Goal: Task Accomplishment & Management: Manage account settings

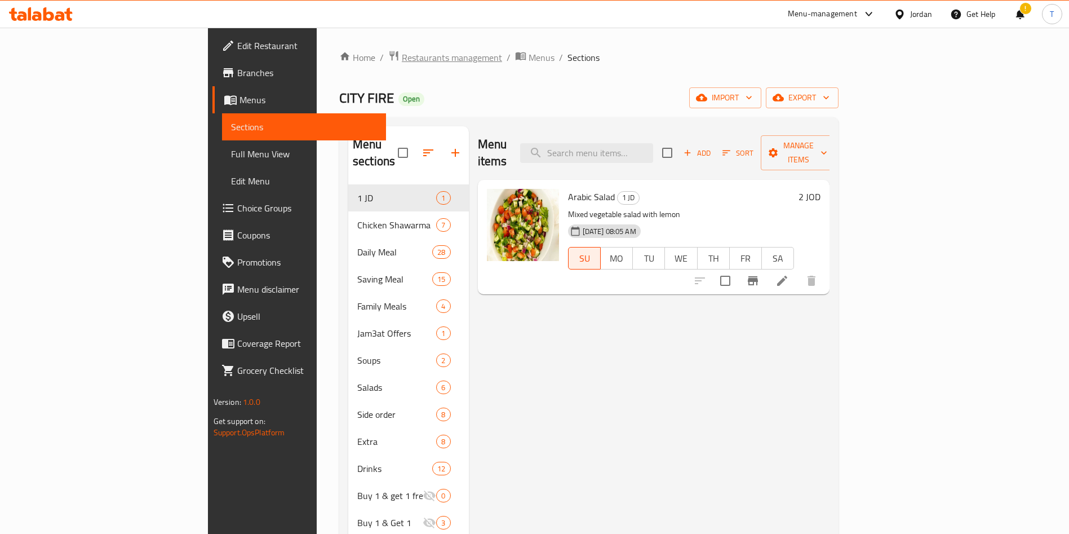
drag, startPoint x: 0, startPoint y: 0, endPoint x: 321, endPoint y: 62, distance: 327.2
click at [402, 62] on span "Restaurants management" at bounding box center [452, 58] width 100 height 14
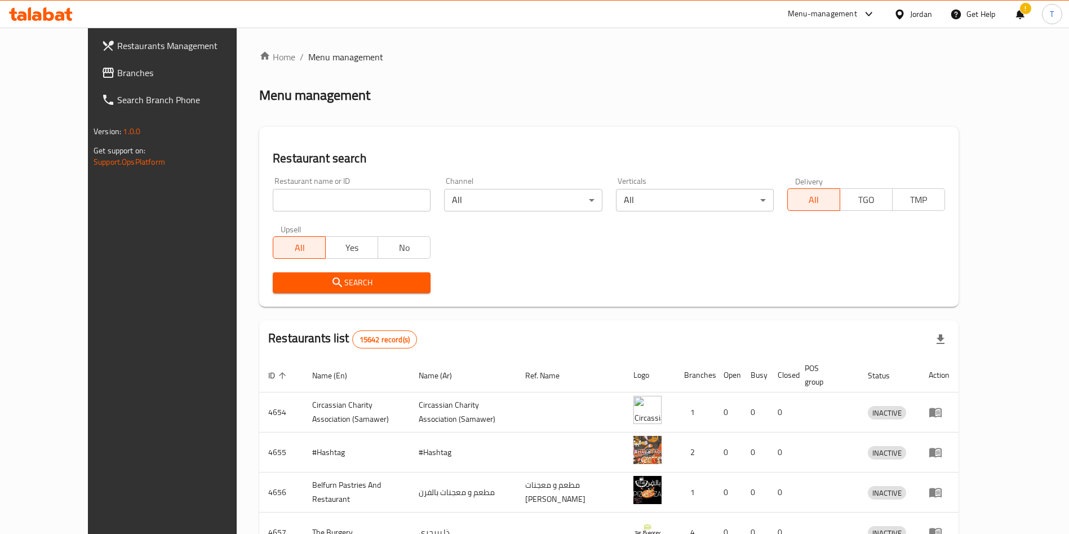
click at [335, 200] on div at bounding box center [534, 267] width 1069 height 534
click at [335, 201] on input "search" at bounding box center [352, 200] width 158 height 23
click button "Search" at bounding box center [352, 282] width 158 height 21
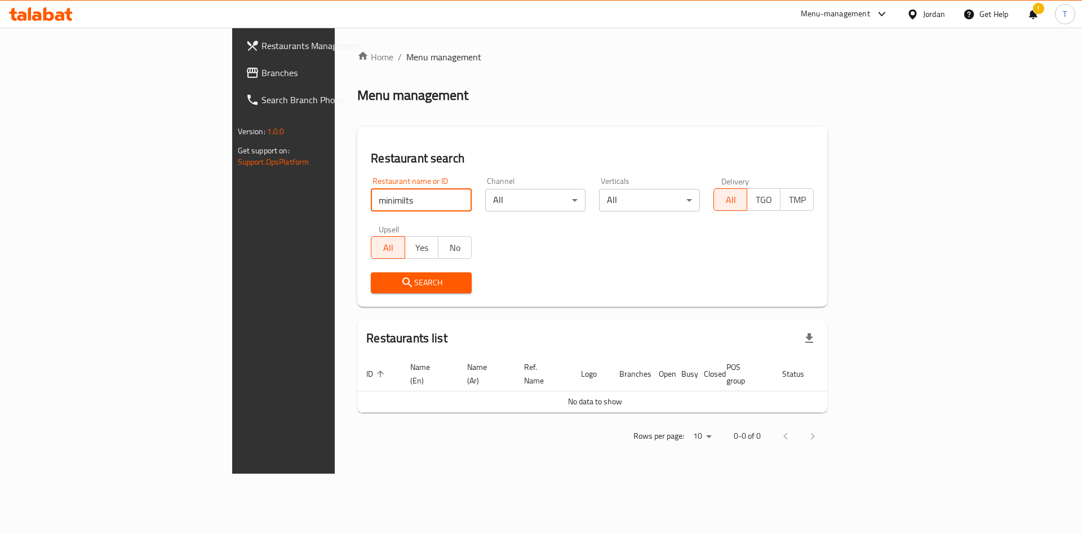
click at [371, 202] on input "minimilts" at bounding box center [421, 200] width 101 height 23
type input "minimelts"
click button "Search" at bounding box center [421, 282] width 101 height 21
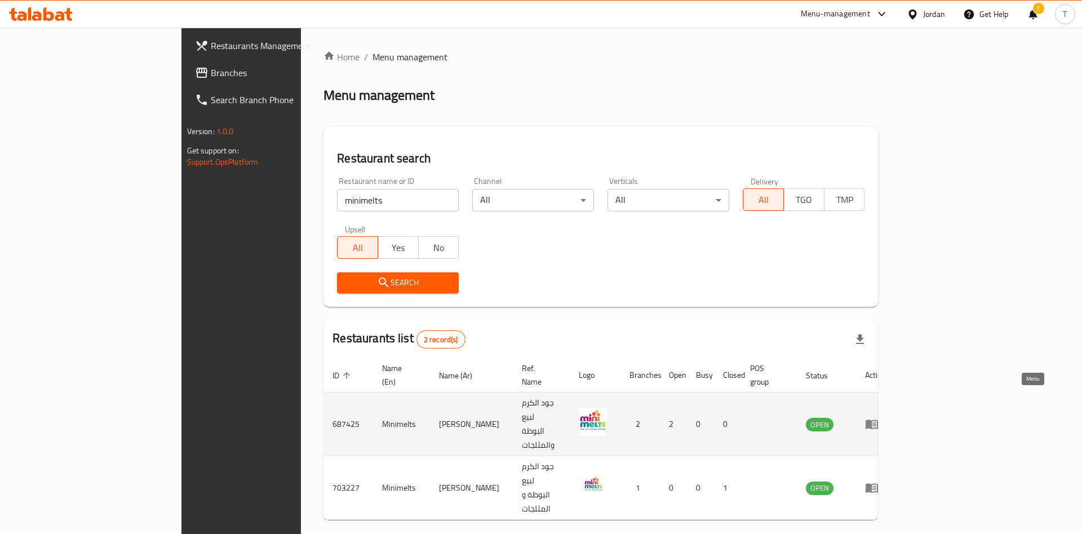
click at [879, 417] on icon "enhanced table" at bounding box center [872, 424] width 14 height 14
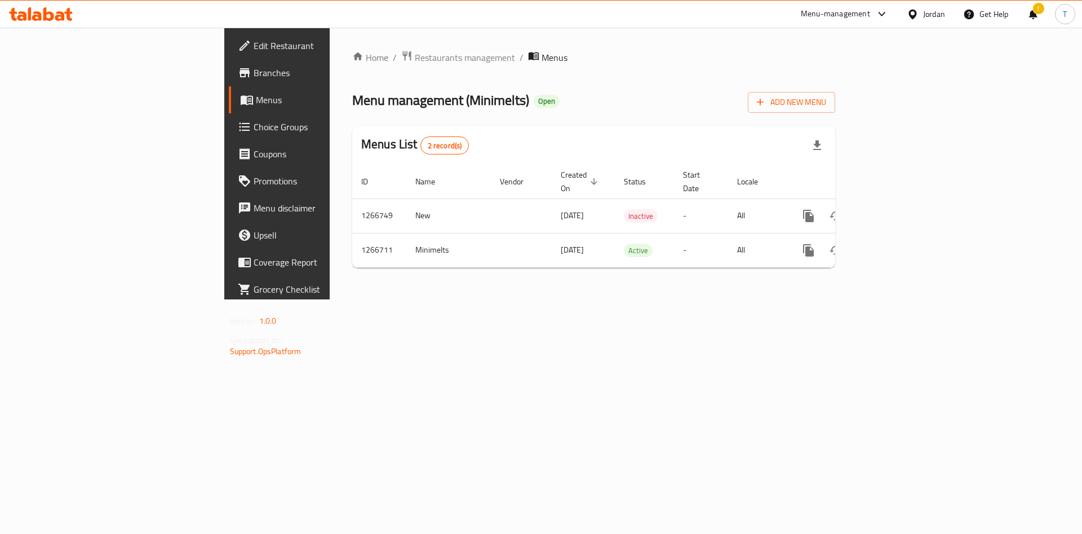
click at [254, 74] on span "Branches" at bounding box center [325, 73] width 143 height 14
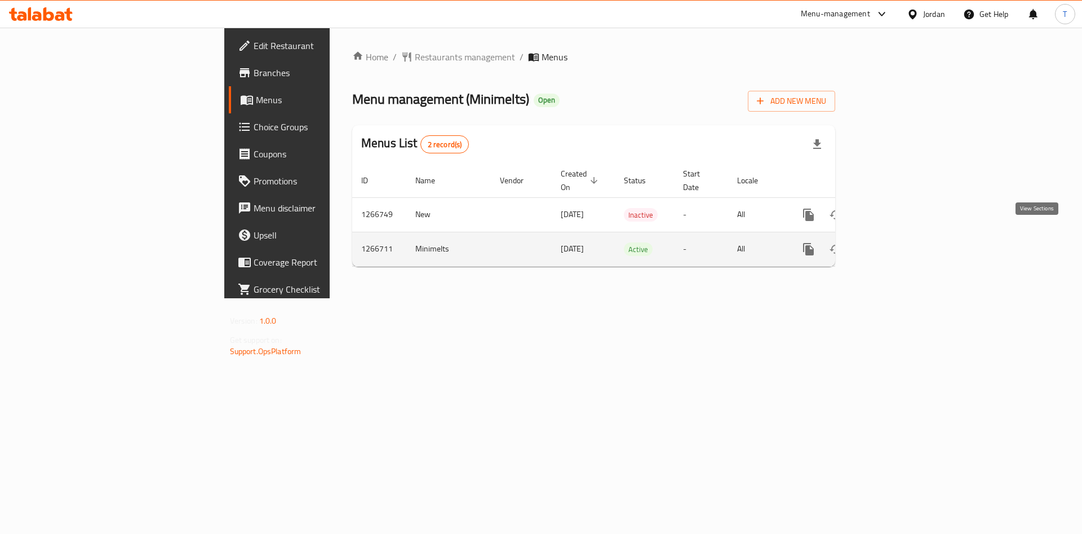
click at [897, 242] on icon "enhanced table" at bounding box center [890, 249] width 14 height 14
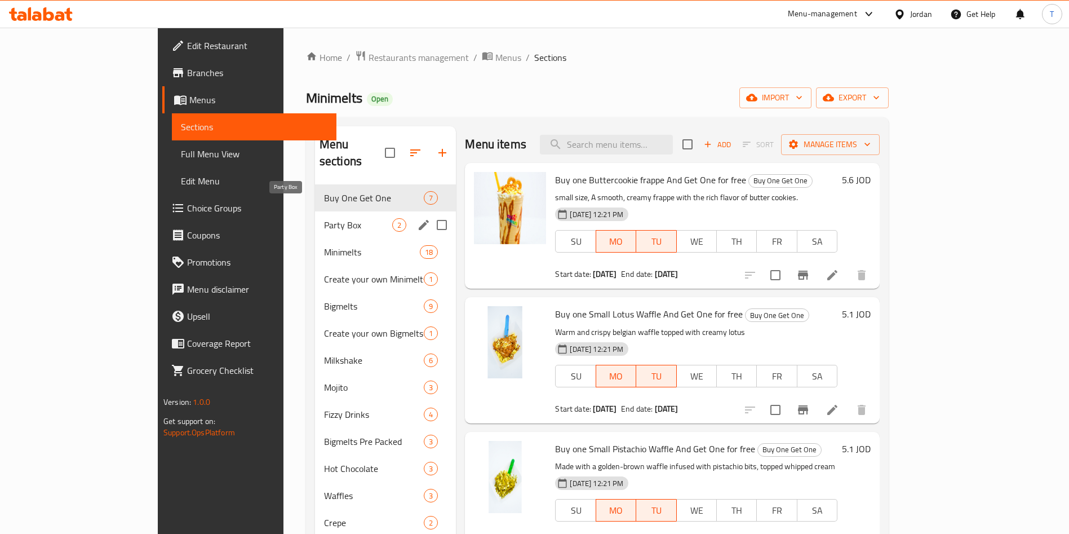
click at [324, 218] on span "Party Box" at bounding box center [358, 225] width 68 height 14
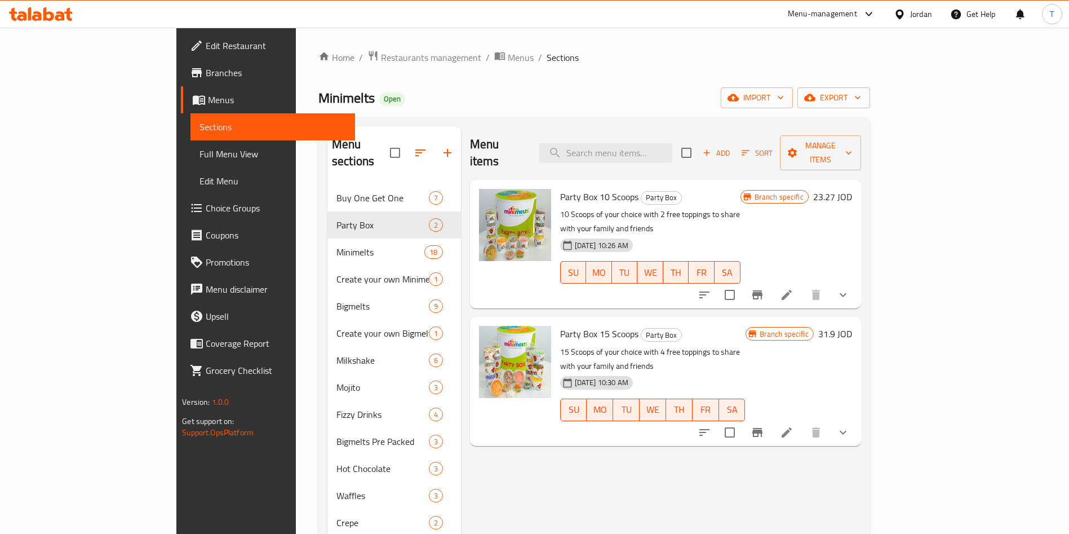
click at [850, 426] on icon "show more" at bounding box center [843, 433] width 14 height 14
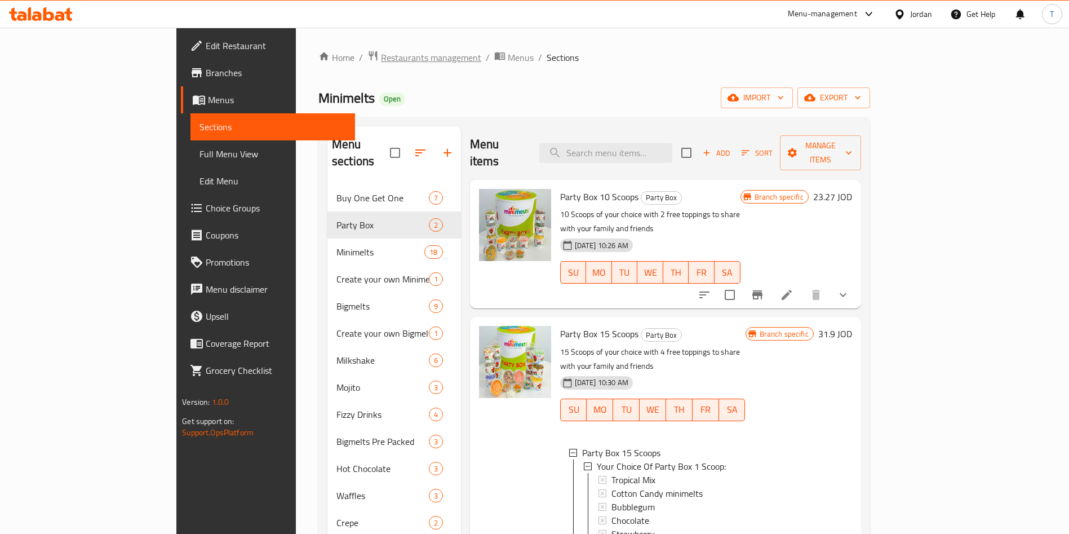
click at [381, 51] on span "Restaurants management" at bounding box center [431, 58] width 100 height 14
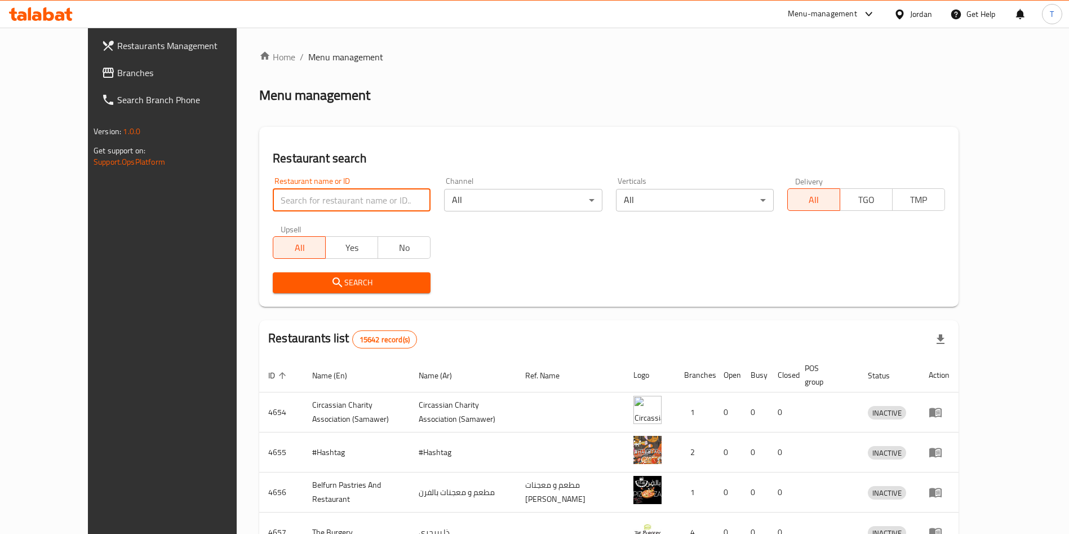
click at [371, 198] on input "search" at bounding box center [352, 200] width 158 height 23
type input "lole"
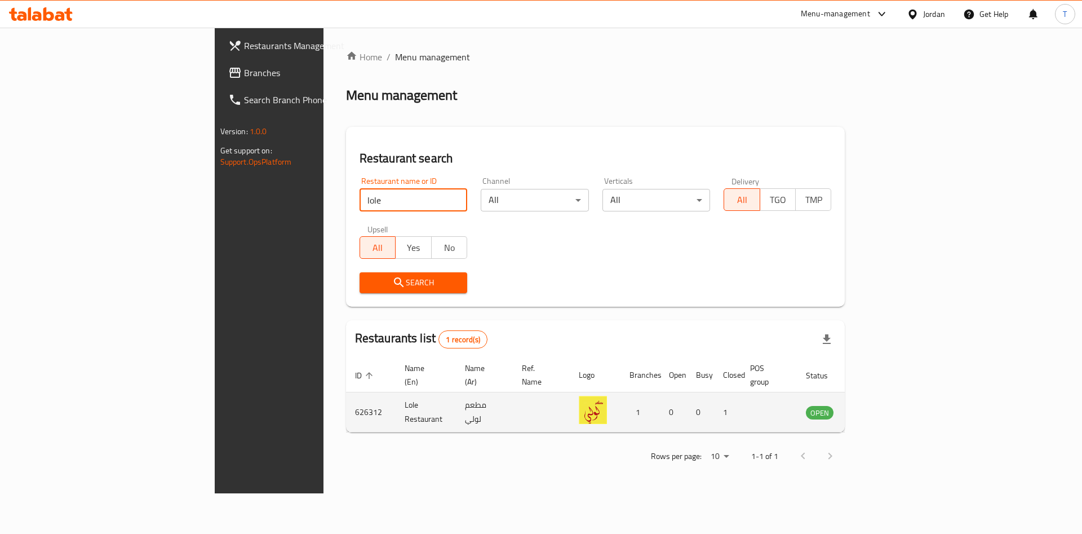
click at [878, 408] on icon "enhanced table" at bounding box center [872, 413] width 12 height 10
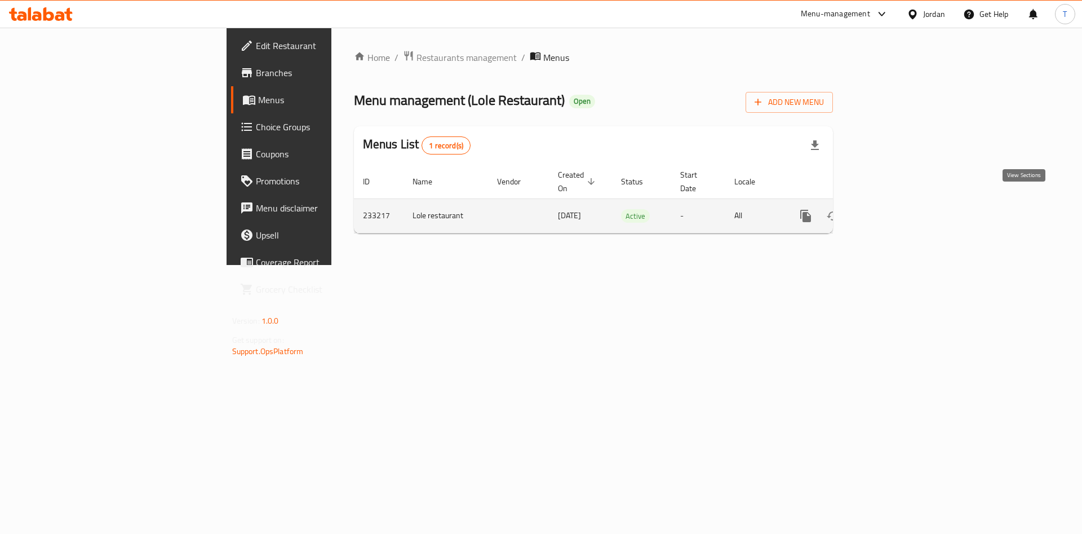
click at [894, 209] on icon "enhanced table" at bounding box center [887, 216] width 14 height 14
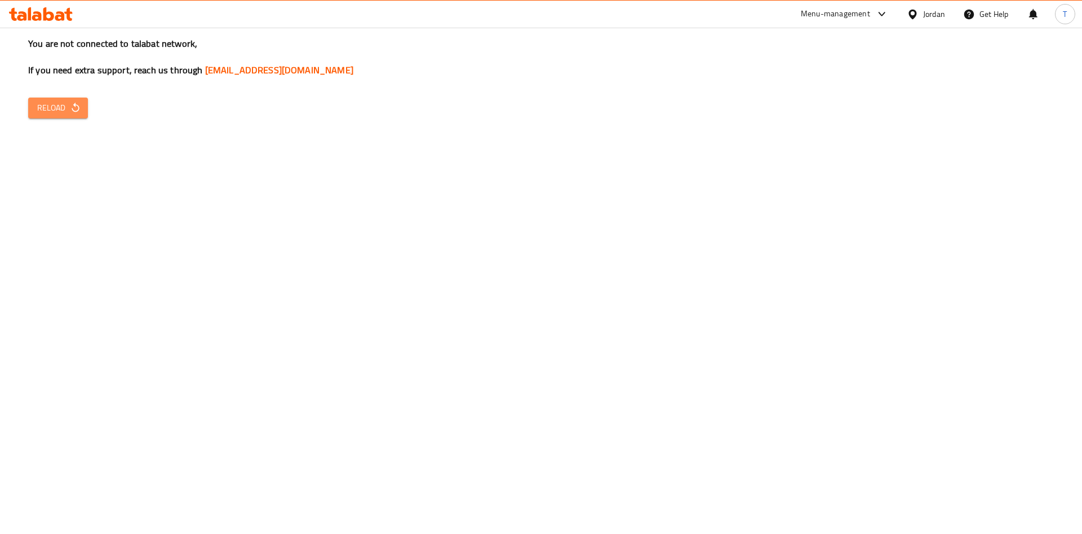
drag, startPoint x: 81, startPoint y: 112, endPoint x: 99, endPoint y: 128, distance: 24.3
click at [82, 112] on button "Reload" at bounding box center [58, 107] width 60 height 21
click at [54, 113] on span "Reload" at bounding box center [58, 108] width 42 height 14
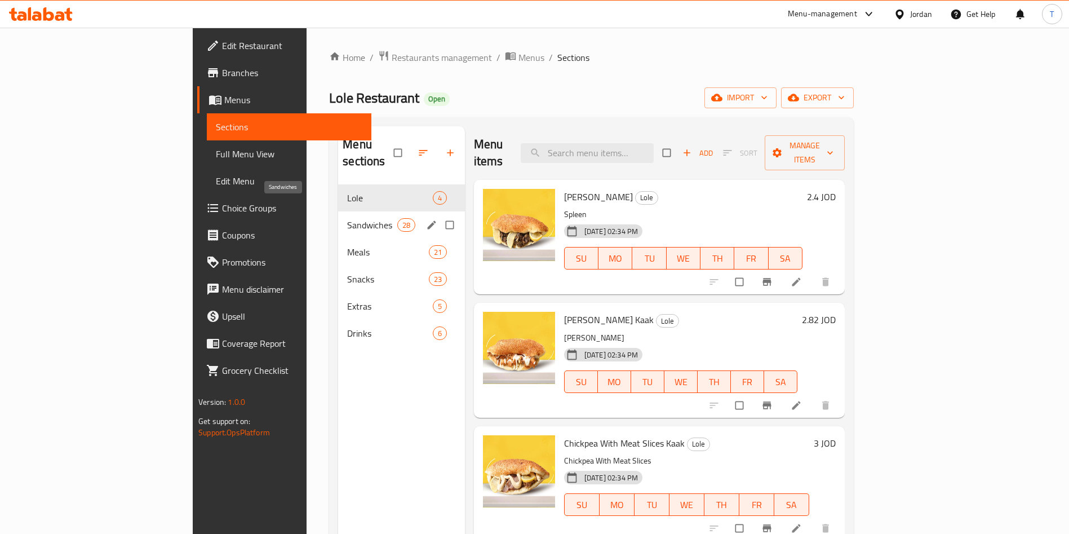
click at [347, 218] on span "Sandwiches" at bounding box center [372, 225] width 50 height 14
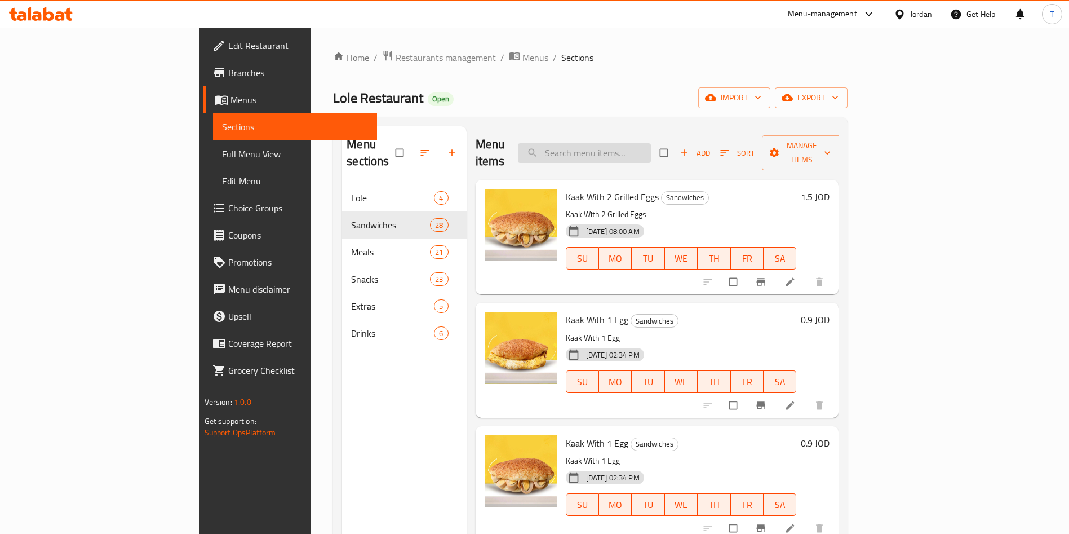
click at [651, 143] on input "search" at bounding box center [584, 153] width 133 height 20
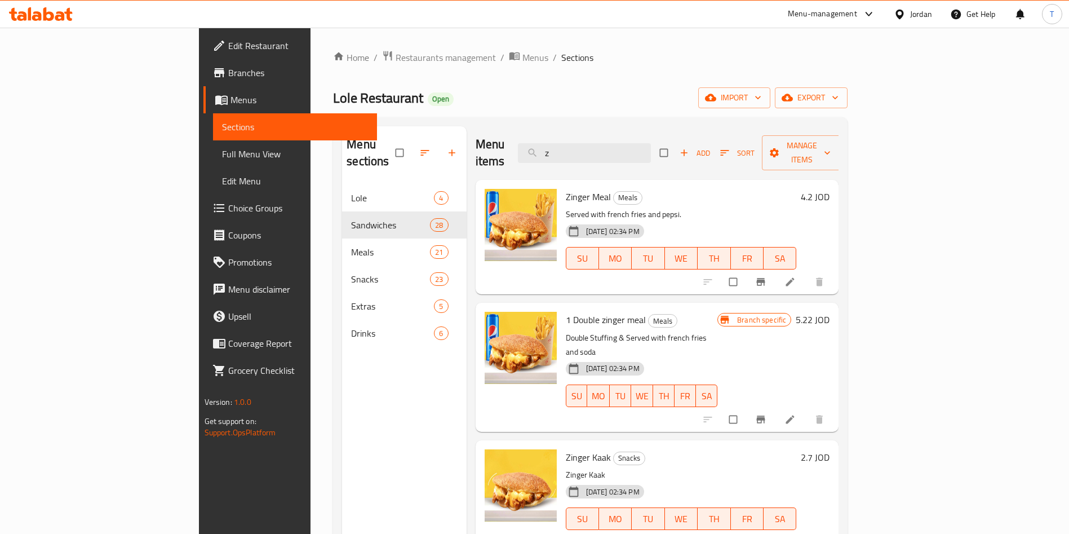
type input "z"
drag, startPoint x: 604, startPoint y: 130, endPoint x: 610, endPoint y: 133, distance: 6.3
click at [601, 133] on div "Menu items z Add Sort Manage items" at bounding box center [658, 153] width 364 height 54
click at [651, 151] on input "z" at bounding box center [584, 153] width 133 height 20
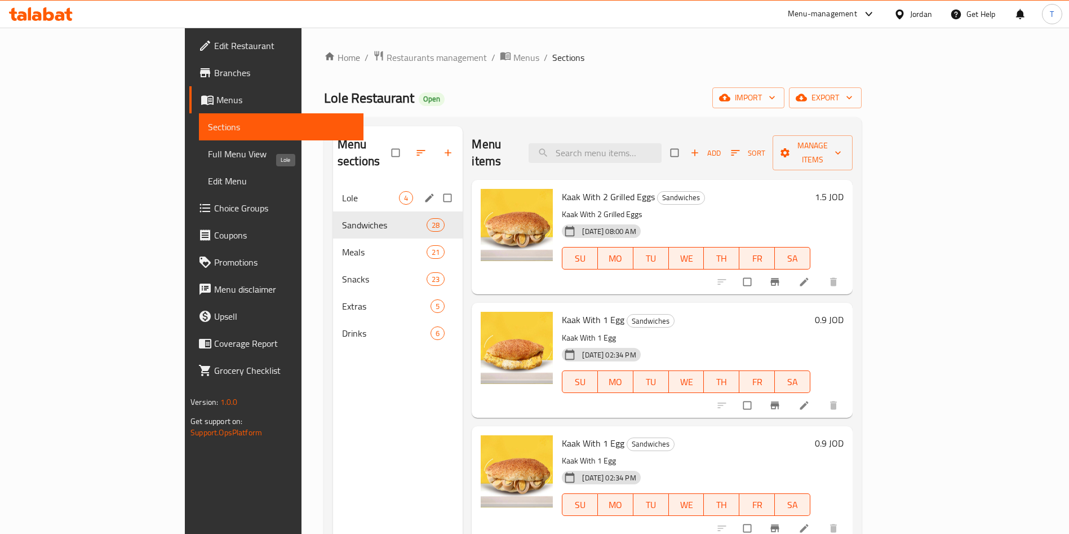
click at [342, 191] on span "Lole" at bounding box center [370, 198] width 57 height 14
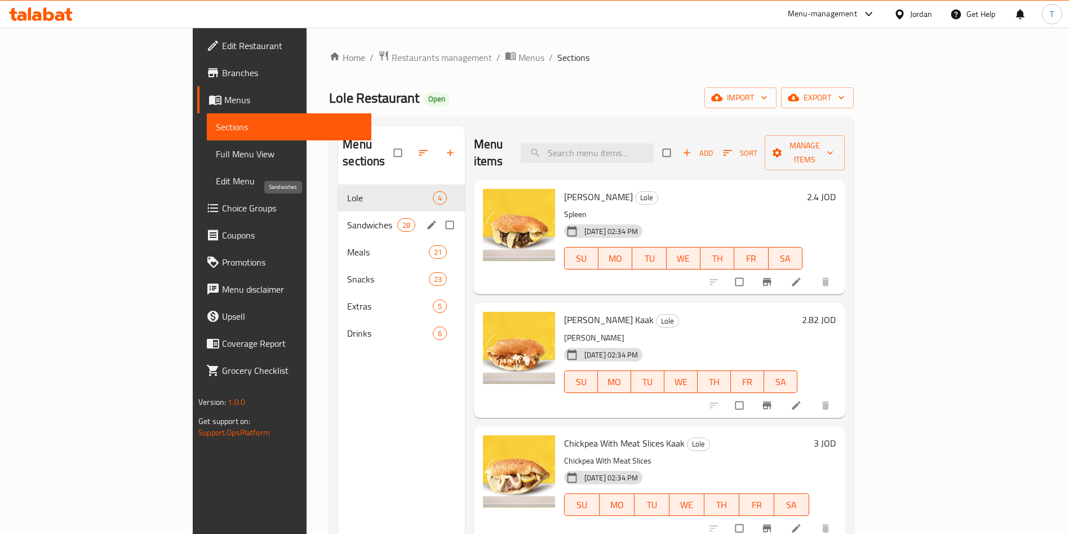
click at [338, 211] on div "Sandwiches 28" at bounding box center [401, 224] width 127 height 27
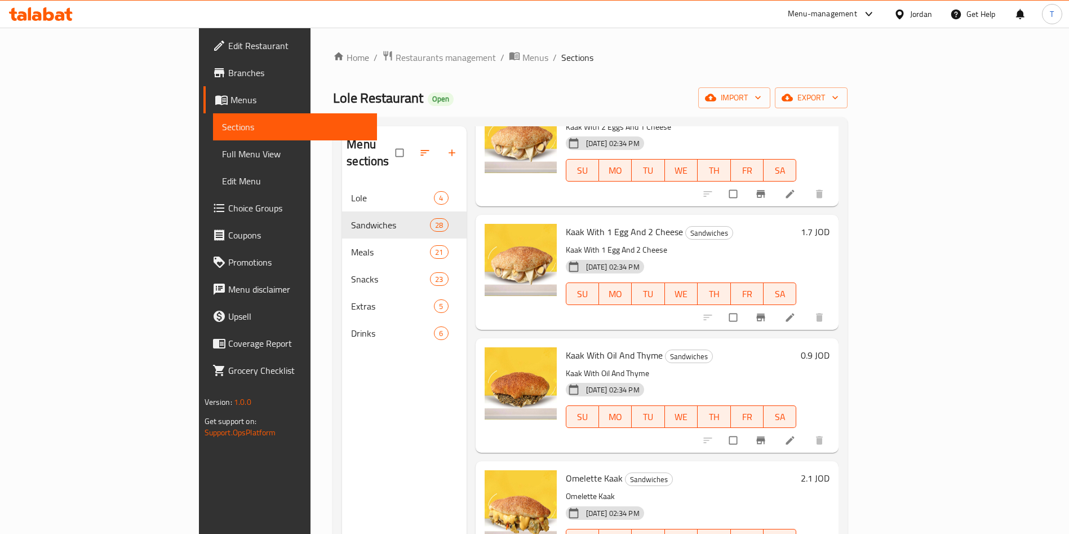
scroll to position [1437, 0]
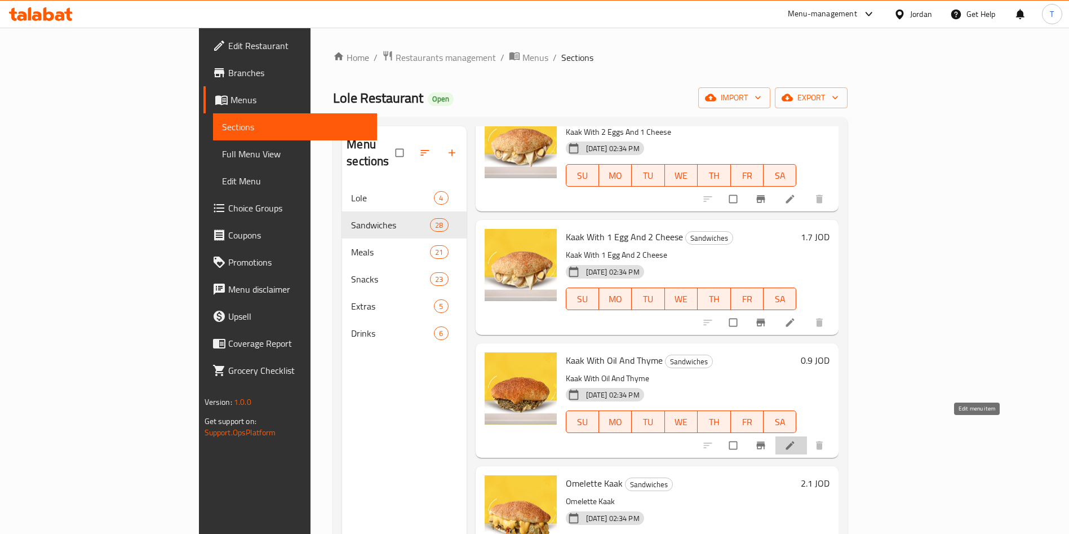
click at [796, 440] on icon at bounding box center [790, 445] width 11 height 11
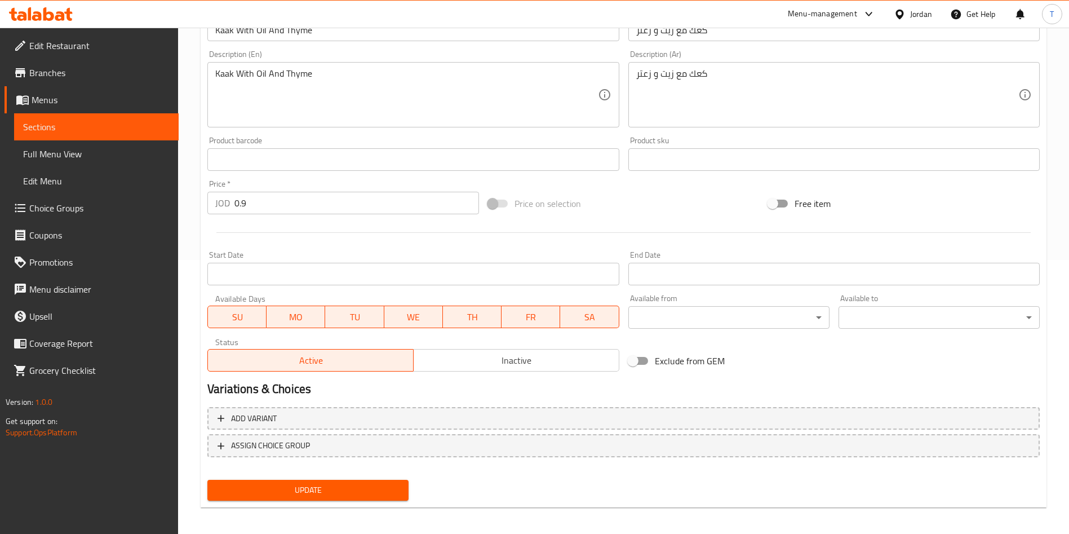
scroll to position [279, 0]
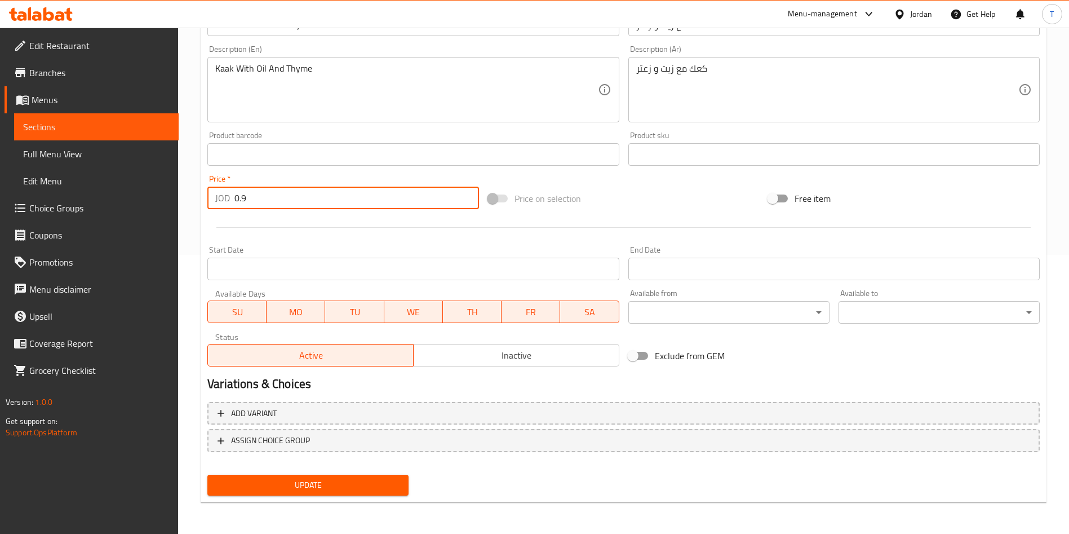
click at [247, 193] on input "0.9" at bounding box center [356, 198] width 245 height 23
type input "0.8"
click at [358, 276] on input "Start Date" at bounding box center [412, 269] width 411 height 23
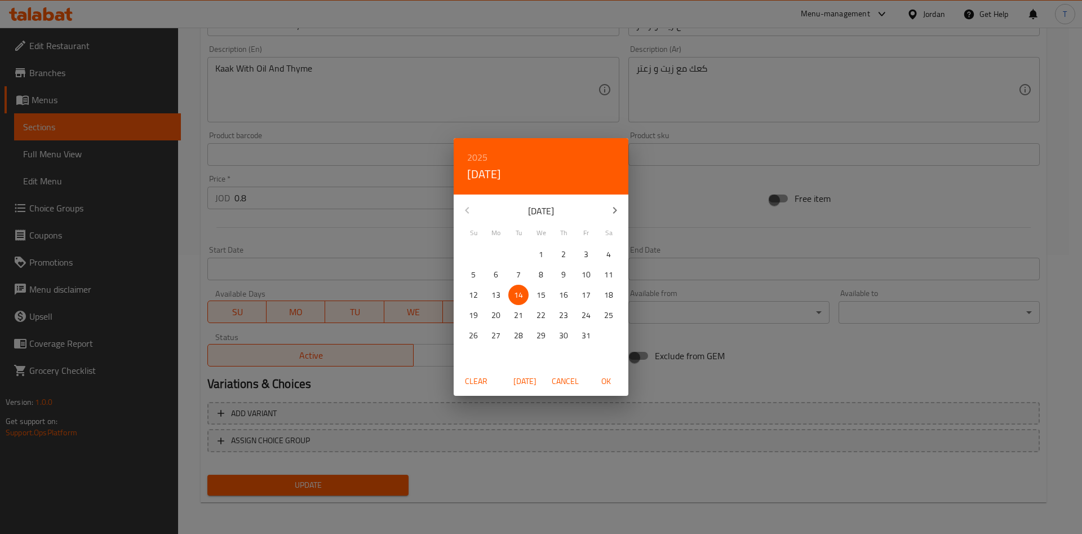
click at [418, 377] on div "2025 Tue, Oct 14 October 2025 Su Mo Tu We Th Fr Sa 28 29 30 1 2 3 4 5 6 7 8 9 1…" at bounding box center [541, 267] width 1082 height 534
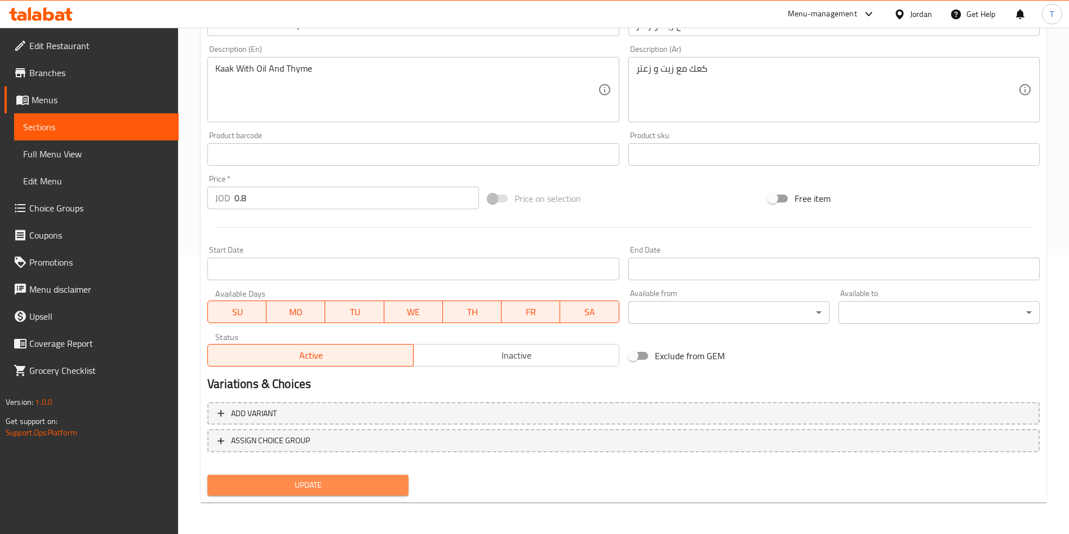
click at [367, 480] on span "Update" at bounding box center [307, 485] width 183 height 14
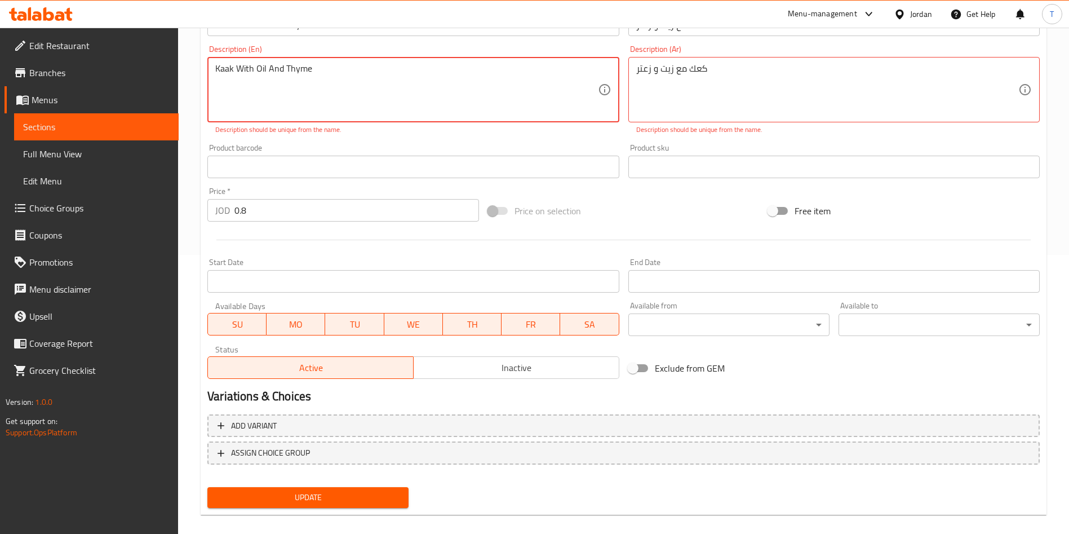
click at [381, 78] on textarea "Kaak With Oil And Thyme" at bounding box center [406, 90] width 382 height 54
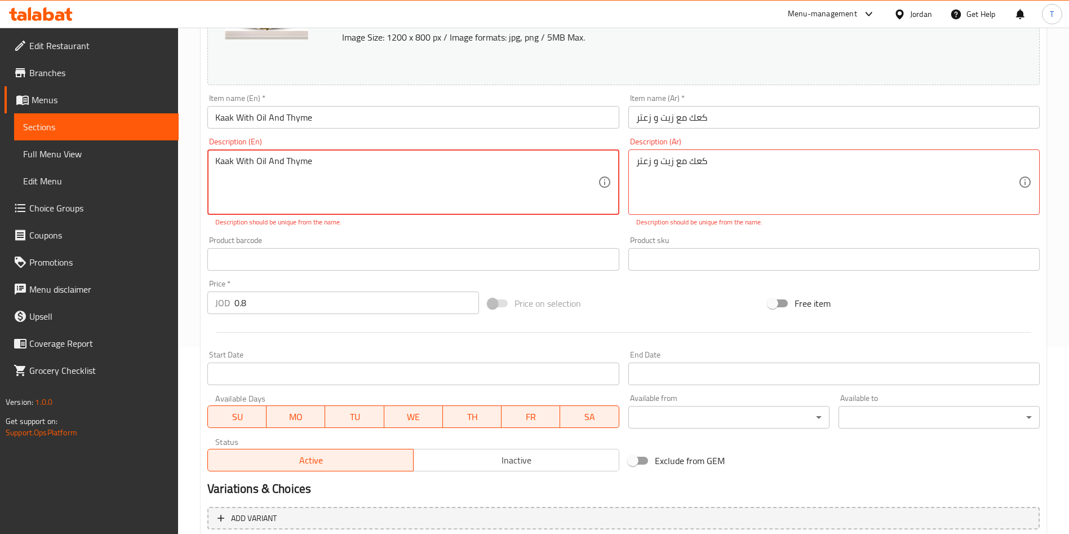
scroll to position [110, 0]
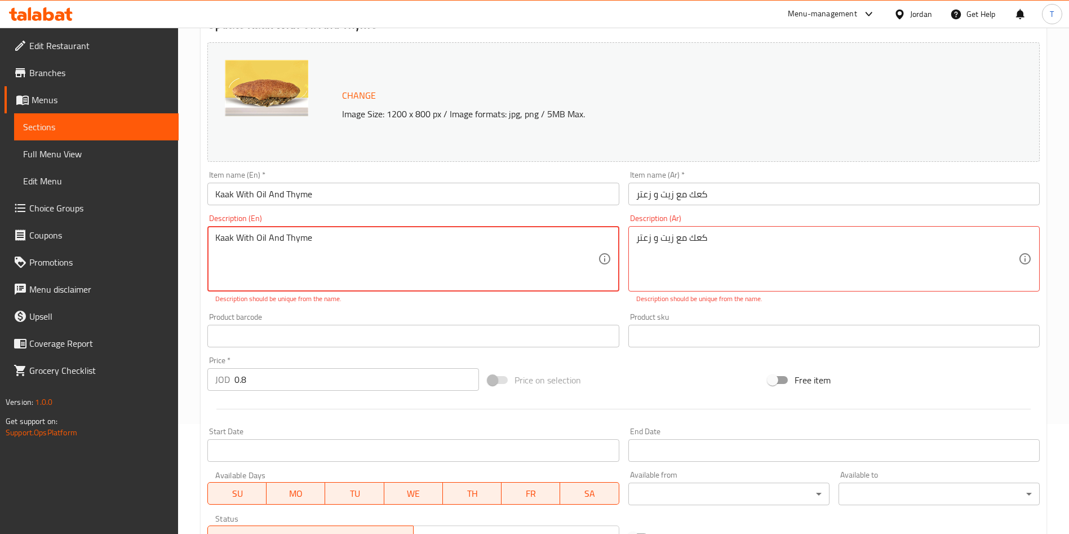
drag, startPoint x: 318, startPoint y: 242, endPoint x: 237, endPoint y: 246, distance: 80.7
click at [237, 246] on textarea "Kaak With Oil And Thyme" at bounding box center [406, 259] width 382 height 54
click at [330, 246] on textarea "Kaak With Oil And Thyme" at bounding box center [406, 259] width 382 height 54
drag, startPoint x: 317, startPoint y: 238, endPoint x: 259, endPoint y: 234, distance: 57.6
click at [259, 234] on textarea "Kaak With Oil And Thyme" at bounding box center [406, 259] width 382 height 54
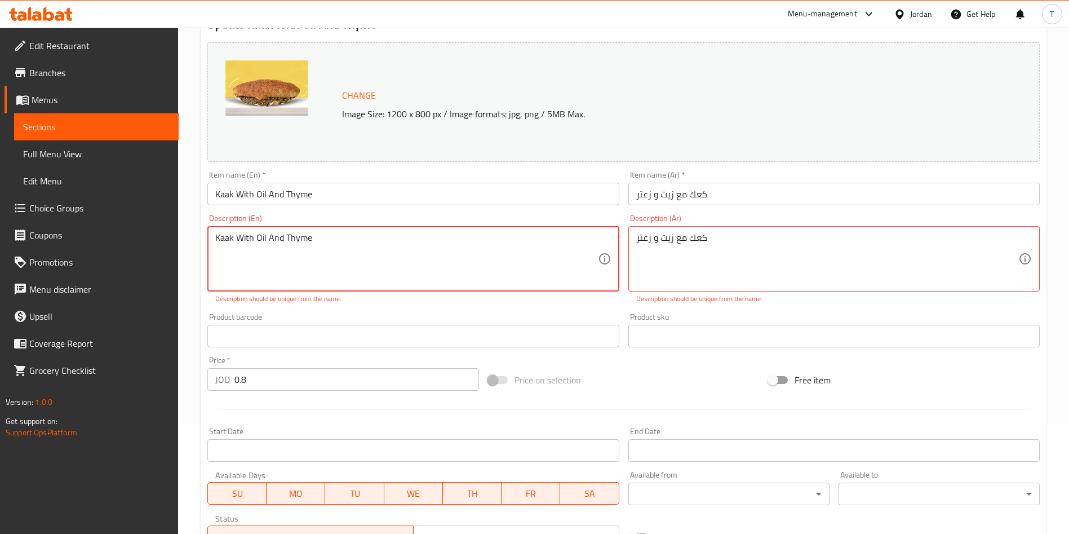
click at [259, 234] on textarea "Kaak With Oil And Thyme" at bounding box center [406, 259] width 382 height 54
drag, startPoint x: 385, startPoint y: 240, endPoint x: 256, endPoint y: 231, distance: 129.3
click at [256, 231] on div "Kaak With Oil And Thyme Description (En)" at bounding box center [412, 258] width 411 height 65
type textarea "Kaak With zait and zaatar"
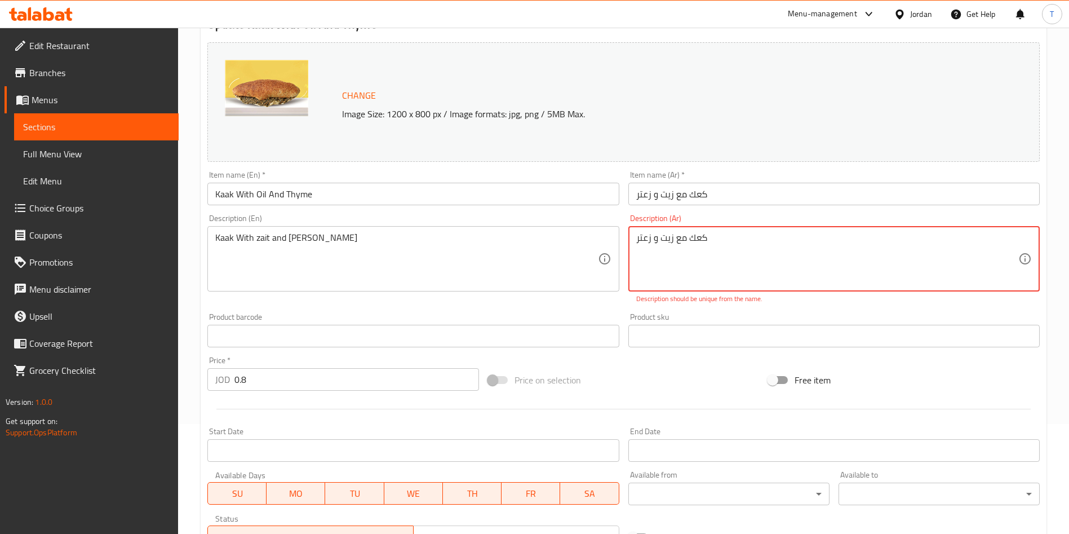
click at [689, 240] on textarea "كعك مع زيت و زعتر" at bounding box center [827, 259] width 382 height 54
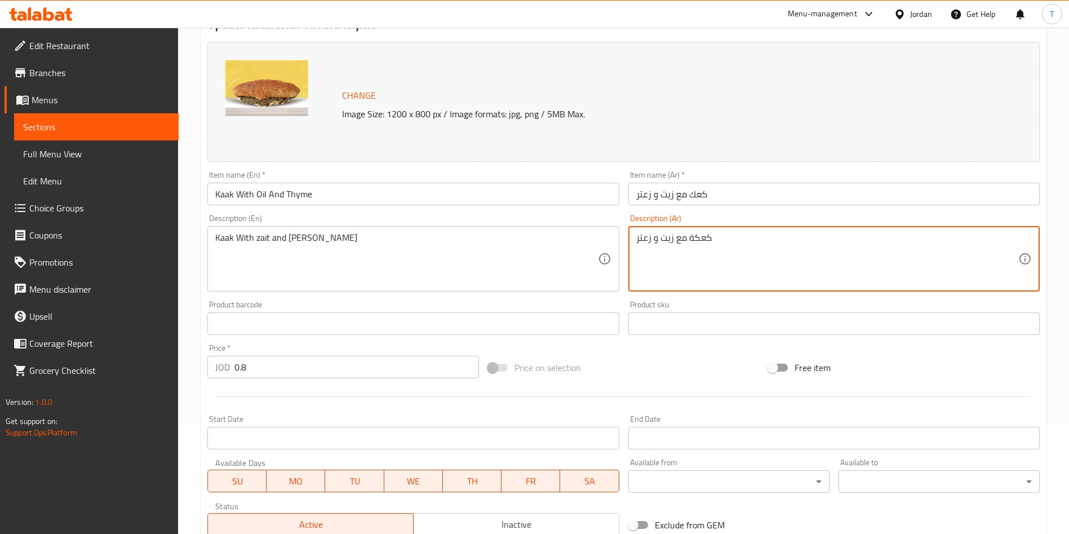
type textarea "كعكة مع زيت و زعتر"
drag, startPoint x: 647, startPoint y: 379, endPoint x: 647, endPoint y: 372, distance: 6.8
click at [647, 374] on div "Price on selection" at bounding box center [624, 367] width 281 height 30
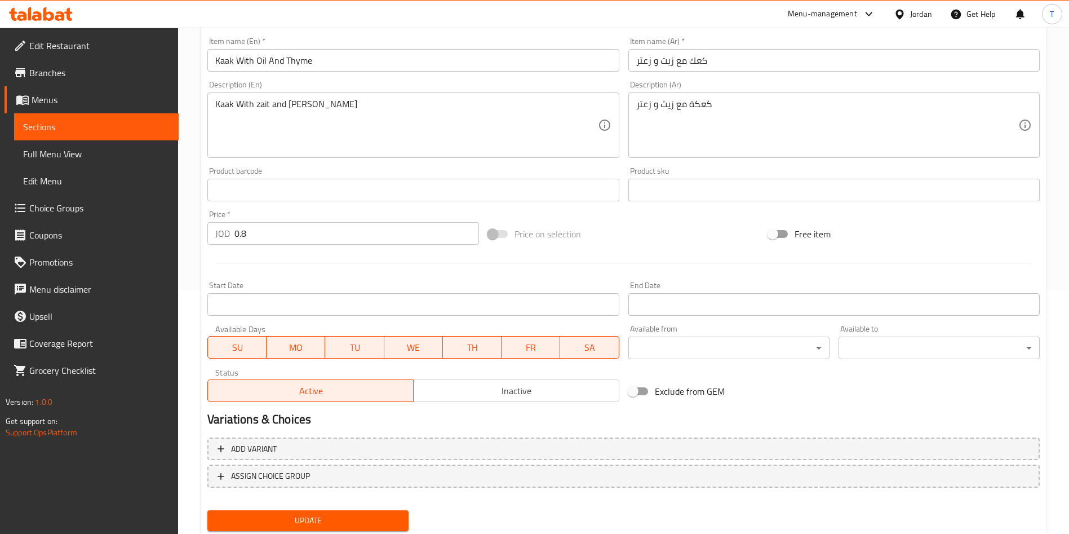
scroll to position [279, 0]
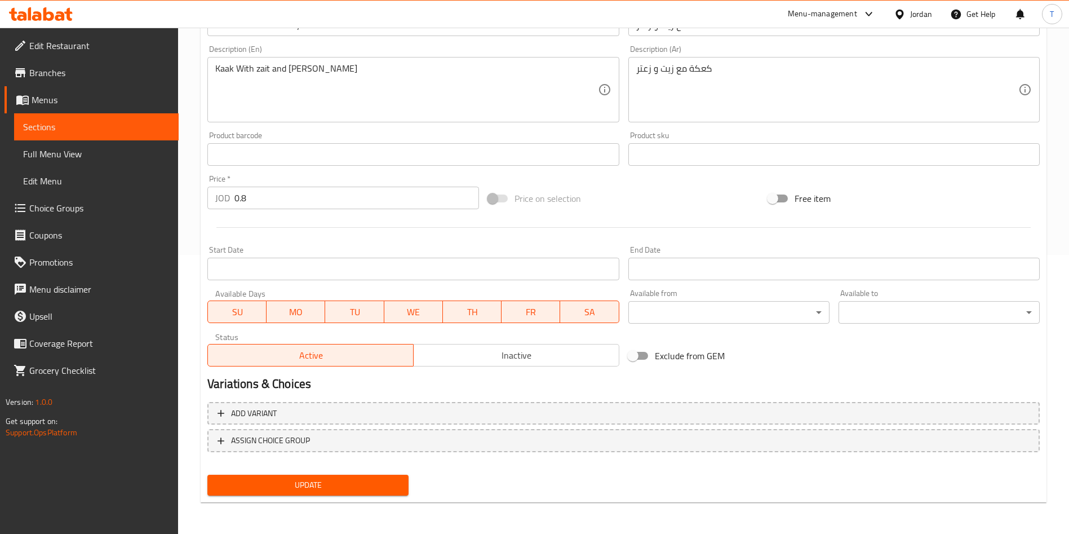
click at [361, 472] on div "Update" at bounding box center [308, 485] width 210 height 30
click at [367, 478] on span "Update" at bounding box center [307, 485] width 183 height 14
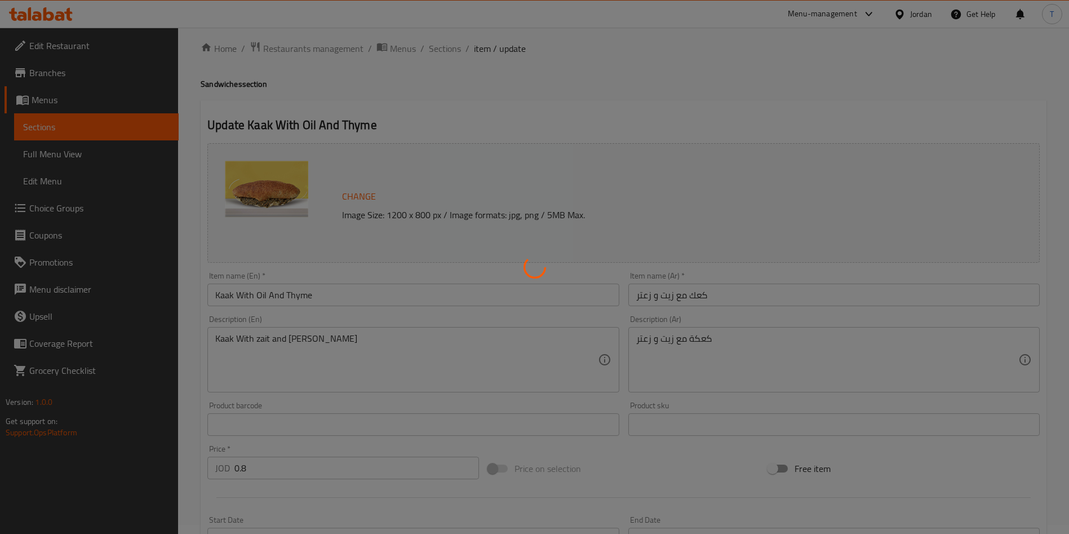
scroll to position [0, 0]
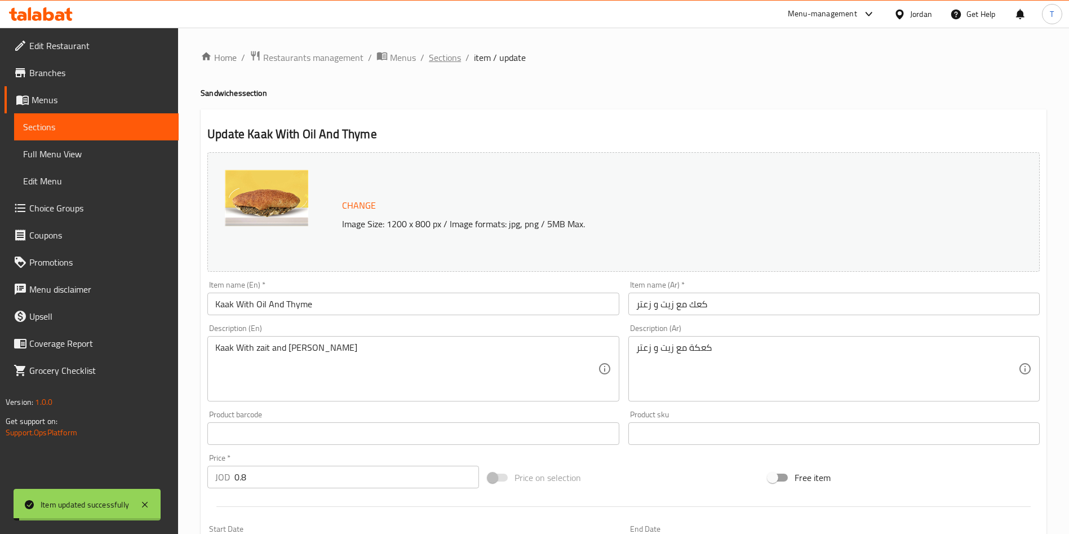
click at [450, 61] on span "Sections" at bounding box center [445, 58] width 32 height 14
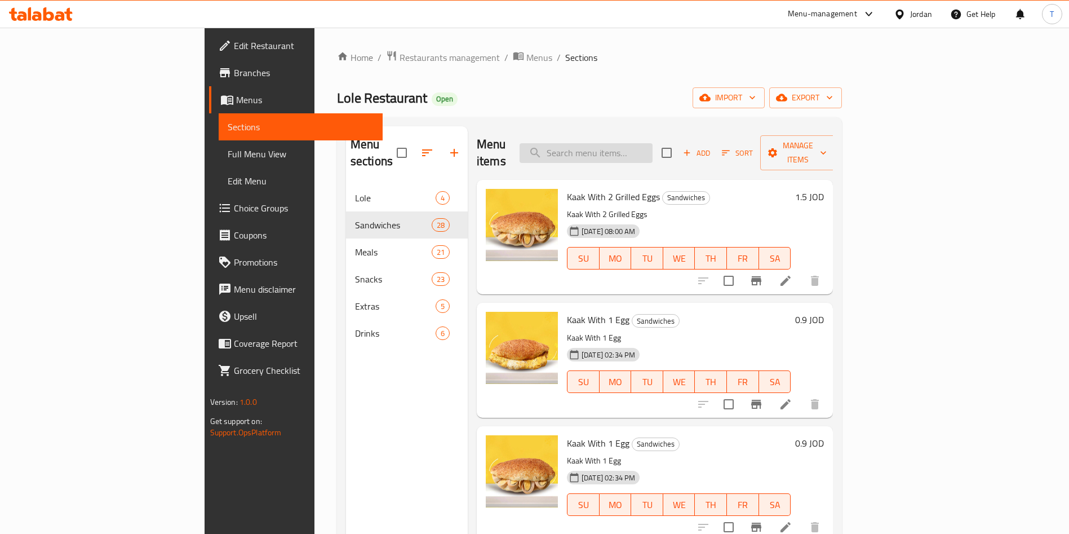
click at [647, 145] on input "search" at bounding box center [586, 153] width 133 height 20
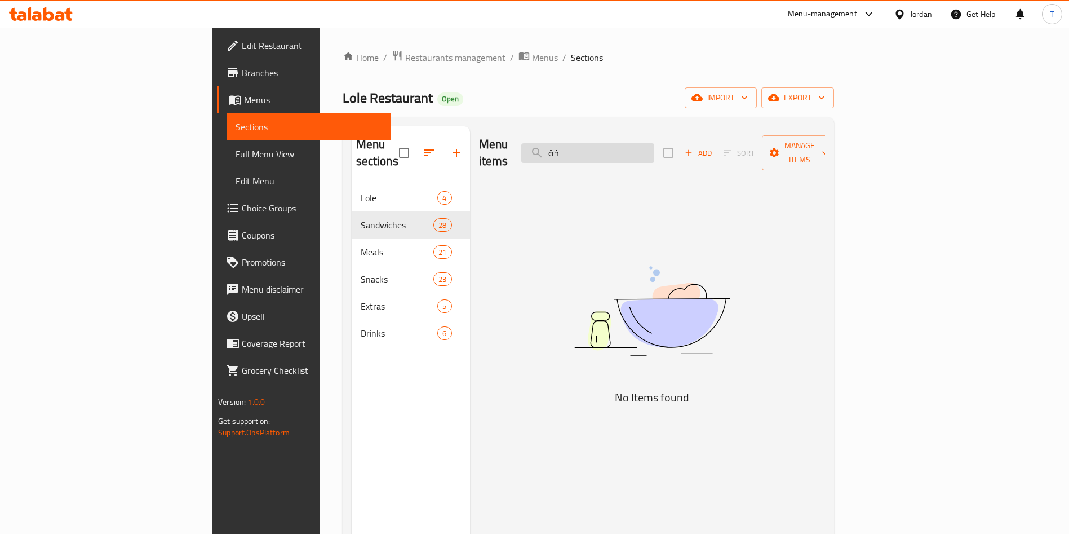
type input "خ"
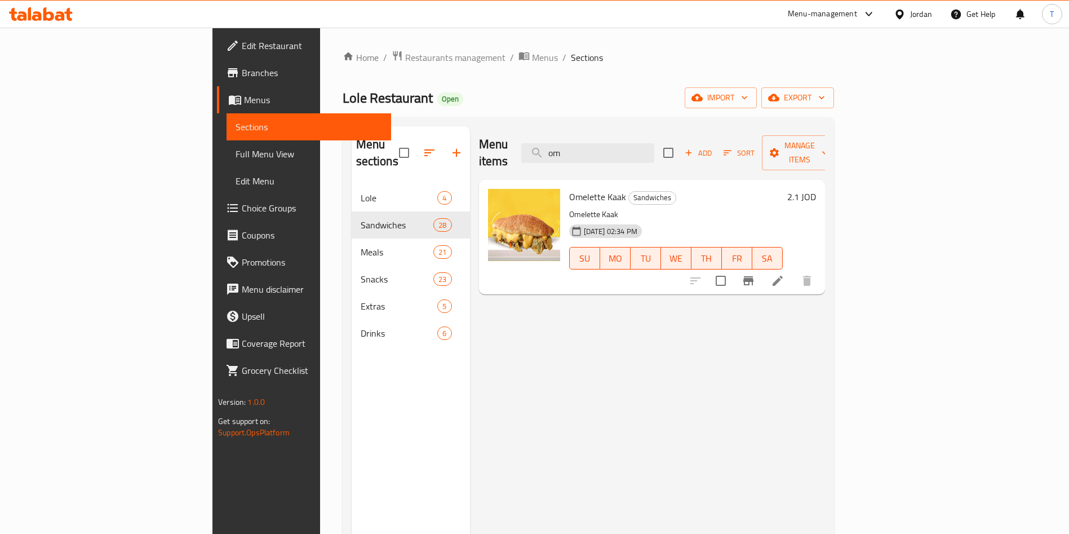
type input "om"
click at [794, 272] on li at bounding box center [778, 281] width 32 height 20
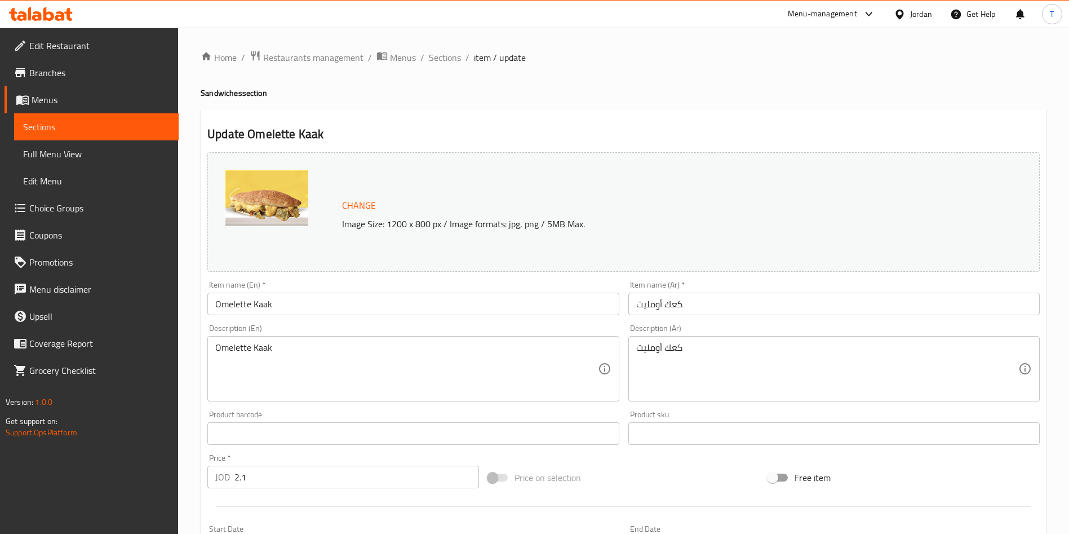
click at [415, 486] on input "2.1" at bounding box center [356, 477] width 245 height 23
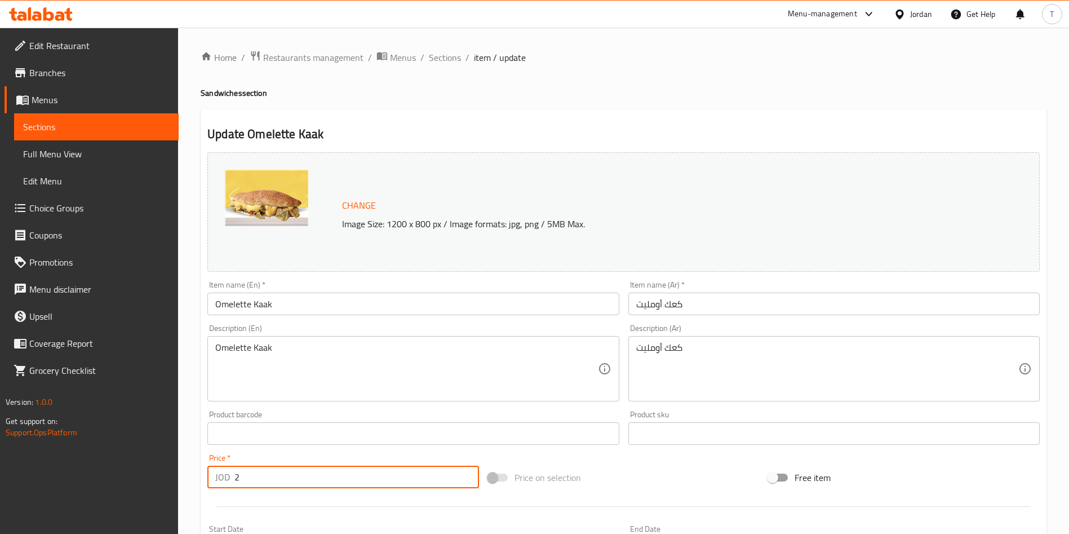
type input "2"
click at [640, 462] on div "Price on selection" at bounding box center [624, 477] width 281 height 30
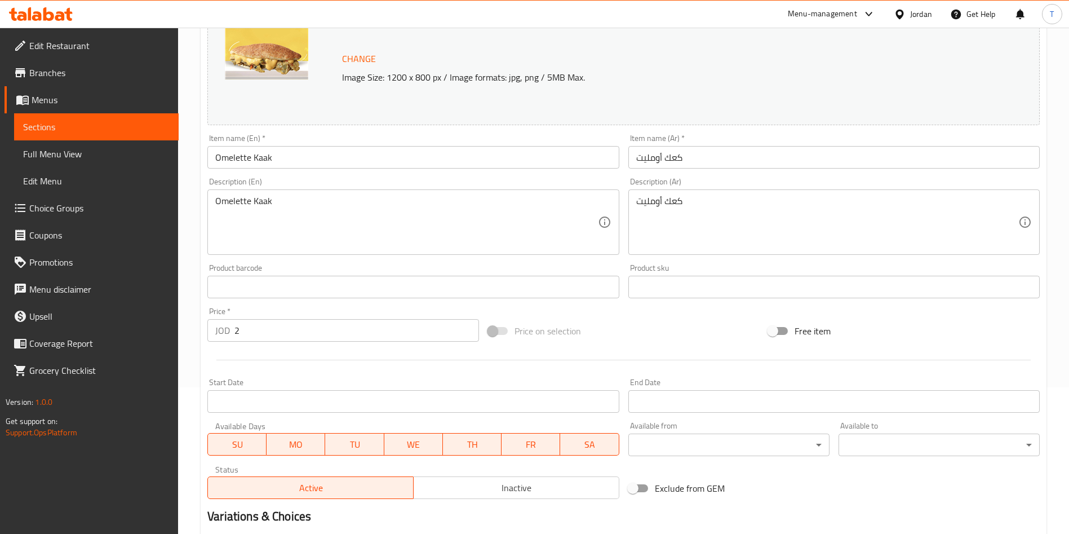
scroll to position [279, 0]
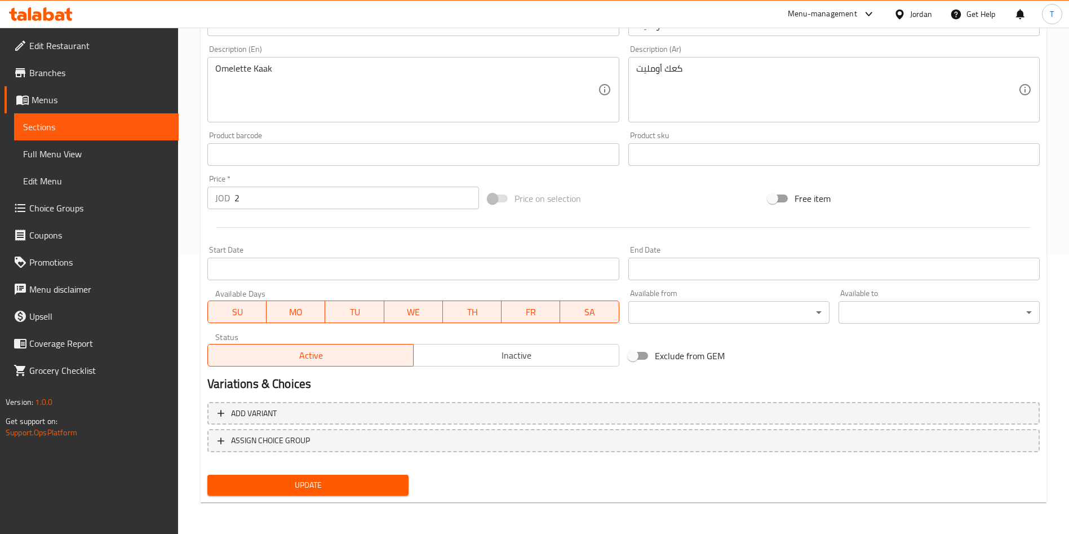
click at [342, 481] on span "Update" at bounding box center [307, 485] width 183 height 14
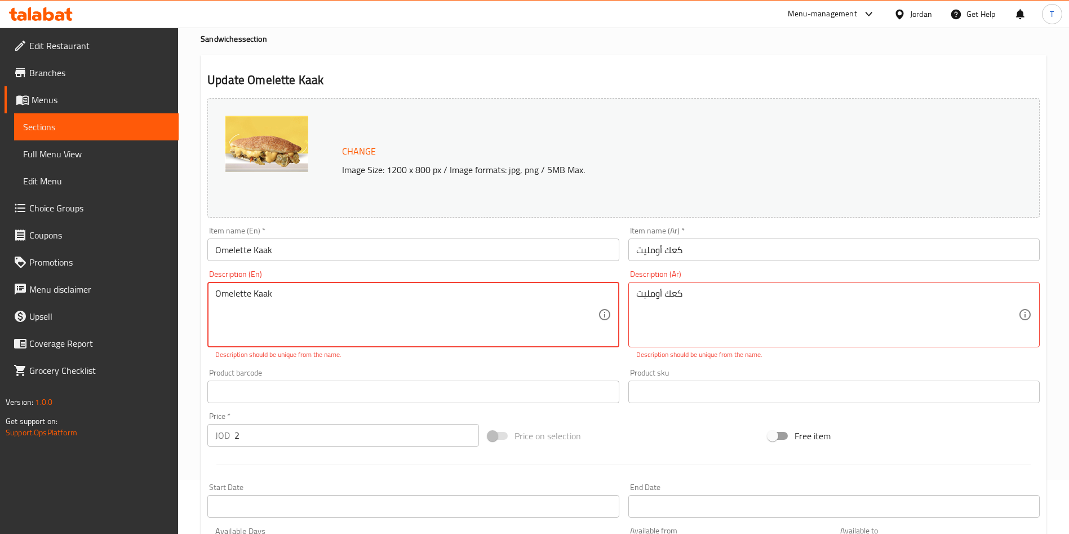
scroll to position [0, 0]
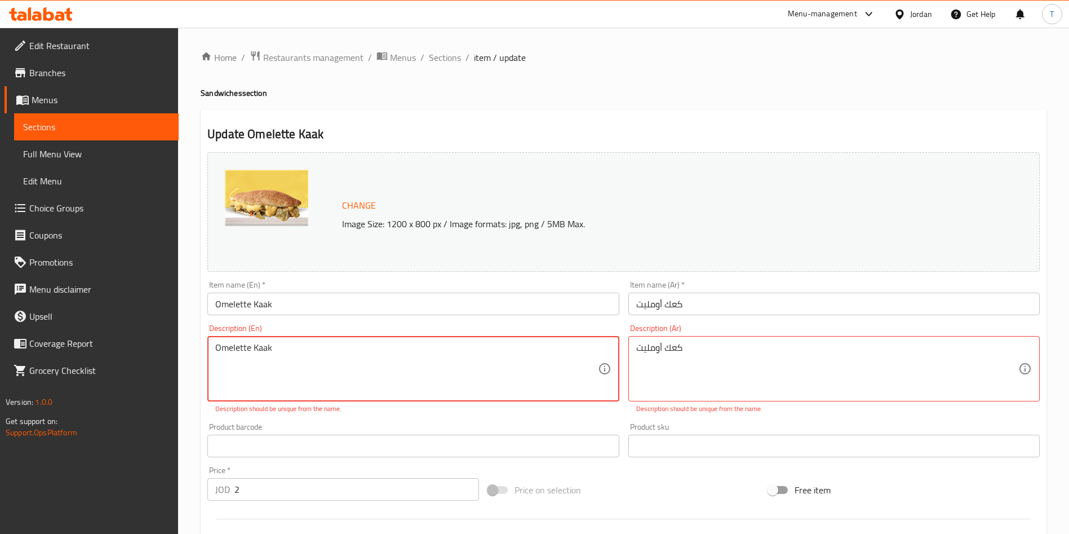
click at [236, 355] on textarea "Omelette Kaak" at bounding box center [406, 369] width 382 height 54
click at [235, 356] on textarea "Omelette Kaak" at bounding box center [406, 369] width 382 height 54
click at [268, 351] on textarea "Omelette Kaak" at bounding box center [406, 369] width 382 height 54
click at [504, 429] on div "Product barcode Product barcode" at bounding box center [412, 440] width 411 height 34
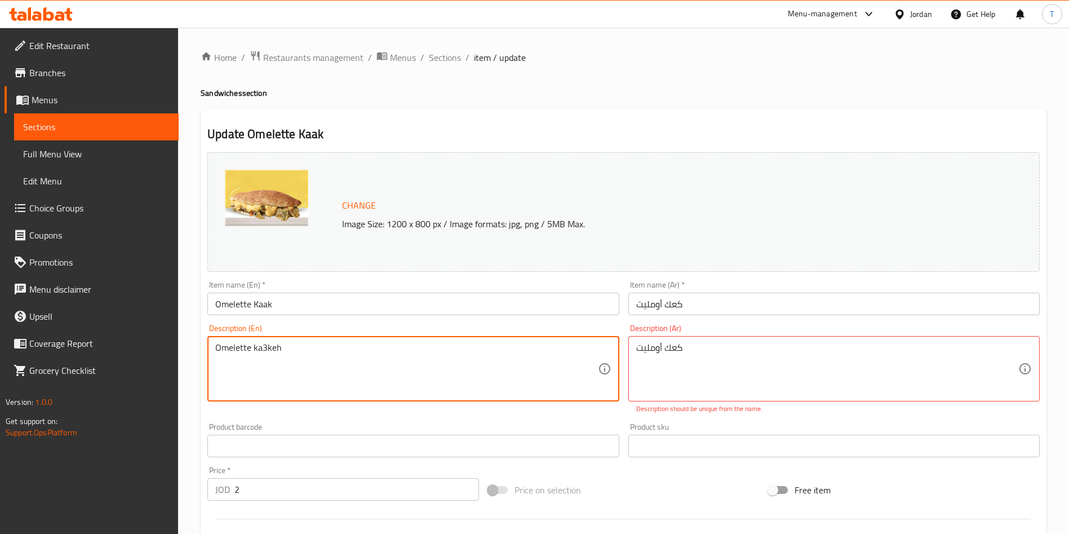
type textarea "Omelette ka3keh"
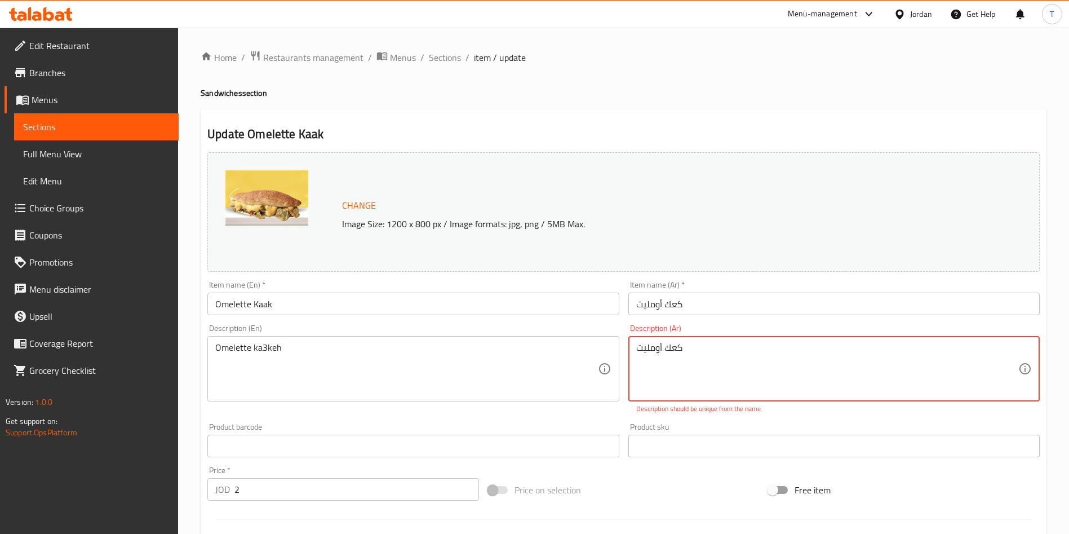
click at [668, 345] on textarea "كعك أومليت" at bounding box center [827, 369] width 382 height 54
type textarea "كعكة أومليت"
click at [617, 409] on div "Product barcode Product barcode" at bounding box center [413, 427] width 420 height 43
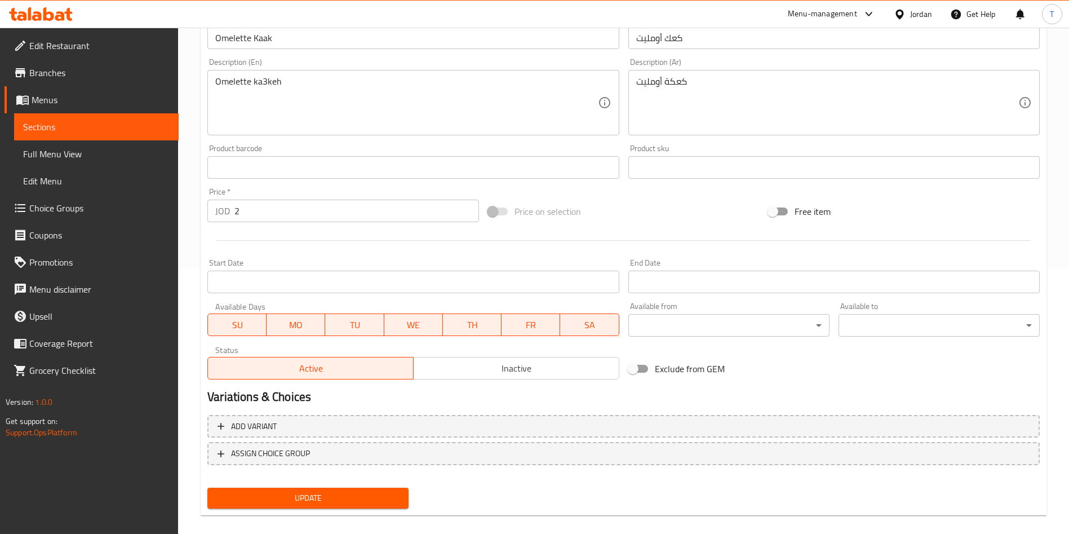
scroll to position [279, 0]
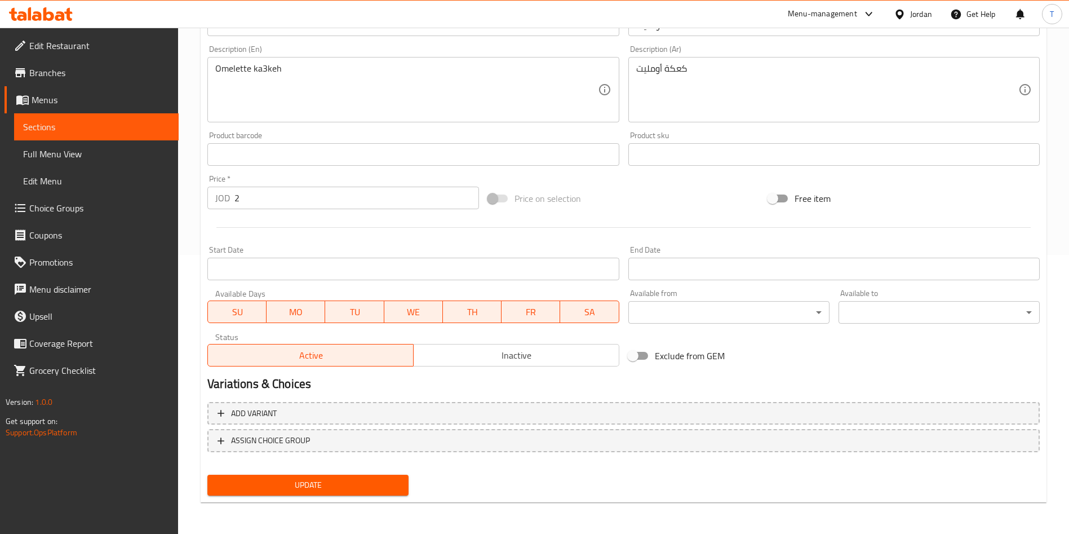
click at [381, 485] on span "Update" at bounding box center [307, 485] width 183 height 14
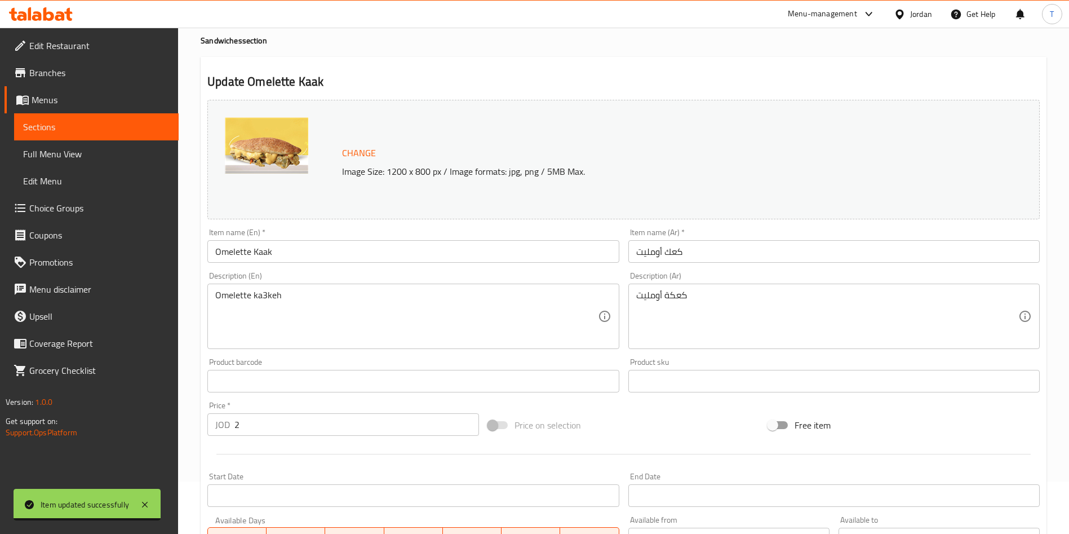
scroll to position [0, 0]
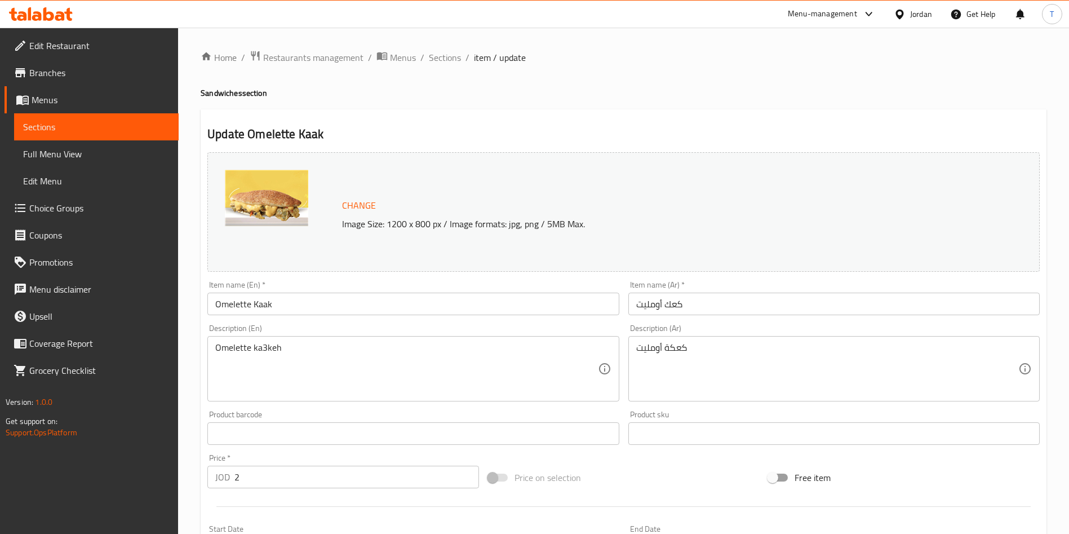
click at [456, 67] on div "Home / Restaurants management / Menus / Sections / item / update Sandwiches sec…" at bounding box center [624, 420] width 846 height 740
drag, startPoint x: 447, startPoint y: 57, endPoint x: 458, endPoint y: 84, distance: 28.8
click at [447, 57] on span "Sections" at bounding box center [445, 58] width 32 height 14
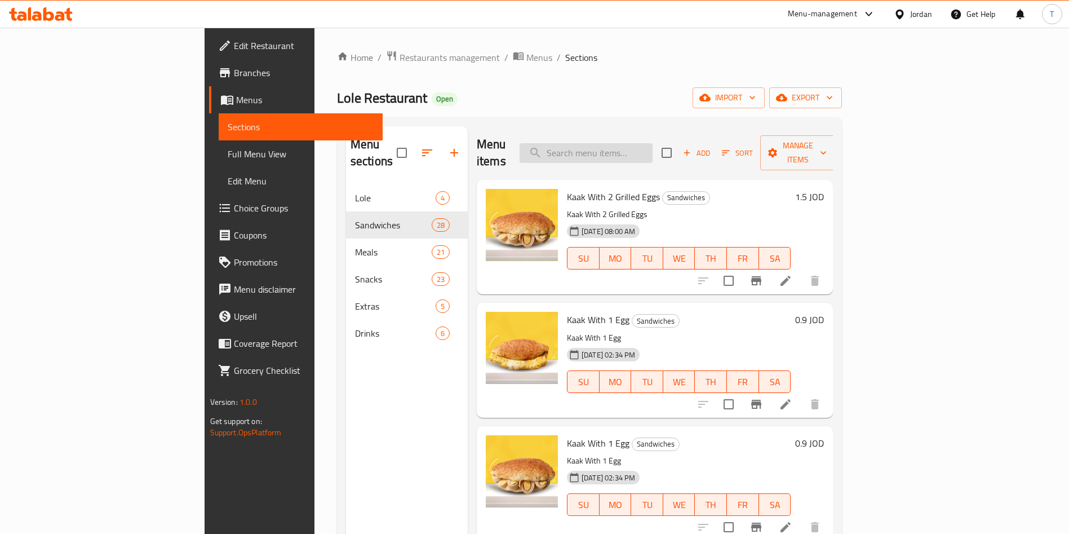
click at [653, 146] on input "search" at bounding box center [586, 153] width 133 height 20
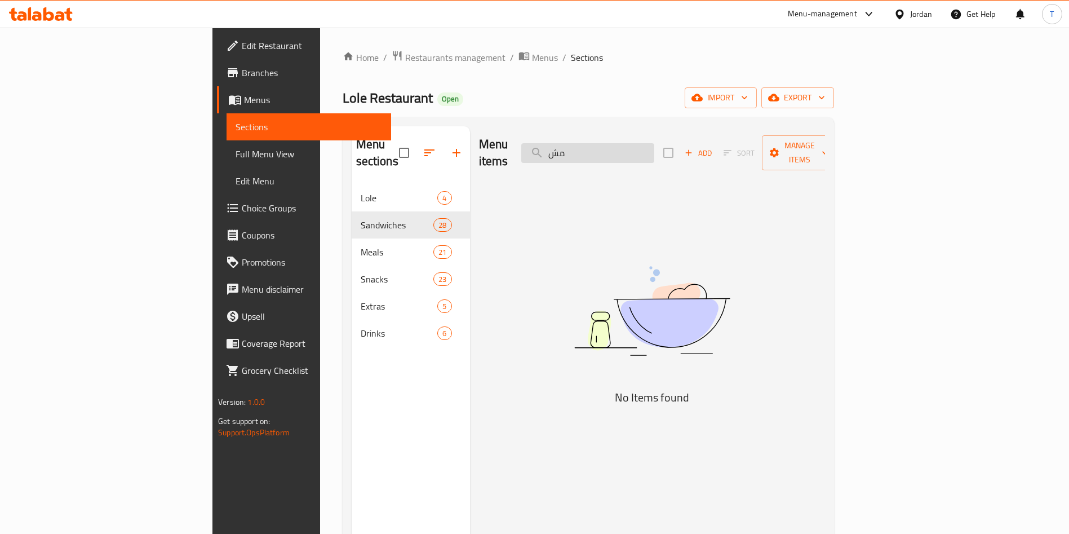
type input "م"
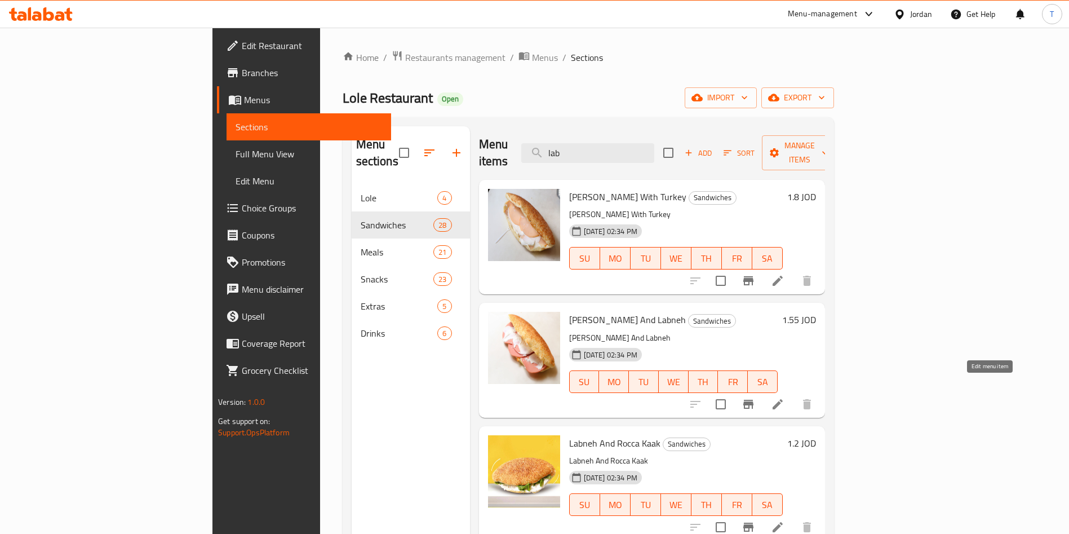
type input "lab"
click at [785, 397] on icon at bounding box center [778, 404] width 14 height 14
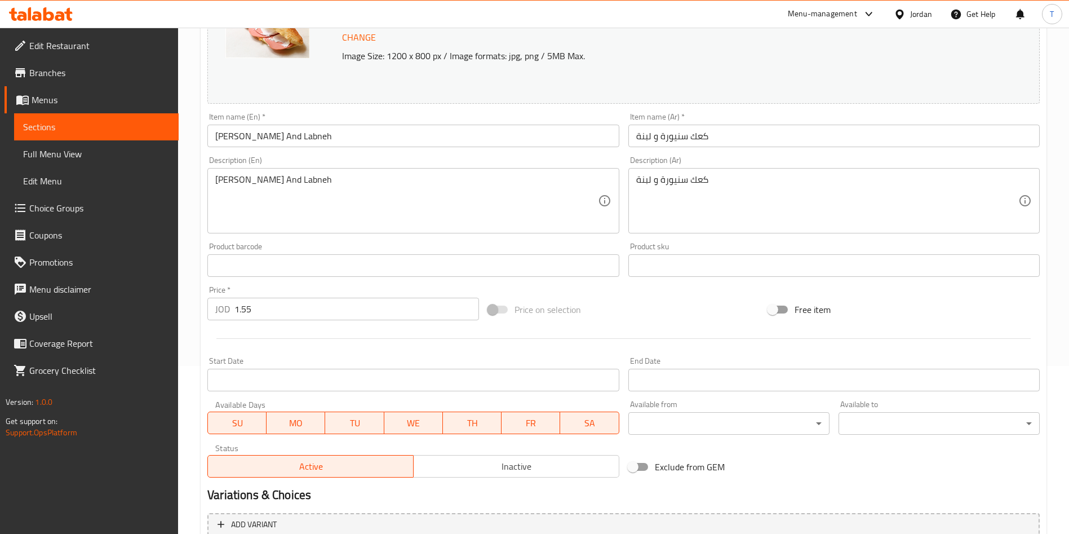
scroll to position [169, 0]
click at [255, 302] on input "1.55" at bounding box center [356, 307] width 245 height 23
type input "1.5"
click at [325, 348] on div at bounding box center [623, 337] width 841 height 28
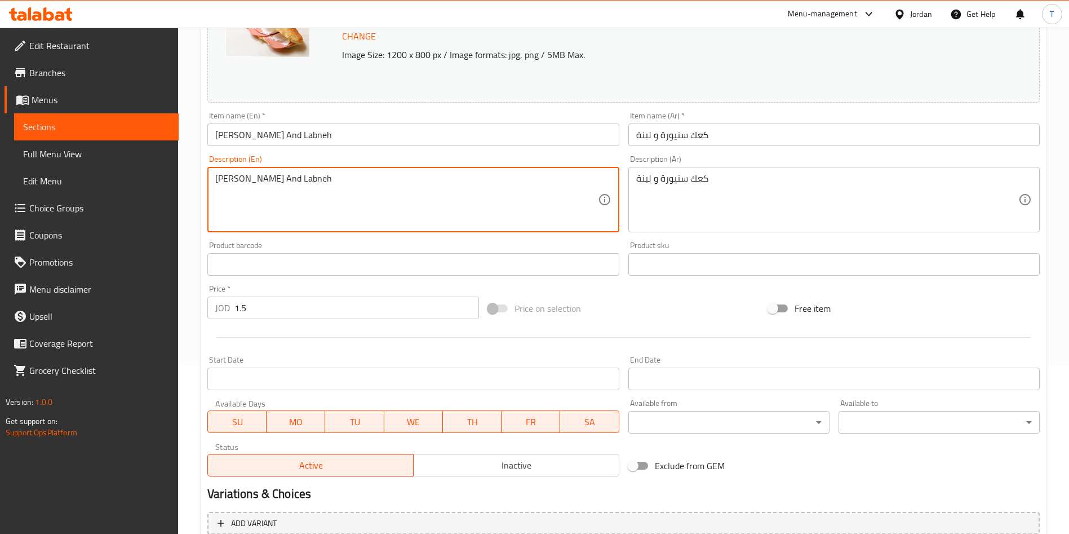
drag, startPoint x: 326, startPoint y: 183, endPoint x: 317, endPoint y: 182, distance: 9.6
click at [261, 178] on textarea "Sanyoura Kaak And Labneh" at bounding box center [406, 200] width 382 height 54
click at [247, 180] on textarea "Sanyoura Kaak And Labneh" at bounding box center [406, 200] width 382 height 54
click at [235, 178] on textarea "Sanyoura Kaak And Labneh" at bounding box center [406, 200] width 382 height 54
type textarea "Sanioura Kaak And Labneh"
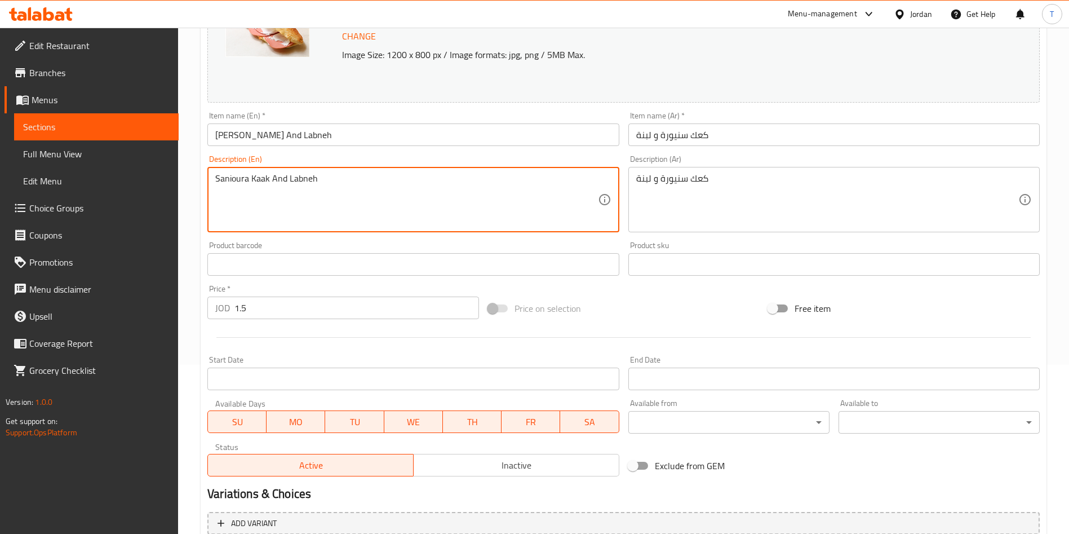
click at [339, 249] on div "Product barcode Product barcode" at bounding box center [412, 258] width 411 height 34
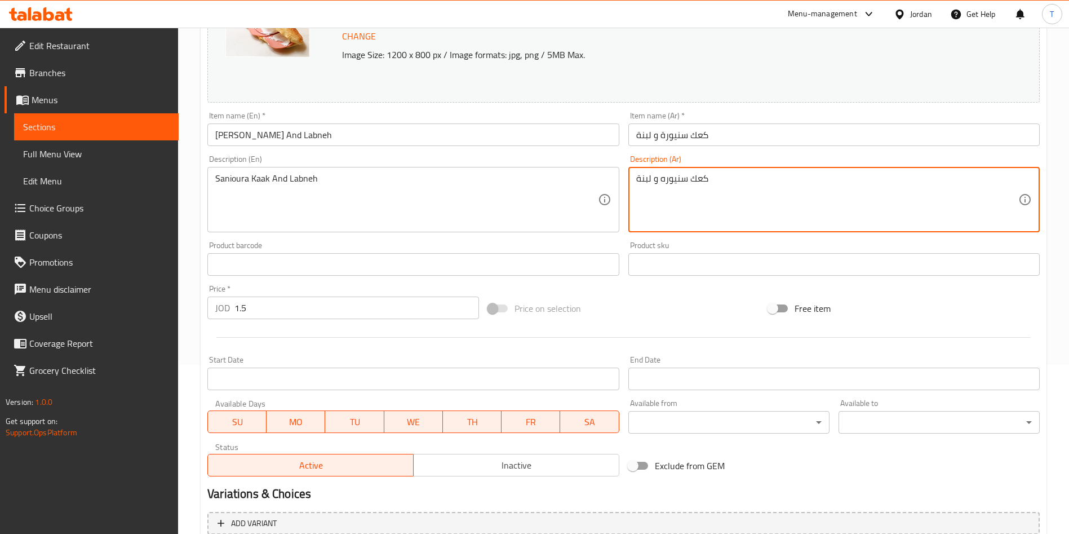
type textarea "كعك سنيوره و لبنة"
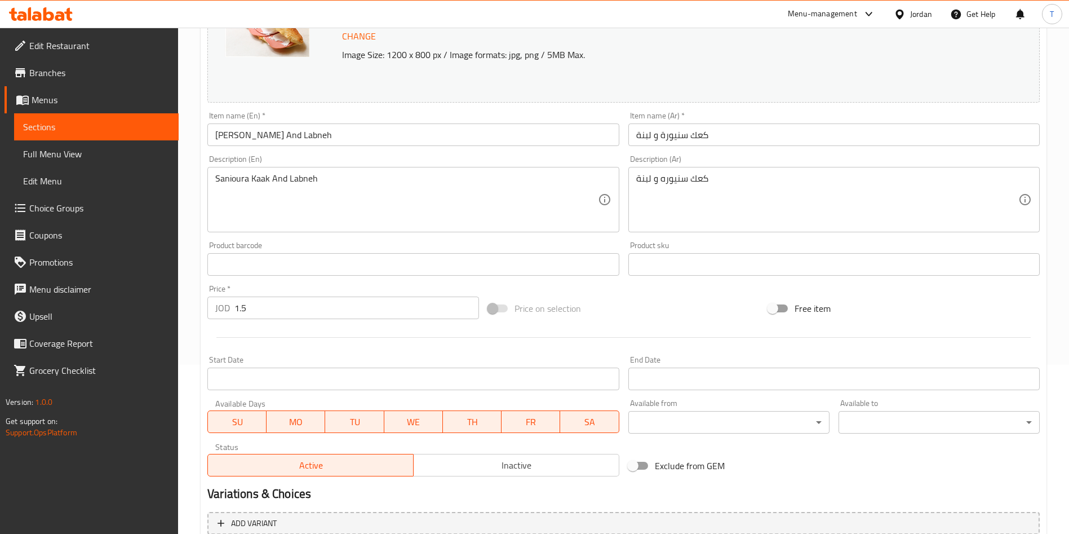
click at [581, 291] on div "Change Image Size: 1200 x 800 px / Image formats: jpg, png / 5MB Max. Item name…" at bounding box center [623, 230] width 841 height 502
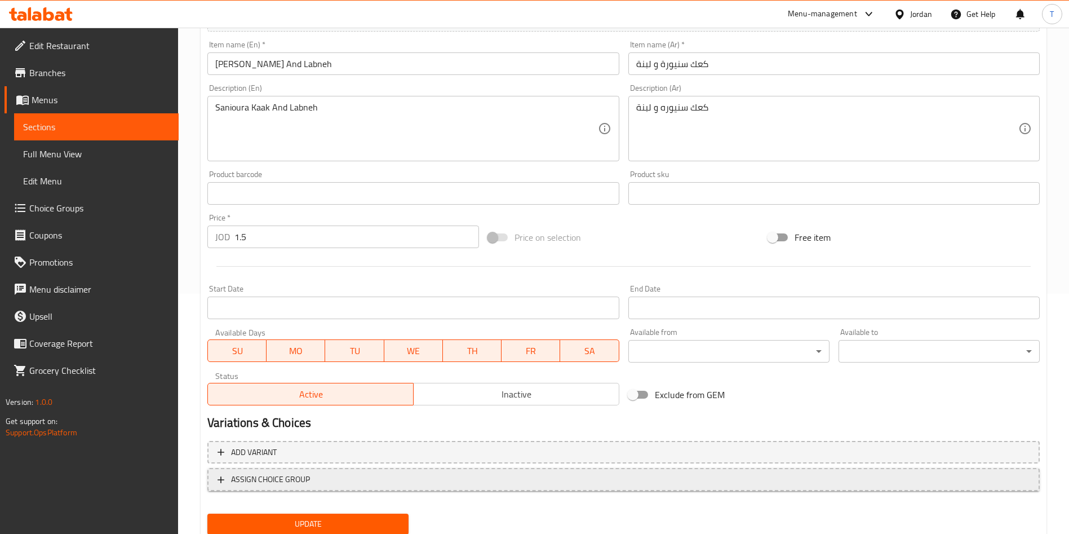
scroll to position [279, 0]
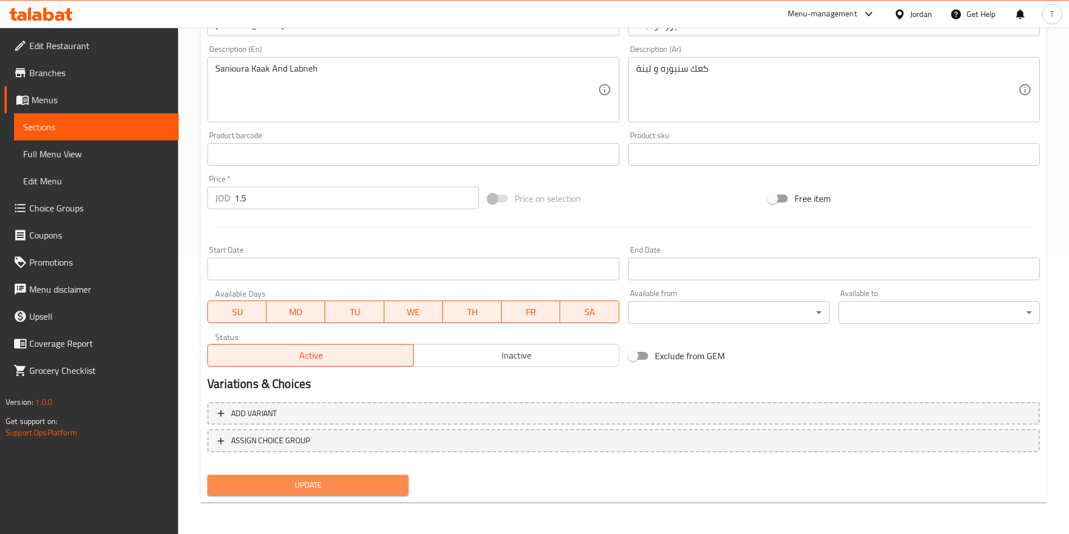
click at [352, 478] on span "Update" at bounding box center [307, 485] width 183 height 14
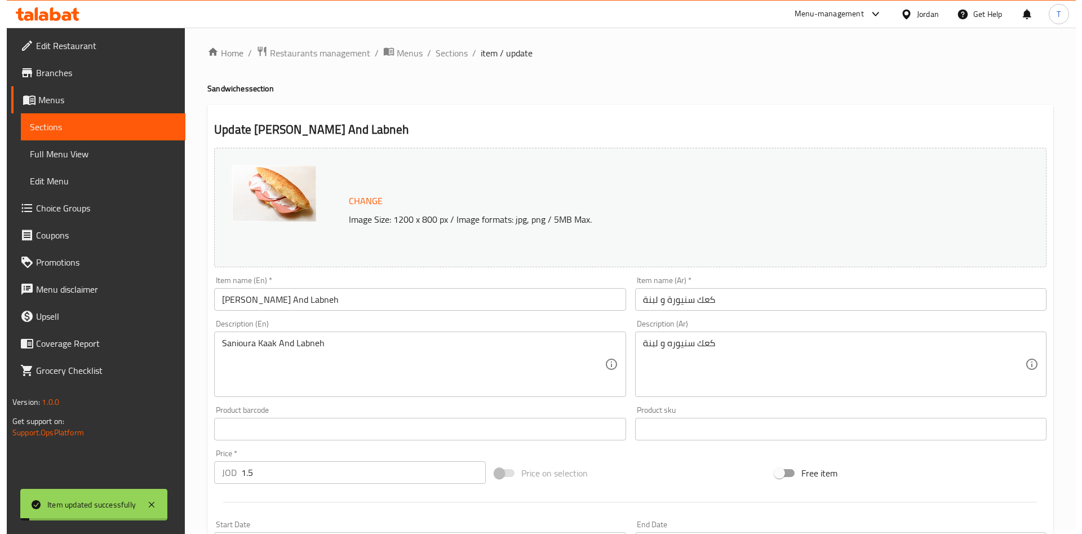
scroll to position [0, 0]
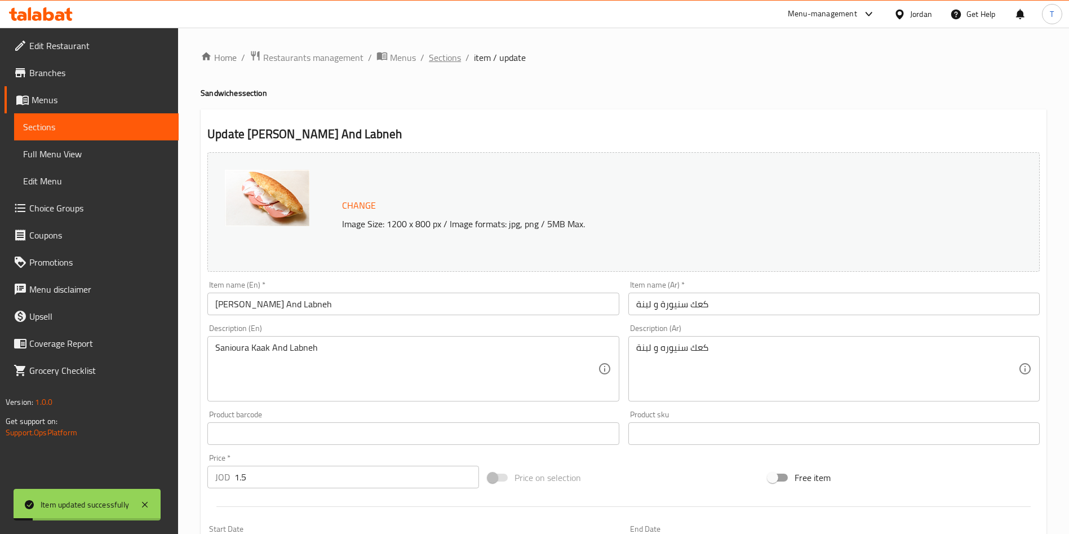
click at [446, 57] on span "Sections" at bounding box center [445, 58] width 32 height 14
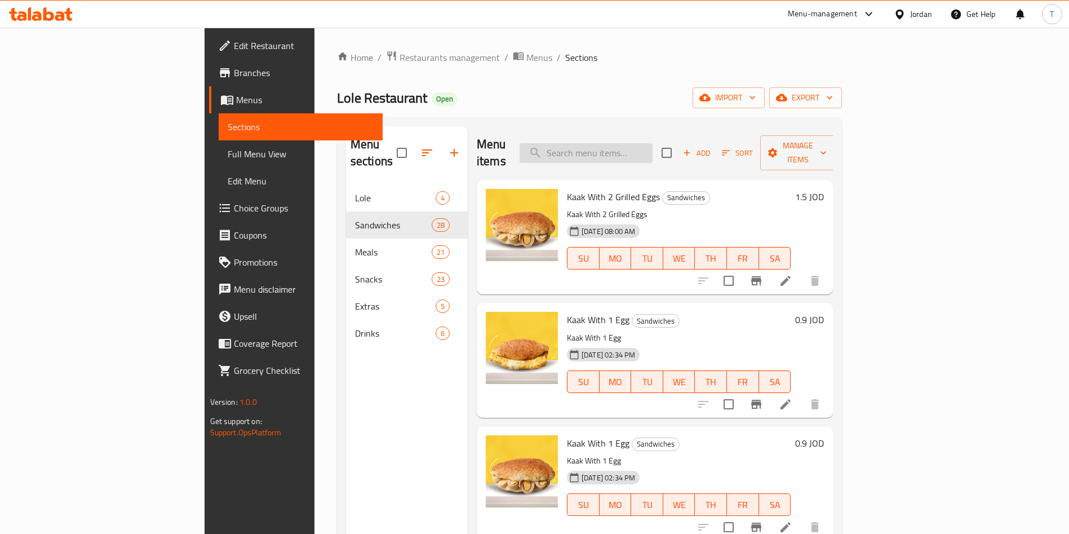
click at [636, 147] on input "search" at bounding box center [586, 153] width 133 height 20
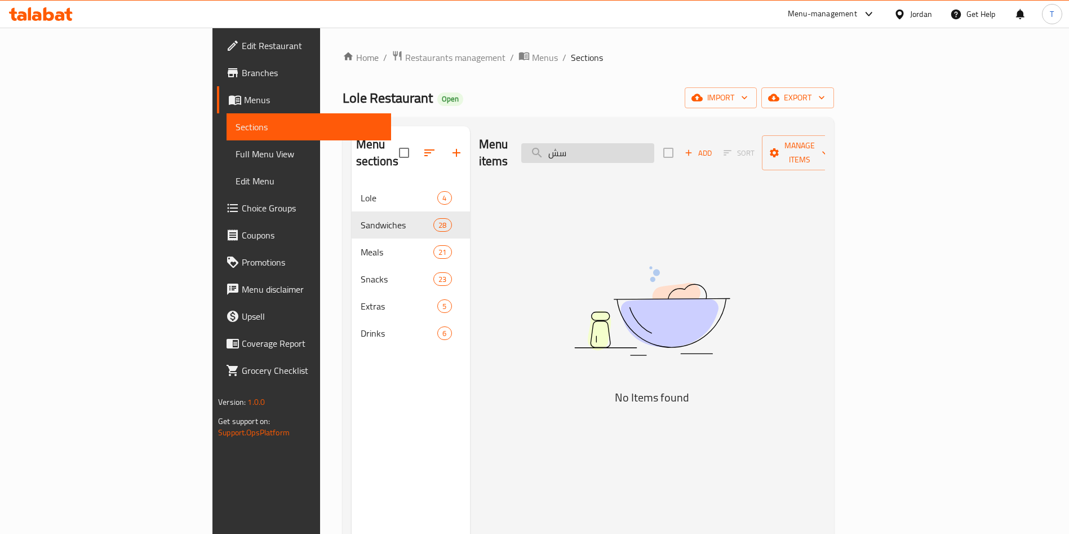
type input "س"
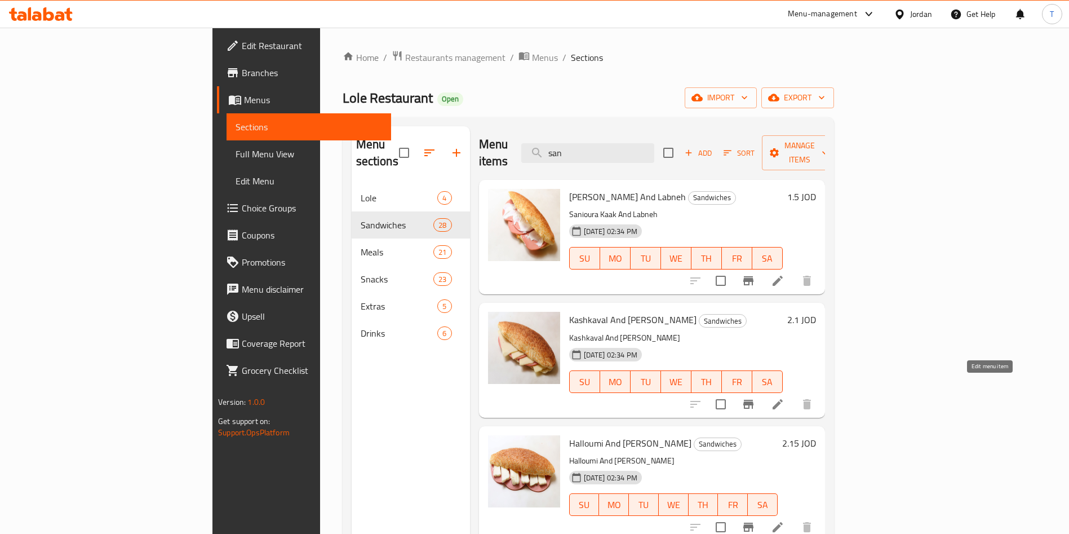
type input "san"
click at [785, 397] on icon at bounding box center [778, 404] width 14 height 14
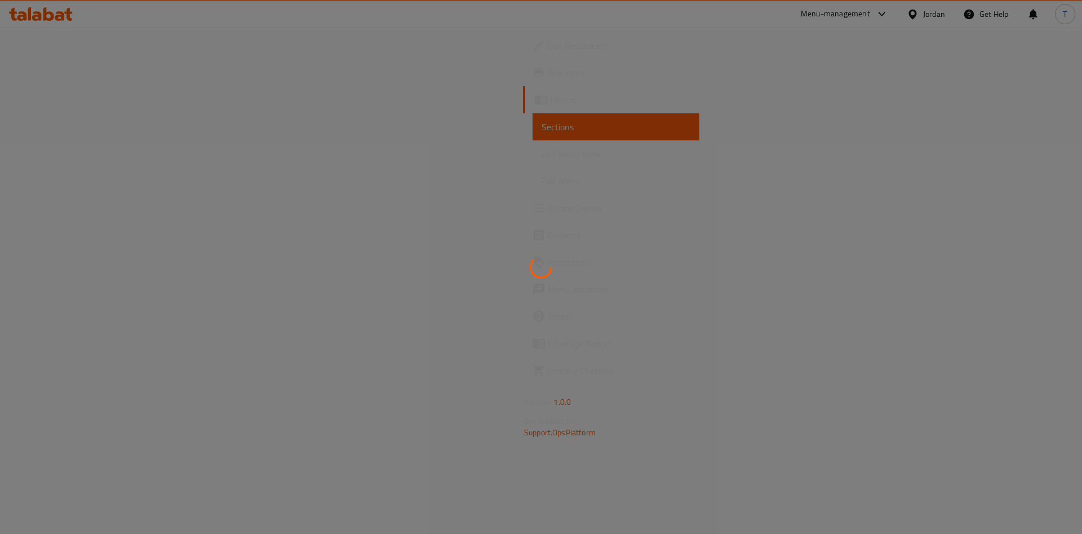
click at [529, 118] on div at bounding box center [541, 267] width 1082 height 534
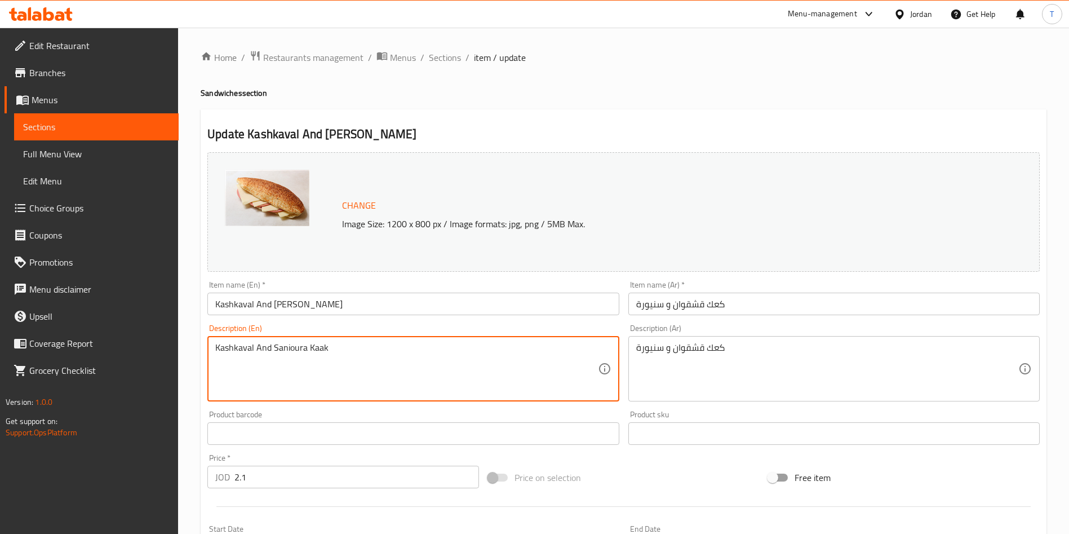
type textarea "Kashkaval And Sanioura Kaak"
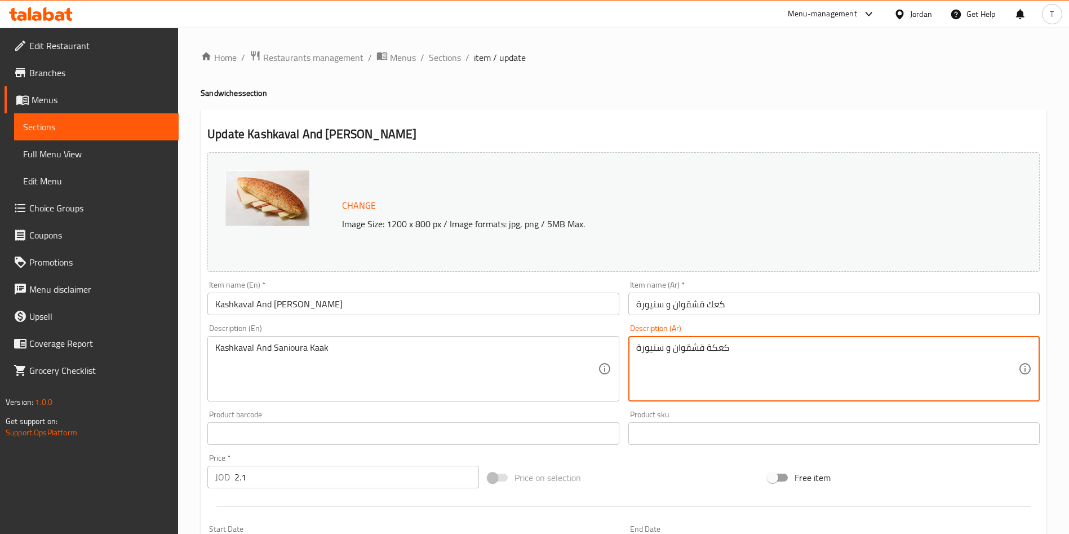
type textarea "كعكة قشقوان و سنيورة"
click at [262, 485] on input "2.1" at bounding box center [356, 477] width 245 height 23
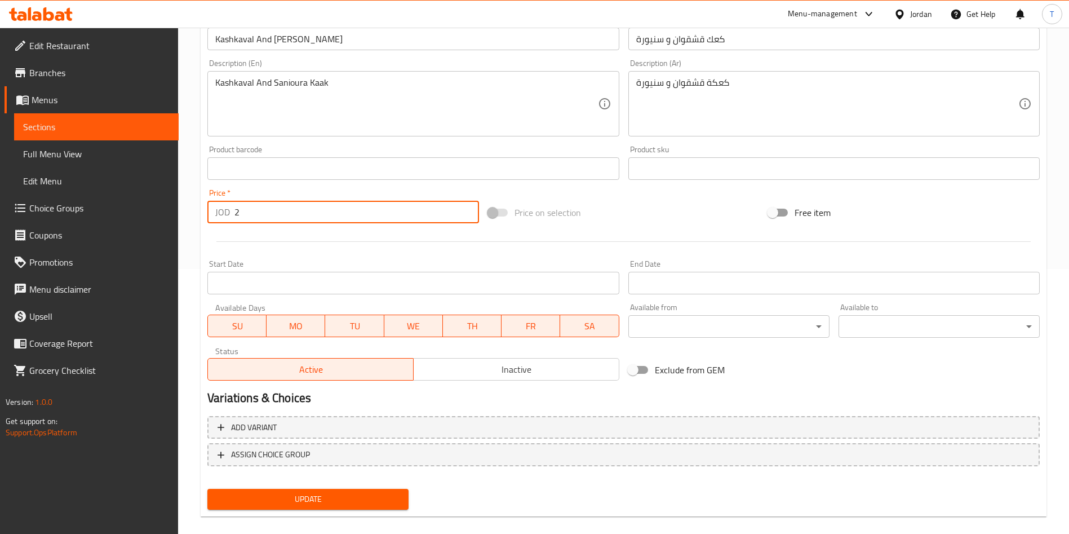
scroll to position [279, 0]
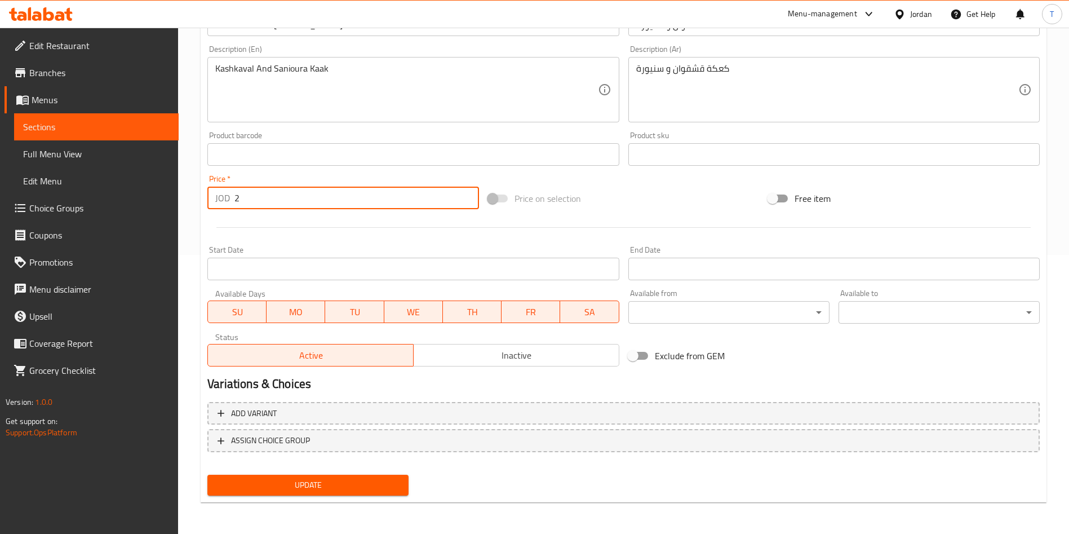
type input "2"
click at [366, 483] on span "Update" at bounding box center [307, 485] width 183 height 14
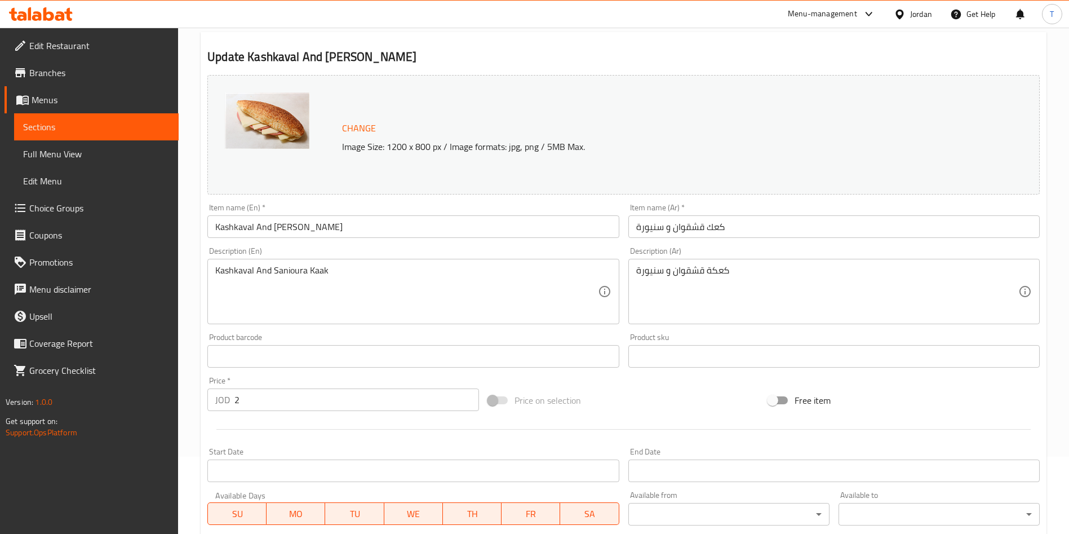
scroll to position [0, 0]
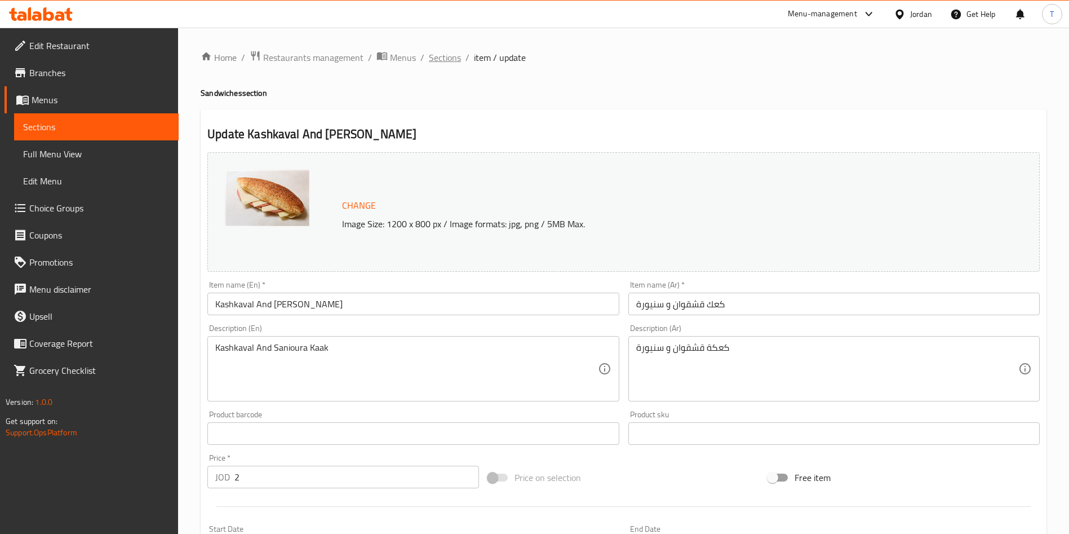
click at [451, 54] on span "Sections" at bounding box center [445, 58] width 32 height 14
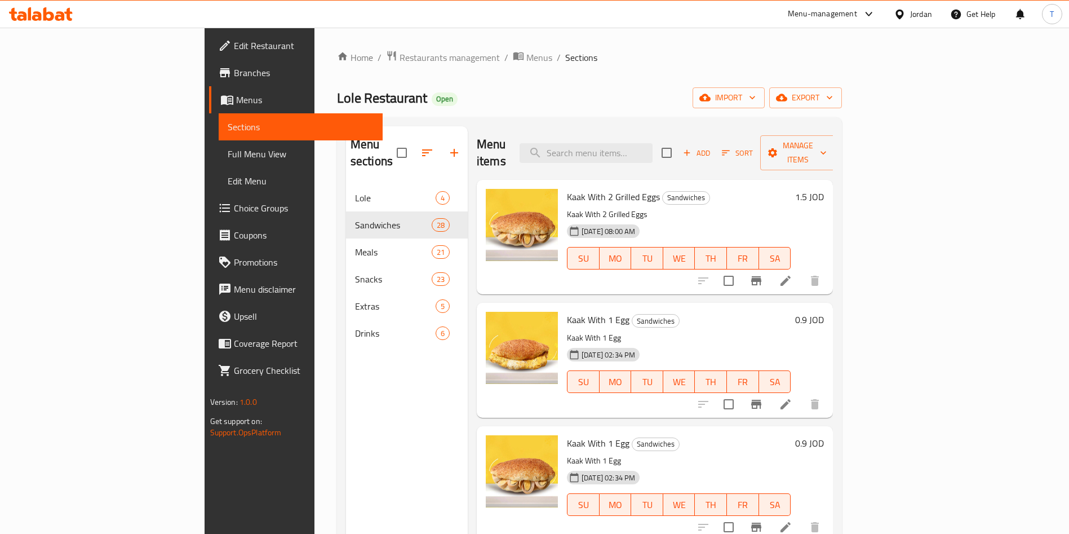
click at [791, 189] on h6 "Kaak With 2 Grilled Eggs Sandwiches" at bounding box center [679, 197] width 224 height 16
click at [633, 151] on input "search" at bounding box center [586, 153] width 133 height 20
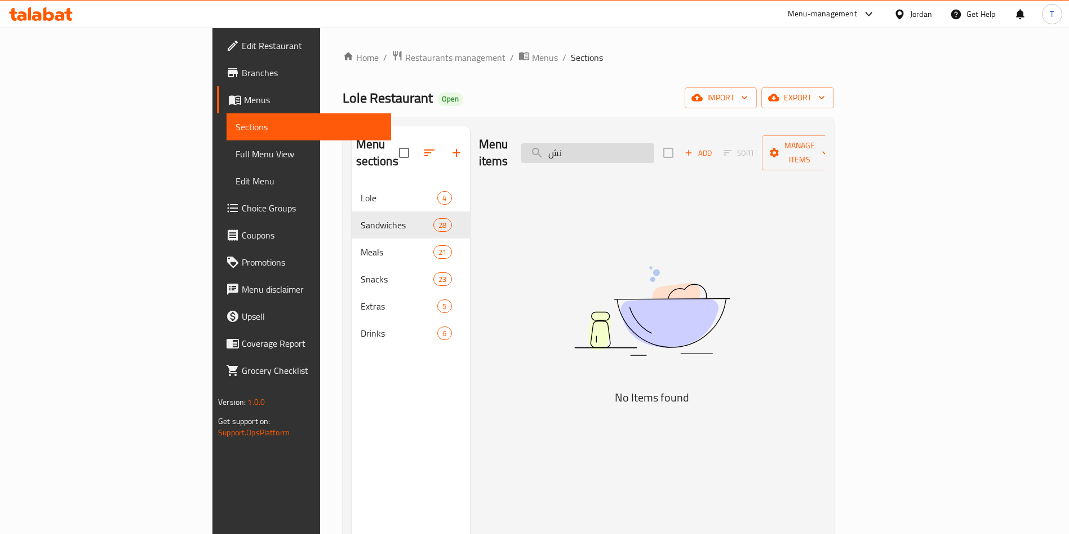
type input "ن"
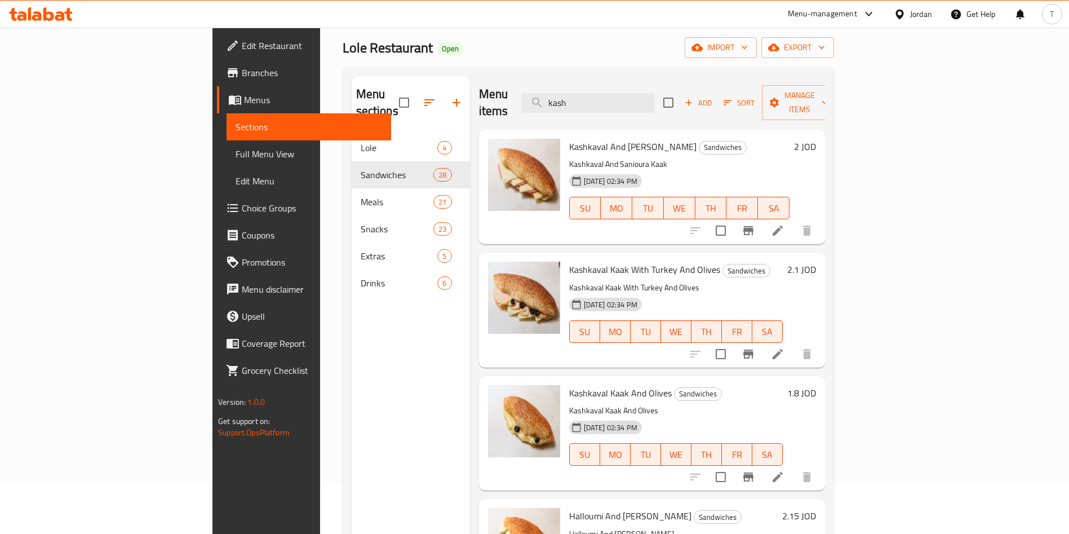
scroll to position [85, 0]
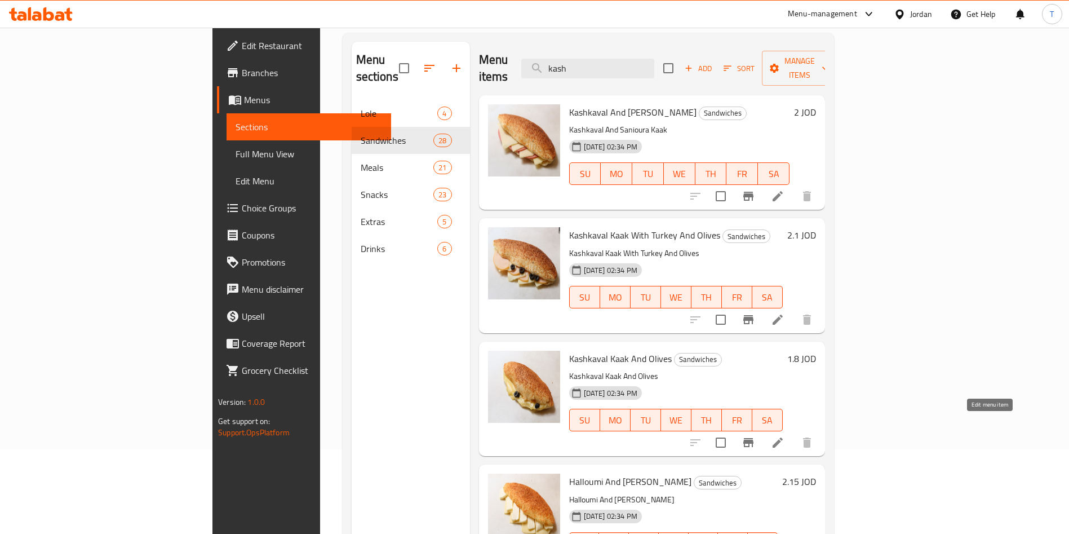
type input "kash"
click at [785, 436] on icon at bounding box center [778, 443] width 14 height 14
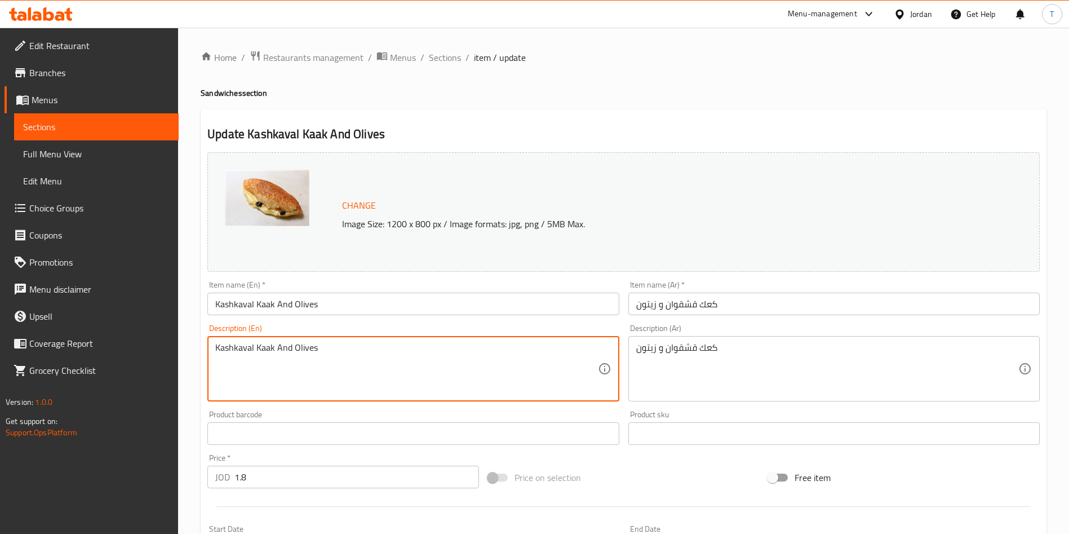
drag, startPoint x: 273, startPoint y: 349, endPoint x: 257, endPoint y: 352, distance: 16.6
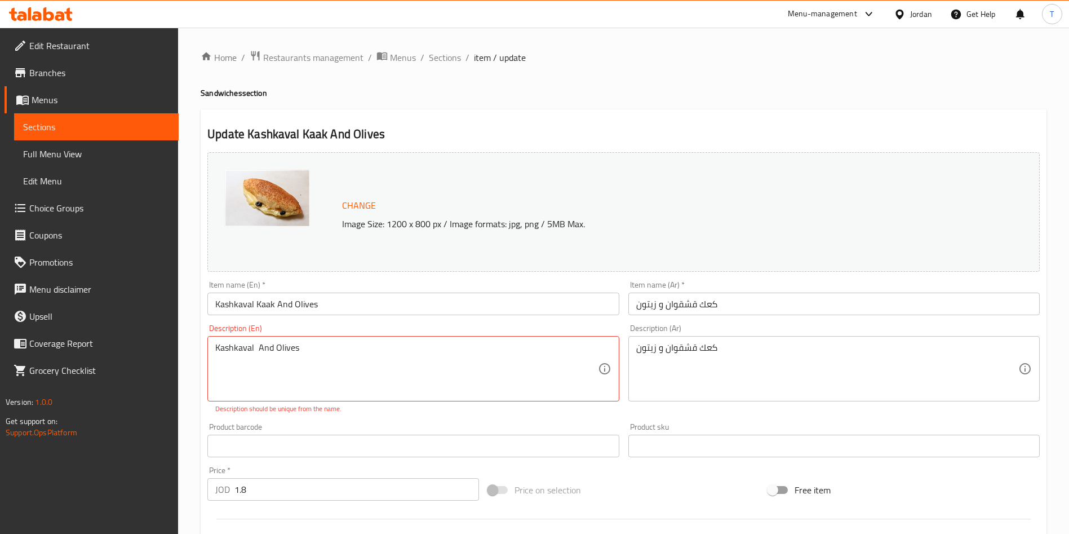
click at [376, 332] on div "Description (En) Kashkaval And Olives Description (En) Description should be un…" at bounding box center [412, 369] width 411 height 90
click at [265, 350] on textarea "Kashkaval And Olives" at bounding box center [406, 369] width 382 height 54
drag, startPoint x: 290, startPoint y: 347, endPoint x: 256, endPoint y: 349, distance: 33.9
click at [256, 349] on textarea "Kashkaval Olives" at bounding box center [406, 369] width 382 height 54
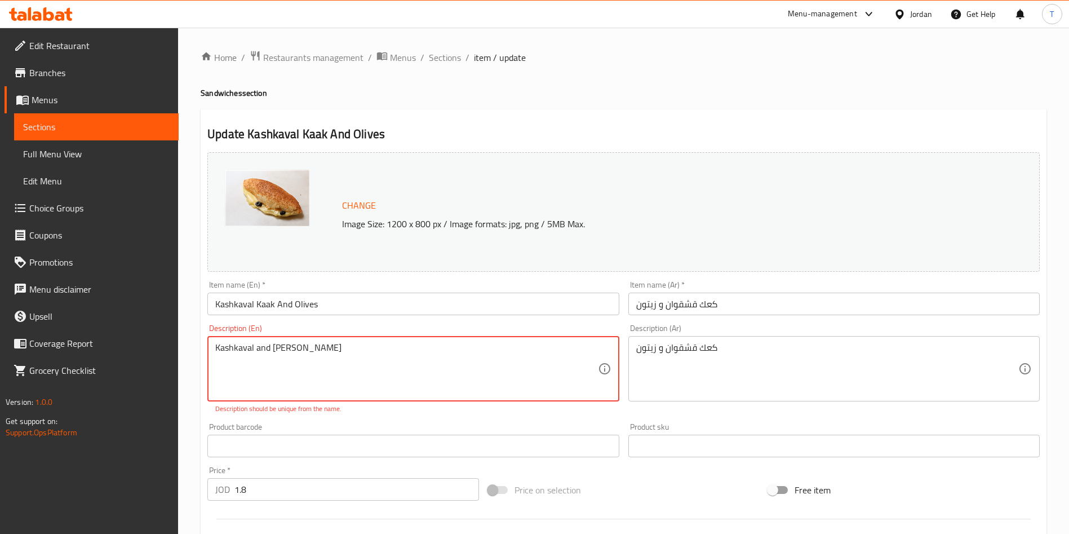
type textarea "Kashkaval and zayton"
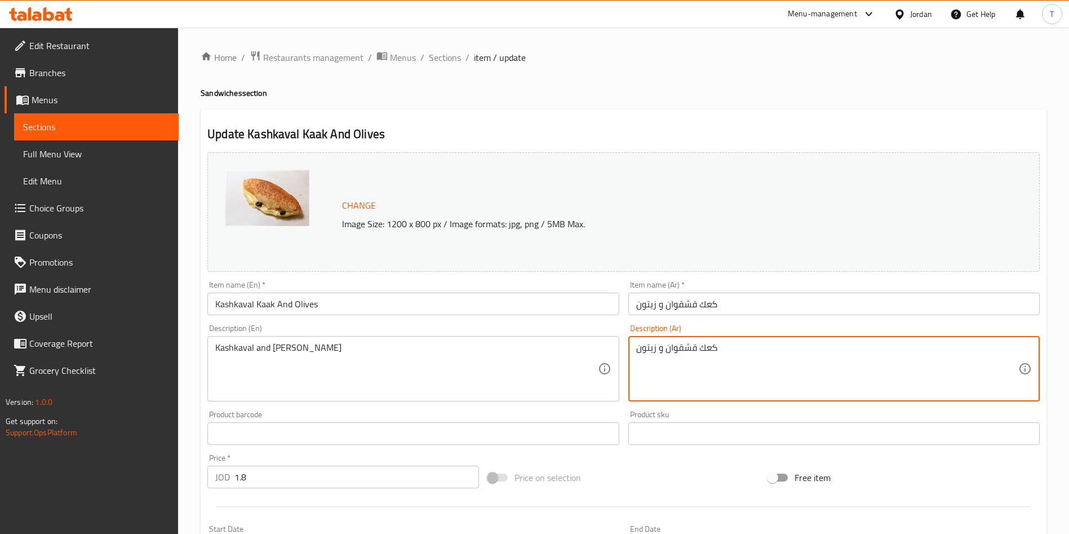
click at [701, 354] on textarea "كعك قشقوان و زيتون" at bounding box center [827, 369] width 382 height 54
type textarea "كعكه قشقوان و زيتون"
click at [674, 413] on div "Product sku Product sku" at bounding box center [833, 427] width 411 height 34
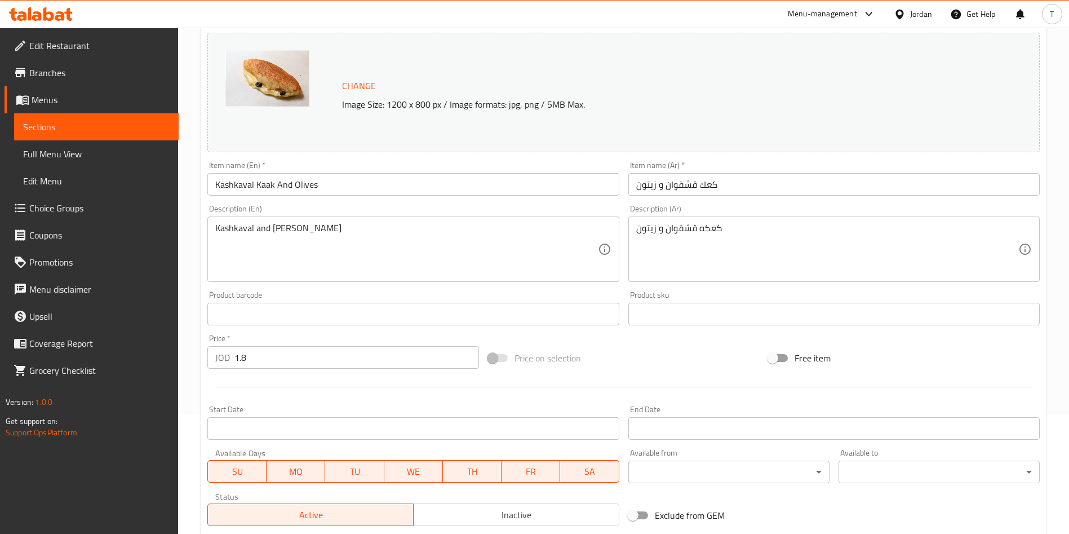
scroll to position [279, 0]
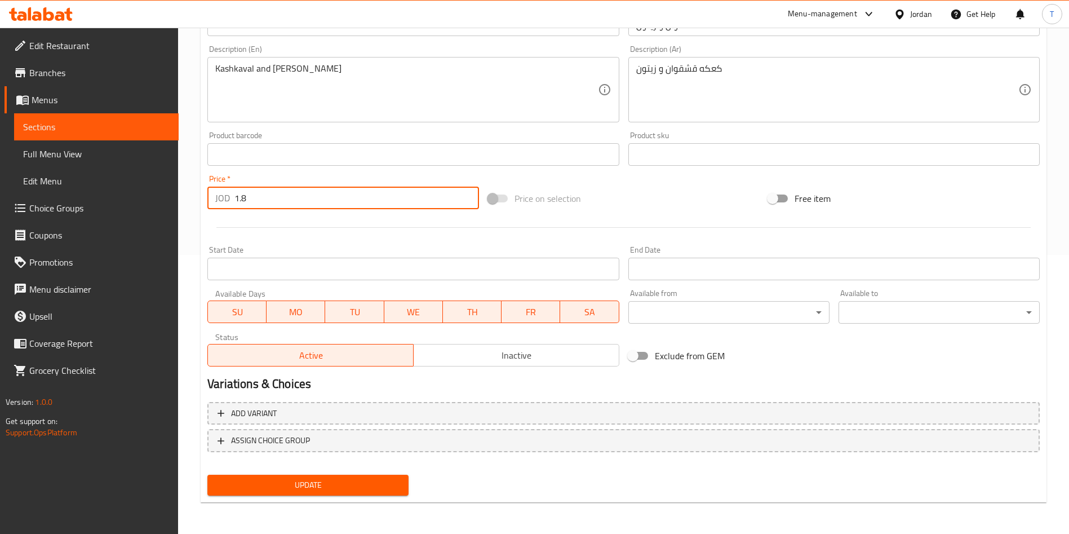
click at [264, 202] on input "1.8" at bounding box center [356, 198] width 245 height 23
type input "1.75"
click at [272, 476] on button "Update" at bounding box center [307, 485] width 201 height 21
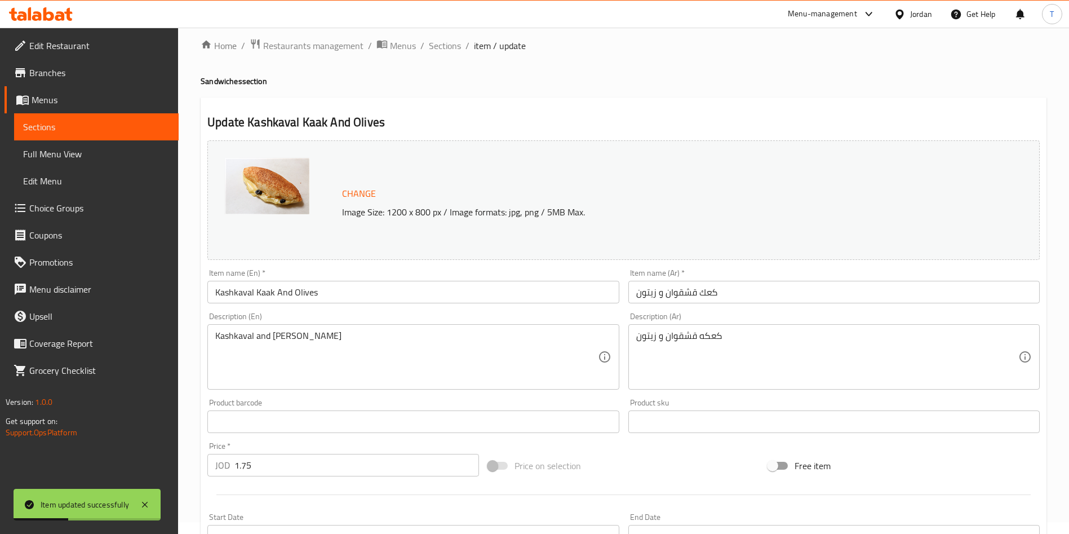
scroll to position [0, 0]
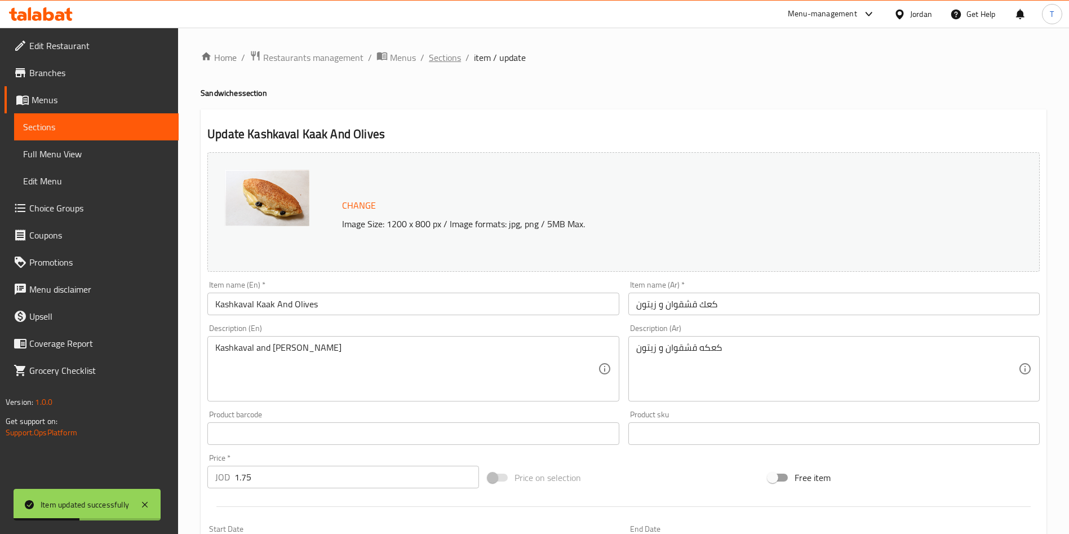
click at [445, 63] on span "Sections" at bounding box center [445, 58] width 32 height 14
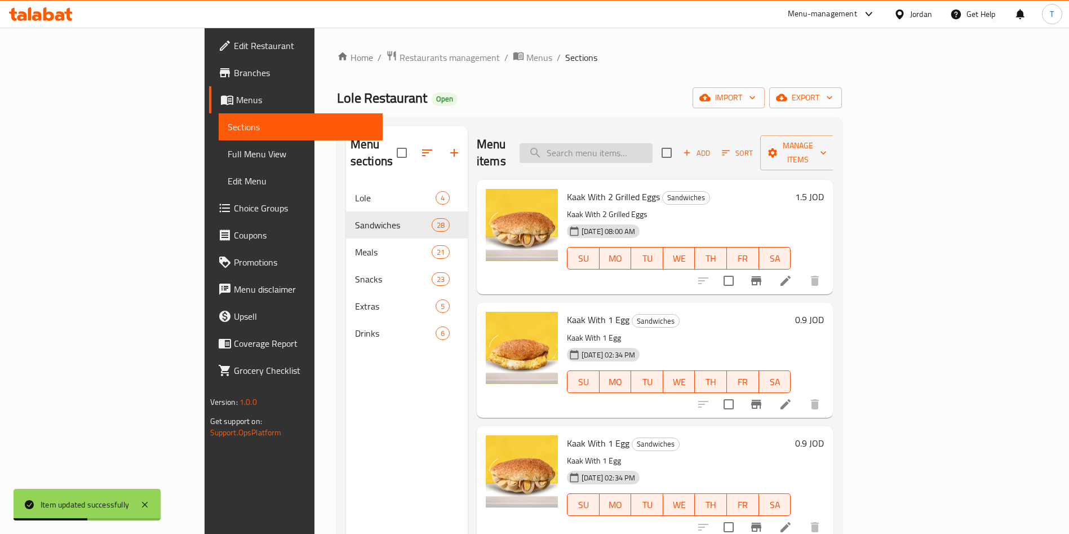
click at [648, 143] on input "search" at bounding box center [586, 153] width 133 height 20
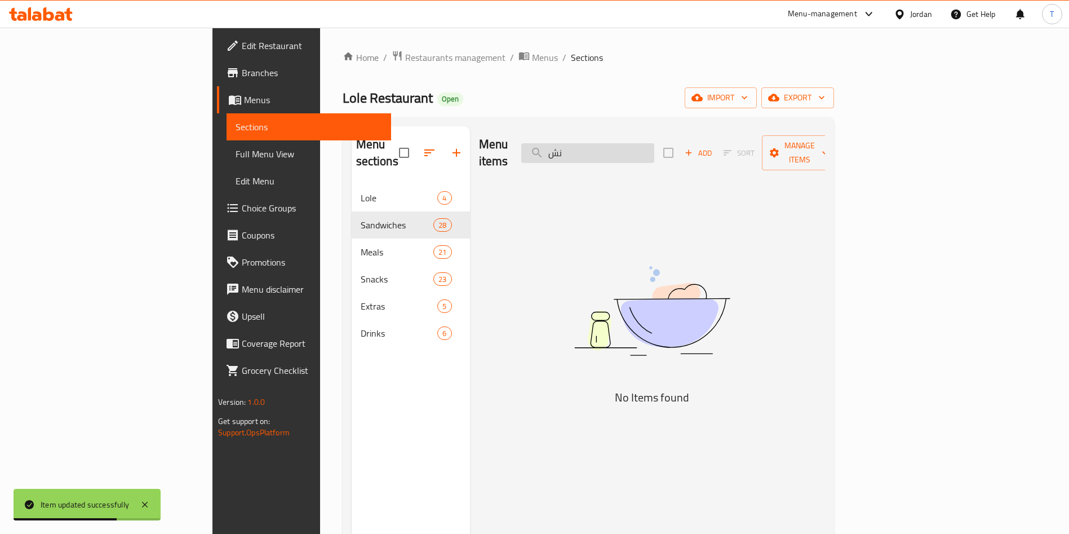
type input "ن"
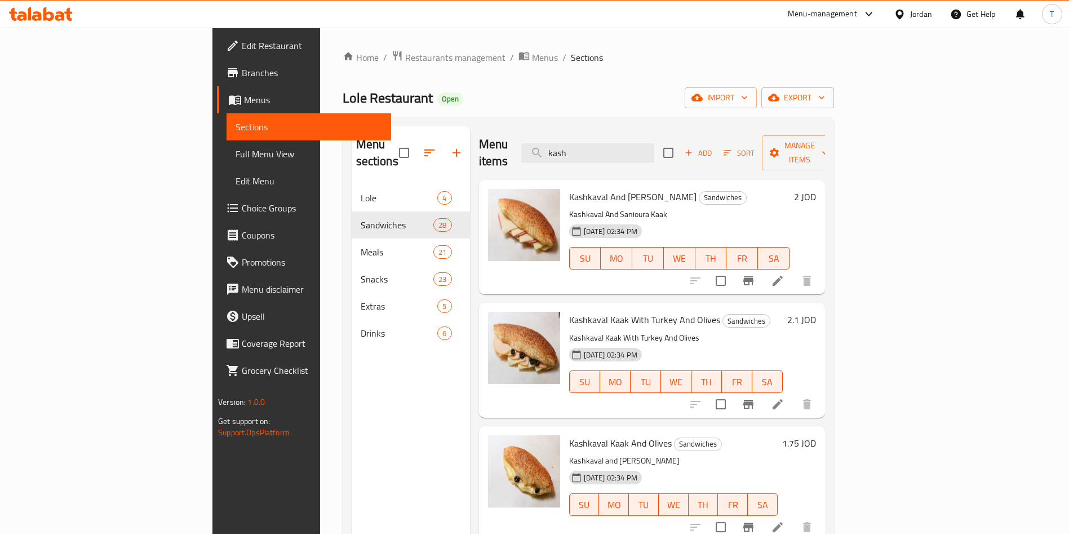
drag, startPoint x: 675, startPoint y: 147, endPoint x: 556, endPoint y: 146, distance: 118.4
click at [569, 146] on div "Menu items kash Add Sort Manage items" at bounding box center [652, 153] width 346 height 54
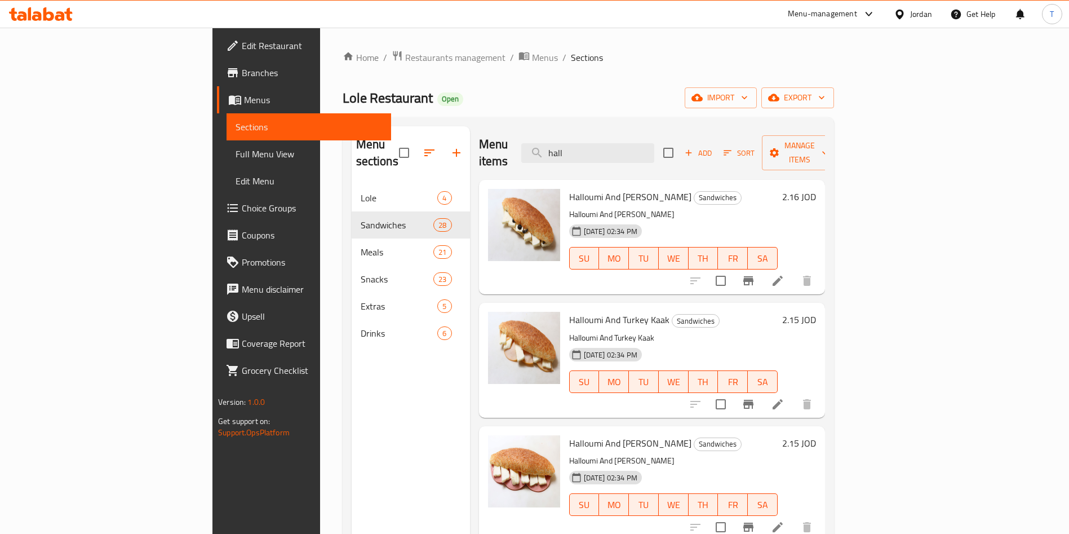
type input "hall"
click at [816, 225] on div "2.16 JOD" at bounding box center [797, 237] width 38 height 96
click at [785, 274] on icon at bounding box center [778, 281] width 14 height 14
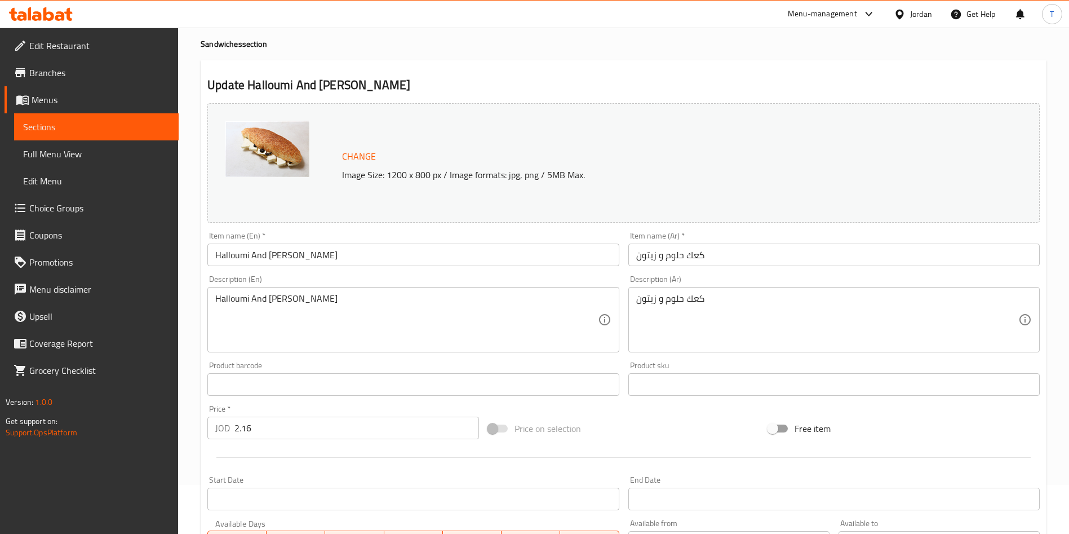
scroll to position [85, 0]
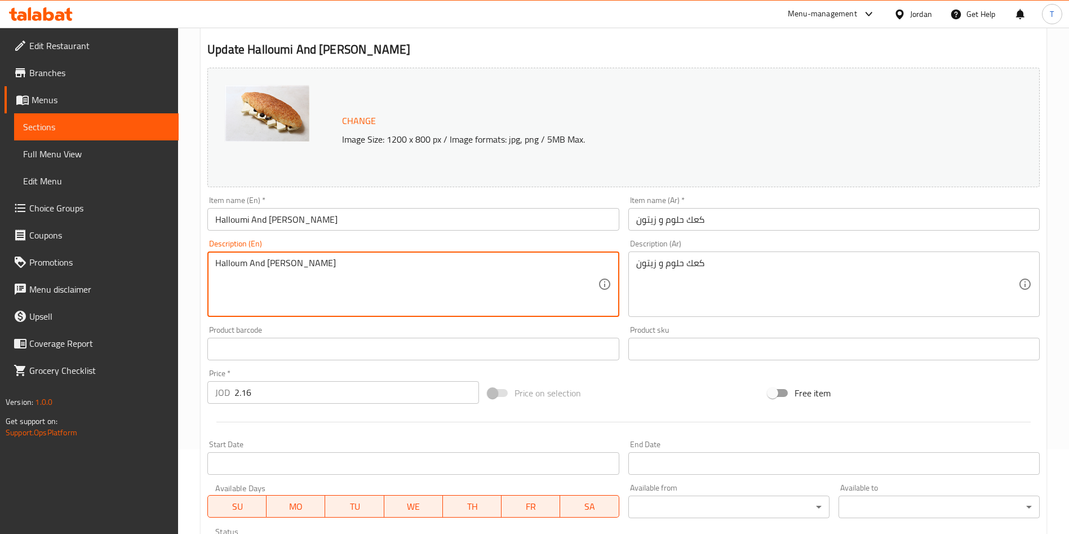
type textarea "Halloum And Olive Kaak"
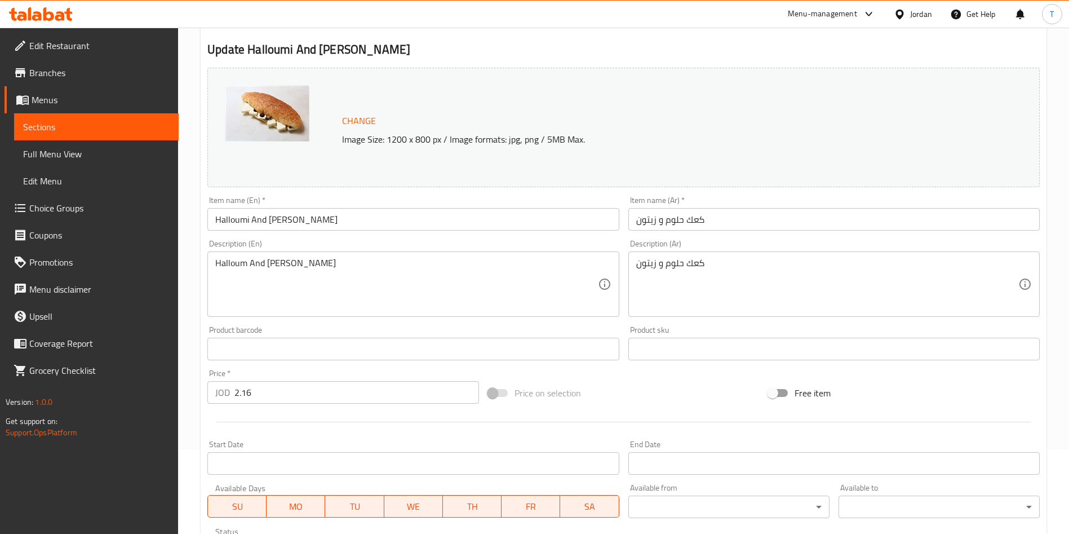
click at [323, 330] on div "Product barcode Product barcode" at bounding box center [412, 343] width 411 height 34
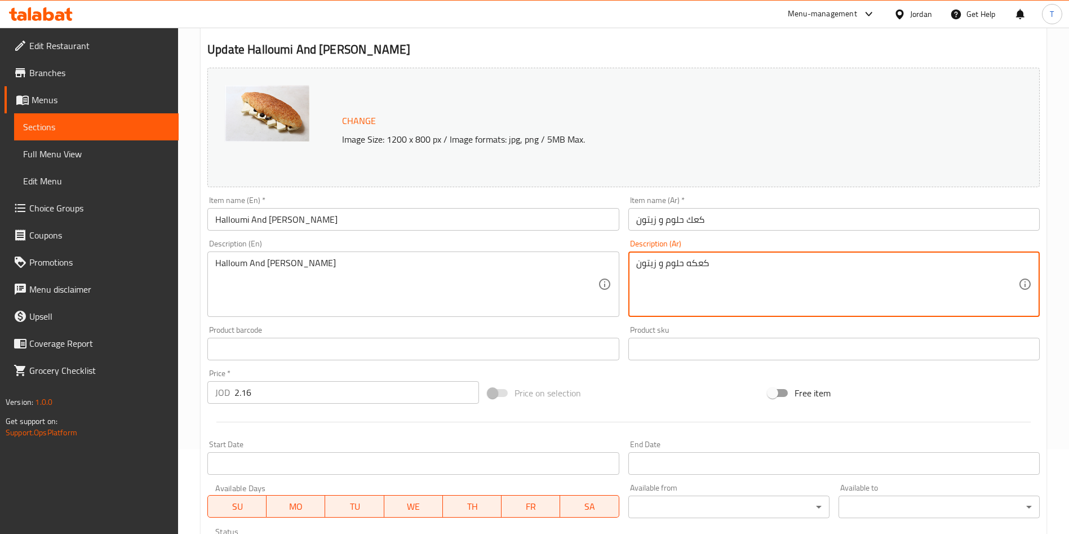
type textarea "كعكه حلوم و زيتون"
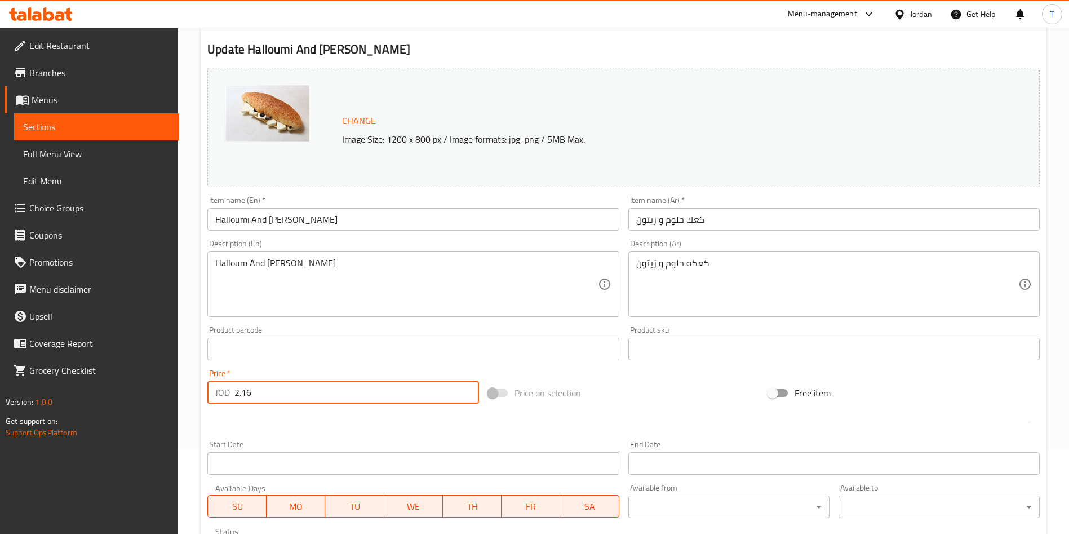
drag, startPoint x: 255, startPoint y: 395, endPoint x: 240, endPoint y: 398, distance: 16.0
click at [240, 398] on input "2.16" at bounding box center [356, 392] width 245 height 23
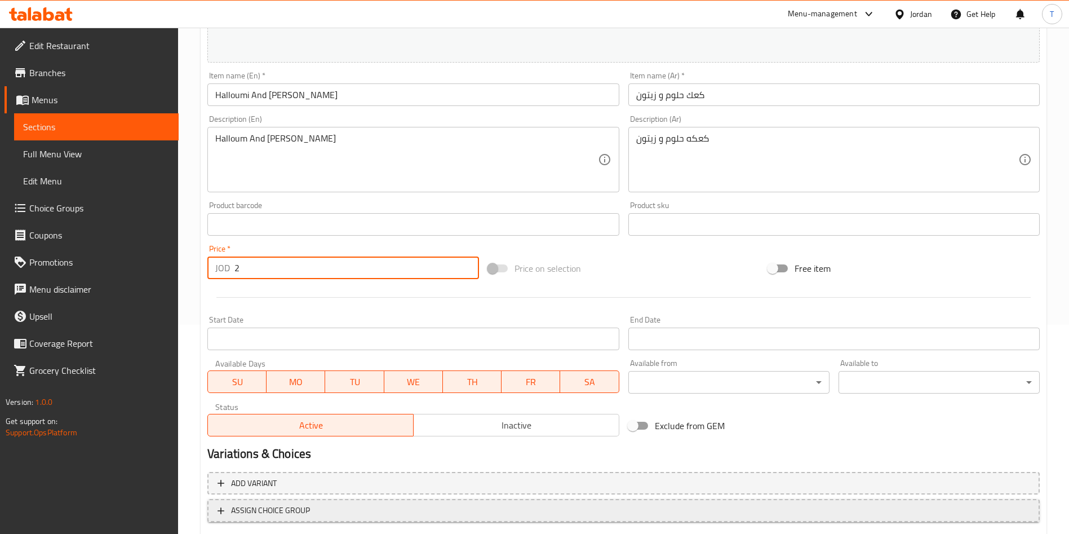
scroll to position [279, 0]
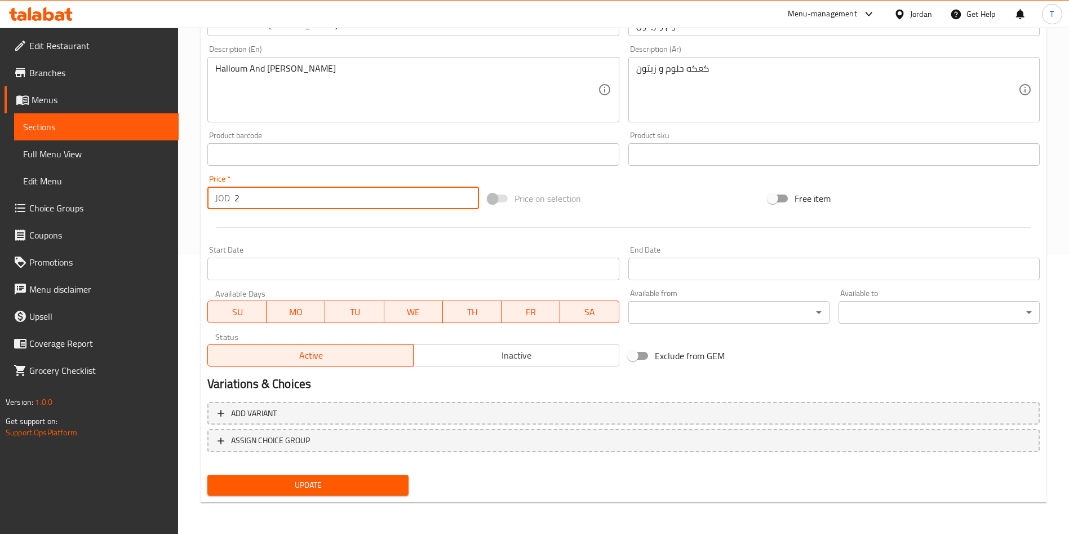
type input "2"
click at [351, 476] on button "Update" at bounding box center [307, 485] width 201 height 21
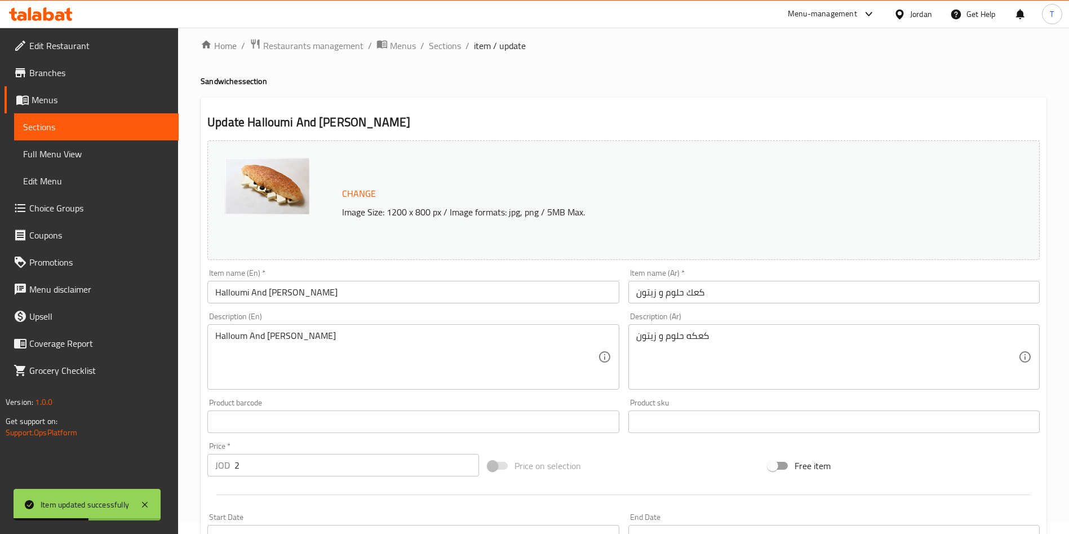
scroll to position [0, 0]
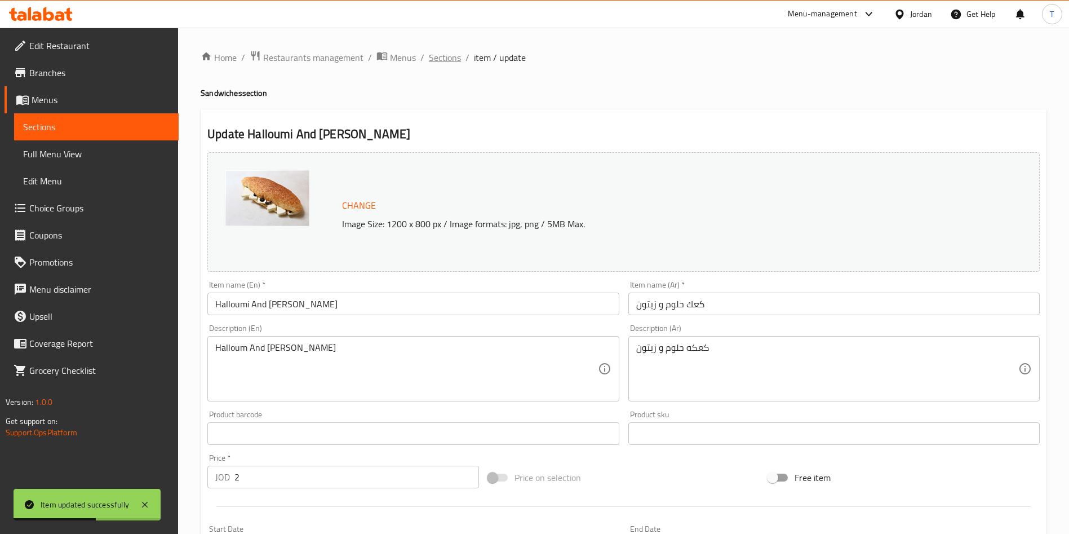
click at [444, 64] on span "Sections" at bounding box center [445, 58] width 32 height 14
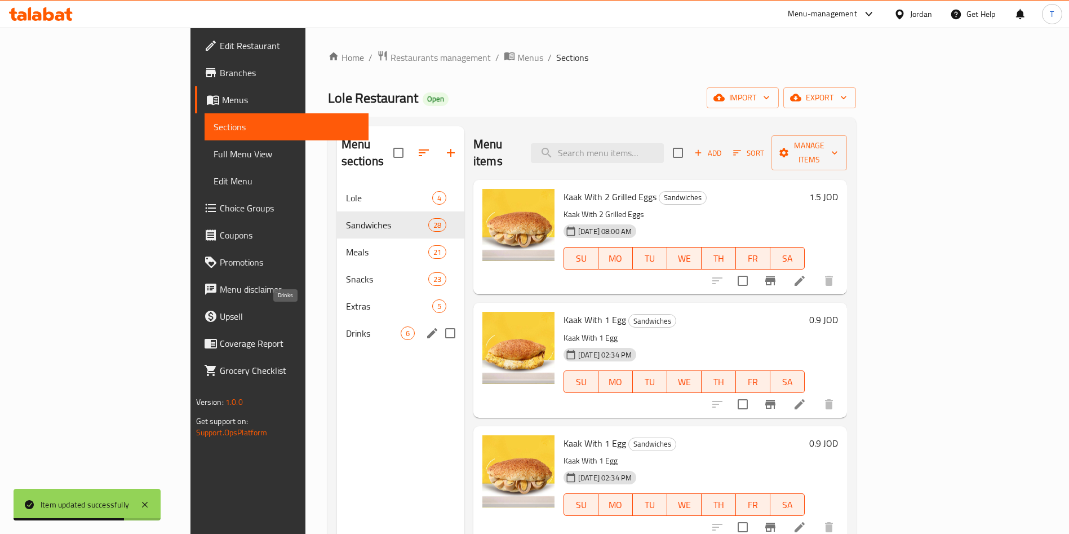
click at [346, 326] on span "Drinks" at bounding box center [373, 333] width 55 height 14
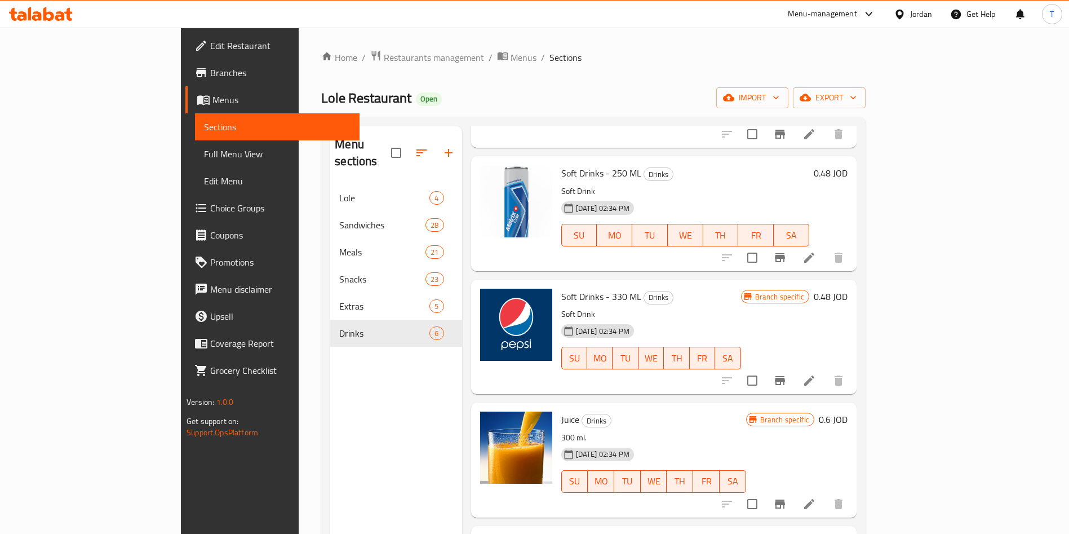
scroll to position [169, 0]
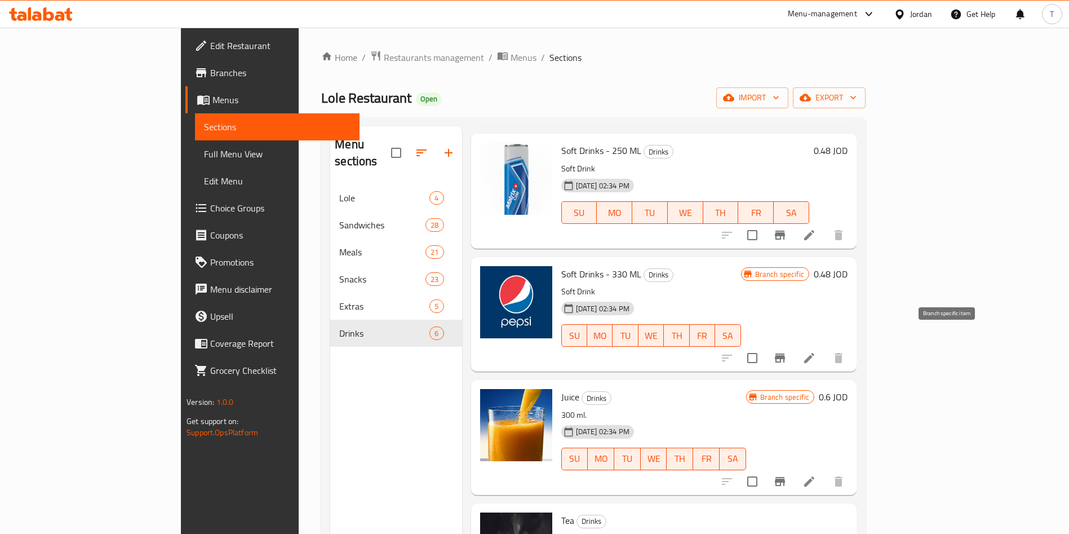
click at [787, 351] on icon "Branch-specific-item" at bounding box center [780, 358] width 14 height 14
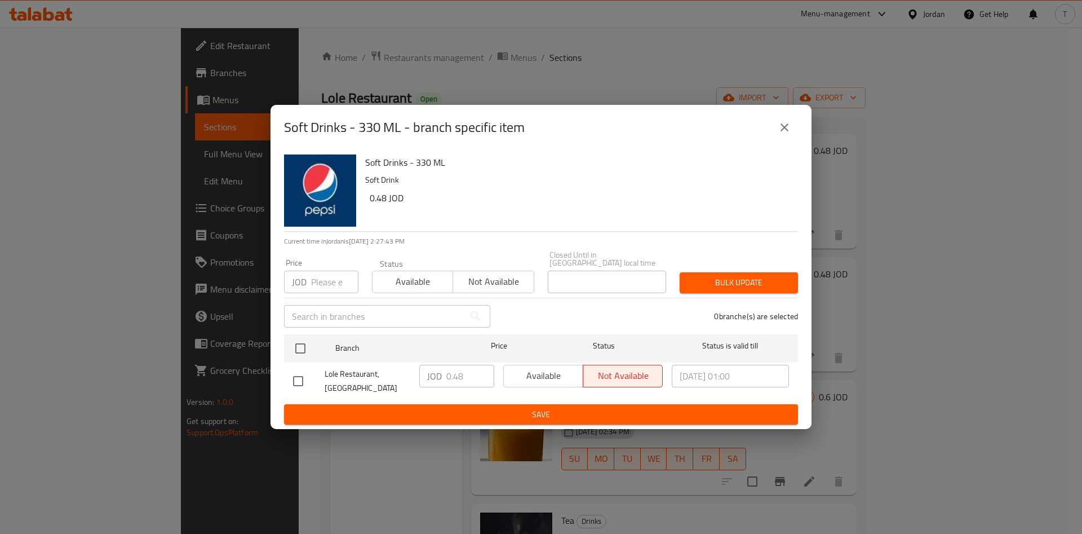
click at [785, 131] on icon "close" at bounding box center [785, 127] width 8 height 8
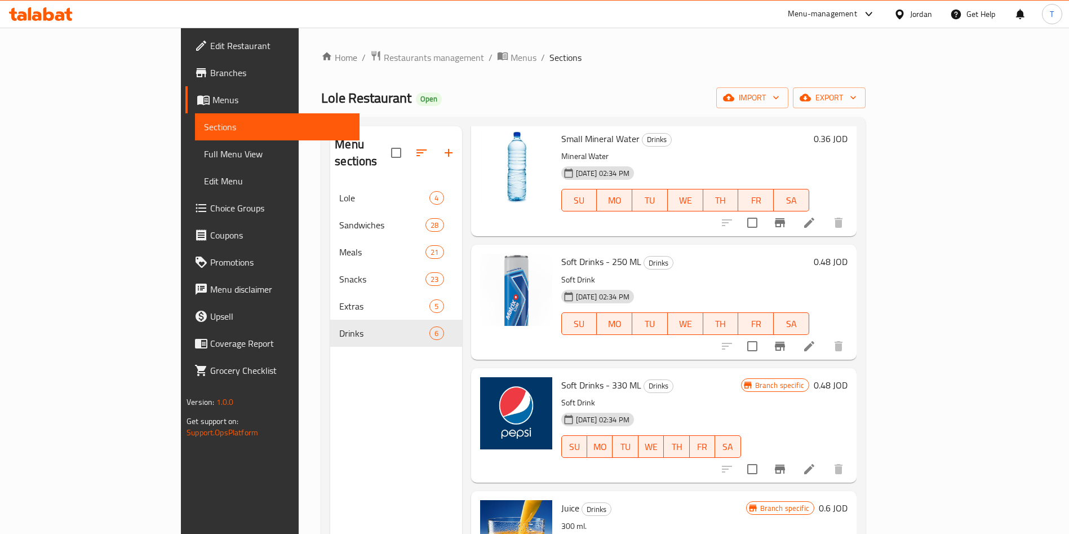
scroll to position [85, 0]
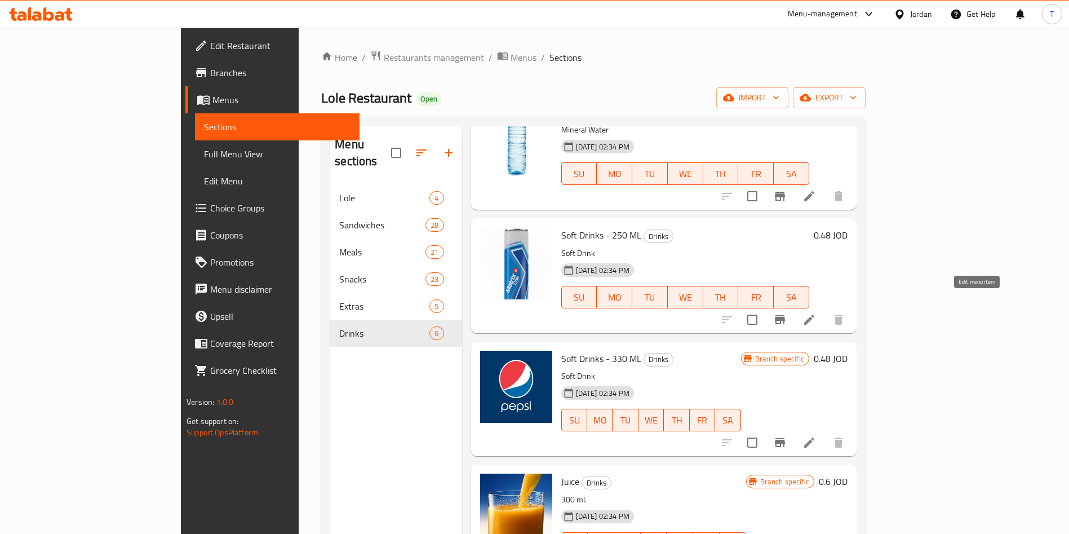
click at [816, 313] on icon at bounding box center [810, 320] width 14 height 14
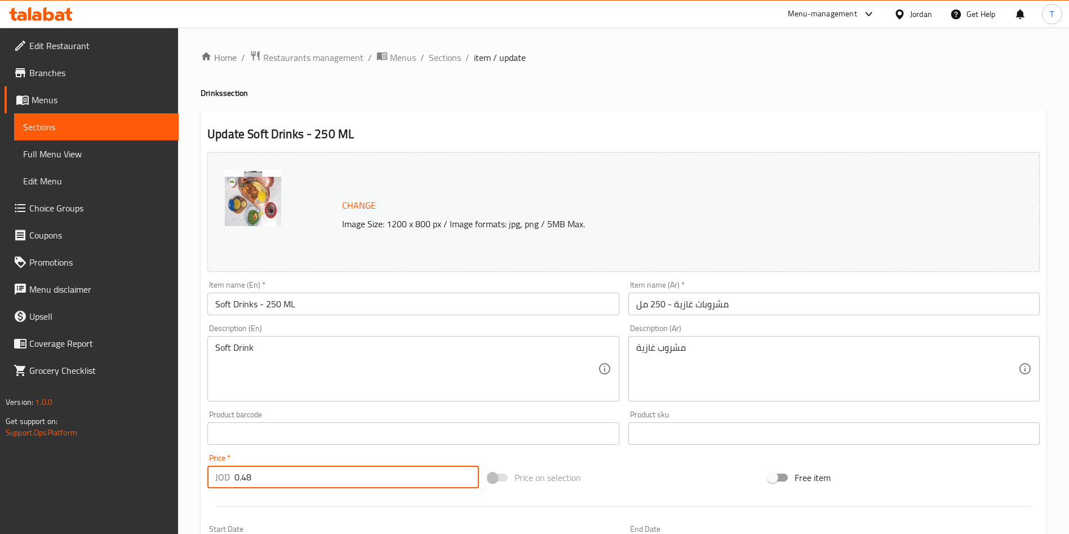
drag, startPoint x: 286, startPoint y: 466, endPoint x: 242, endPoint y: 476, distance: 45.7
click at [242, 476] on input "0.48" at bounding box center [356, 477] width 245 height 23
type input "0.5"
click at [341, 458] on div "Price   * JOD 0.5 Price *" at bounding box center [343, 471] width 272 height 34
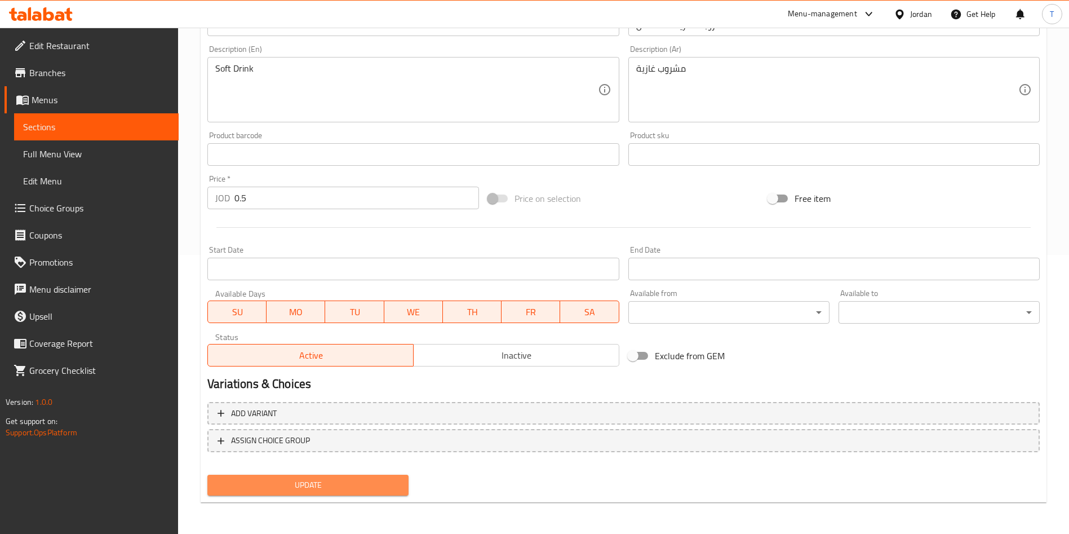
drag, startPoint x: 306, startPoint y: 486, endPoint x: 380, endPoint y: 432, distance: 91.7
click at [307, 485] on span "Update" at bounding box center [307, 485] width 183 height 14
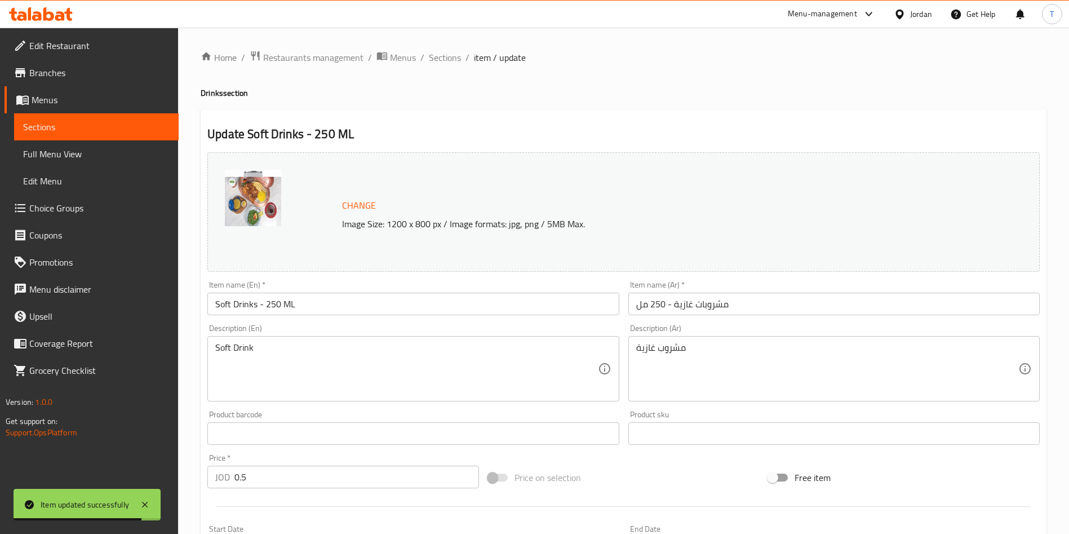
drag, startPoint x: 450, startPoint y: 60, endPoint x: 461, endPoint y: 66, distance: 12.1
click at [450, 60] on span "Sections" at bounding box center [445, 58] width 32 height 14
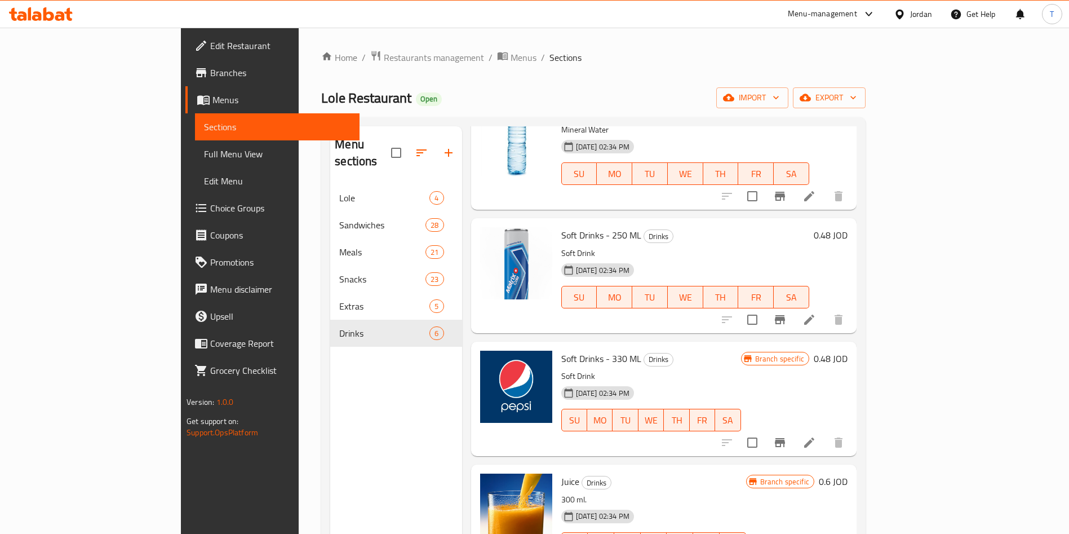
scroll to position [169, 0]
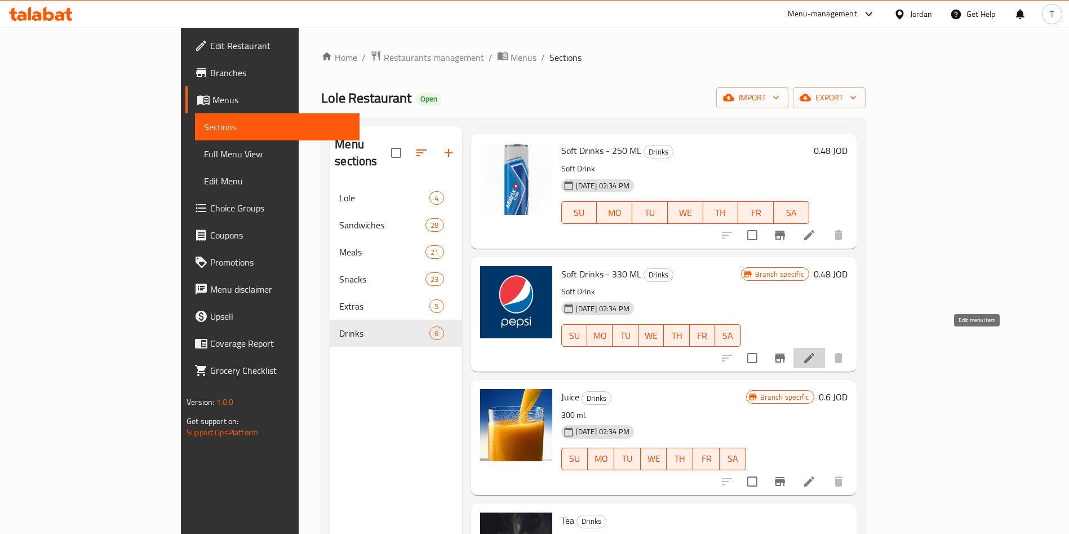
click at [816, 351] on icon at bounding box center [810, 358] width 14 height 14
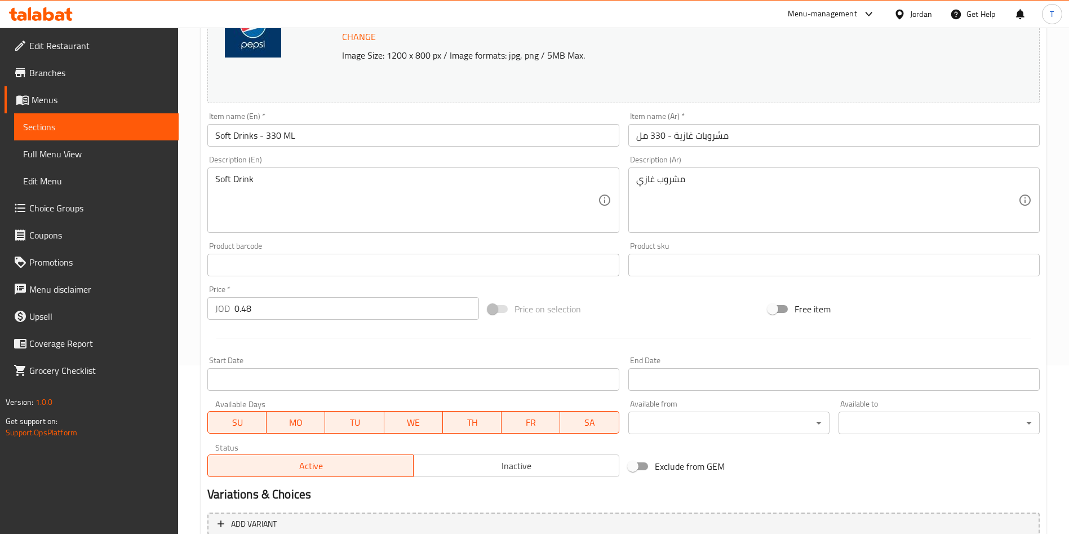
scroll to position [169, 0]
drag, startPoint x: 252, startPoint y: 300, endPoint x: 242, endPoint y: 301, distance: 10.8
click at [242, 301] on input "0.48" at bounding box center [356, 307] width 245 height 23
type input "0.5"
click at [322, 338] on div at bounding box center [623, 337] width 841 height 28
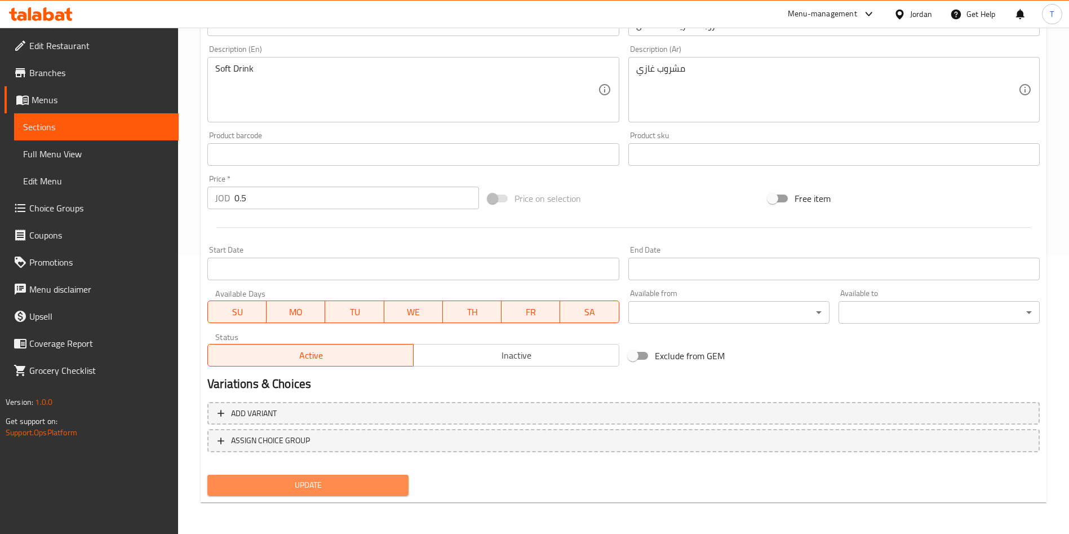
click at [303, 478] on span "Update" at bounding box center [307, 485] width 183 height 14
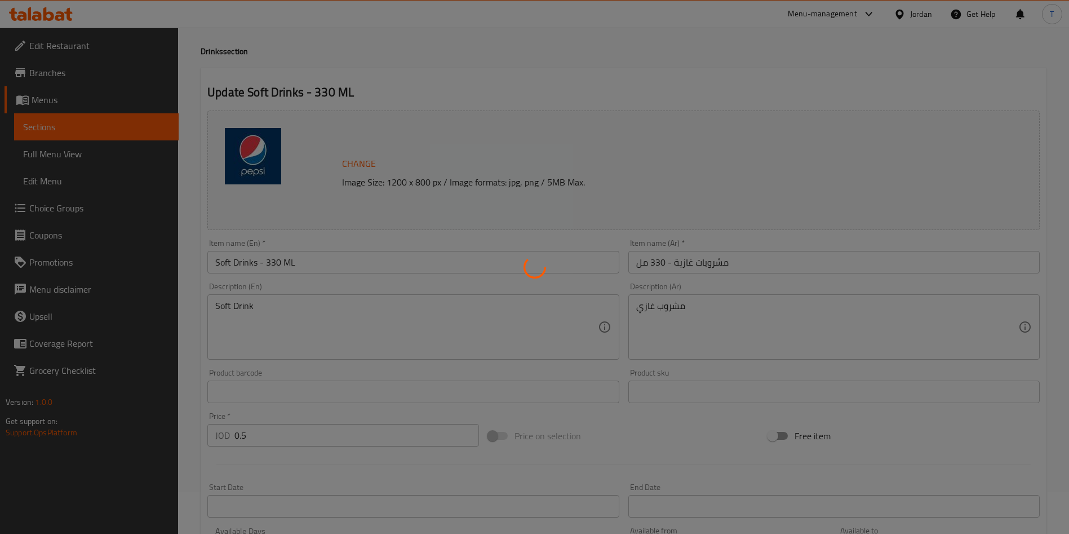
scroll to position [0, 0]
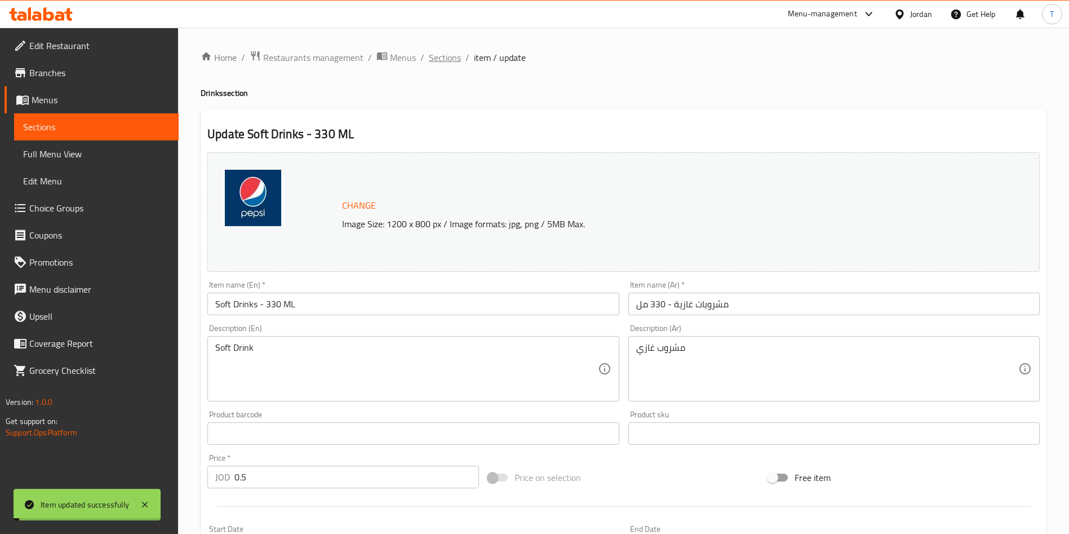
click at [443, 60] on span "Sections" at bounding box center [445, 58] width 32 height 14
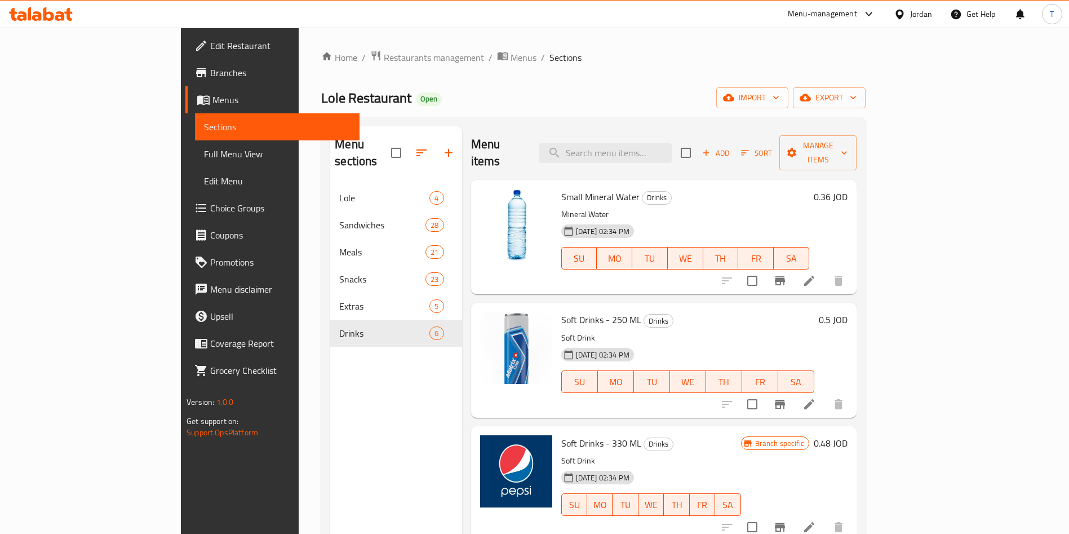
click at [816, 274] on icon at bounding box center [810, 281] width 14 height 14
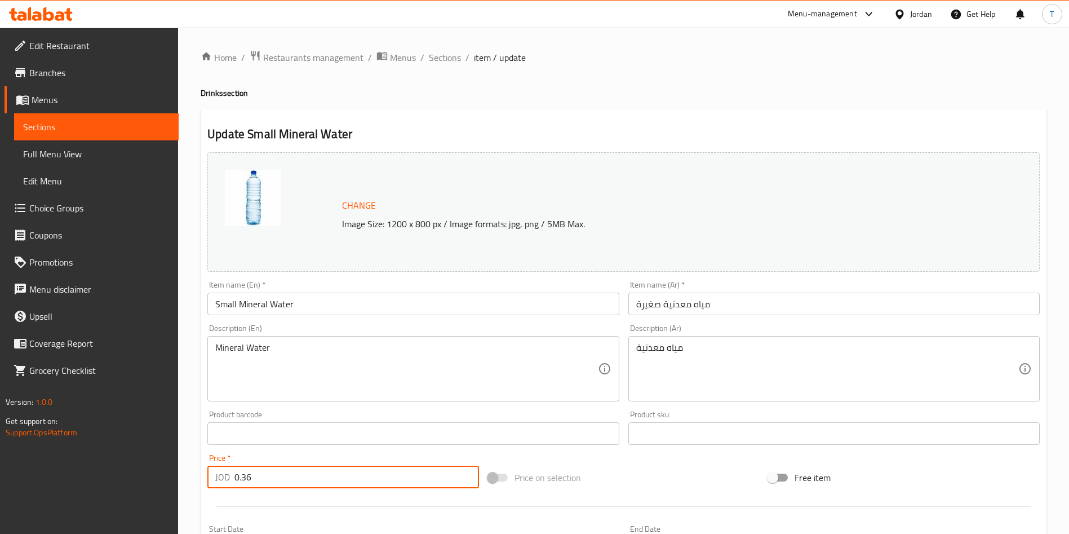
drag, startPoint x: 254, startPoint y: 488, endPoint x: 249, endPoint y: 484, distance: 6.0
click at [248, 485] on input "0.36" at bounding box center [356, 477] width 245 height 23
type input "0.3"
click at [480, 459] on div "Price   * JOD 0.3 Price *" at bounding box center [343, 470] width 281 height 43
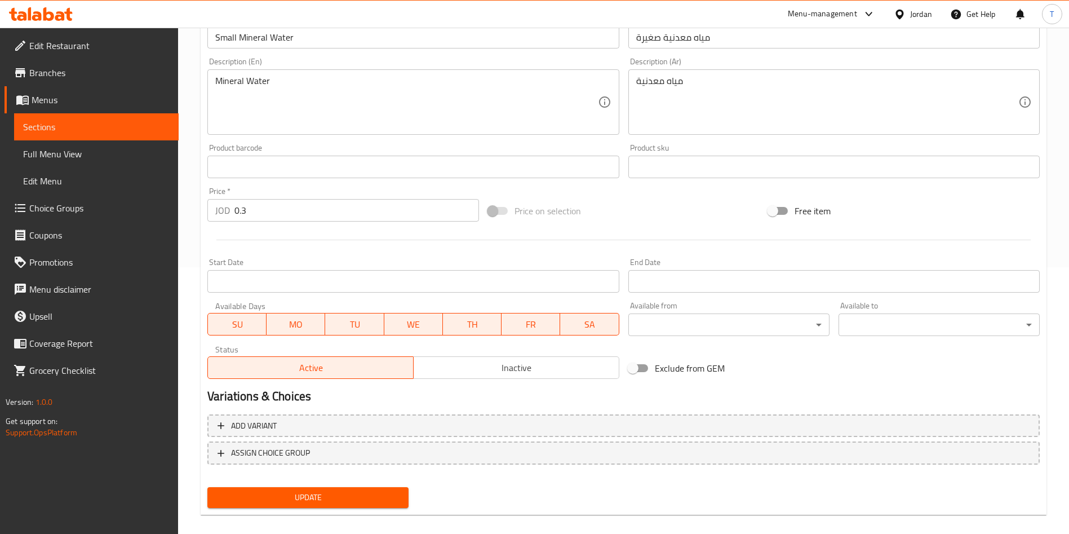
scroll to position [279, 0]
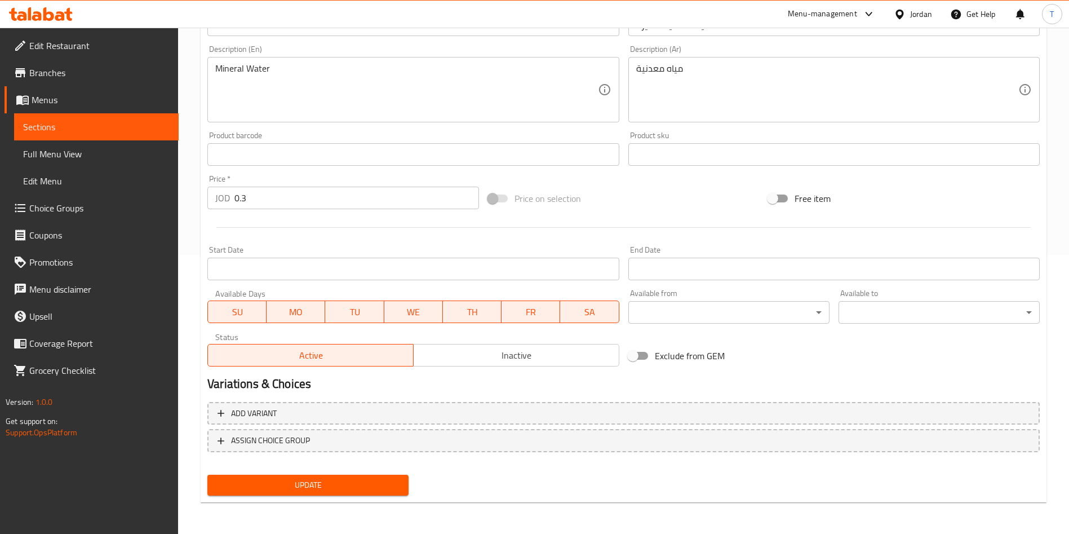
click at [322, 495] on button "Update" at bounding box center [307, 485] width 201 height 21
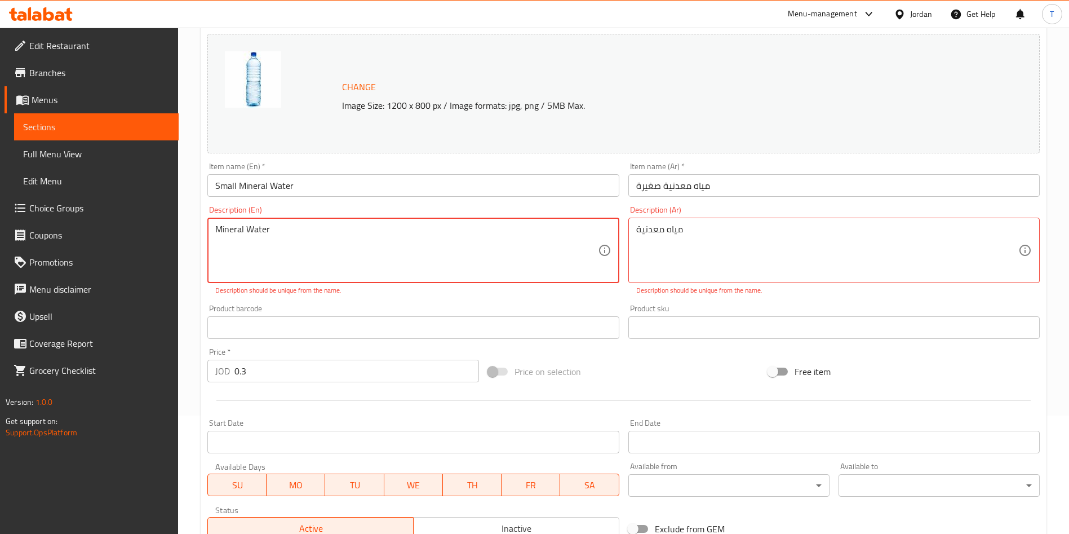
scroll to position [25, 0]
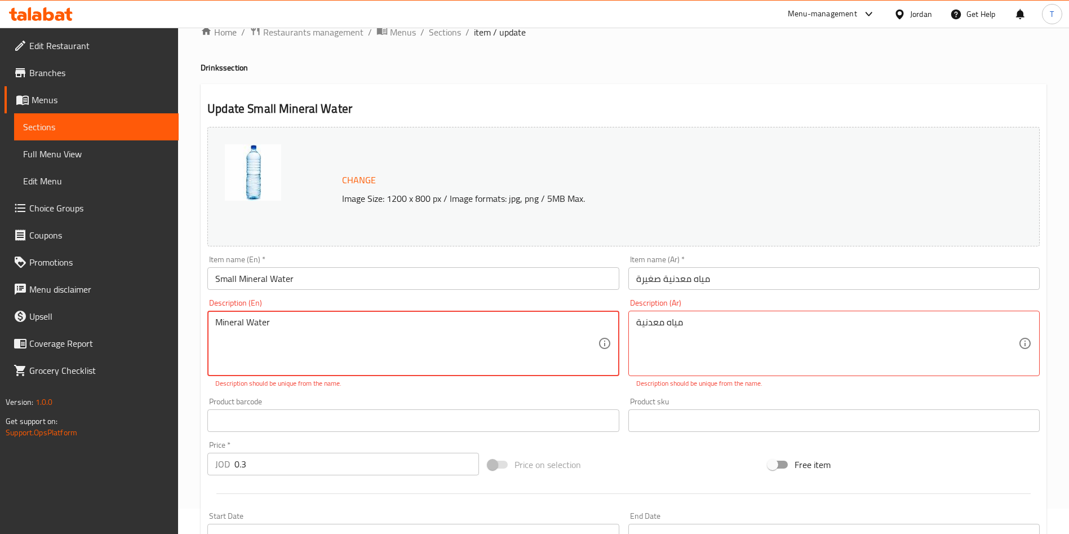
drag, startPoint x: 272, startPoint y: 332, endPoint x: 167, endPoint y: 325, distance: 105.1
click at [167, 325] on div "Edit Restaurant Branches Menus Sections Full Menu View Edit Menu Choice Groups …" at bounding box center [534, 400] width 1069 height 797
type textarea "ب"
type textarea "Fresh water"
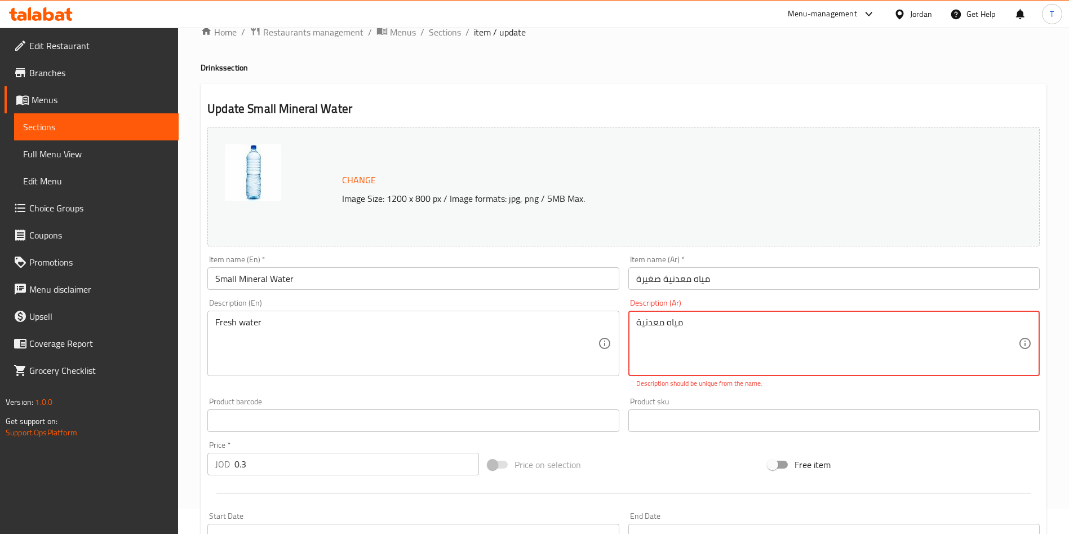
click at [657, 322] on textarea "مياه معدنية" at bounding box center [827, 344] width 382 height 54
click at [650, 371] on div "مياه Description (Ar)" at bounding box center [833, 343] width 411 height 65
click at [650, 380] on p "Description should be unique from the name." at bounding box center [834, 383] width 396 height 10
click at [628, 391] on div "Description (Ar) مياه Description (Ar) Description should be unique from the na…" at bounding box center [834, 343] width 420 height 99
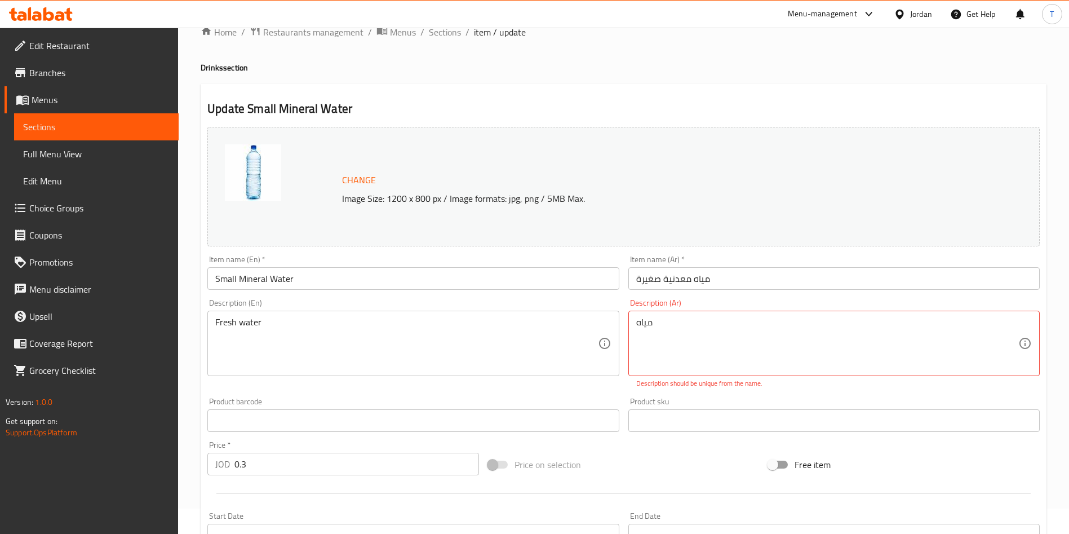
drag, startPoint x: 634, startPoint y: 321, endPoint x: 640, endPoint y: 321, distance: 6.2
click at [640, 321] on div "مياه Description (Ar)" at bounding box center [833, 343] width 411 height 65
click at [637, 322] on textarea "مياه" at bounding box center [827, 344] width 382 height 54
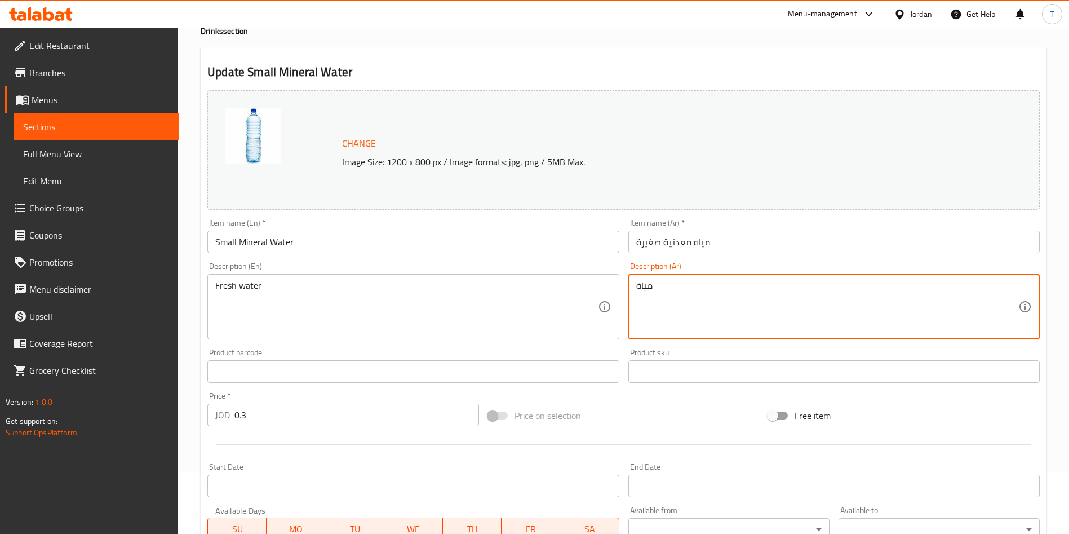
scroll to position [279, 0]
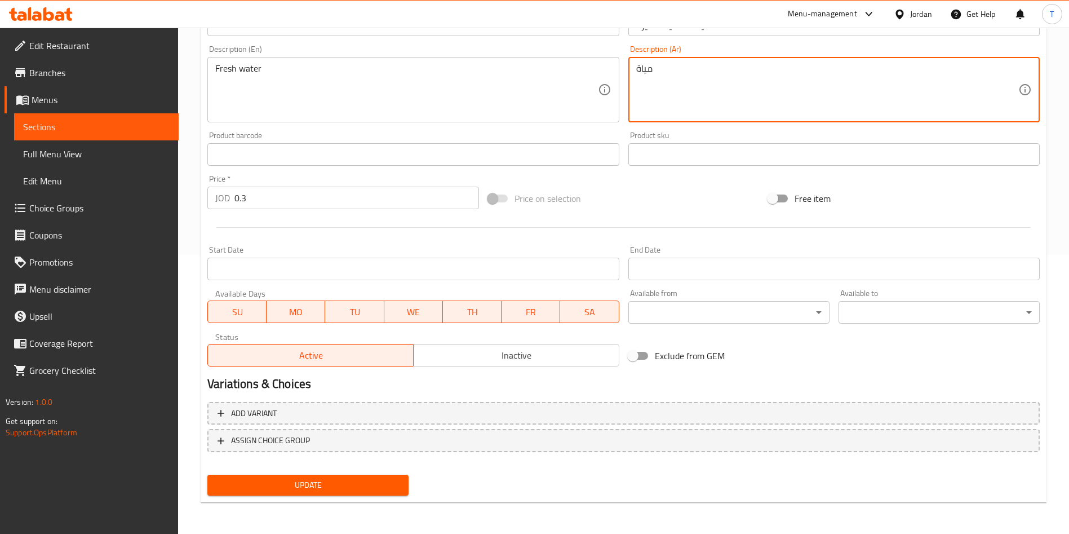
type textarea "مياة"
click at [387, 494] on button "Update" at bounding box center [307, 485] width 201 height 21
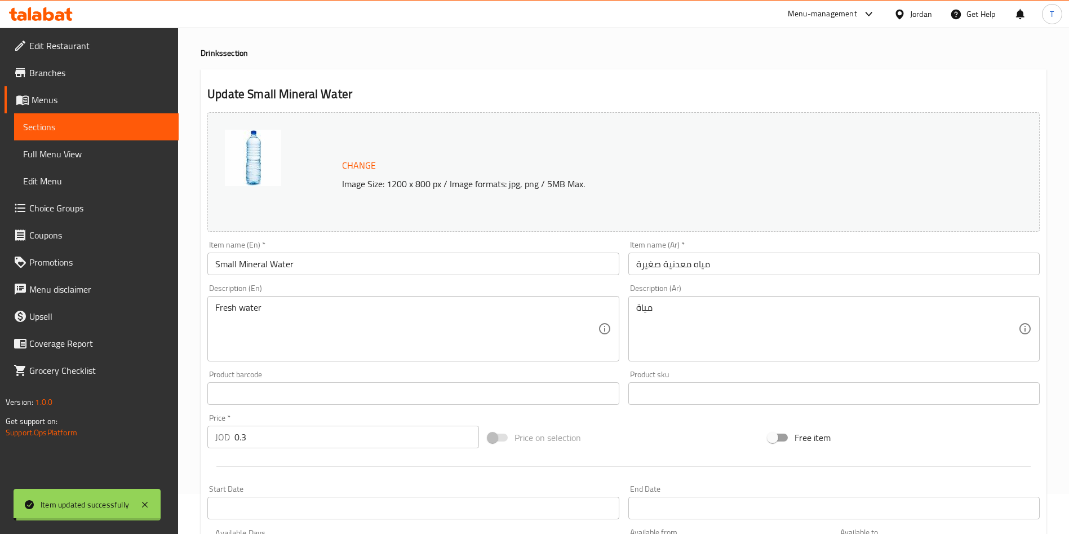
scroll to position [0, 0]
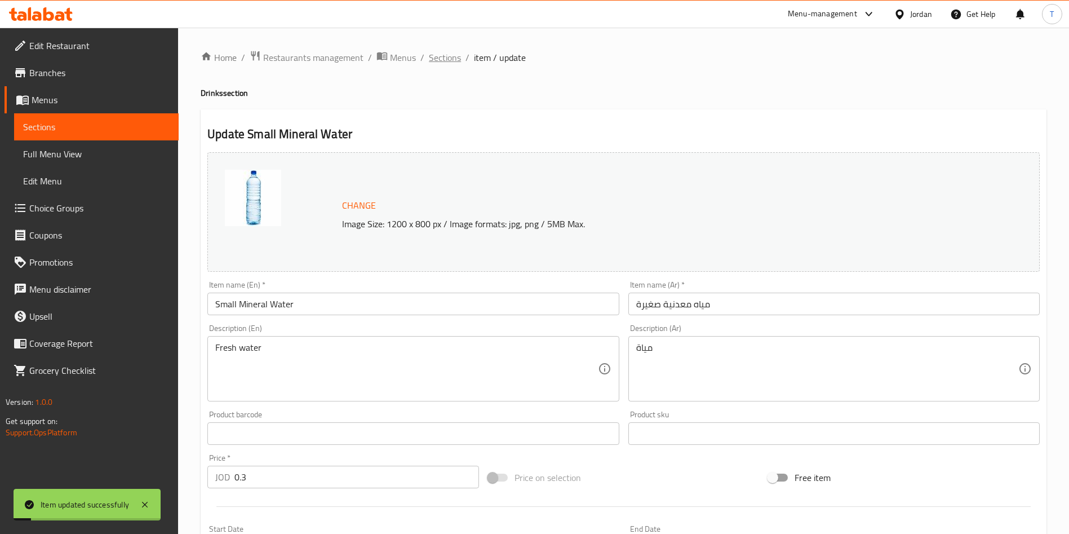
click at [453, 59] on span "Sections" at bounding box center [445, 58] width 32 height 14
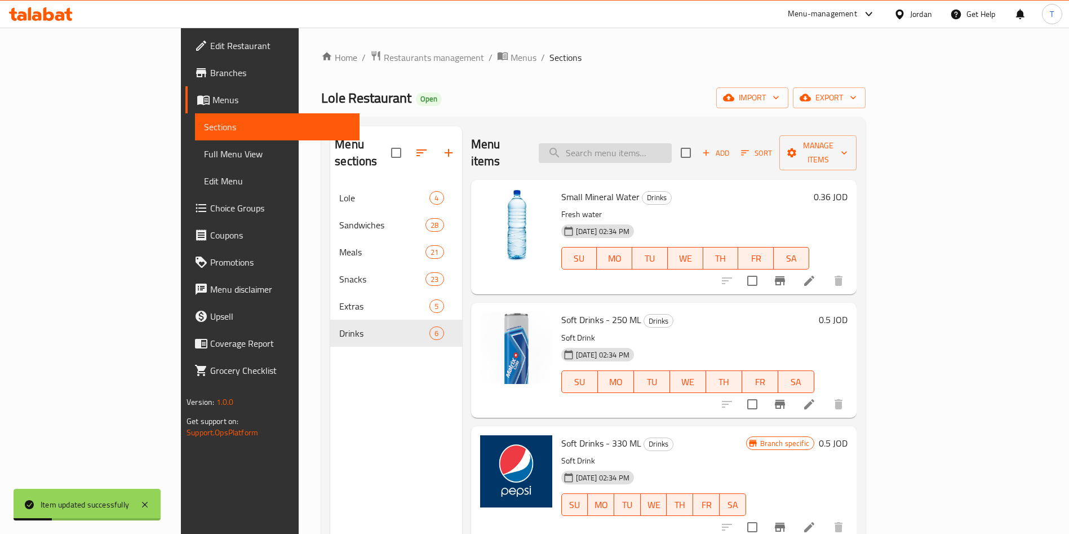
click at [650, 143] on input "search" at bounding box center [605, 153] width 133 height 20
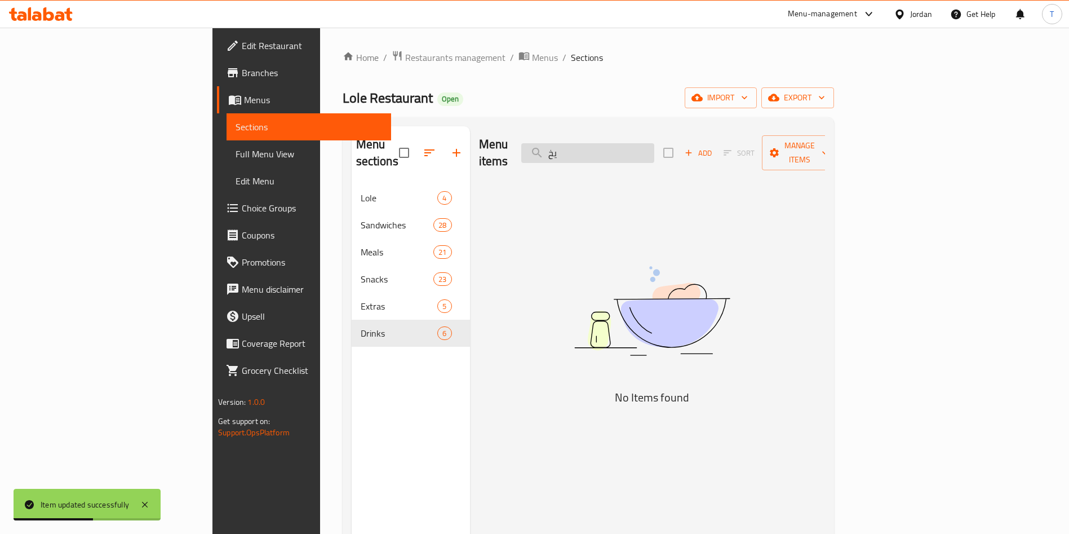
type input "ي"
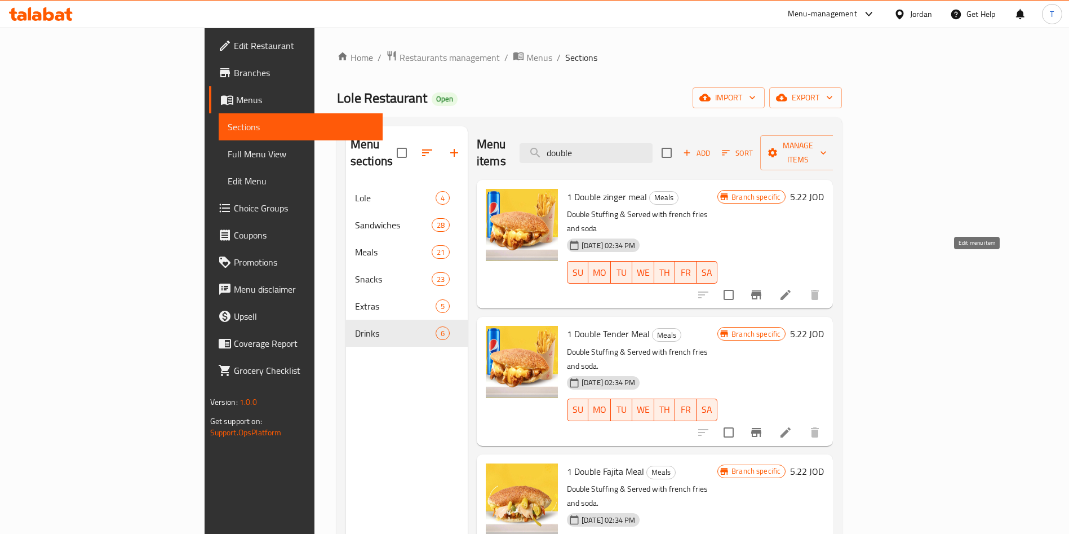
type input "double"
click at [792, 288] on icon at bounding box center [786, 295] width 14 height 14
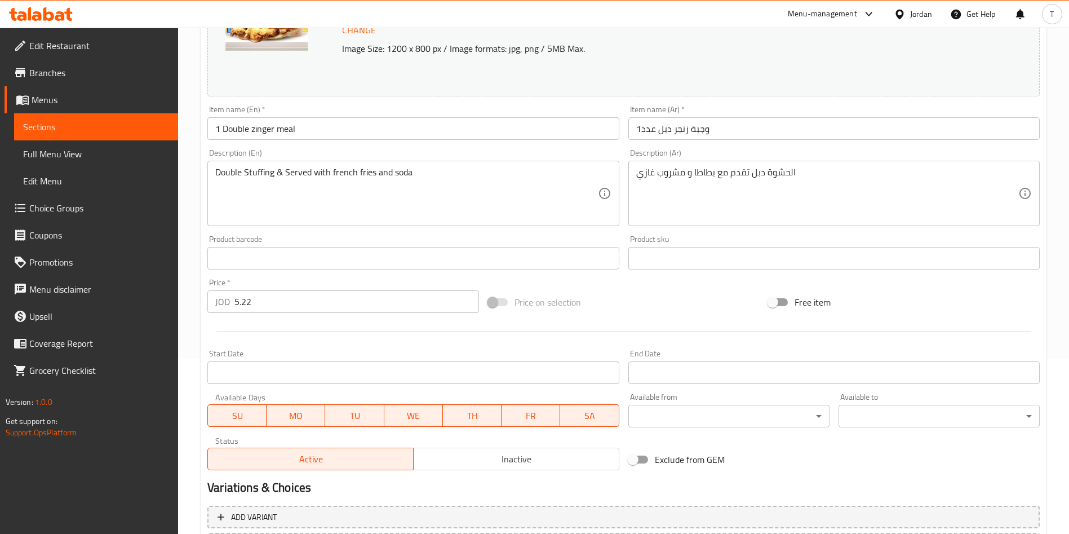
scroll to position [279, 0]
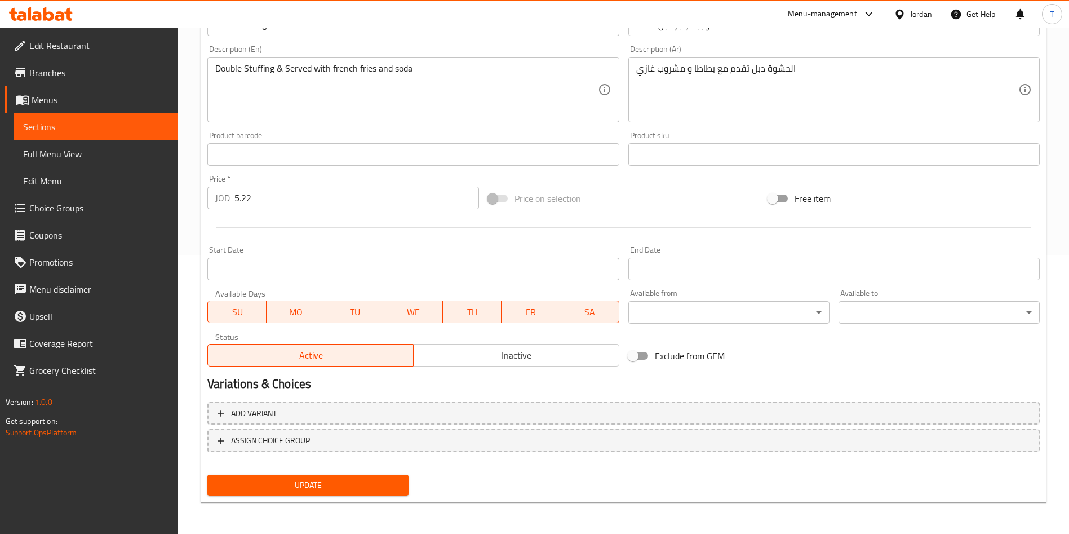
click at [518, 360] on span "Inactive" at bounding box center [516, 355] width 197 height 16
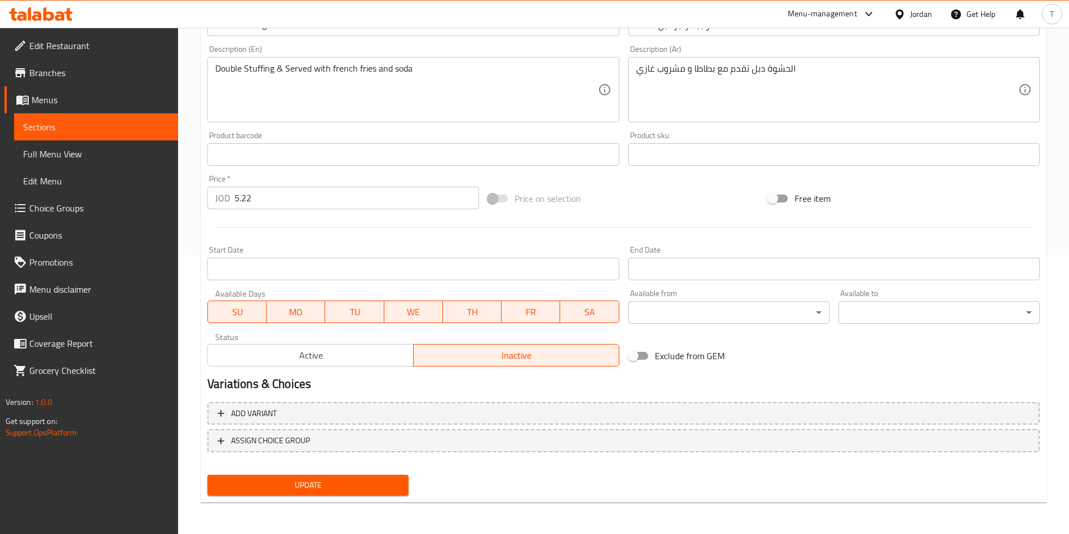
click at [388, 481] on span "Update" at bounding box center [307, 485] width 183 height 14
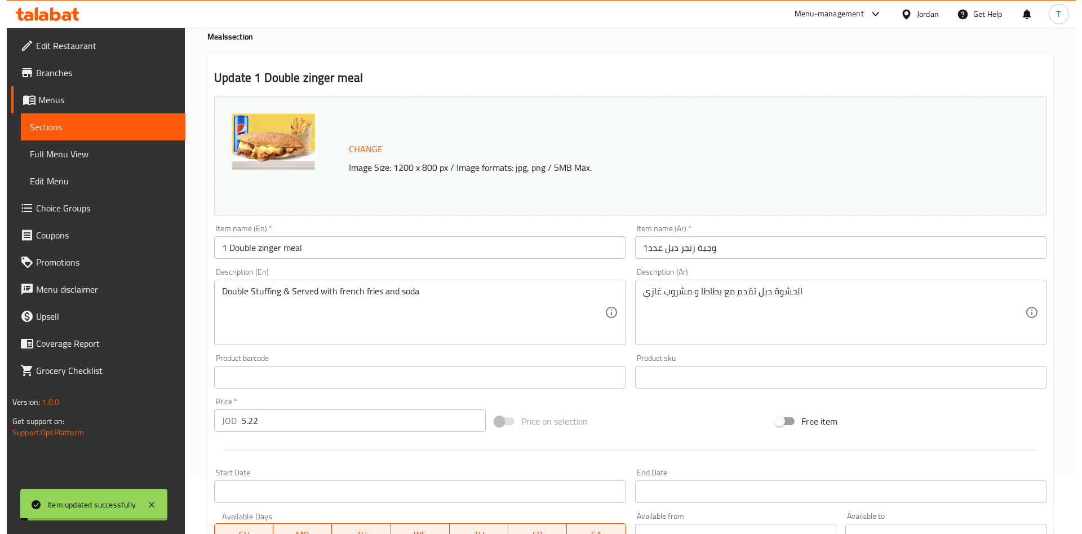
scroll to position [0, 0]
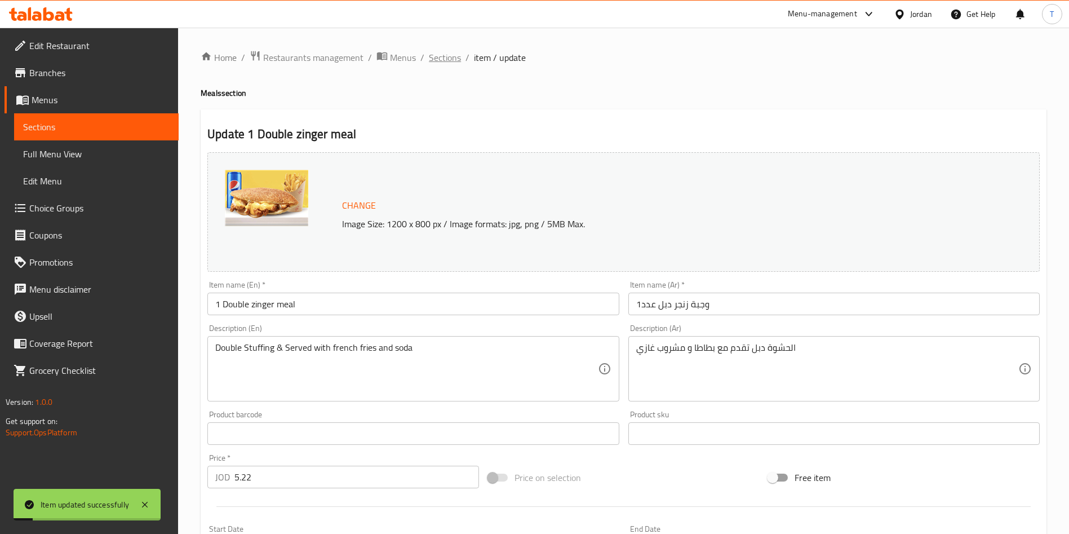
click at [432, 63] on span "Sections" at bounding box center [445, 58] width 32 height 14
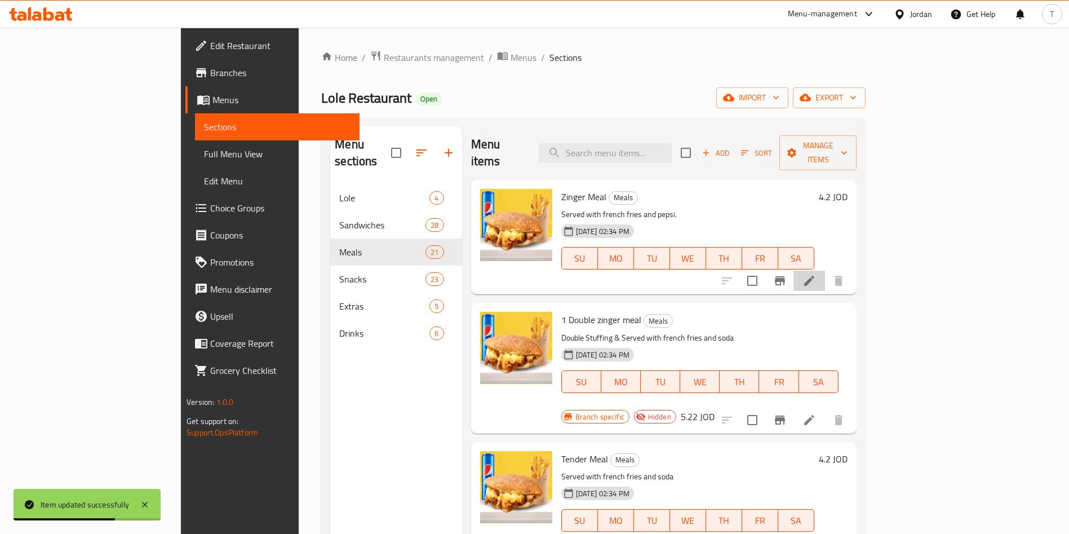
click at [825, 272] on li at bounding box center [810, 281] width 32 height 20
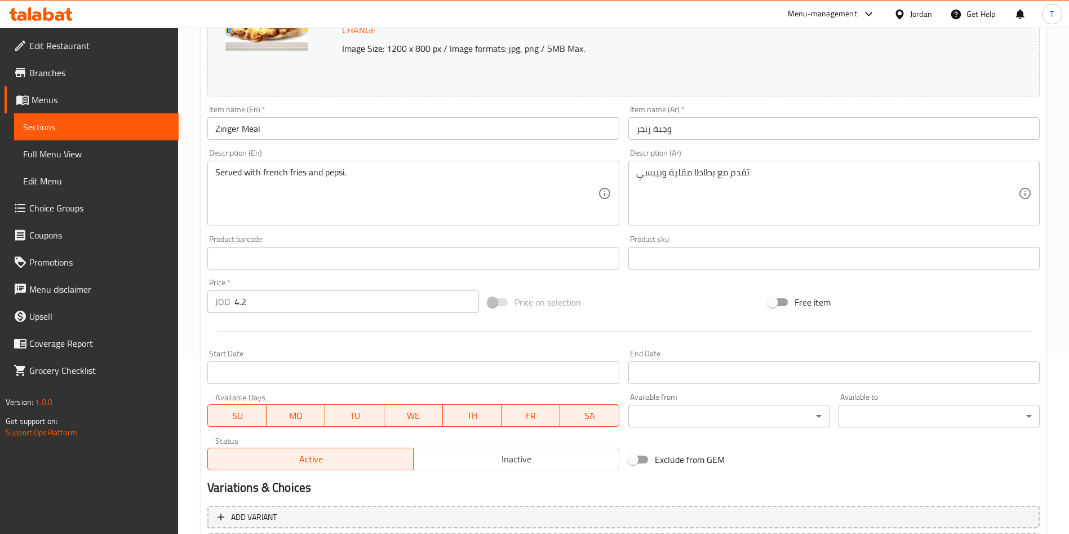
scroll to position [279, 0]
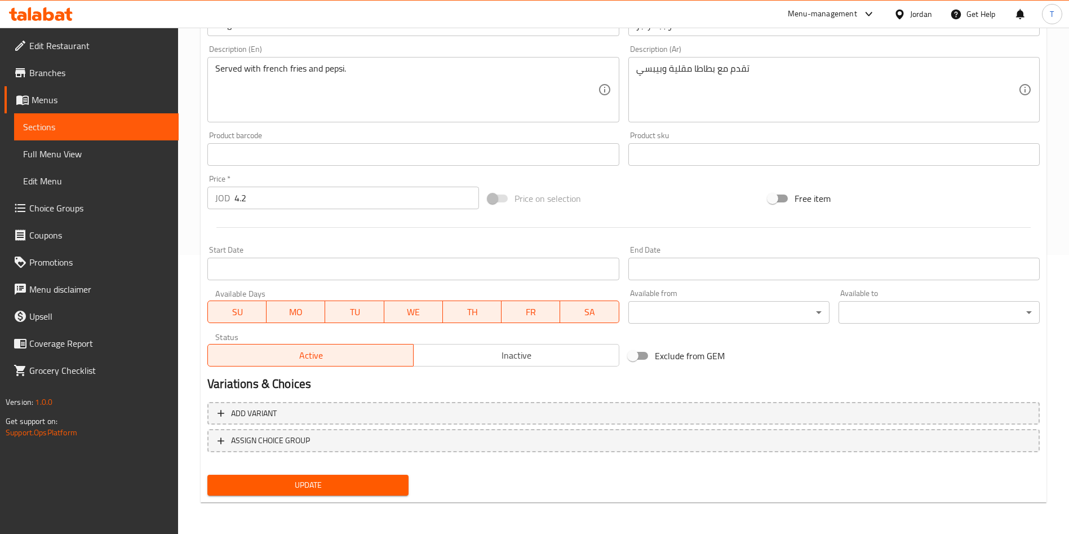
click at [552, 361] on span "Inactive" at bounding box center [516, 355] width 197 height 16
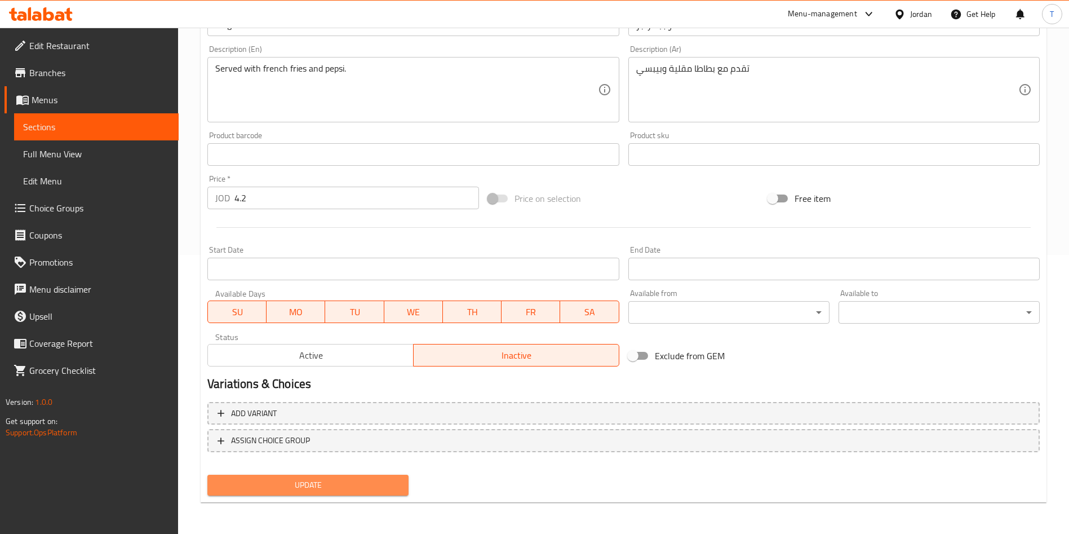
click at [360, 481] on span "Update" at bounding box center [307, 485] width 183 height 14
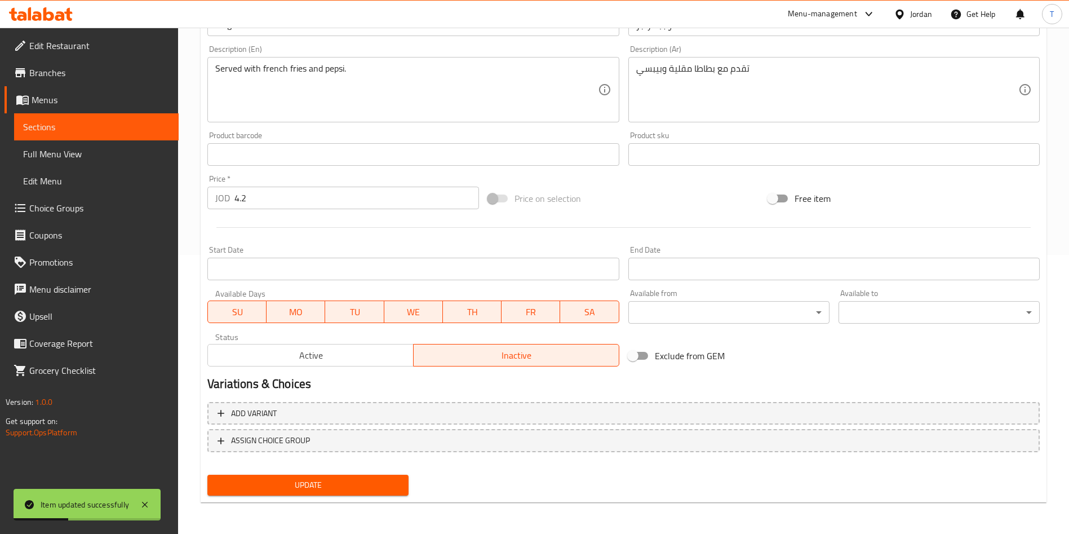
drag, startPoint x: 265, startPoint y: 355, endPoint x: 277, endPoint y: 363, distance: 14.2
click at [267, 354] on span "Active" at bounding box center [310, 355] width 197 height 16
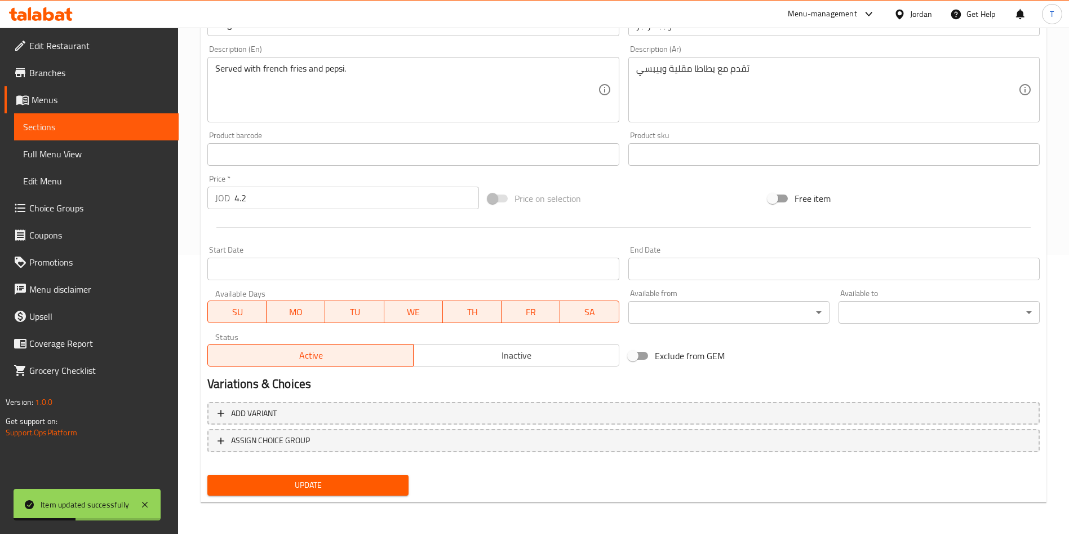
click at [356, 471] on div "Update" at bounding box center [308, 485] width 210 height 30
click at [362, 478] on span "Update" at bounding box center [307, 485] width 183 height 14
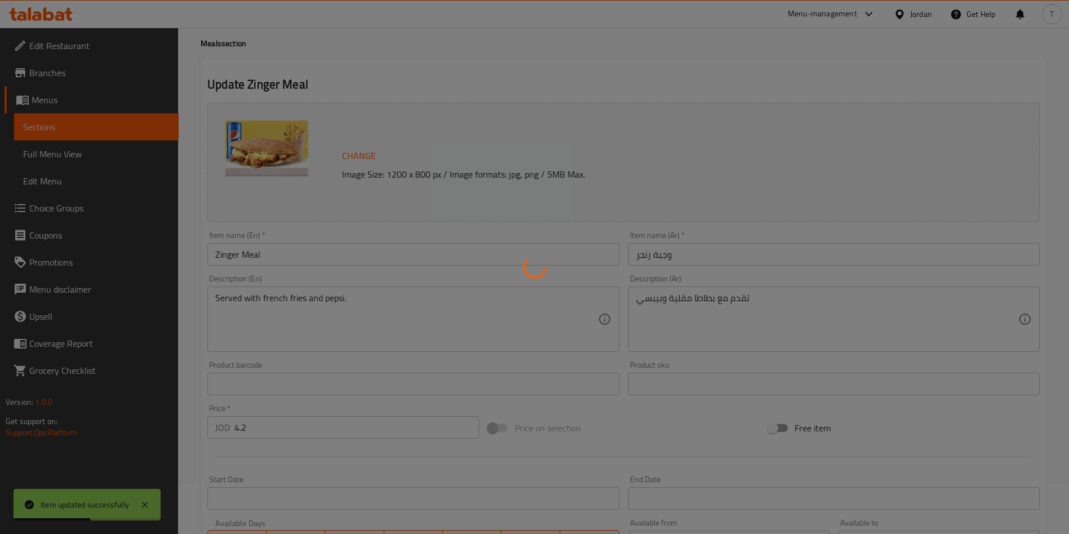
scroll to position [0, 0]
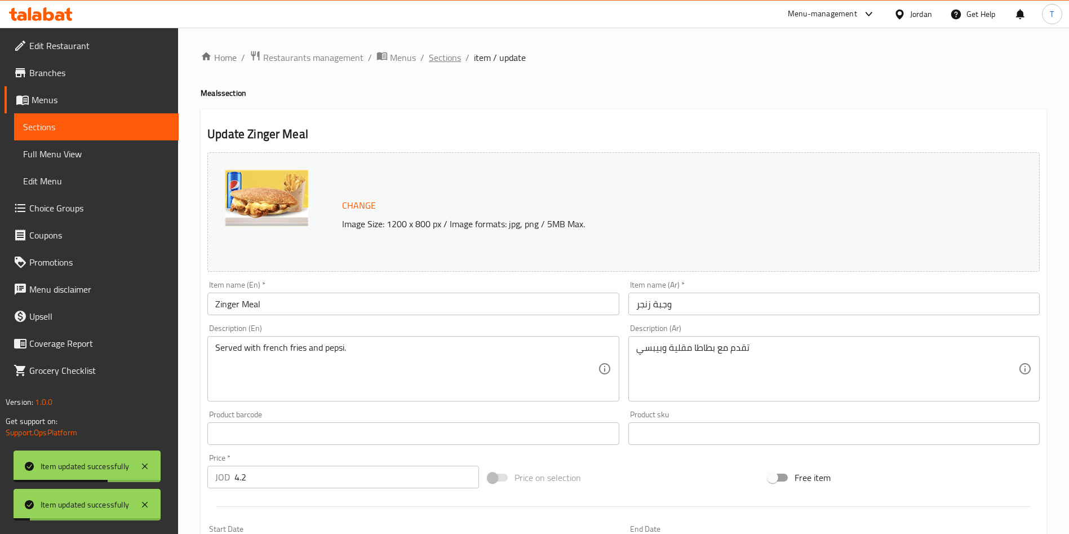
click at [438, 62] on span "Sections" at bounding box center [445, 58] width 32 height 14
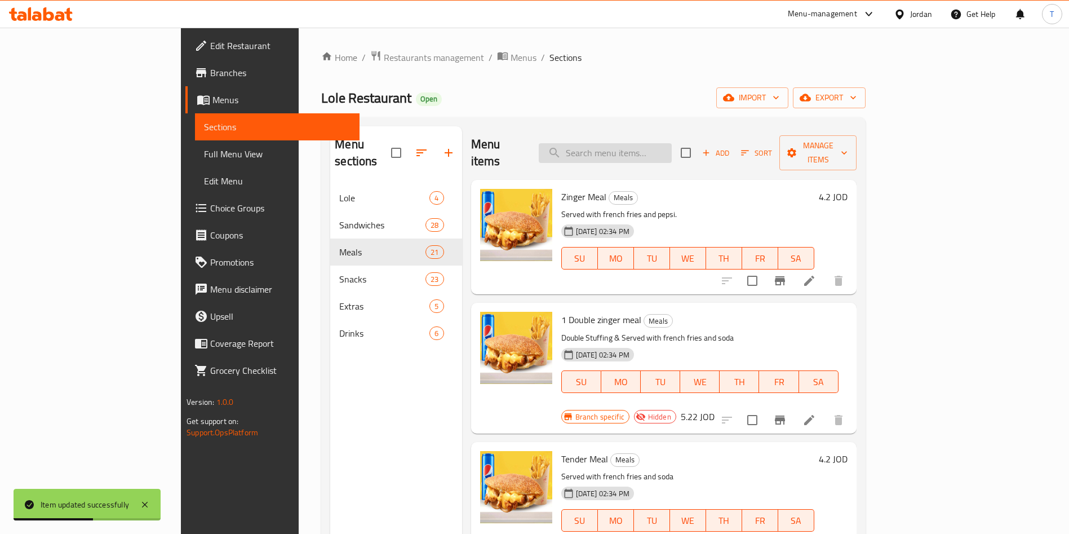
click at [659, 145] on input "search" at bounding box center [605, 153] width 133 height 20
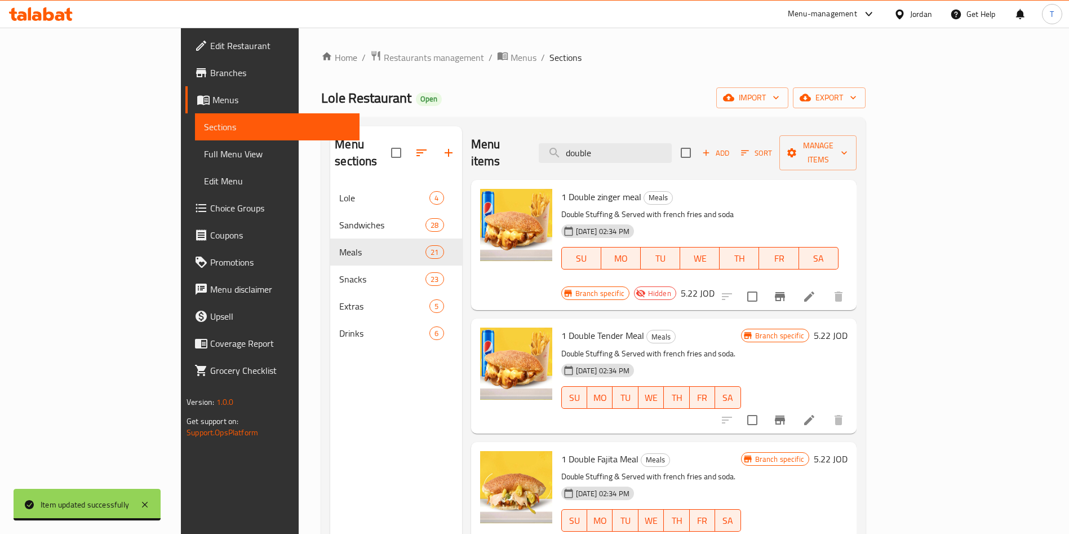
type input "double"
click at [825, 410] on li at bounding box center [810, 420] width 32 height 20
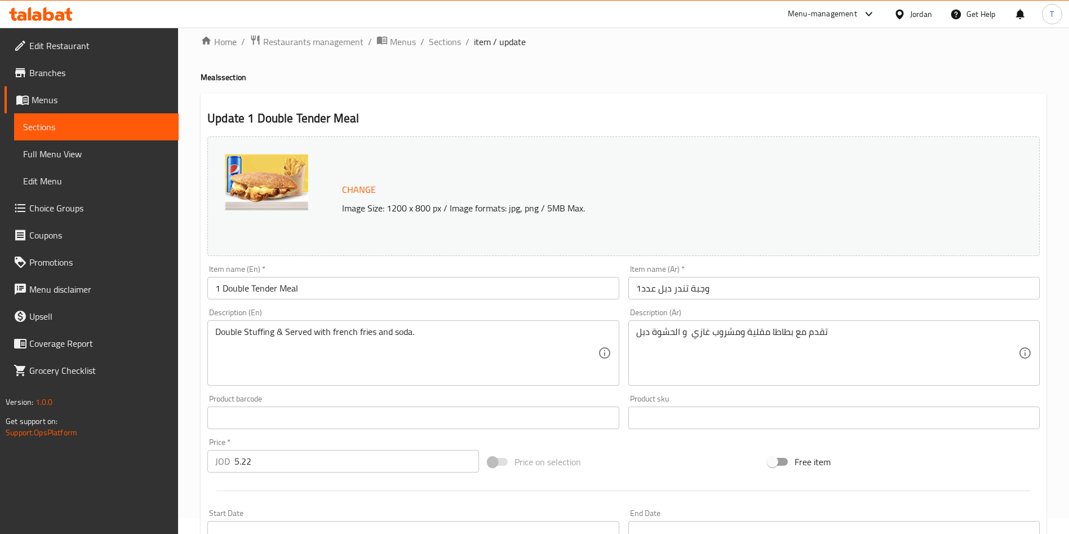
scroll to position [279, 0]
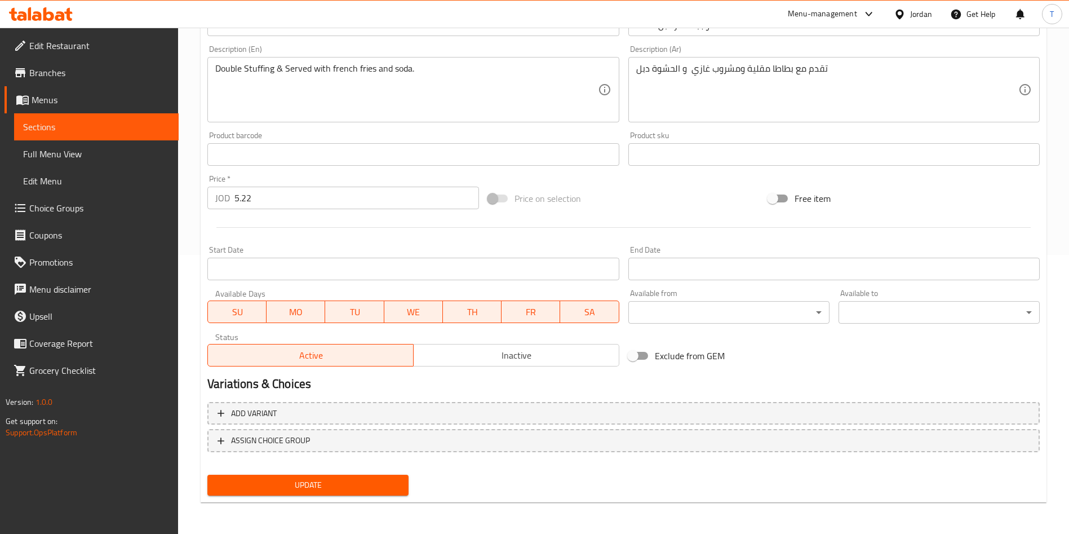
click at [488, 357] on span "Inactive" at bounding box center [516, 355] width 197 height 16
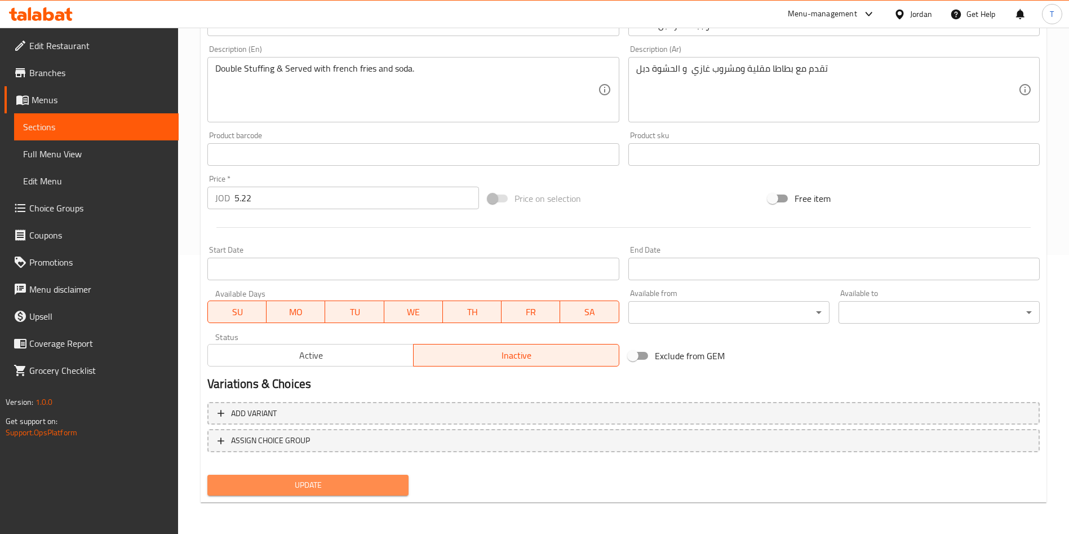
click at [378, 482] on span "Update" at bounding box center [307, 485] width 183 height 14
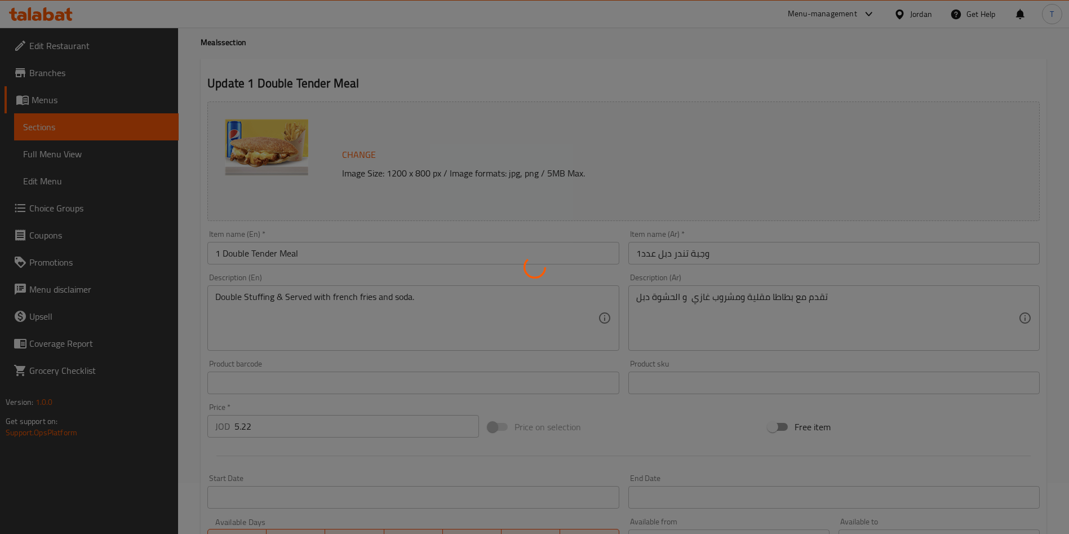
scroll to position [0, 0]
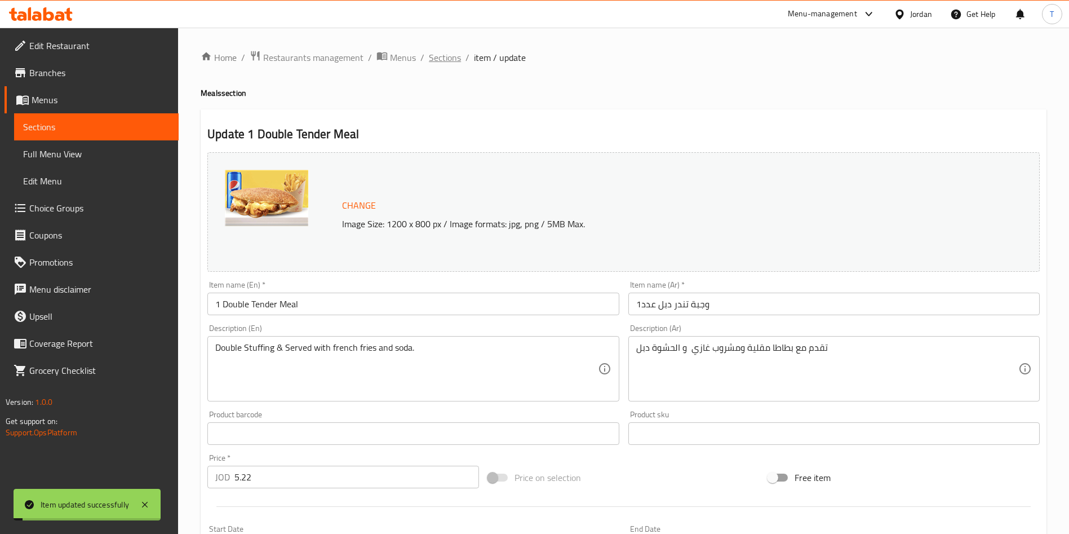
click at [446, 62] on span "Sections" at bounding box center [445, 58] width 32 height 14
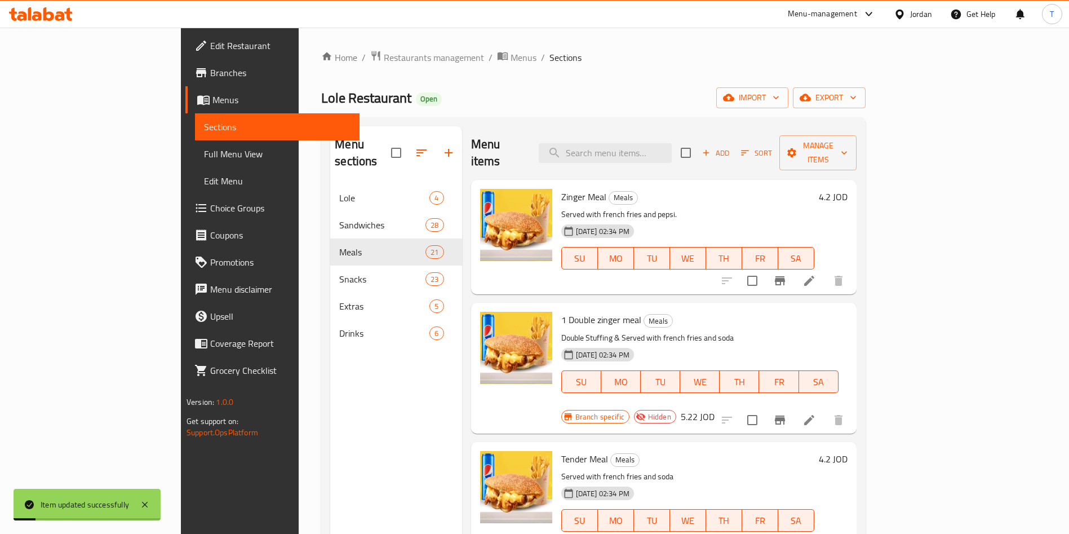
click at [649, 160] on div "Menu items Add Sort Manage items" at bounding box center [663, 153] width 385 height 54
click at [649, 153] on input "search" at bounding box center [605, 153] width 133 height 20
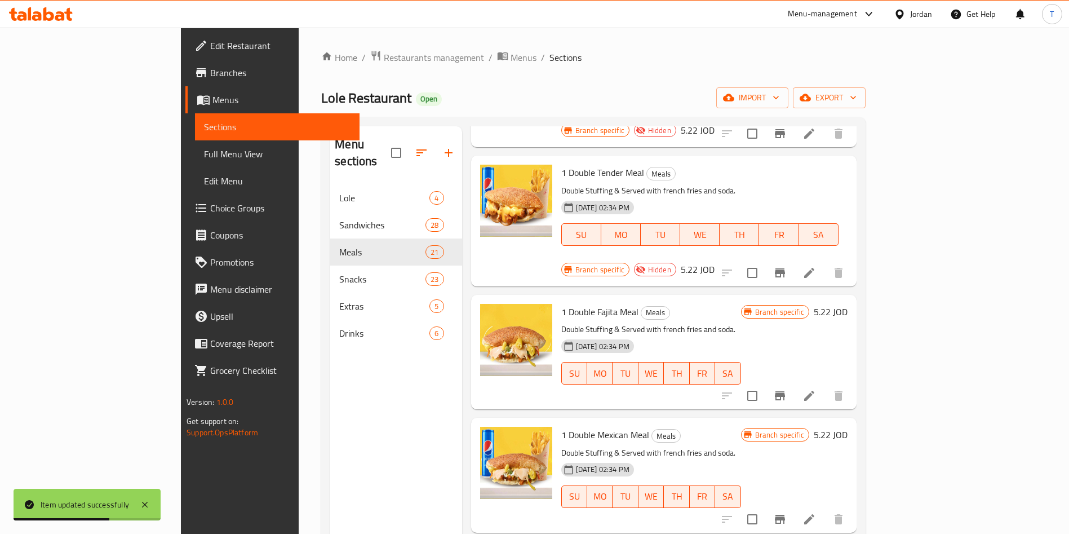
scroll to position [169, 0]
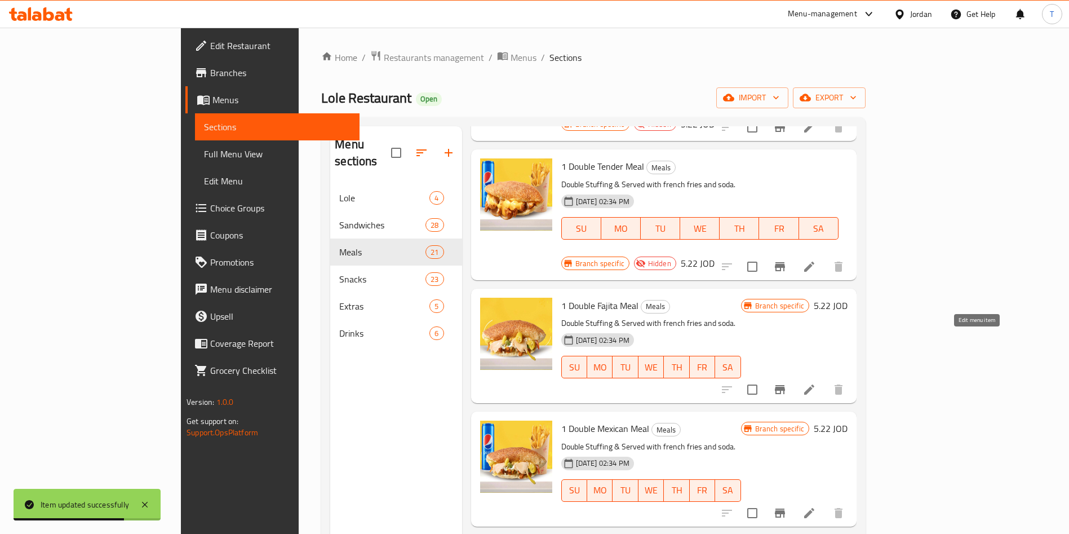
type input "double"
click at [816, 383] on icon at bounding box center [810, 390] width 14 height 14
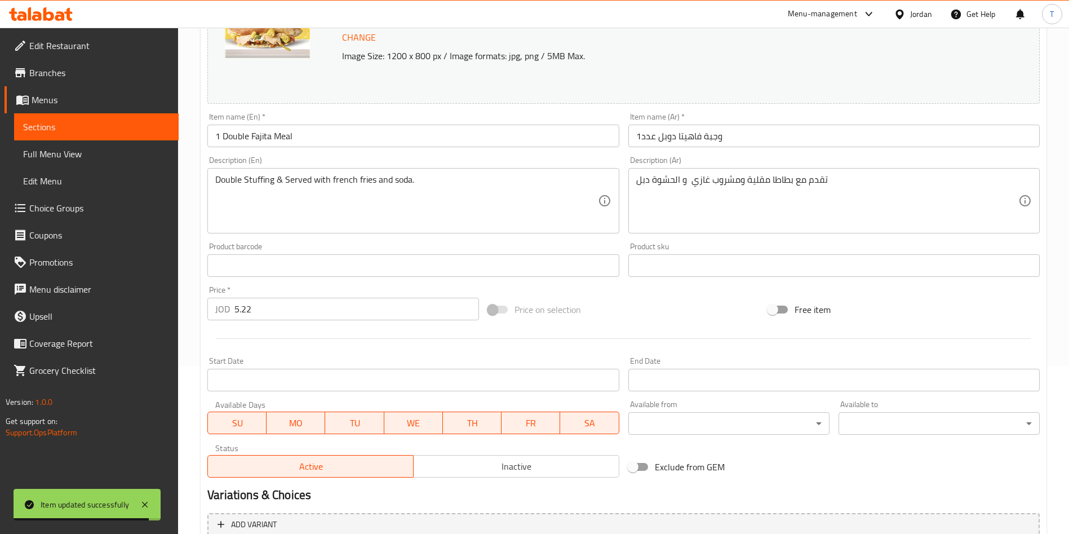
scroll to position [169, 0]
click at [515, 466] on span "Inactive" at bounding box center [516, 465] width 197 height 16
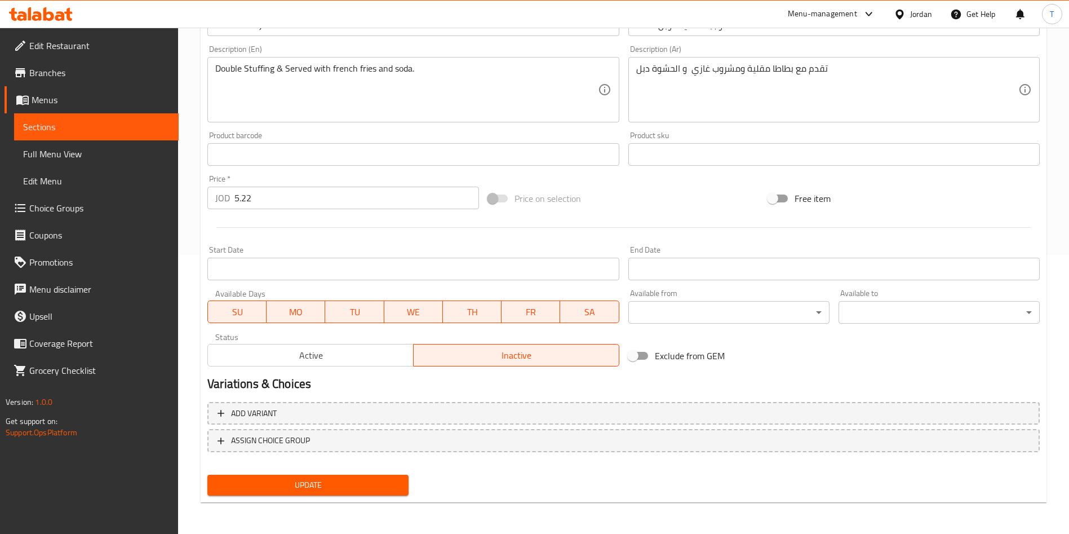
click at [389, 485] on span "Update" at bounding box center [307, 485] width 183 height 14
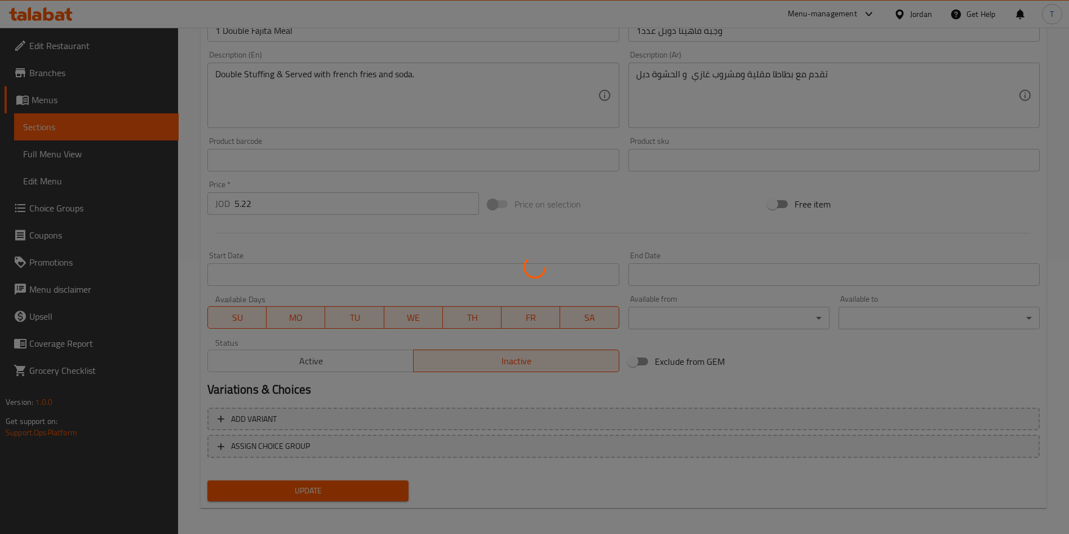
scroll to position [0, 0]
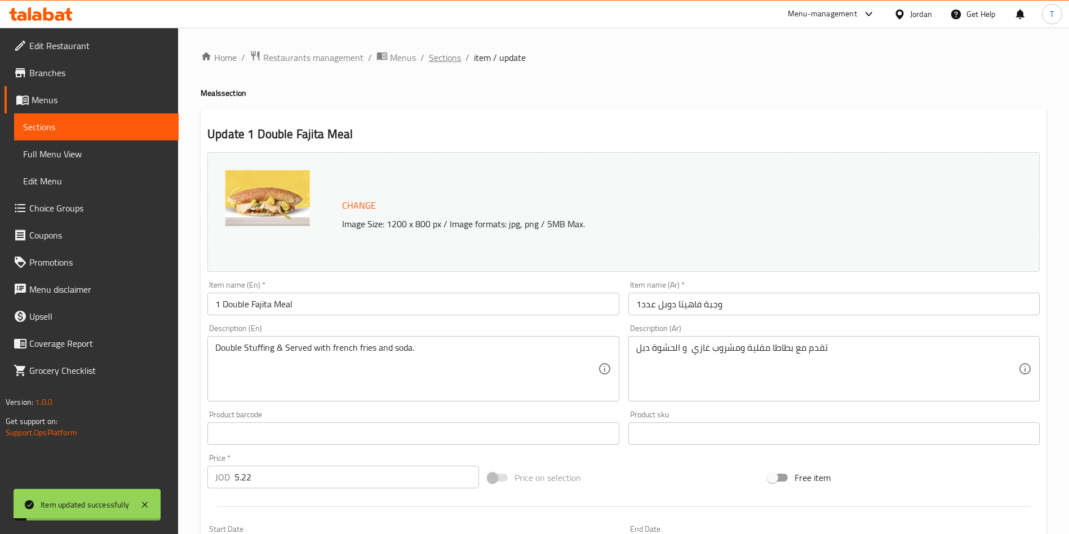
click at [444, 57] on span "Sections" at bounding box center [445, 58] width 32 height 14
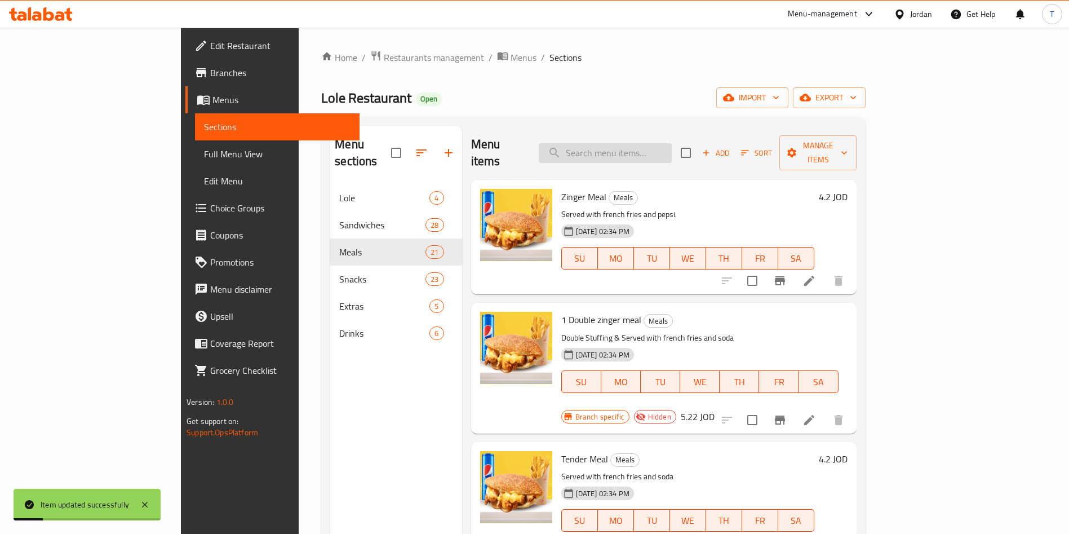
click at [655, 145] on input "search" at bounding box center [605, 153] width 133 height 20
paste input "double"
type input "double"
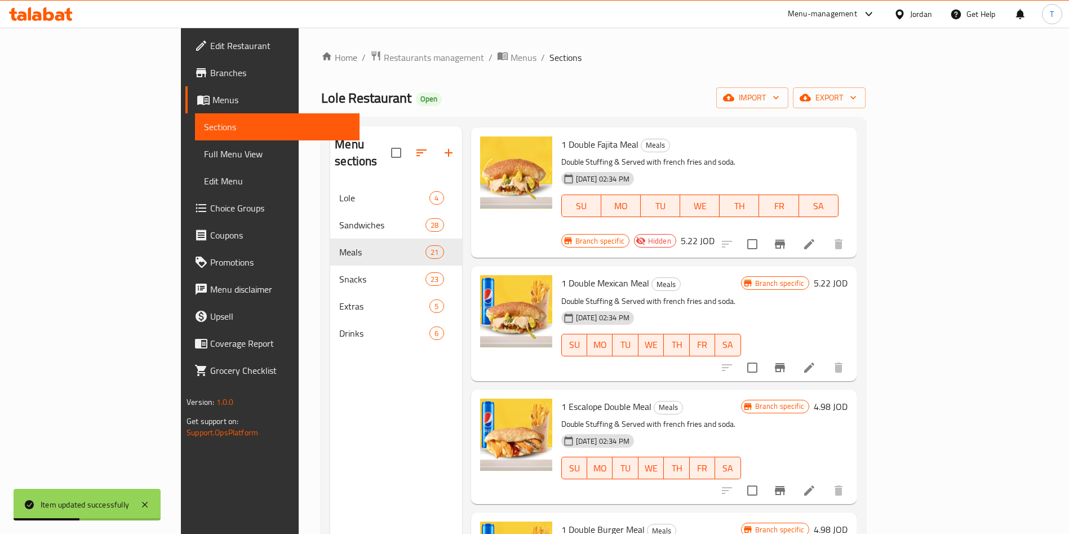
scroll to position [338, 0]
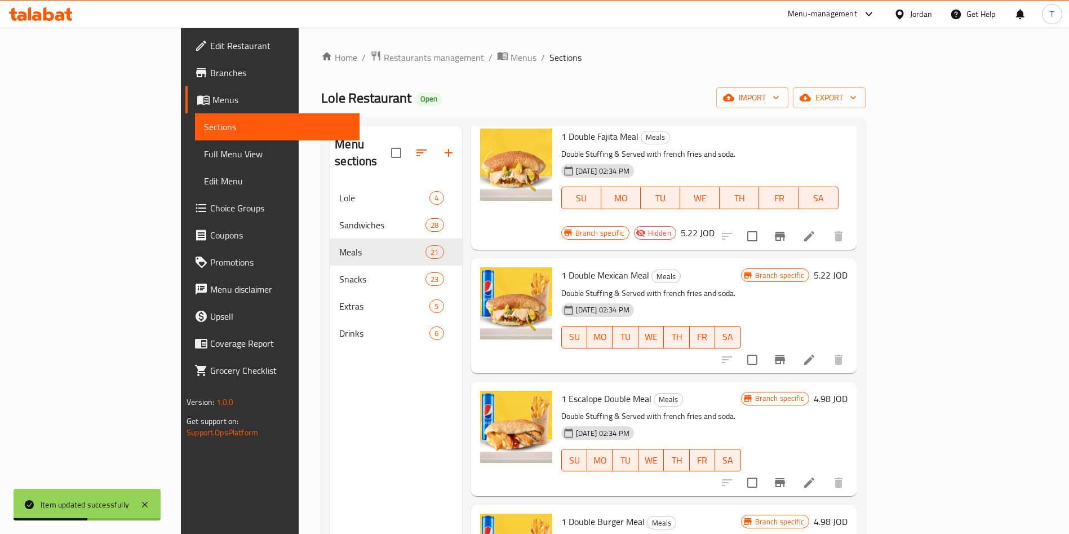
click at [816, 353] on icon at bounding box center [810, 360] width 14 height 14
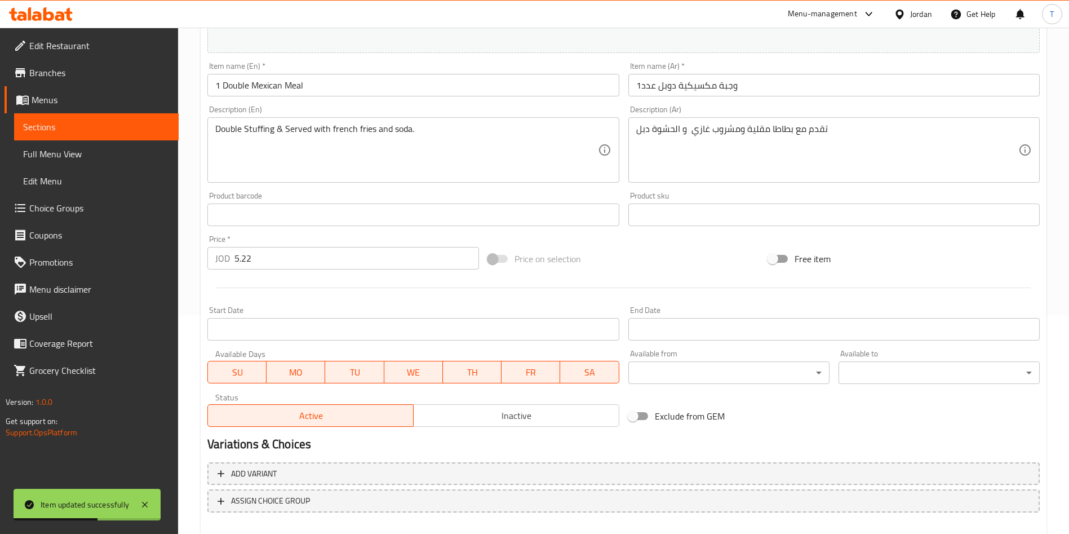
scroll to position [279, 0]
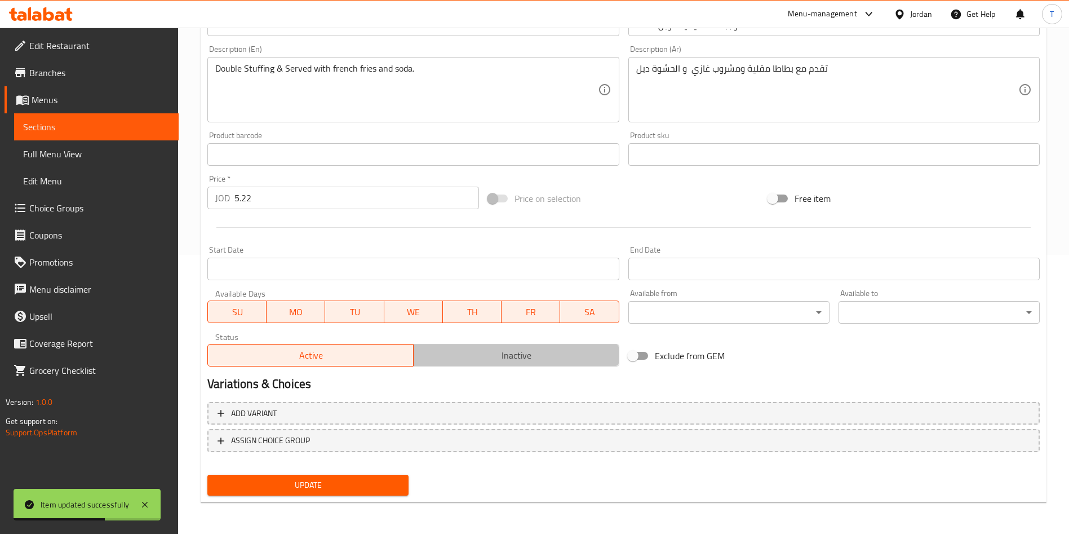
click at [474, 348] on span "Inactive" at bounding box center [516, 355] width 197 height 16
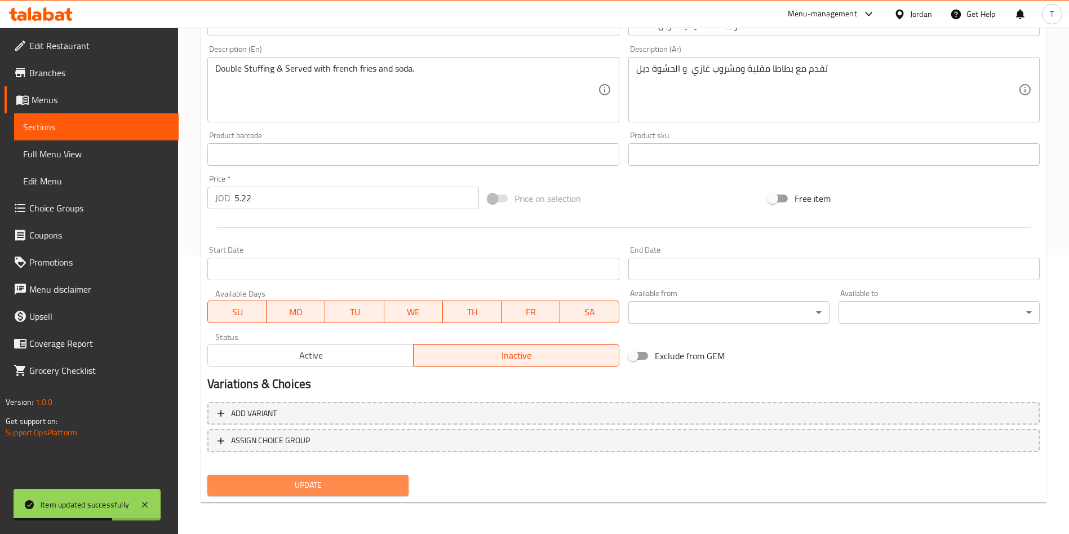
click at [362, 486] on span "Update" at bounding box center [307, 485] width 183 height 14
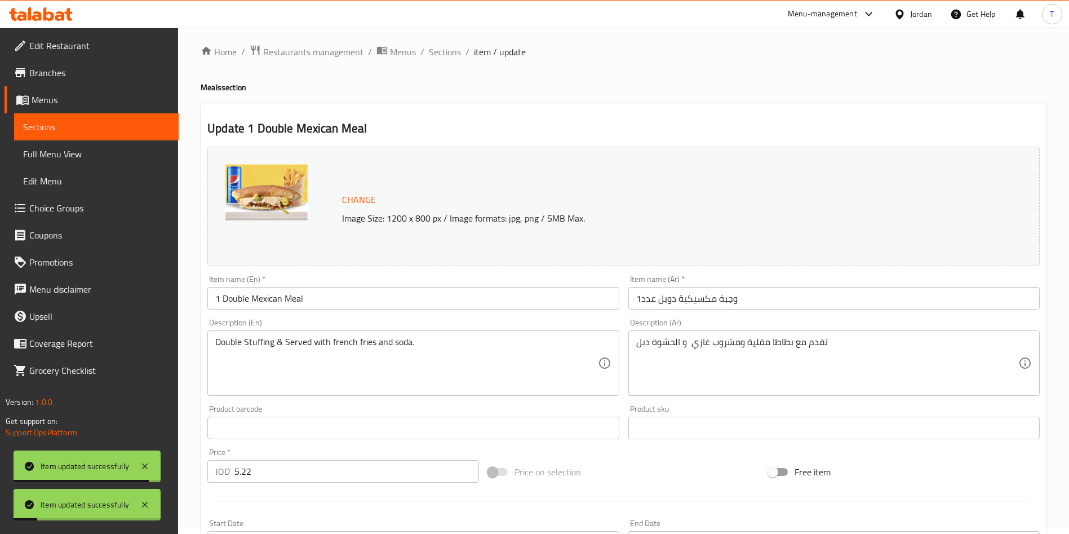
scroll to position [0, 0]
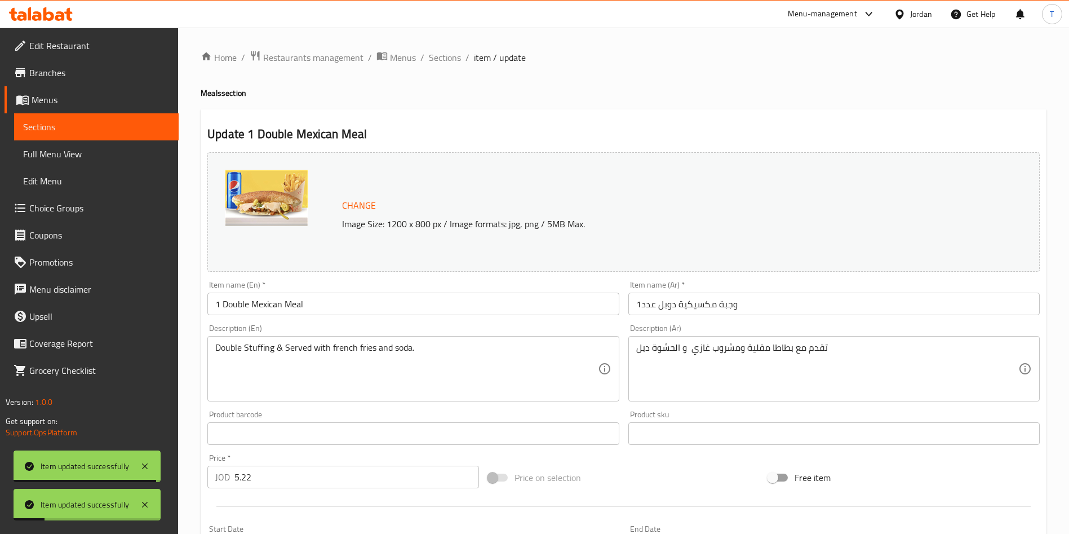
click at [444, 67] on div "Home / Restaurants management / Menus / Sections / item / update Meals section …" at bounding box center [624, 420] width 846 height 740
click at [446, 56] on span "Sections" at bounding box center [445, 58] width 32 height 14
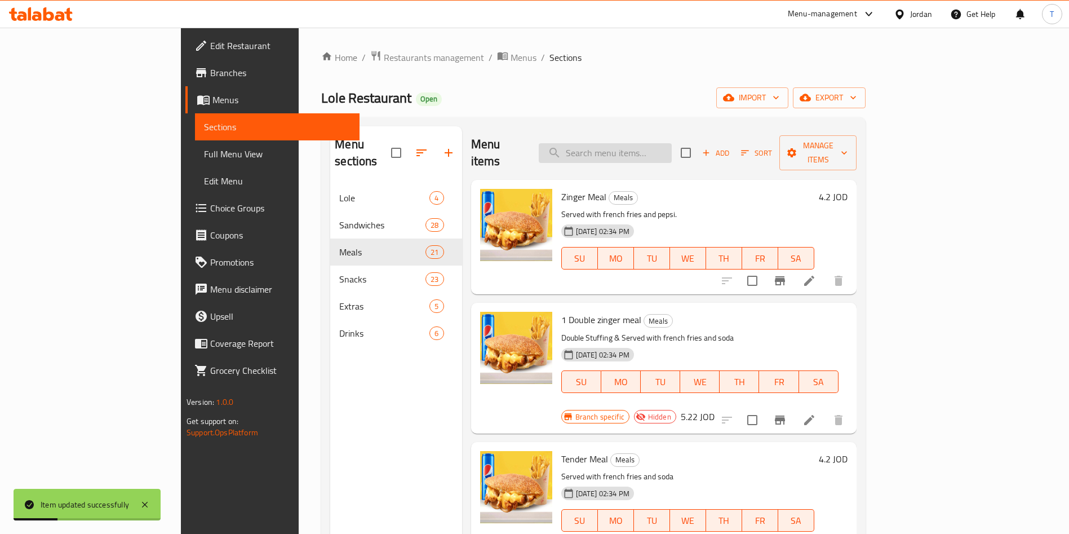
click at [658, 143] on input "search" at bounding box center [605, 153] width 133 height 20
paste input "double"
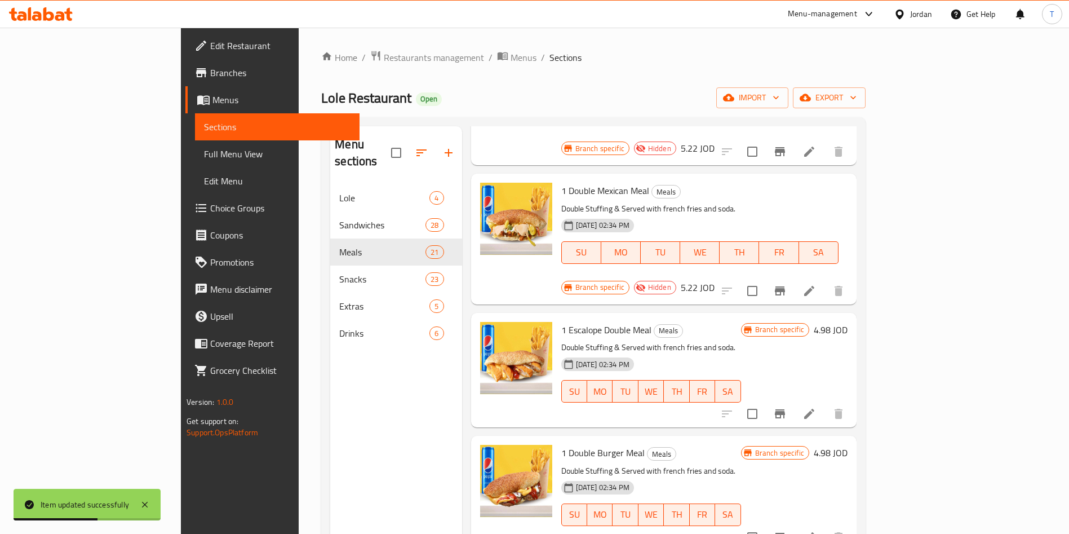
scroll to position [592, 0]
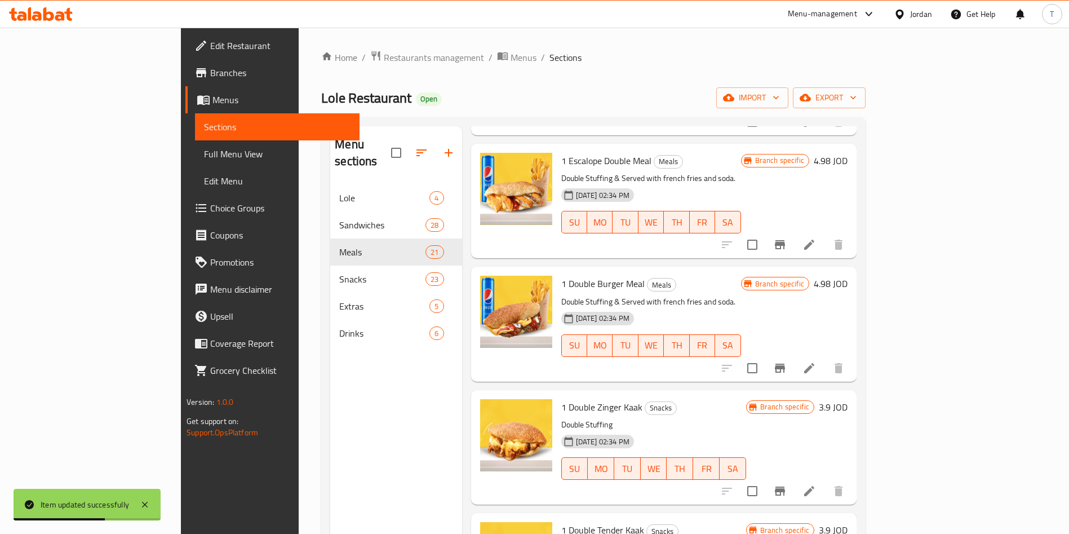
type input "double"
click at [816, 238] on icon at bounding box center [810, 245] width 14 height 14
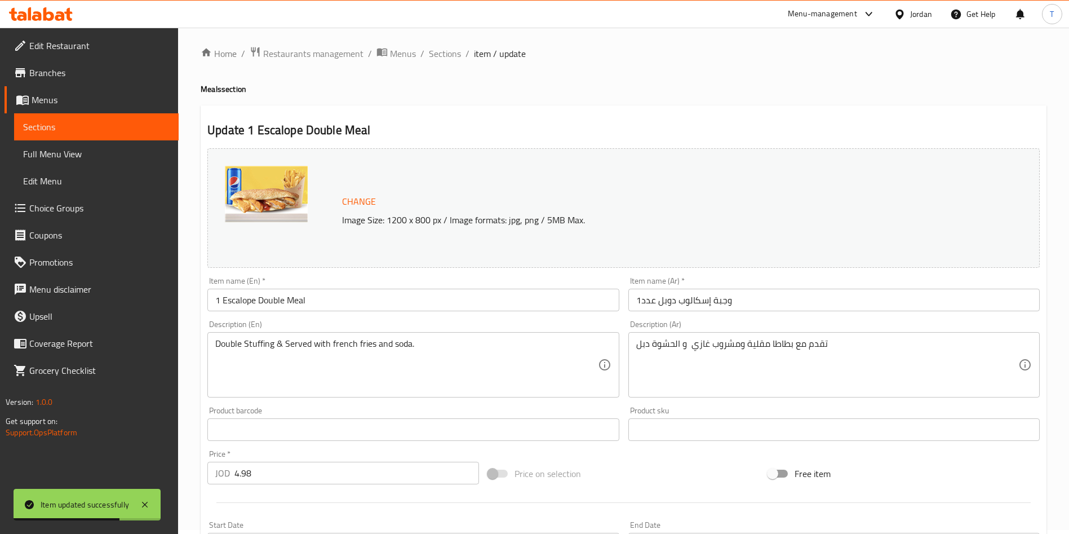
scroll to position [279, 0]
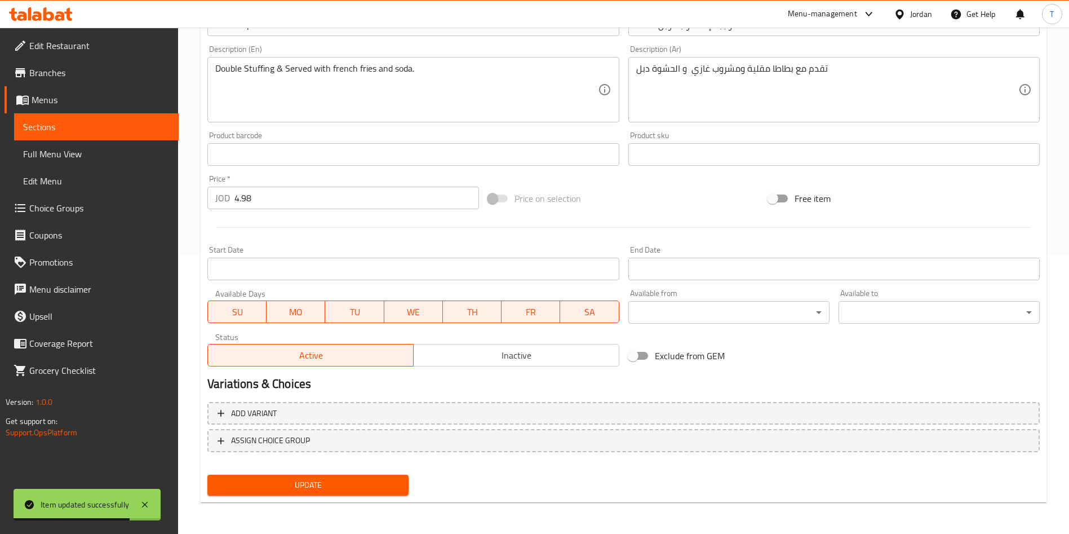
click at [500, 349] on span "Inactive" at bounding box center [516, 355] width 197 height 16
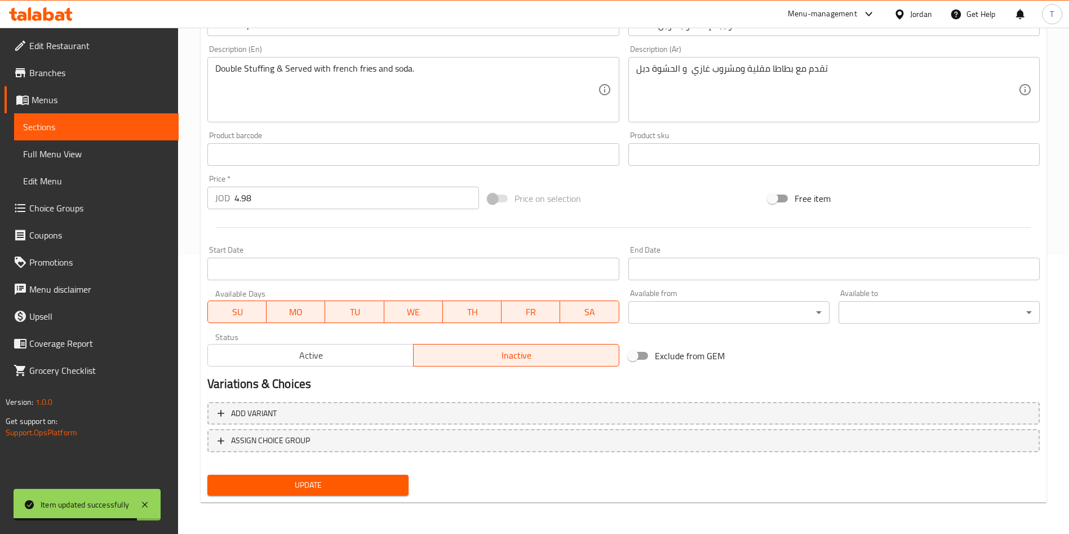
click at [371, 479] on span "Update" at bounding box center [307, 485] width 183 height 14
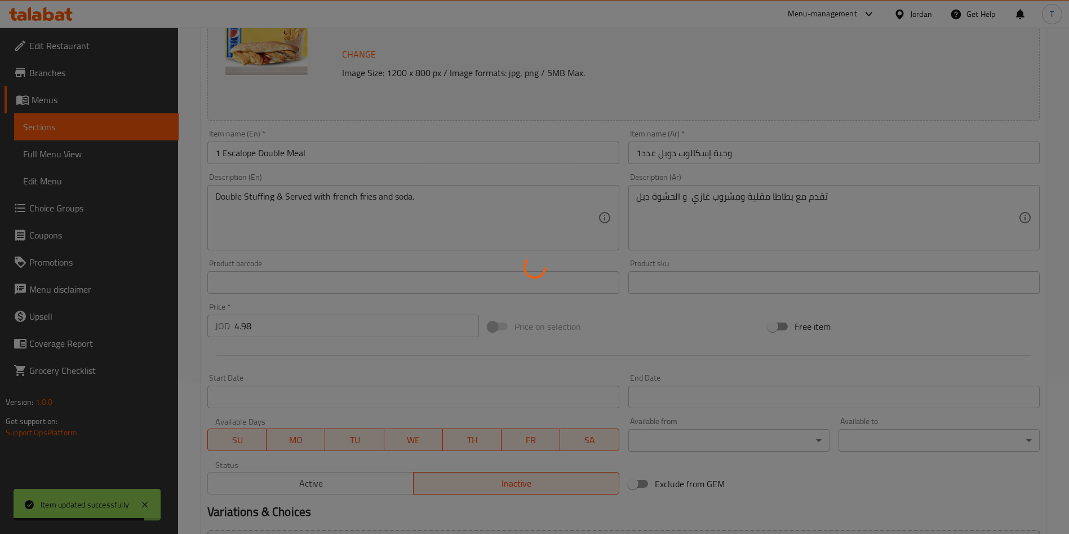
scroll to position [0, 0]
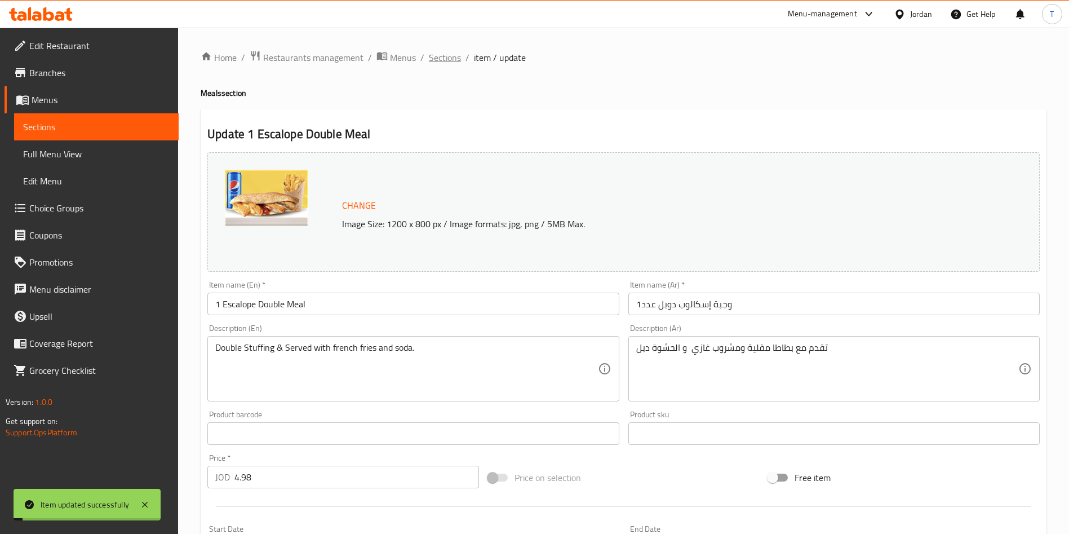
click at [440, 57] on span "Sections" at bounding box center [445, 58] width 32 height 14
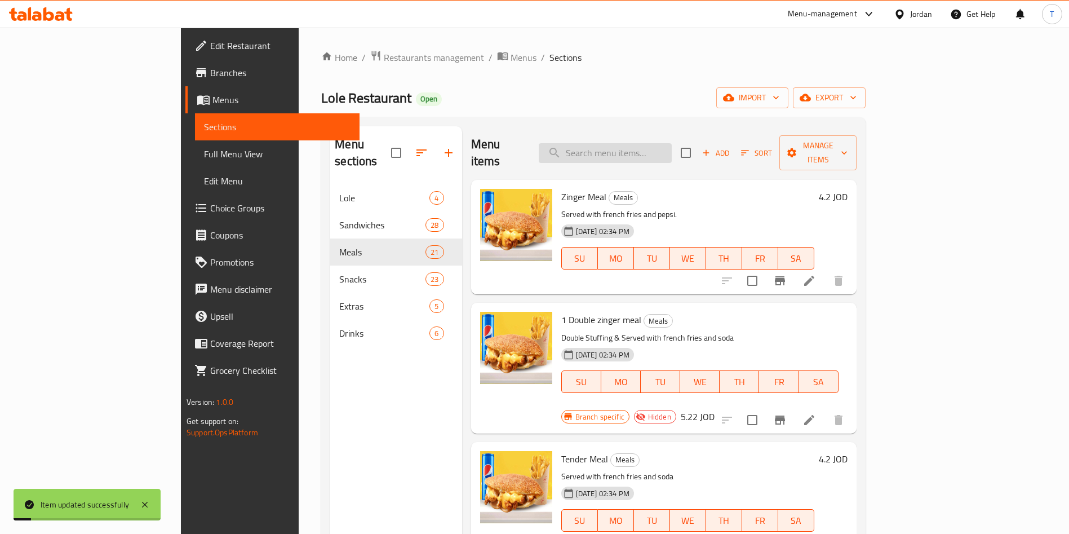
click at [670, 144] on input "search" at bounding box center [605, 153] width 133 height 20
paste input "double"
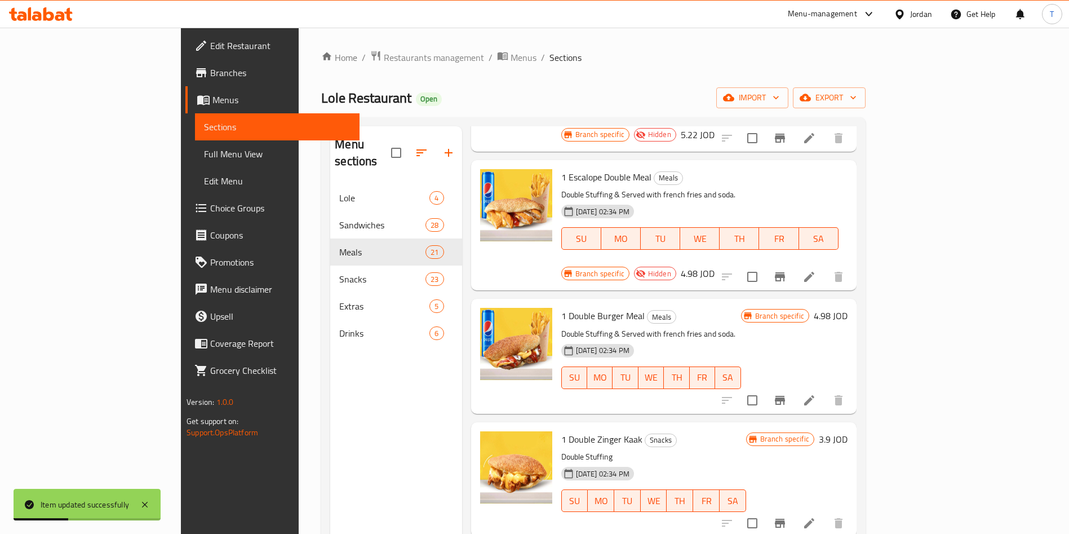
scroll to position [592, 0]
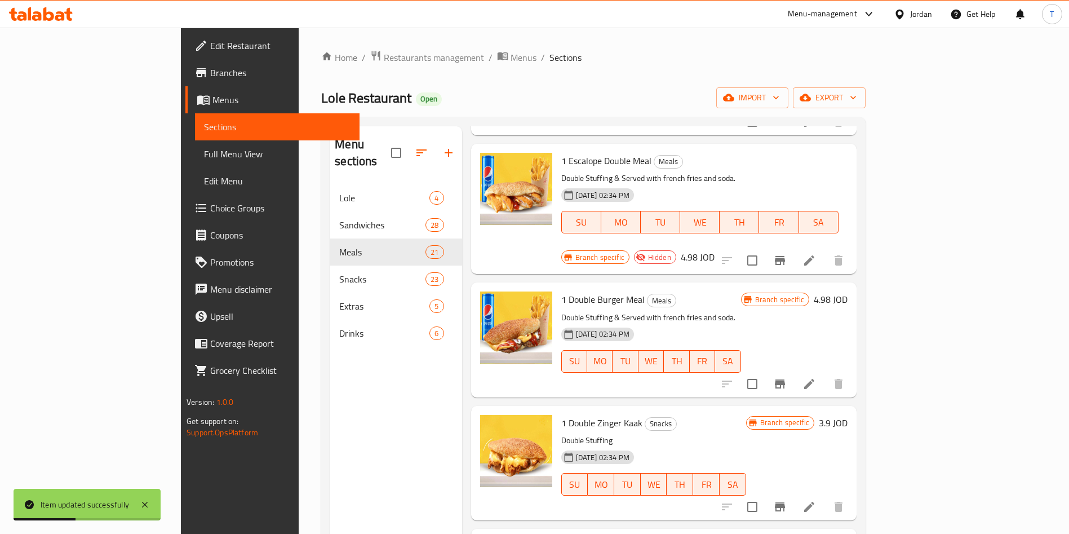
type input "double"
click at [825, 374] on li at bounding box center [810, 384] width 32 height 20
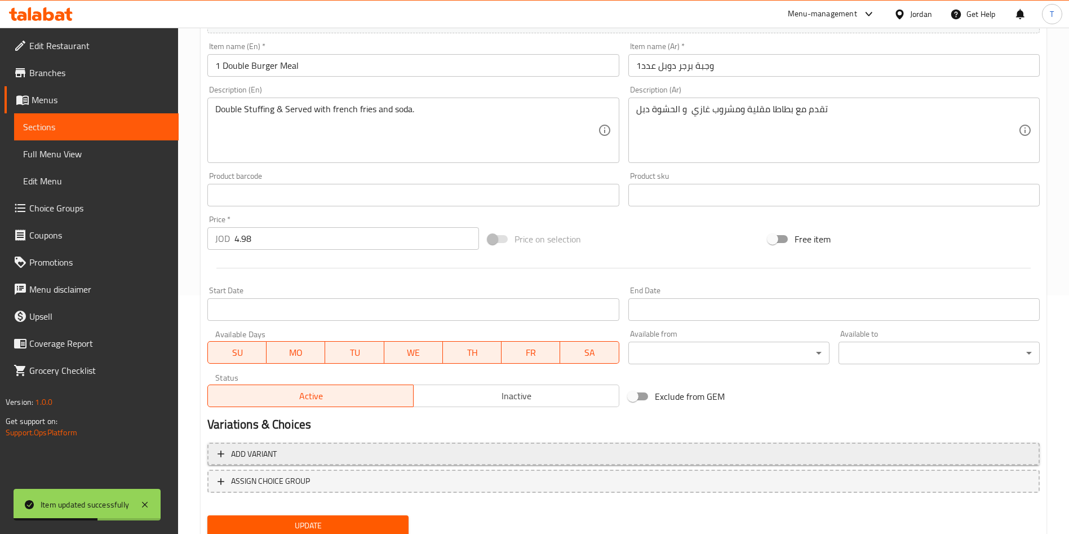
scroll to position [279, 0]
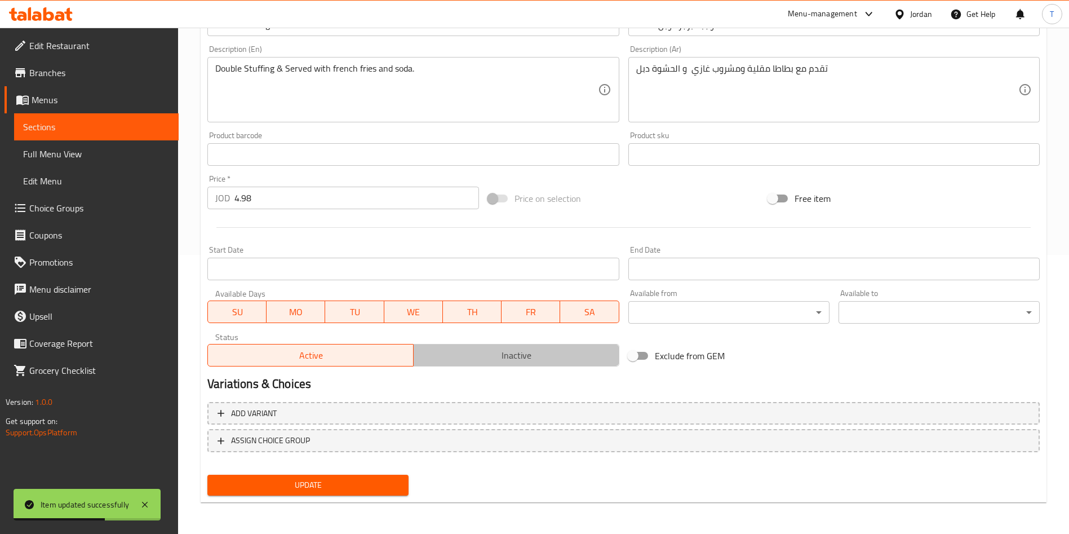
click at [489, 363] on span "Inactive" at bounding box center [516, 355] width 197 height 16
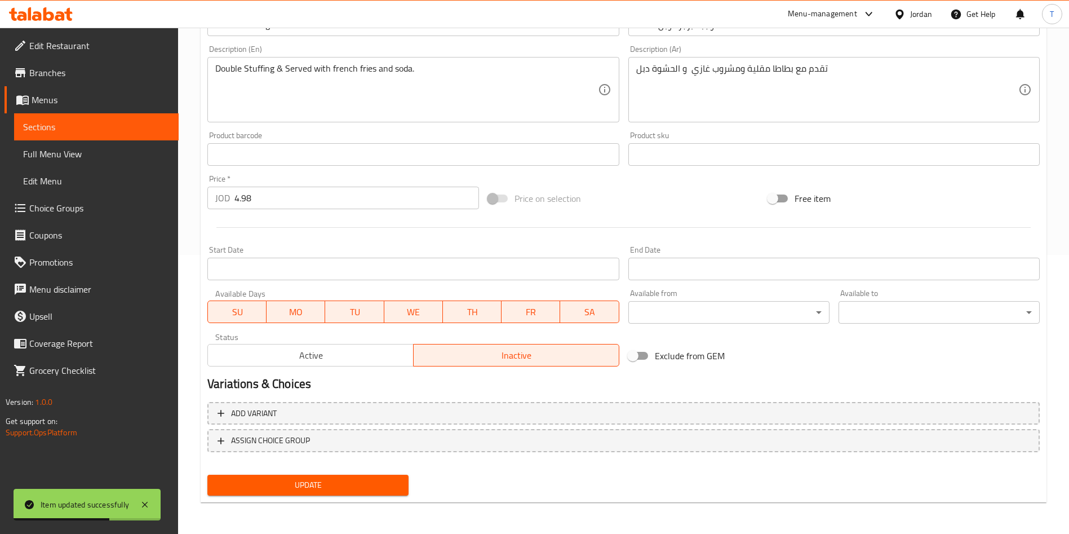
drag, startPoint x: 311, startPoint y: 488, endPoint x: 323, endPoint y: 488, distance: 13.0
click at [311, 488] on span "Update" at bounding box center [307, 485] width 183 height 14
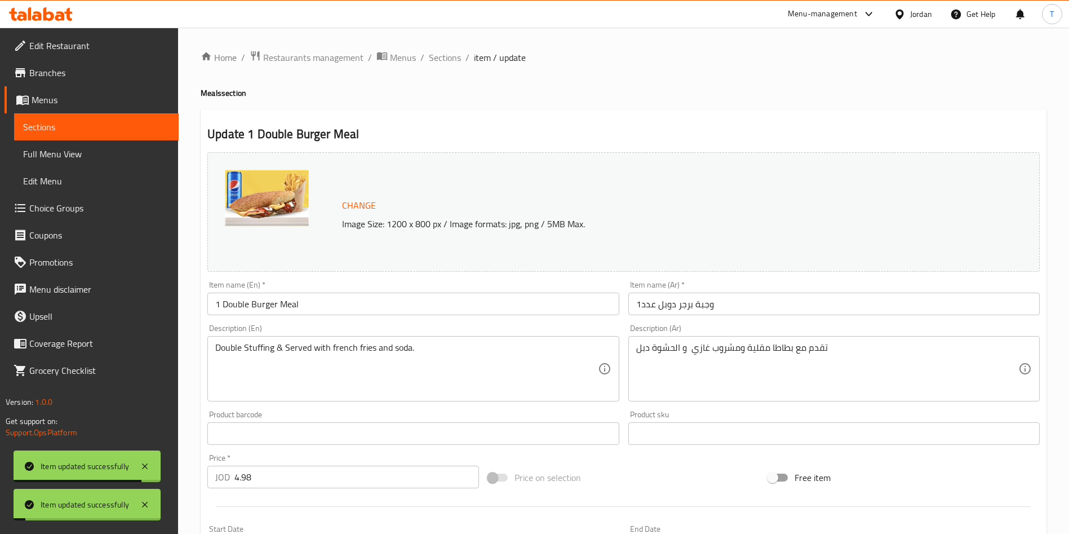
drag, startPoint x: 442, startPoint y: 57, endPoint x: 615, endPoint y: 110, distance: 180.2
click at [442, 57] on span "Sections" at bounding box center [445, 58] width 32 height 14
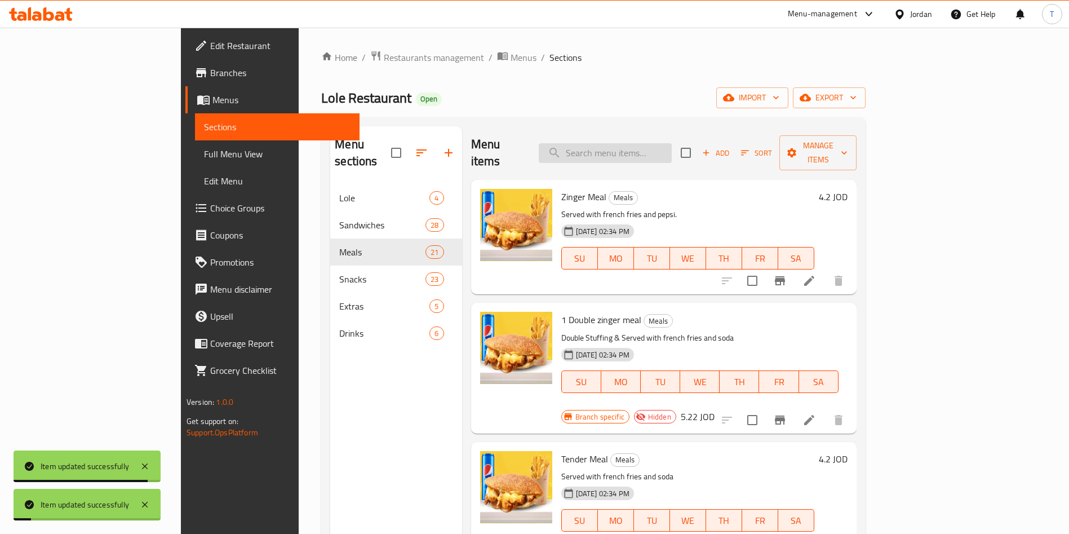
click at [670, 153] on input "search" at bounding box center [605, 153] width 133 height 20
paste input "double"
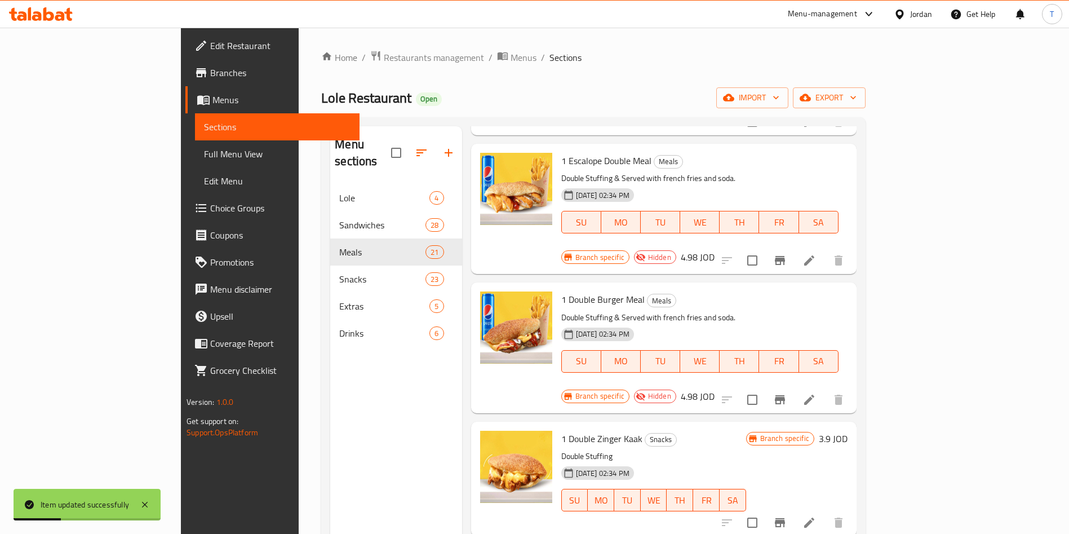
scroll to position [761, 0]
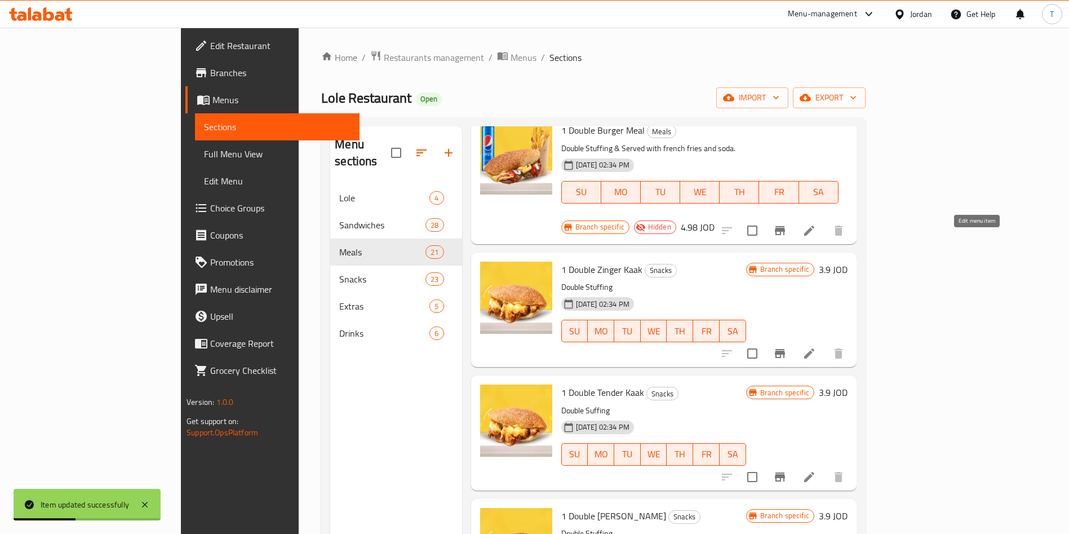
type input "double"
click at [816, 347] on icon at bounding box center [810, 354] width 14 height 14
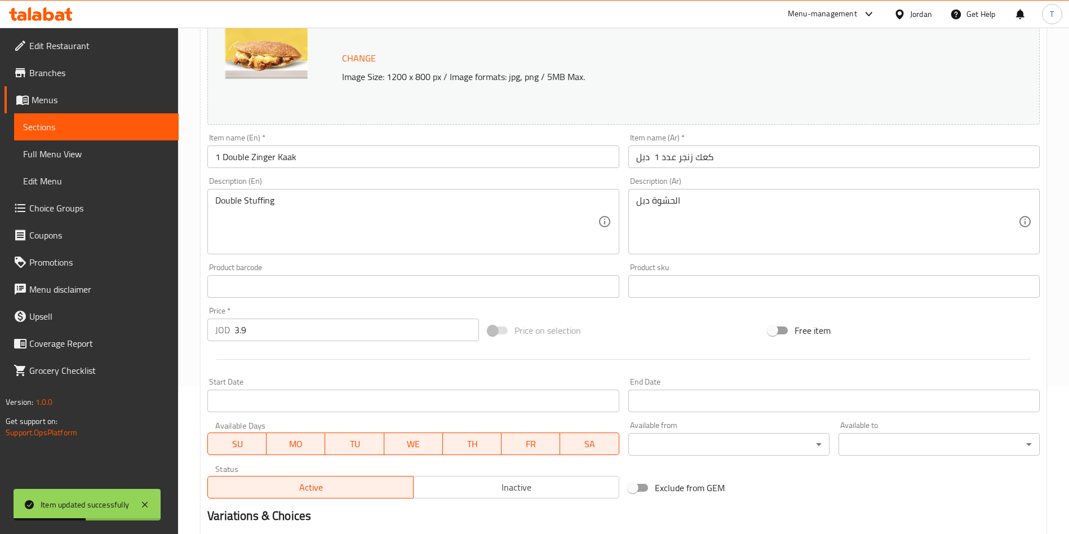
scroll to position [272, 0]
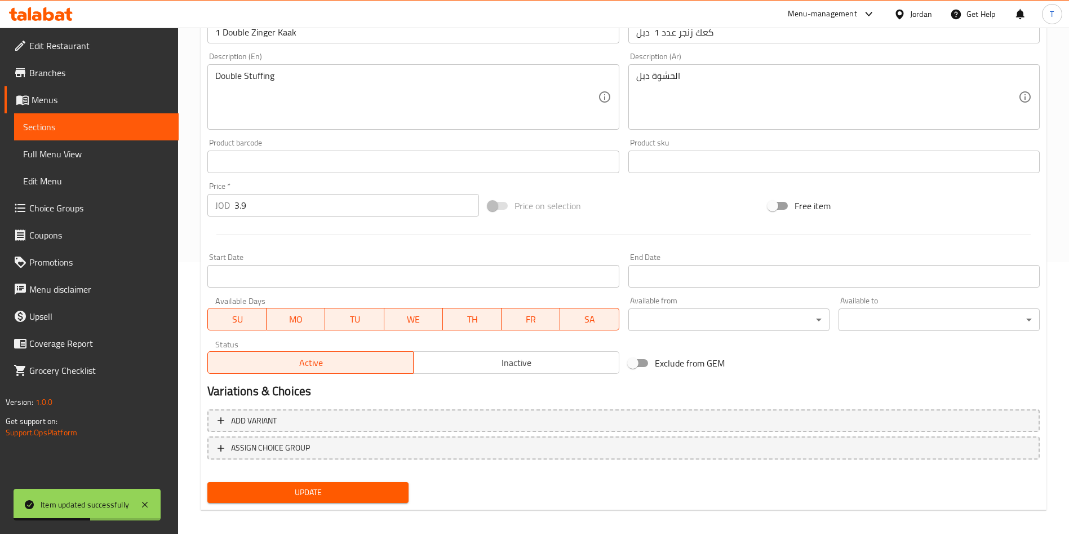
click at [535, 370] on span "Inactive" at bounding box center [516, 362] width 197 height 16
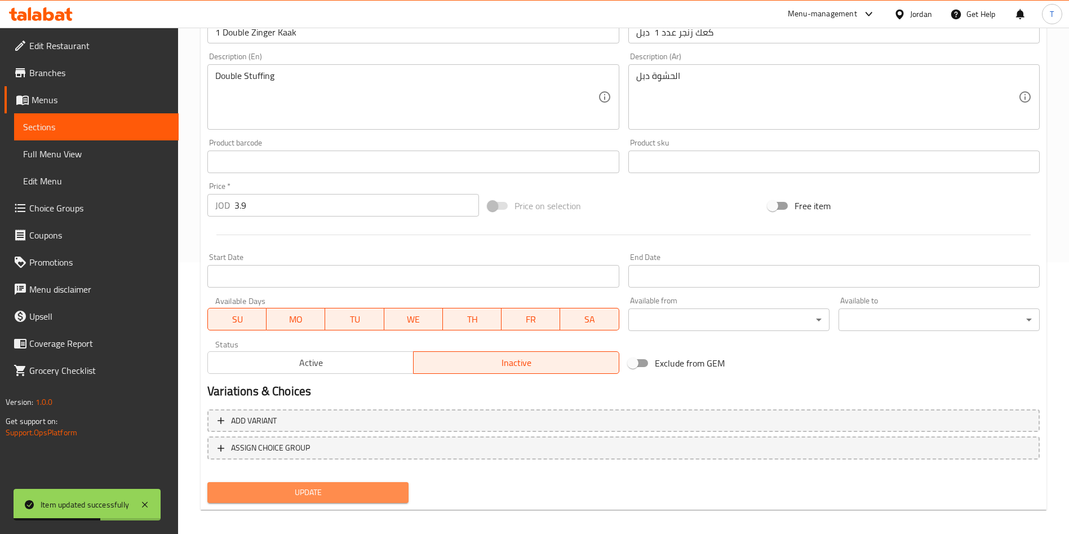
click at [354, 495] on span "Update" at bounding box center [307, 492] width 183 height 14
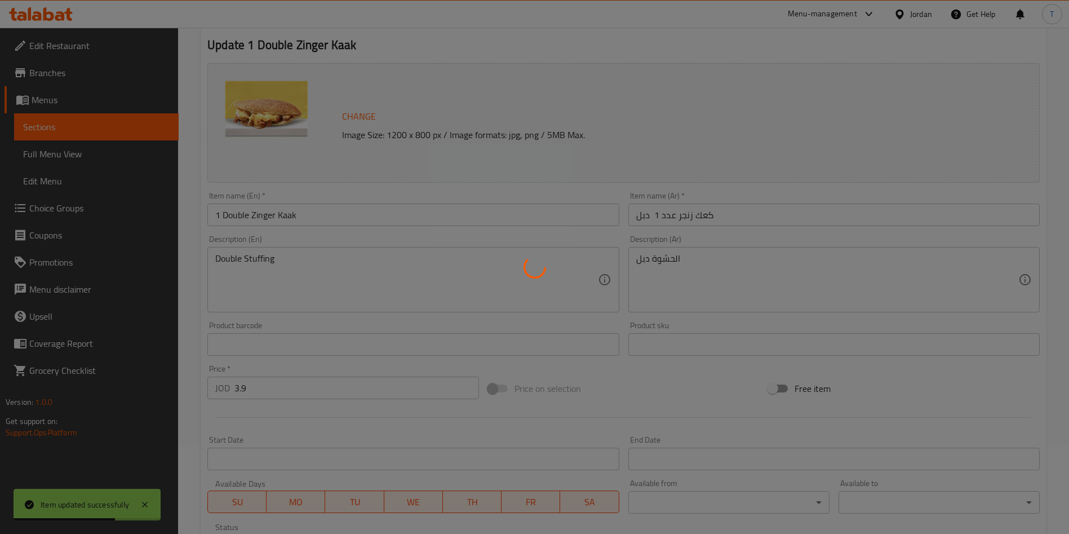
scroll to position [0, 0]
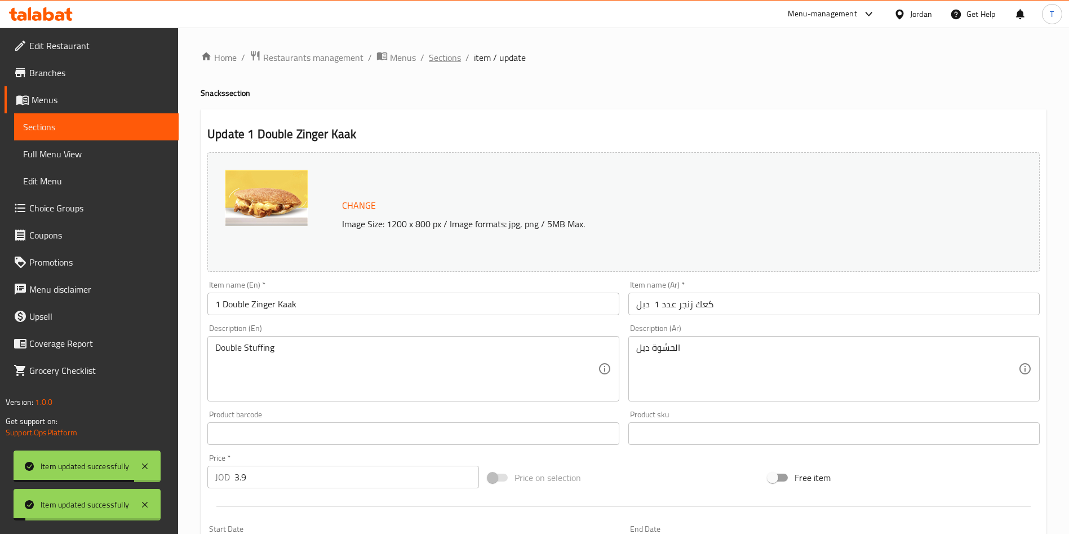
click at [441, 56] on span "Sections" at bounding box center [445, 58] width 32 height 14
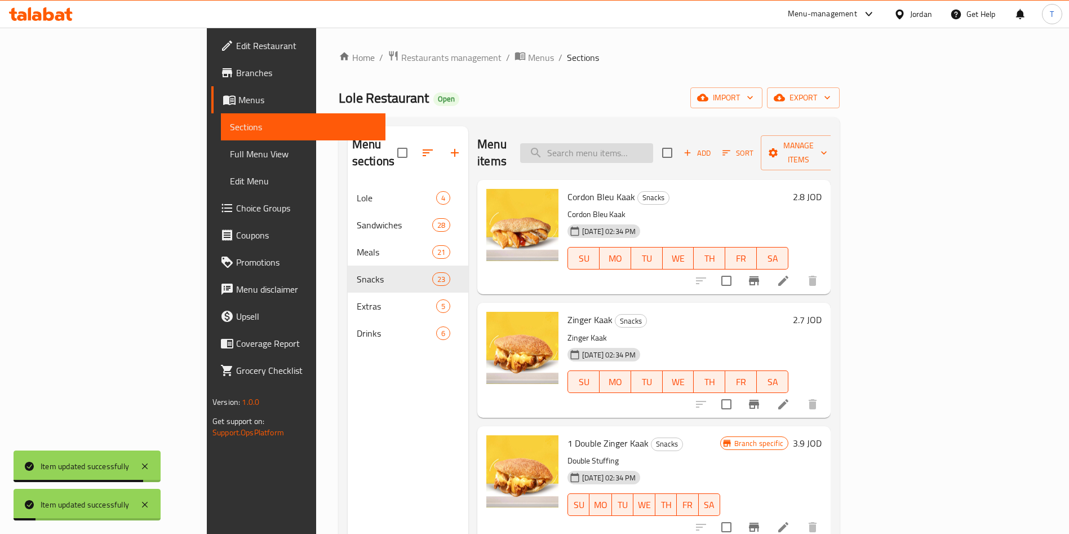
click at [626, 143] on input "search" at bounding box center [586, 153] width 133 height 20
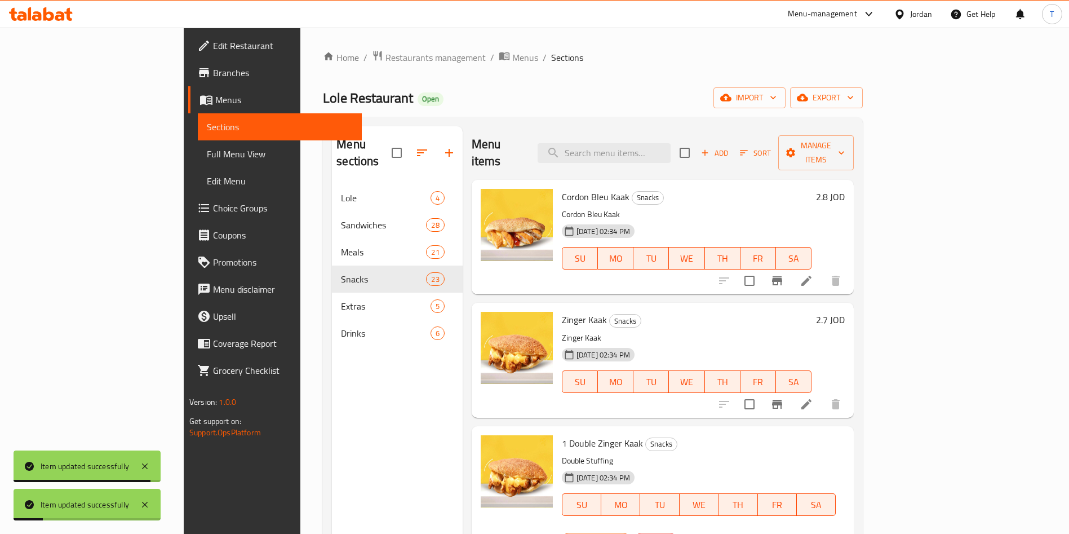
paste input "double"
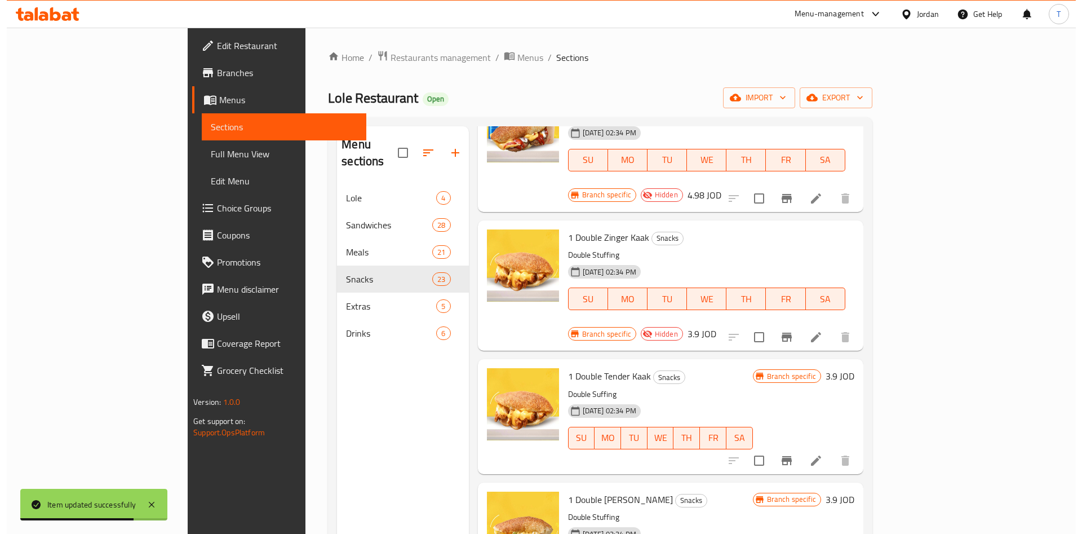
scroll to position [761, 0]
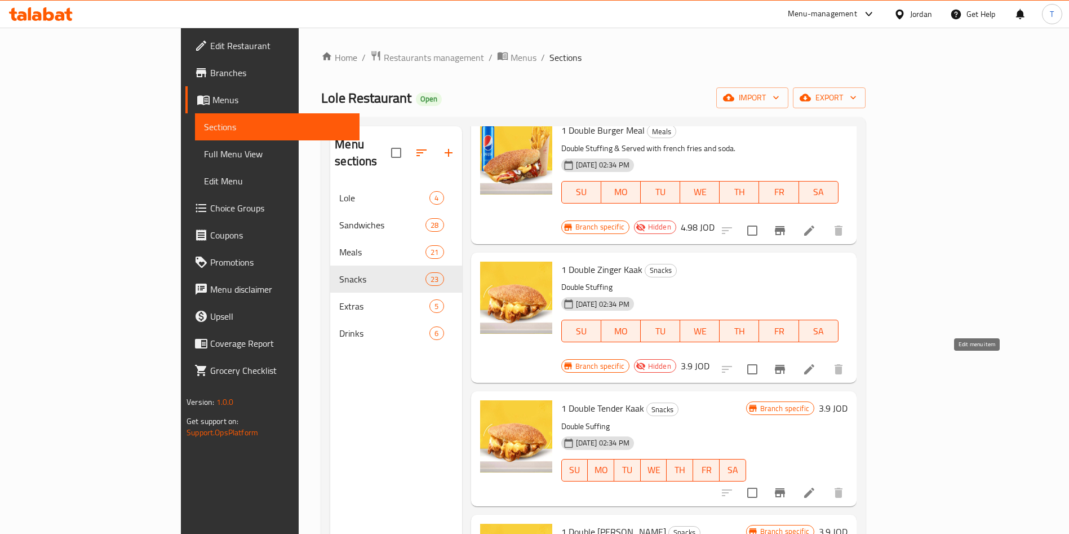
type input "double"
click at [814, 487] on icon at bounding box center [809, 492] width 10 height 10
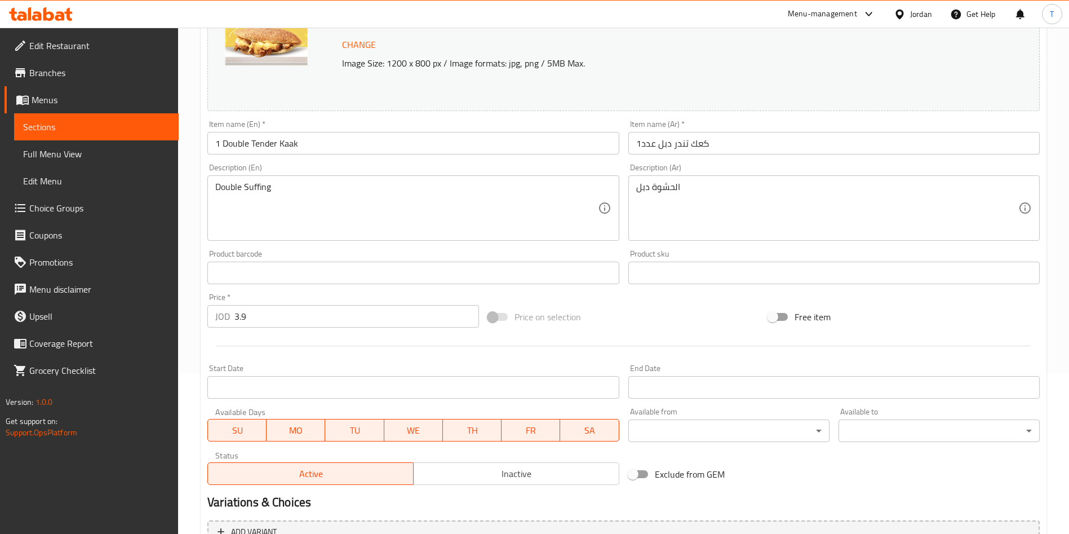
scroll to position [279, 0]
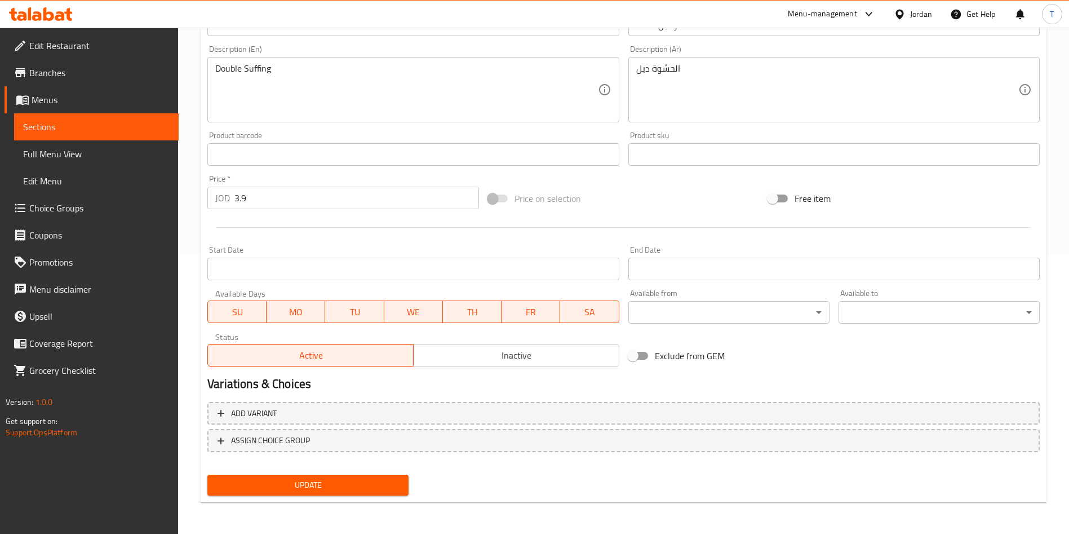
click at [544, 356] on span "Inactive" at bounding box center [516, 355] width 197 height 16
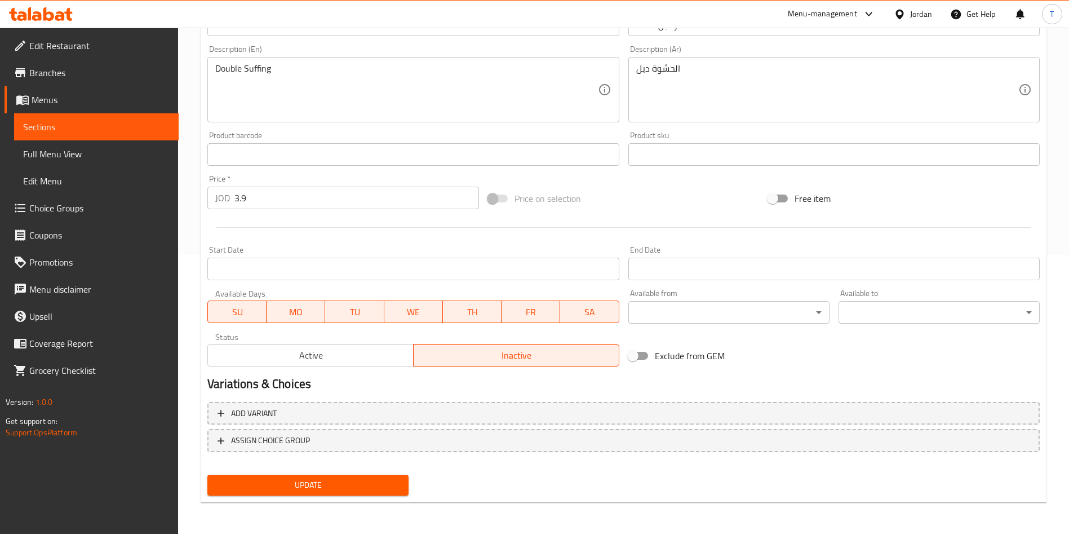
click at [363, 486] on span "Update" at bounding box center [307, 485] width 183 height 14
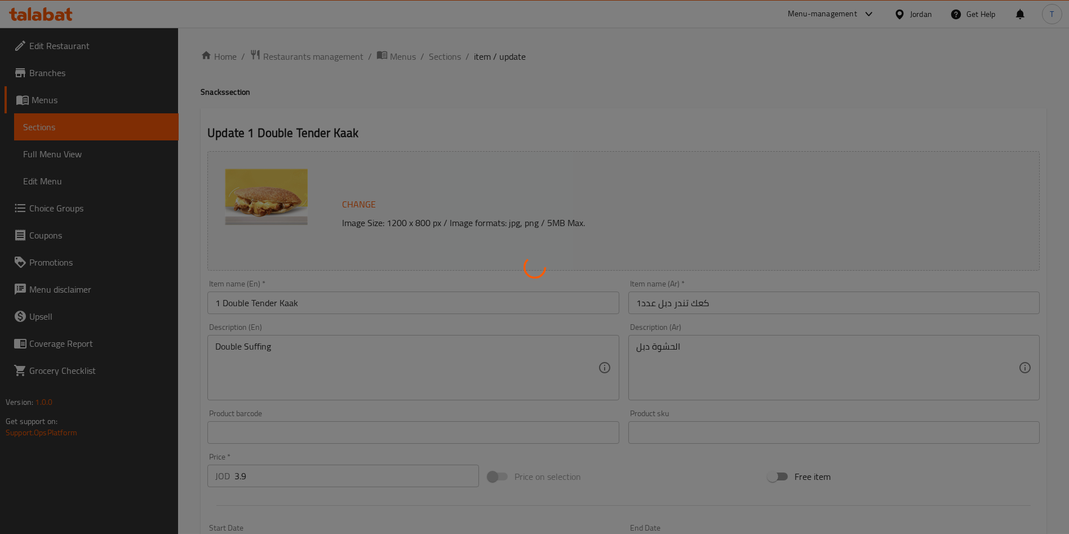
scroll to position [0, 0]
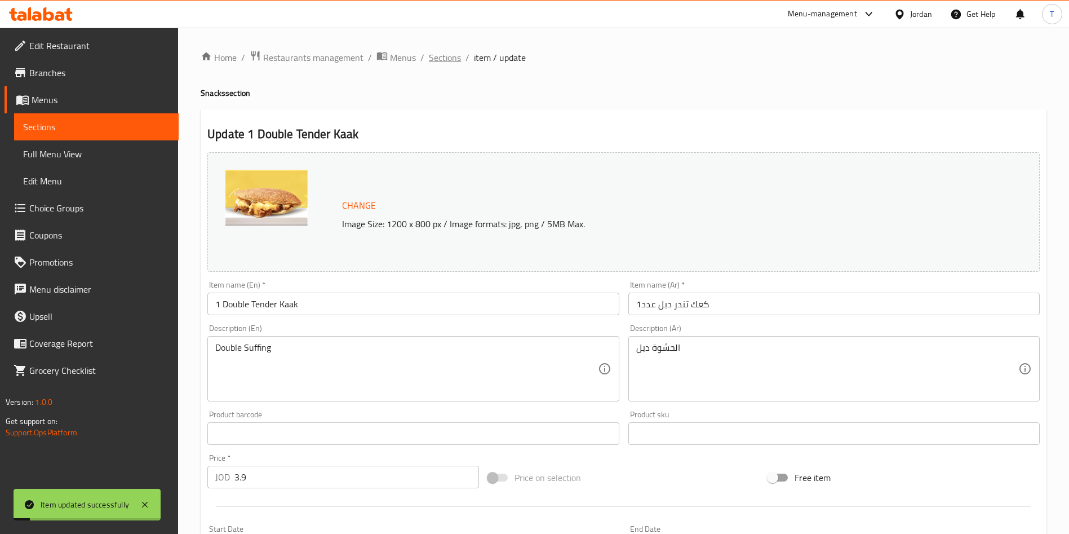
click at [451, 56] on span "Sections" at bounding box center [445, 58] width 32 height 14
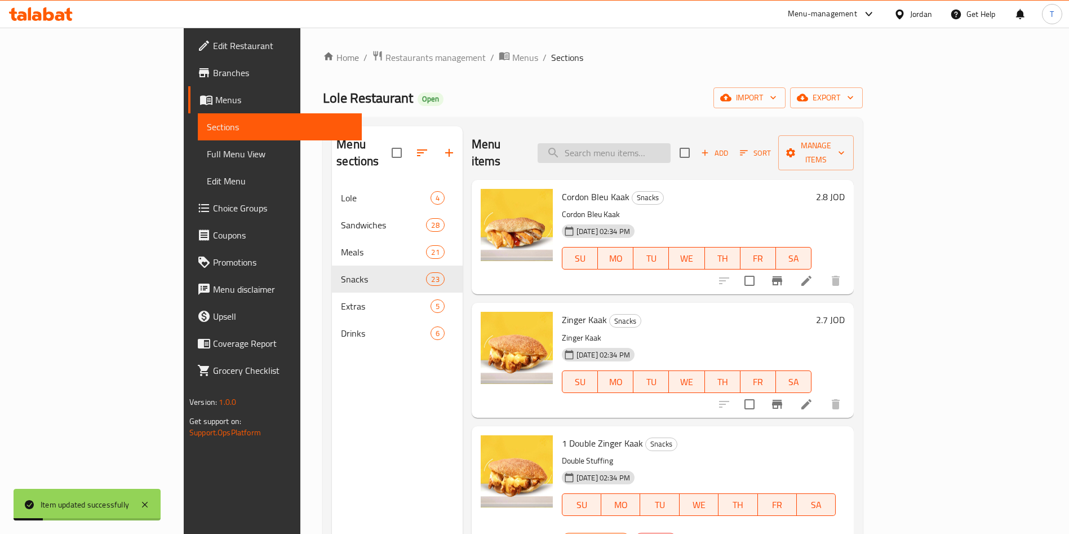
click at [671, 149] on input "search" at bounding box center [604, 153] width 133 height 20
paste input "double"
type input "double"
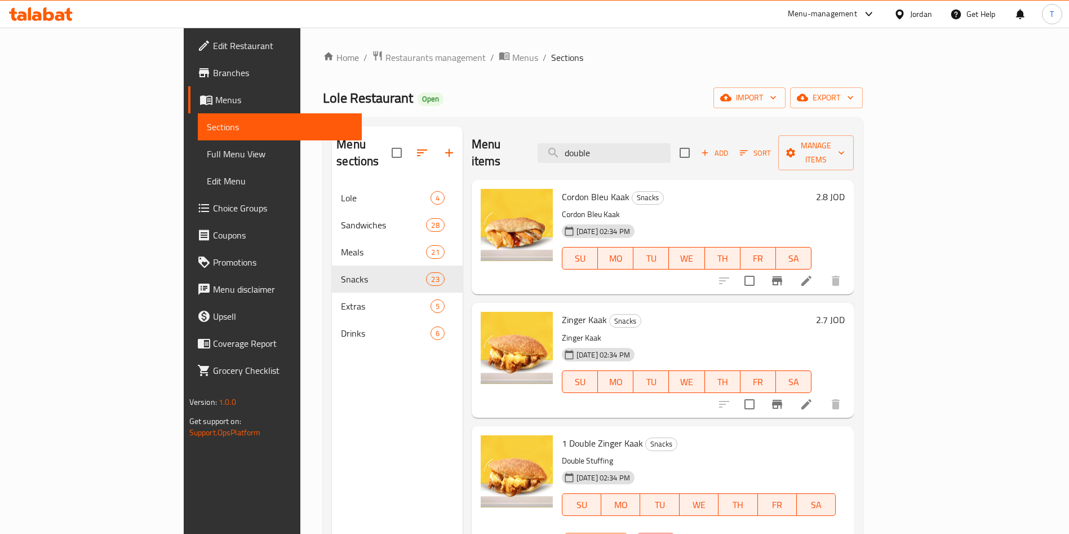
drag, startPoint x: 625, startPoint y: 141, endPoint x: 559, endPoint y: 141, distance: 66.5
click at [559, 141] on div "Menu items double Add Sort Manage items" at bounding box center [663, 153] width 383 height 54
drag, startPoint x: 637, startPoint y: 143, endPoint x: 579, endPoint y: 143, distance: 58.0
click at [579, 143] on div "Menu items double Add Sort Manage items" at bounding box center [663, 153] width 383 height 54
click at [667, 143] on input "search" at bounding box center [604, 153] width 133 height 20
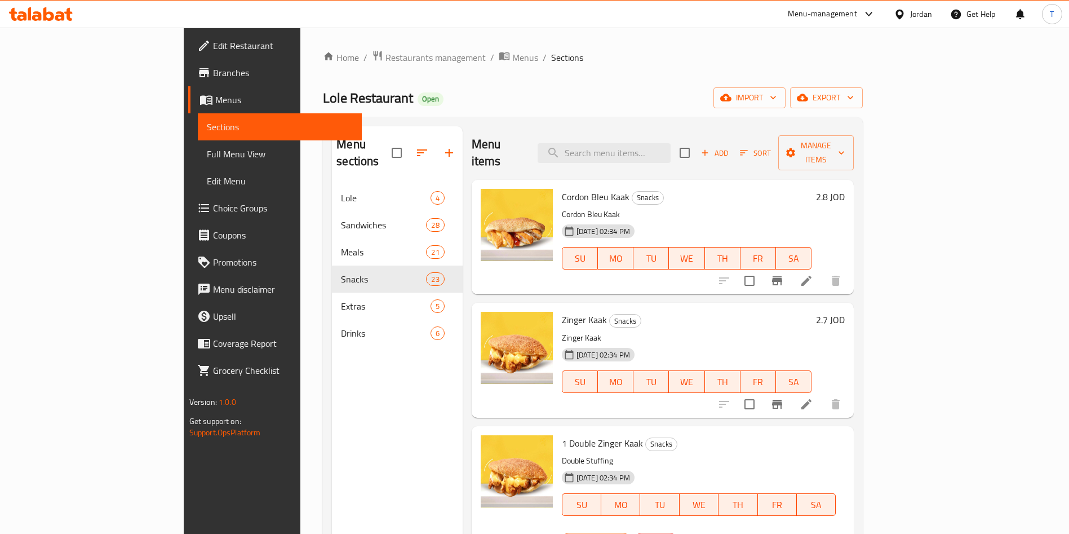
paste input "double"
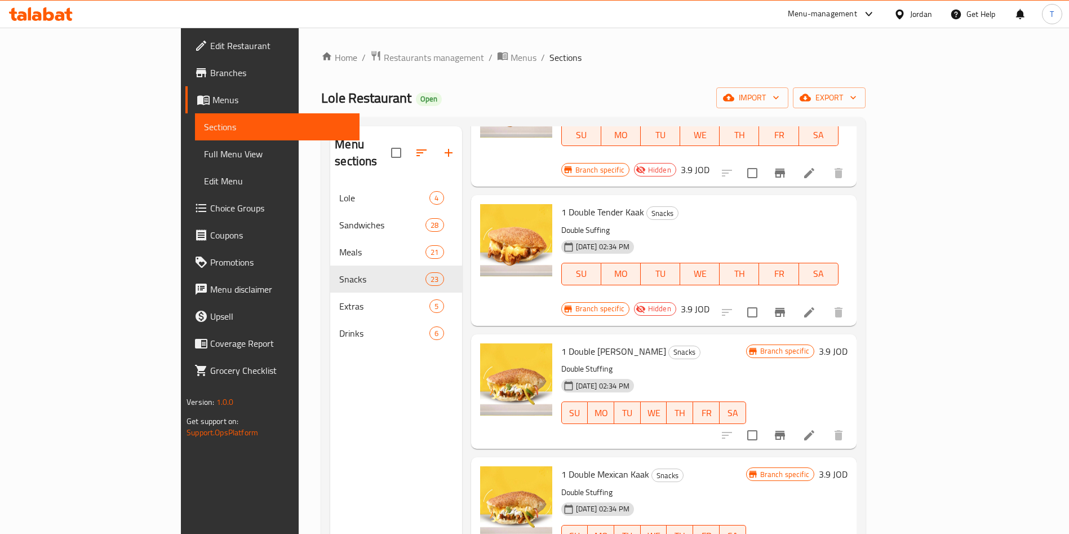
scroll to position [972, 0]
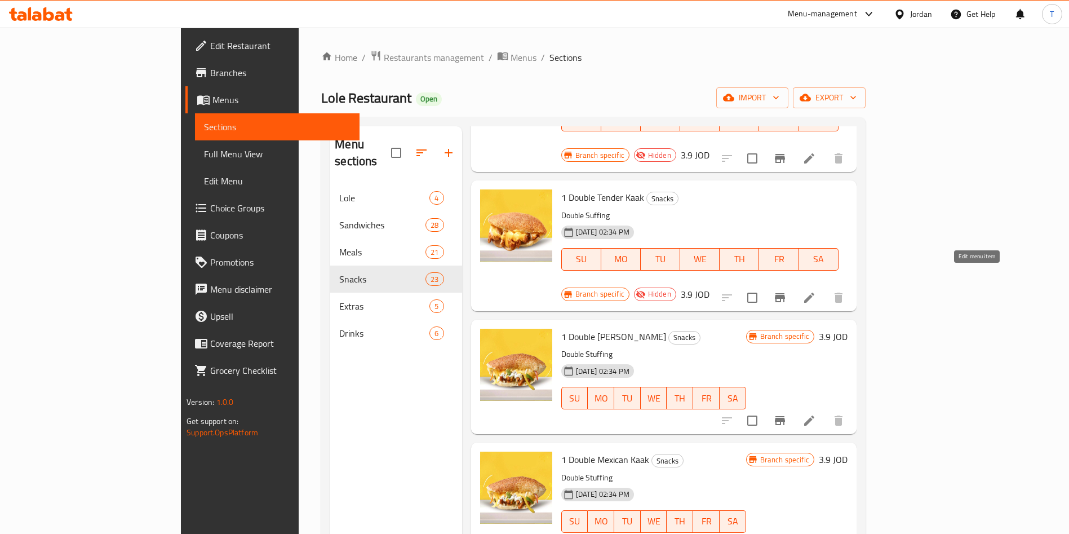
type input "double"
click at [825, 410] on li at bounding box center [810, 420] width 32 height 20
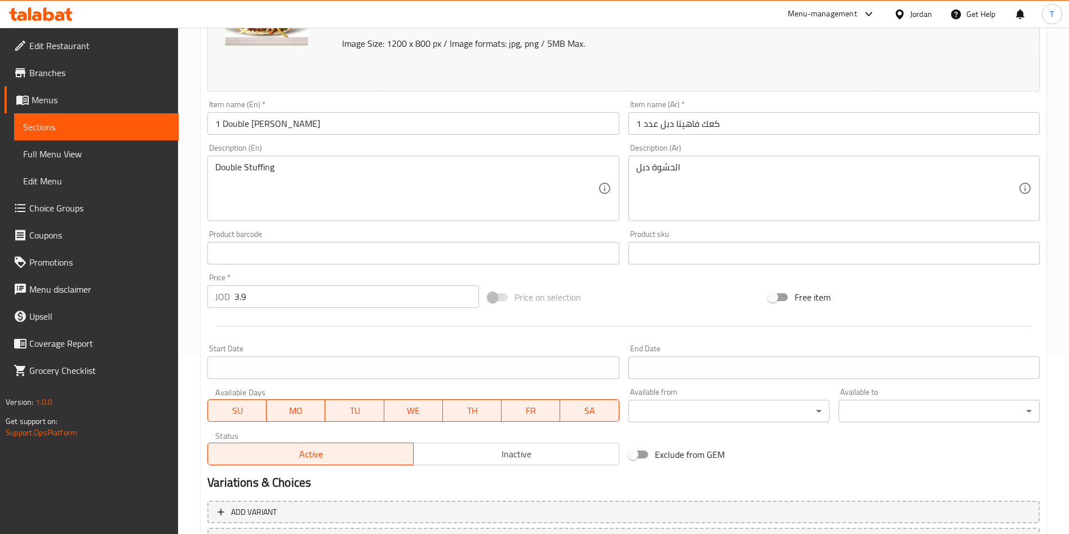
scroll to position [254, 0]
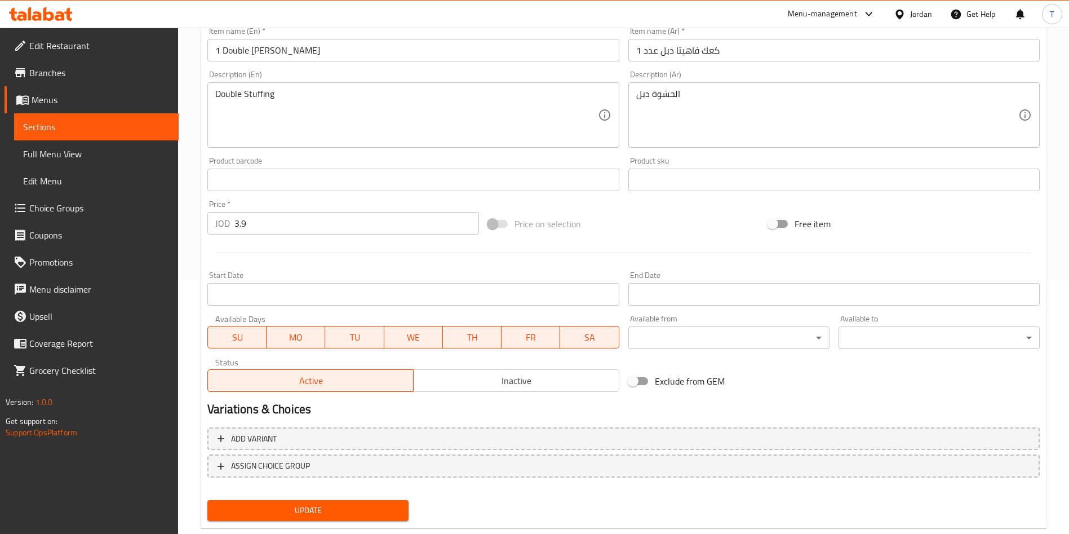
click at [511, 383] on span "Inactive" at bounding box center [516, 381] width 197 height 16
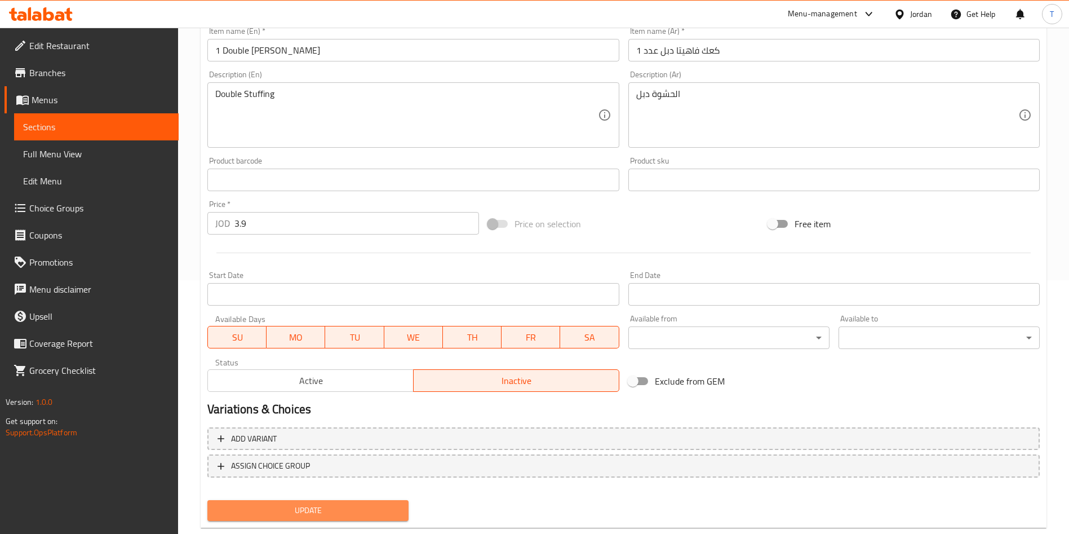
click at [395, 506] on span "Update" at bounding box center [307, 510] width 183 height 14
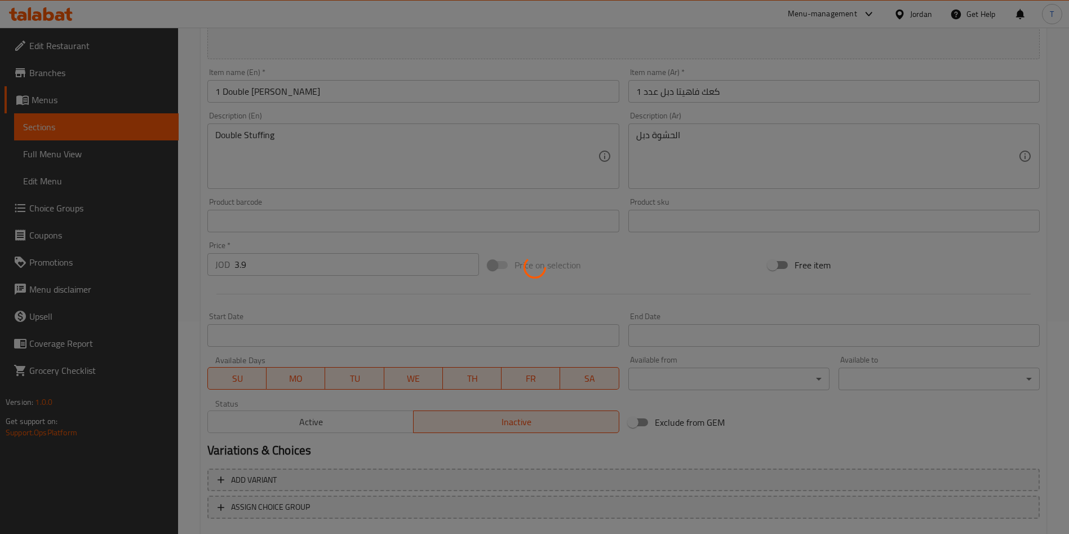
scroll to position [0, 0]
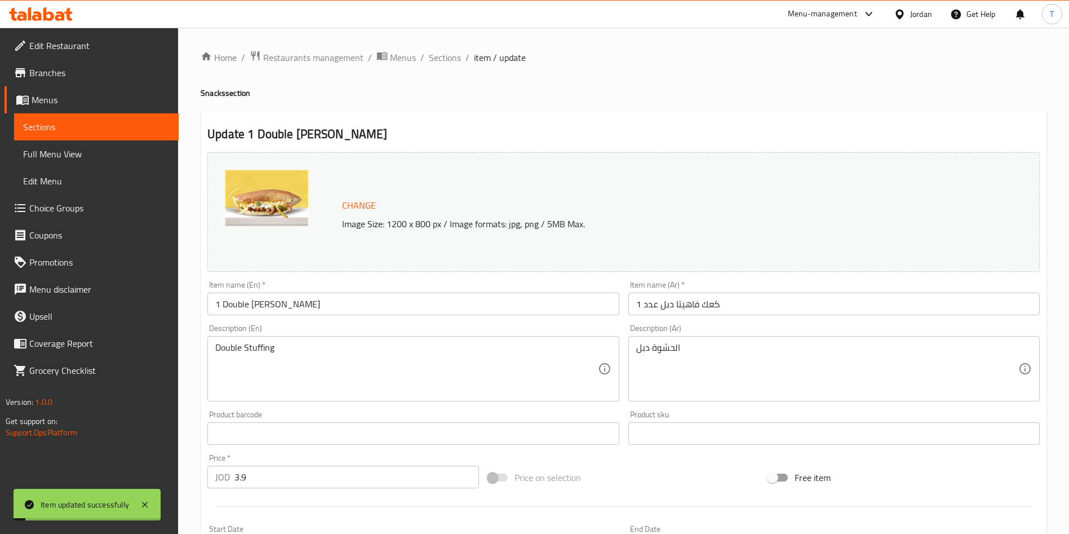
click at [462, 60] on ol "Home / Restaurants management / Menus / Sections / item / update" at bounding box center [624, 57] width 846 height 15
click at [455, 61] on span "Sections" at bounding box center [445, 58] width 32 height 14
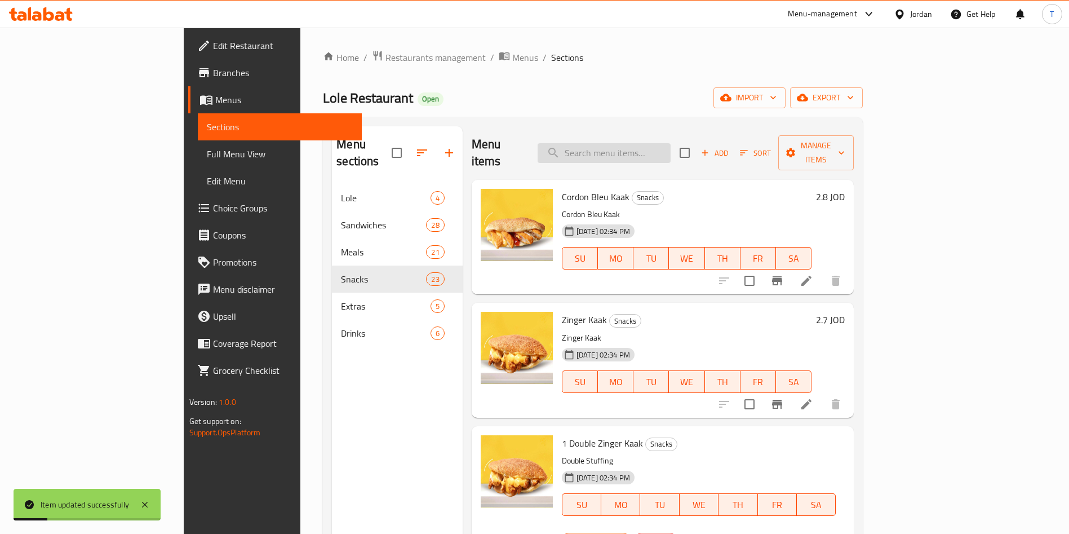
click at [671, 146] on input "search" at bounding box center [604, 153] width 133 height 20
paste input "double"
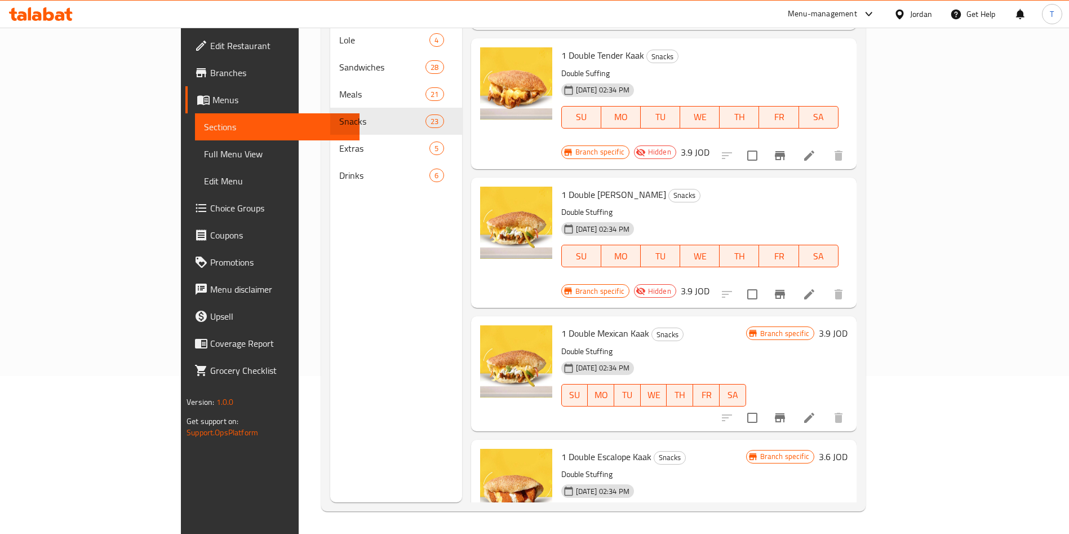
scroll to position [972, 0]
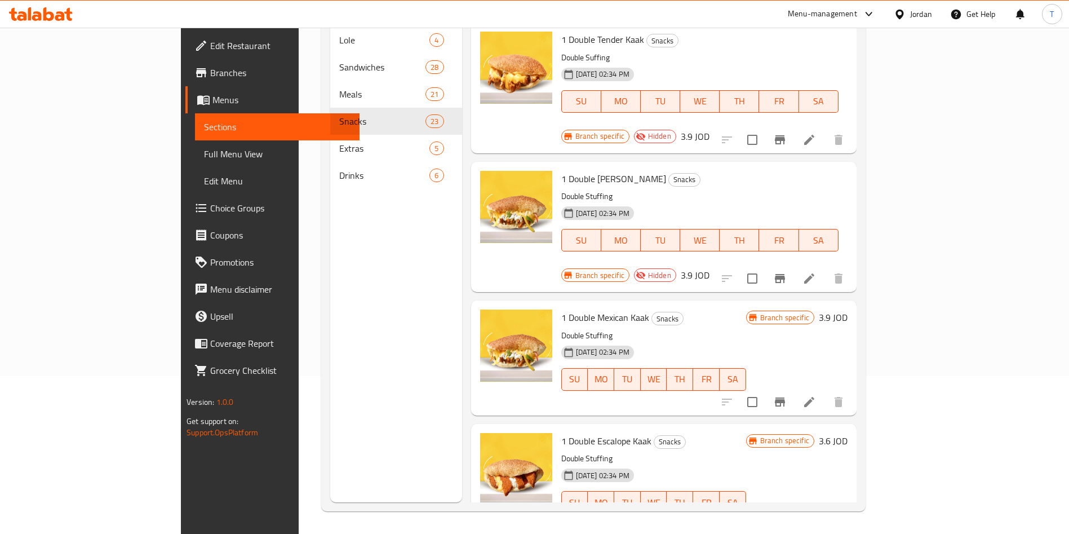
type input "double"
click at [825, 392] on li at bounding box center [810, 402] width 32 height 20
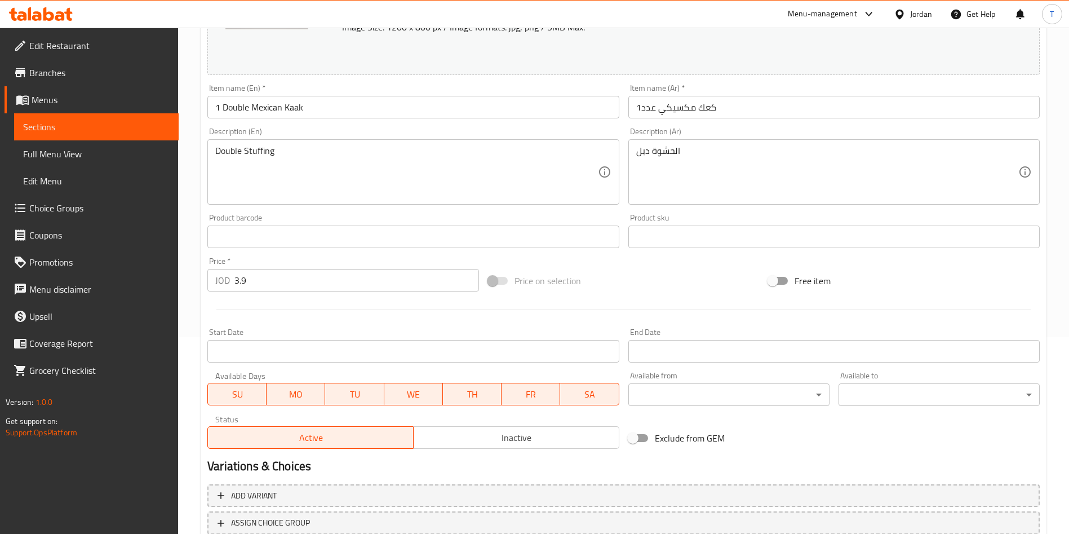
scroll to position [254, 0]
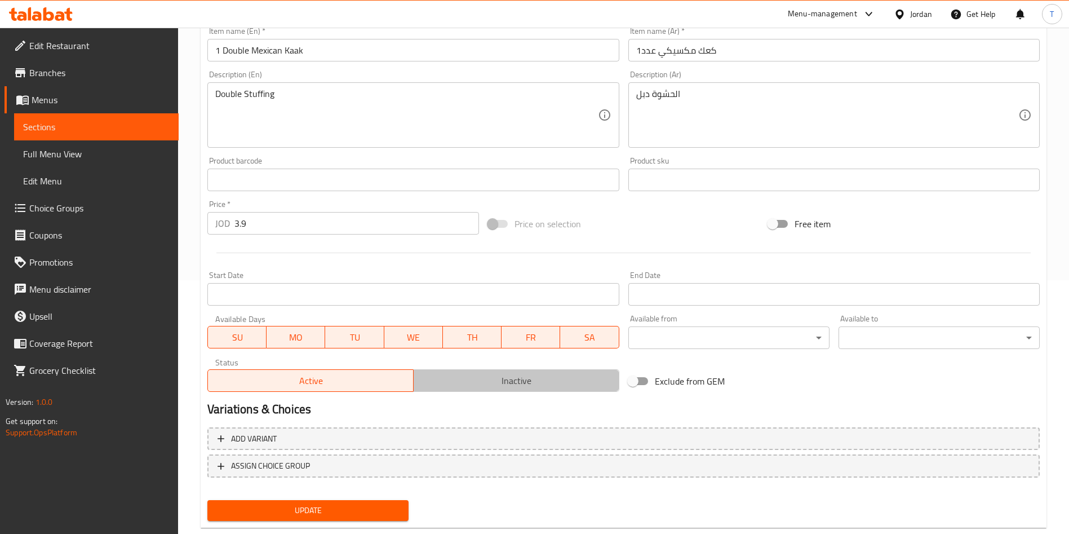
click at [513, 380] on span "Inactive" at bounding box center [516, 381] width 197 height 16
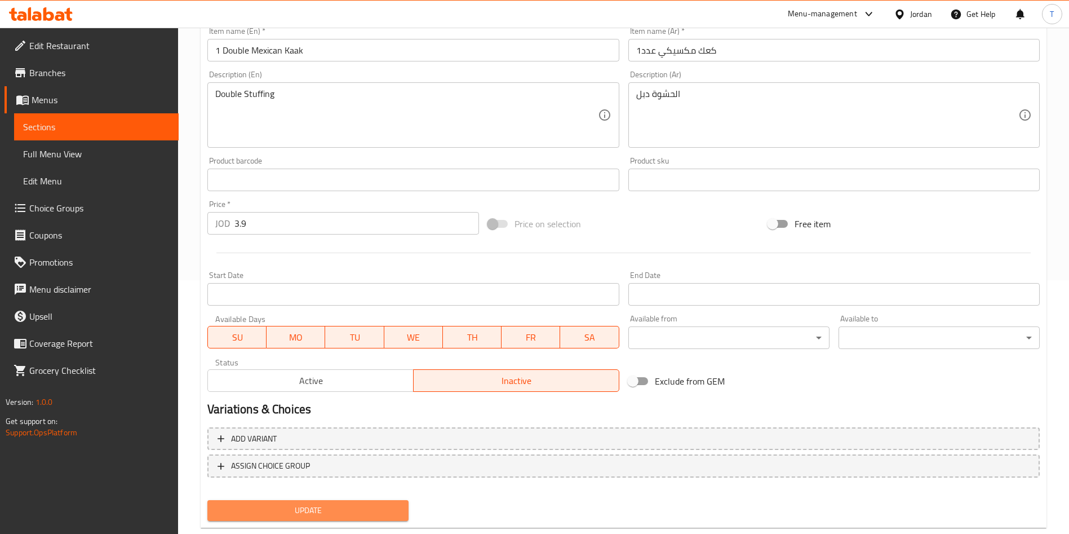
click at [353, 512] on span "Update" at bounding box center [307, 510] width 183 height 14
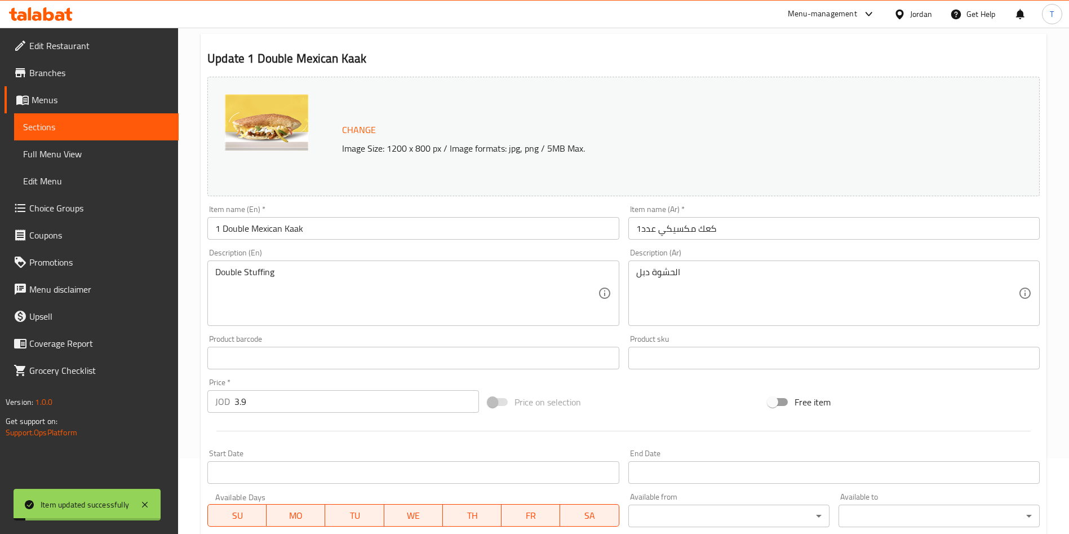
scroll to position [0, 0]
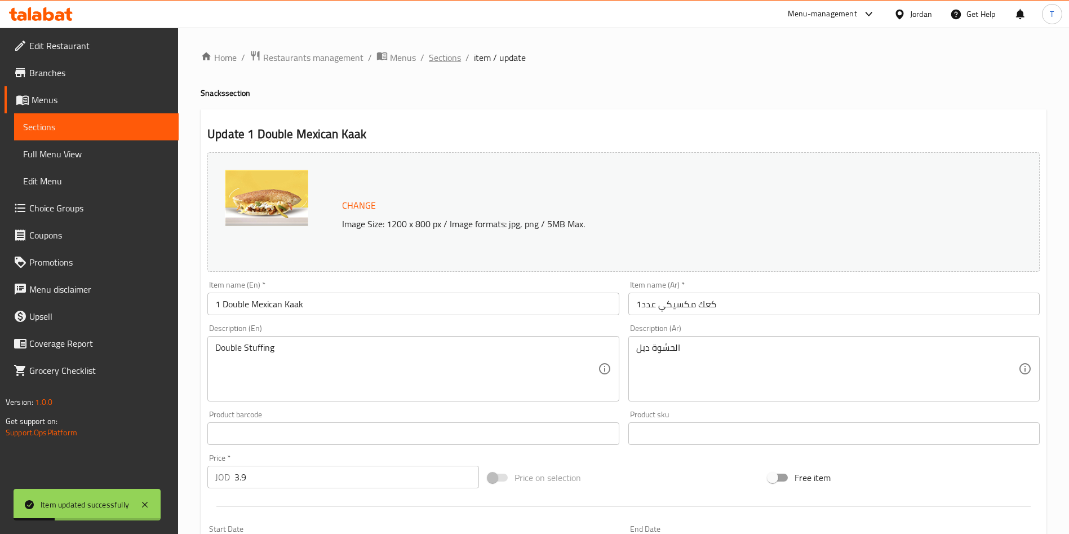
click at [440, 59] on span "Sections" at bounding box center [445, 58] width 32 height 14
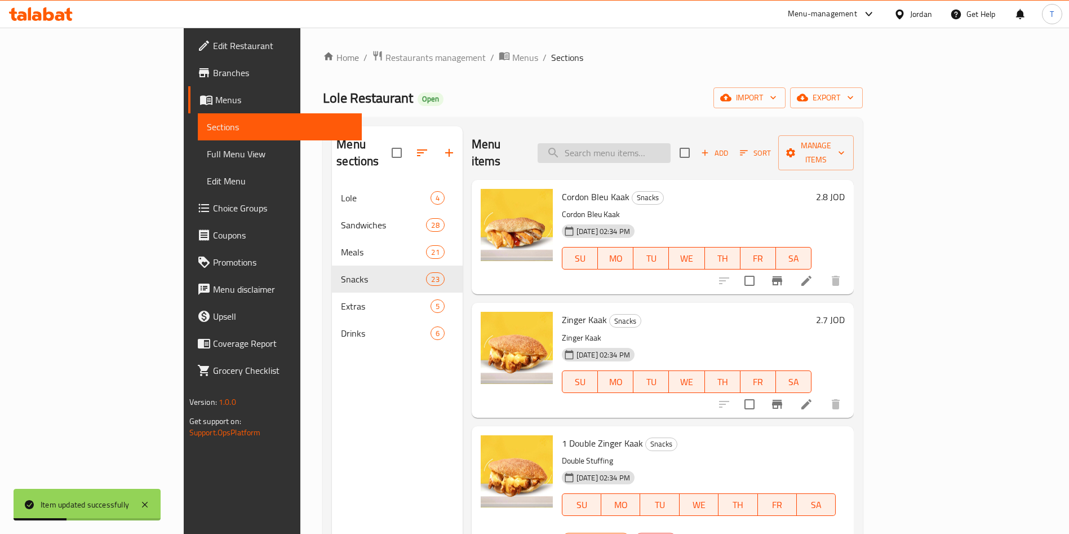
click at [634, 147] on input "search" at bounding box center [604, 153] width 133 height 20
paste input "double"
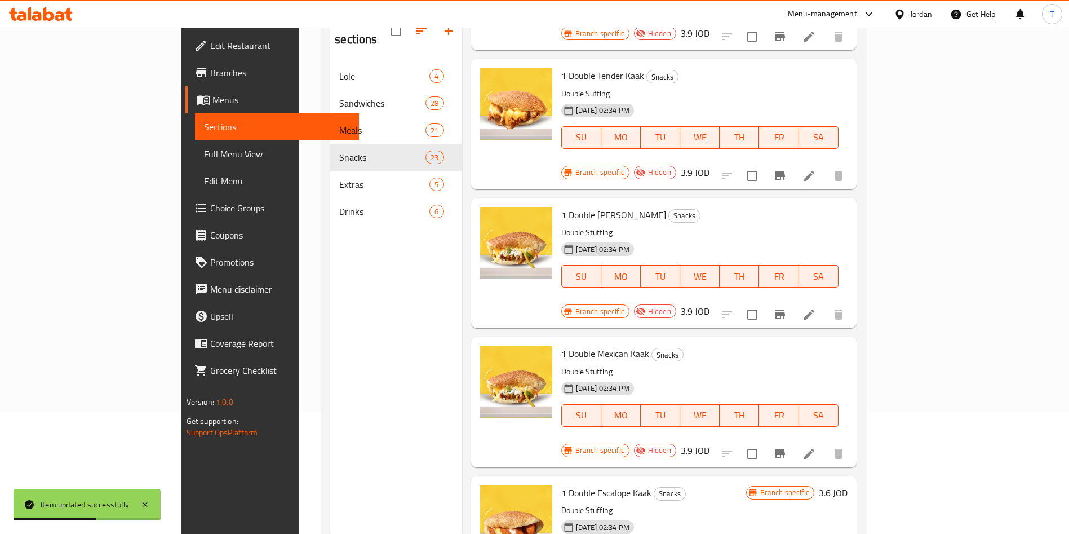
scroll to position [158, 0]
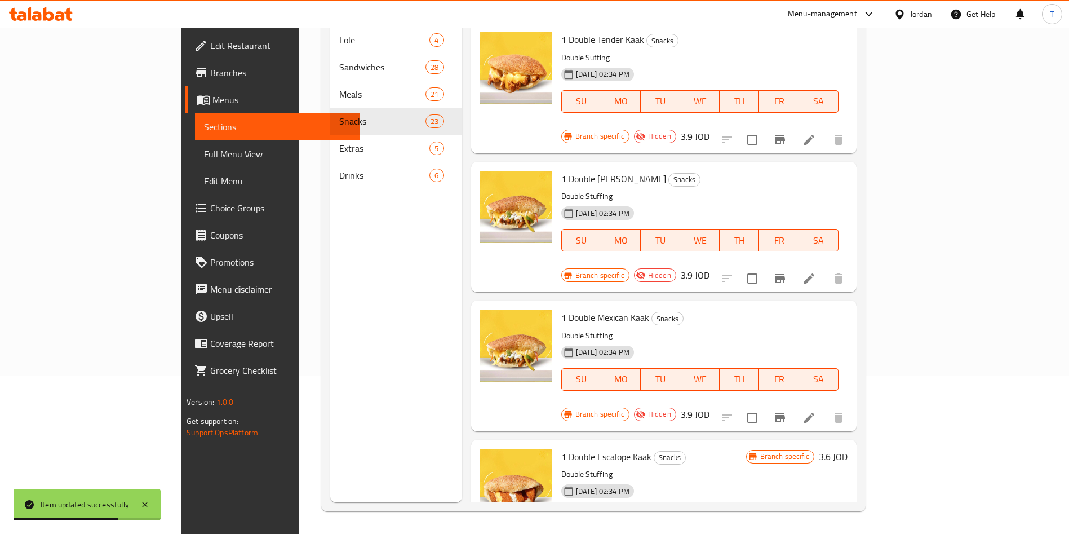
type input "double"
click at [816, 533] on icon at bounding box center [810, 541] width 14 height 14
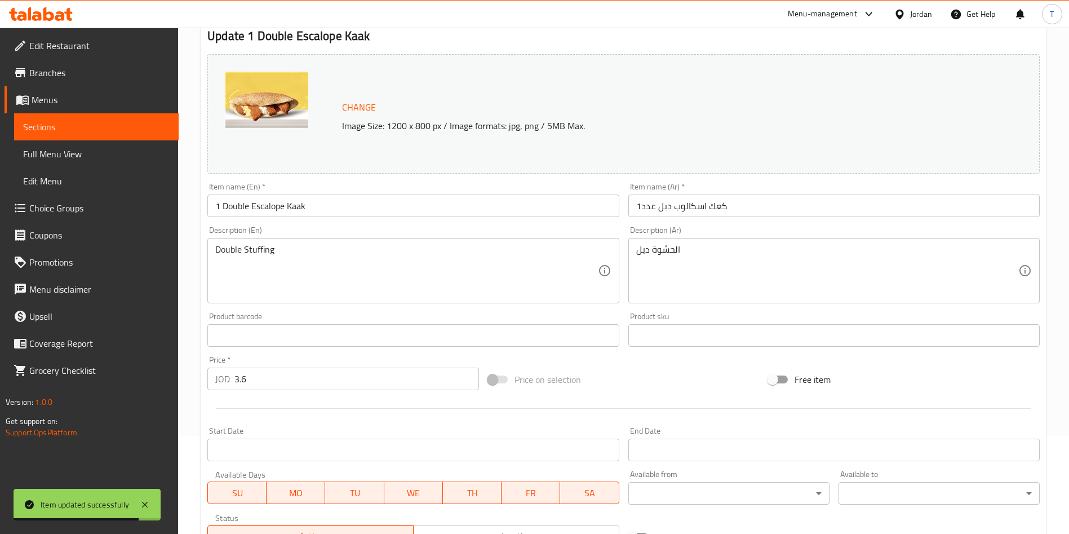
scroll to position [254, 0]
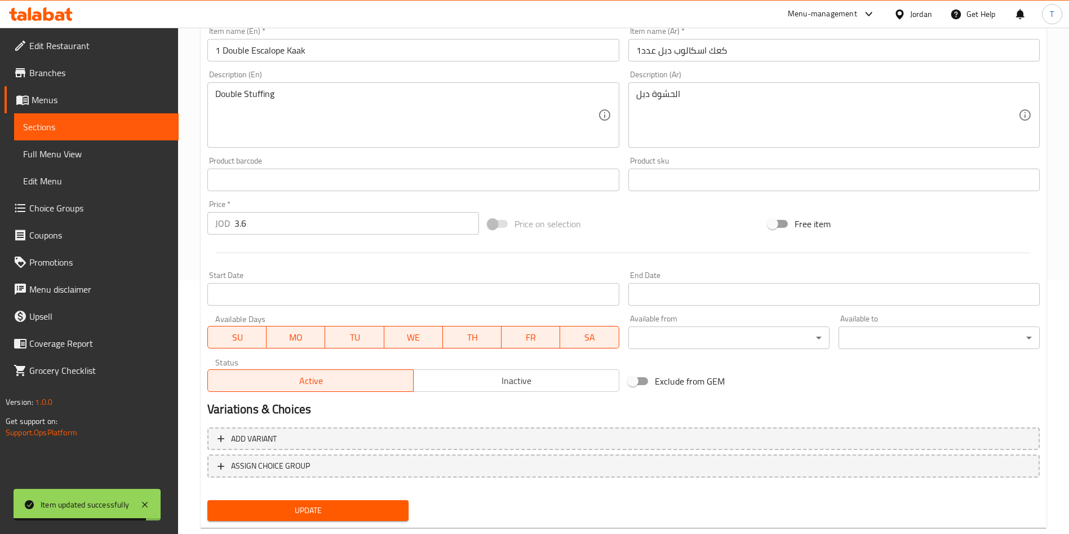
click at [534, 375] on span "Inactive" at bounding box center [516, 381] width 197 height 16
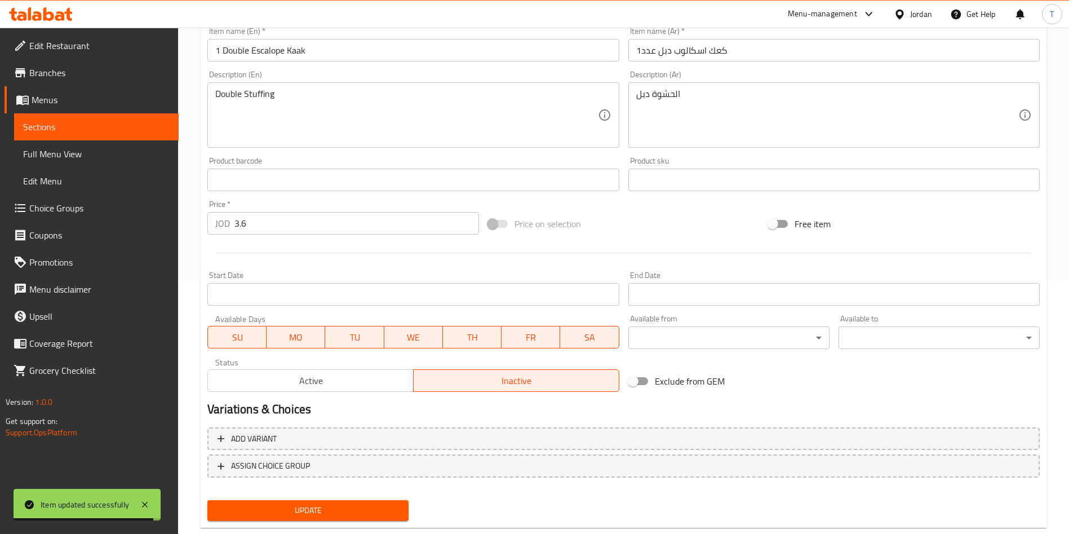
click at [366, 515] on span "Update" at bounding box center [307, 510] width 183 height 14
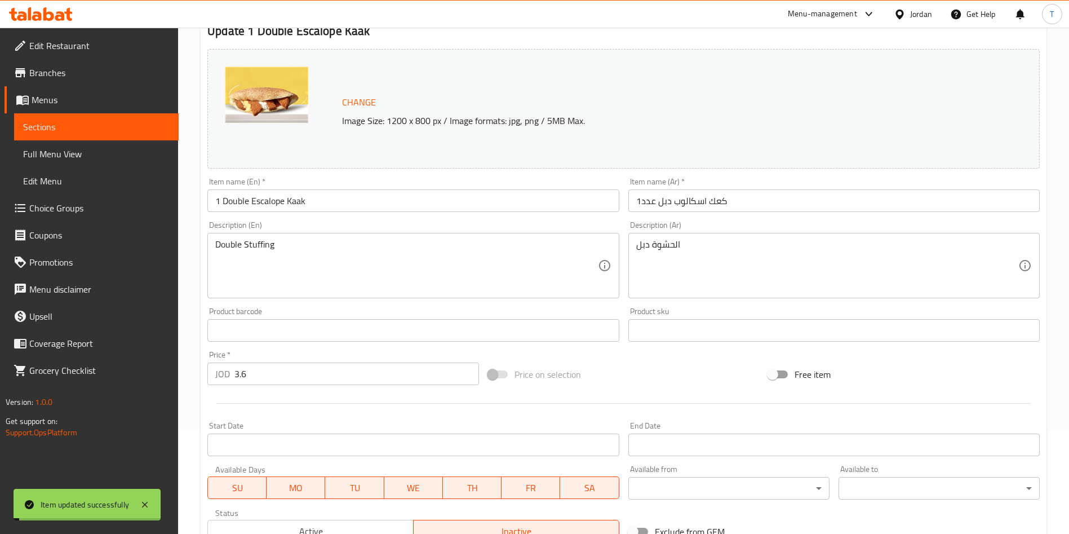
scroll to position [0, 0]
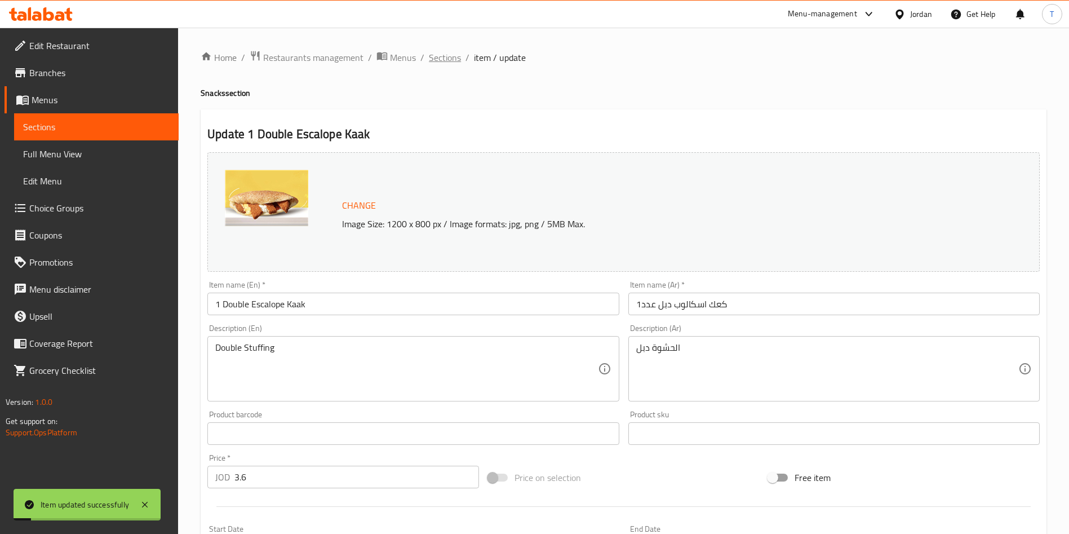
click at [453, 60] on span "Sections" at bounding box center [445, 58] width 32 height 14
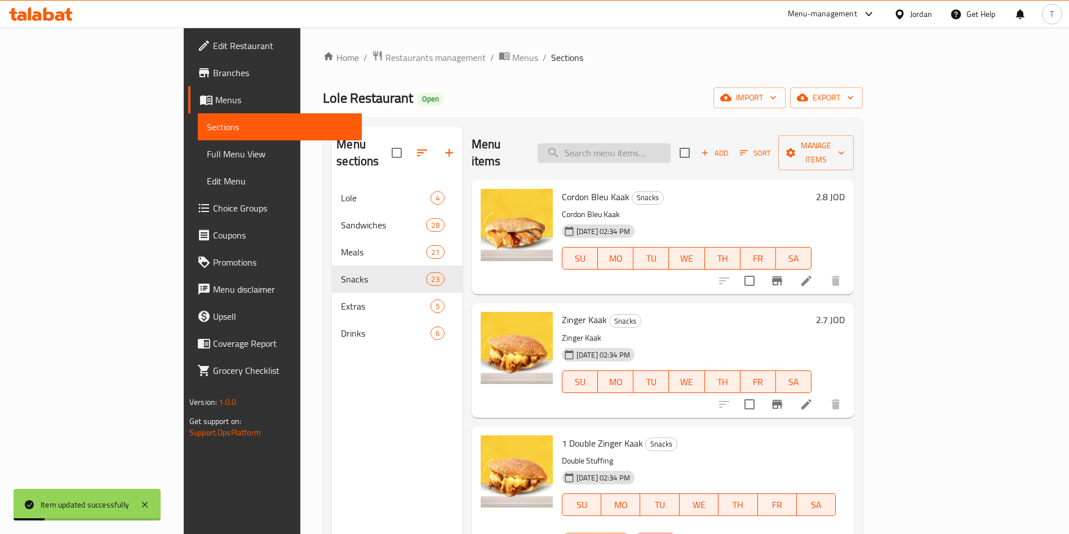
click at [671, 150] on input "search" at bounding box center [604, 153] width 133 height 20
paste input "double"
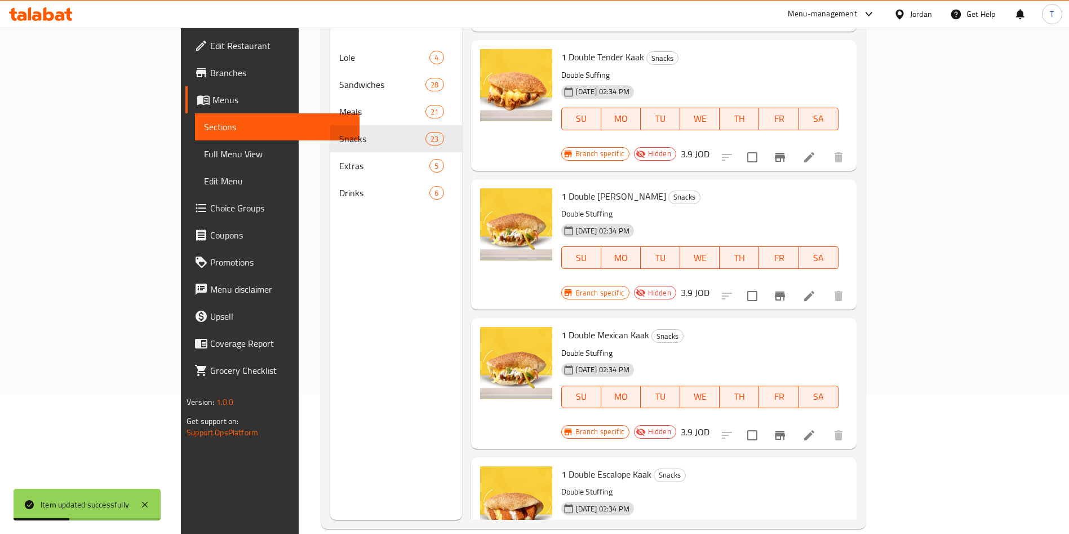
scroll to position [158, 0]
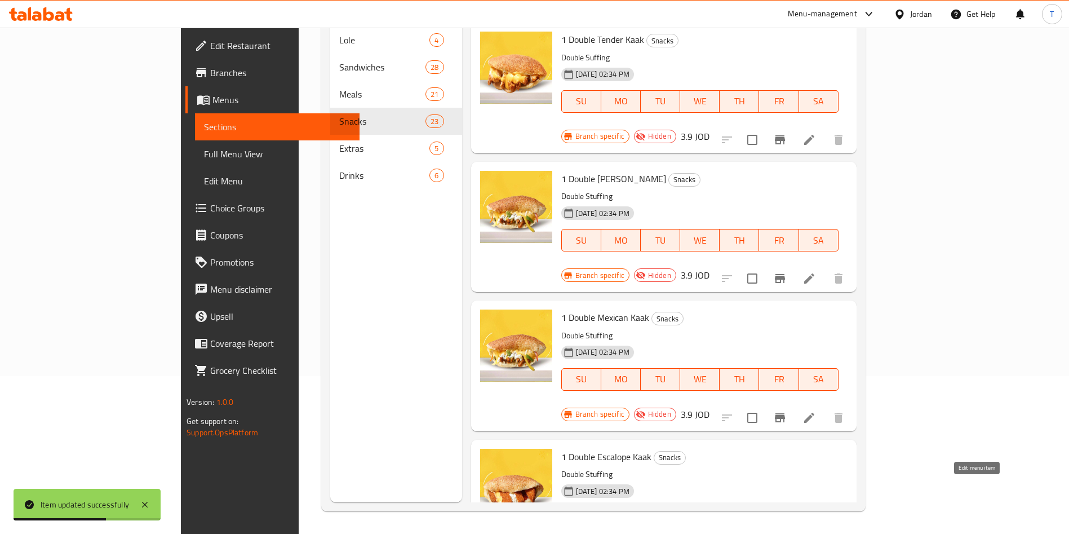
type input "double"
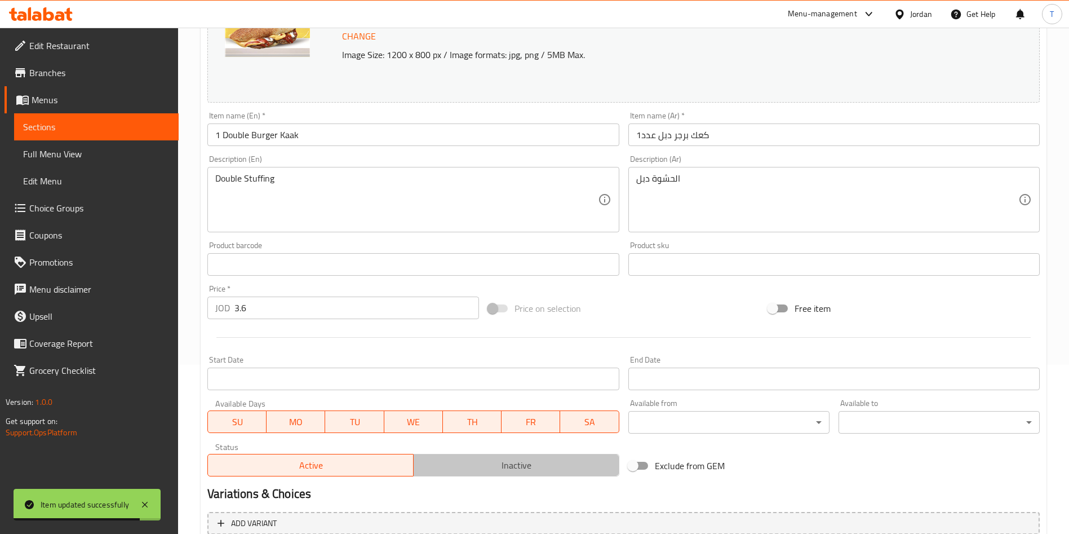
click at [494, 470] on span "Inactive" at bounding box center [516, 465] width 197 height 16
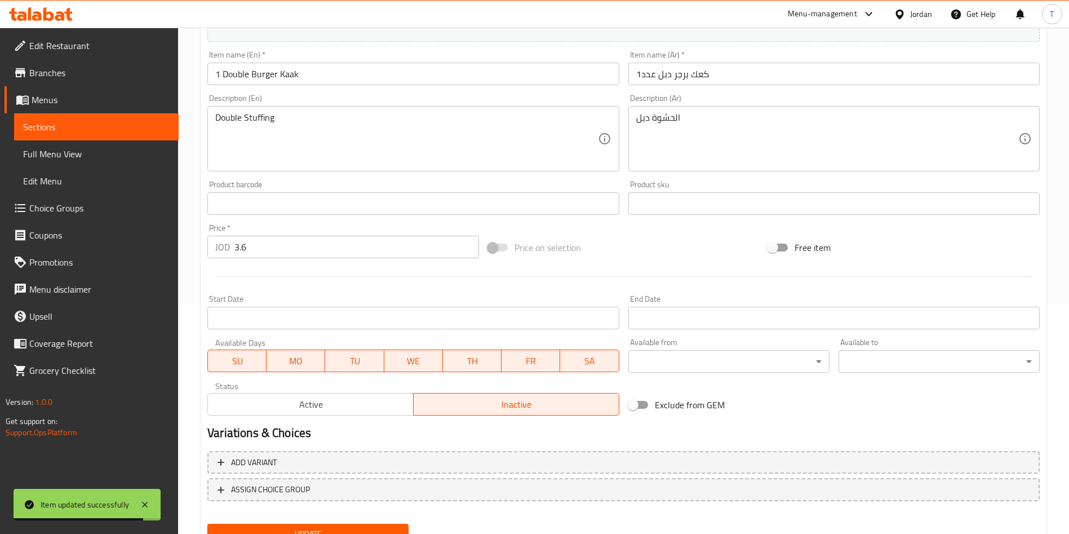
scroll to position [279, 0]
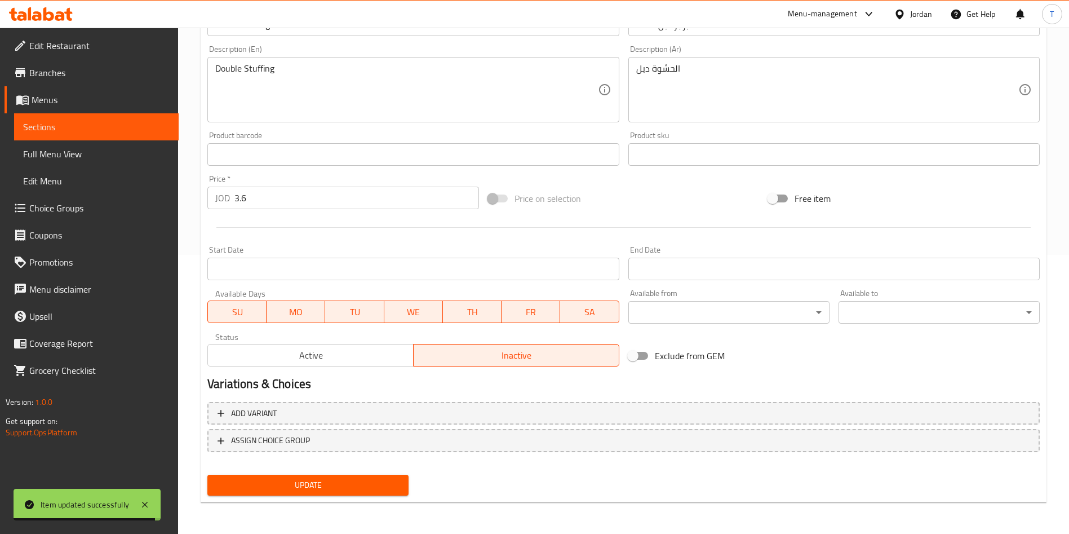
drag, startPoint x: 400, startPoint y: 490, endPoint x: 420, endPoint y: 487, distance: 20.4
click at [404, 489] on button "Update" at bounding box center [307, 485] width 201 height 21
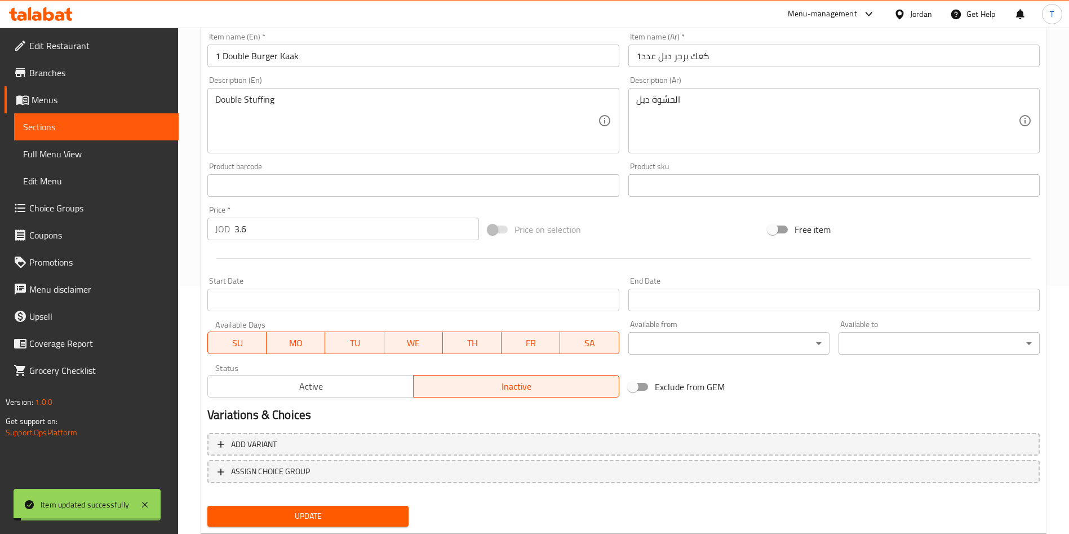
scroll to position [0, 0]
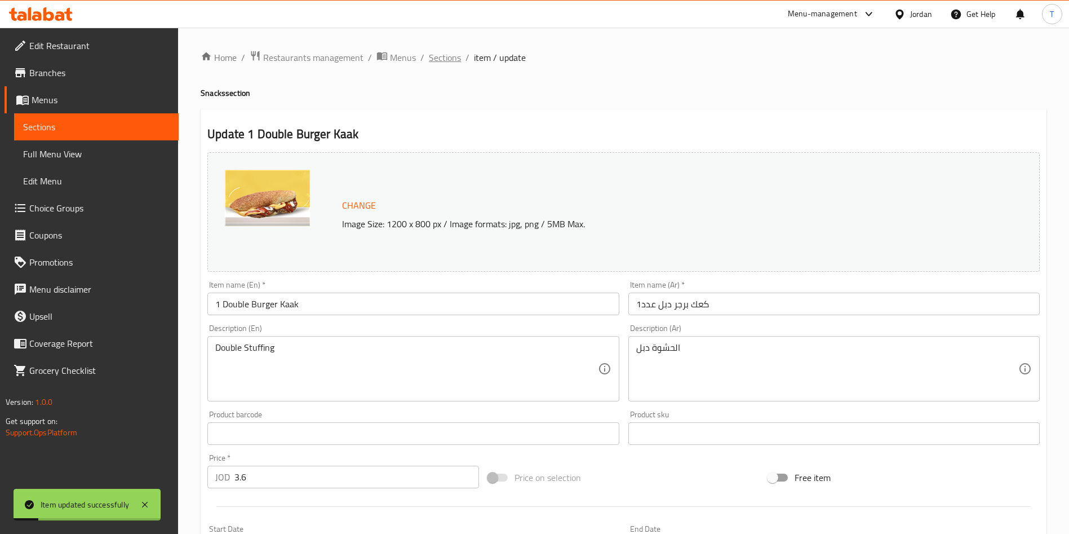
click at [446, 61] on span "Sections" at bounding box center [445, 58] width 32 height 14
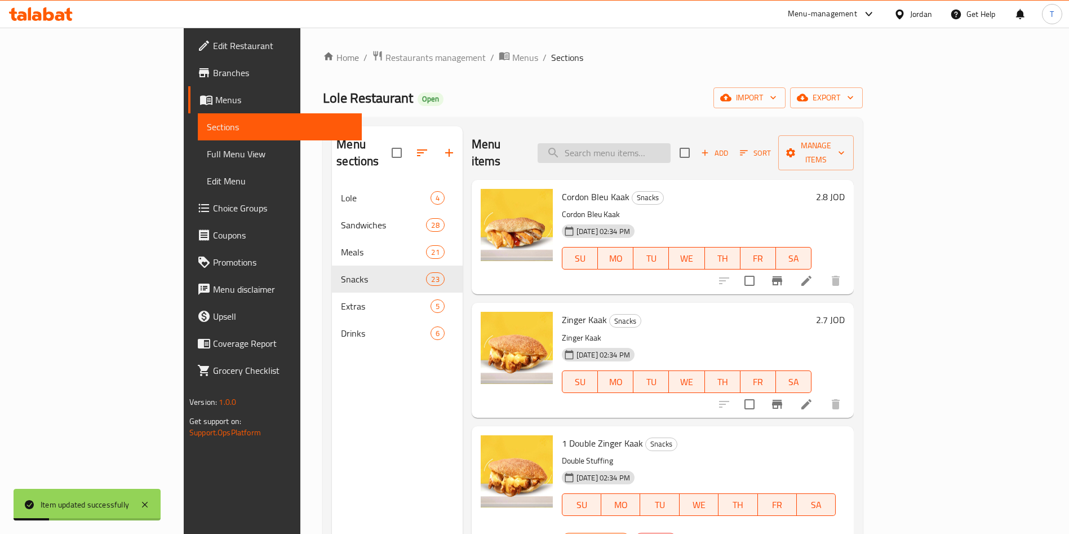
click at [647, 150] on input "search" at bounding box center [604, 153] width 133 height 20
paste input "double"
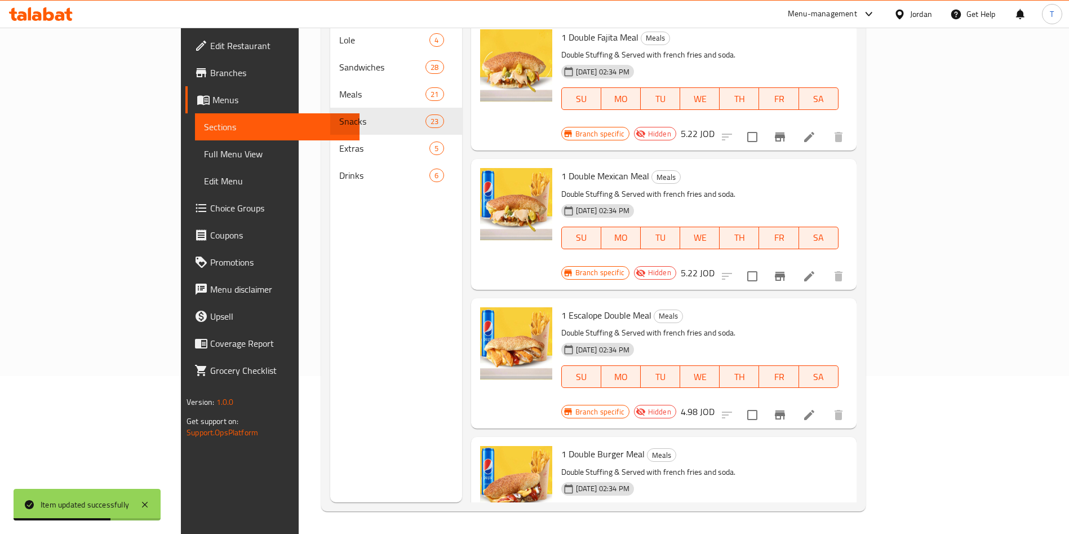
scroll to position [126, 0]
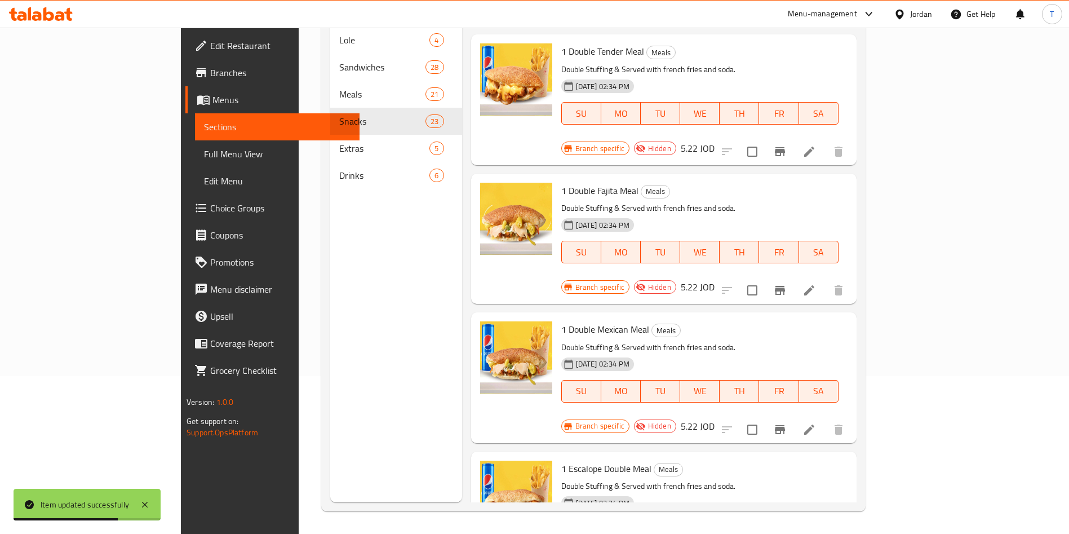
type input "double"
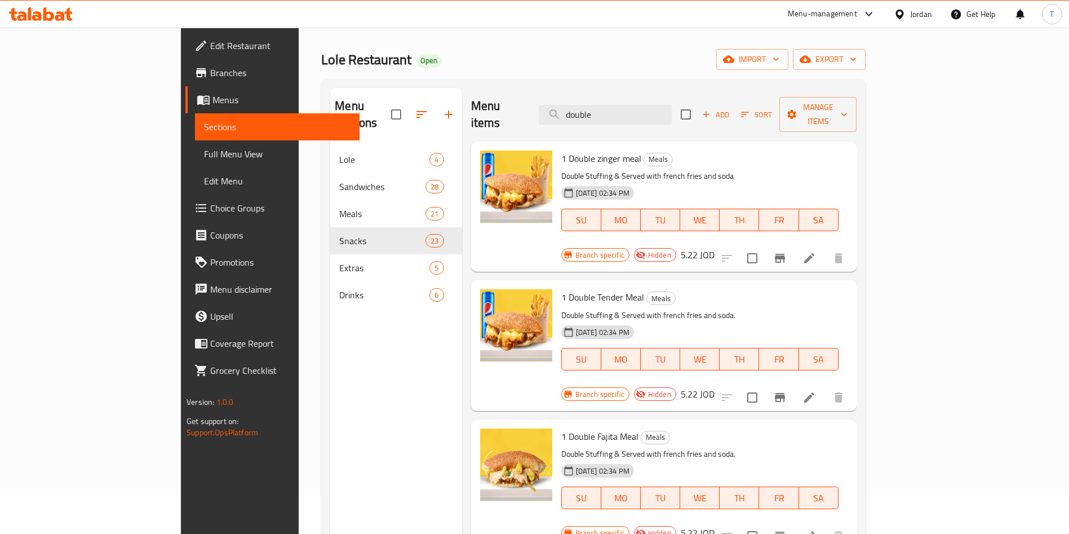
scroll to position [0, 0]
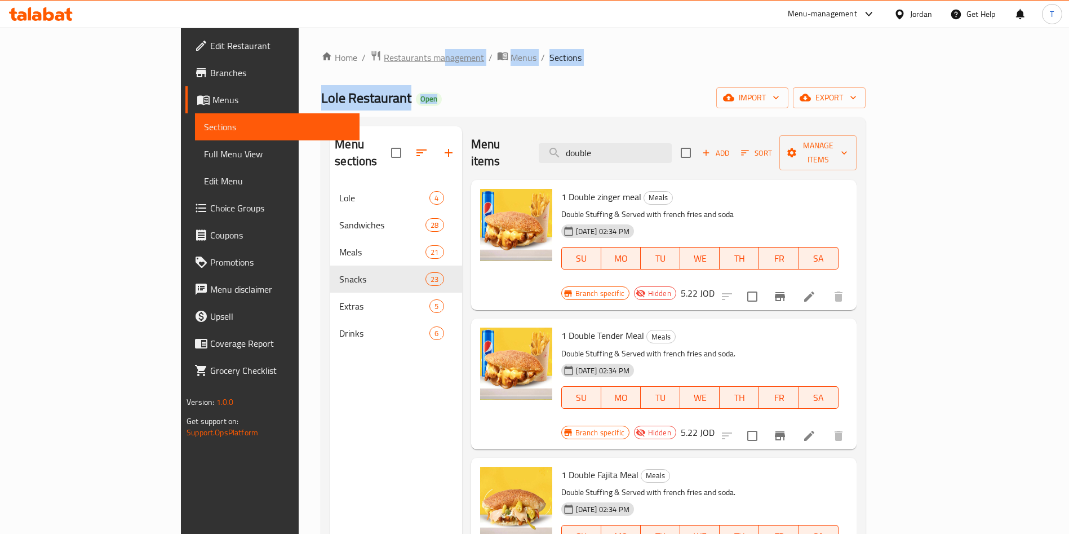
click at [326, 65] on div "Home / Restaurants management / Menus / Sections Lole Restaurant Open import ex…" at bounding box center [593, 359] width 544 height 619
click at [384, 56] on span "Restaurants management" at bounding box center [434, 58] width 100 height 14
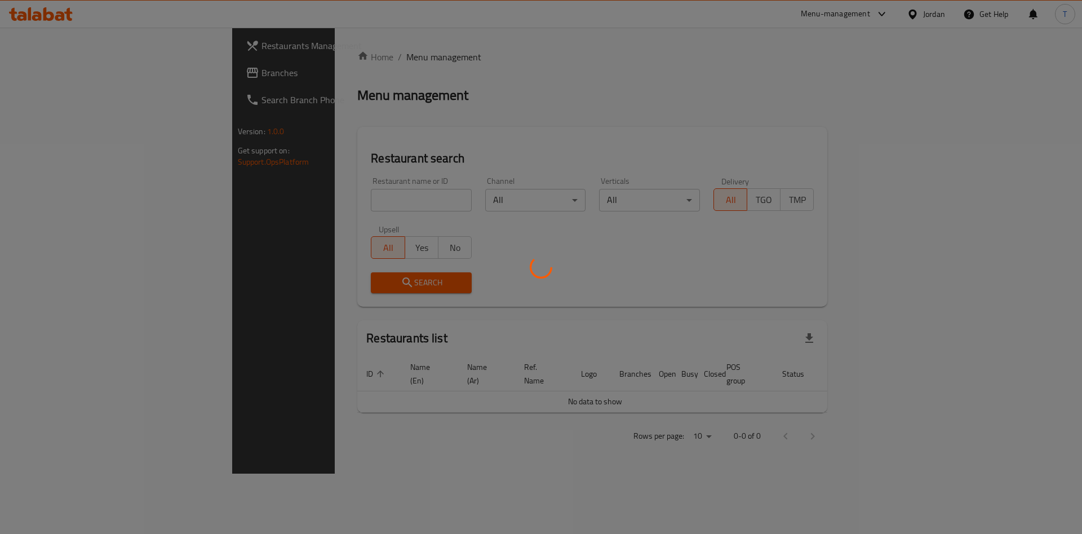
click at [307, 203] on div at bounding box center [541, 267] width 1082 height 534
click at [308, 200] on div at bounding box center [541, 267] width 1082 height 534
click at [323, 197] on div at bounding box center [541, 267] width 1082 height 534
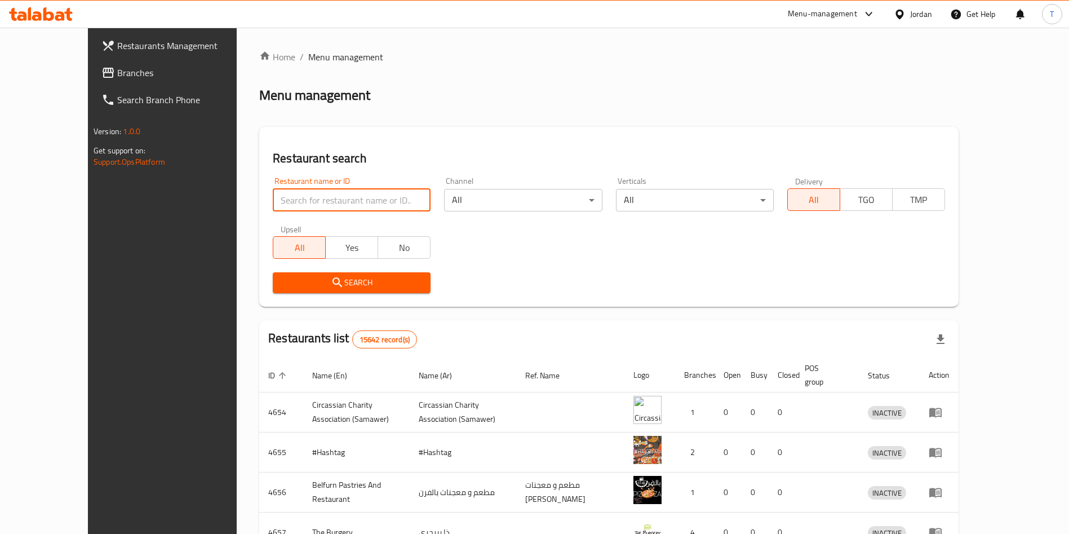
click at [328, 196] on input "search" at bounding box center [352, 200] width 158 height 23
type input "shaher"
click button "Search" at bounding box center [352, 282] width 158 height 21
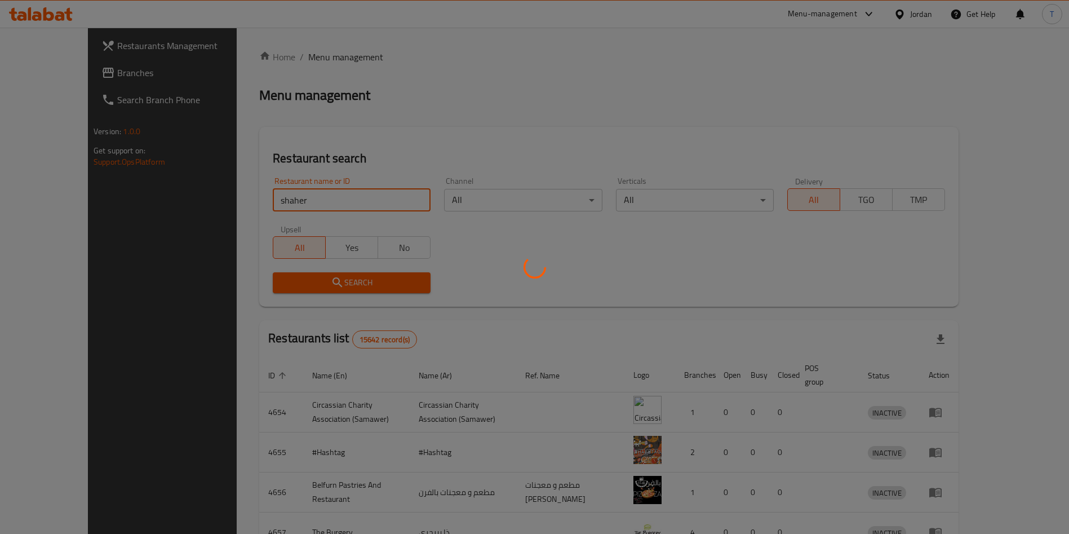
click button "Search" at bounding box center [352, 282] width 158 height 21
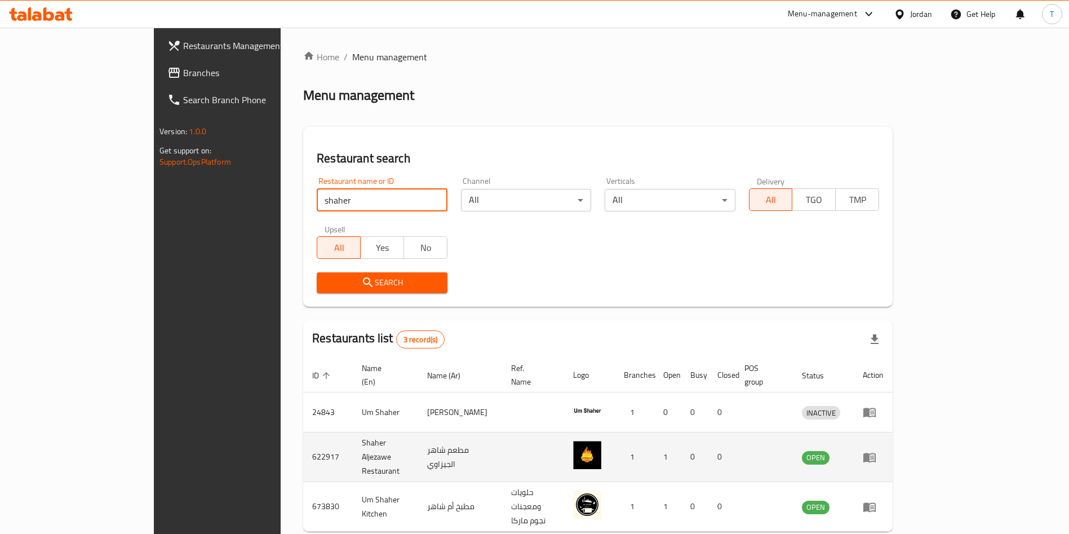
click at [876, 450] on icon "enhanced table" at bounding box center [870, 457] width 14 height 14
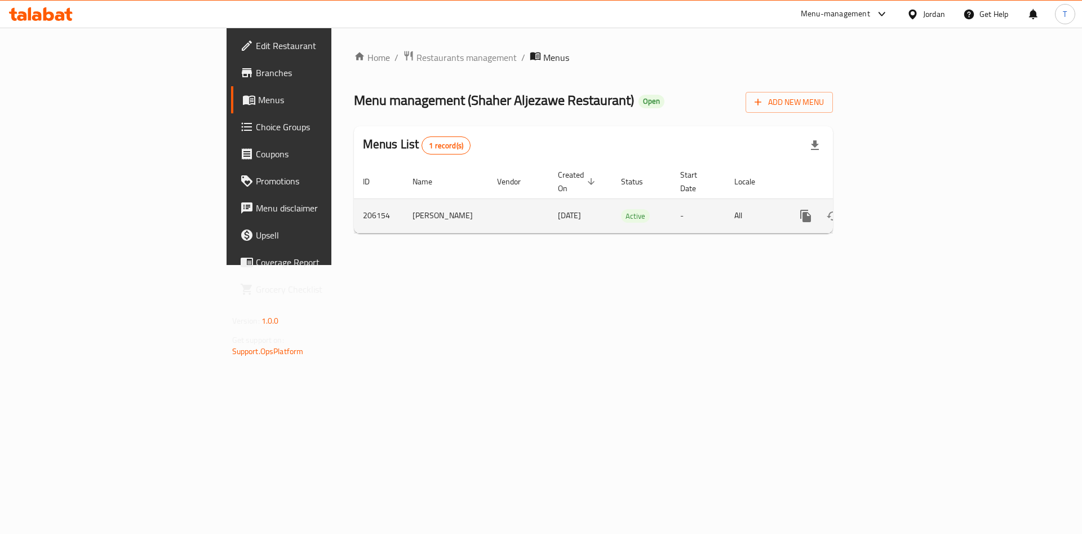
click at [901, 202] on link "enhanced table" at bounding box center [887, 215] width 27 height 27
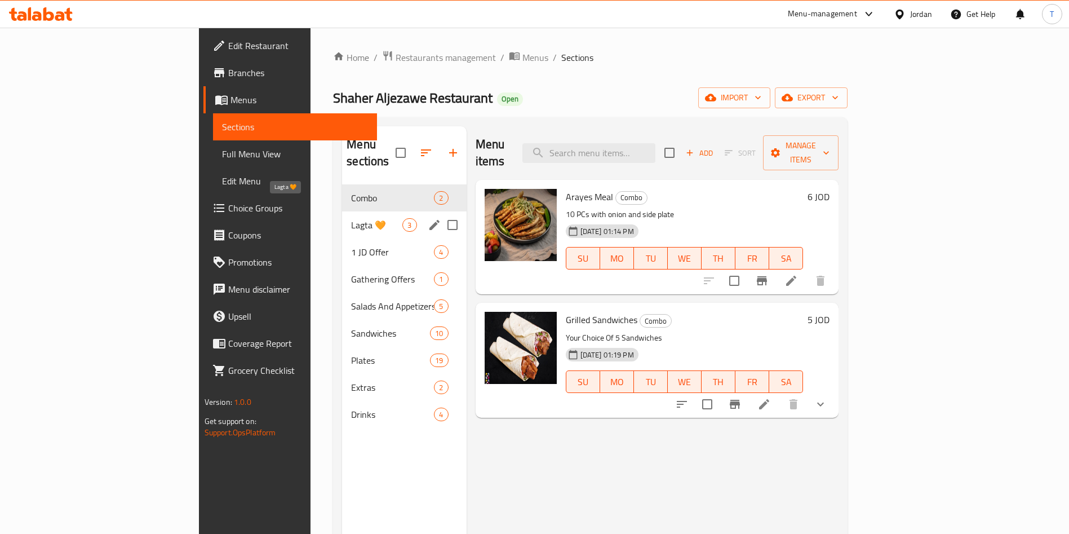
click at [351, 218] on span "Lagta 🧡" at bounding box center [376, 225] width 51 height 14
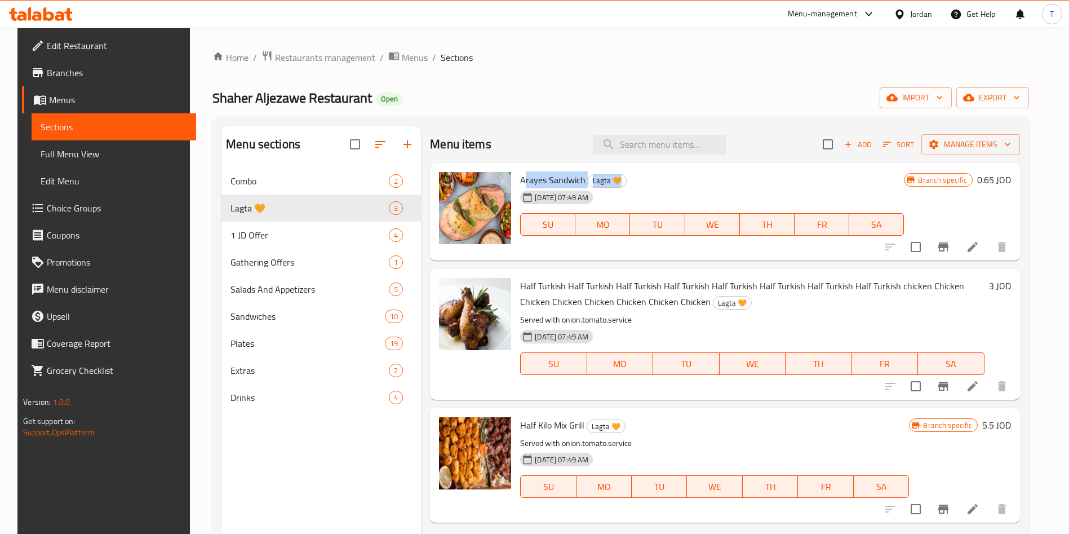
drag, startPoint x: 520, startPoint y: 184, endPoint x: 719, endPoint y: 184, distance: 198.4
click at [719, 184] on h6 "Arayes Sandwich Lagta 🧡" at bounding box center [712, 180] width 384 height 16
click at [957, 254] on button "Branch-specific-item" at bounding box center [943, 246] width 27 height 27
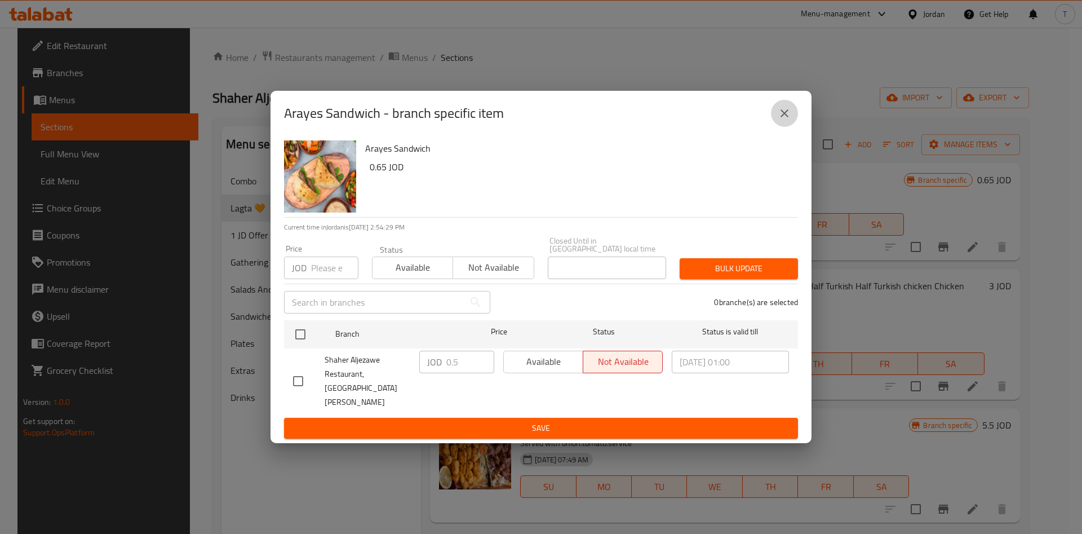
click at [788, 120] on icon "close" at bounding box center [785, 114] width 14 height 14
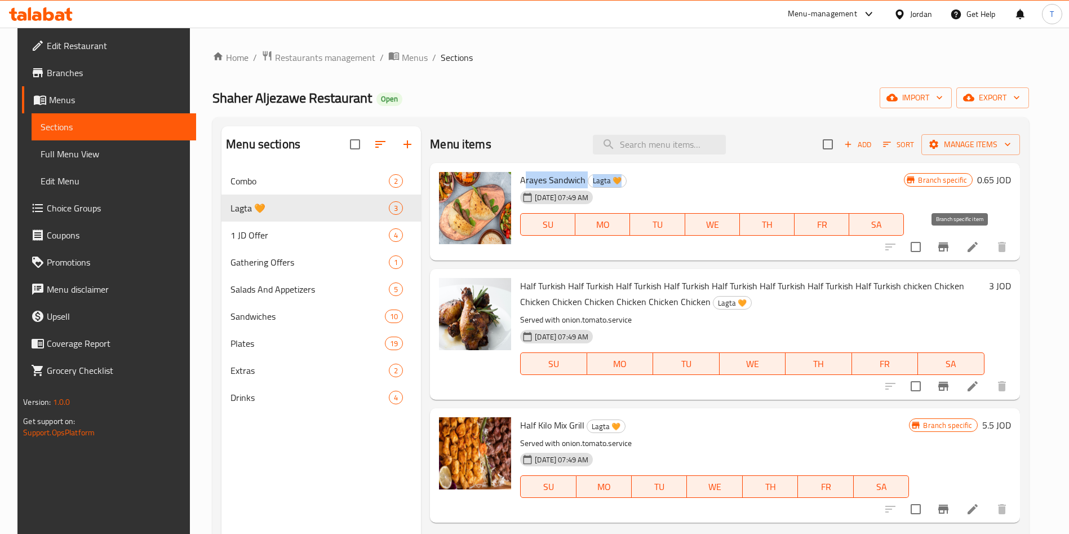
click at [949, 246] on icon "Branch-specific-item" at bounding box center [943, 246] width 10 height 9
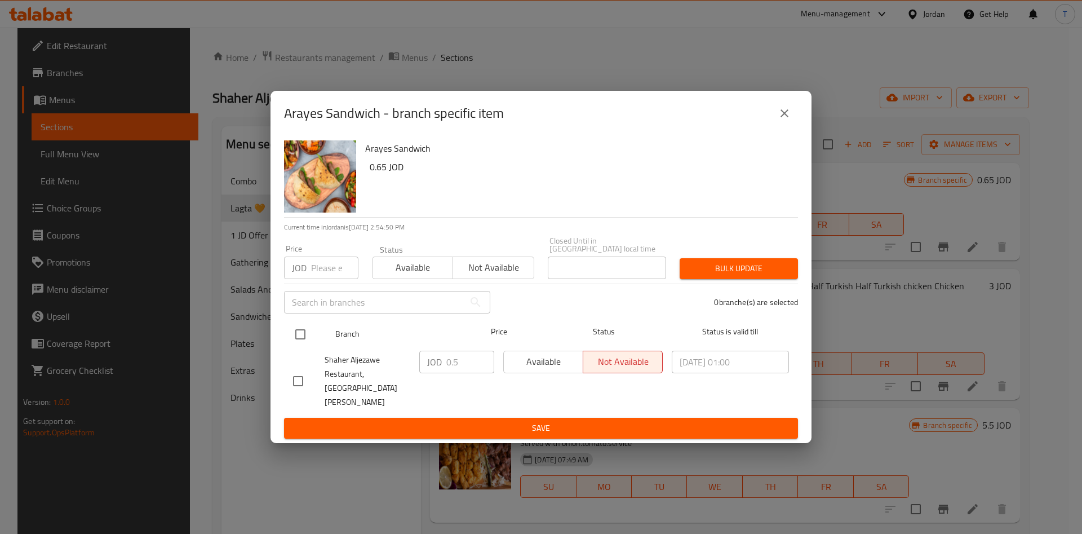
click at [311, 342] on input "checkbox" at bounding box center [301, 334] width 24 height 24
checkbox input "true"
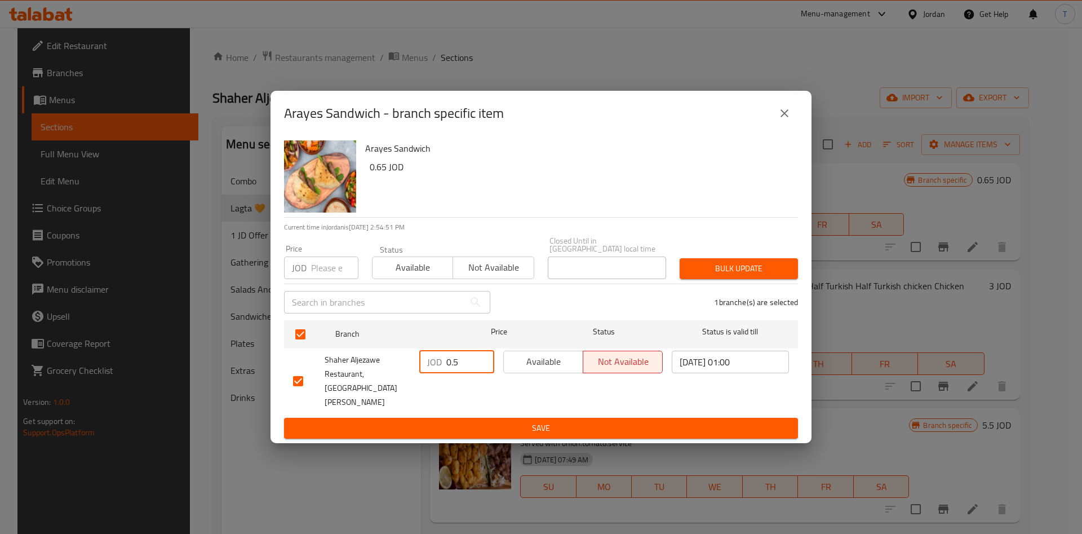
drag, startPoint x: 460, startPoint y: 366, endPoint x: 364, endPoint y: 361, distance: 96.5
click at [364, 361] on div "Shaher Aljezawe Restaurant, Jabal Al Abyad JOD 0.5 ​ Available Not available 20…" at bounding box center [541, 381] width 505 height 70
type input "0"
click at [783, 120] on icon "close" at bounding box center [785, 114] width 14 height 14
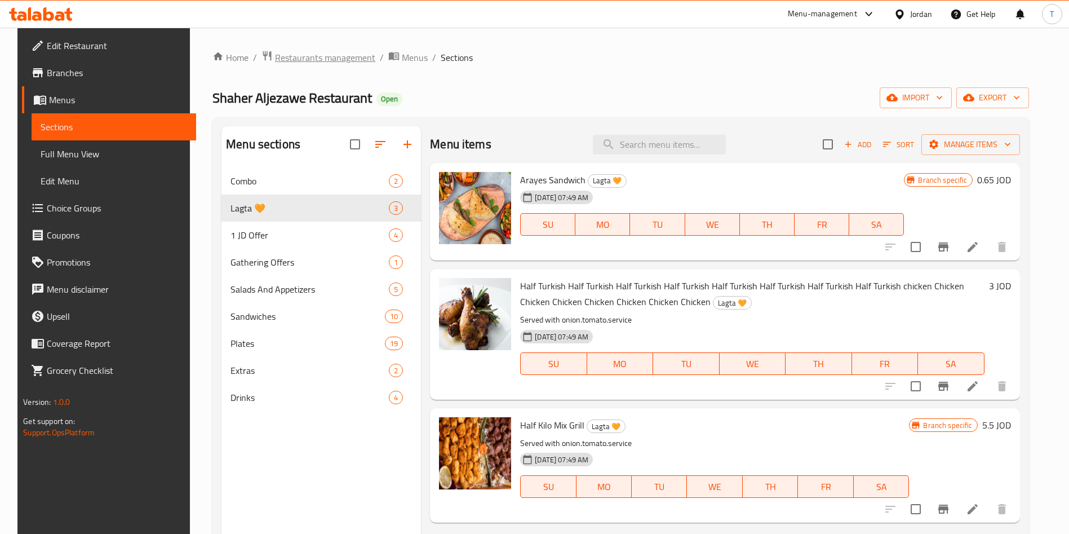
click at [326, 58] on span "Restaurants management" at bounding box center [325, 58] width 100 height 14
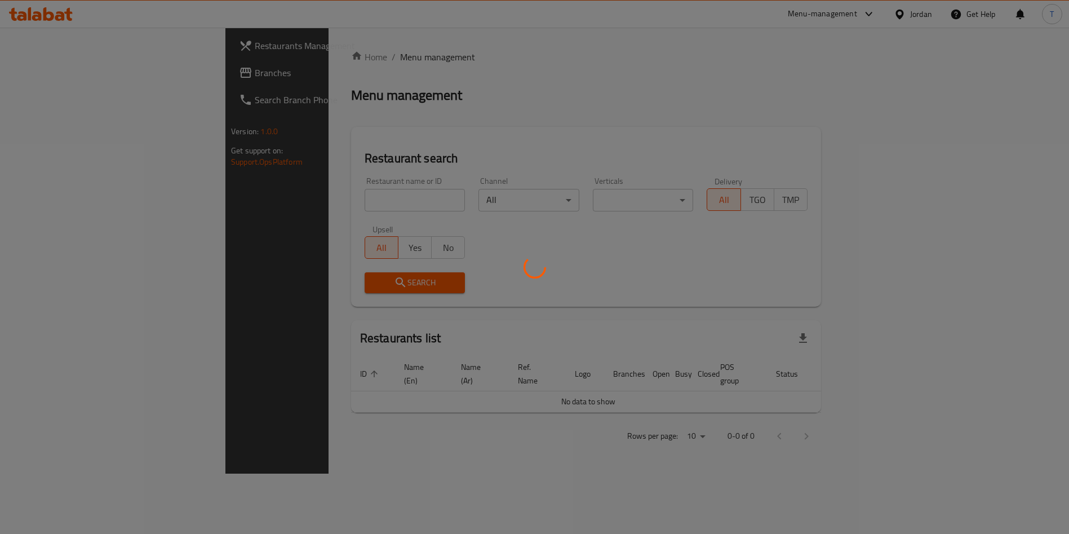
click at [317, 196] on div at bounding box center [534, 267] width 1069 height 534
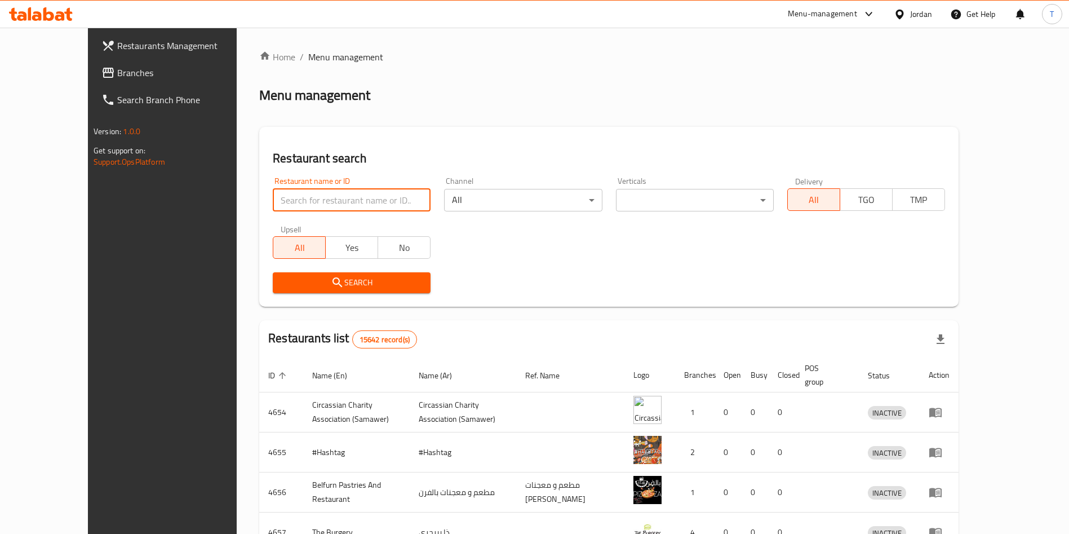
click at [321, 202] on input "search" at bounding box center [352, 200] width 158 height 23
type input "bint halal"
click button "Search" at bounding box center [352, 282] width 158 height 21
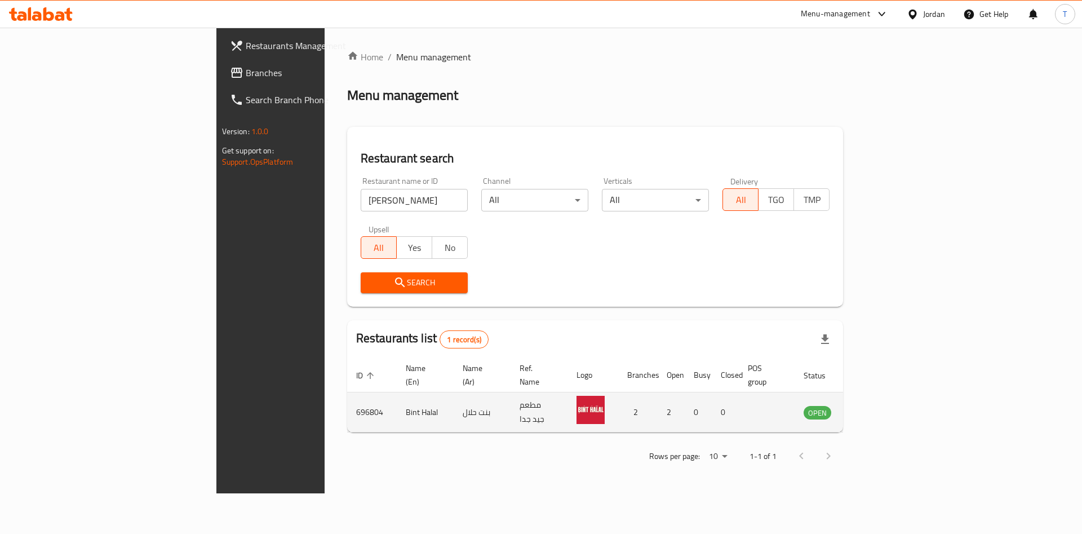
click at [893, 401] on td "enhanced table" at bounding box center [873, 412] width 39 height 40
click at [876, 408] on icon "enhanced table" at bounding box center [869, 413] width 12 height 10
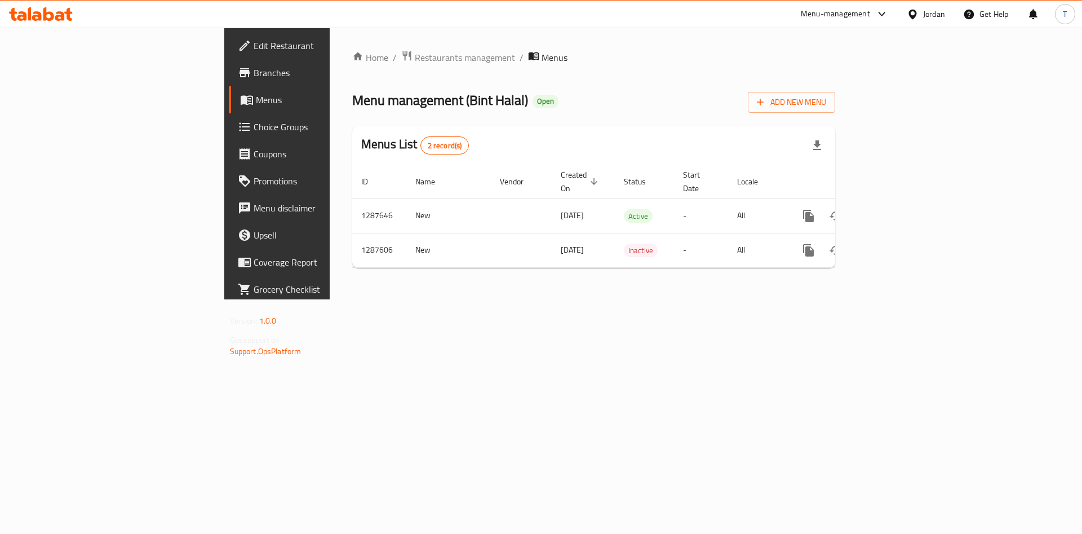
click at [254, 73] on span "Branches" at bounding box center [325, 73] width 143 height 14
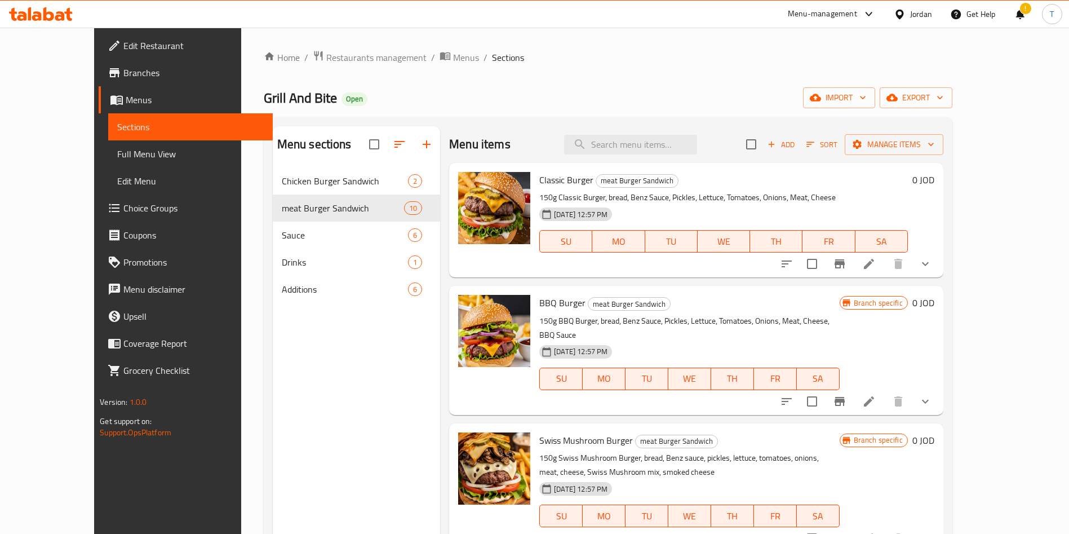
click at [804, 11] on div "Menu-management" at bounding box center [822, 14] width 69 height 14
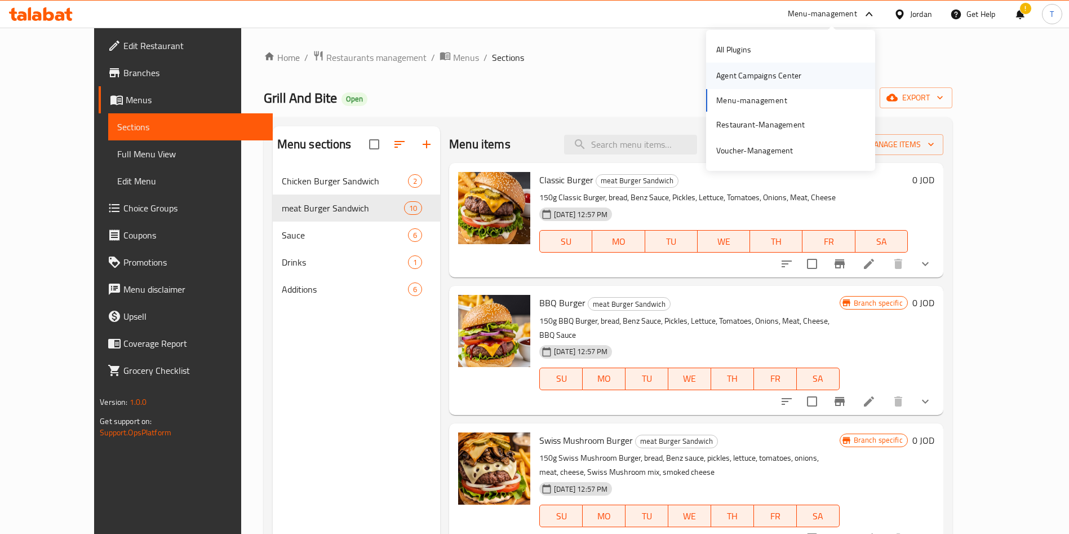
click at [764, 75] on div "Agent Campaigns Center" at bounding box center [758, 75] width 85 height 12
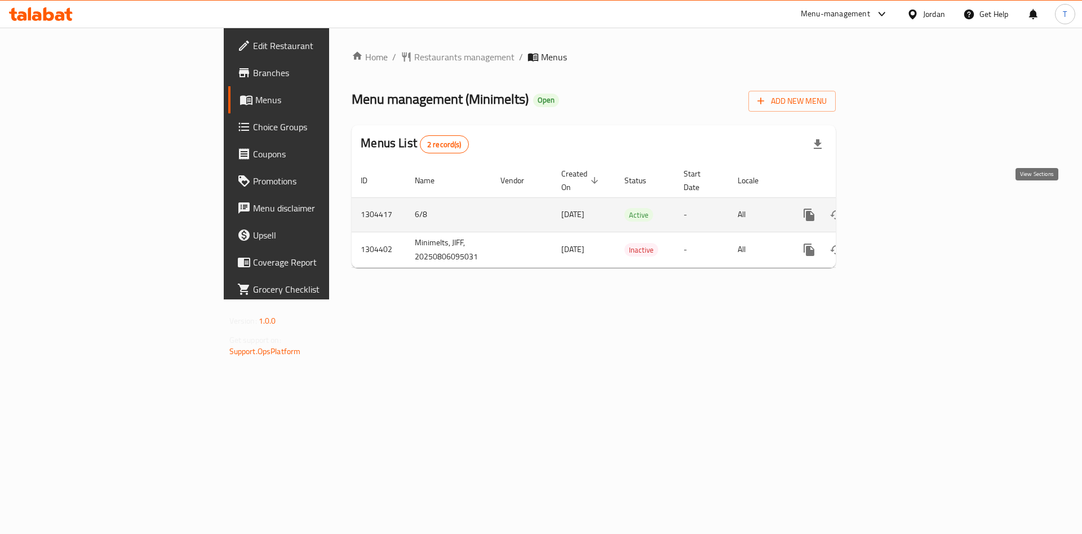
click at [897, 208] on icon "enhanced table" at bounding box center [891, 215] width 14 height 14
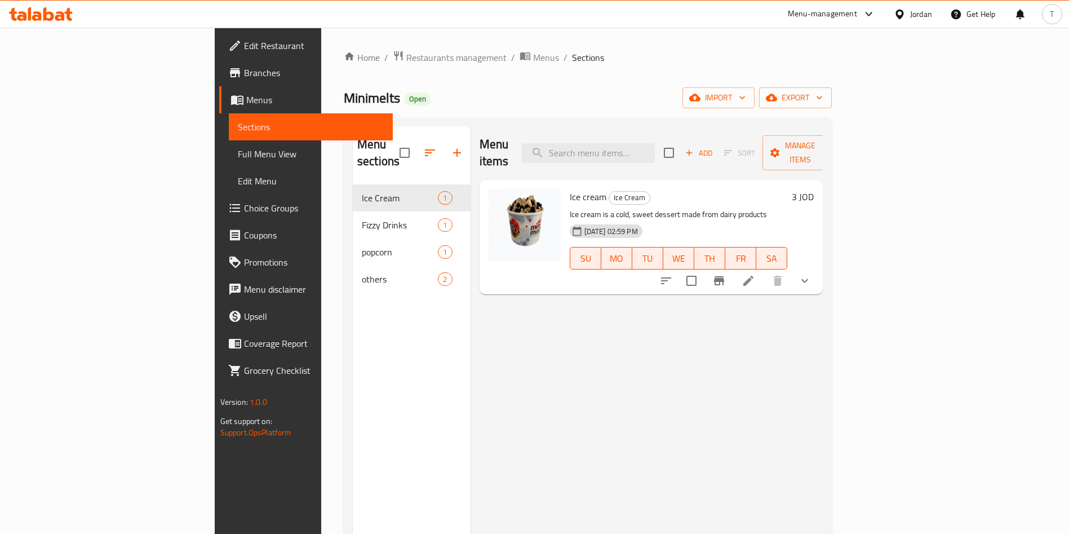
click at [244, 77] on span "Branches" at bounding box center [314, 73] width 140 height 14
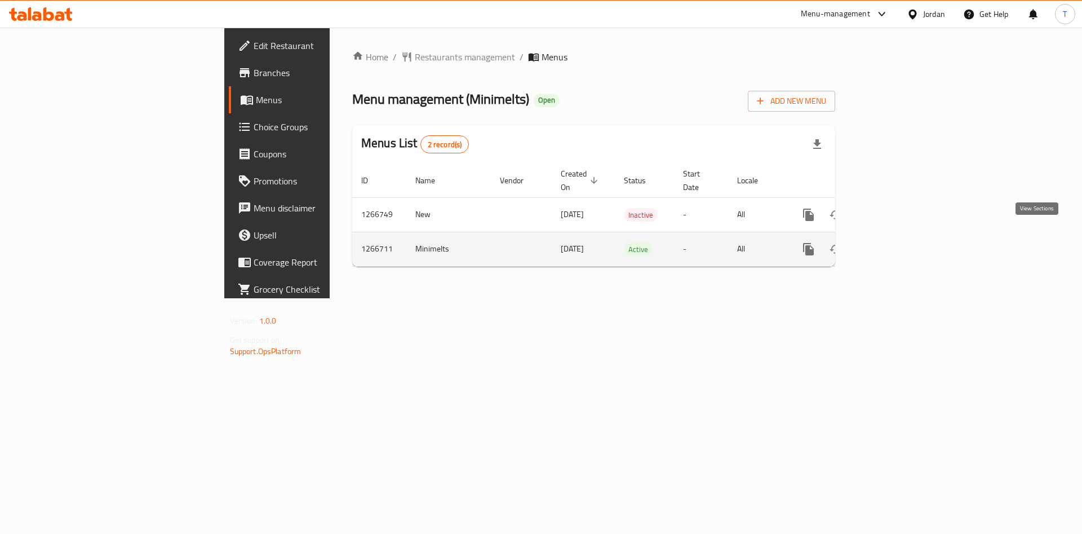
click at [897, 242] on icon "enhanced table" at bounding box center [890, 249] width 14 height 14
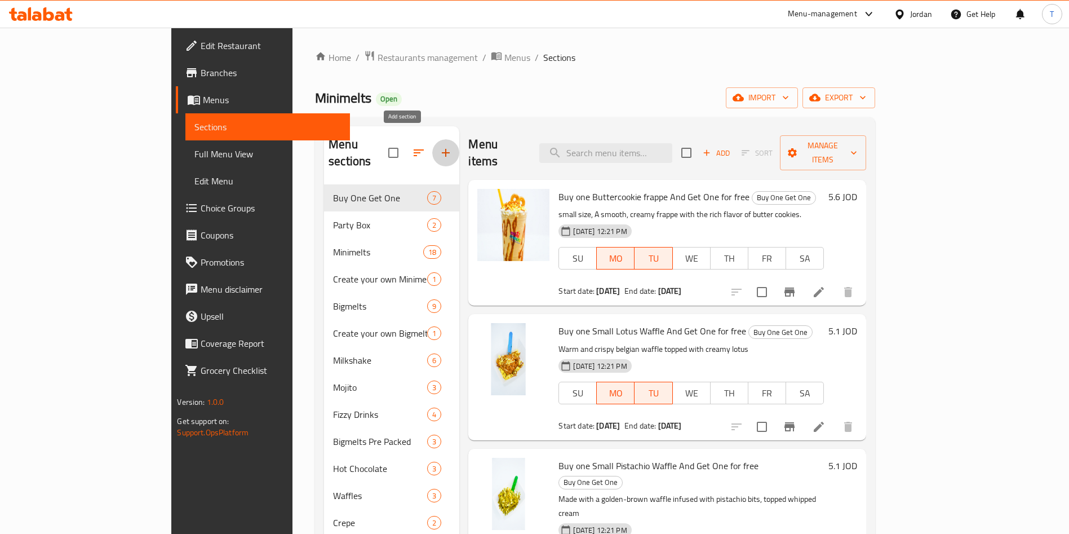
click at [439, 146] on icon "button" at bounding box center [446, 153] width 14 height 14
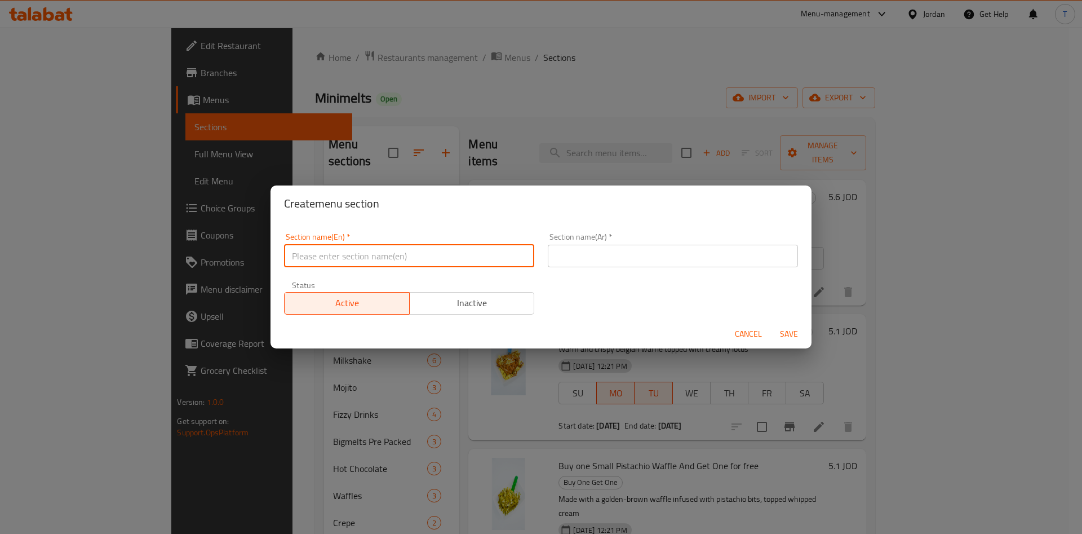
click at [427, 247] on input "text" at bounding box center [409, 256] width 250 height 23
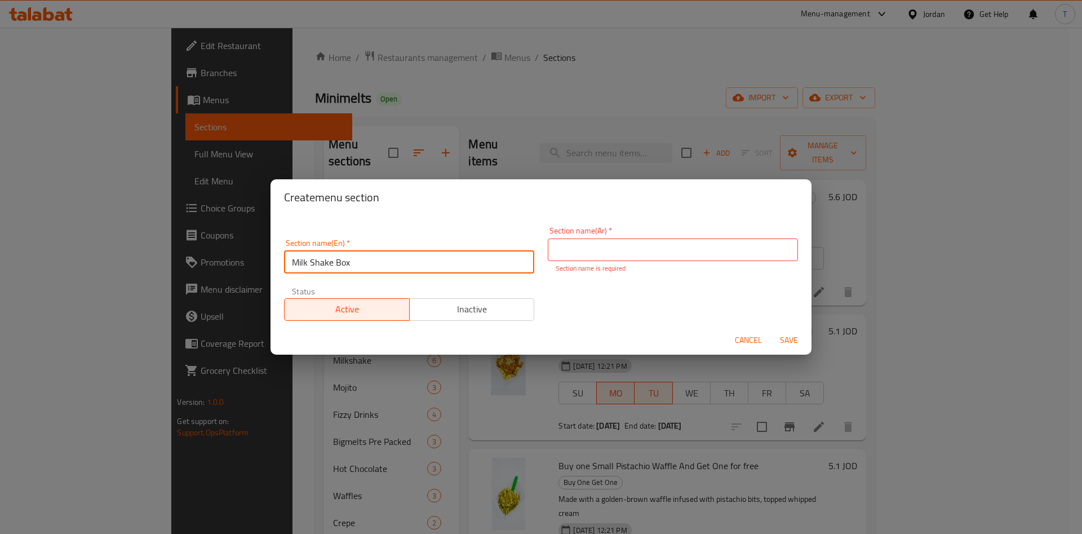
click at [331, 255] on input "Milk Shake Box" at bounding box center [409, 262] width 250 height 23
type input "Milk Shake party Box"
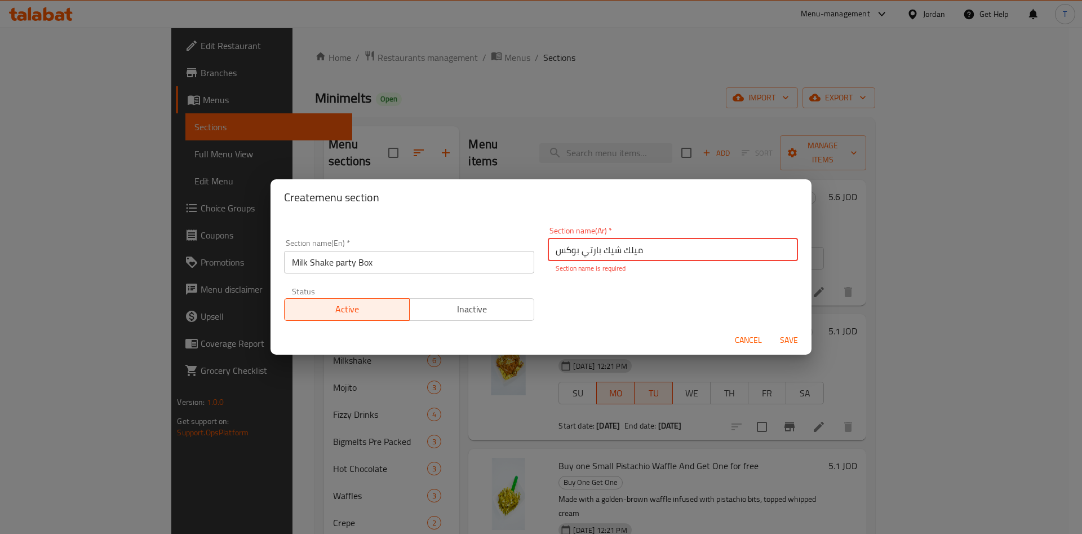
type input "ميلك شيك بارتي بوكس"
click at [491, 313] on button "Inactive" at bounding box center [472, 309] width 126 height 23
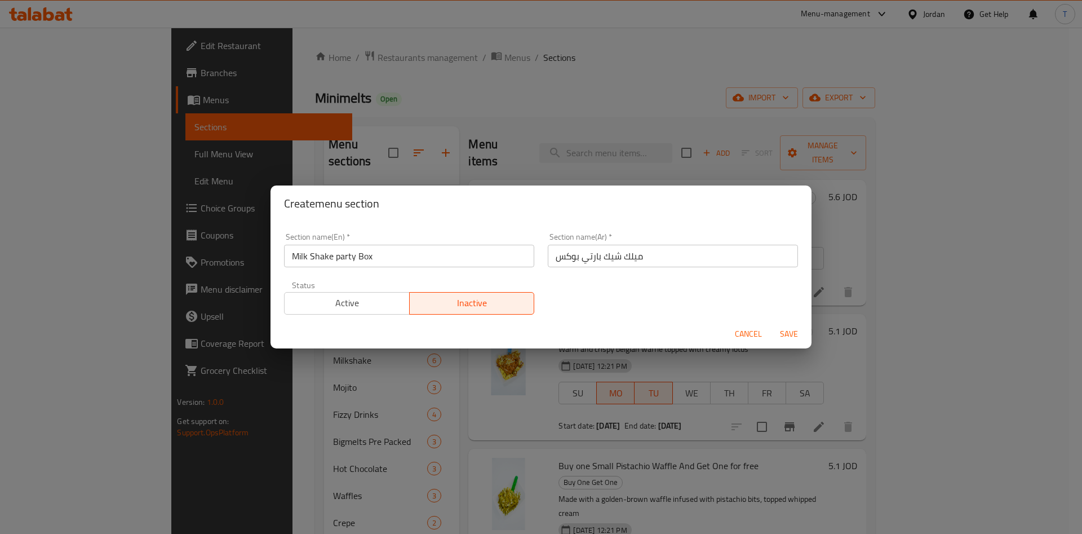
click at [785, 331] on span "Save" at bounding box center [788, 334] width 27 height 14
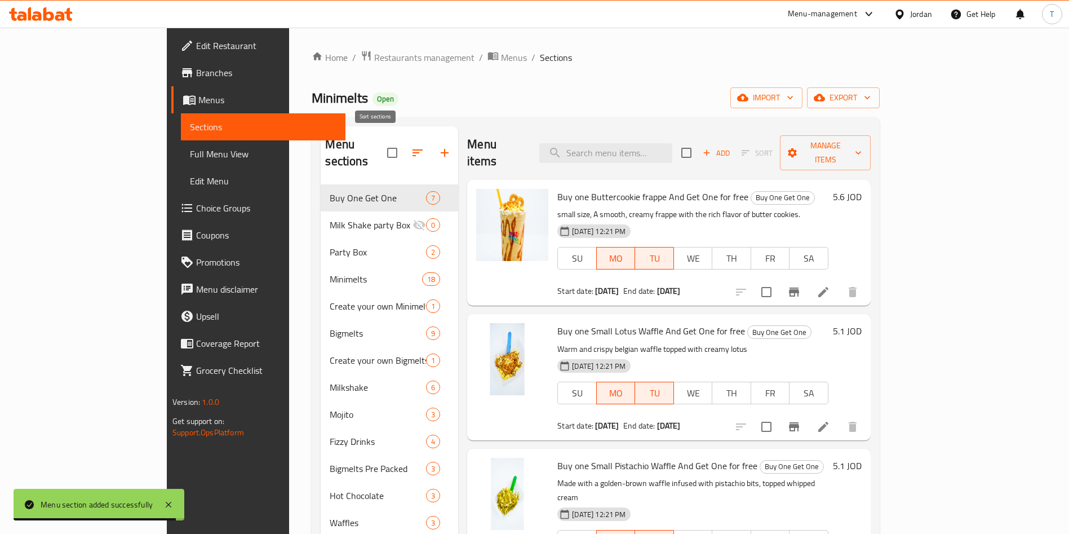
click at [404, 152] on button "button" at bounding box center [417, 152] width 27 height 27
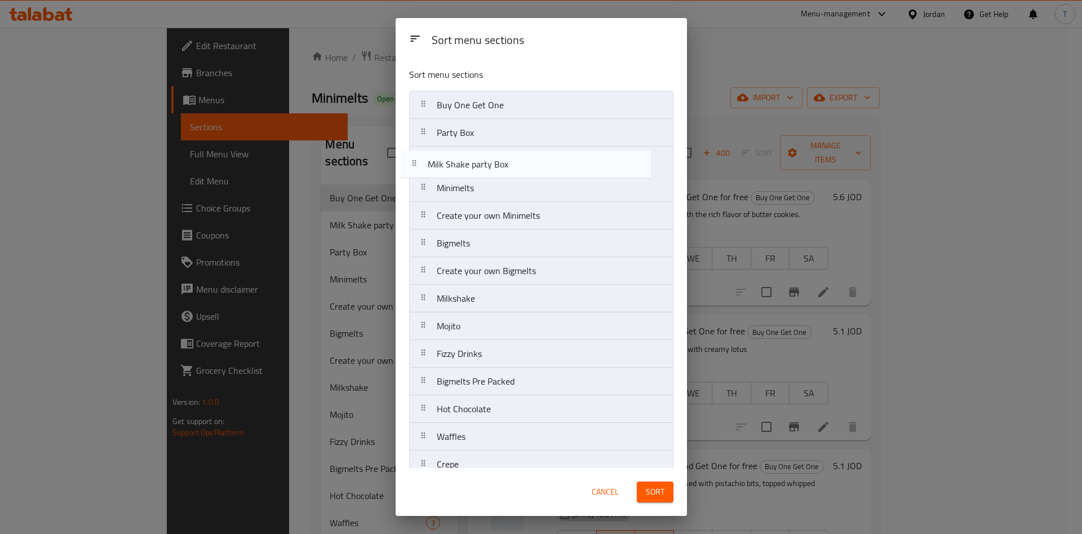
drag, startPoint x: 473, startPoint y: 136, endPoint x: 467, endPoint y: 171, distance: 35.5
click at [467, 171] on nav "Buy One Get One Milk Shake party Box Party Box Minimelts Create your own Minime…" at bounding box center [541, 340] width 264 height 498
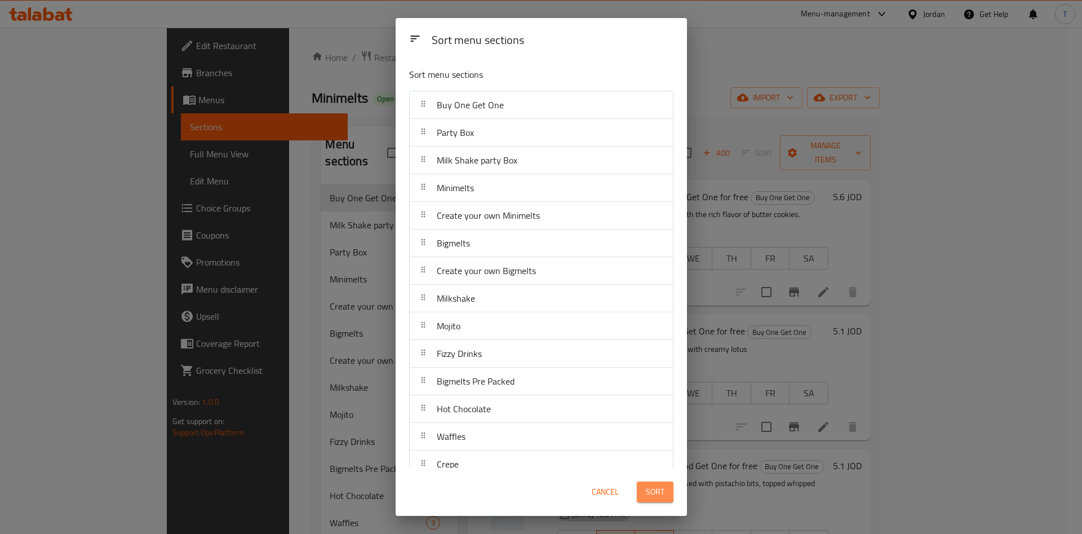
click at [653, 499] on button "Sort" at bounding box center [655, 491] width 37 height 21
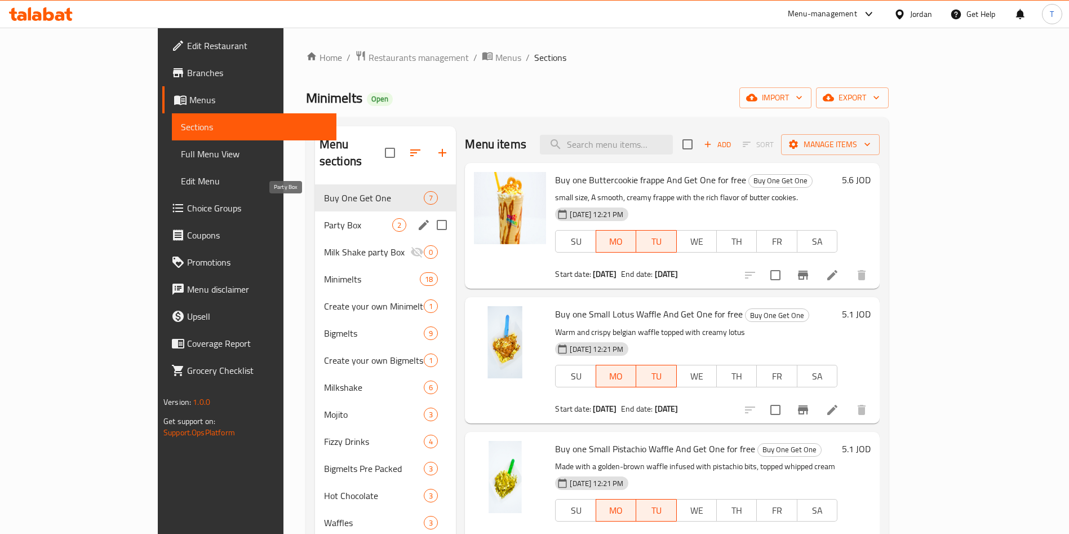
click at [315, 211] on div "Party Box 2" at bounding box center [385, 224] width 141 height 27
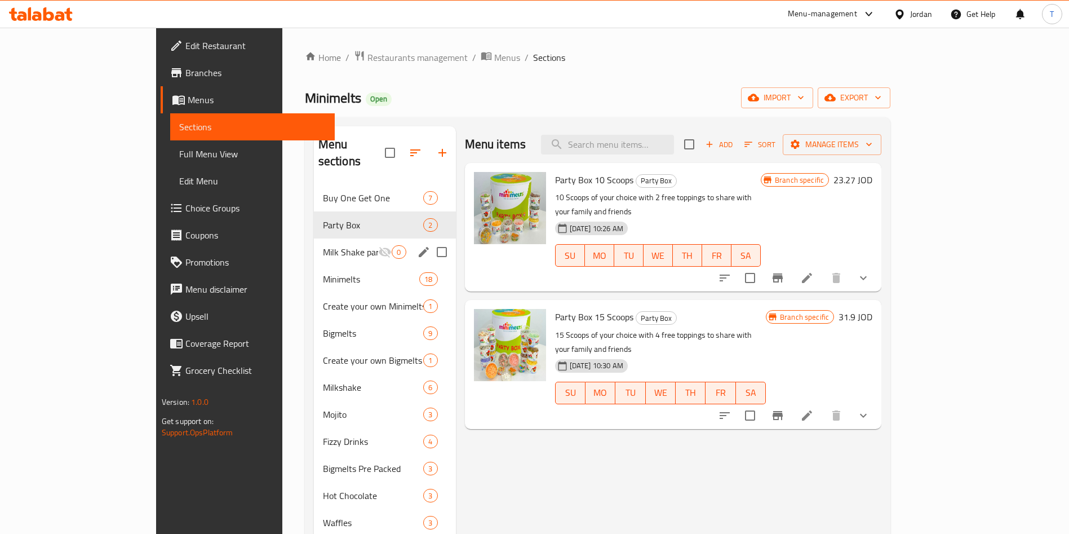
click at [323, 245] on span "Milk Shake party Box" at bounding box center [351, 252] width 56 height 14
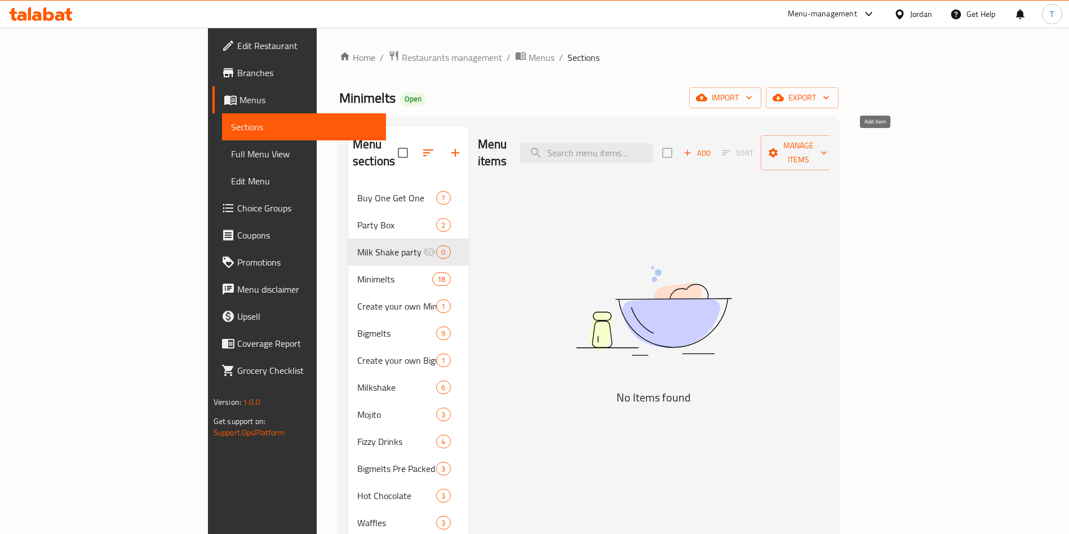
click at [693, 148] on icon "button" at bounding box center [687, 153] width 10 height 10
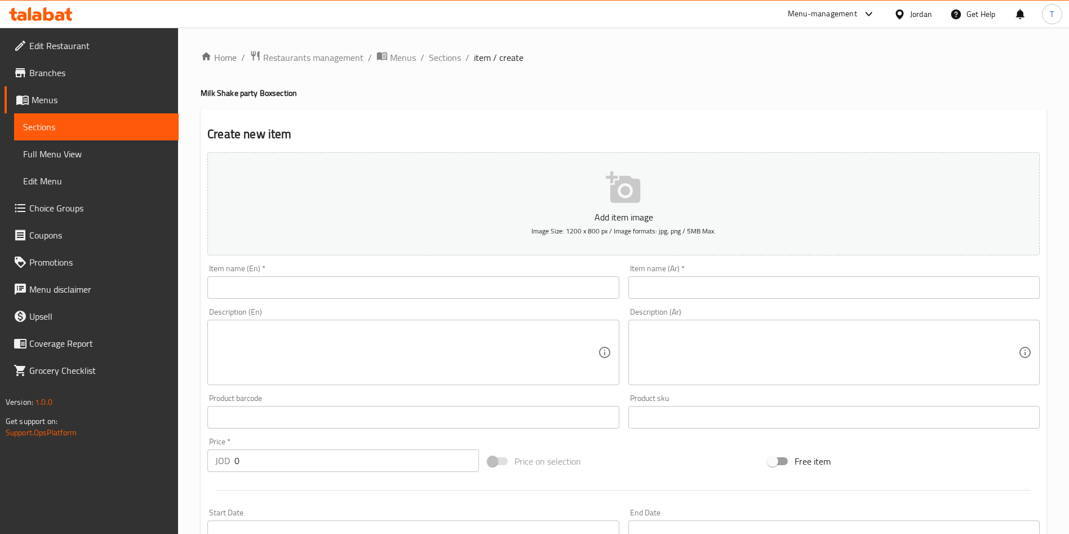
click at [334, 292] on input "text" at bounding box center [412, 287] width 411 height 23
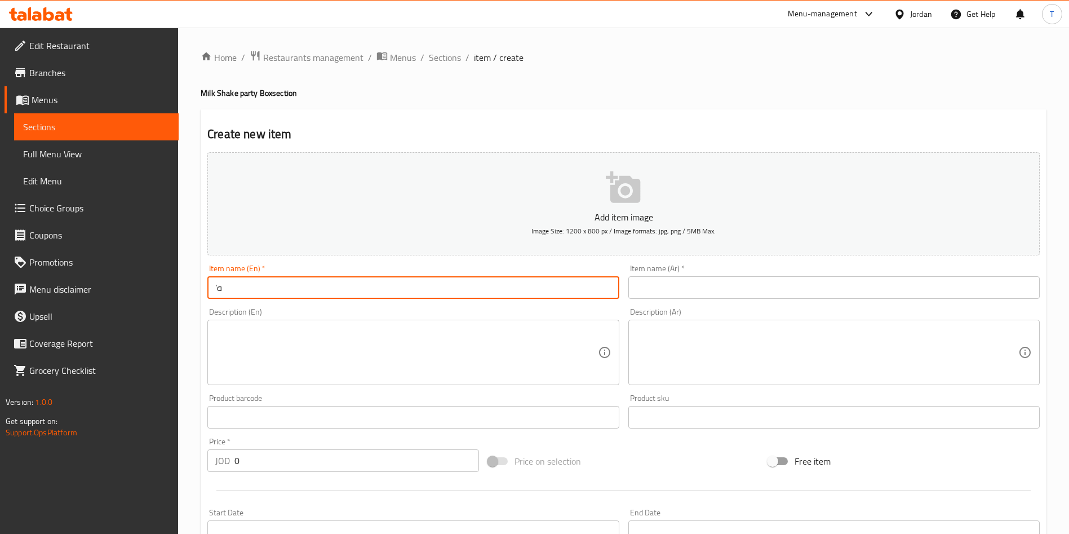
type input "’"
type input "Milk Shake Party Box"
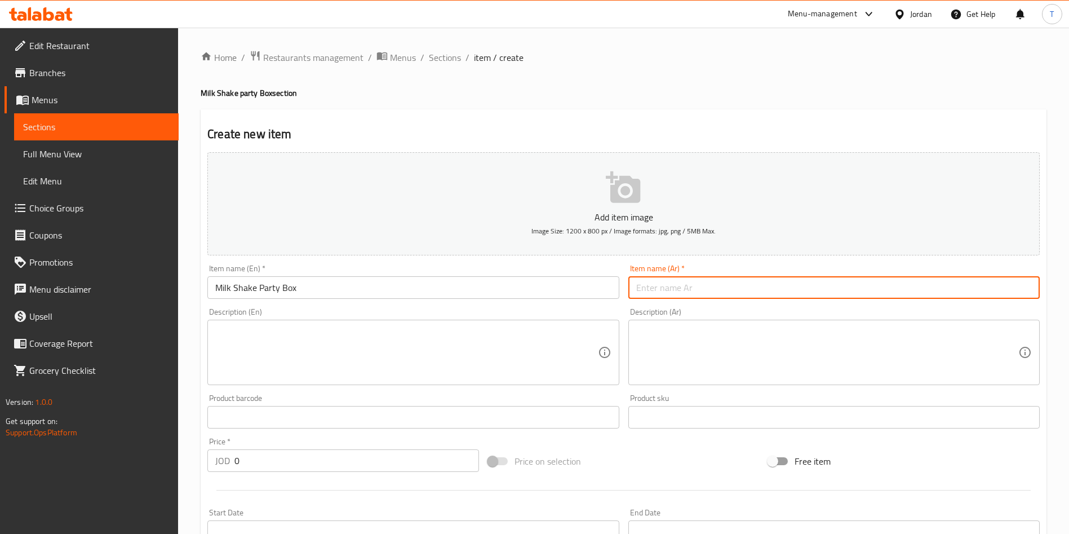
type input "’"
type input "l"
type input "ميلك شيك بارتي بوكس"
click at [301, 374] on textarea at bounding box center [406, 353] width 382 height 54
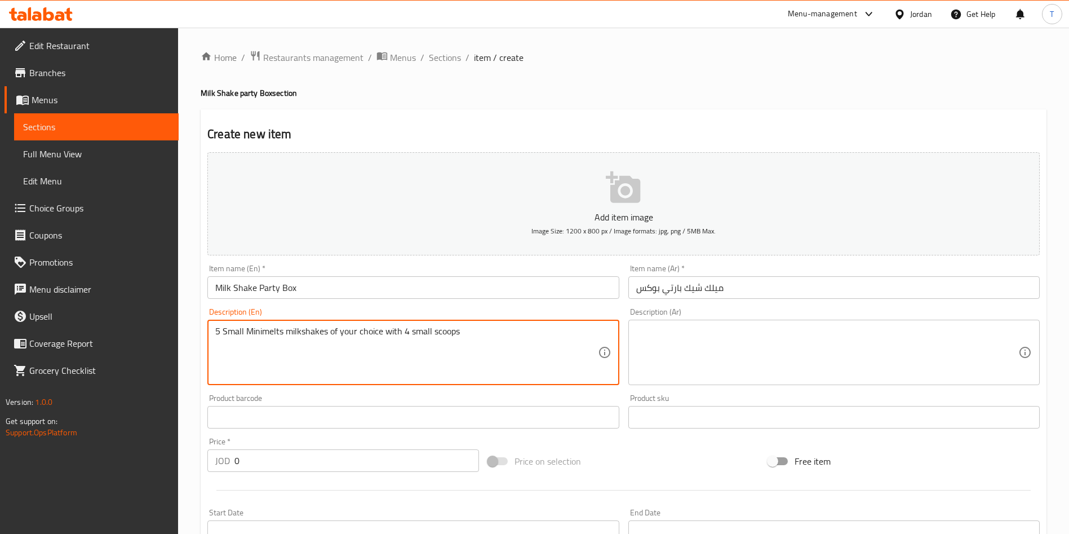
click at [431, 335] on textarea "5 Small Minimelts milkshakes of your choice with 4 small scoops" at bounding box center [406, 353] width 382 height 54
click at [518, 333] on textarea "5 Small Minimelts milkshakes of your choice with 4 small ice cream scoops" at bounding box center [406, 353] width 382 height 54
click at [514, 331] on textarea "5 Small Minimelts milkshakes of your choice with 4 small ice cream scoops of yo…" at bounding box center [406, 353] width 382 height 54
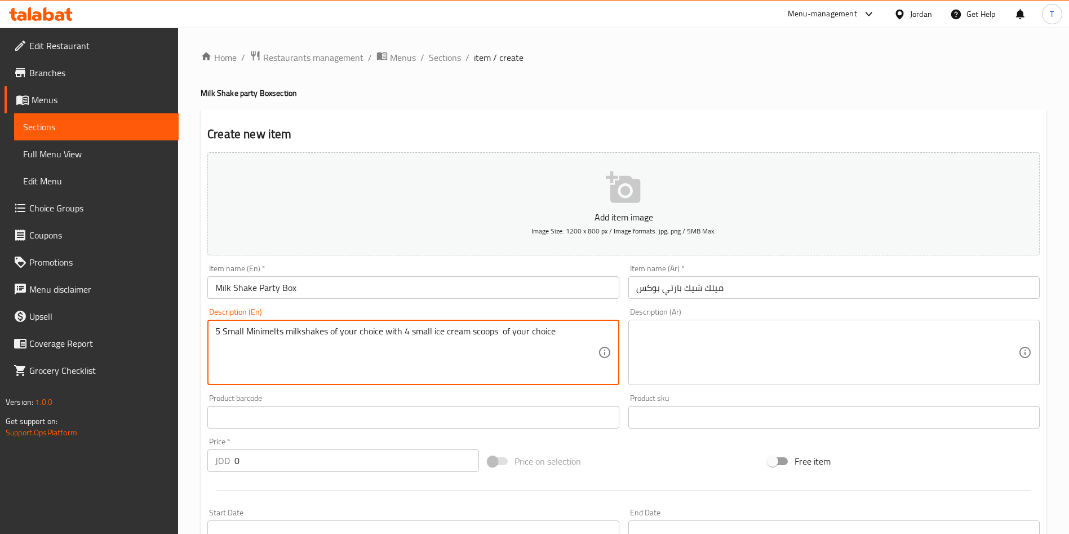
type textarea "5 Small Minimelts milkshakes of your choice with 4 small ice cream scoops of yo…"
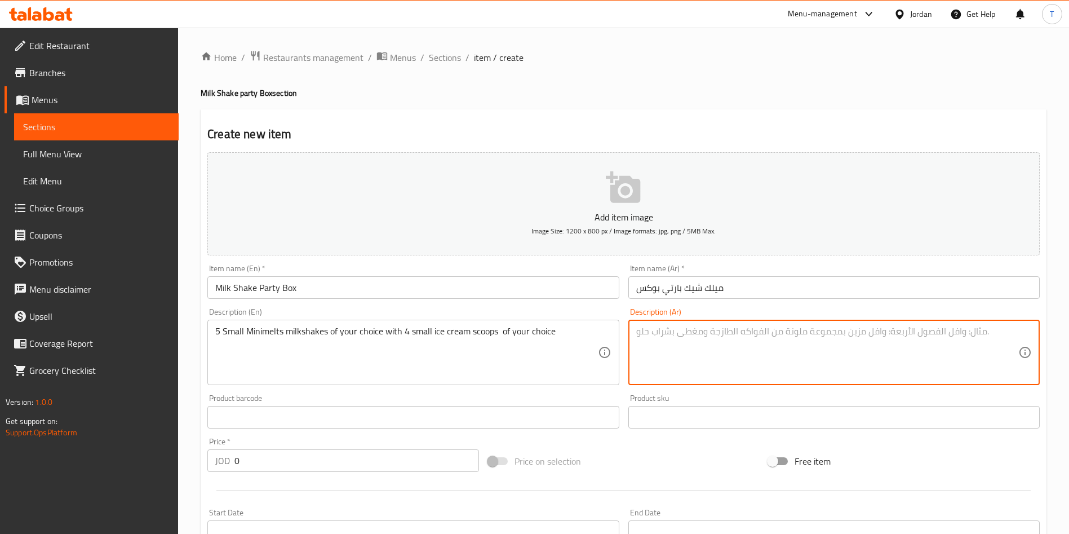
click at [697, 352] on textarea at bounding box center [827, 353] width 382 height 54
paste textarea "5 ميلك شيك ميني ميلتس صغير حسب اختيارك مع 4 كرات آيس كريم صغيرة حسب اختيارك"
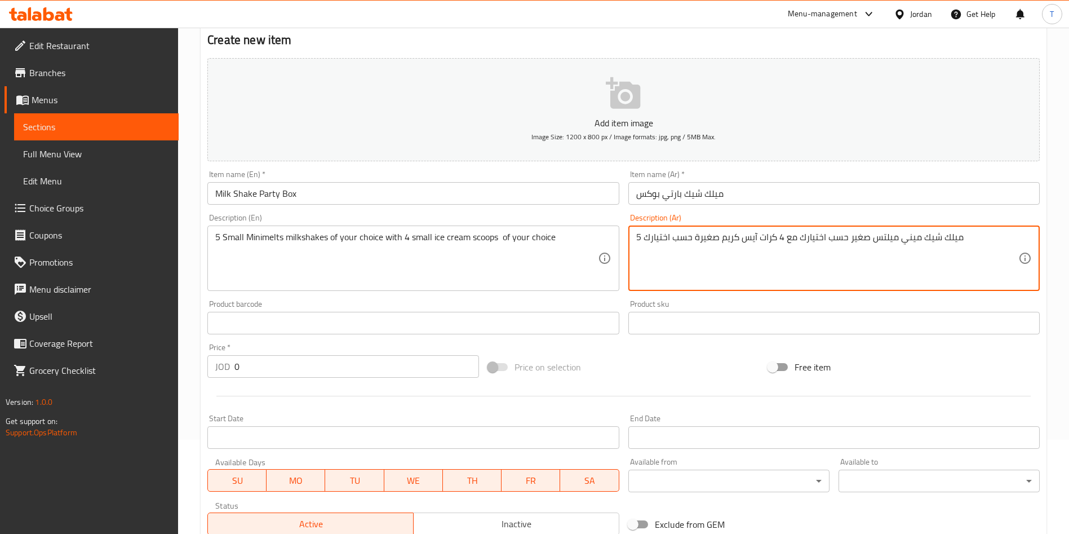
scroll to position [94, 0]
type textarea "5 ميلك شيك ميني ميلتس صغير حسب اختيارك مع 4 كرات آيس كريم صغيرة حسب اختيارك"
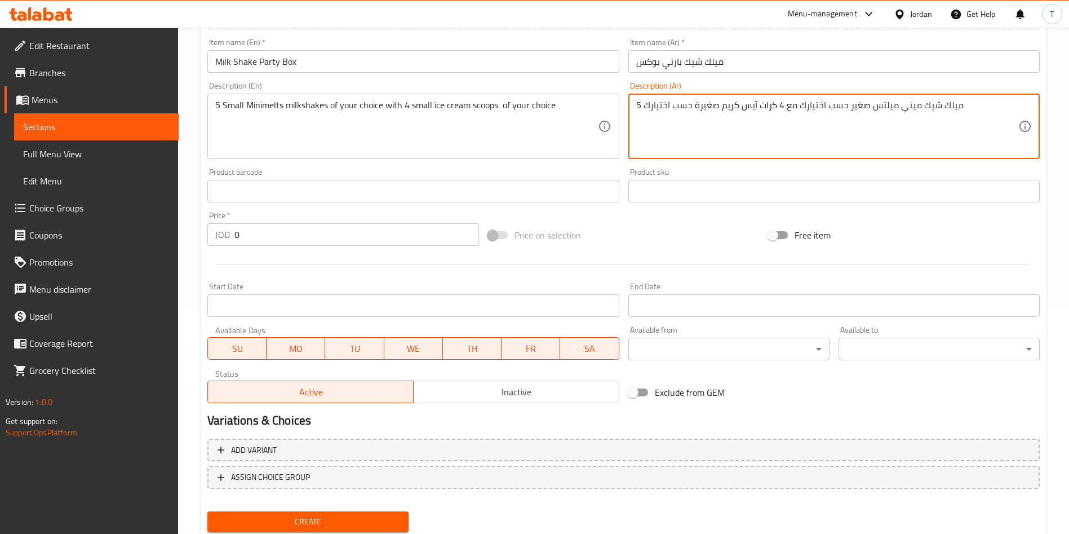
scroll to position [263, 0]
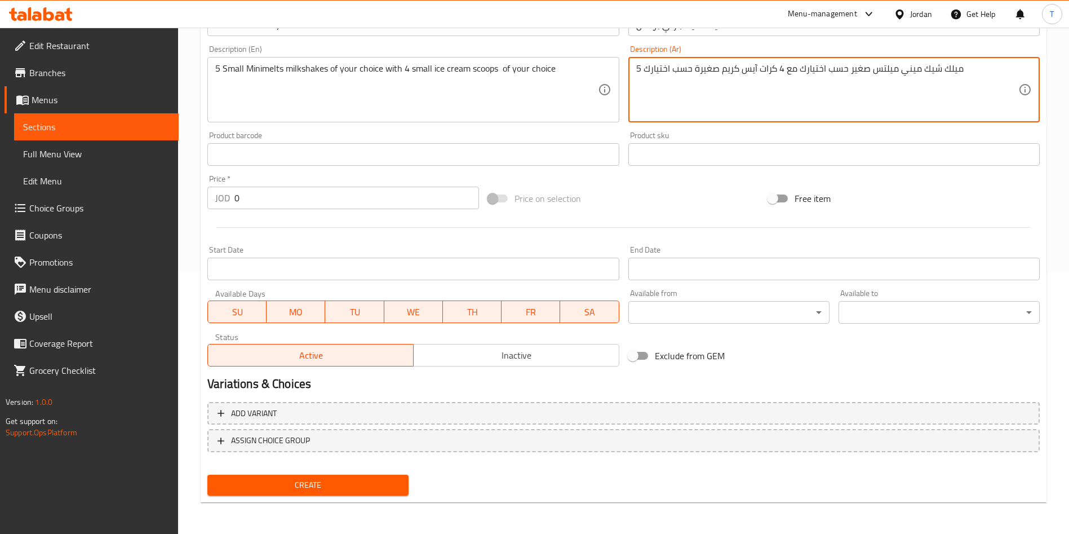
click at [339, 479] on span "Create" at bounding box center [307, 485] width 183 height 14
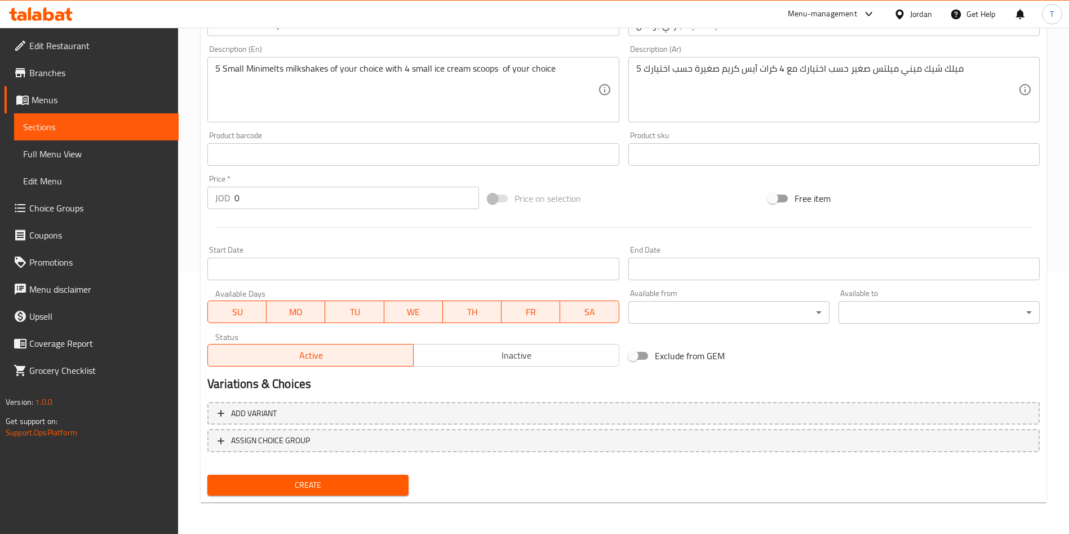
drag, startPoint x: 272, startPoint y: 195, endPoint x: 211, endPoint y: 192, distance: 60.4
click at [212, 192] on div "JOD 0 Price *" at bounding box center [343, 198] width 272 height 23
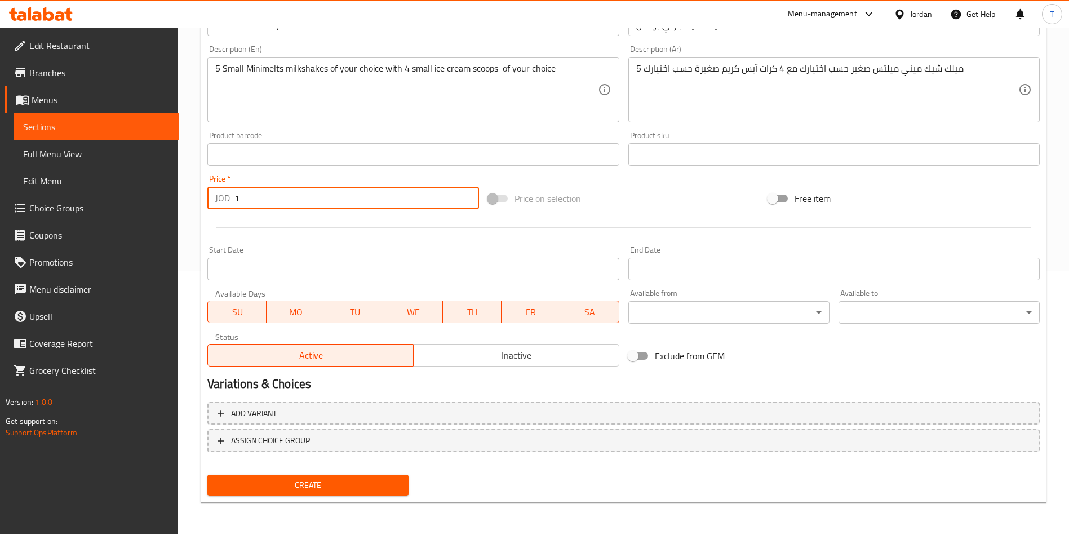
type input "1"
click at [357, 482] on span "Create" at bounding box center [307, 485] width 183 height 14
drag, startPoint x: 273, startPoint y: 193, endPoint x: 207, endPoint y: 196, distance: 66.0
click at [241, 189] on input "1" at bounding box center [356, 198] width 245 height 23
type input "0"
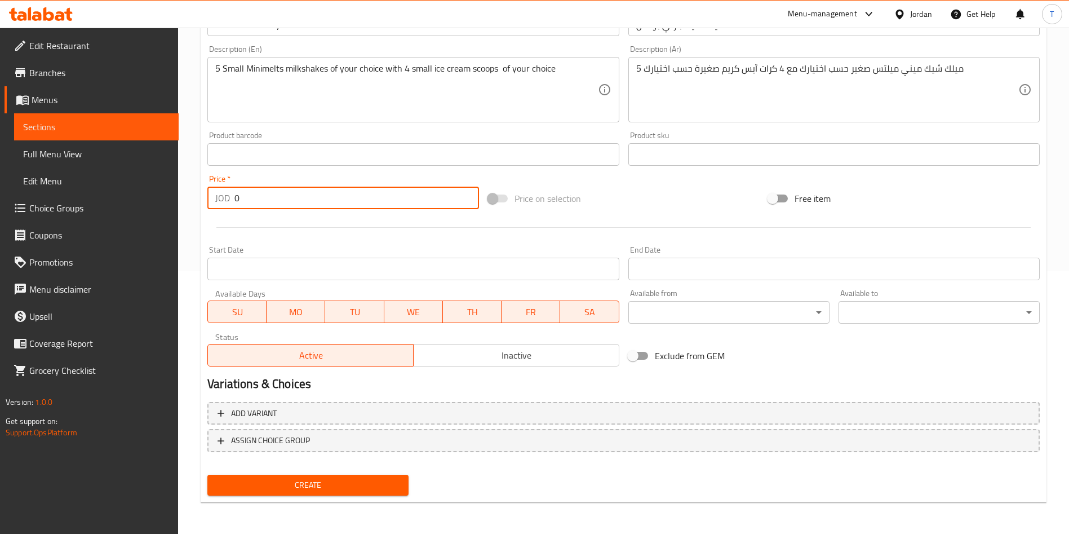
click at [363, 475] on button "Create" at bounding box center [307, 485] width 201 height 21
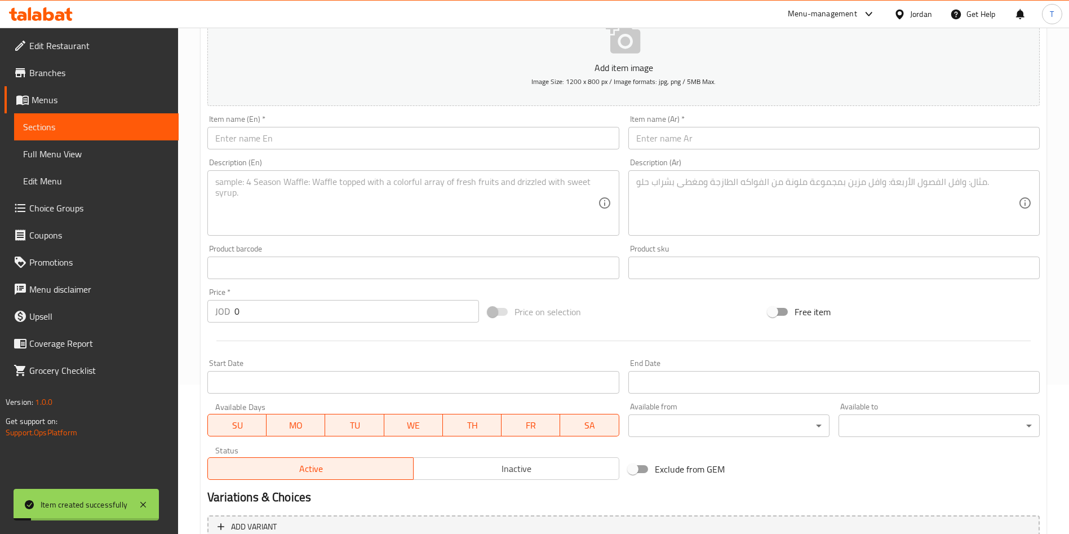
scroll to position [0, 0]
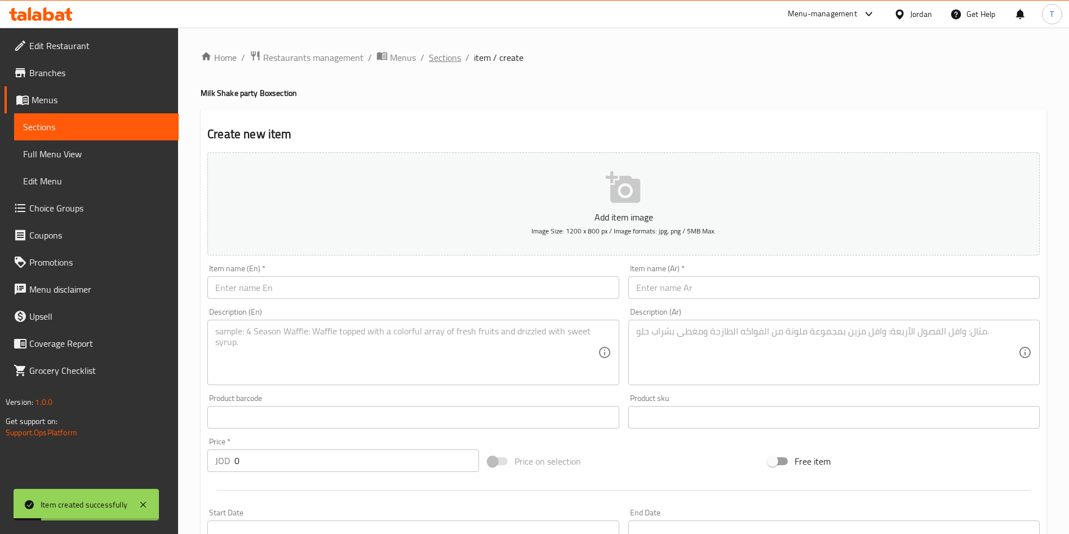
click at [435, 56] on span "Sections" at bounding box center [445, 58] width 32 height 14
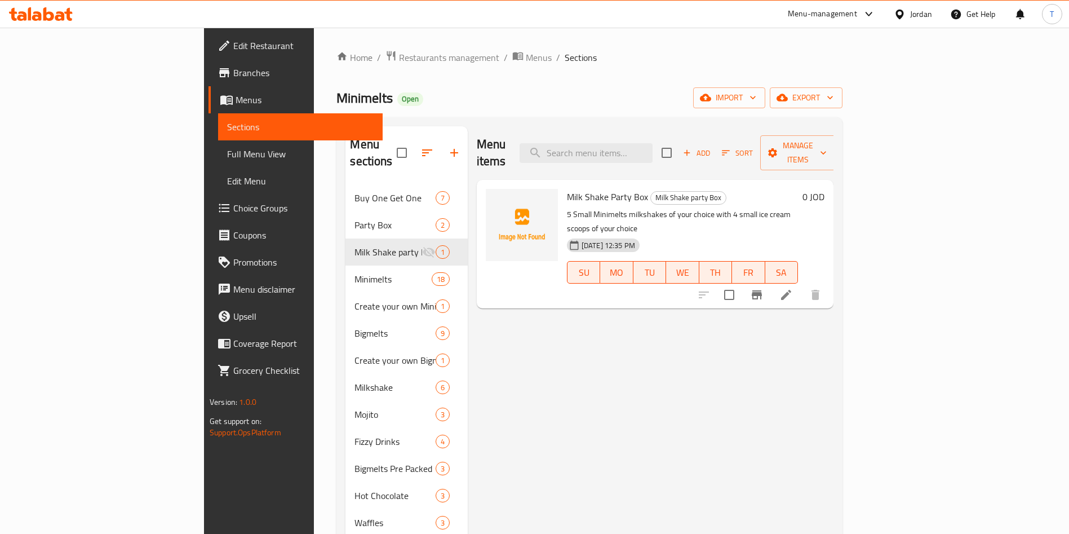
click at [834, 322] on div "Menu items Add Sort Manage items Milk Shake Party Box Milk Shake party Box 5 Sm…" at bounding box center [651, 400] width 366 height 549
click at [793, 288] on icon at bounding box center [786, 295] width 14 height 14
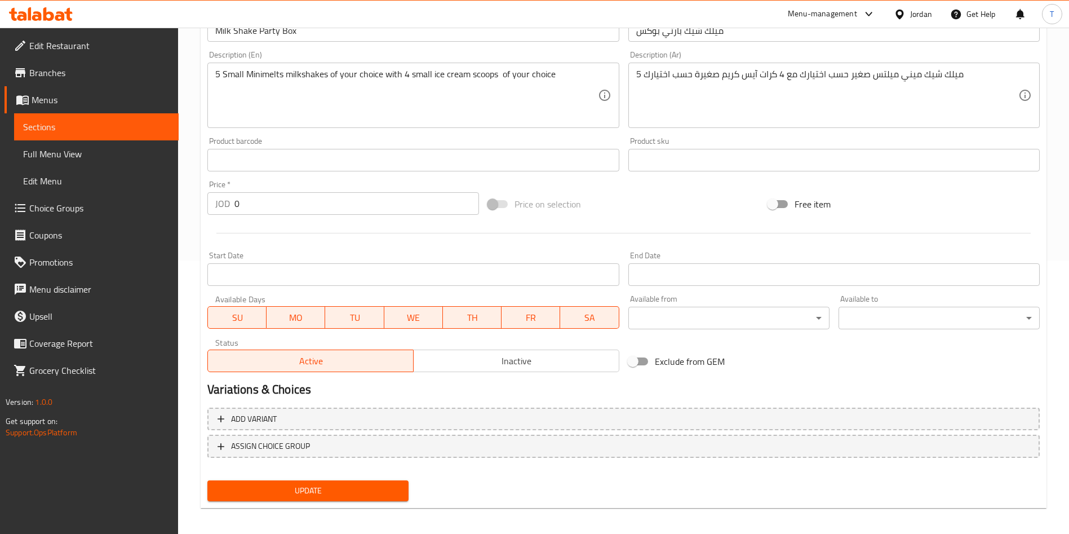
scroll to position [279, 0]
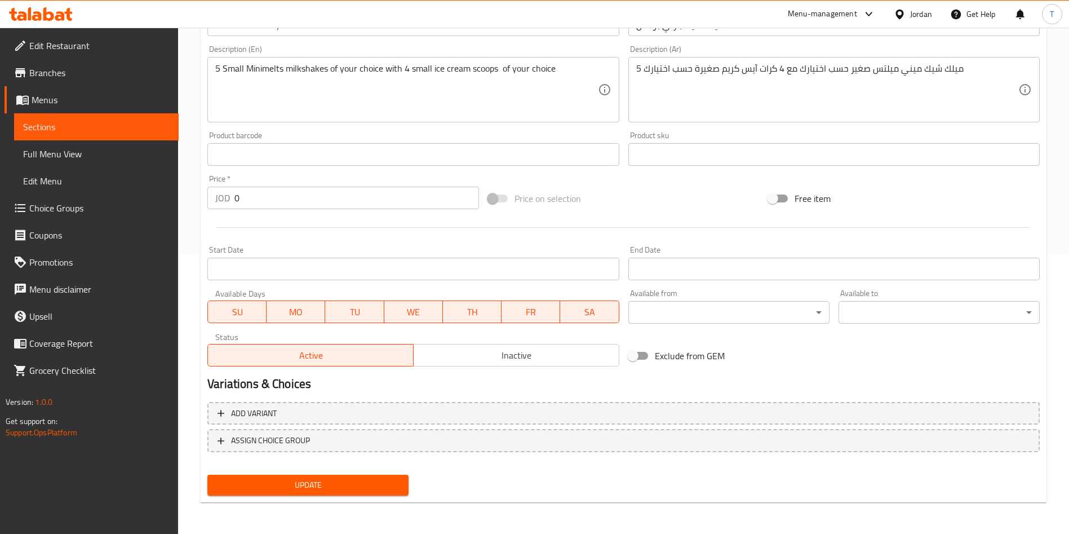
click at [58, 214] on span "Choice Groups" at bounding box center [99, 208] width 140 height 14
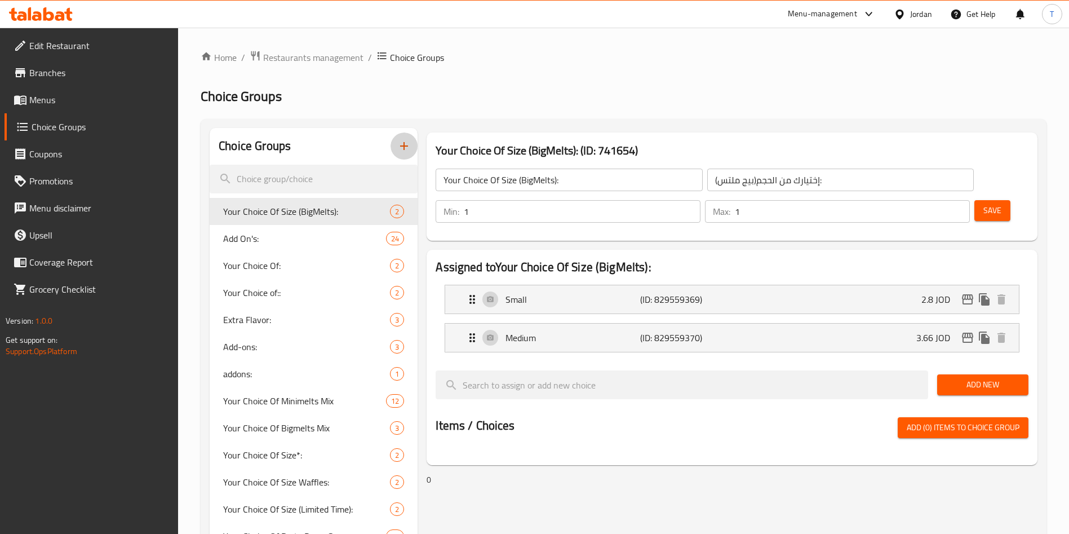
click at [404, 144] on icon "button" at bounding box center [404, 146] width 14 height 14
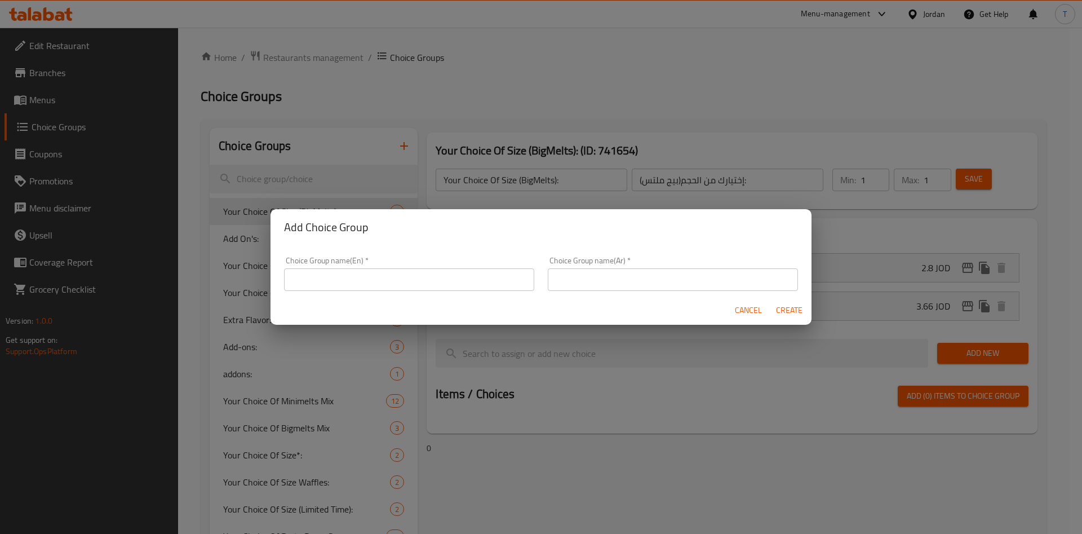
click at [459, 277] on input "text" at bounding box center [409, 279] width 250 height 23
type input "Choice of Milk Shake Flavor"
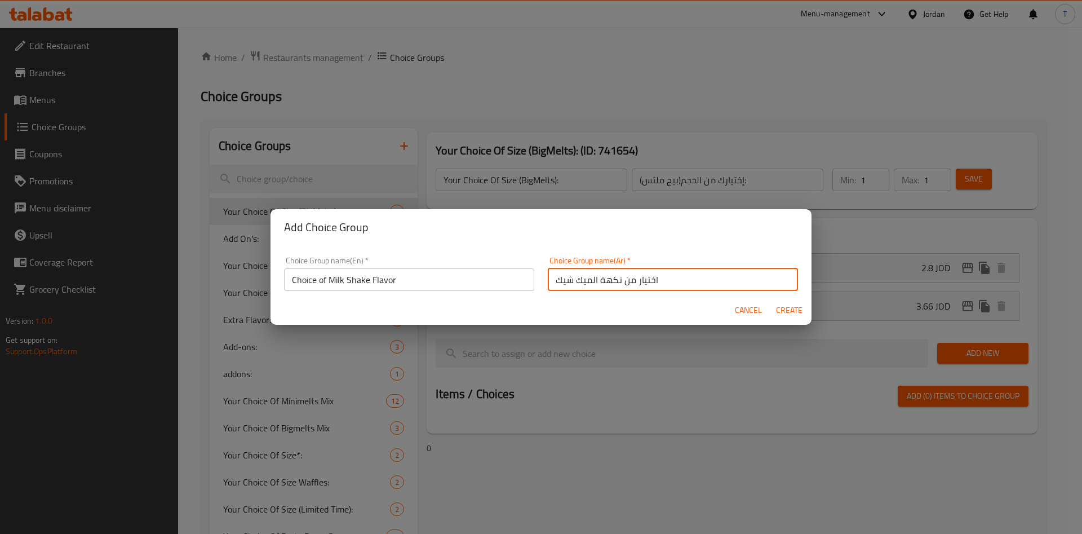
click at [575, 280] on input "اختيار من نكهة الميك شيك" at bounding box center [673, 279] width 250 height 23
type input "اختيار من نكهة الميلك [PERSON_NAME]"
click at [784, 311] on span "Create" at bounding box center [788, 310] width 27 height 14
type input "Choice of Milk Shake Flavor"
type input "اختيار من نكهة الميلك [PERSON_NAME]"
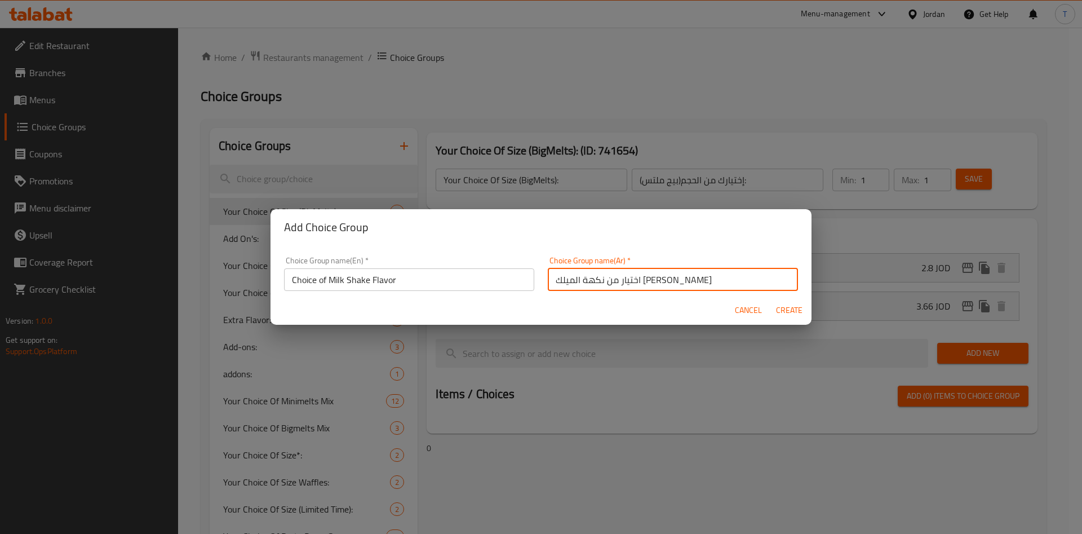
type input "0"
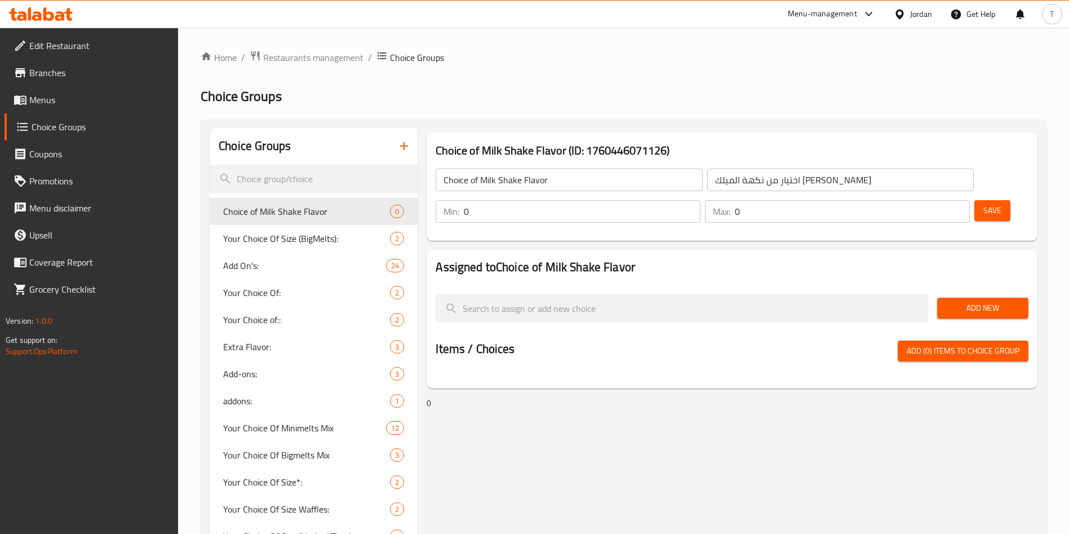
click at [972, 344] on span "Add (0) items to choice group" at bounding box center [963, 351] width 113 height 14
click at [972, 301] on span "Add New" at bounding box center [982, 308] width 73 height 14
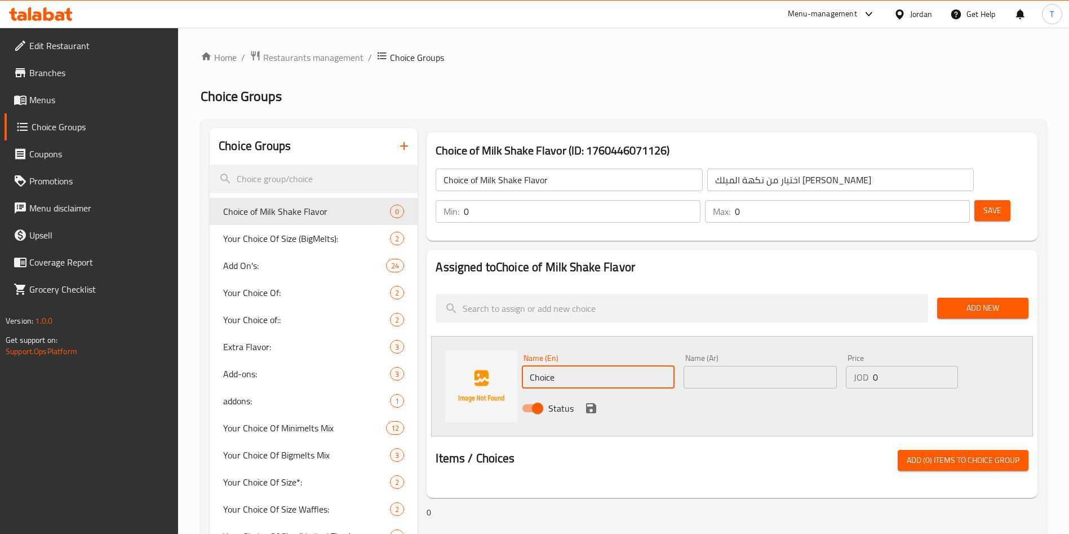
click at [638, 366] on input "Choice" at bounding box center [598, 377] width 153 height 23
click at [590, 403] on icon "save" at bounding box center [591, 408] width 10 height 10
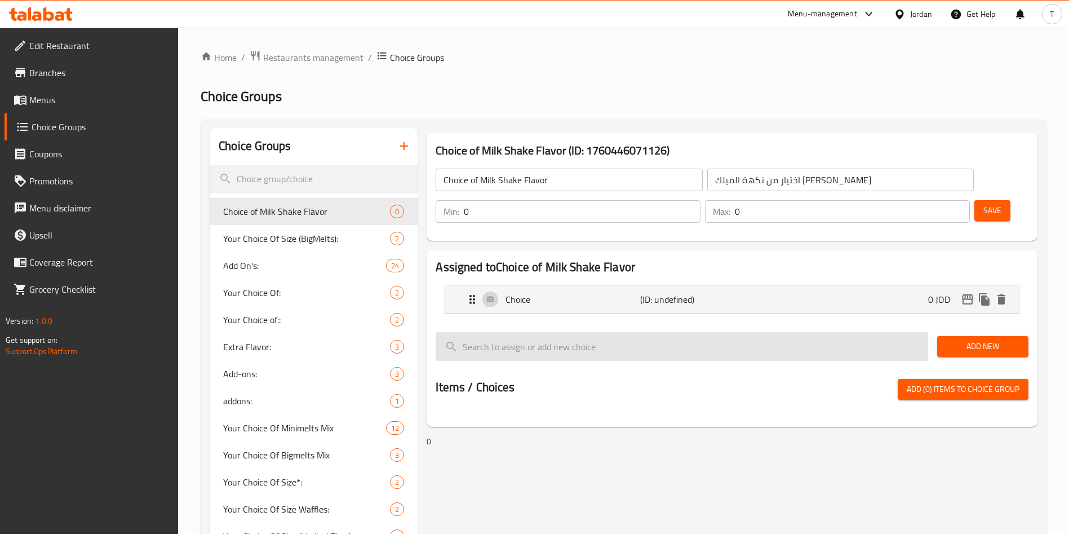
click at [614, 332] on input "search" at bounding box center [682, 346] width 493 height 29
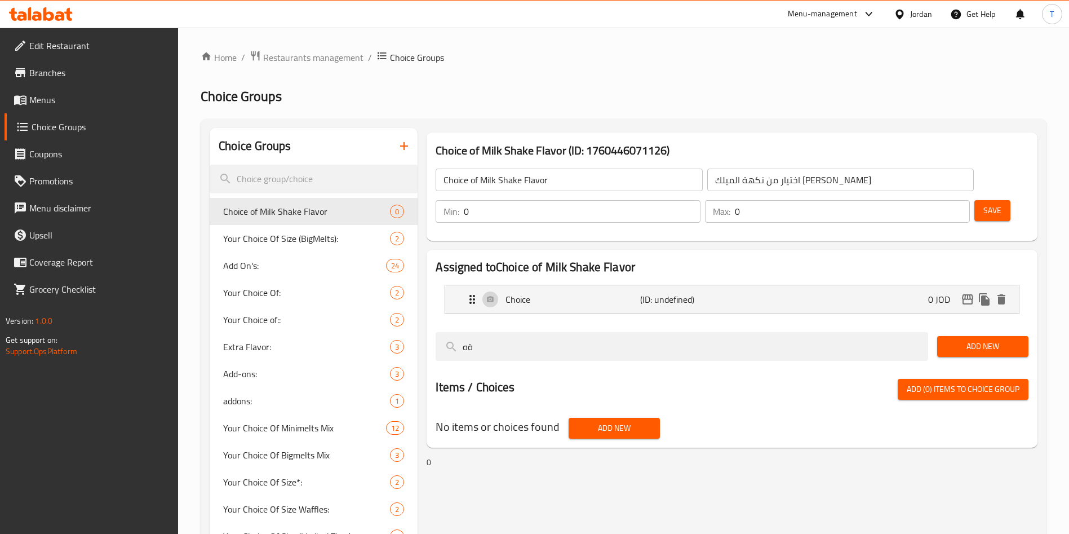
type input "ة"
type input "milk"
click at [68, 104] on span "Menus" at bounding box center [99, 100] width 140 height 14
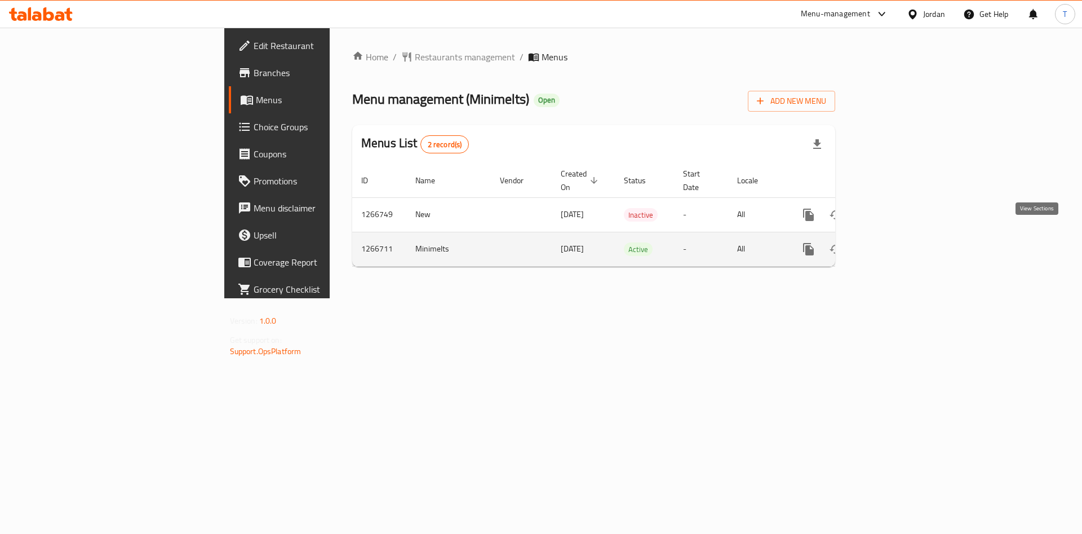
click at [897, 242] on icon "enhanced table" at bounding box center [890, 249] width 14 height 14
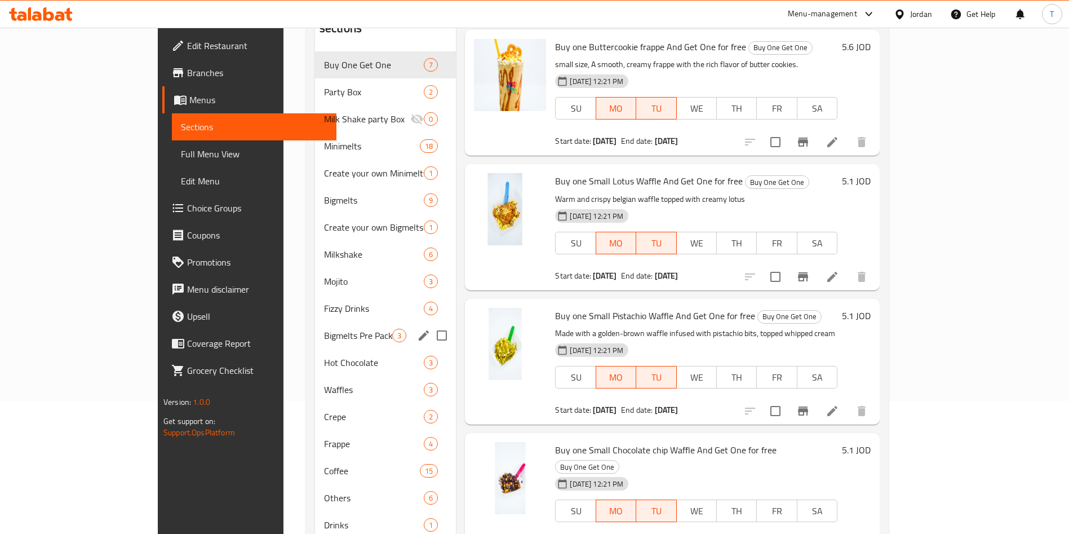
scroll to position [158, 0]
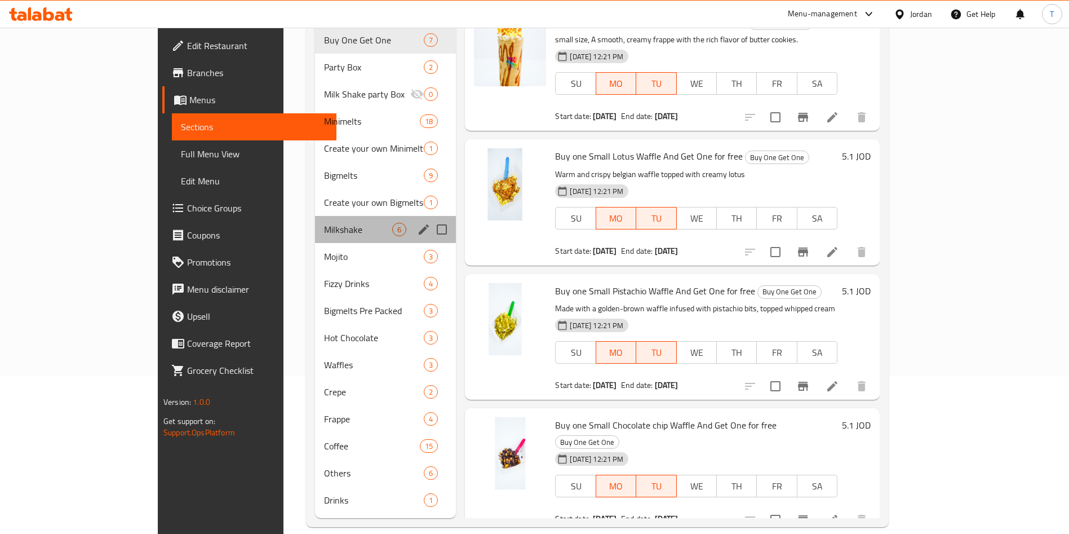
click at [315, 216] on div "Milkshake 6" at bounding box center [385, 229] width 141 height 27
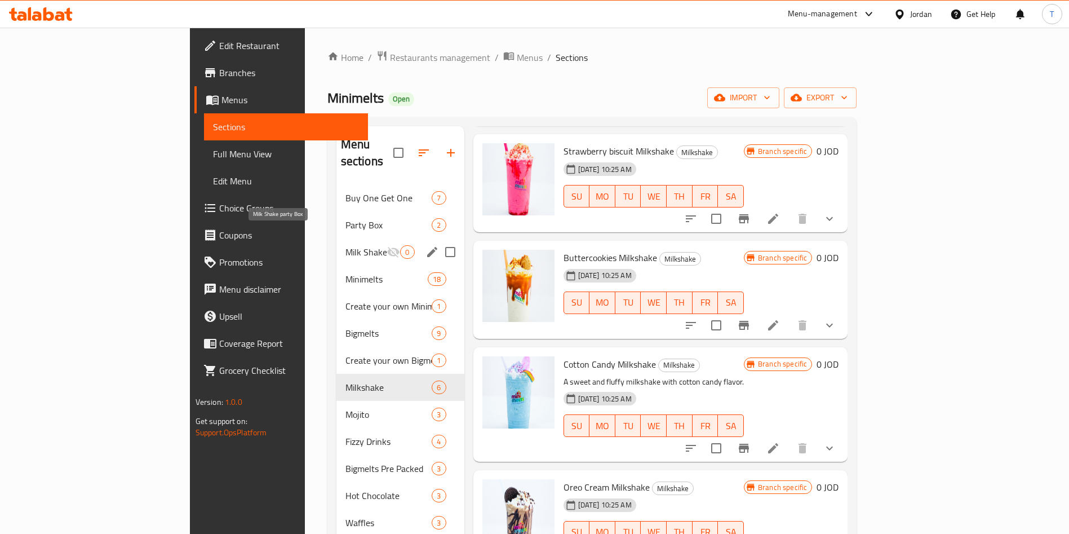
click at [345, 245] on span "Milk Shake party Box" at bounding box center [366, 252] width 42 height 14
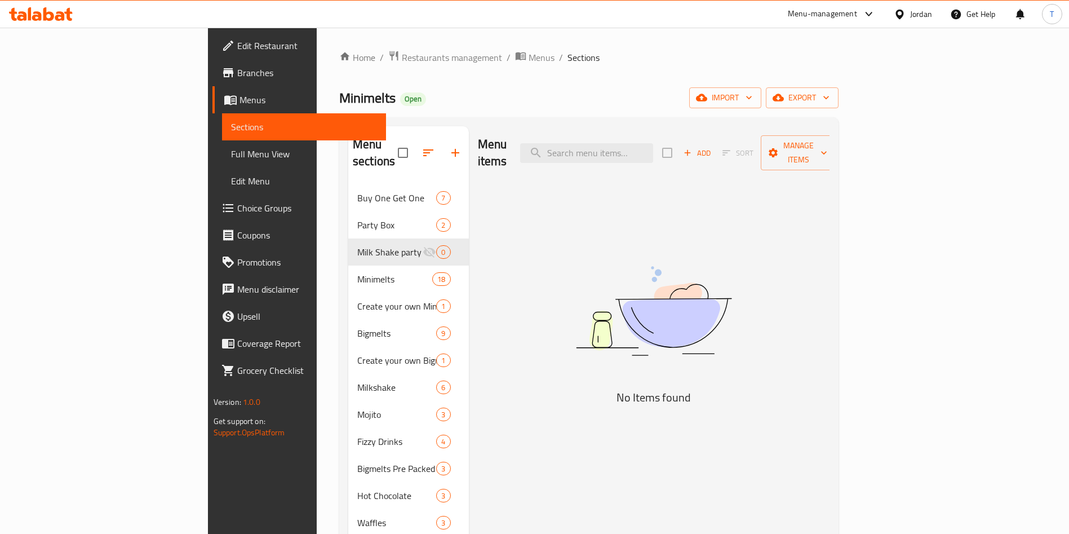
click at [843, 16] on div "Menu-management" at bounding box center [822, 14] width 69 height 14
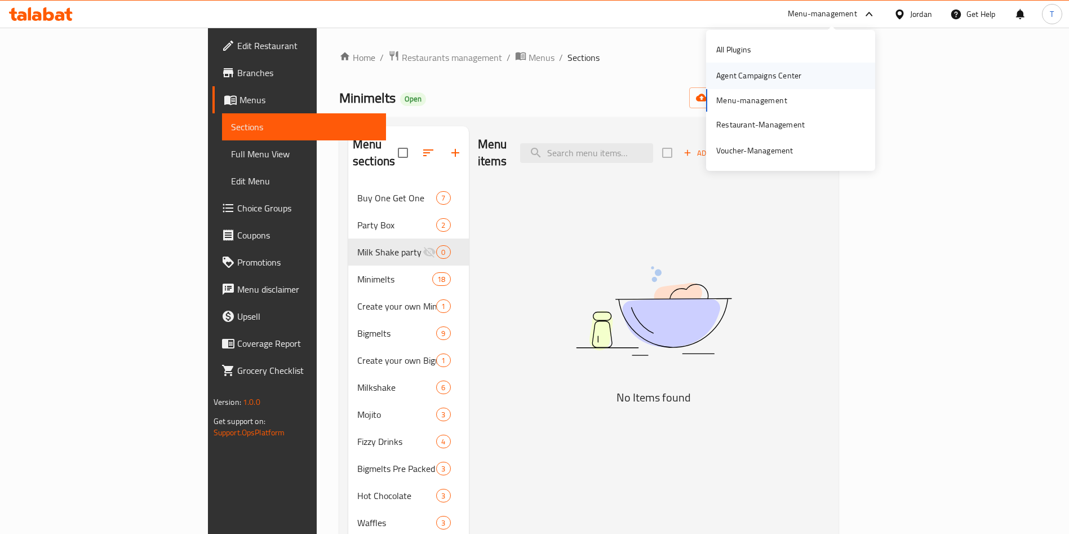
click at [760, 82] on div "Agent Campaigns Center" at bounding box center [758, 75] width 85 height 12
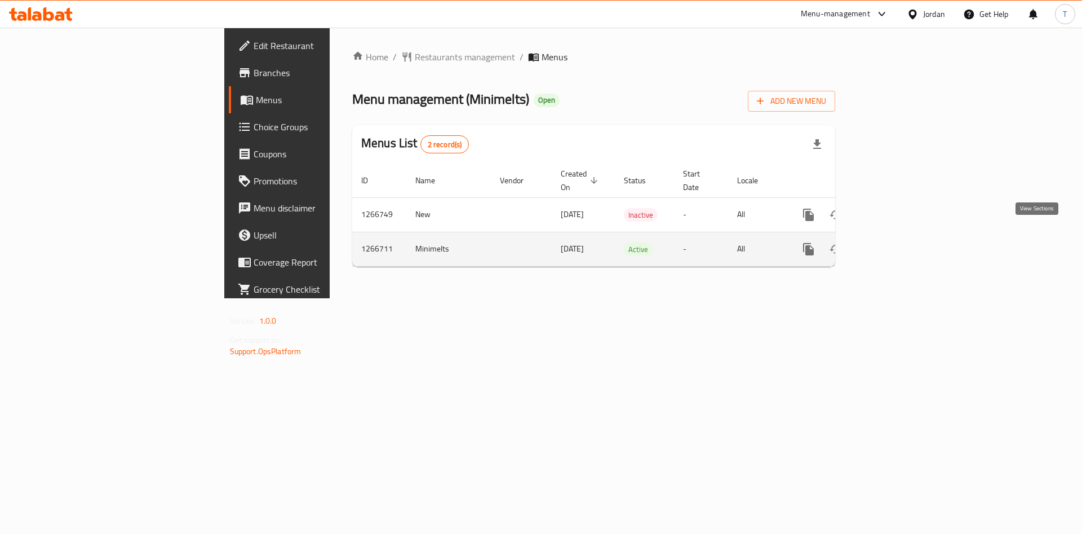
click at [897, 242] on icon "enhanced table" at bounding box center [890, 249] width 14 height 14
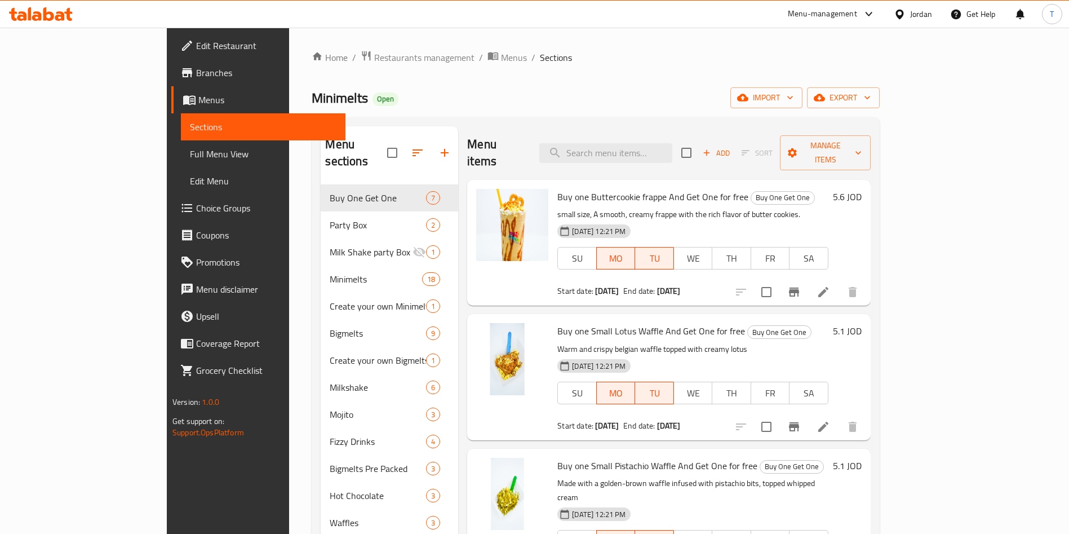
click at [196, 209] on span "Choice Groups" at bounding box center [266, 208] width 140 height 14
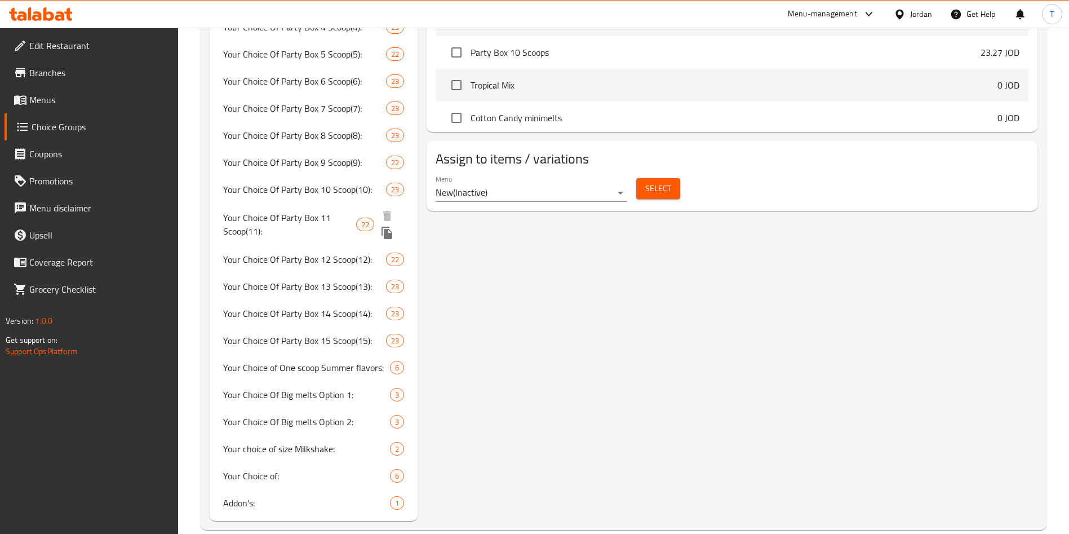
scroll to position [647, 0]
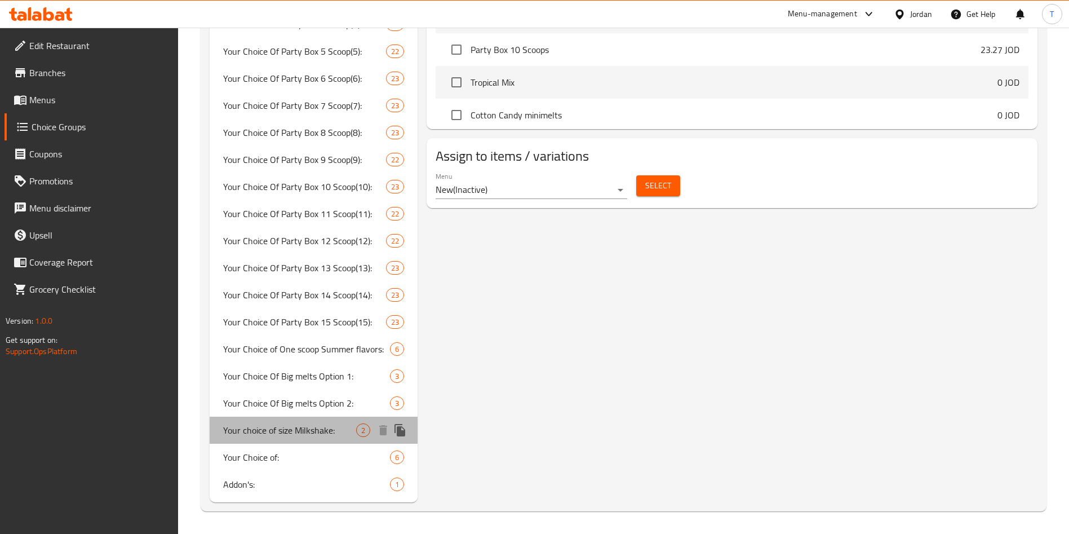
click at [323, 423] on span "Your choice of size Milkshake:" at bounding box center [289, 430] width 133 height 14
type input "Your choice of size Milkshake:"
type input "اختيارك للحجم الملكشيك :"
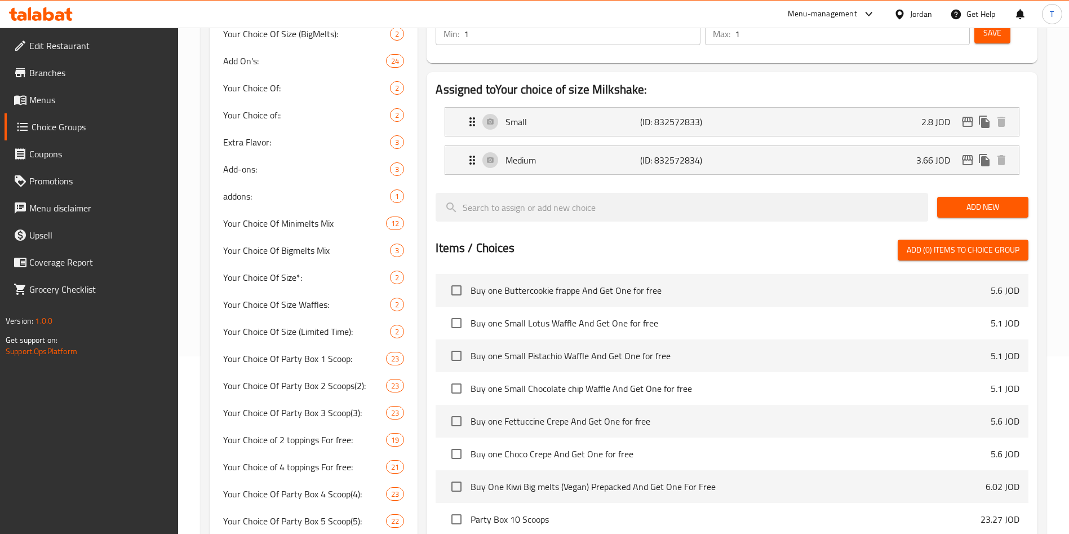
scroll to position [140, 0]
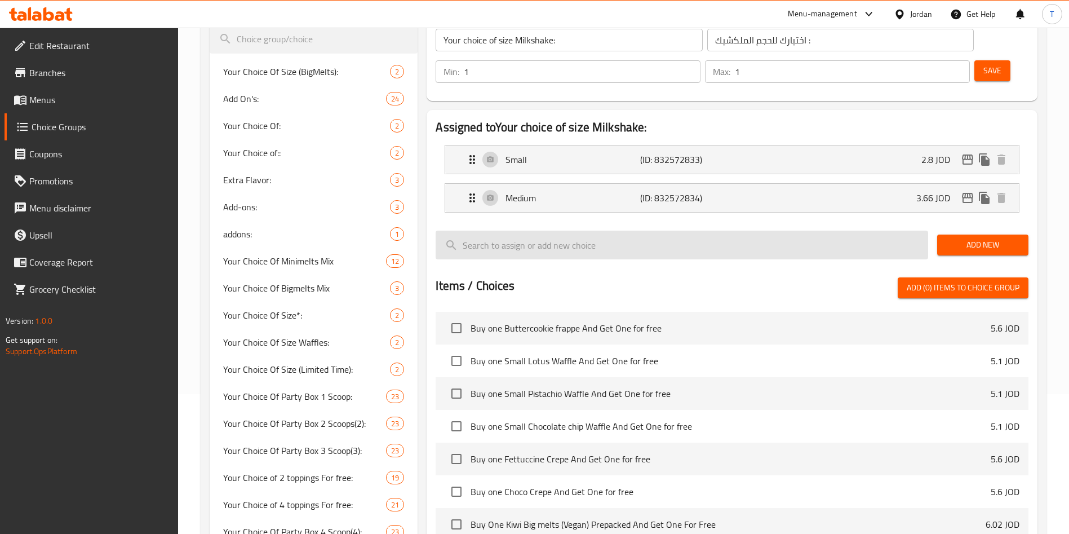
click at [511, 231] on input "search" at bounding box center [682, 245] width 493 height 29
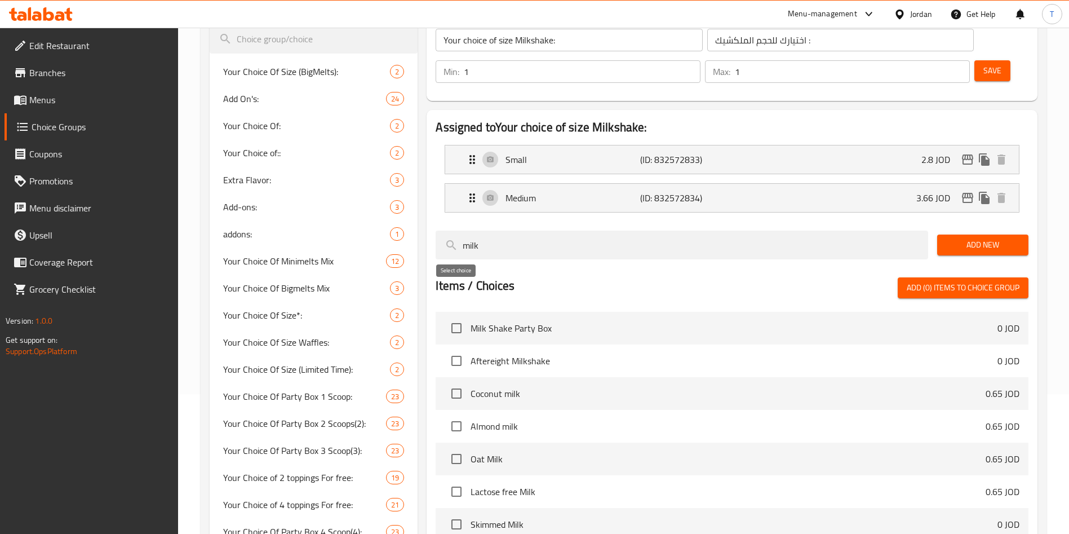
type input "milk"
click at [453, 316] on input "checkbox" at bounding box center [457, 328] width 24 height 24
checkbox input "true"
click at [456, 349] on input "checkbox" at bounding box center [457, 361] width 24 height 24
checkbox input "true"
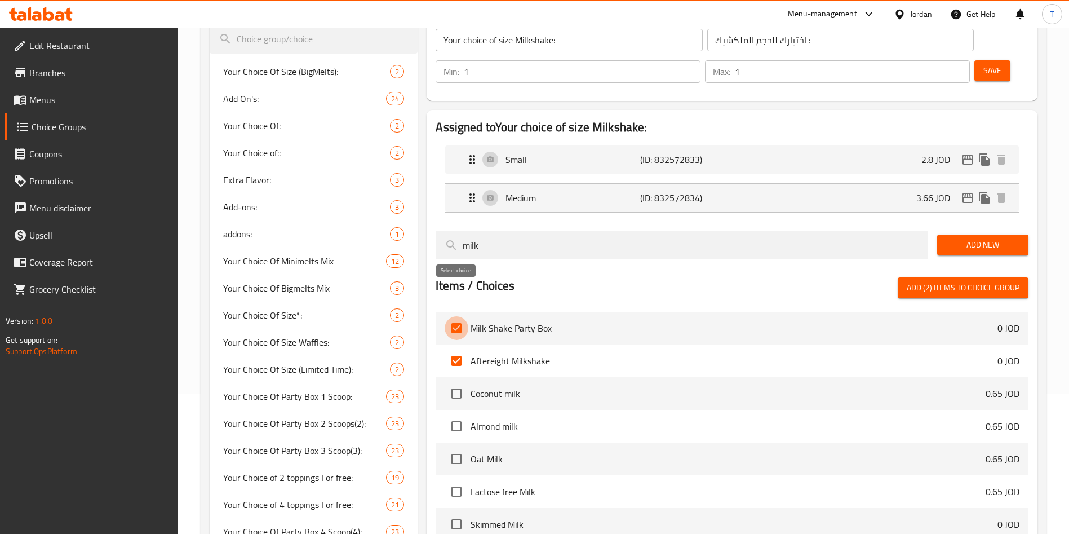
click at [455, 316] on input "checkbox" at bounding box center [457, 328] width 24 height 24
checkbox input "false"
click at [455, 349] on input "checkbox" at bounding box center [457, 361] width 24 height 24
checkbox input "false"
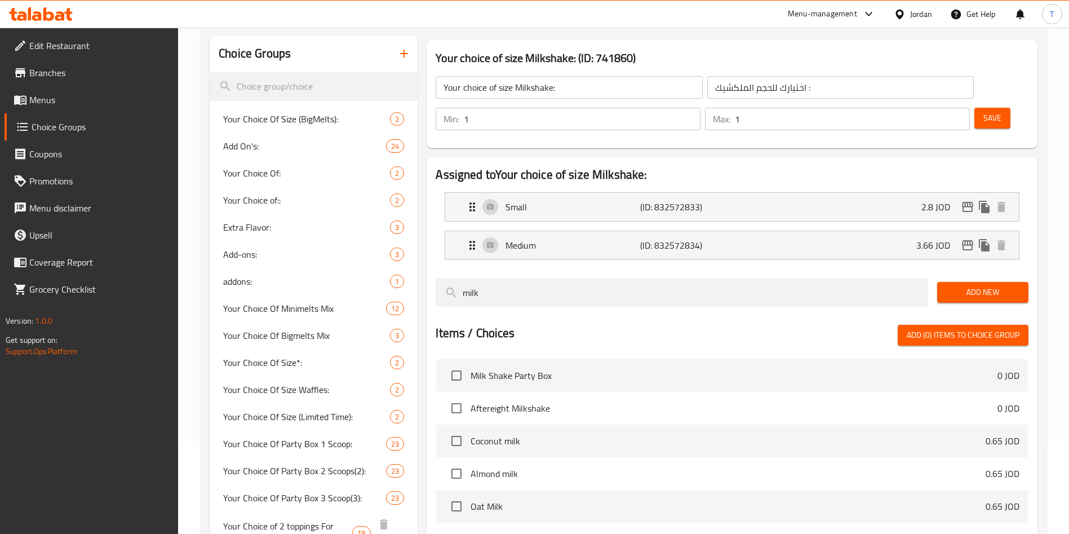
scroll to position [0, 0]
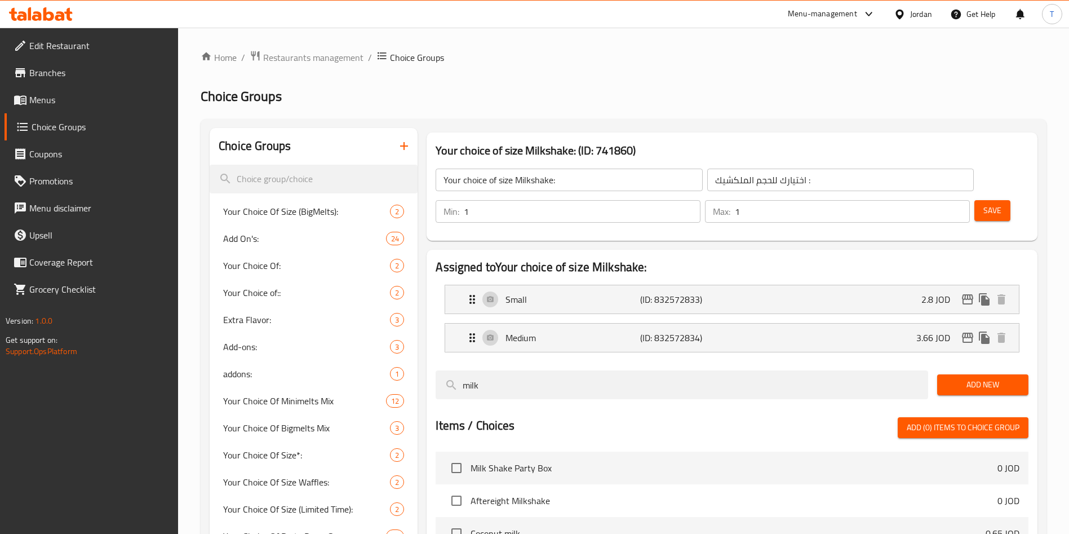
click at [290, 198] on div "Your Choice Of Size (BigMelts): 2" at bounding box center [314, 211] width 208 height 27
type input "Your Choice Of Size (BigMelts):"
type input "إختيارك من الحجم(بيج ملتس):"
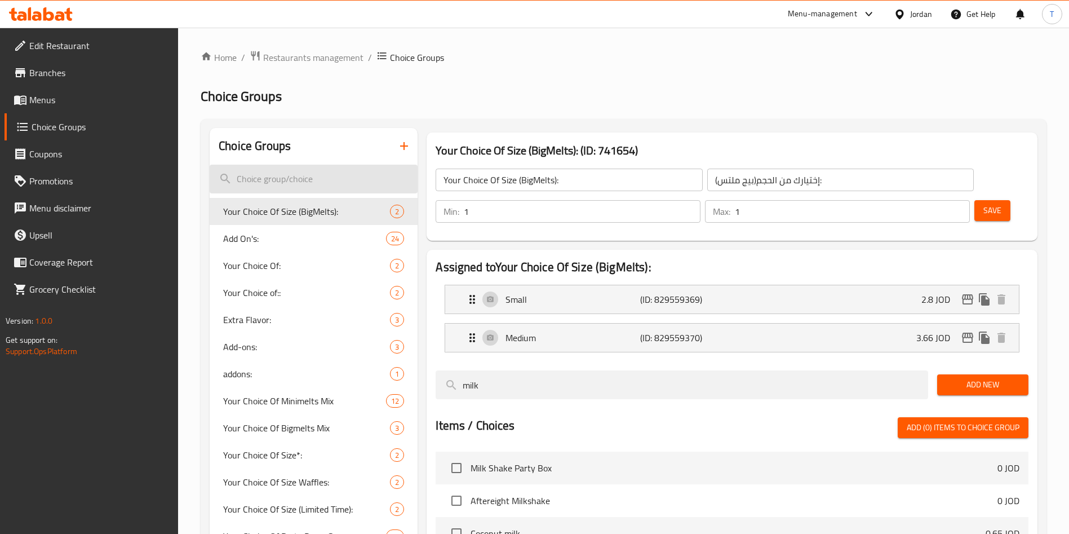
click at [293, 179] on input "search" at bounding box center [314, 179] width 208 height 29
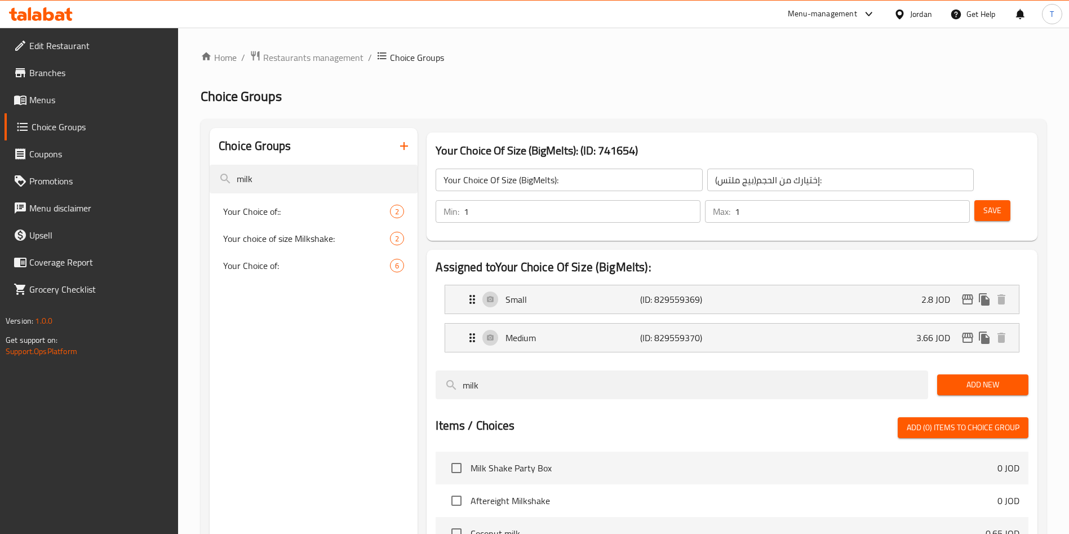
type input "milk"
click at [403, 143] on icon "button" at bounding box center [404, 146] width 14 height 14
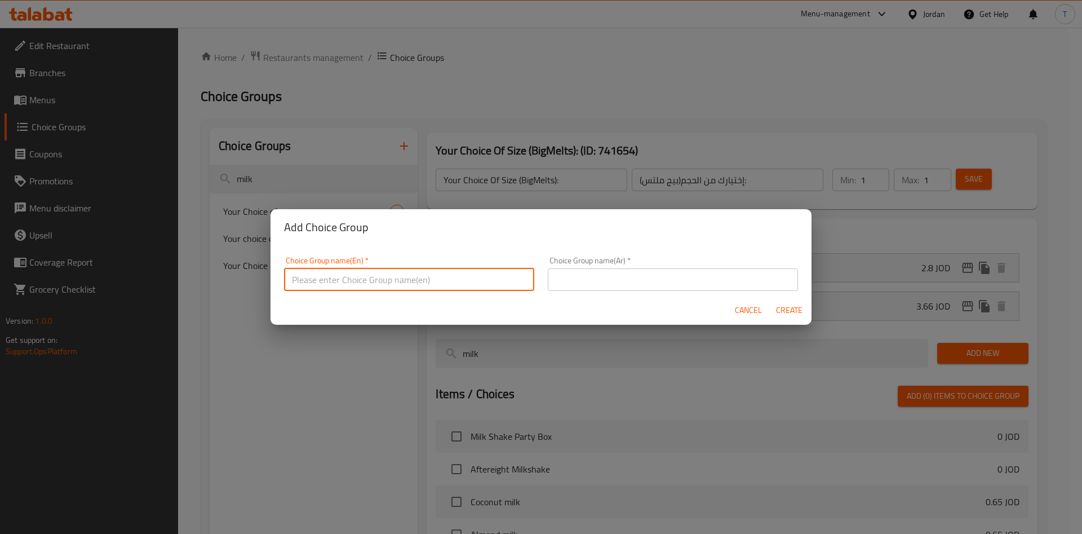
click at [383, 273] on input "text" at bounding box center [409, 279] width 250 height 23
type input "m"
type input "your choice of milk shake flavor"
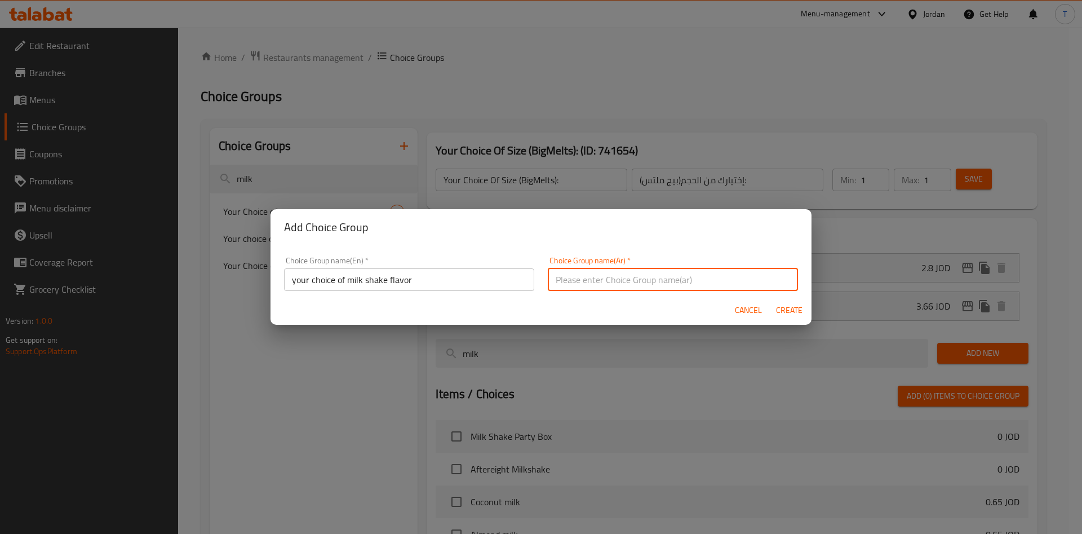
click at [669, 270] on input "text" at bounding box center [673, 279] width 250 height 23
type input "اختيارك من نكهة الميلك شيك"
click at [771, 300] on button "Create" at bounding box center [789, 310] width 36 height 21
type input "your choice of milk shake flavor"
type input "اختيارك من نكهة الميلك شيك"
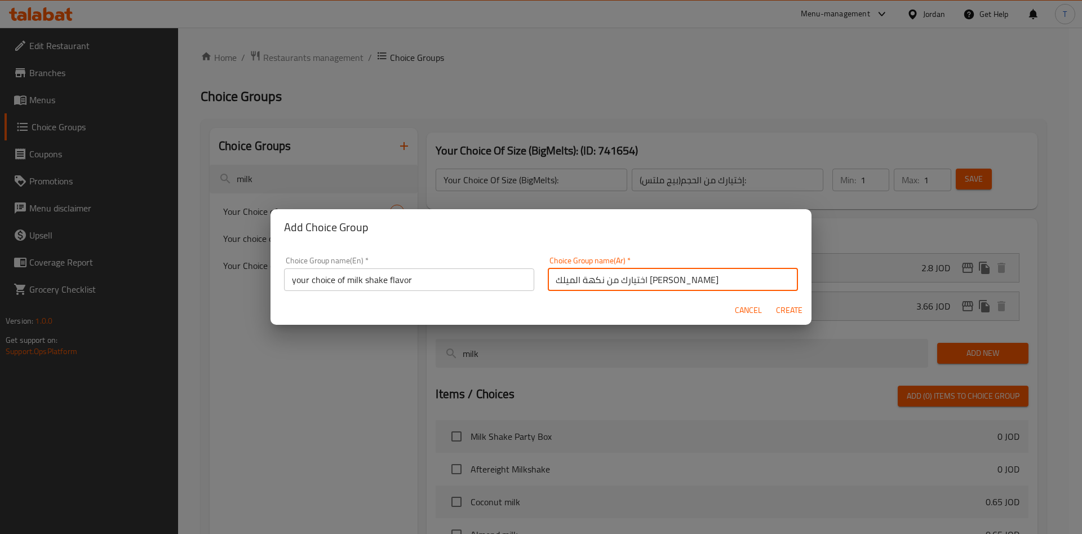
type input "0"
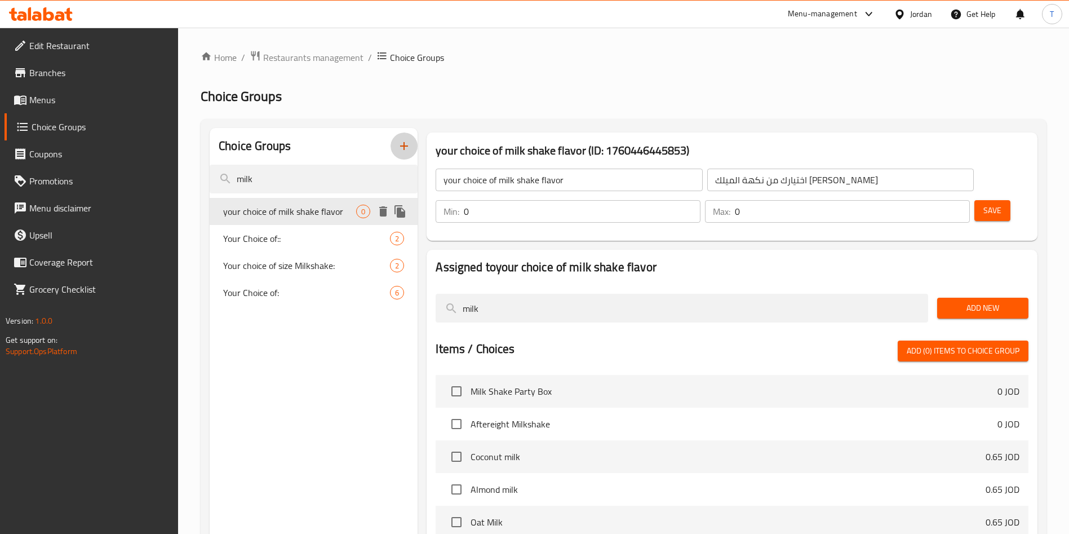
click at [329, 206] on span "your choice of milk shake flavor" at bounding box center [289, 212] width 133 height 14
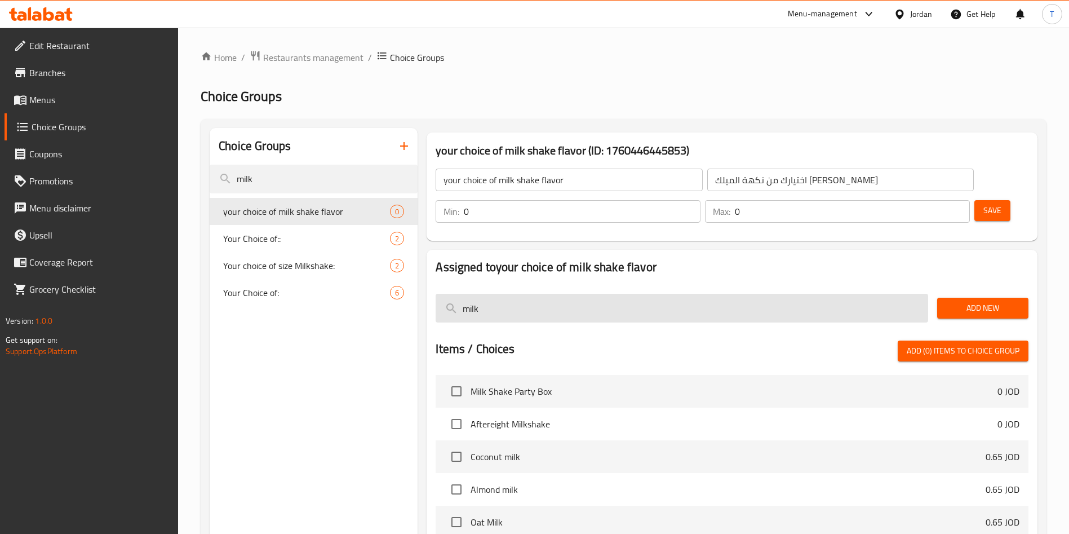
click at [550, 294] on input "milk" at bounding box center [682, 308] width 493 height 29
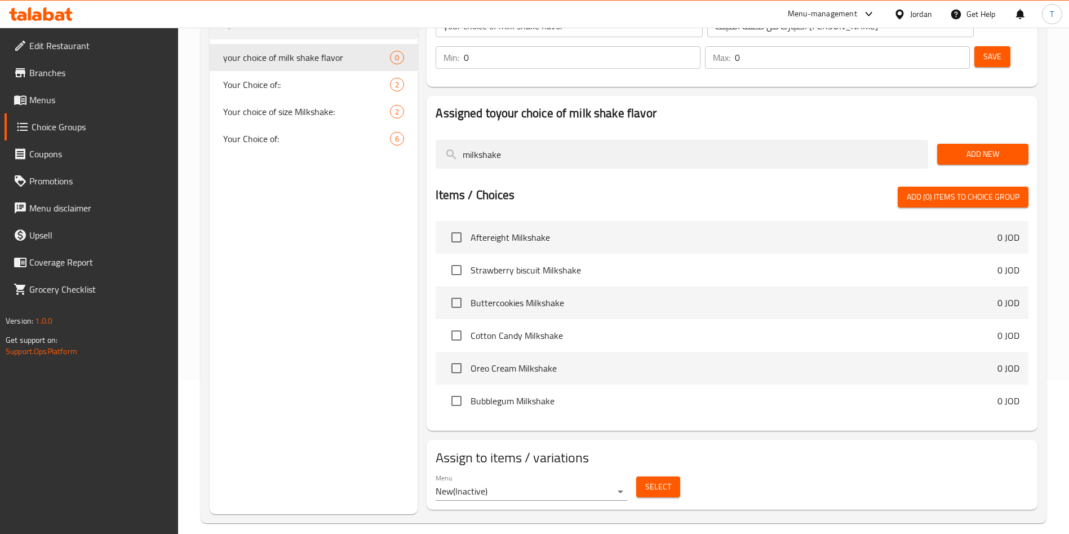
scroll to position [159, 0]
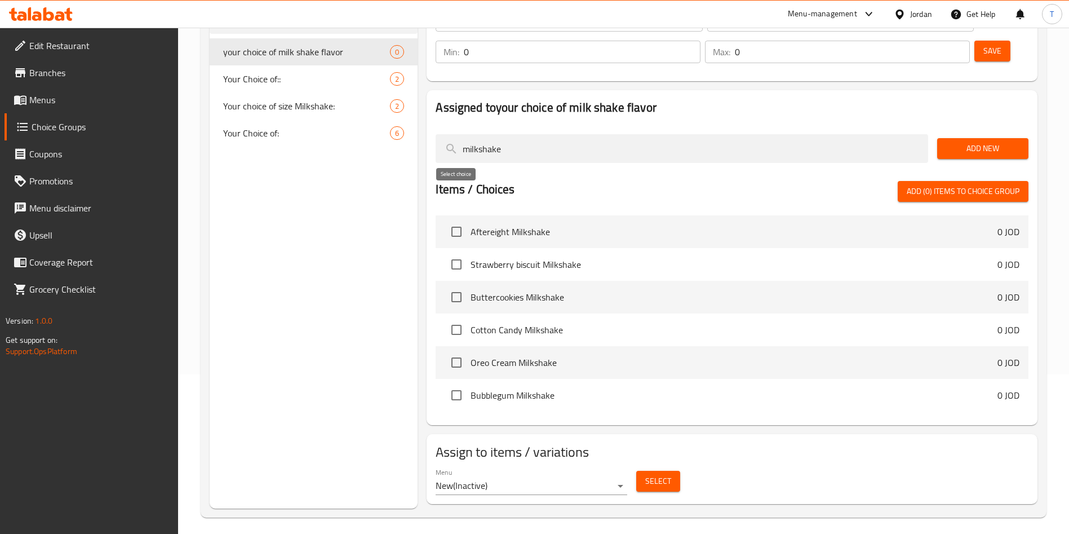
type input "milkshake"
drag, startPoint x: 455, startPoint y: 198, endPoint x: 455, endPoint y: 216, distance: 18.0
click at [455, 220] on input "checkbox" at bounding box center [457, 232] width 24 height 24
checkbox input "true"
drag, startPoint x: 455, startPoint y: 235, endPoint x: 454, endPoint y: 255, distance: 19.7
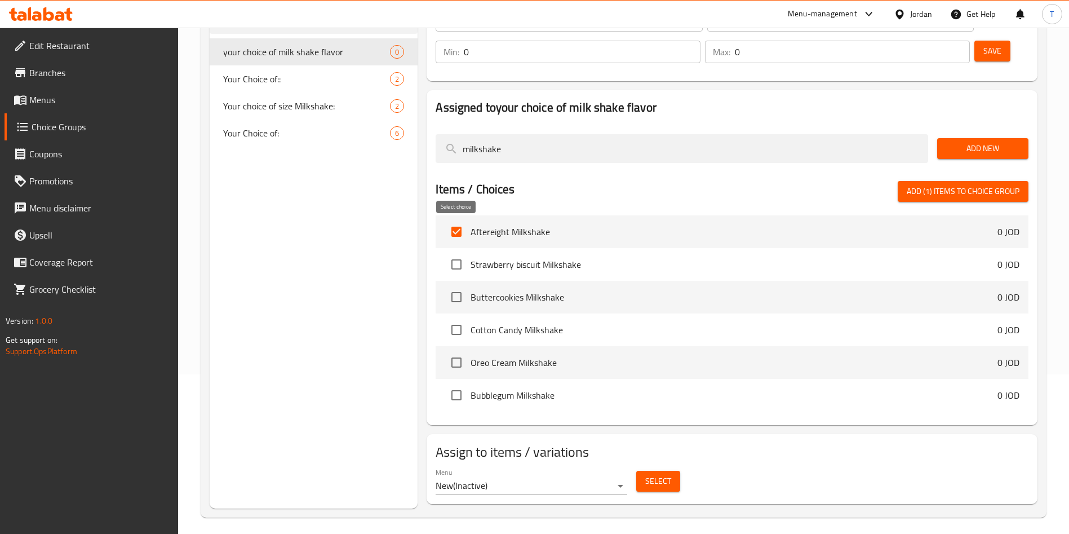
click at [455, 252] on input "checkbox" at bounding box center [457, 264] width 24 height 24
checkbox input "true"
drag, startPoint x: 456, startPoint y: 264, endPoint x: 460, endPoint y: 282, distance: 18.5
click at [456, 285] on input "checkbox" at bounding box center [457, 297] width 24 height 24
checkbox input "true"
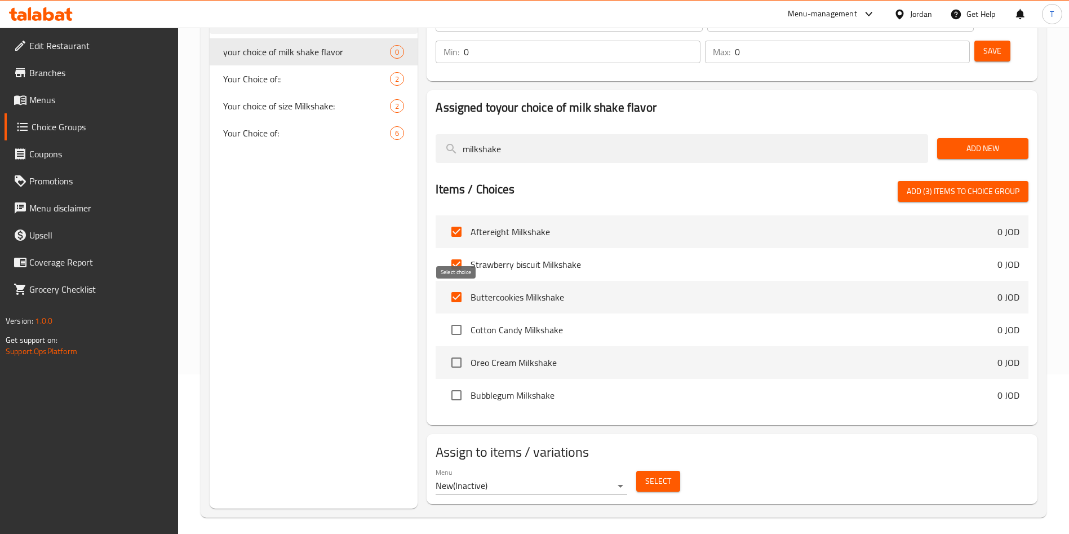
click at [458, 318] on input "checkbox" at bounding box center [457, 330] width 24 height 24
checkbox input "true"
drag, startPoint x: 459, startPoint y: 329, endPoint x: 464, endPoint y: 348, distance: 19.8
click at [460, 351] on input "checkbox" at bounding box center [457, 363] width 24 height 24
checkbox input "true"
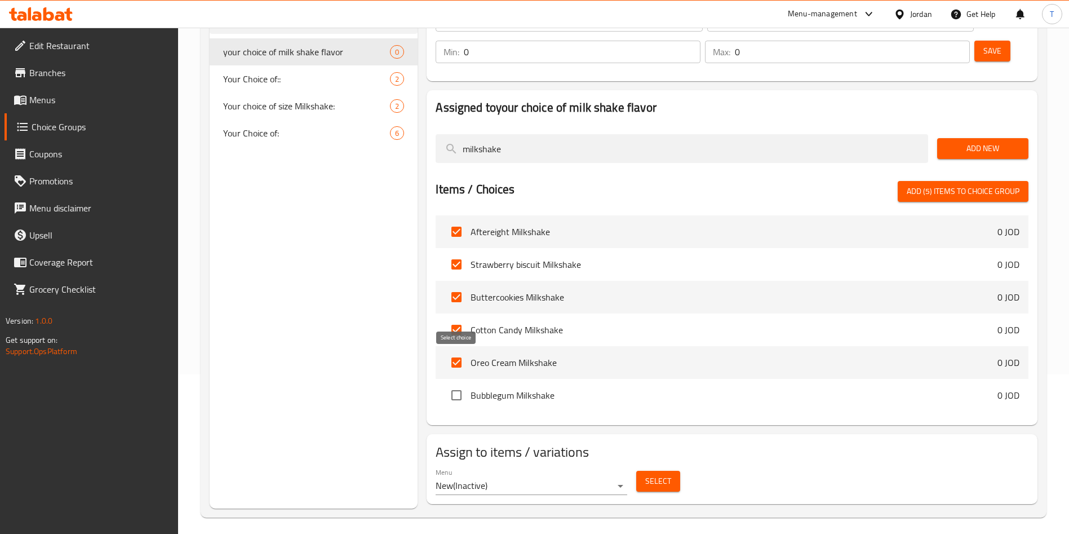
click at [460, 383] on input "checkbox" at bounding box center [457, 395] width 24 height 24
checkbox input "true"
click at [958, 184] on span "Add (6) items to choice group" at bounding box center [963, 191] width 113 height 14
checkbox input "false"
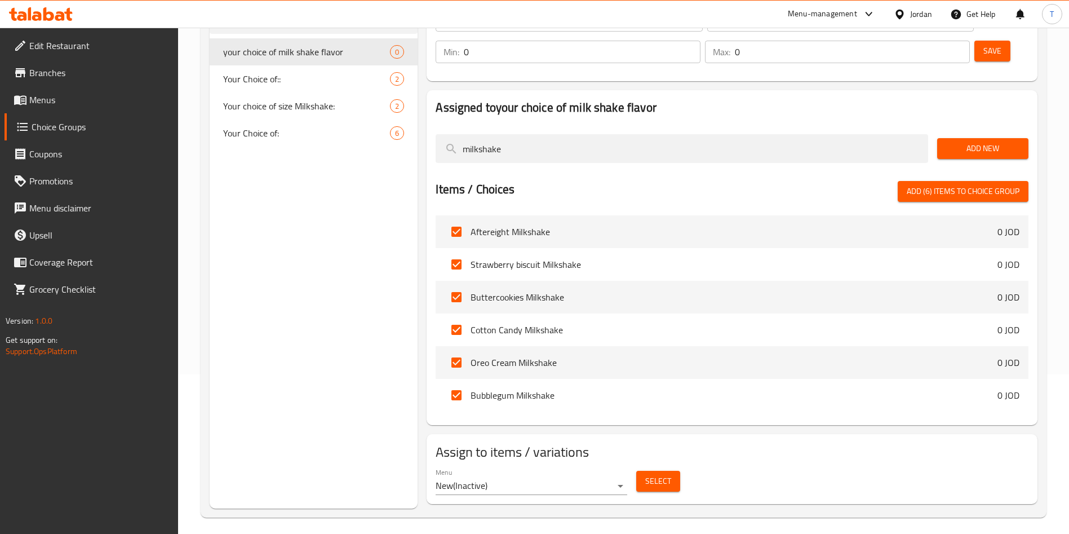
checkbox input "false"
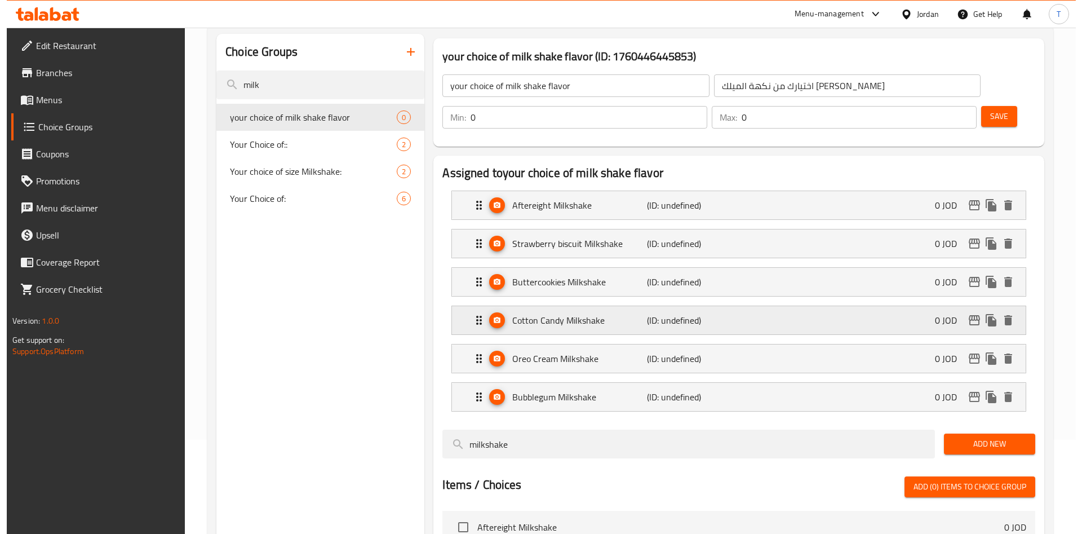
scroll to position [0, 0]
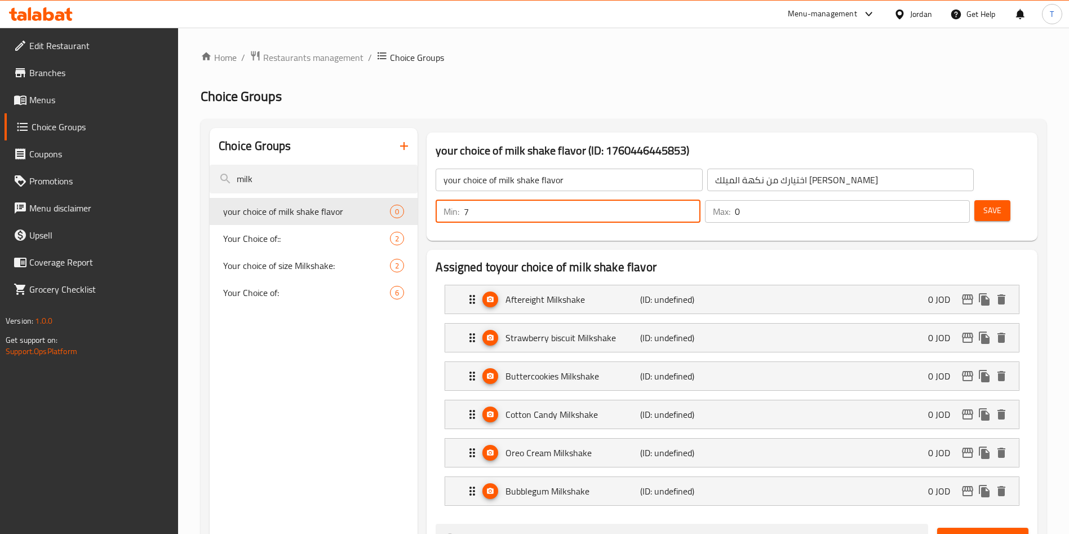
click at [701, 200] on input "7" at bounding box center [582, 211] width 237 height 23
click at [701, 200] on input "6" at bounding box center [582, 211] width 237 height 23
click at [701, 200] on input "5" at bounding box center [582, 211] width 237 height 23
click at [701, 200] on input "4" at bounding box center [582, 211] width 237 height 23
click at [701, 200] on input "3" at bounding box center [582, 211] width 237 height 23
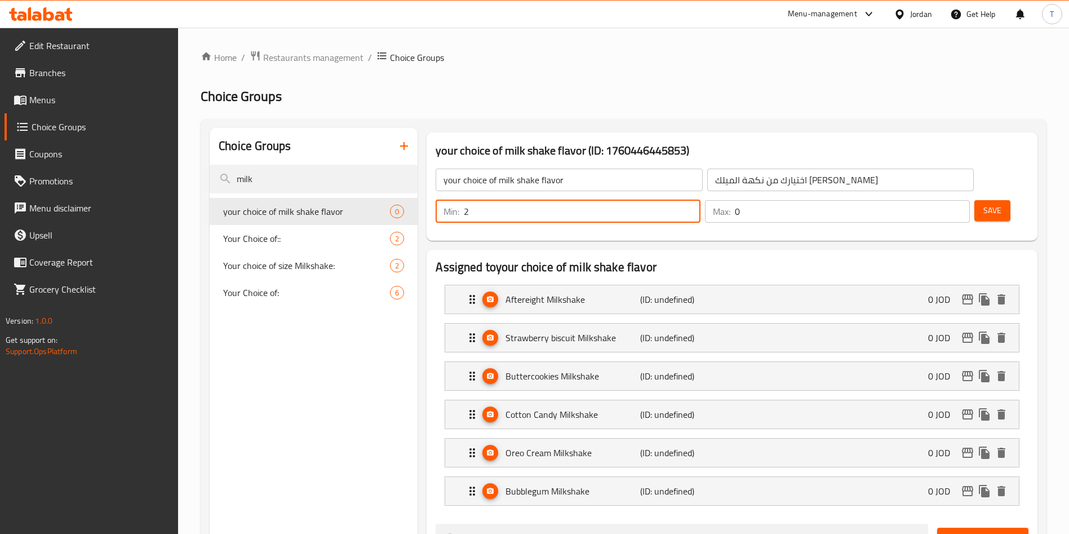
click at [701, 200] on input "2" at bounding box center [582, 211] width 237 height 23
click at [701, 200] on input "1" at bounding box center [582, 211] width 237 height 23
click at [701, 200] on input "0" at bounding box center [582, 211] width 237 height 23
click at [701, 200] on input "1" at bounding box center [582, 211] width 237 height 23
click at [701, 200] on input "2" at bounding box center [582, 211] width 237 height 23
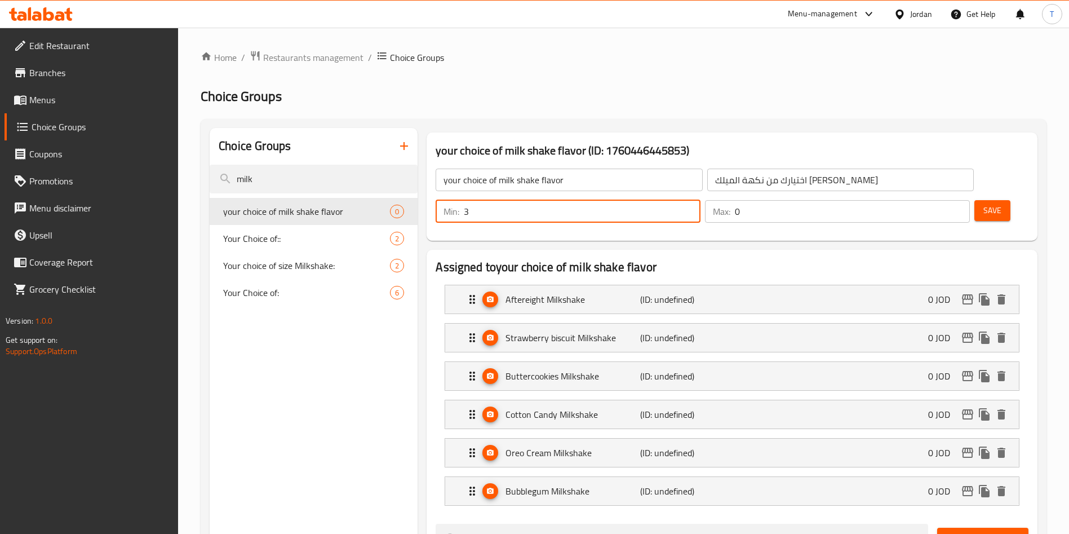
click at [701, 200] on input "3" at bounding box center [582, 211] width 237 height 23
click at [701, 200] on input "4" at bounding box center [582, 211] width 237 height 23
type input "5"
click at [701, 200] on input "5" at bounding box center [582, 211] width 237 height 23
type input "1"
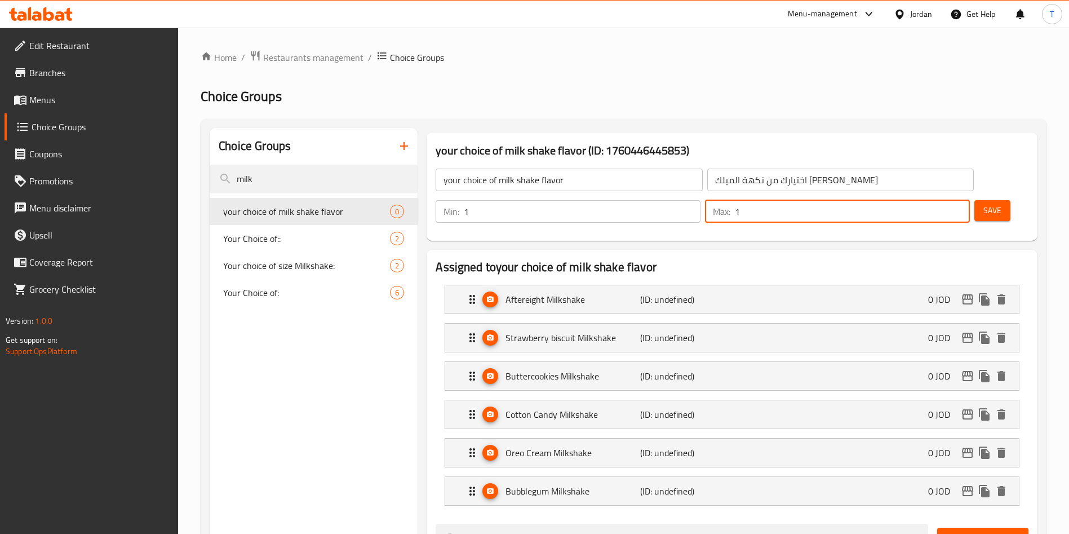
type input "1"
click at [983, 200] on button "Save" at bounding box center [992, 210] width 36 height 21
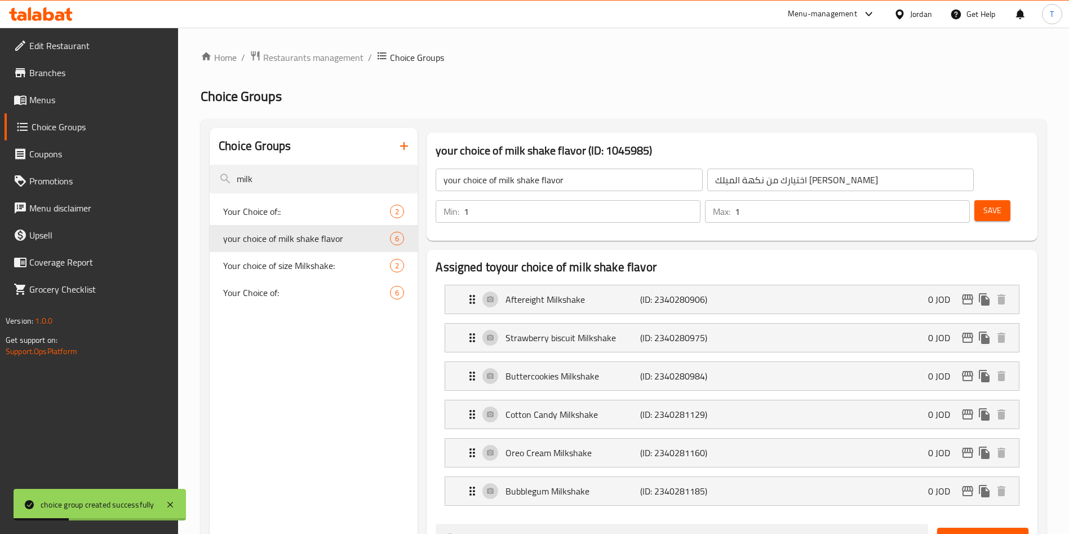
click at [983, 203] on span "Save" at bounding box center [992, 210] width 18 height 14
click at [401, 242] on icon "duplicate" at bounding box center [400, 238] width 11 height 12
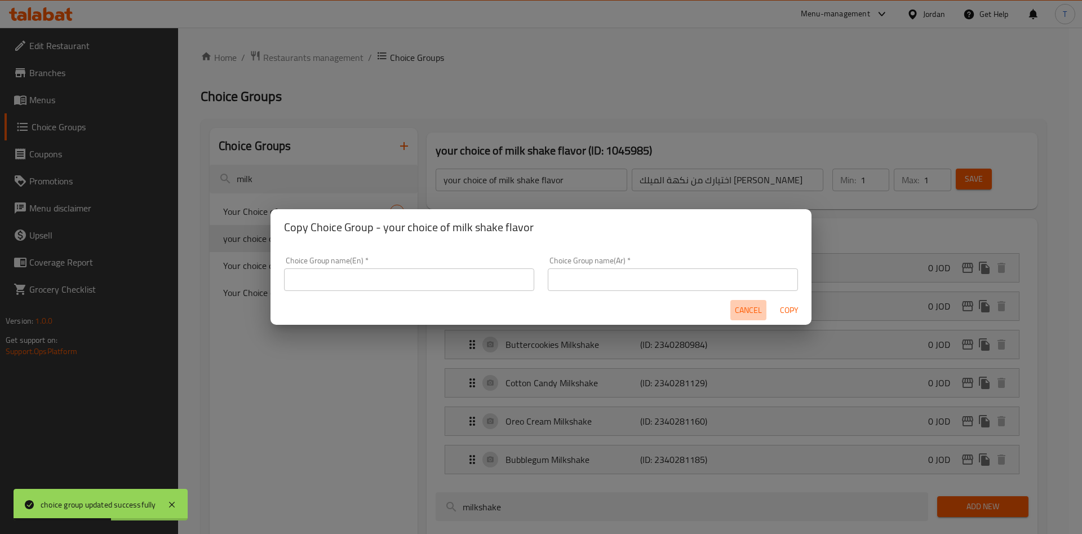
click at [751, 312] on span "Cancel" at bounding box center [748, 310] width 27 height 14
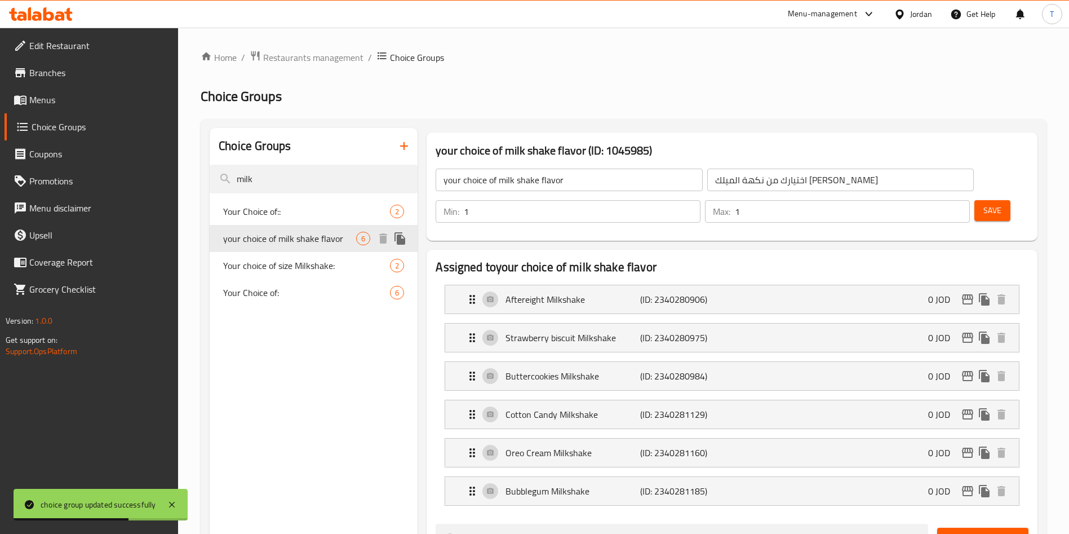
click at [405, 238] on icon "duplicate" at bounding box center [400, 238] width 11 height 12
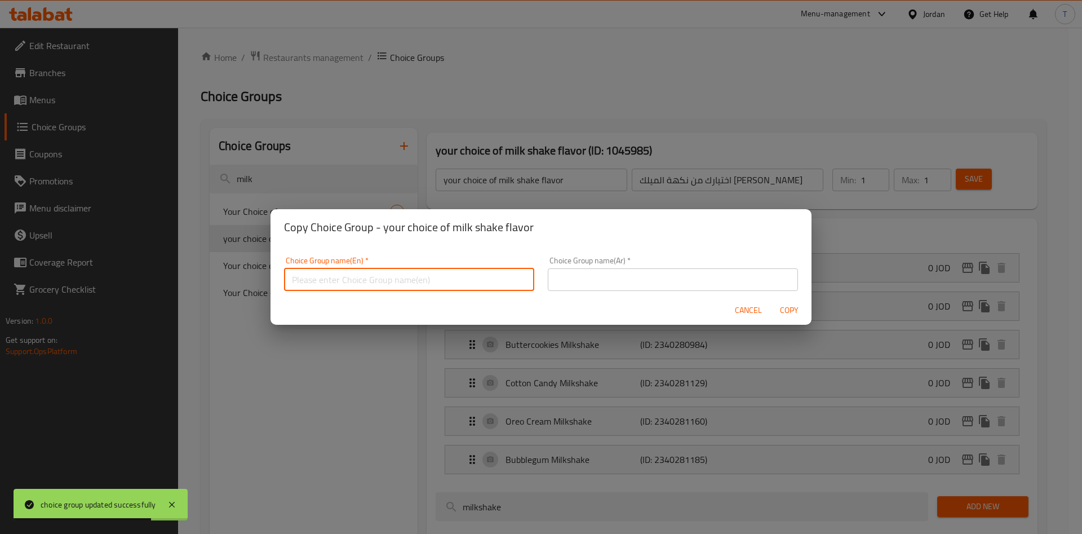
drag, startPoint x: 451, startPoint y: 273, endPoint x: 460, endPoint y: 274, distance: 8.5
click at [451, 273] on input "text" at bounding box center [409, 279] width 250 height 23
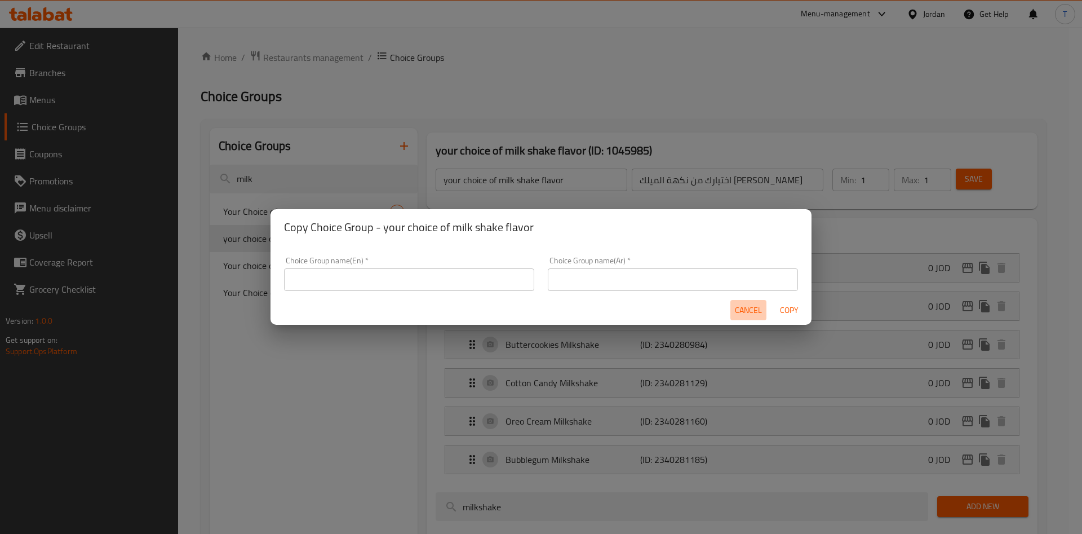
click at [755, 307] on span "Cancel" at bounding box center [748, 310] width 27 height 14
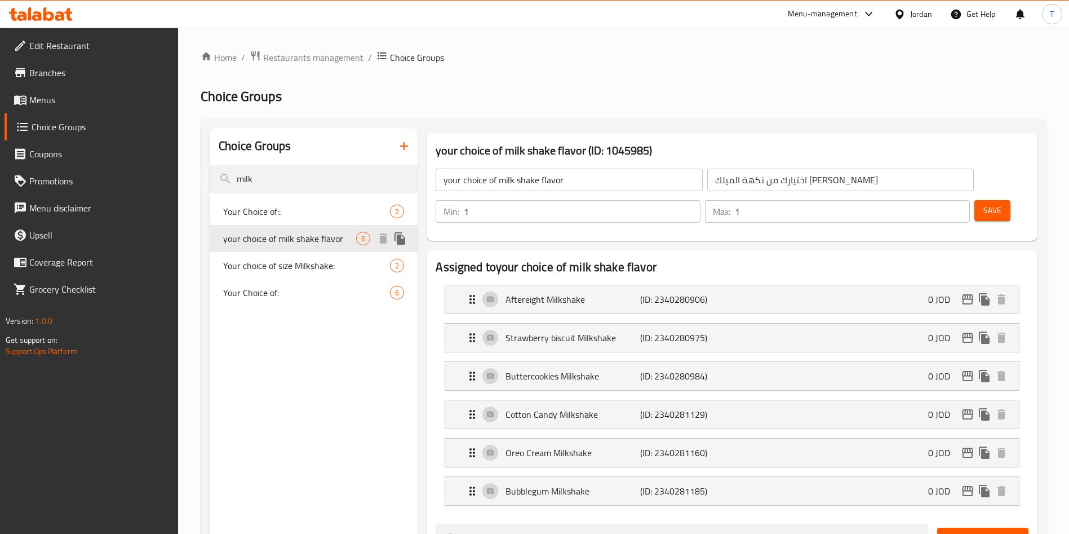
click at [326, 243] on span "your choice of milk shake flavor" at bounding box center [289, 239] width 133 height 14
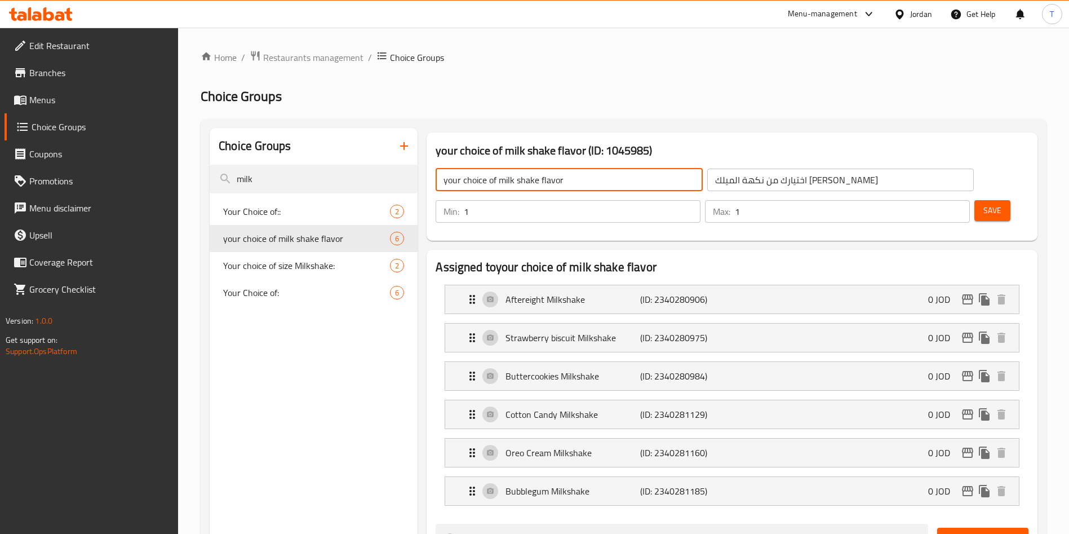
click at [513, 178] on input "your choice of milk shake flavor" at bounding box center [569, 180] width 267 height 23
click at [707, 183] on input "اختيارك من نكهة الميلك شيك" at bounding box center [840, 180] width 267 height 23
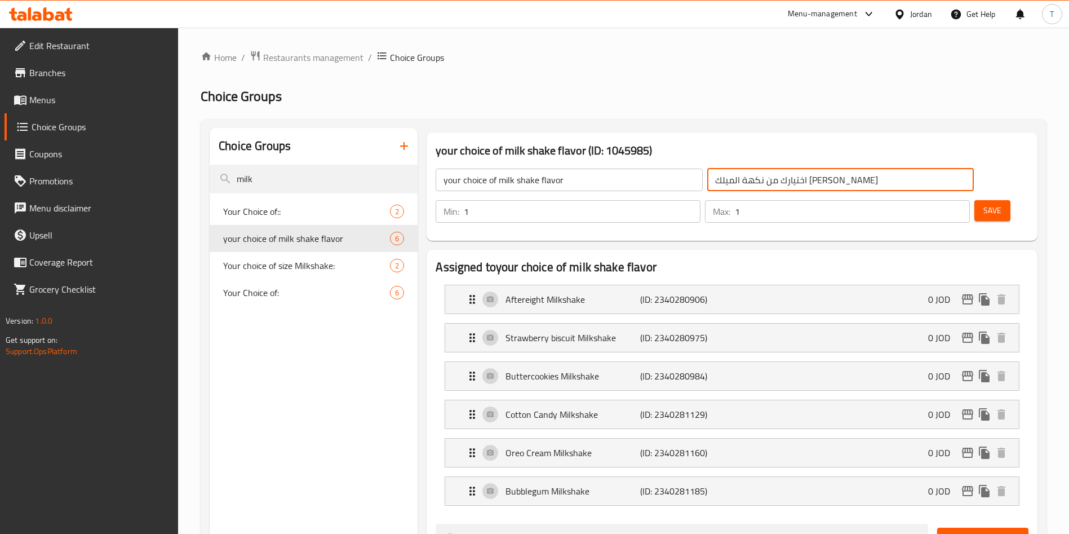
click at [707, 183] on input "اختيارك من نكهة الميلك شيك" at bounding box center [840, 180] width 267 height 23
click at [403, 236] on icon "duplicate" at bounding box center [400, 239] width 14 height 14
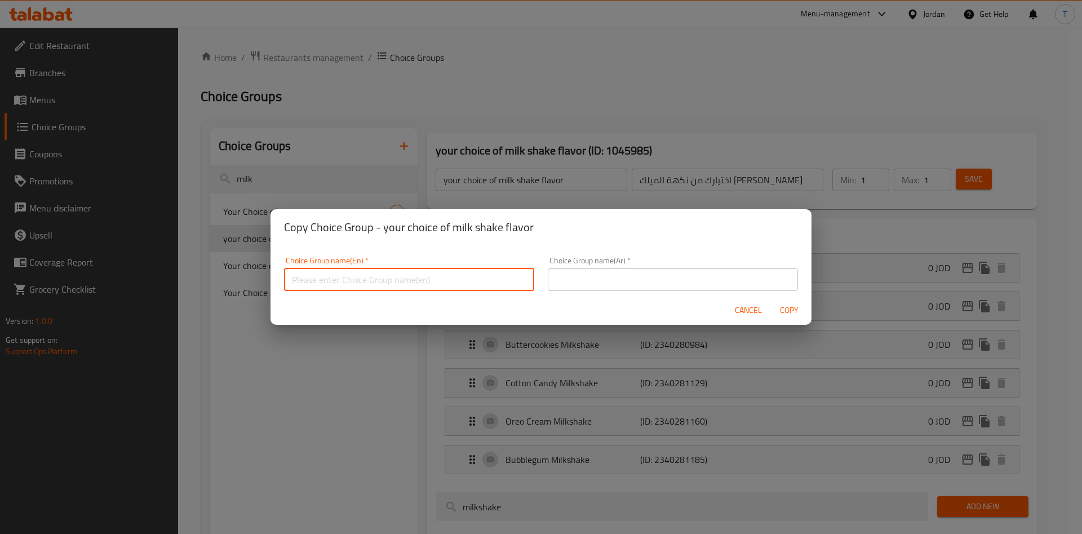
click at [356, 271] on input "text" at bounding box center [409, 279] width 250 height 23
paste input "your choice of milk shake flavor"
click at [347, 279] on input "your choice of milk shake flavor" at bounding box center [409, 279] width 250 height 23
type input "your choice of 2nd milk shake flavor"
click at [560, 275] on input "text" at bounding box center [673, 279] width 250 height 23
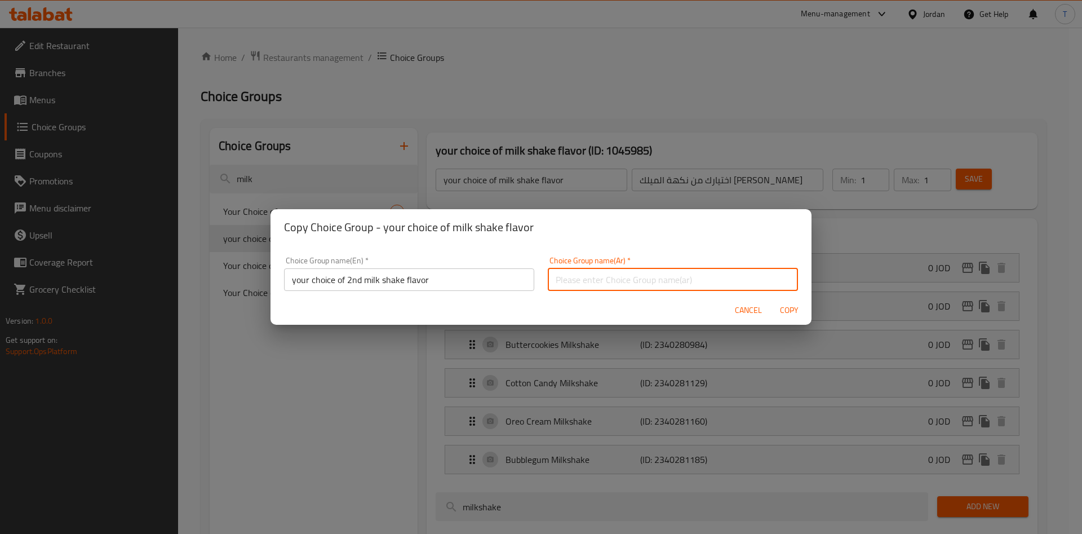
paste input "your choice of milk shake flavor"
drag, startPoint x: 695, startPoint y: 271, endPoint x: 481, endPoint y: 281, distance: 213.8
click at [481, 284] on div "Choice Group name(En)   * your choice of 2nd milk shake flavor Choice Group nam…" at bounding box center [541, 274] width 528 height 48
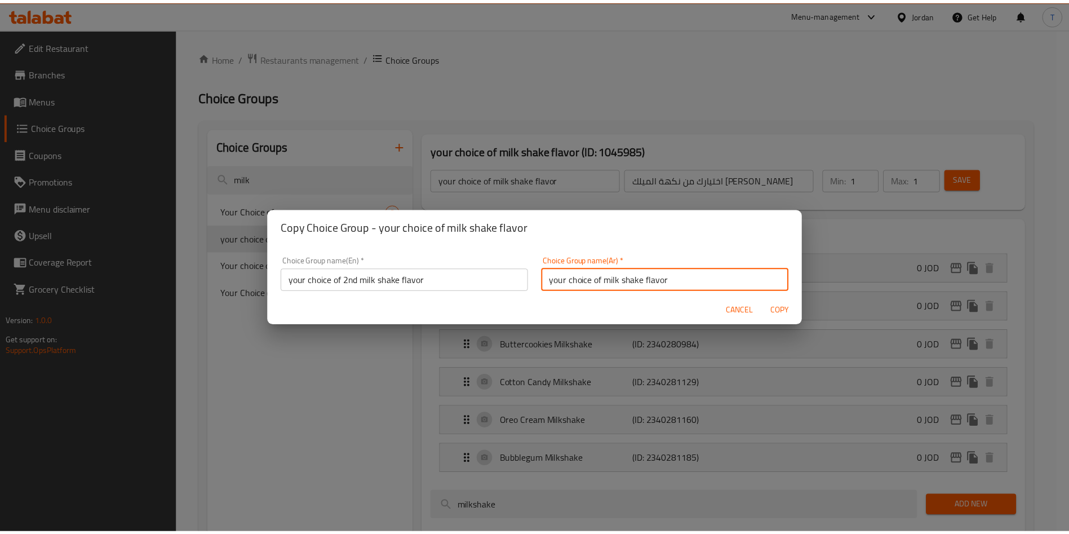
scroll to position [2, 0]
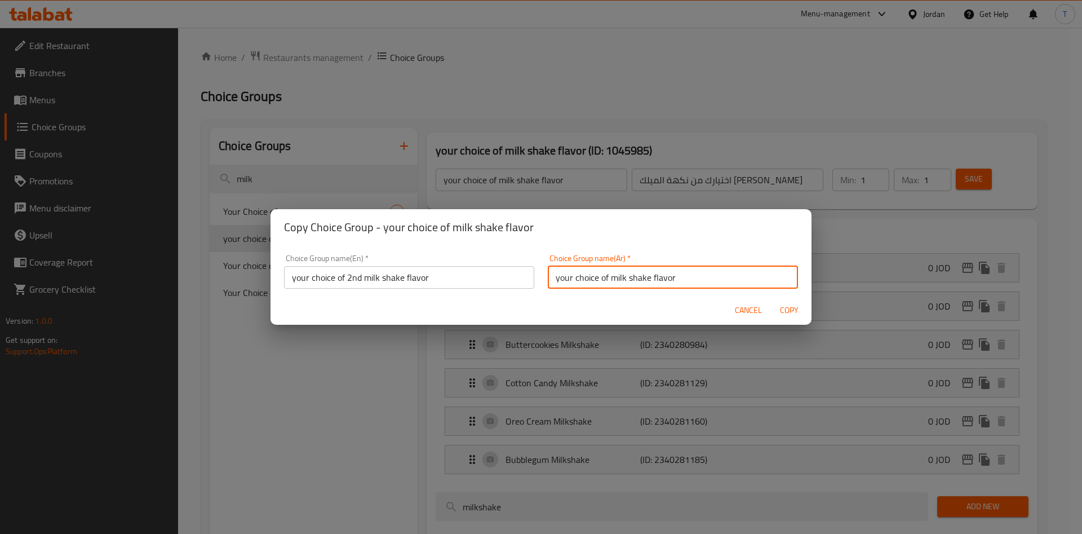
paste input "اختيارك من نكهة الميلك شيك"
type input "اختيارك من نكهة الميلك شيك الثاني"
click at [791, 308] on span "Copy" at bounding box center [788, 310] width 27 height 14
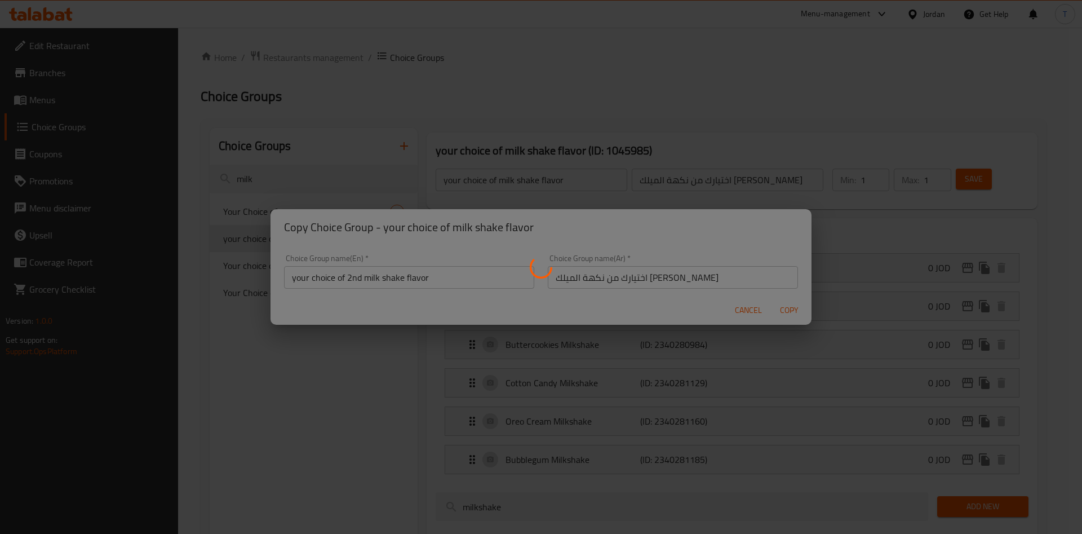
type input "your choice of 2nd milk shake flavor"
type input "اختيارك من نكهة الميلك شيك الثاني"
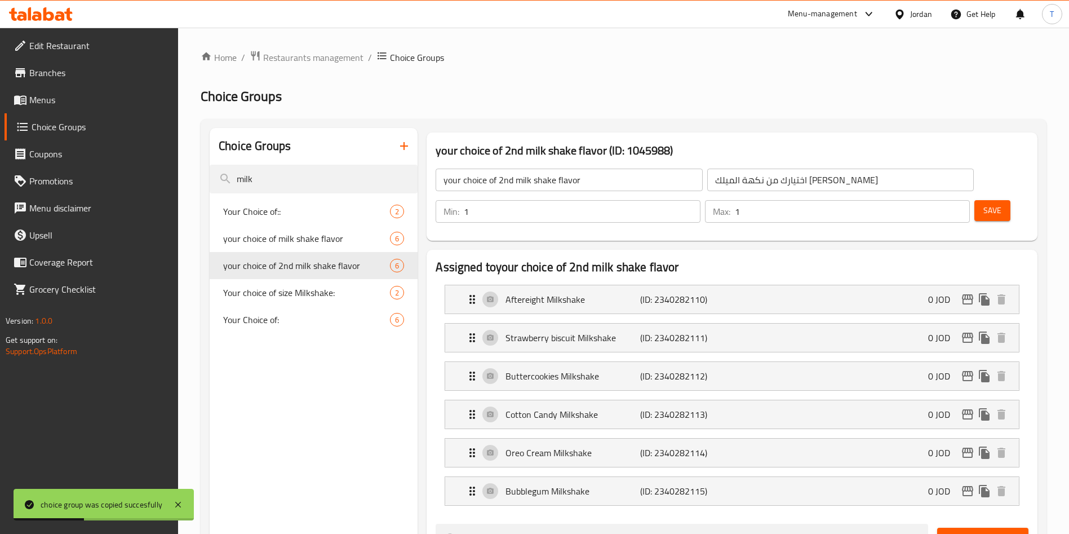
click at [991, 200] on button "Save" at bounding box center [992, 210] width 36 height 21
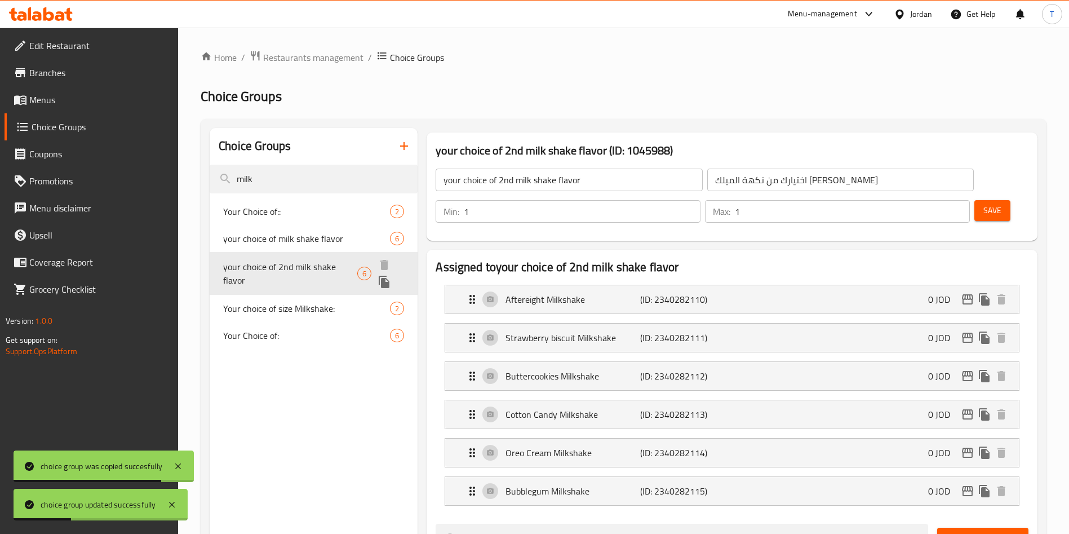
click at [387, 285] on icon "duplicate" at bounding box center [384, 282] width 11 height 12
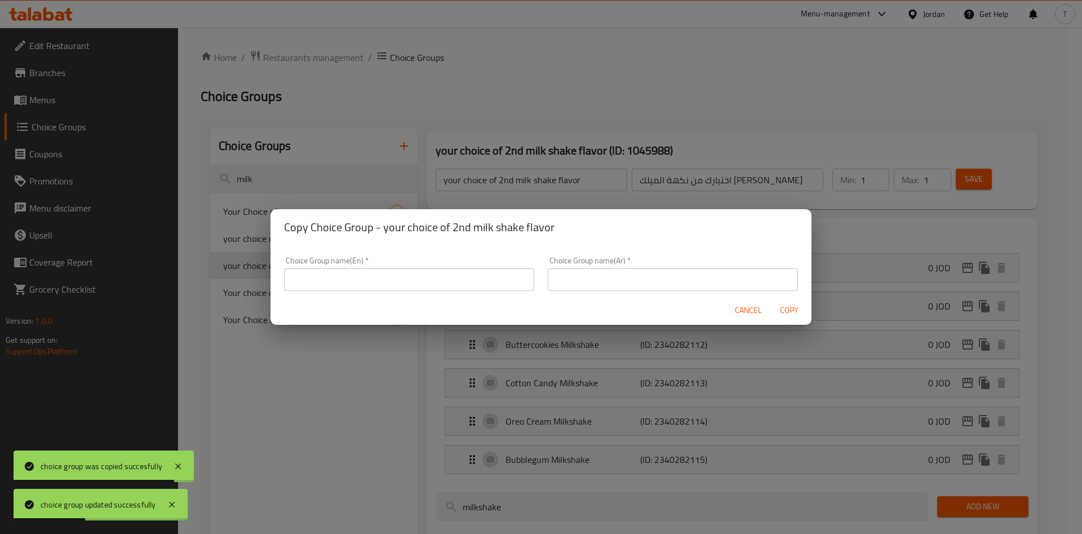
click at [402, 280] on input "text" at bounding box center [409, 279] width 250 height 23
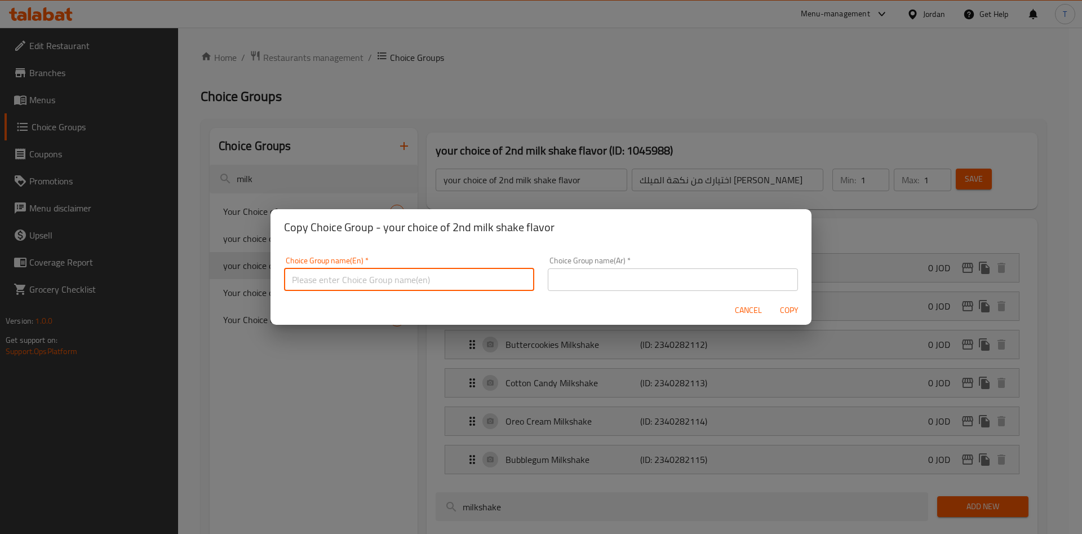
paste input "your choice of milk shake flavor"
click at [343, 278] on input "your choice of milk shake flavor" at bounding box center [409, 279] width 250 height 23
type input "your choice of 3rd milk shake flavor"
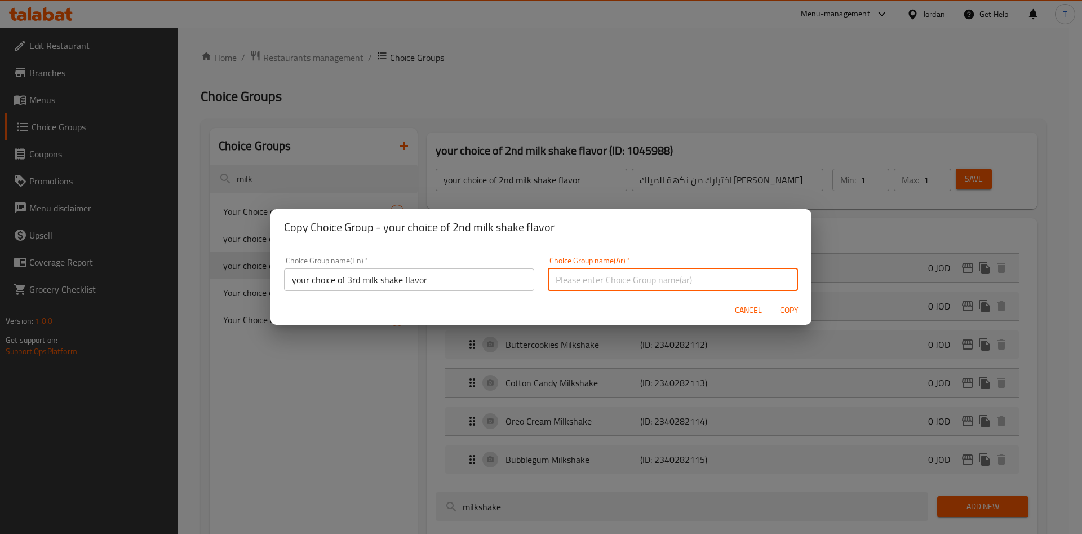
click at [699, 288] on input "text" at bounding box center [673, 279] width 250 height 23
click at [695, 286] on input "text" at bounding box center [673, 279] width 250 height 23
paste input "اختيارك من نكهة الميلك شيك"
click at [689, 274] on input "اختيارك من نكهة الميلك شيك" at bounding box center [673, 279] width 250 height 23
type input "اختيارك من نكهة الميلك شيك الثالث"
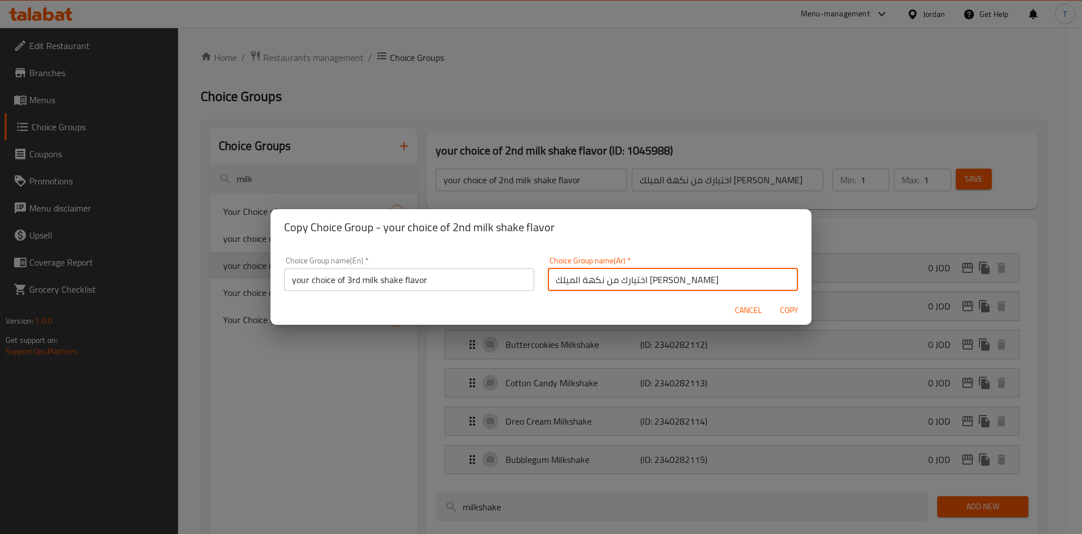
click at [795, 305] on span "Copy" at bounding box center [788, 310] width 27 height 14
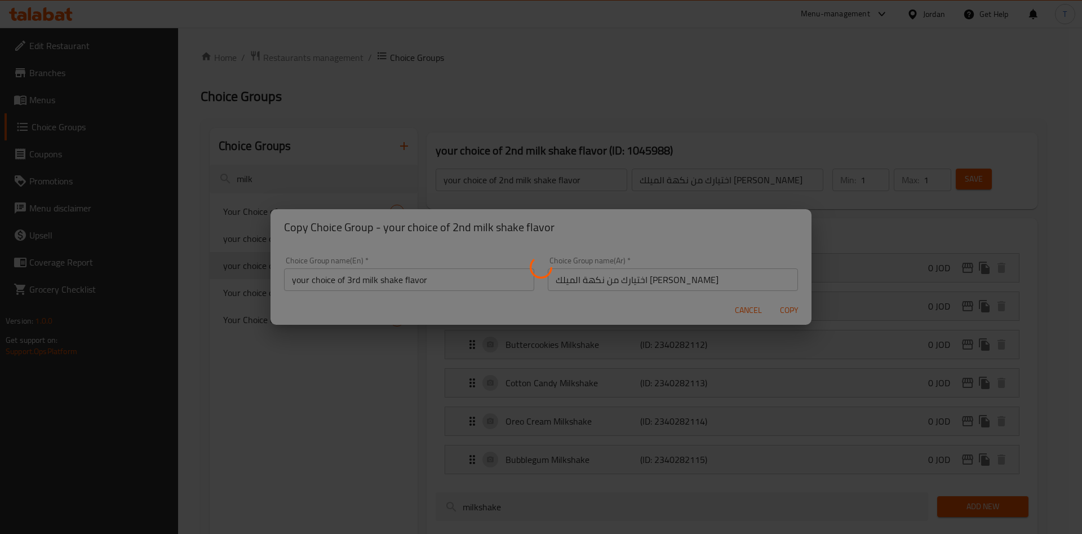
type input "your choice of 3rd milk shake flavor"
type input "اختيارك من نكهة الميلك شيك الثالث"
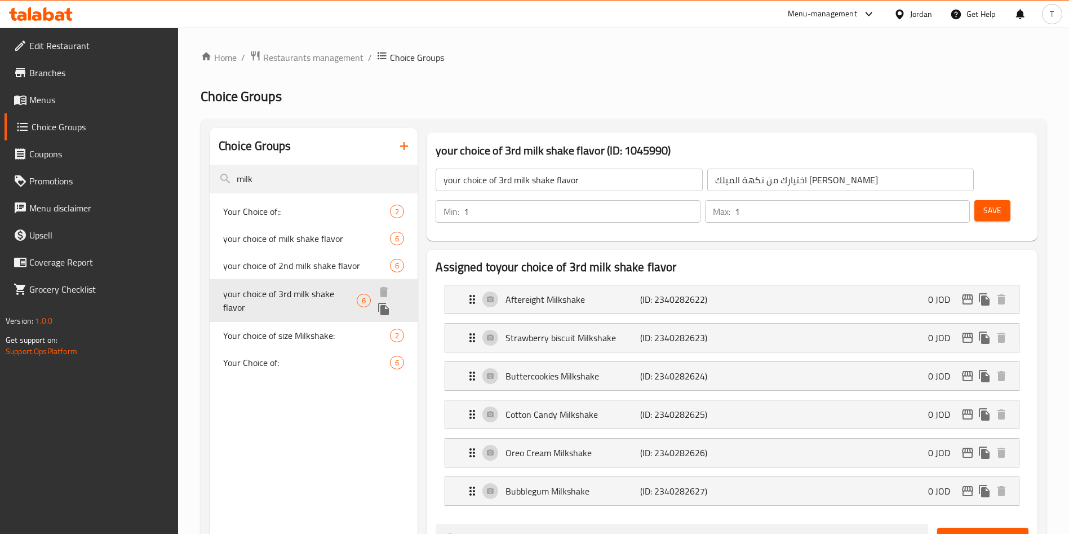
click at [383, 309] on icon "duplicate" at bounding box center [383, 309] width 11 height 12
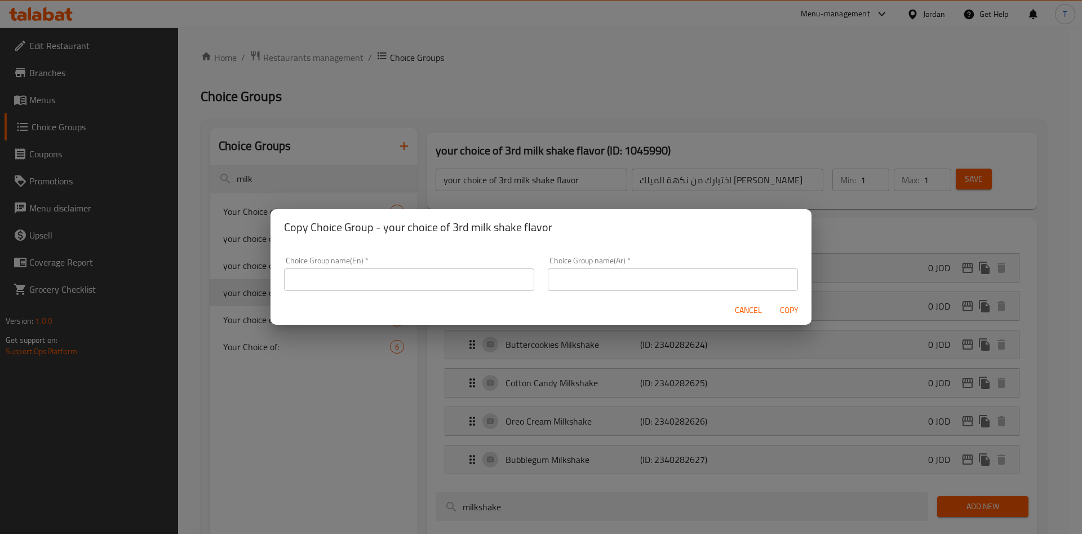
click at [408, 288] on input "text" at bounding box center [409, 279] width 250 height 23
paste input "your choice of milk shake flavor"
click at [345, 277] on input "your choice of milk shake flavor" at bounding box center [409, 279] width 250 height 23
type input "your choice of 4th milk shake flavor"
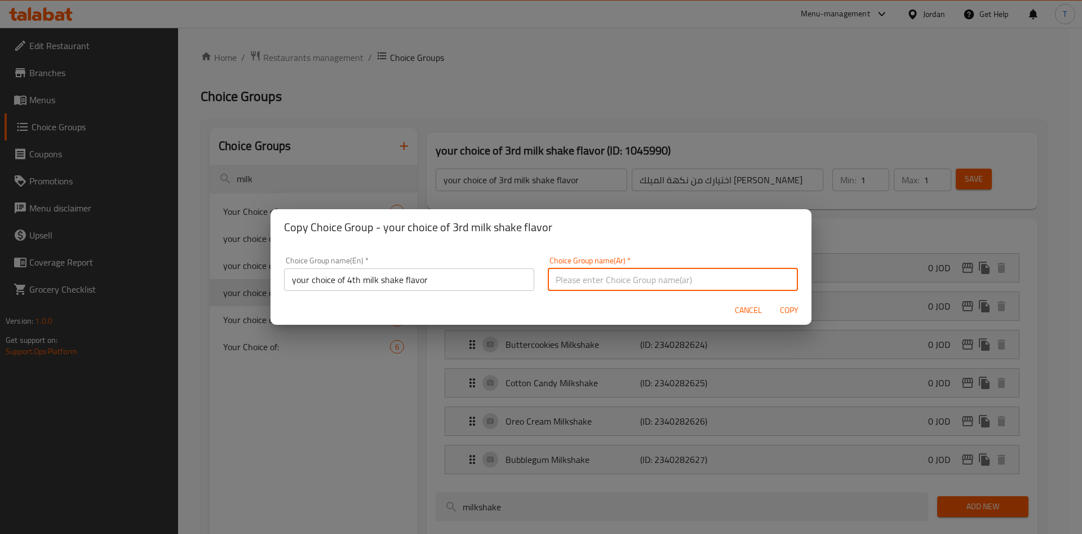
drag, startPoint x: 598, startPoint y: 278, endPoint x: 652, endPoint y: 290, distance: 55.5
click at [598, 278] on input "text" at bounding box center [673, 279] width 250 height 23
paste input "اختيارك من نكهة الميلك شيك"
type input "اختيارك من نكهة الميلك شيك الرابع"
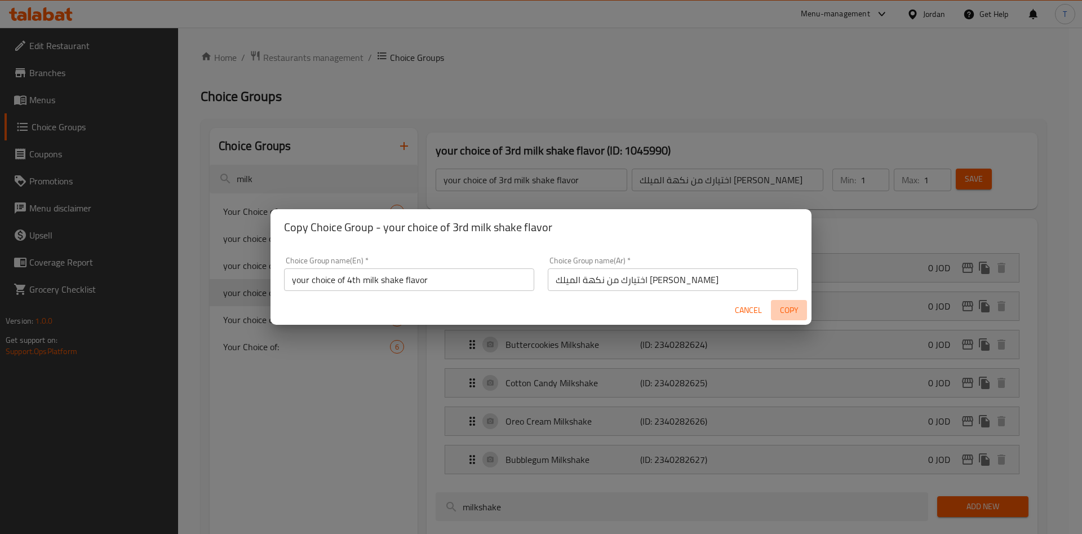
click at [784, 314] on span "Copy" at bounding box center [788, 310] width 27 height 14
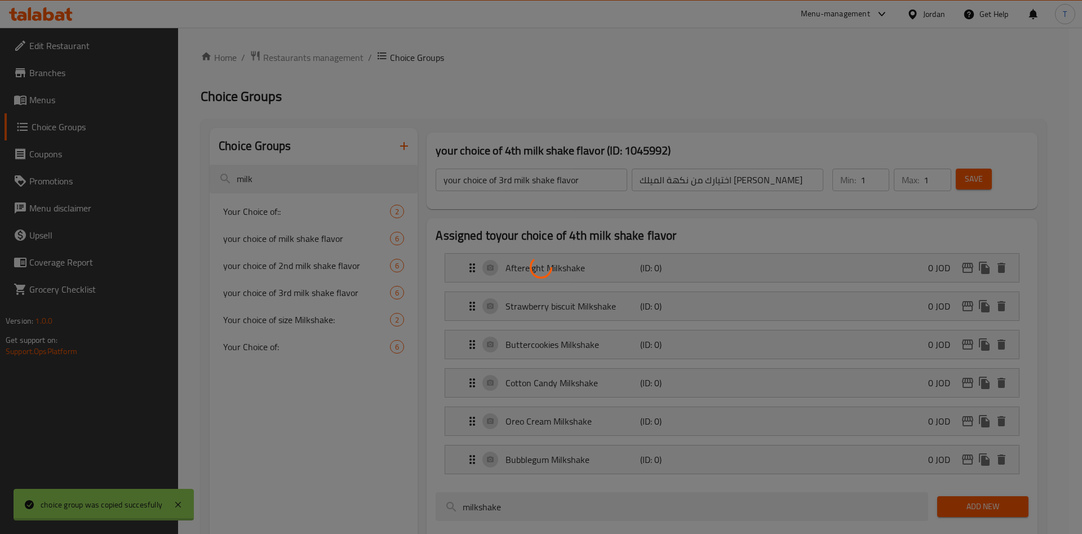
type input "your choice of 4th milk shake flavor"
type input "اختيارك من نكهة الميلك شيك الرابع"
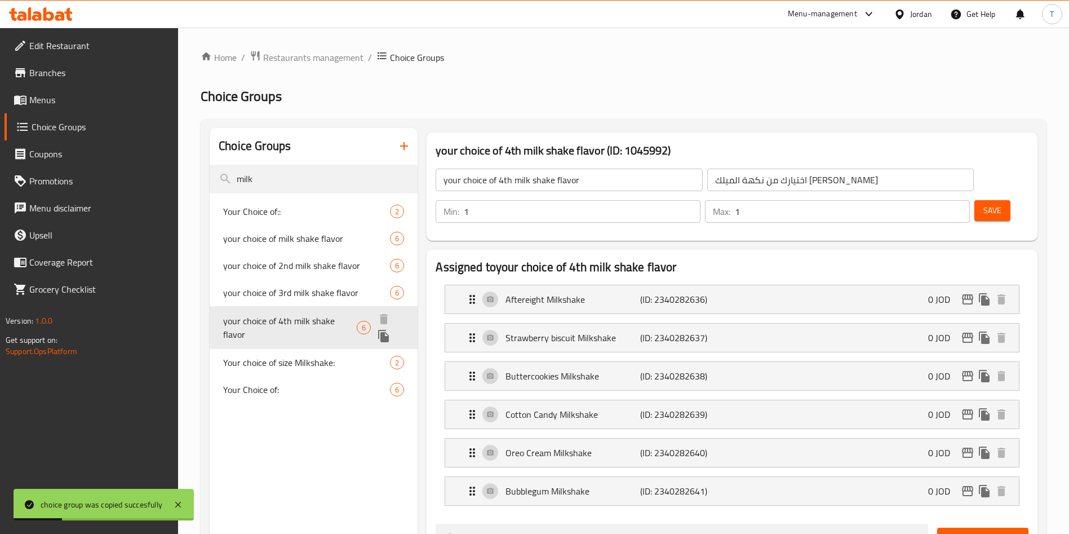
click at [384, 339] on icon "duplicate" at bounding box center [383, 336] width 11 height 12
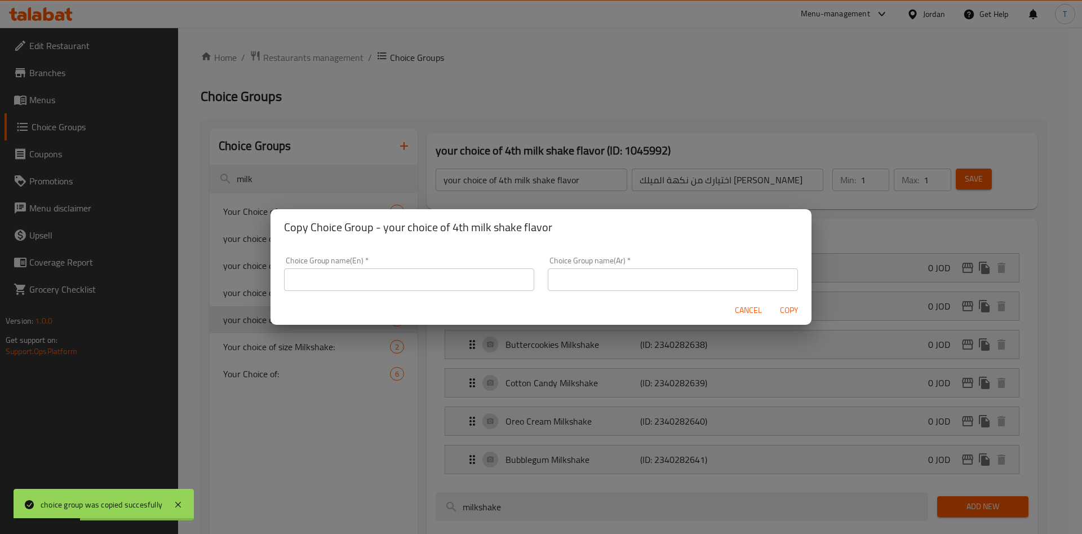
click at [422, 289] on input "text" at bounding box center [409, 279] width 250 height 23
paste input "your choice of milk shake flavor"
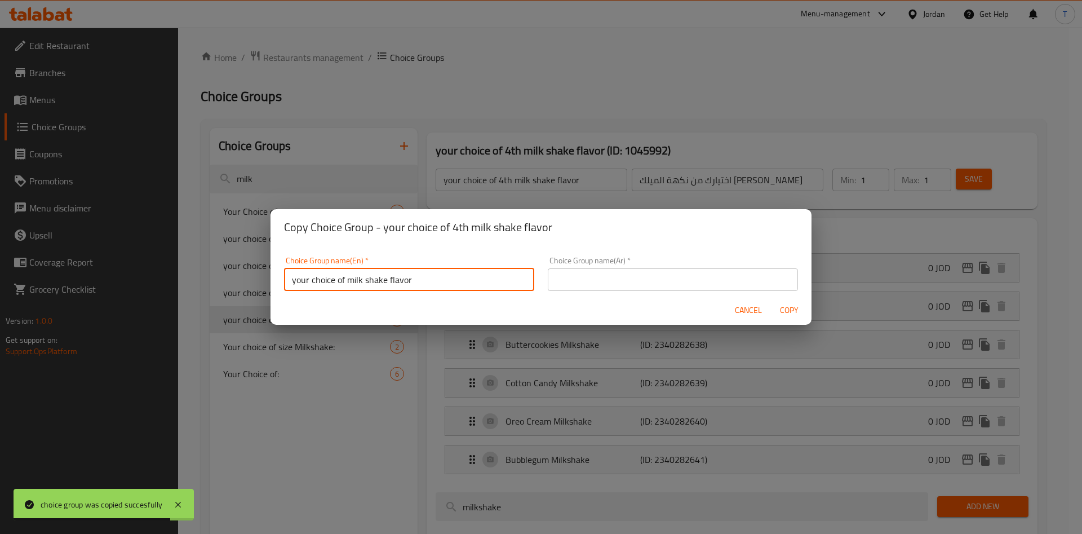
click at [342, 281] on input "your choice of milk shake flavor" at bounding box center [409, 279] width 250 height 23
click at [345, 281] on input "your choice of milk shake flavor" at bounding box center [409, 279] width 250 height 23
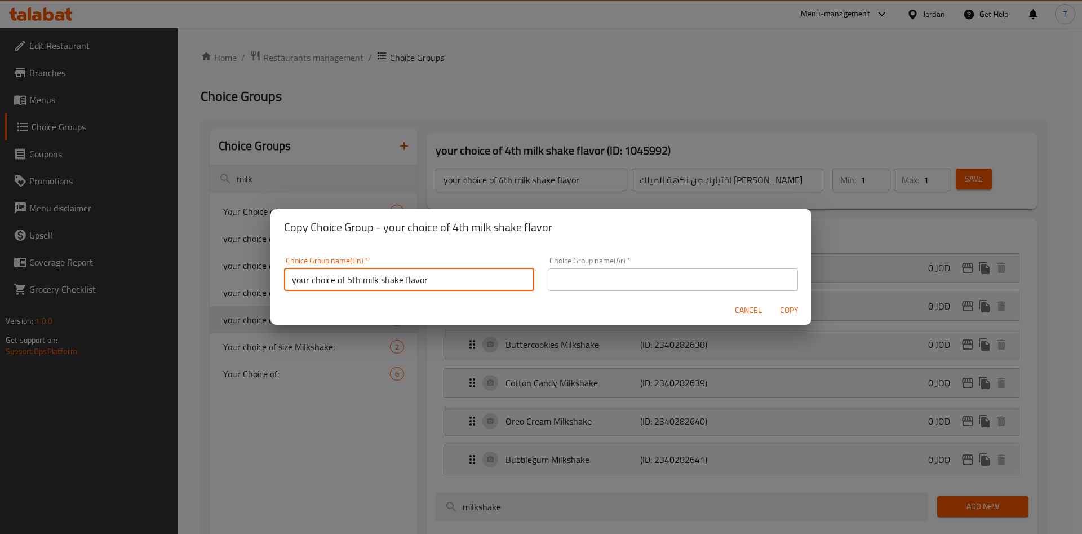
type input "your choice of 5th milk shake flavor"
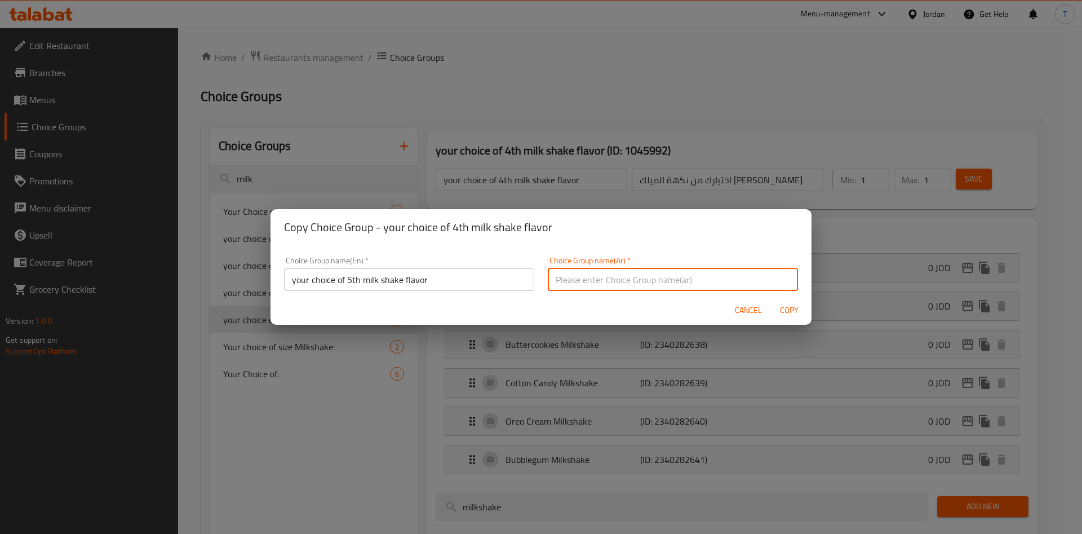
click at [662, 272] on input "text" at bounding box center [673, 279] width 250 height 23
paste input "your choice of milk shake flavor"
drag, startPoint x: 490, startPoint y: 281, endPoint x: 391, endPoint y: 274, distance: 98.9
click at [391, 274] on div "Choice Group name(En)   * your choice of 5th milk shake flavor Choice Group nam…" at bounding box center [541, 274] width 528 height 48
paste input "اختيارك من نكهة الميلك شيك"
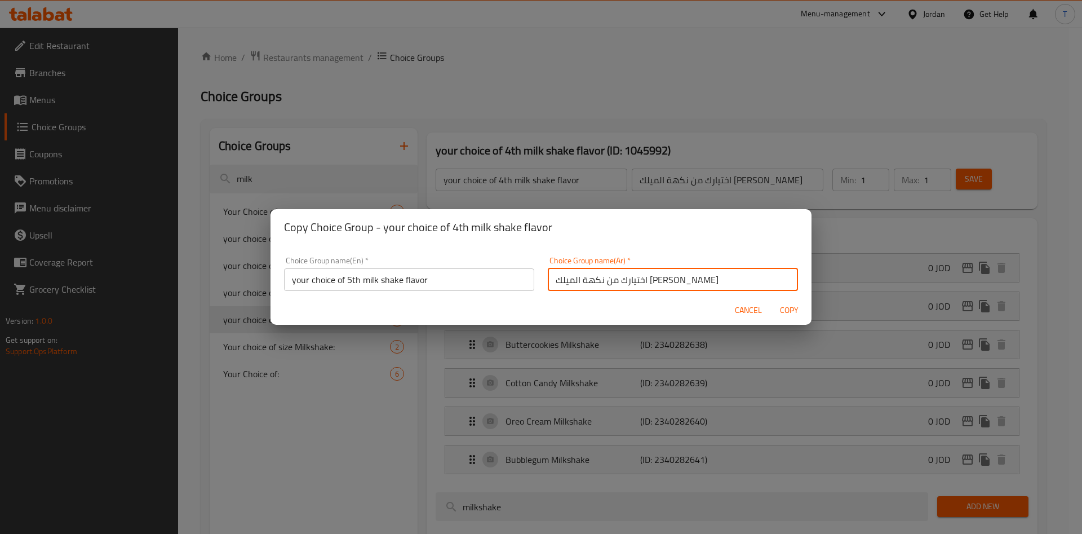
type input "اختيارك من نكهة الميلك شيك الخامس"
drag, startPoint x: 796, startPoint y: 311, endPoint x: 816, endPoint y: 304, distance: 20.1
click at [795, 311] on span "Copy" at bounding box center [788, 310] width 27 height 14
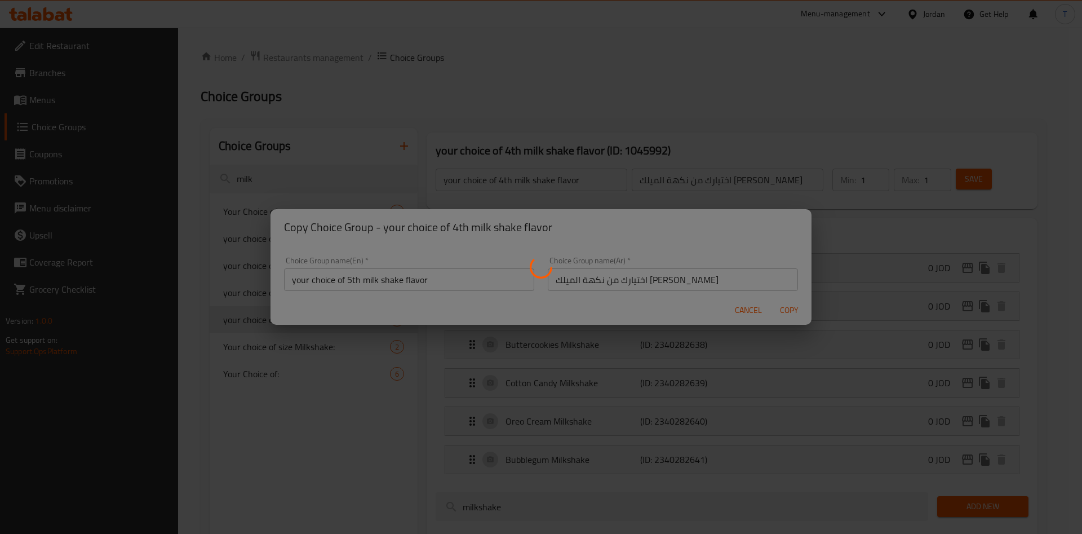
type input "your choice of 5th milk shake flavor"
type input "اختيارك من نكهة الميلك شيك الخامس"
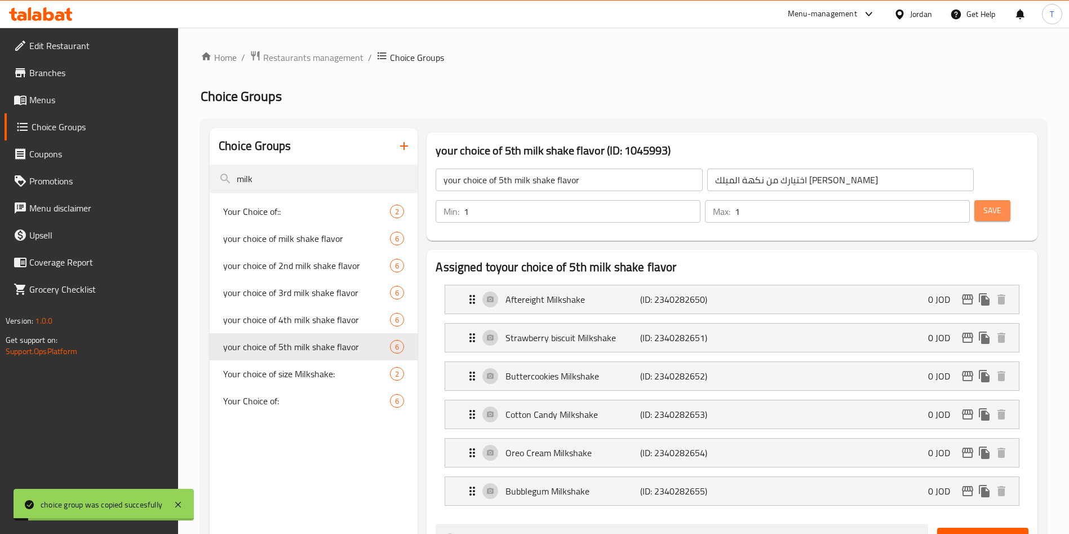
click at [983, 203] on span "Save" at bounding box center [992, 210] width 18 height 14
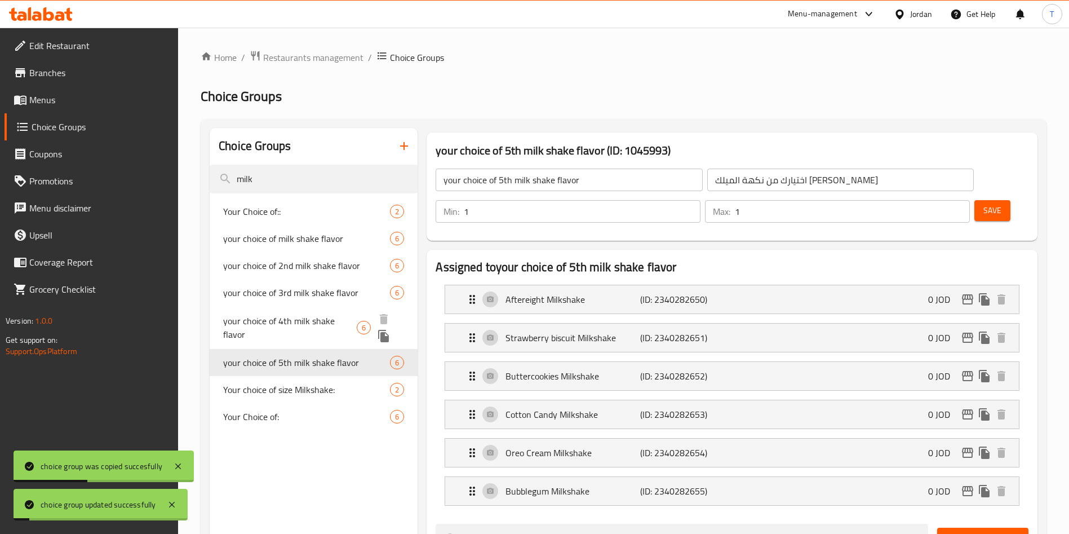
click at [319, 326] on span "your choice of 4th milk shake flavor" at bounding box center [290, 327] width 134 height 27
type input "your choice of 4th milk shake flavor"
type input "اختيارك من نكهة الميلك شيك الرابع"
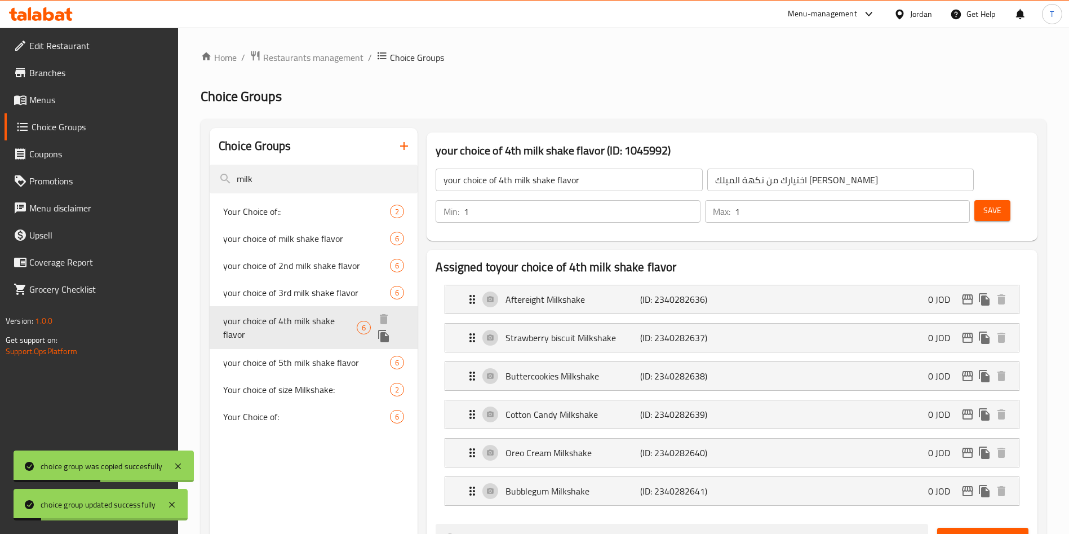
click at [318, 299] on span "your choice of 3rd milk shake flavor" at bounding box center [306, 293] width 167 height 14
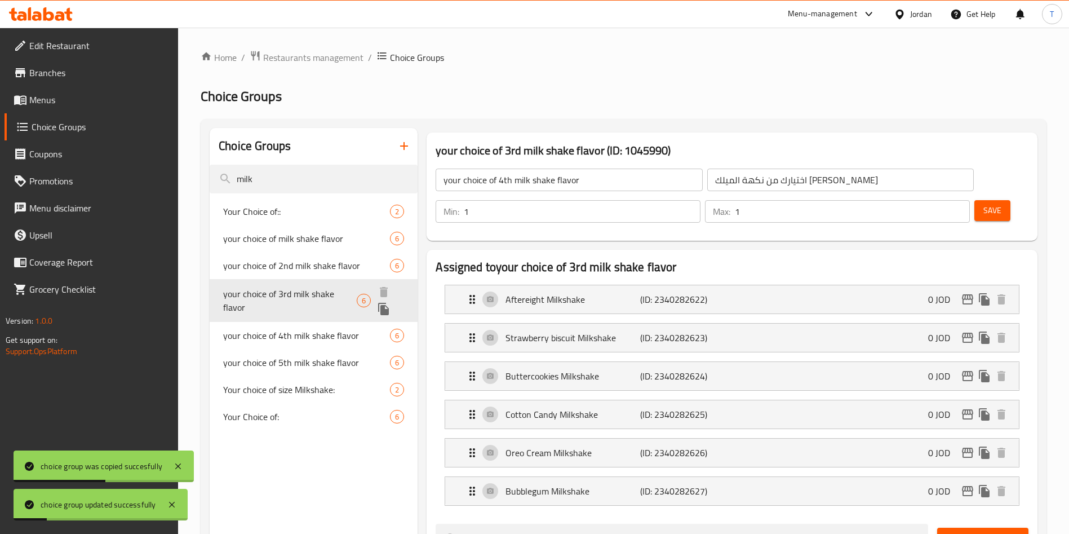
type input "your choice of 3rd milk shake flavor"
type input "اختيارك من نكهة الميلك شيك الثالث"
click at [316, 274] on span "your choice of 2nd milk shake flavor" at bounding box center [290, 273] width 134 height 27
type input "your choice of 2nd milk shake flavor"
type input "اختيارك من نكهة الميلك شيك الثاني"
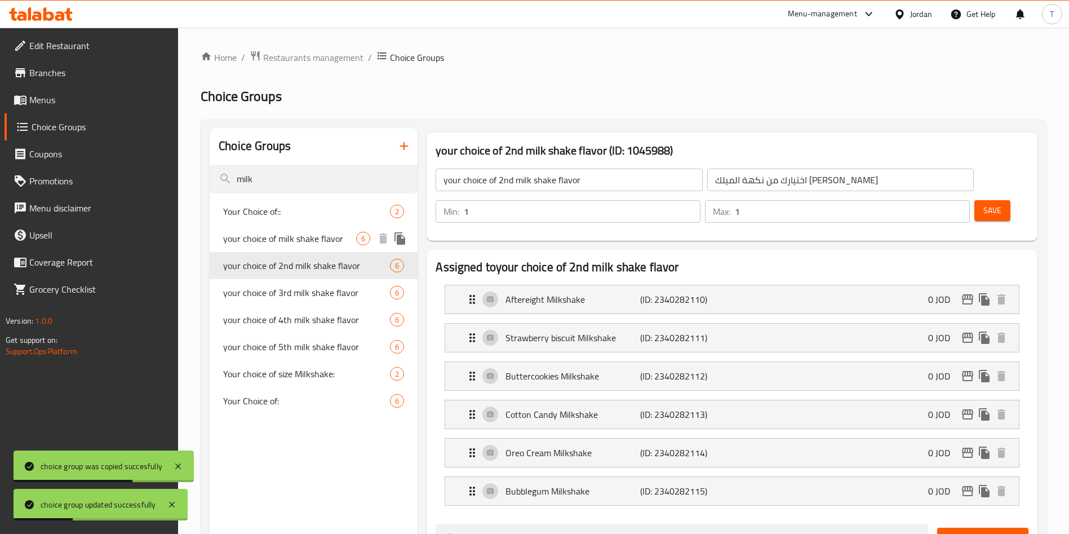
click at [316, 241] on span "your choice of milk shake flavor" at bounding box center [289, 239] width 133 height 14
type input "your choice of milk shake flavor"
type input "اختيارك من نكهة الميلك شيك"
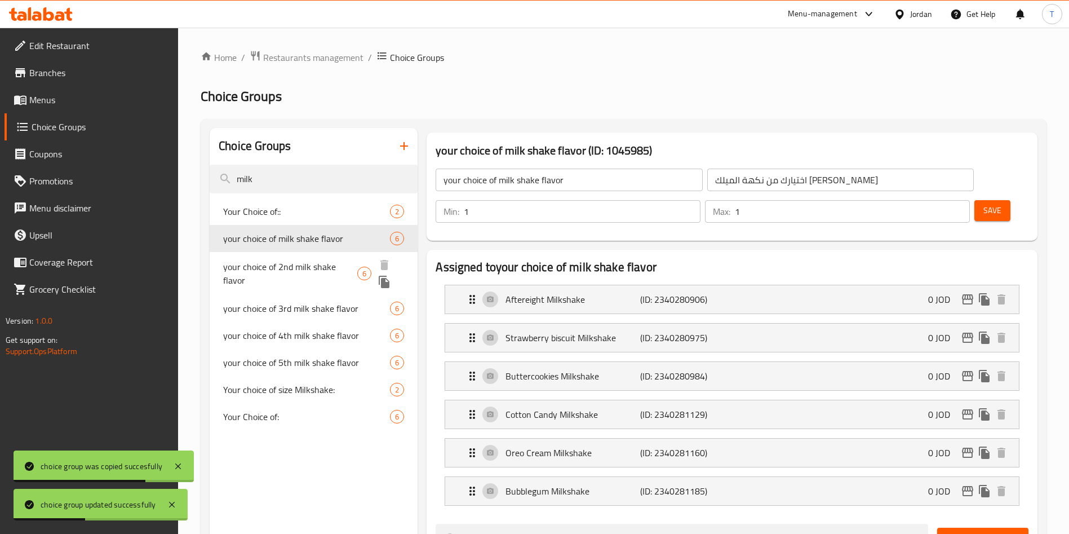
click at [330, 276] on span "your choice of 2nd milk shake flavor" at bounding box center [290, 273] width 134 height 27
type input "your choice of 2nd milk shake flavor"
type input "اختيارك من نكهة الميلك شيك الثاني"
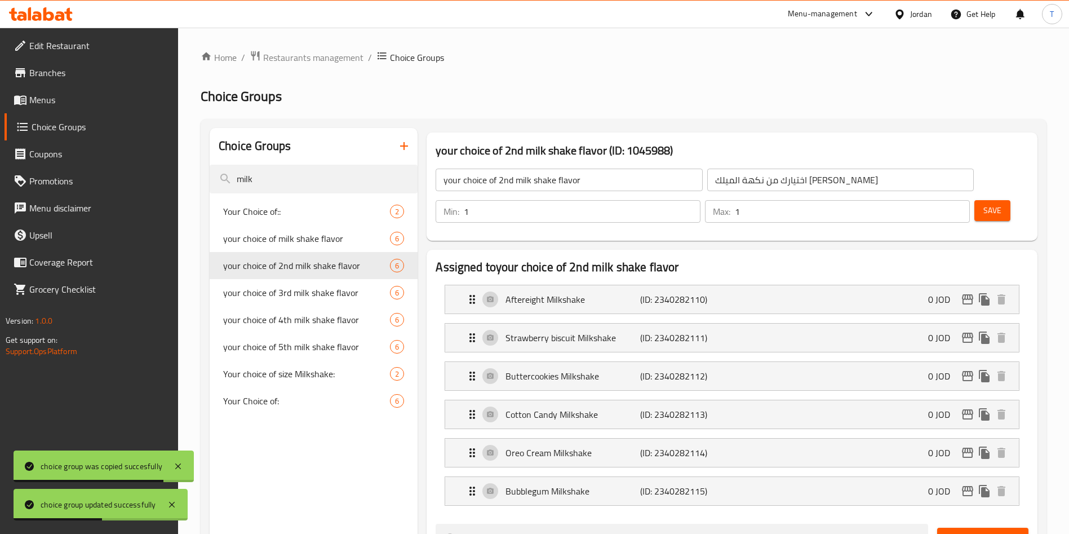
drag, startPoint x: 965, startPoint y: 180, endPoint x: 758, endPoint y: 207, distance: 209.2
click at [983, 203] on span "Save" at bounding box center [992, 210] width 18 height 14
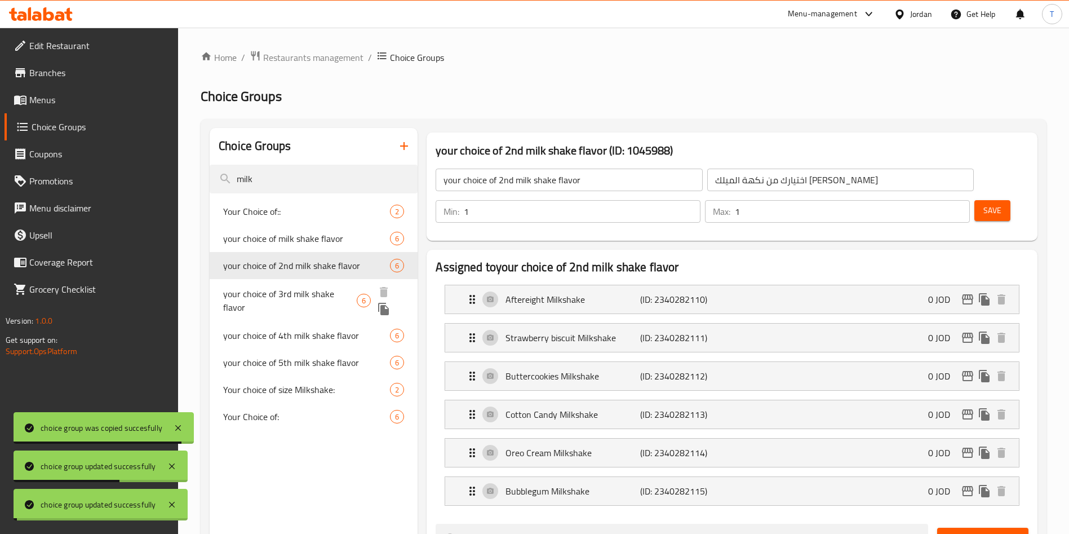
click at [313, 295] on span "your choice of 3rd milk shake flavor" at bounding box center [290, 300] width 134 height 27
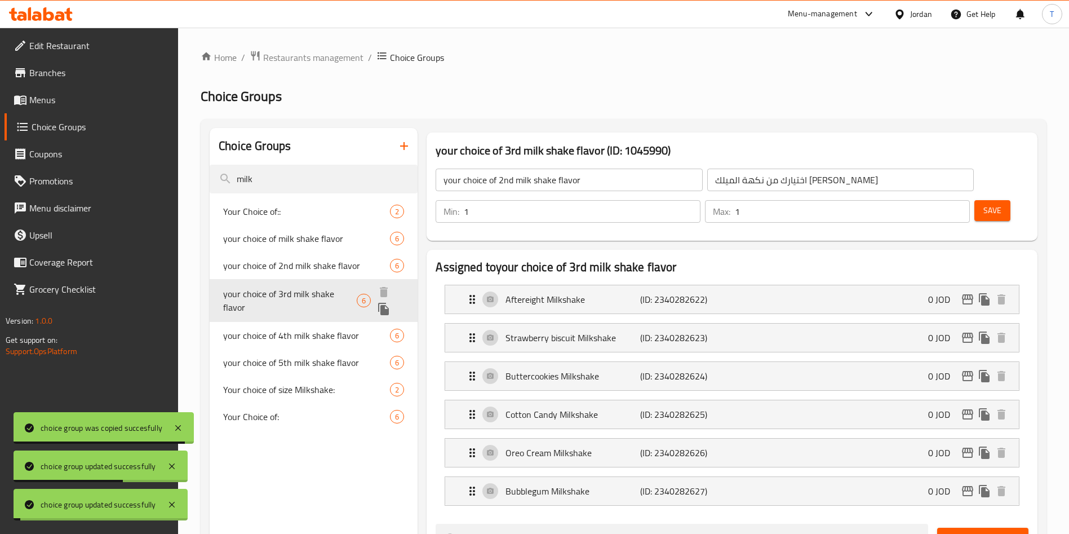
type input "your choice of 3rd milk shake flavor"
type input "اختيارك من نكهة الميلك شيك الثالث"
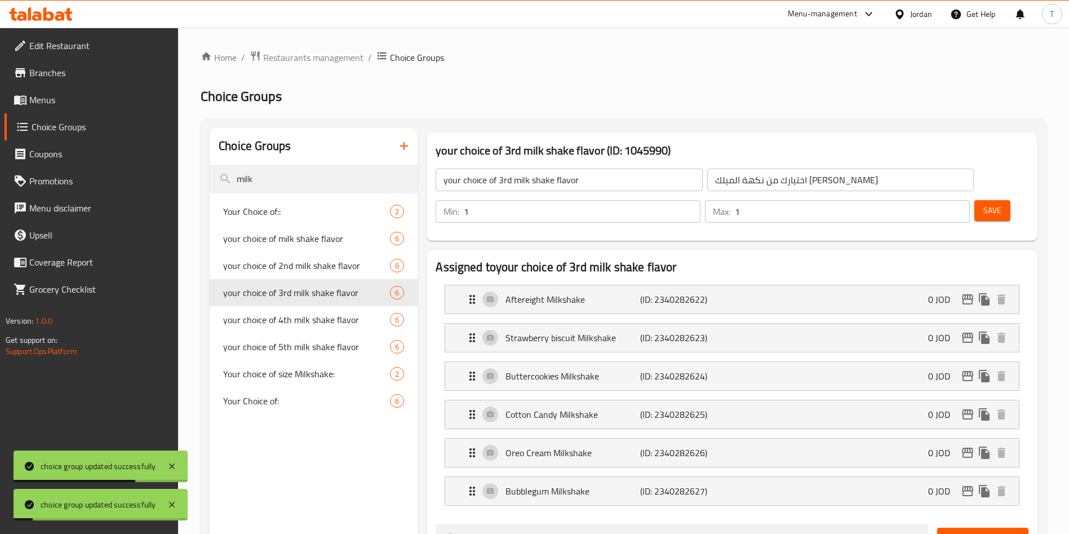
click at [974, 200] on button "Save" at bounding box center [992, 210] width 36 height 21
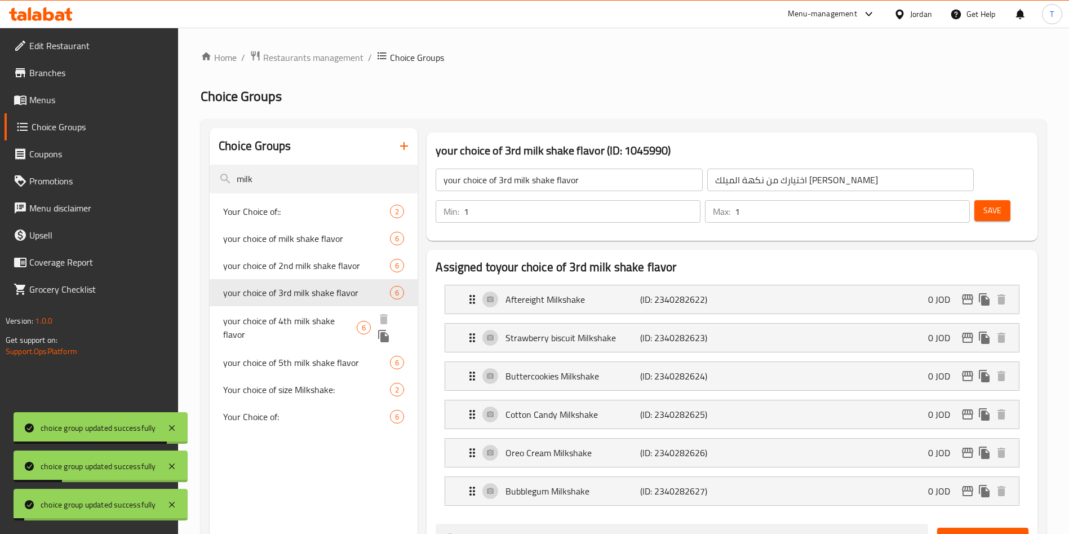
click at [305, 321] on span "your choice of 4th milk shake flavor" at bounding box center [290, 327] width 134 height 27
type input "your choice of 4th milk shake flavor"
type input "اختيارك من نكهة الميلك شيك الرابع"
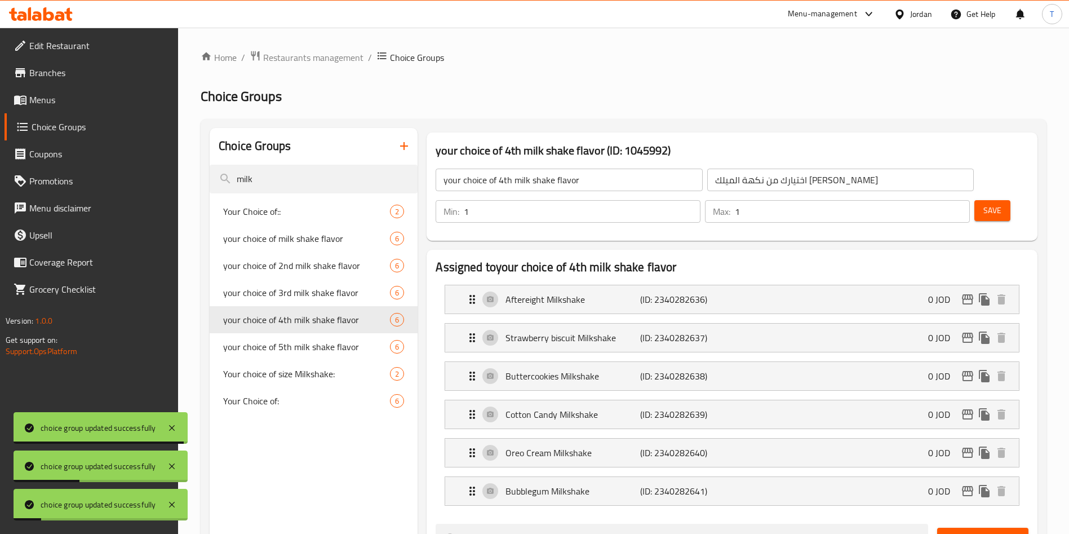
click at [974, 200] on button "Save" at bounding box center [992, 210] width 36 height 21
click at [320, 343] on span "your choice of 5th milk shake flavor" at bounding box center [290, 354] width 134 height 27
type input "your choice of 5th milk shake flavor"
type input "اختيارك من نكهة الميلك شيك الخامس"
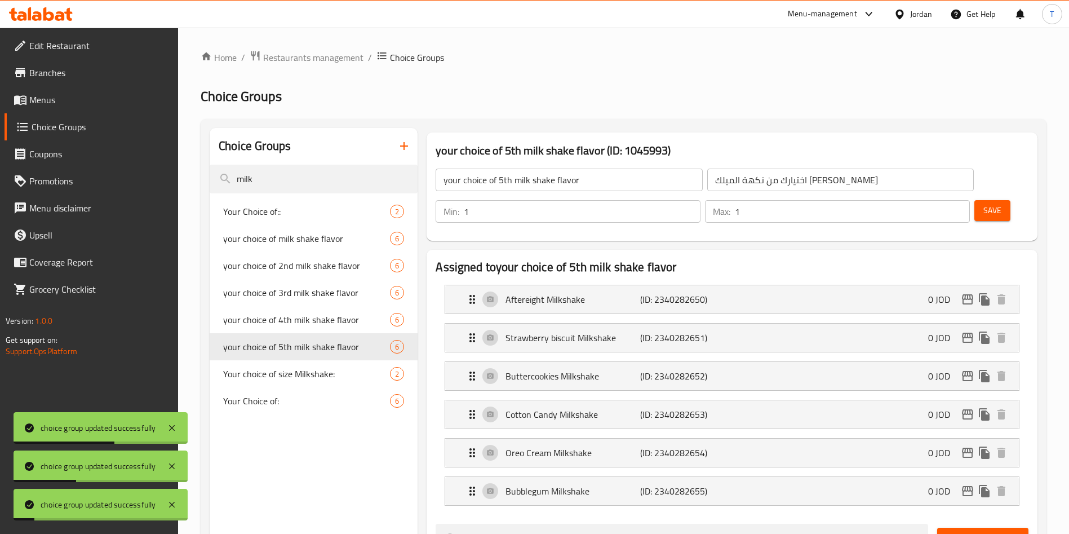
click at [983, 203] on span "Save" at bounding box center [992, 210] width 18 height 14
drag, startPoint x: 291, startPoint y: 183, endPoint x: 148, endPoint y: 159, distance: 145.6
click at [148, 159] on div "Edit Restaurant Branches Menus Choice Groups Coupons Promotions Menu disclaimer…" at bounding box center [534, 479] width 1069 height 902
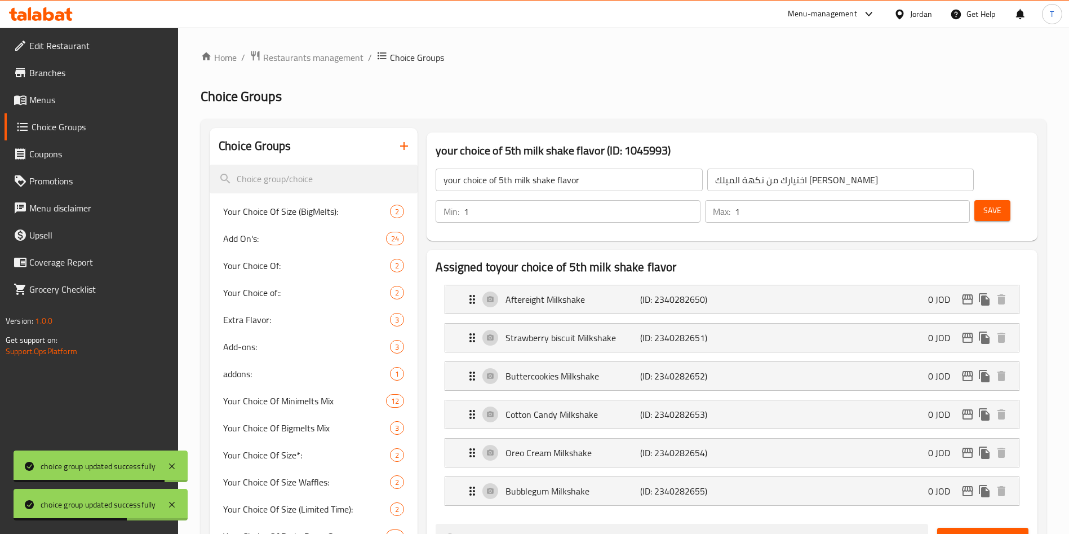
click at [405, 146] on icon "button" at bounding box center [404, 146] width 8 height 8
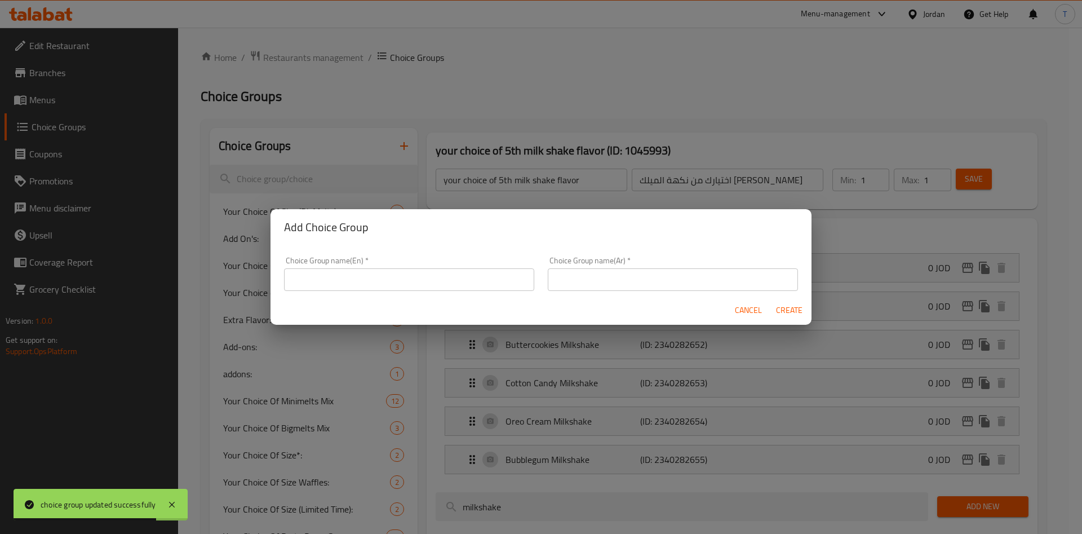
click at [392, 289] on input "text" at bounding box center [409, 279] width 250 height 23
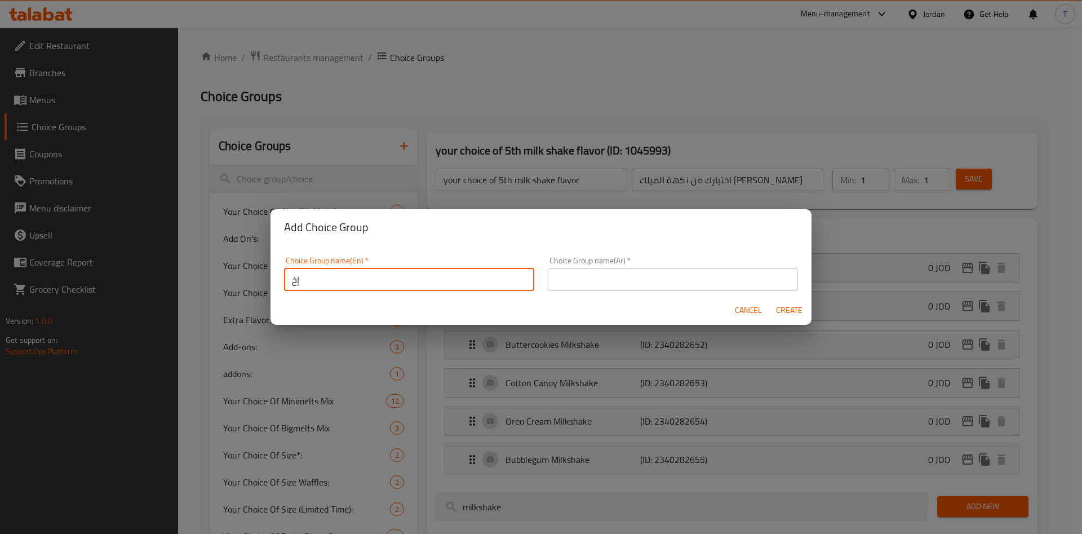
type input "إ"
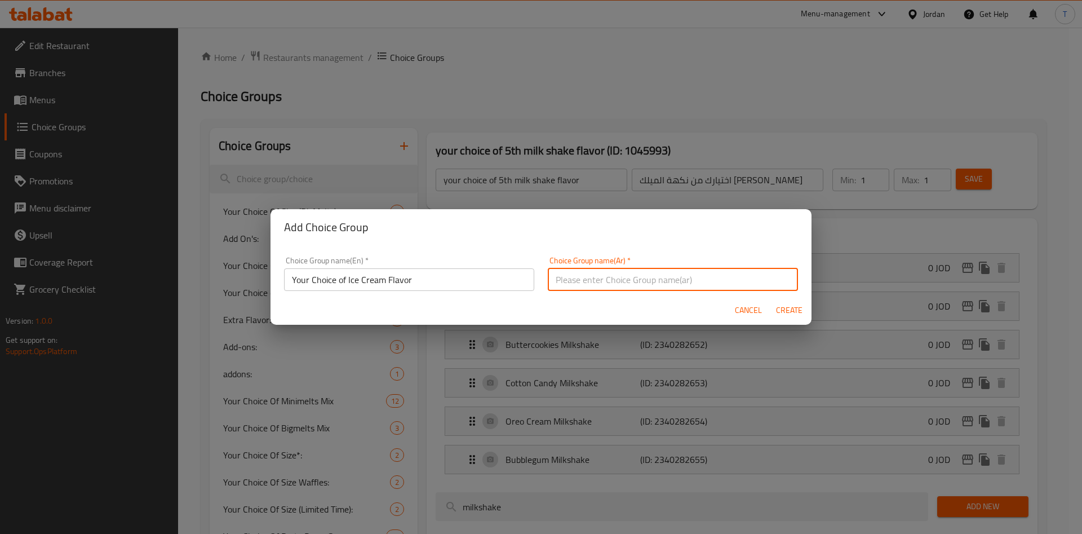
click at [444, 278] on input "Your Choice of Ice Cream Flavor" at bounding box center [409, 279] width 250 height 23
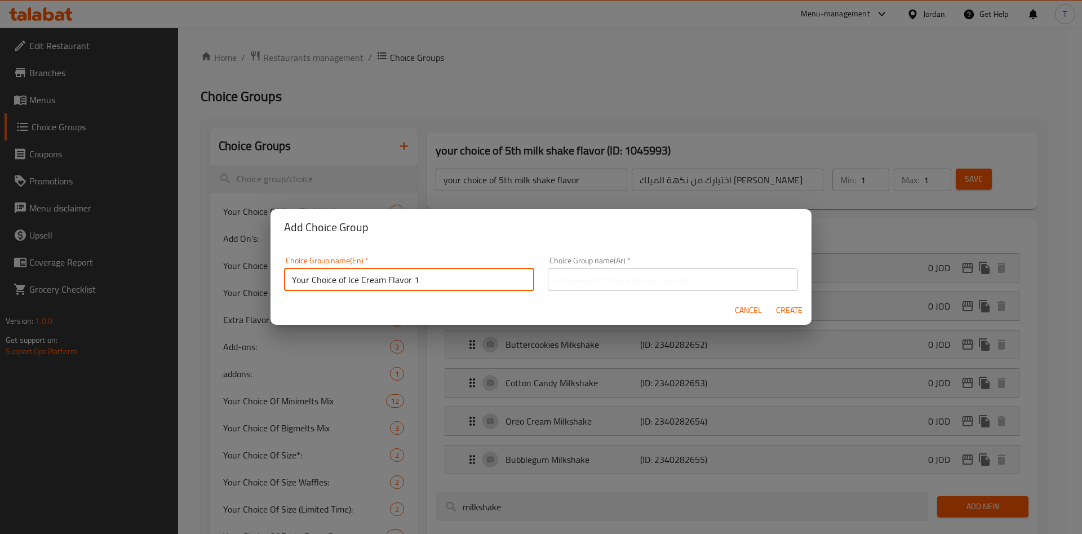
type input "Your Choice of Ice Cream Flavor 1"
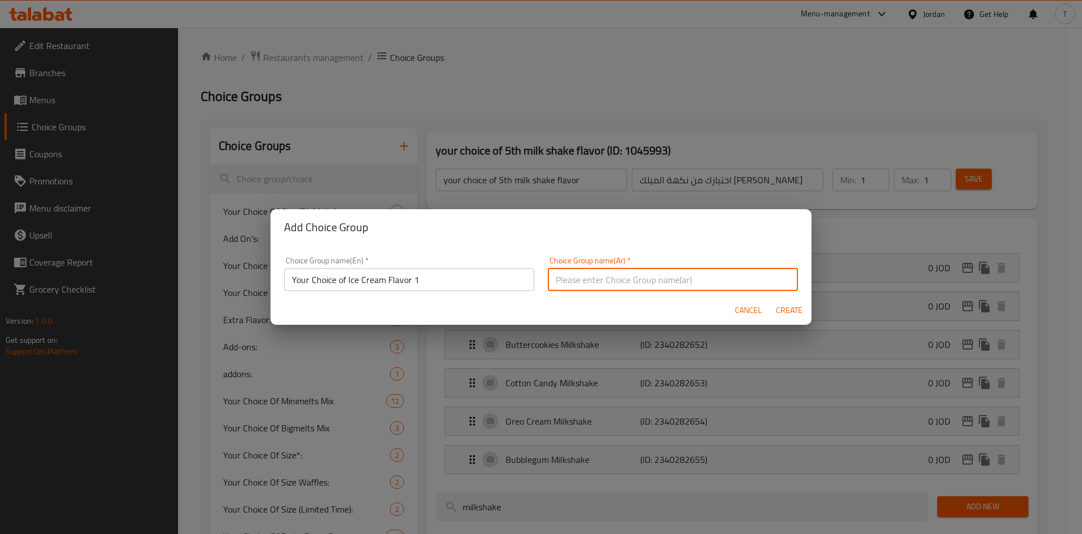
click at [575, 282] on input "text" at bounding box center [673, 279] width 250 height 23
type input "غ"
type input "h"
type input "اختيارك من الايسكريم 1"
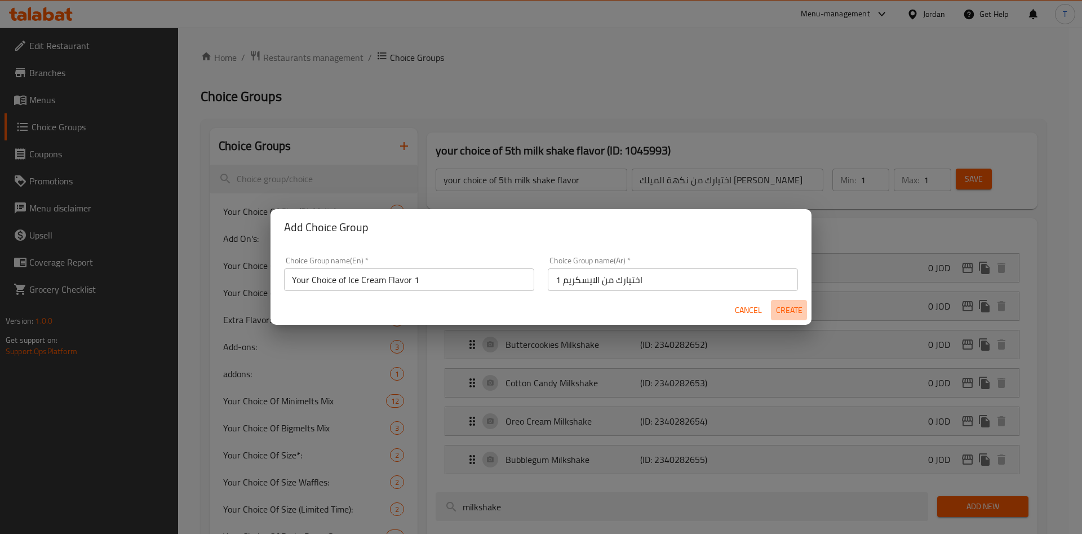
click at [773, 309] on button "Create" at bounding box center [789, 310] width 36 height 21
type input "Your Choice of Ice Cream Flavor 1"
type input "اختيارك من الايسكريم 1"
type input "0"
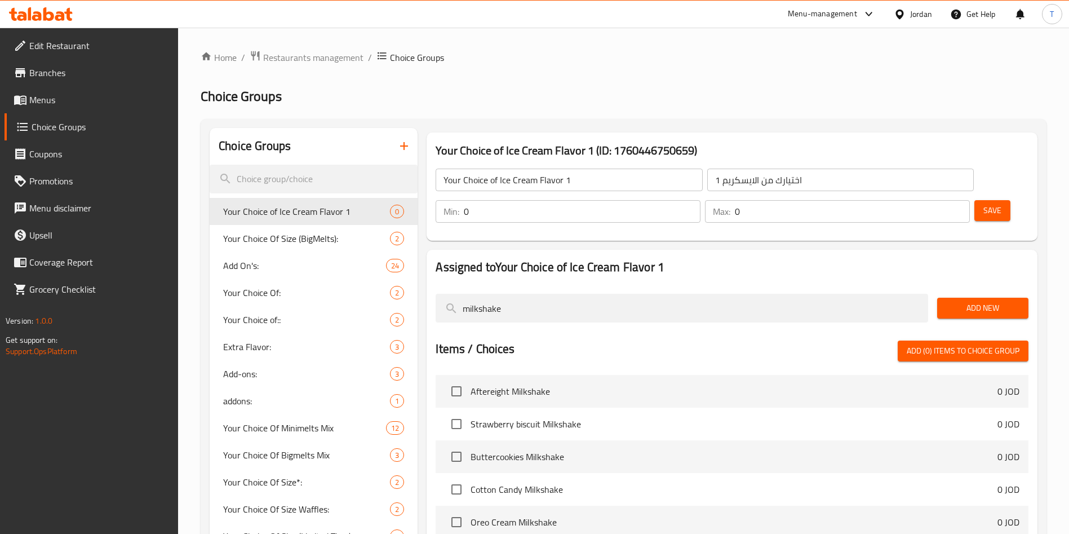
drag, startPoint x: 513, startPoint y: 280, endPoint x: 420, endPoint y: 278, distance: 93.6
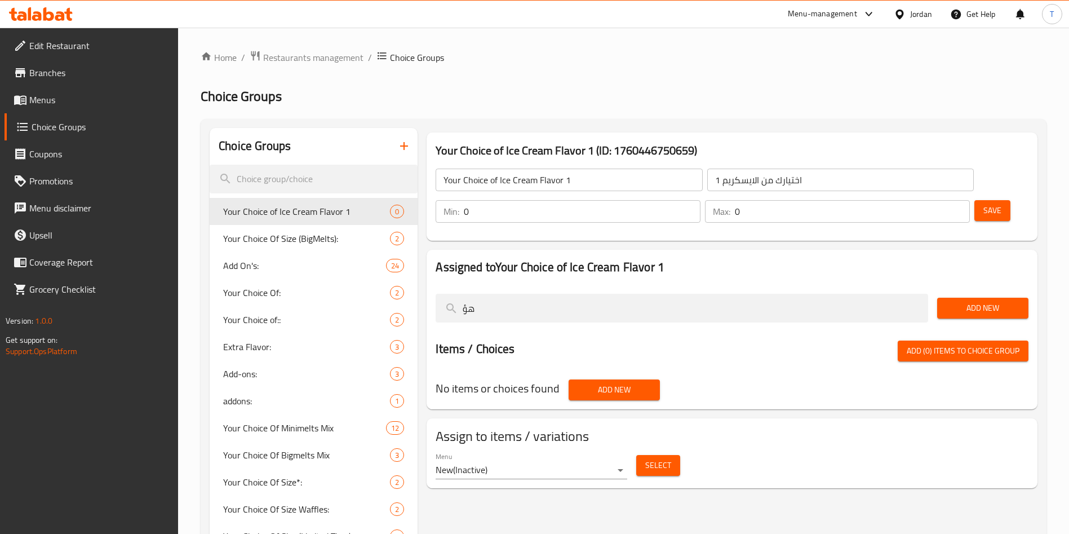
type input "ه"
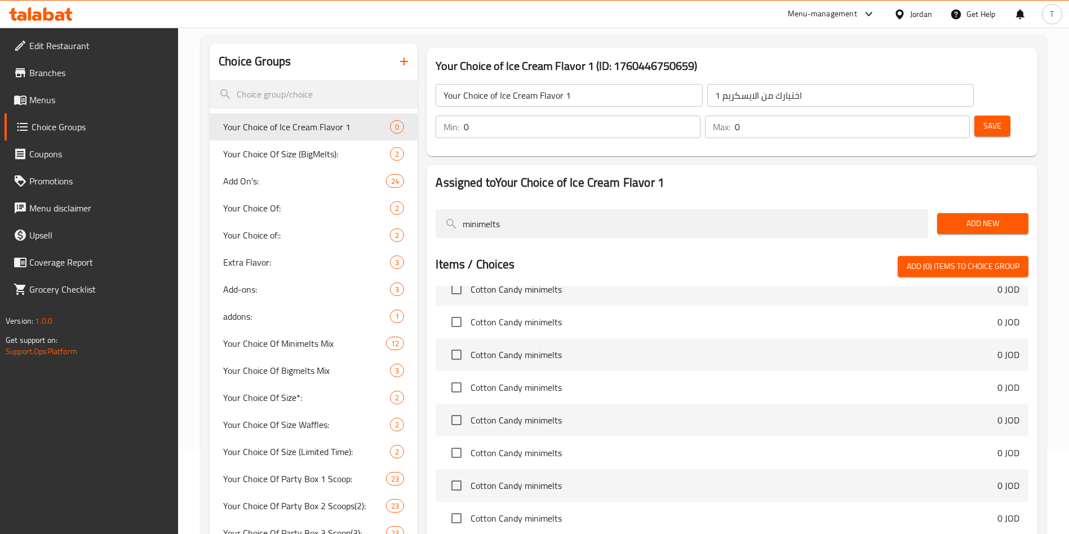
scroll to position [0, 0]
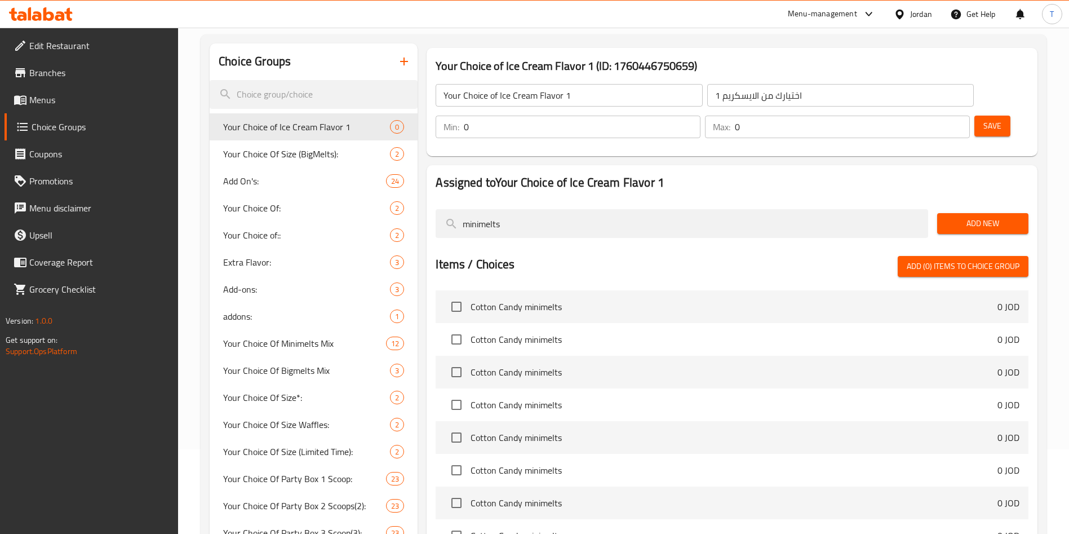
type input "minimelts"
click at [451, 295] on input "checkbox" at bounding box center [457, 307] width 24 height 24
click at [455, 295] on input "checkbox" at bounding box center [457, 307] width 24 height 24
checkbox input "false"
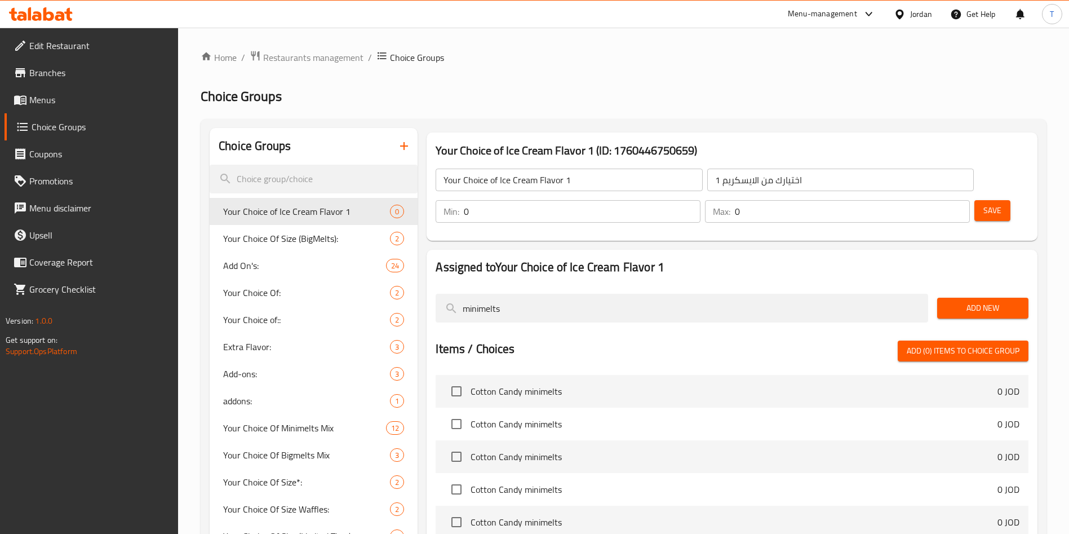
drag, startPoint x: 534, startPoint y: 277, endPoint x: 364, endPoint y: 268, distance: 169.8
type input "big"
click at [453, 412] on input "checkbox" at bounding box center [457, 424] width 24 height 24
checkbox input "true"
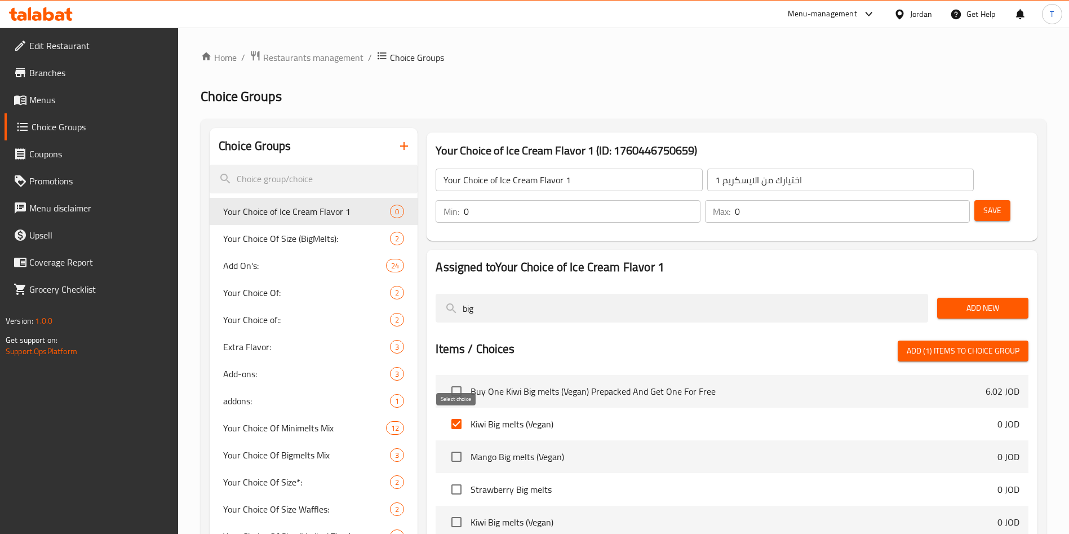
click at [450, 445] on input "checkbox" at bounding box center [457, 457] width 24 height 24
checkbox input "true"
click at [457, 477] on input "checkbox" at bounding box center [457, 489] width 24 height 24
checkbox input "true"
click at [457, 510] on input "checkbox" at bounding box center [457, 522] width 24 height 24
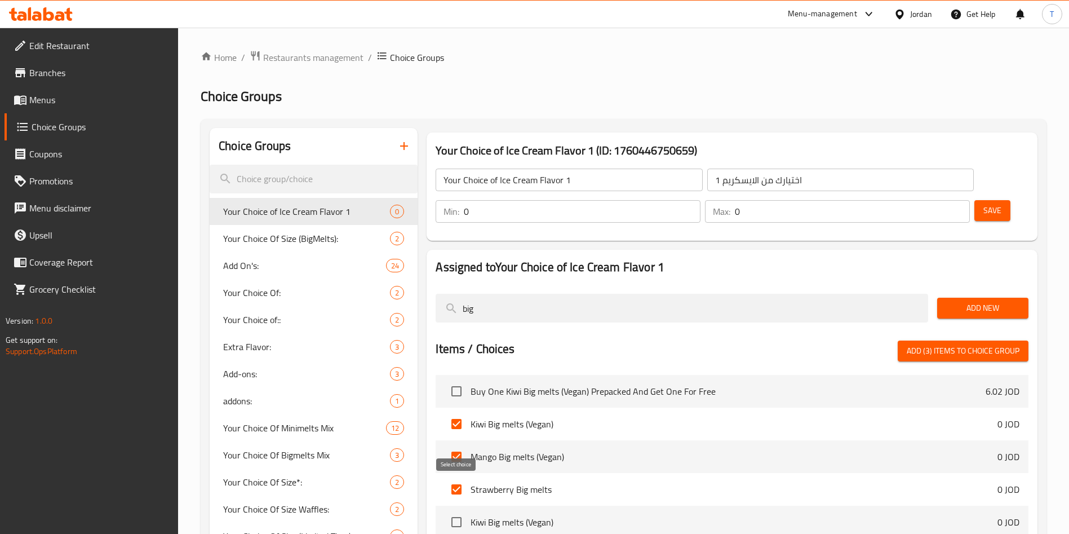
checkbox input "true"
click at [457, 445] on input "checkbox" at bounding box center [457, 457] width 24 height 24
checkbox input "false"
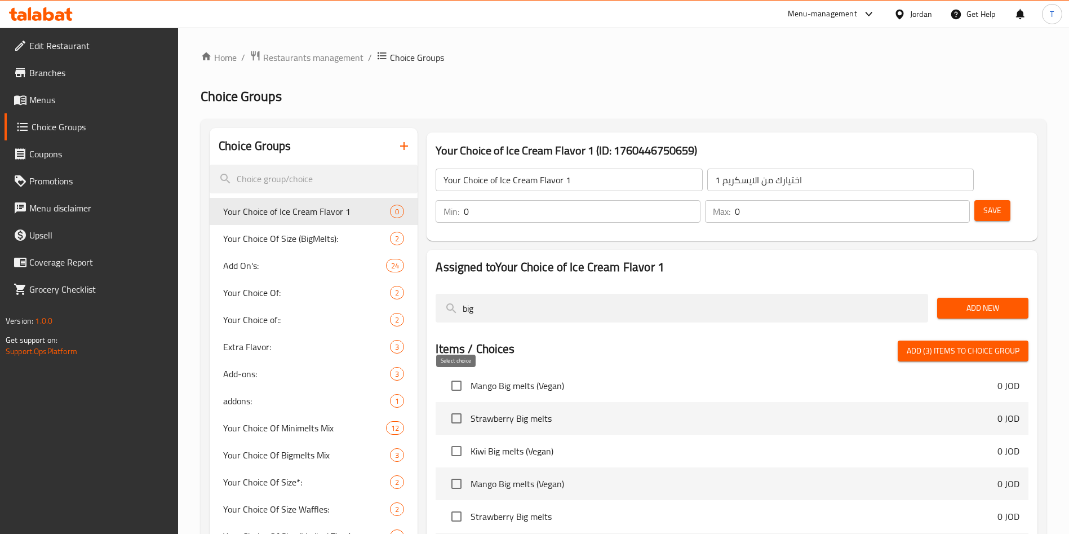
click at [456, 406] on input "checkbox" at bounding box center [457, 418] width 24 height 24
checkbox input "true"
drag, startPoint x: 453, startPoint y: 450, endPoint x: 487, endPoint y: 460, distance: 36.4
click at [453, 472] on input "checkbox" at bounding box center [457, 484] width 24 height 24
checkbox input "true"
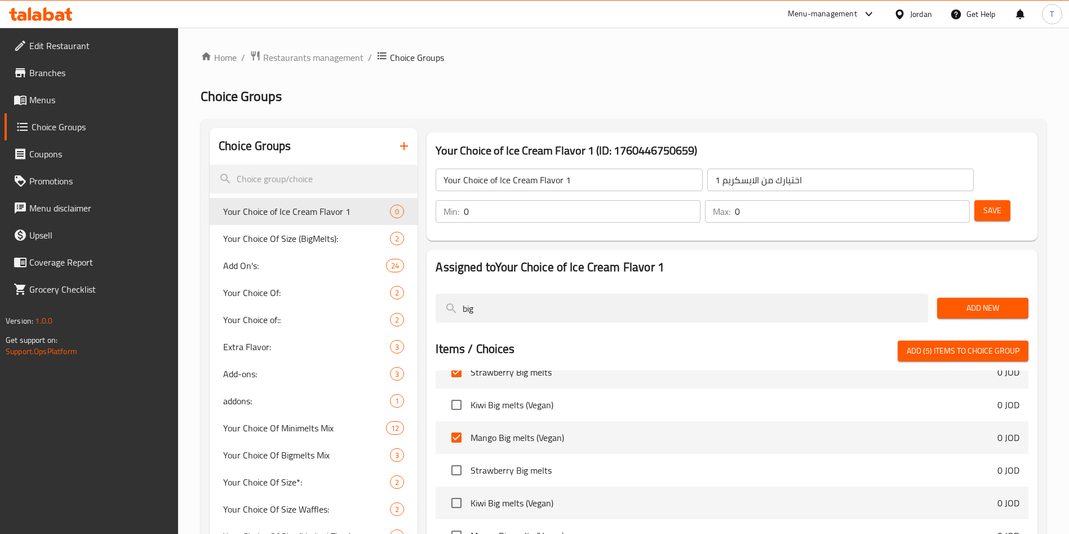
scroll to position [254, 0]
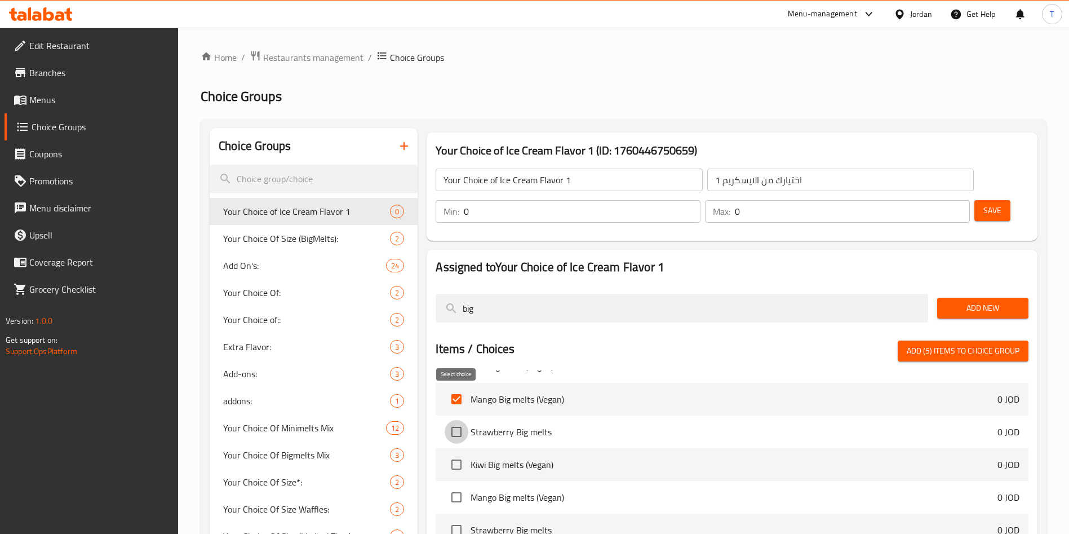
click at [457, 420] on input "checkbox" at bounding box center [457, 432] width 24 height 24
checkbox input "true"
click at [458, 485] on input "checkbox" at bounding box center [457, 497] width 24 height 24
checkbox input "true"
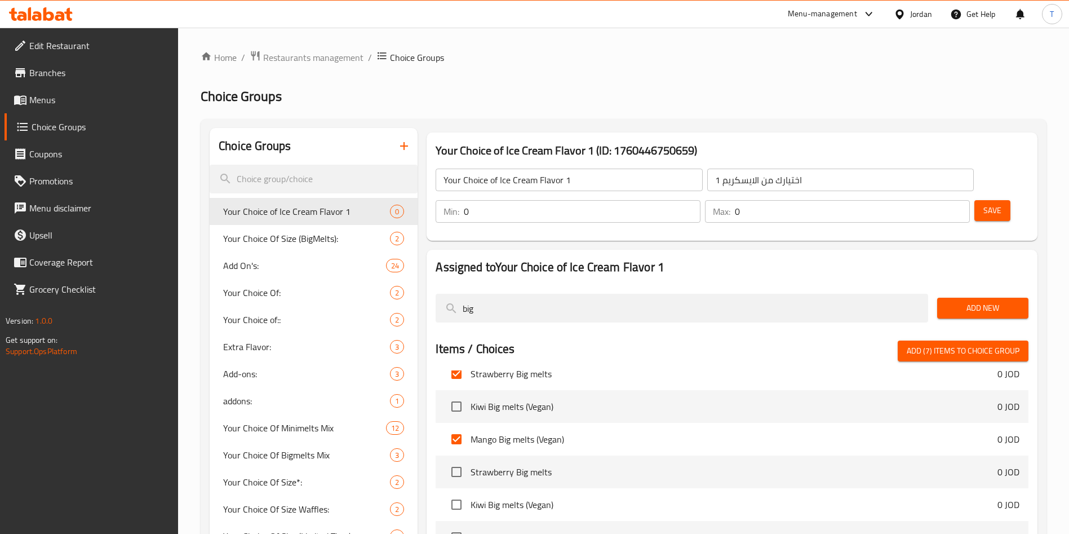
scroll to position [338, 0]
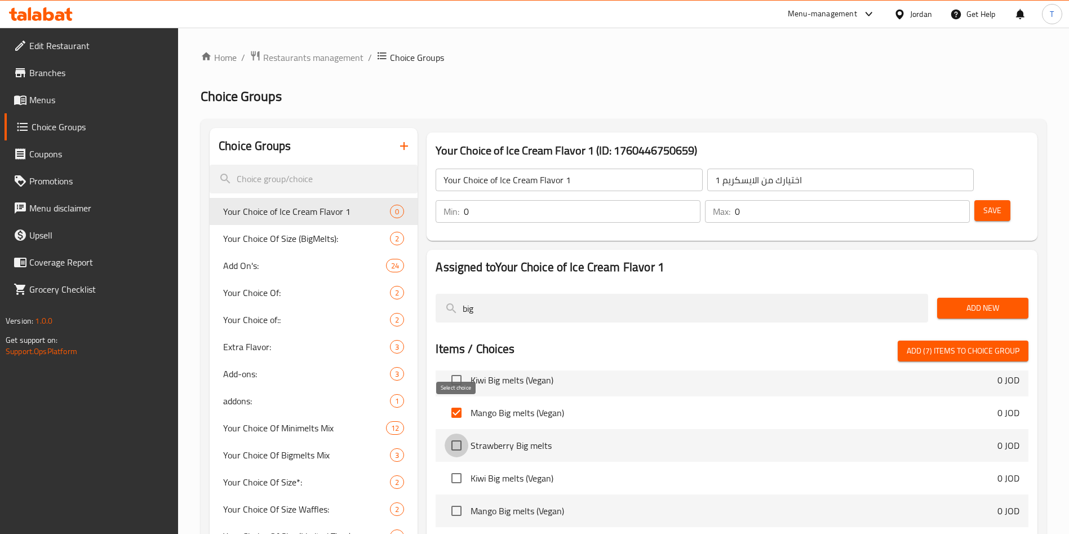
click at [460, 433] on input "checkbox" at bounding box center [457, 445] width 24 height 24
checkbox input "true"
click at [456, 401] on input "checkbox" at bounding box center [457, 413] width 24 height 24
checkbox input "false"
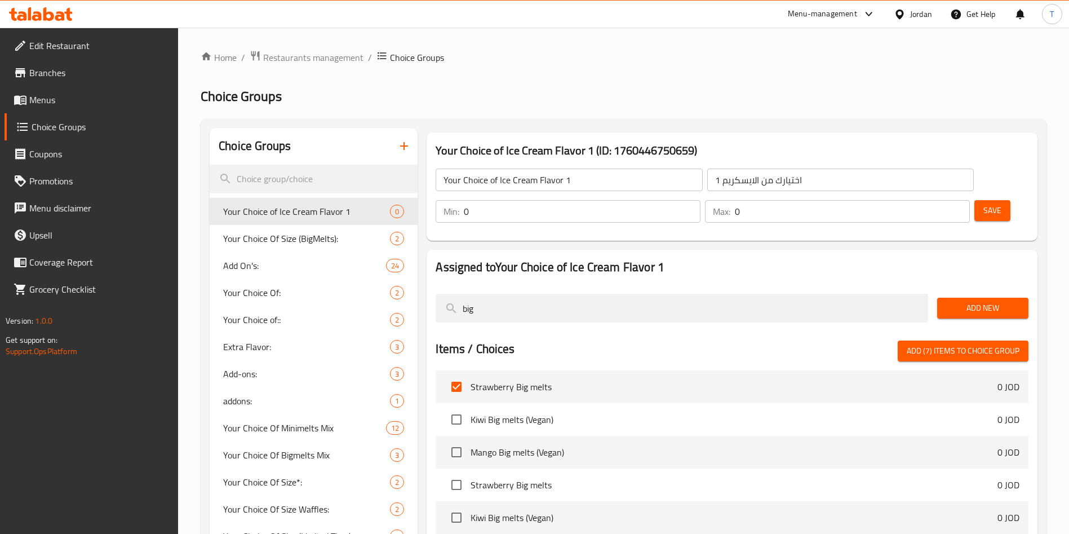
scroll to position [423, 0]
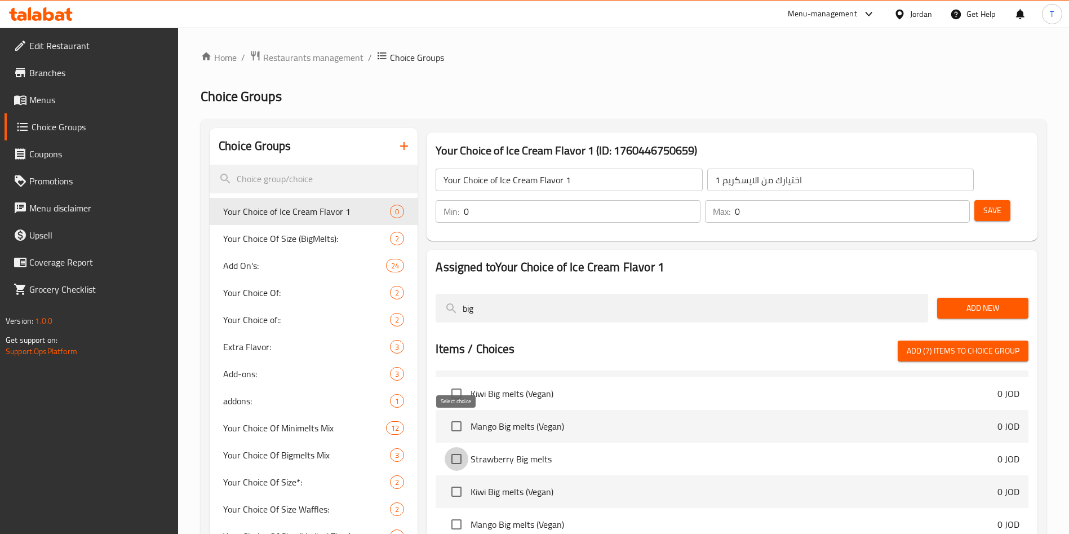
click at [458, 447] on input "checkbox" at bounding box center [457, 459] width 24 height 24
checkbox input "true"
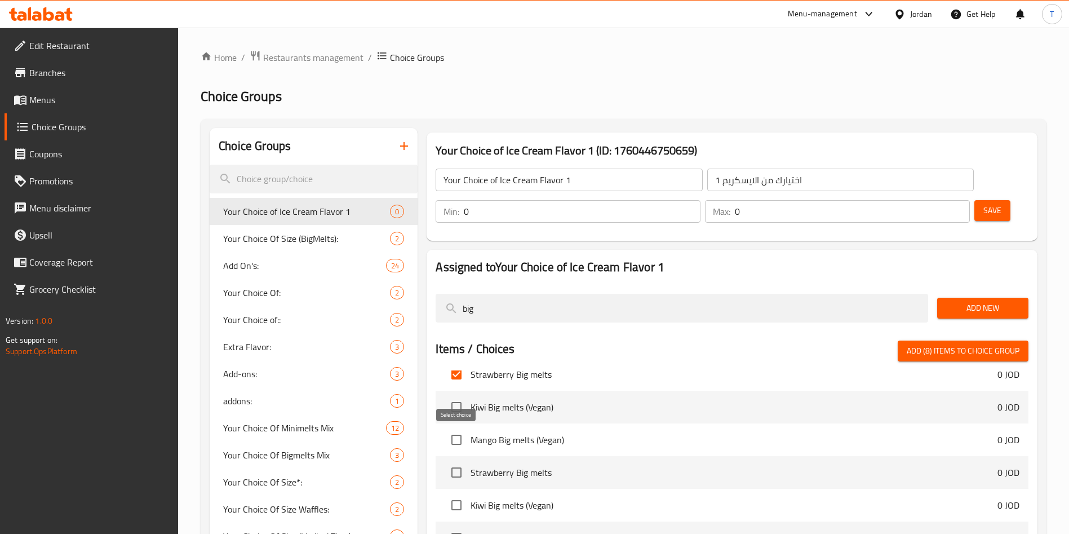
click at [460, 460] on input "checkbox" at bounding box center [457, 472] width 24 height 24
checkbox input "true"
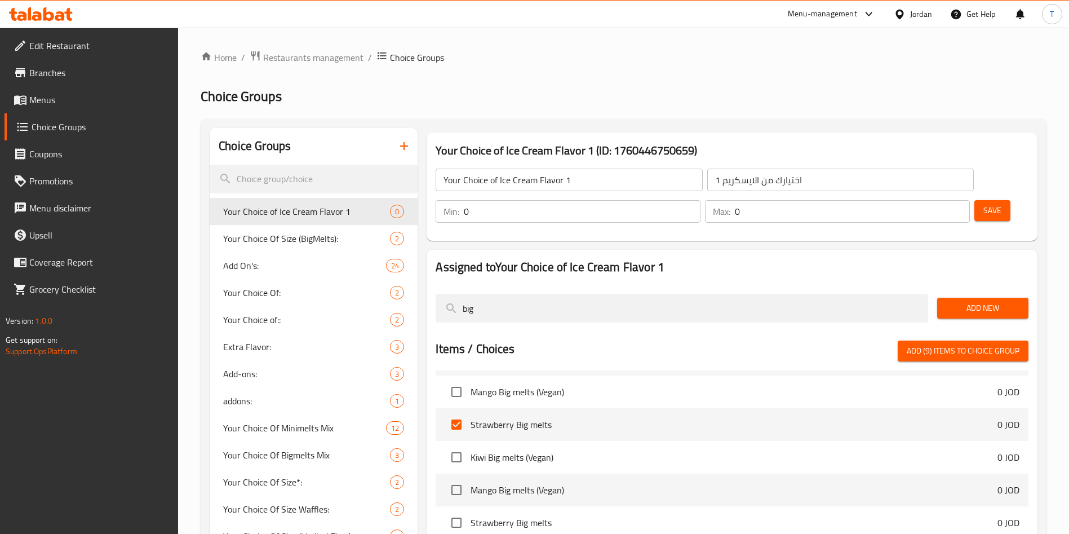
scroll to position [592, 0]
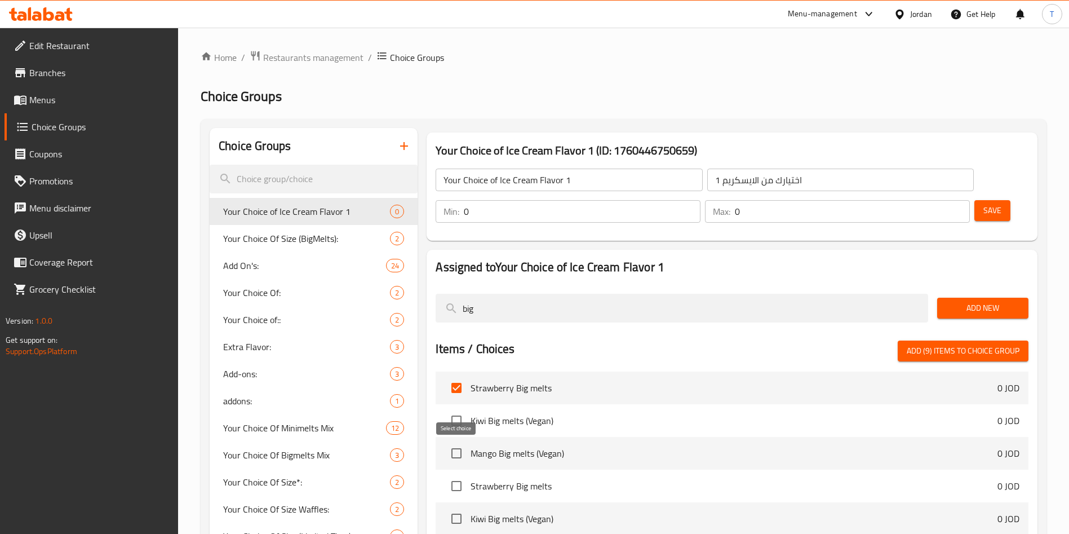
click at [454, 474] on input "checkbox" at bounding box center [457, 486] width 24 height 24
click at [463, 474] on input "checkbox" at bounding box center [457, 486] width 24 height 24
checkbox input "false"
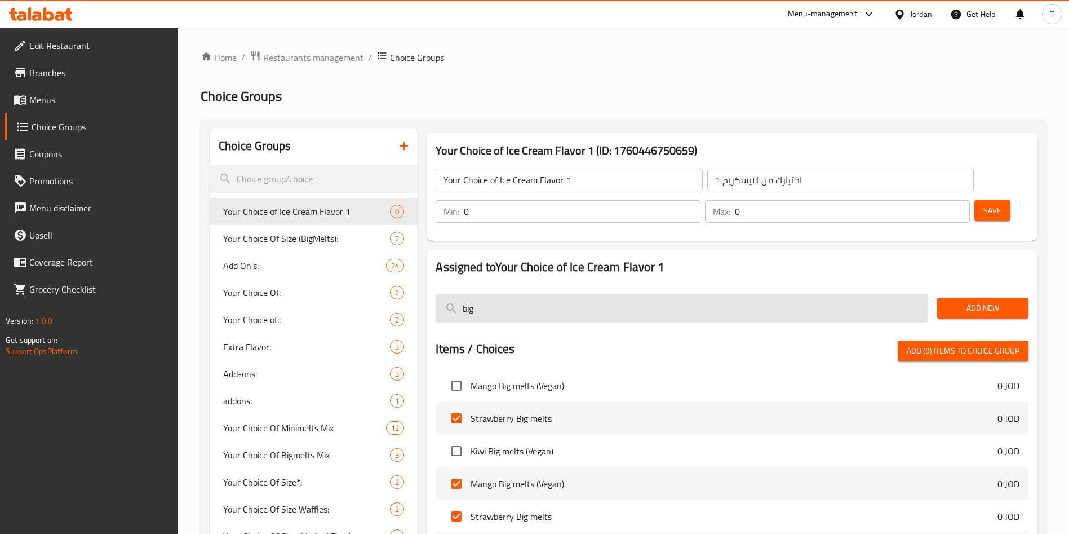
click at [485, 294] on input "big" at bounding box center [682, 308] width 493 height 29
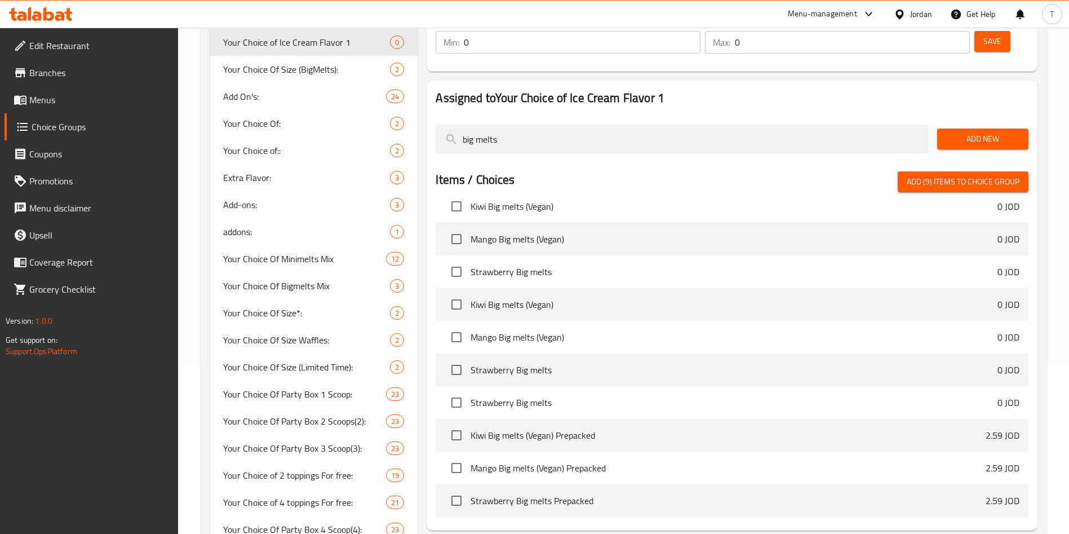
type input "big melts"
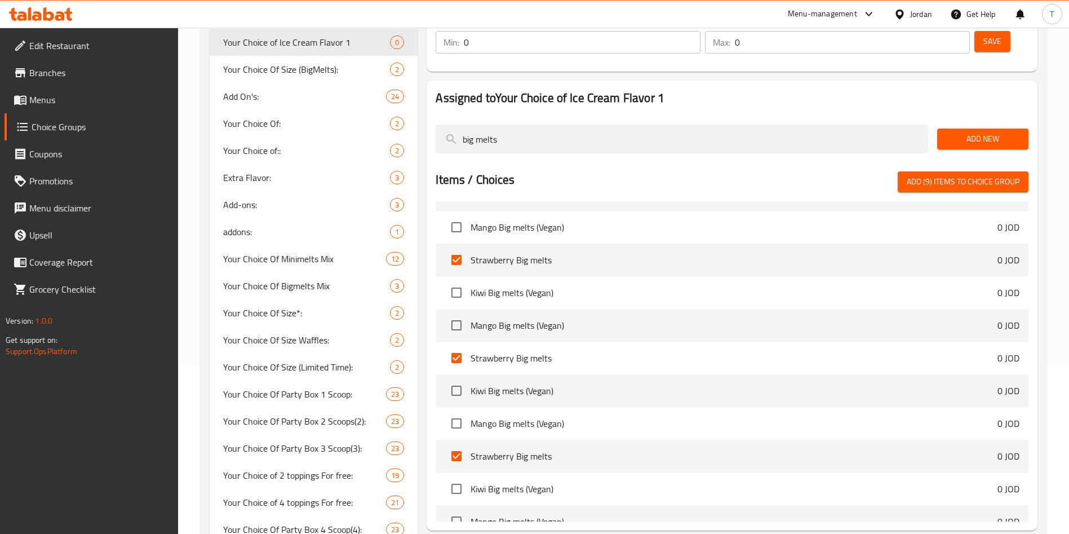
scroll to position [322, 0]
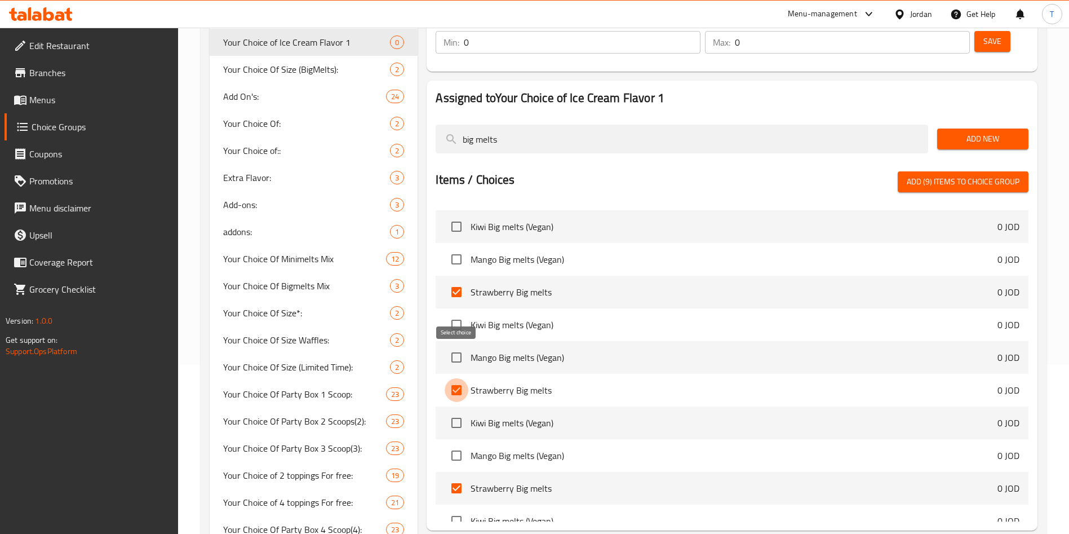
click at [452, 378] on input "checkbox" at bounding box center [457, 390] width 24 height 24
checkbox input "false"
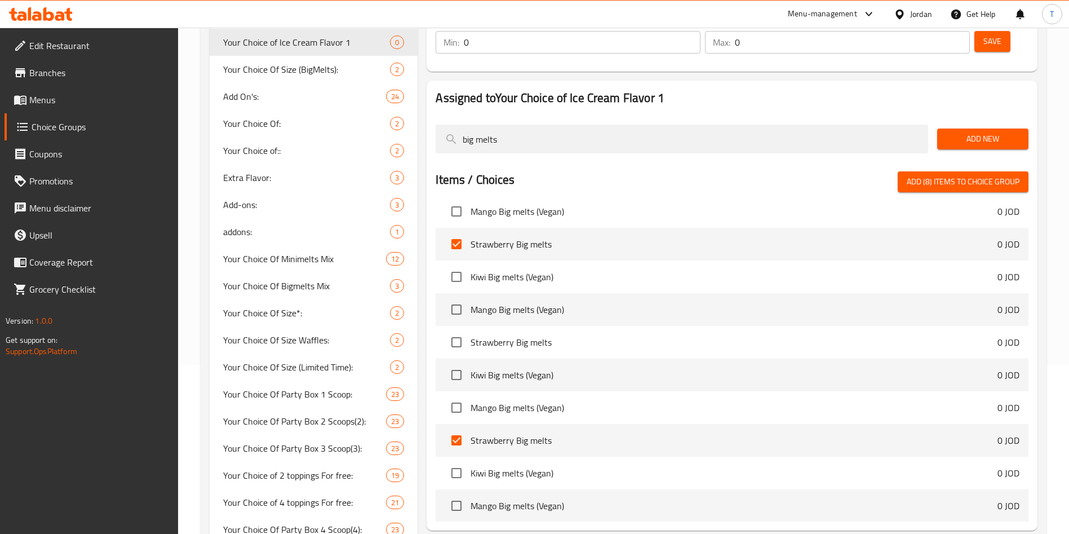
scroll to position [407, 0]
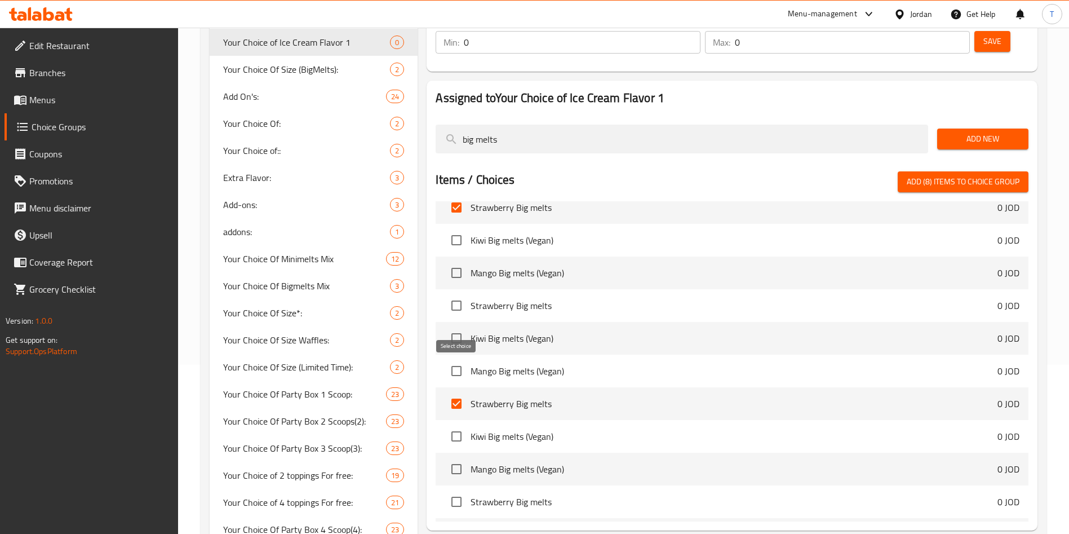
click at [458, 392] on input "checkbox" at bounding box center [457, 404] width 24 height 24
checkbox input "false"
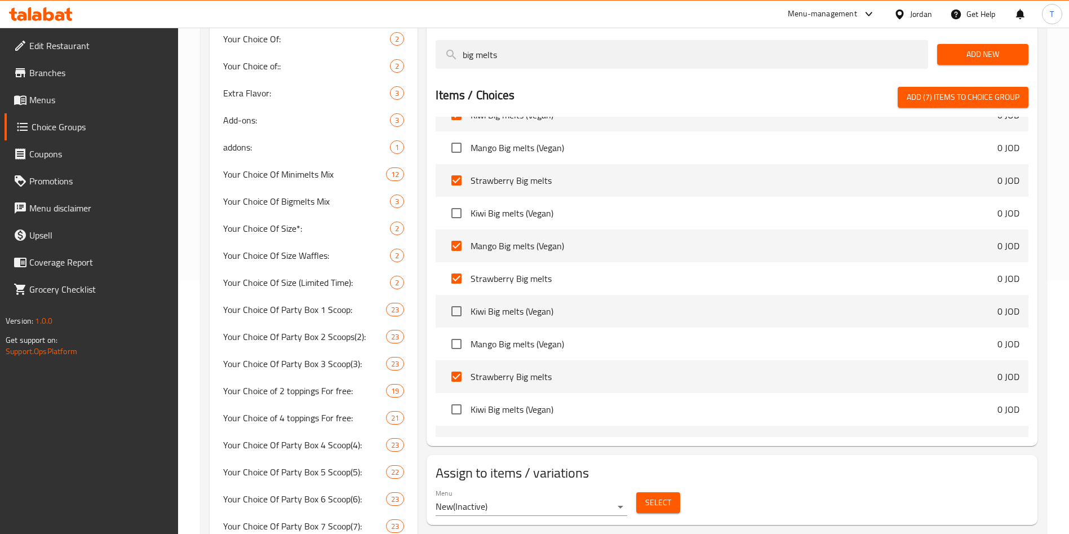
scroll to position [0, 0]
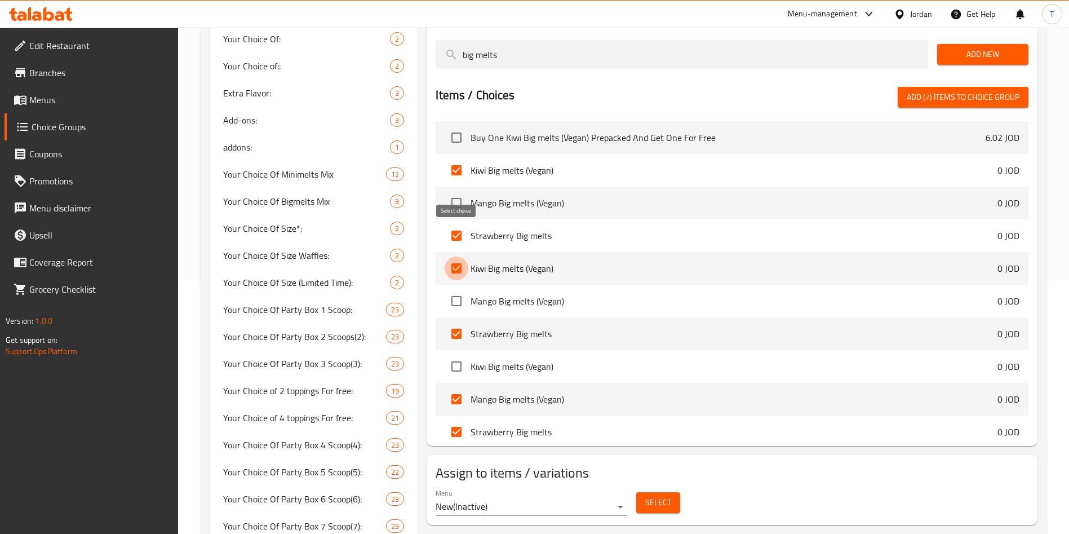
click at [460, 256] on input "checkbox" at bounding box center [457, 268] width 24 height 24
checkbox input "false"
click at [463, 322] on input "checkbox" at bounding box center [457, 334] width 24 height 24
checkbox input "false"
drag, startPoint x: 450, startPoint y: 366, endPoint x: 455, endPoint y: 374, distance: 9.9
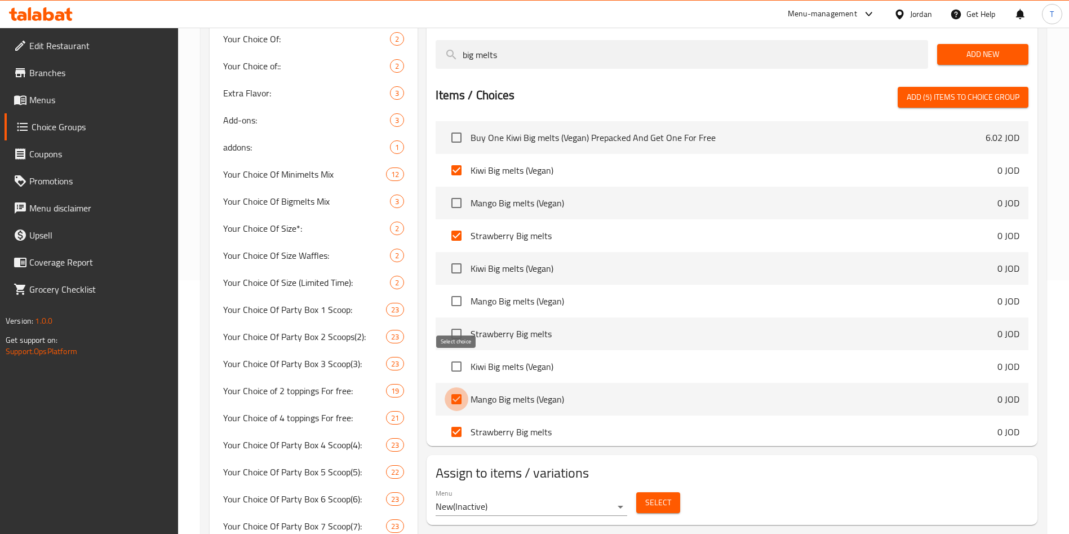
click at [452, 387] on input "checkbox" at bounding box center [457, 399] width 24 height 24
checkbox input "false"
click at [458, 420] on input "checkbox" at bounding box center [457, 432] width 24 height 24
checkbox input "false"
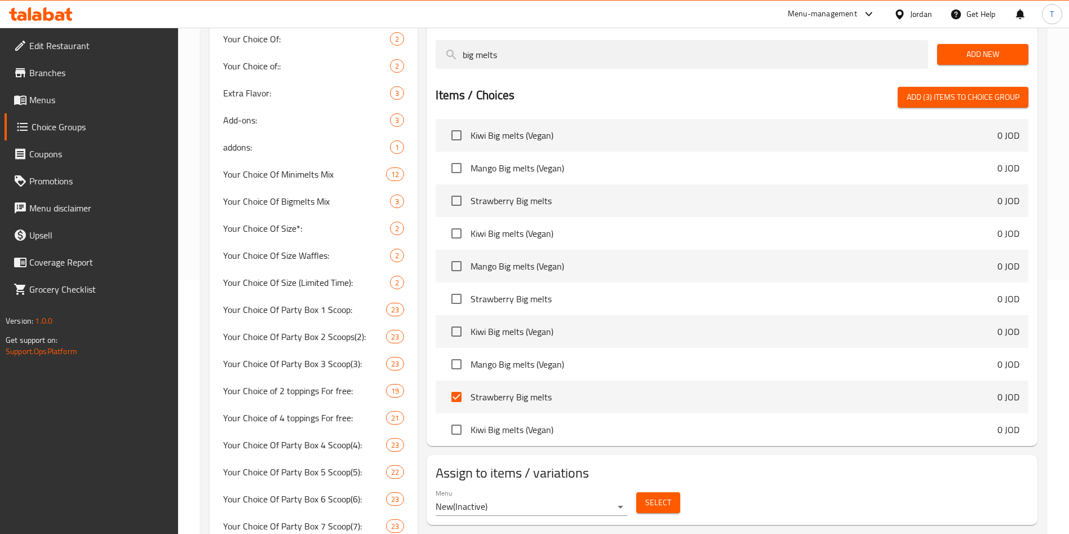
scroll to position [254, 0]
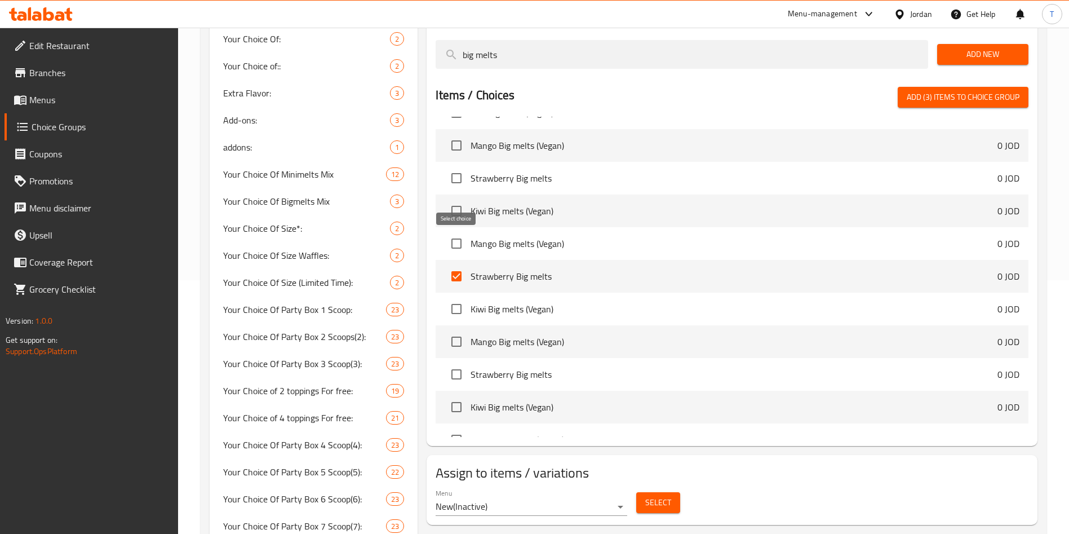
click at [465, 264] on input "checkbox" at bounding box center [457, 276] width 24 height 24
checkbox input "false"
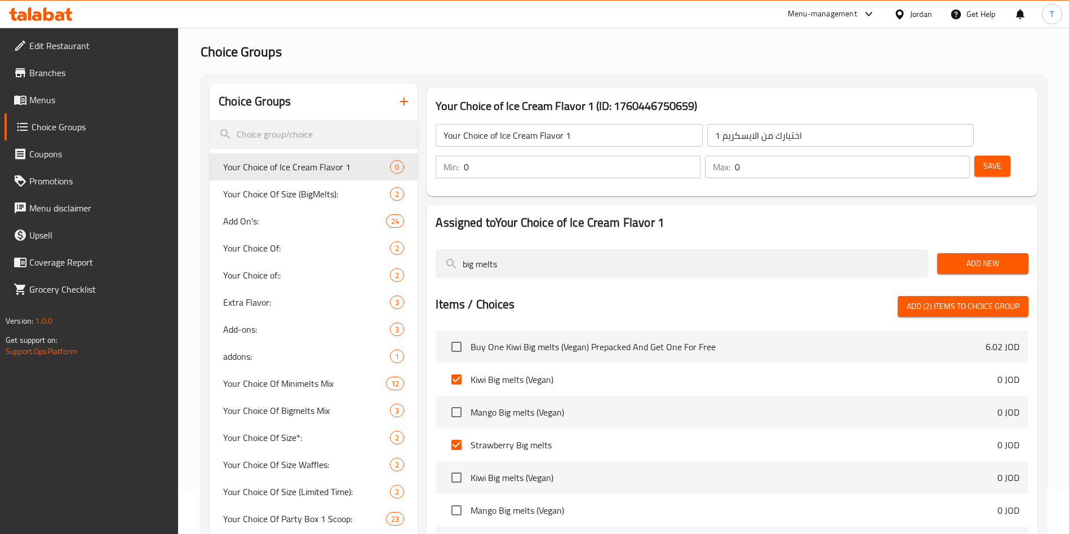
scroll to position [0, 0]
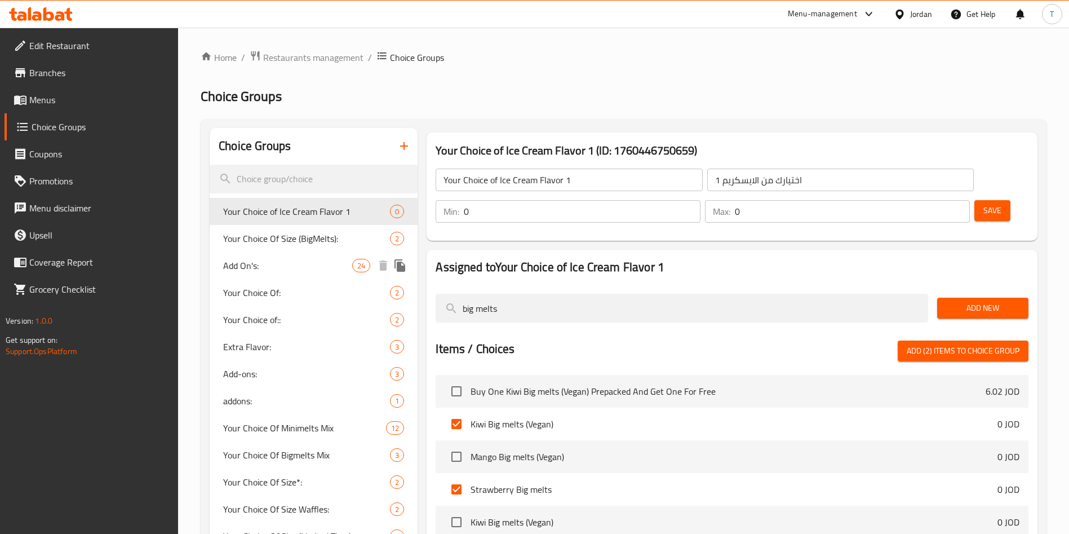
drag, startPoint x: 520, startPoint y: 278, endPoint x: 375, endPoint y: 275, distance: 144.9
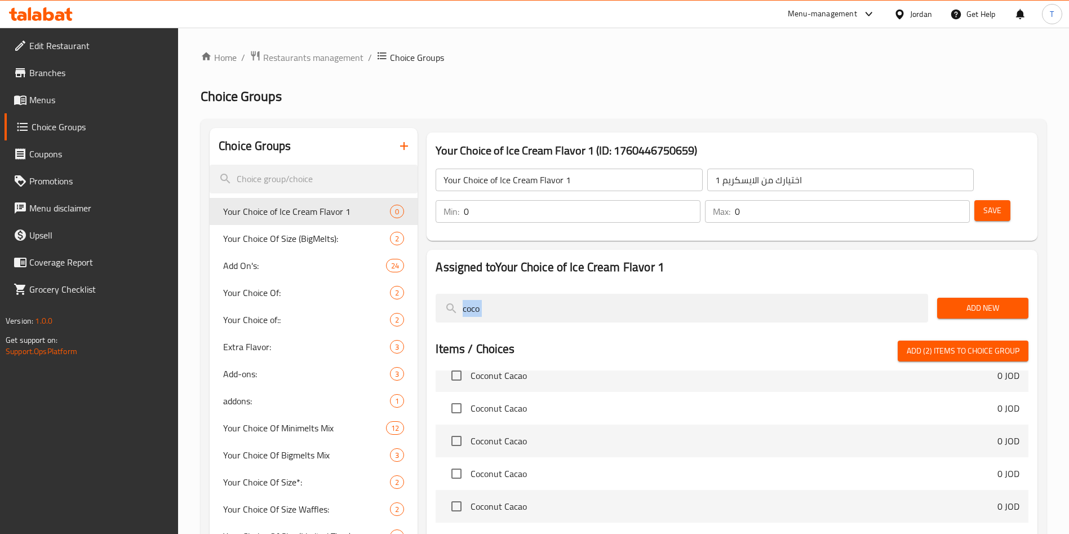
drag, startPoint x: 489, startPoint y: 296, endPoint x: 522, endPoint y: 278, distance: 37.8
click at [472, 293] on div "Assigned to Your Choice of Ice Cream Flavor 1 coco Add New Items / Choices Add …" at bounding box center [732, 475] width 611 height 450
drag, startPoint x: 424, startPoint y: 280, endPoint x: 419, endPoint y: 274, distance: 7.6
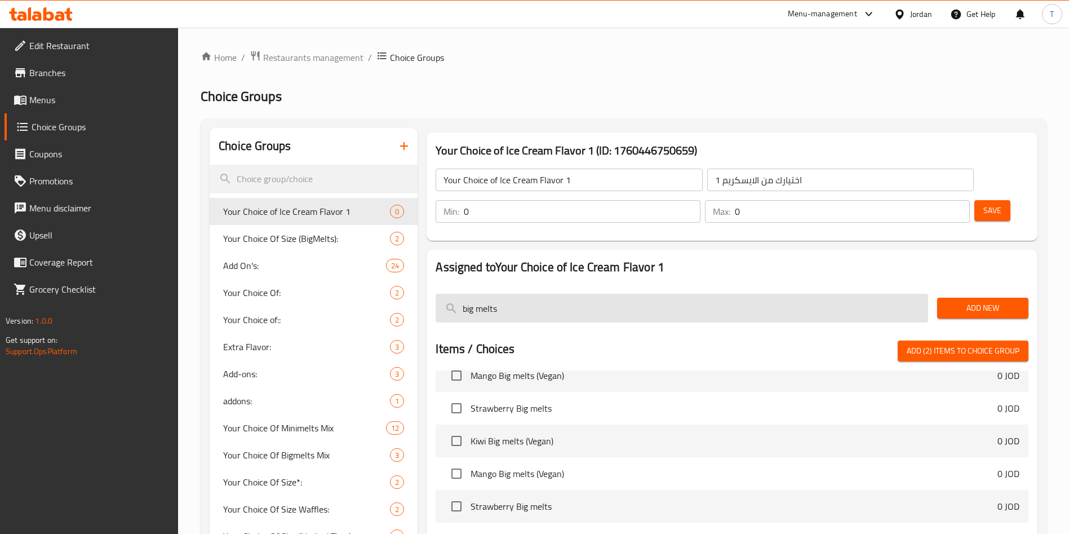
click at [475, 294] on input "big melts" at bounding box center [682, 308] width 493 height 29
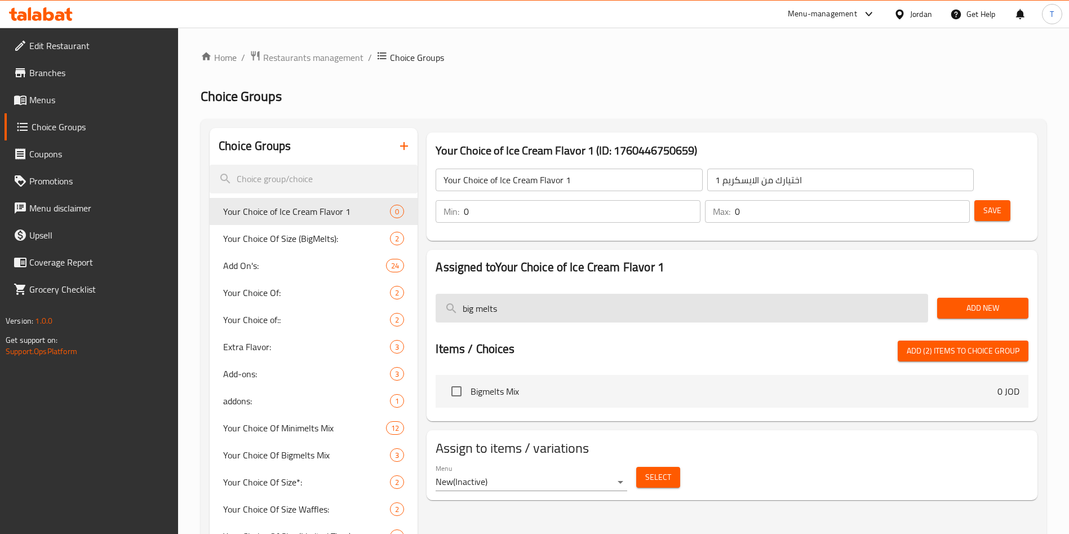
click at [529, 294] on input "big melts" at bounding box center [682, 308] width 493 height 29
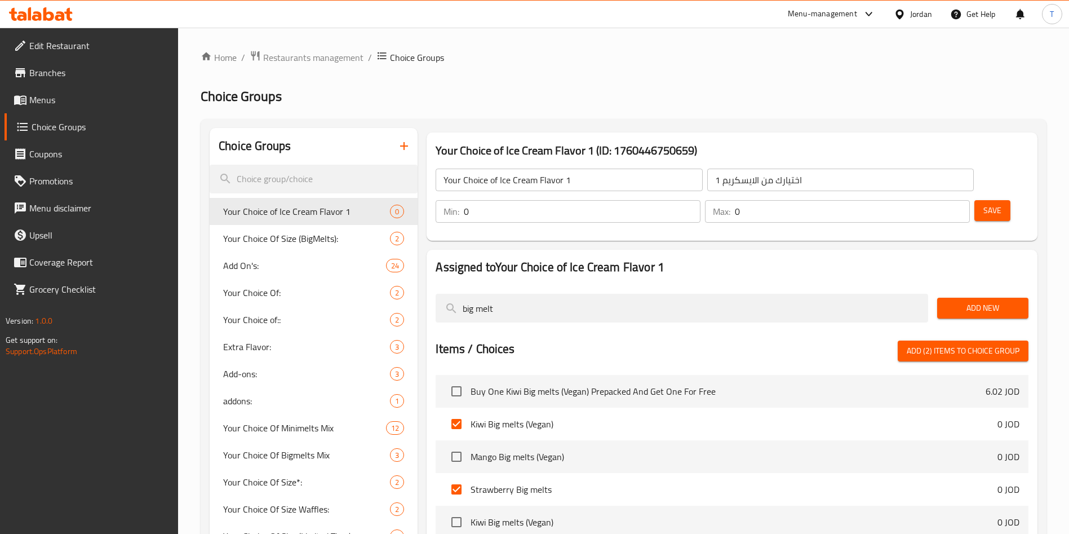
type input "big melt"
click at [455, 412] on input "checkbox" at bounding box center [457, 424] width 24 height 24
checkbox input "false"
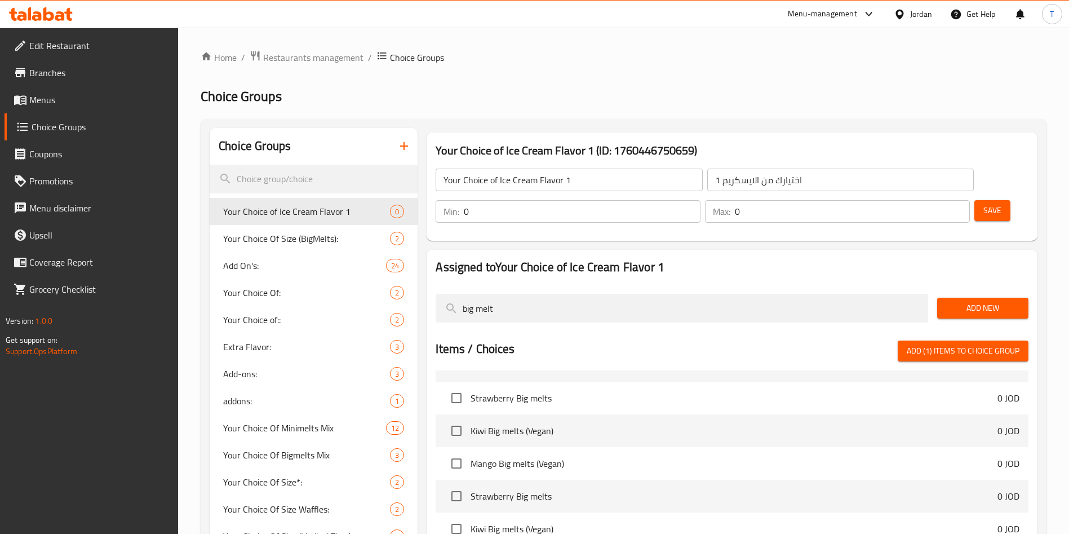
scroll to position [1353, 0]
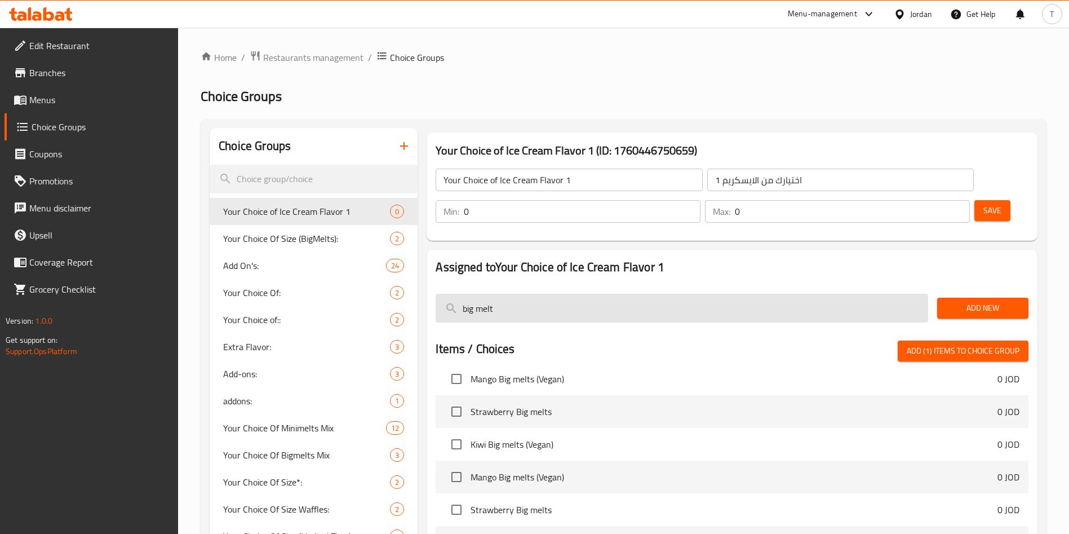
click at [493, 294] on input "big melt" at bounding box center [682, 308] width 493 height 29
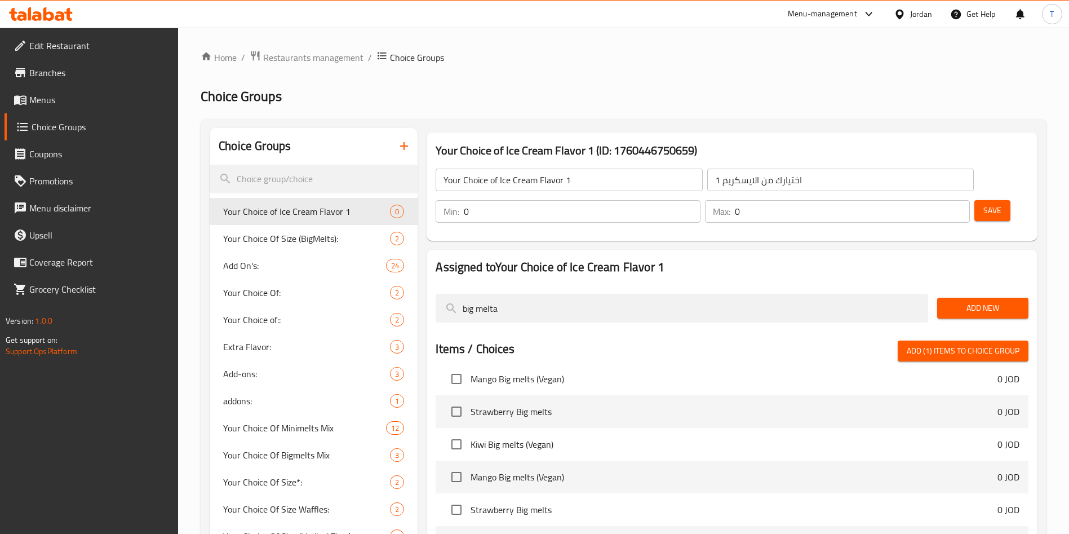
scroll to position [0, 0]
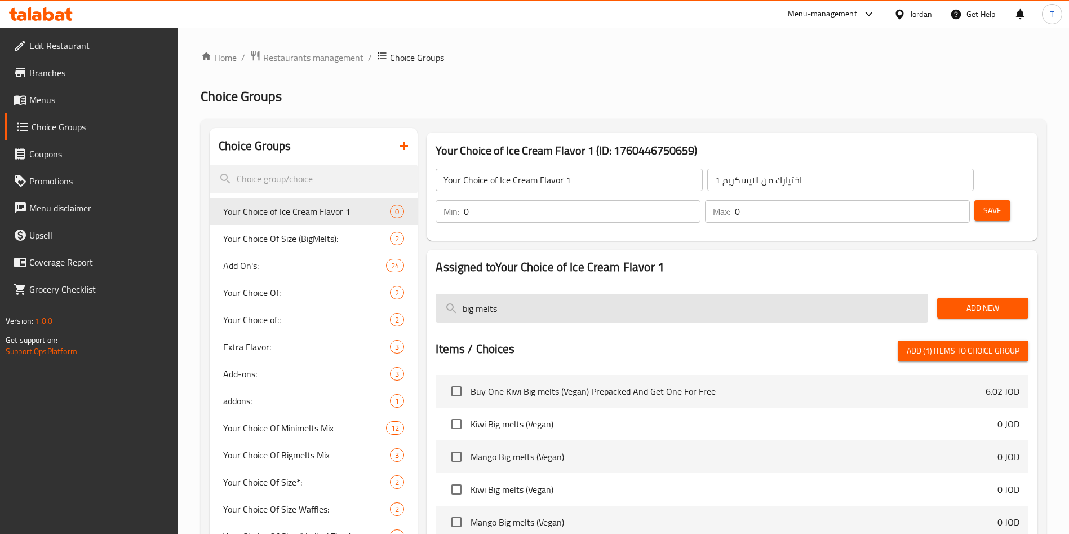
click at [464, 294] on input "big melts" at bounding box center [682, 308] width 493 height 29
type input "kiwi big melts"
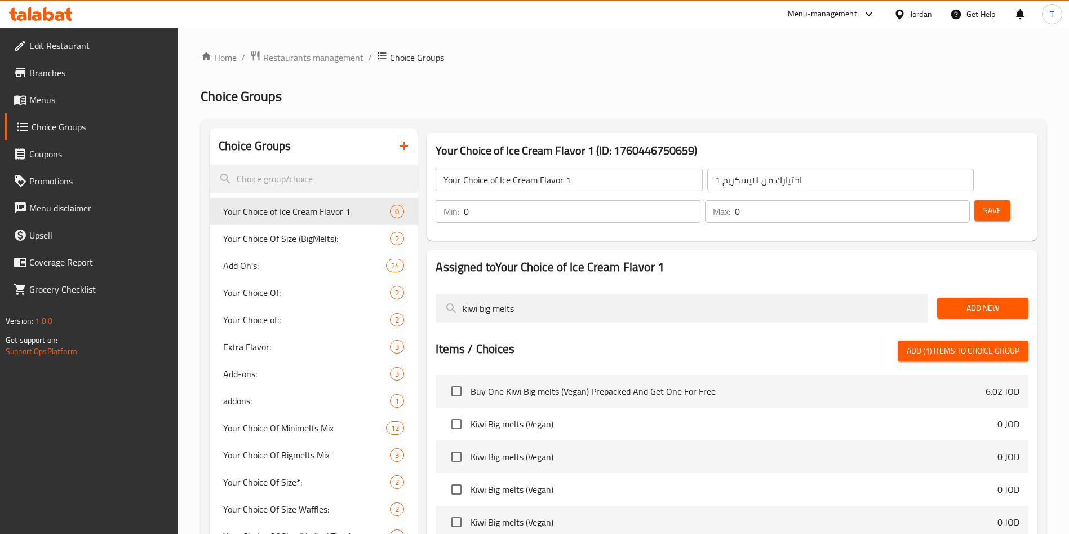
drag, startPoint x: 526, startPoint y: 270, endPoint x: 418, endPoint y: 271, distance: 107.6
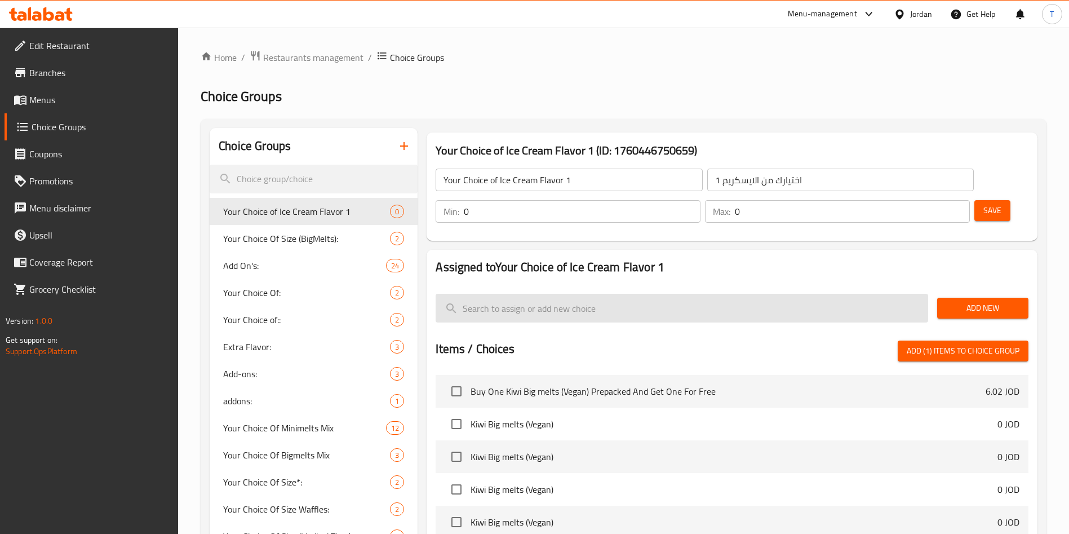
type input "="
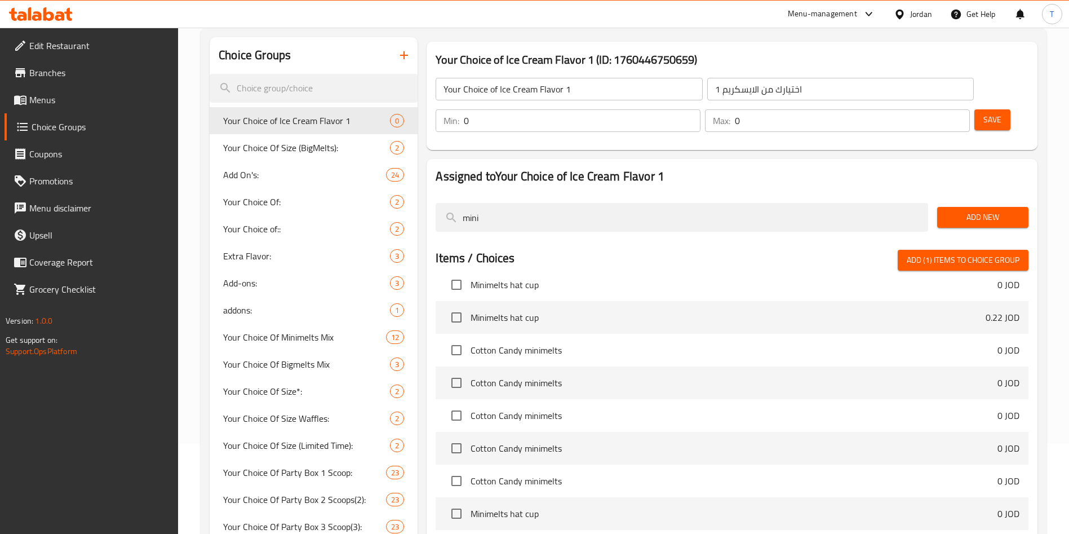
scroll to position [94, 0]
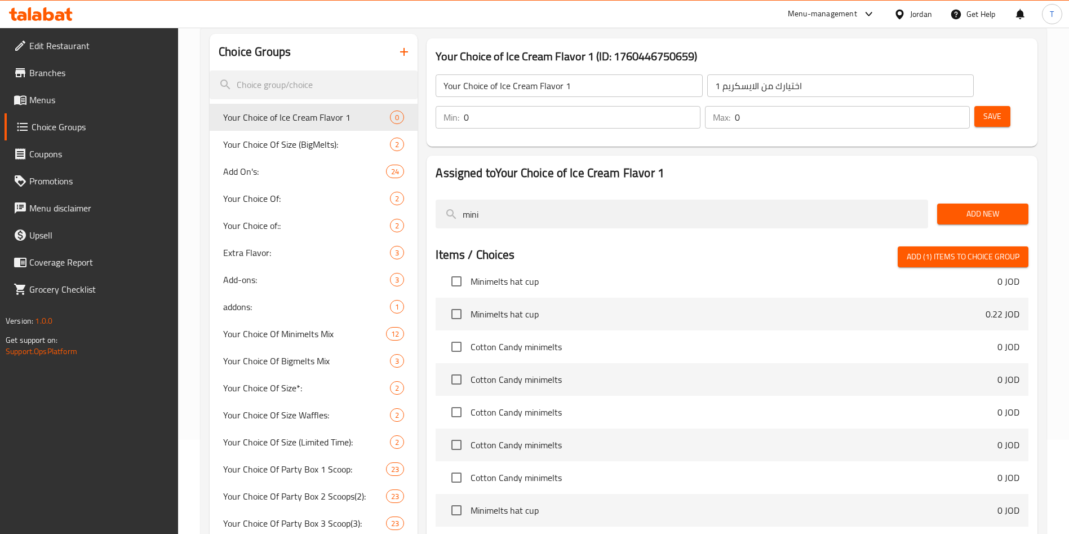
type input "mini"
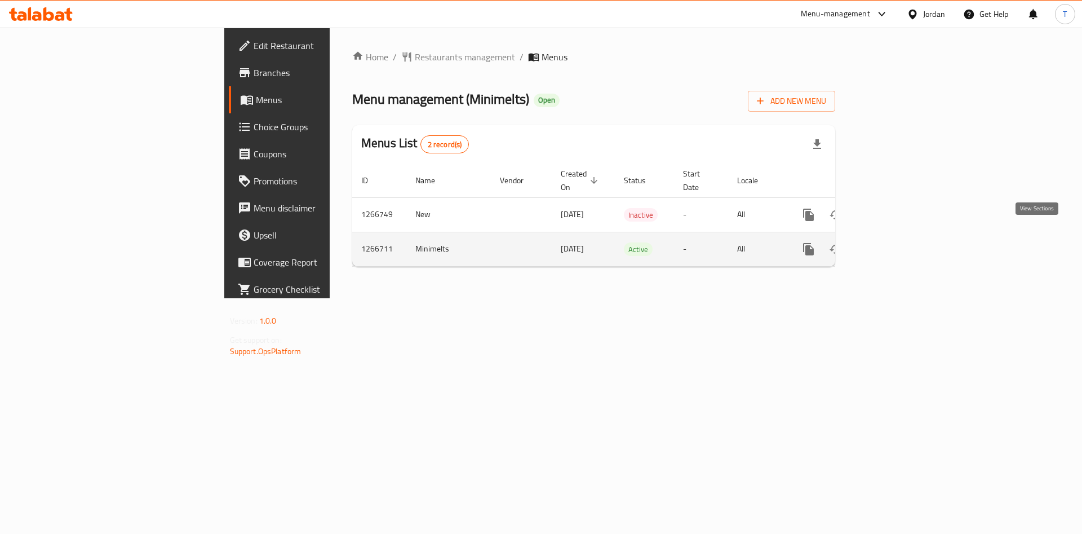
click at [897, 242] on icon "enhanced table" at bounding box center [890, 249] width 14 height 14
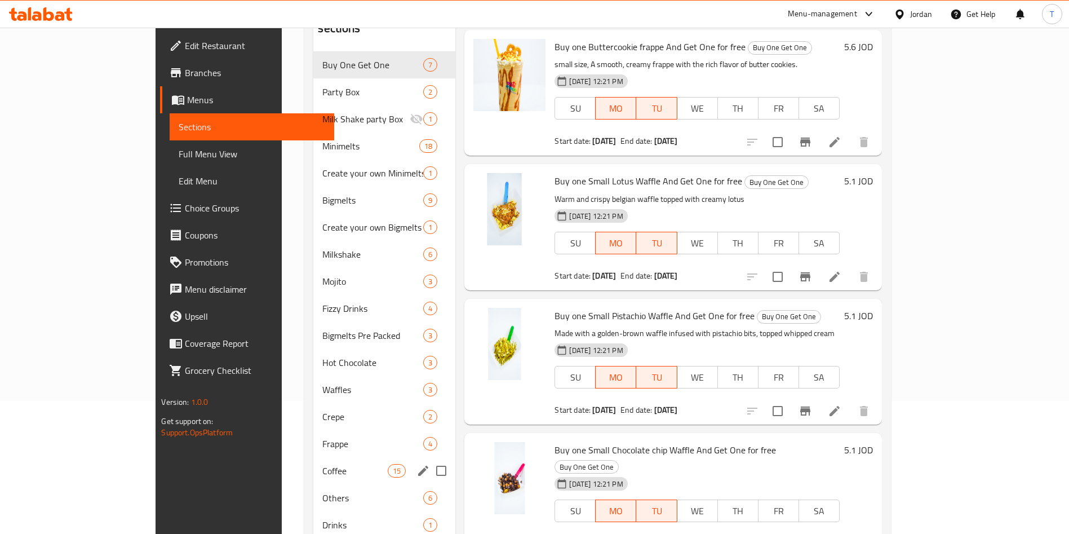
scroll to position [158, 0]
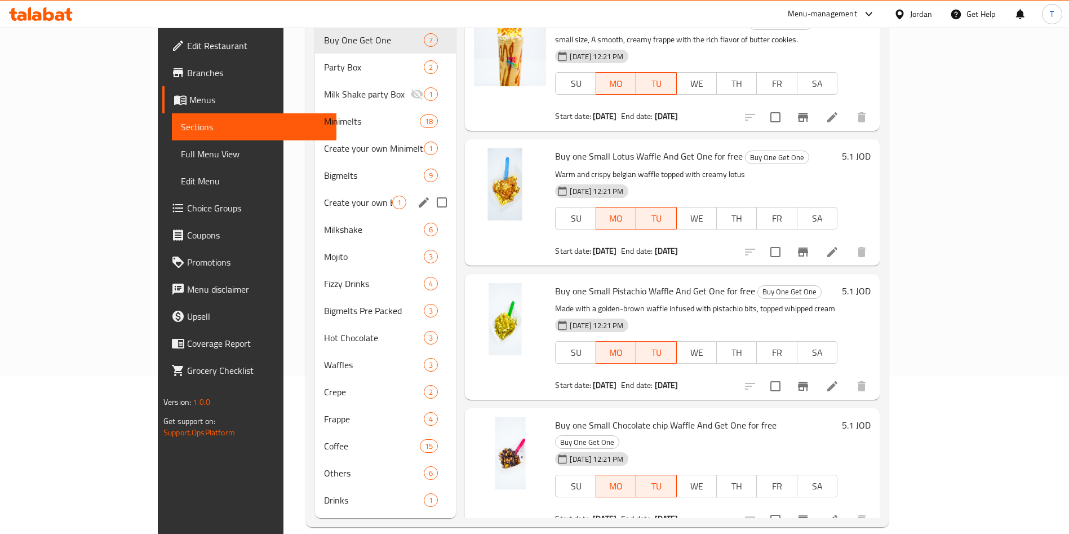
click at [324, 196] on span "Create your own Bigmelts" at bounding box center [358, 203] width 68 height 14
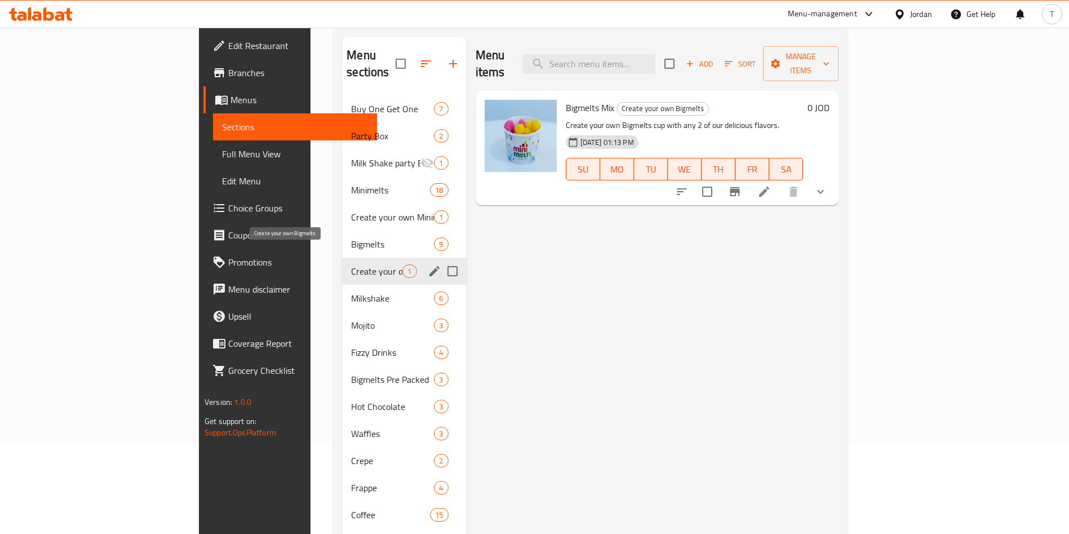
scroll to position [73, 0]
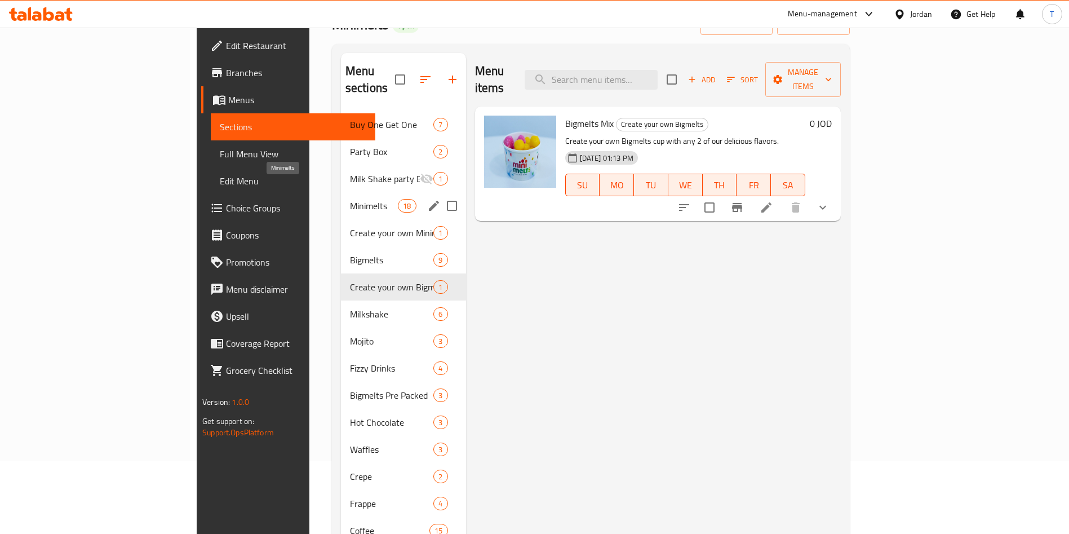
click at [350, 199] on span "Minimelts" at bounding box center [374, 206] width 48 height 14
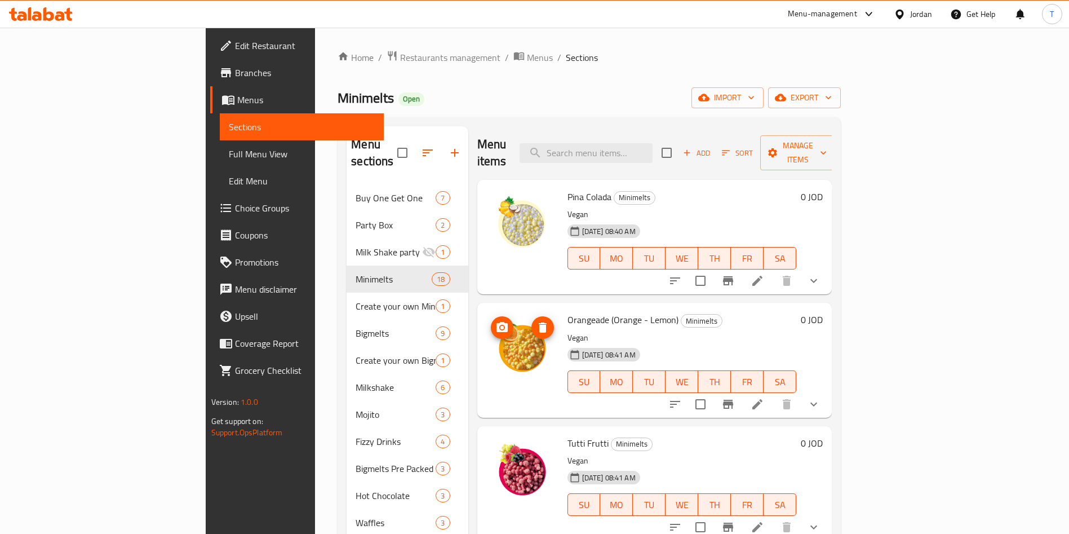
scroll to position [85, 0]
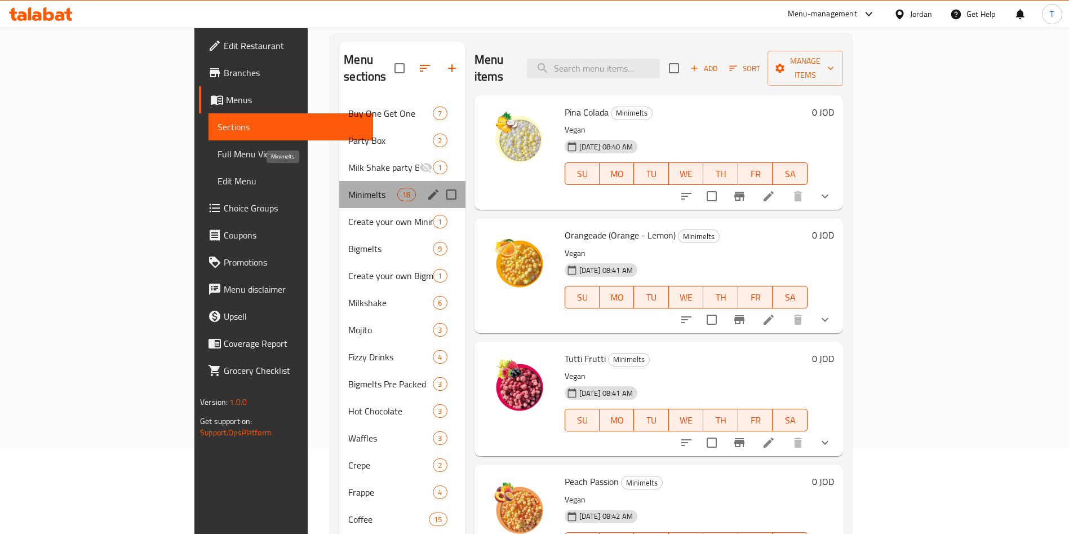
drag, startPoint x: 256, startPoint y: 183, endPoint x: 276, endPoint y: 188, distance: 19.7
click at [348, 188] on span "Minimelts" at bounding box center [372, 195] width 49 height 14
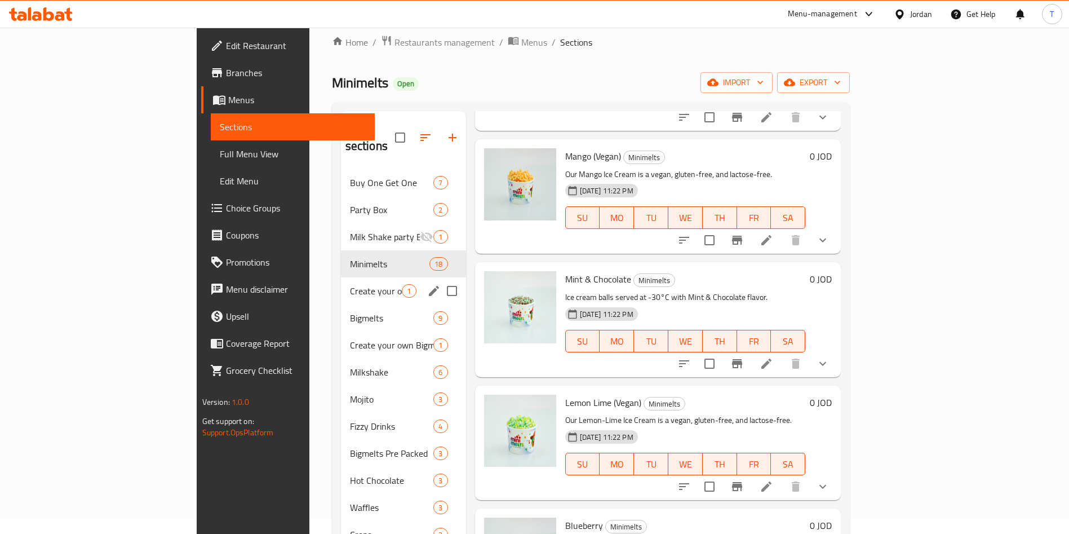
scroll to position [0, 0]
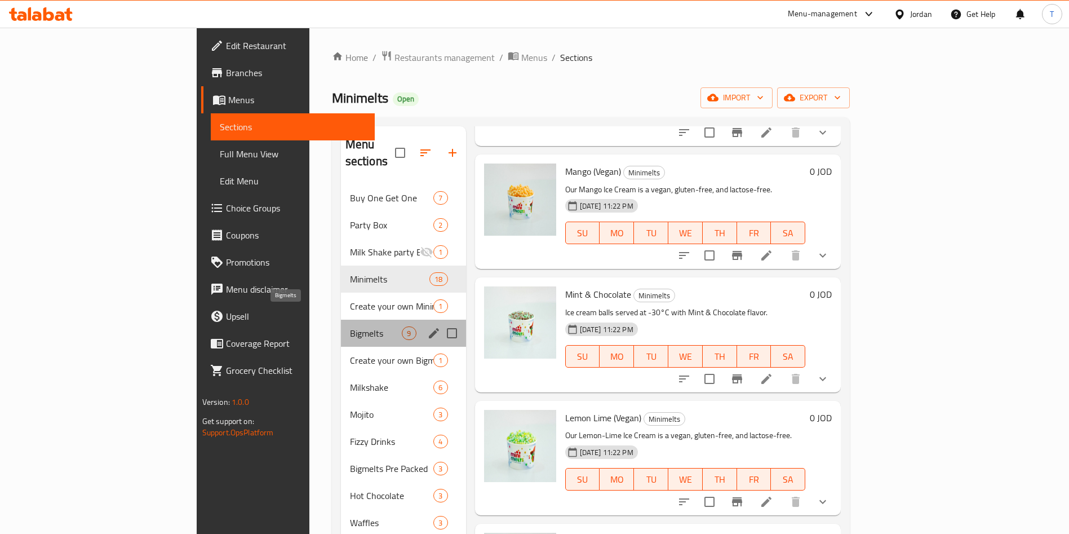
click at [350, 326] on span "Bigmelts" at bounding box center [376, 333] width 52 height 14
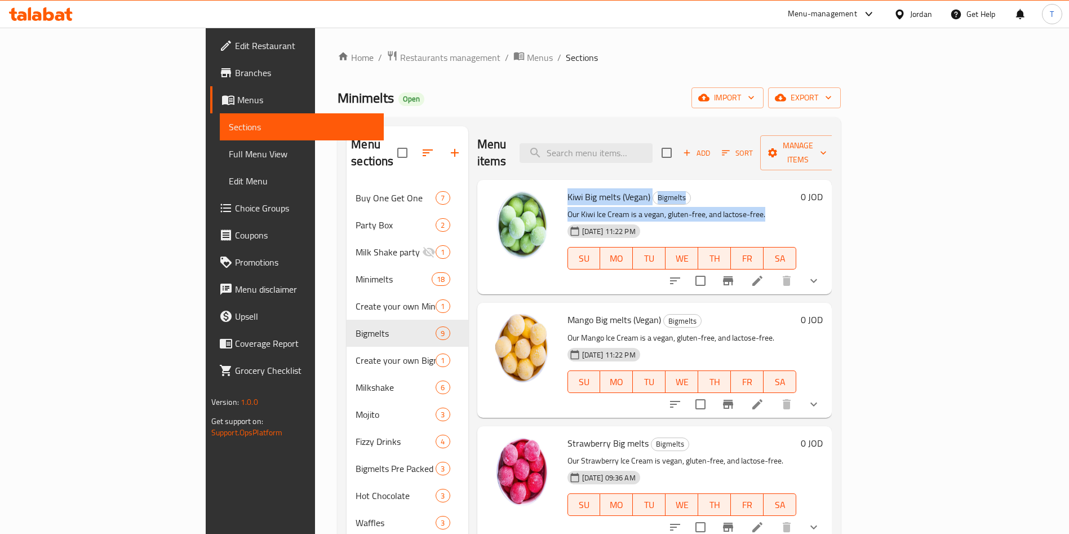
drag, startPoint x: 716, startPoint y: 196, endPoint x: 517, endPoint y: 171, distance: 200.4
click at [563, 184] on div "Kiwi Big melts (Vegan) Bigmelts Our Kiwi Ice Cream is a vegan, gluten-free, and…" at bounding box center [682, 236] width 238 height 105
click at [562, 150] on div "Menu items Add Sort Manage items" at bounding box center [654, 153] width 355 height 54
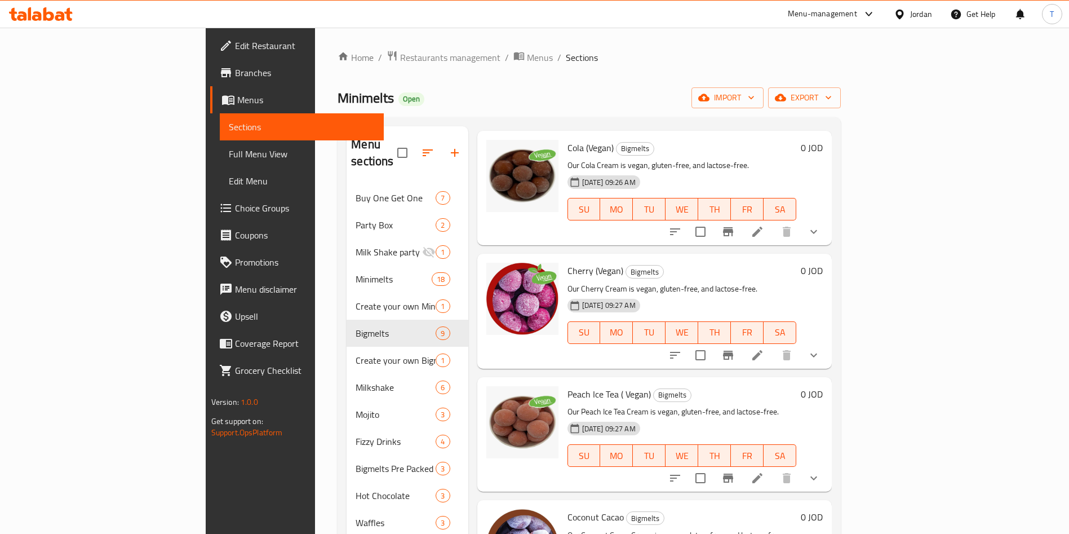
scroll to position [602, 0]
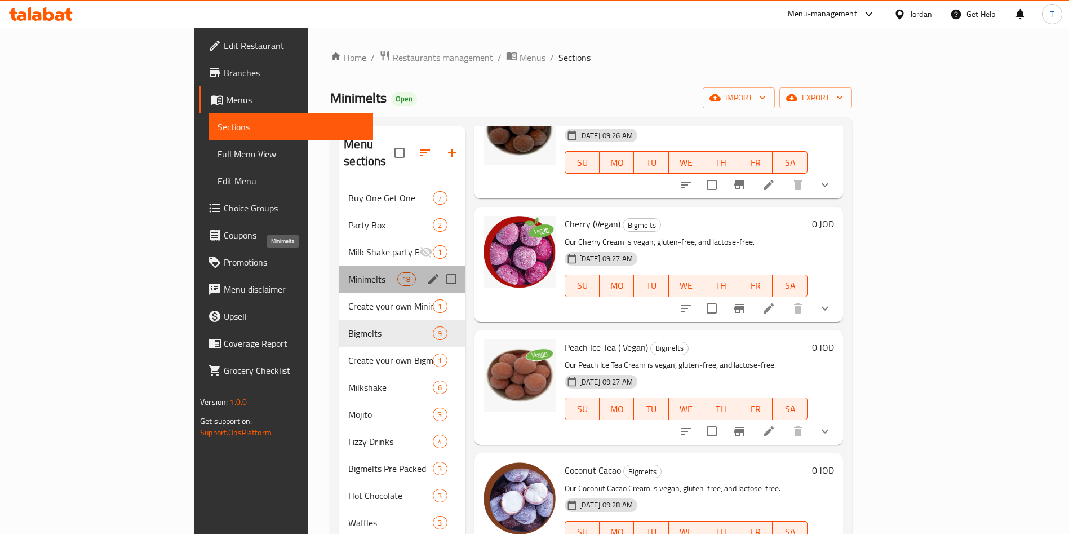
click at [348, 272] on span "Minimelts" at bounding box center [372, 279] width 49 height 14
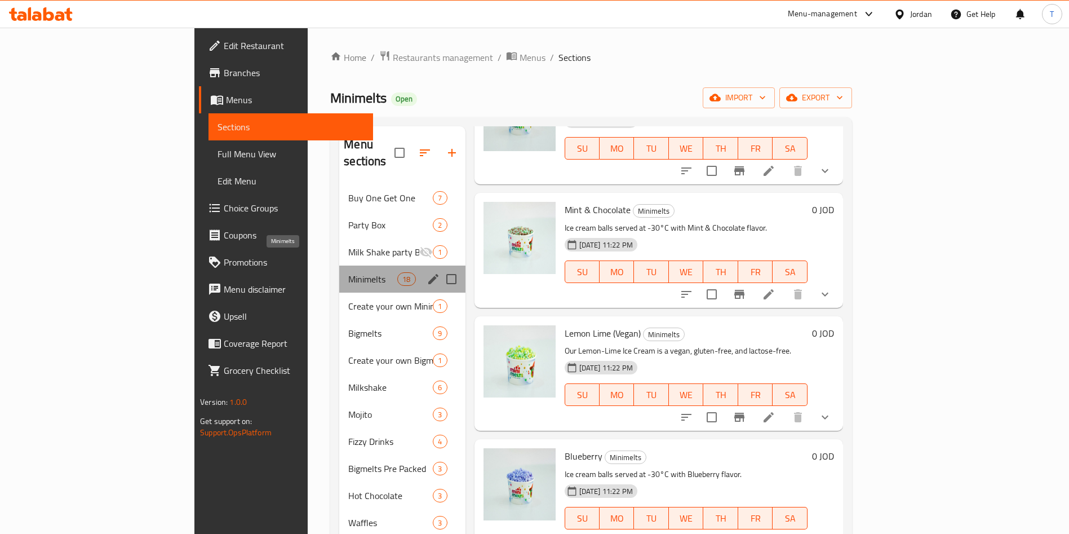
click at [348, 272] on span "Minimelts" at bounding box center [372, 279] width 49 height 14
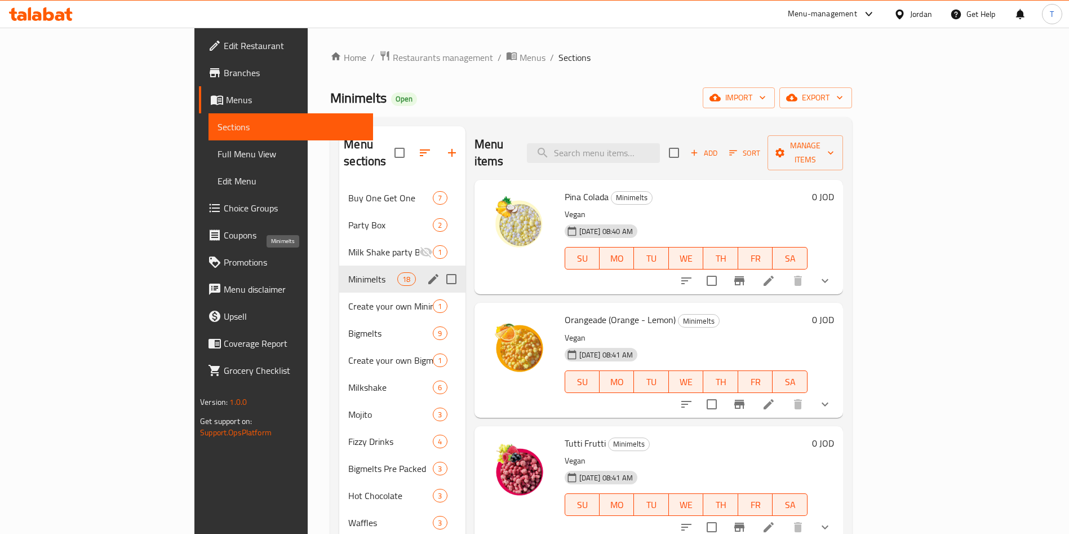
click at [339, 272] on div "Minimelts 18" at bounding box center [402, 278] width 126 height 27
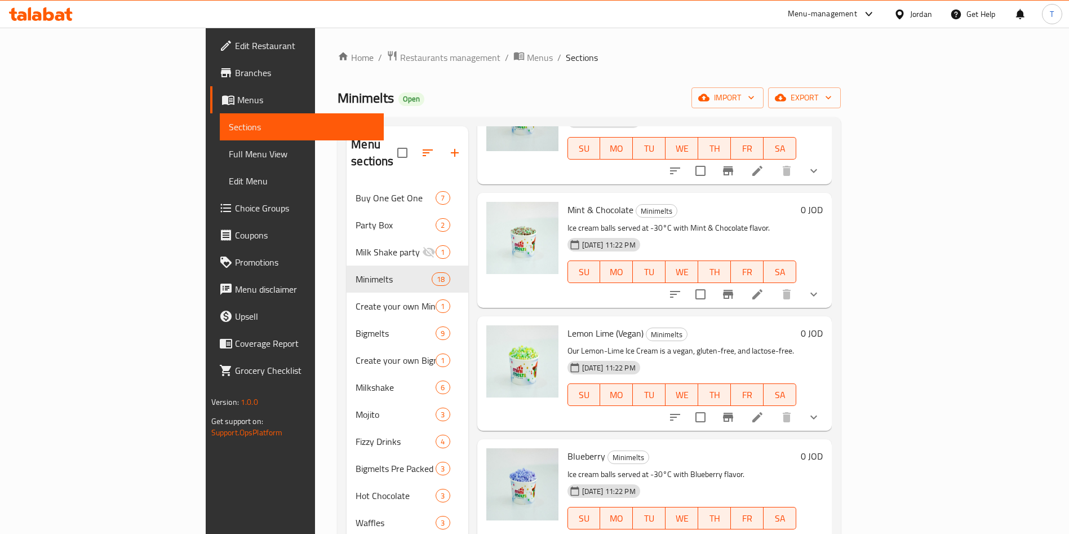
scroll to position [158, 0]
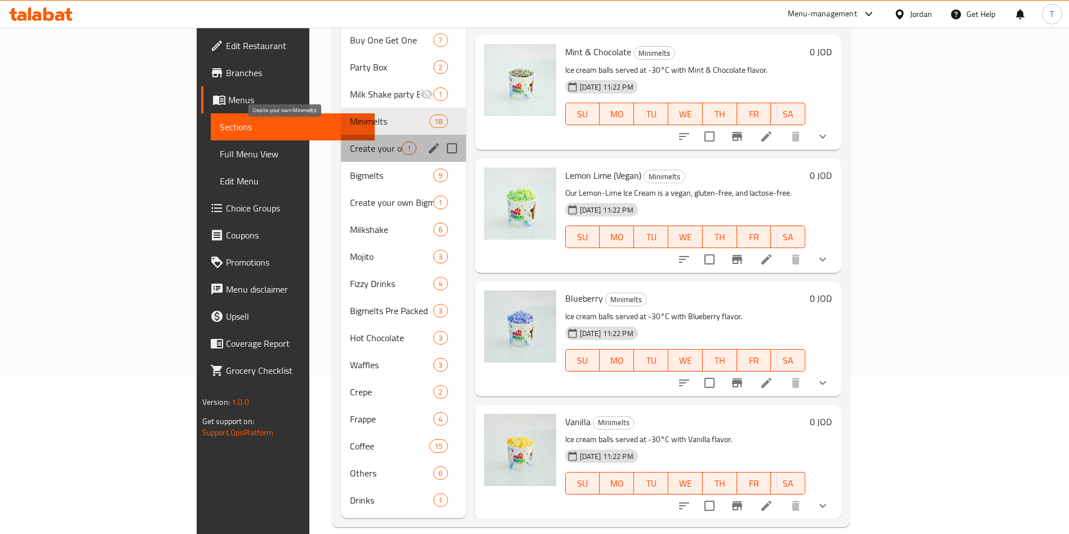
click at [350, 141] on span "Create your own Minimelts" at bounding box center [376, 148] width 52 height 14
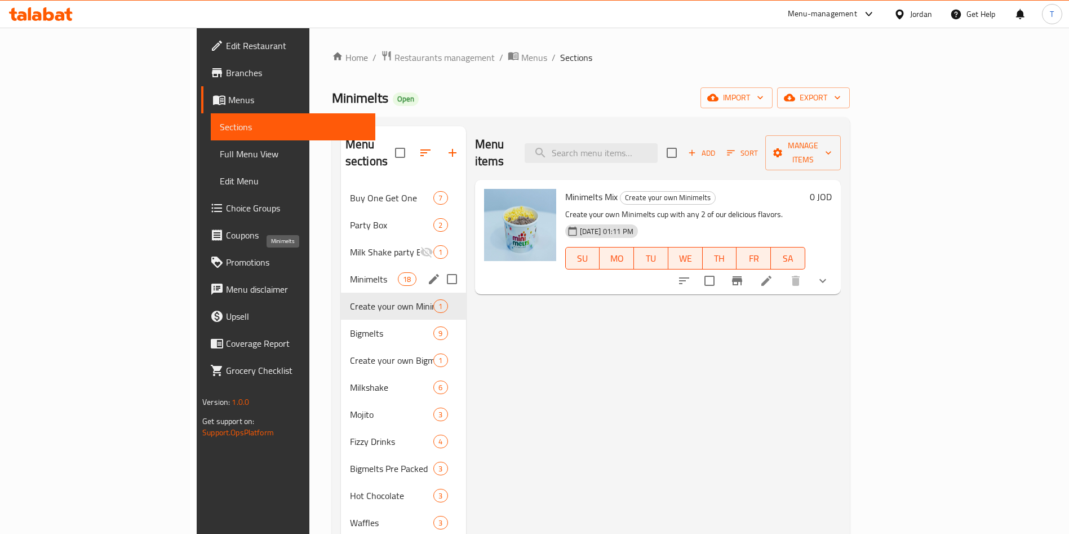
click at [350, 272] on span "Minimelts" at bounding box center [374, 279] width 48 height 14
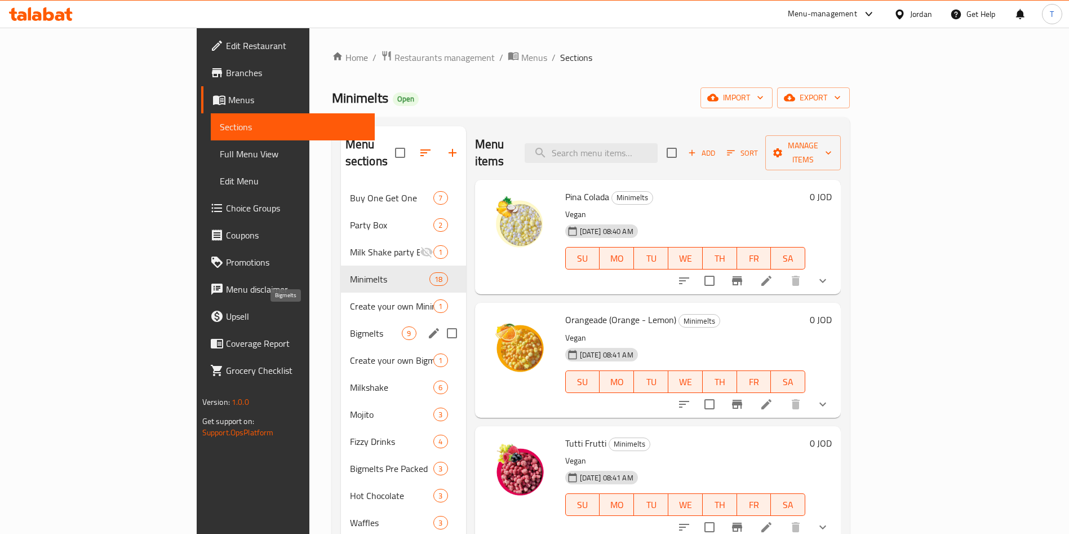
click at [350, 326] on span "Bigmelts" at bounding box center [376, 333] width 52 height 14
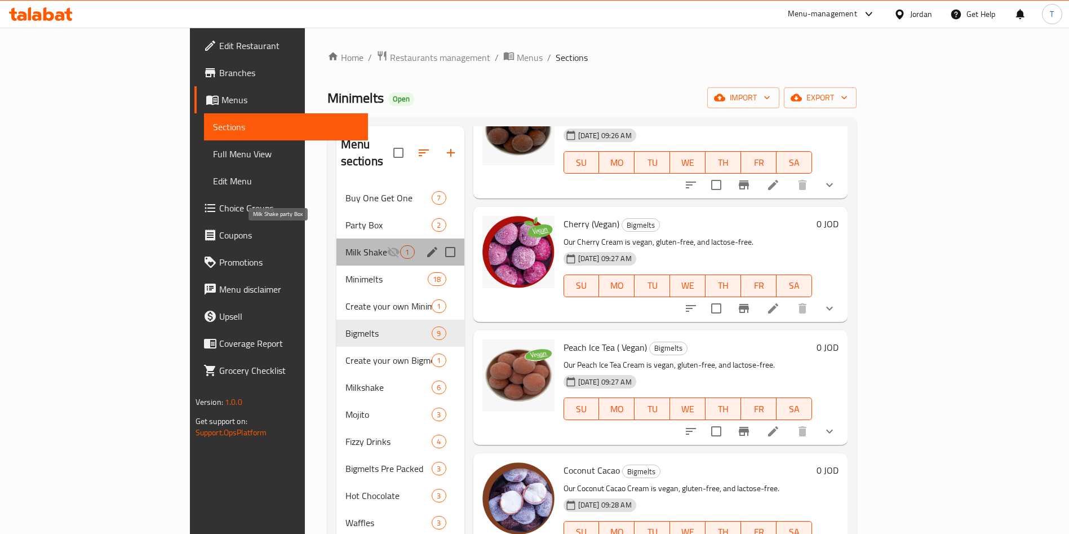
click at [345, 245] on span "Milk Shake party Box" at bounding box center [366, 252] width 42 height 14
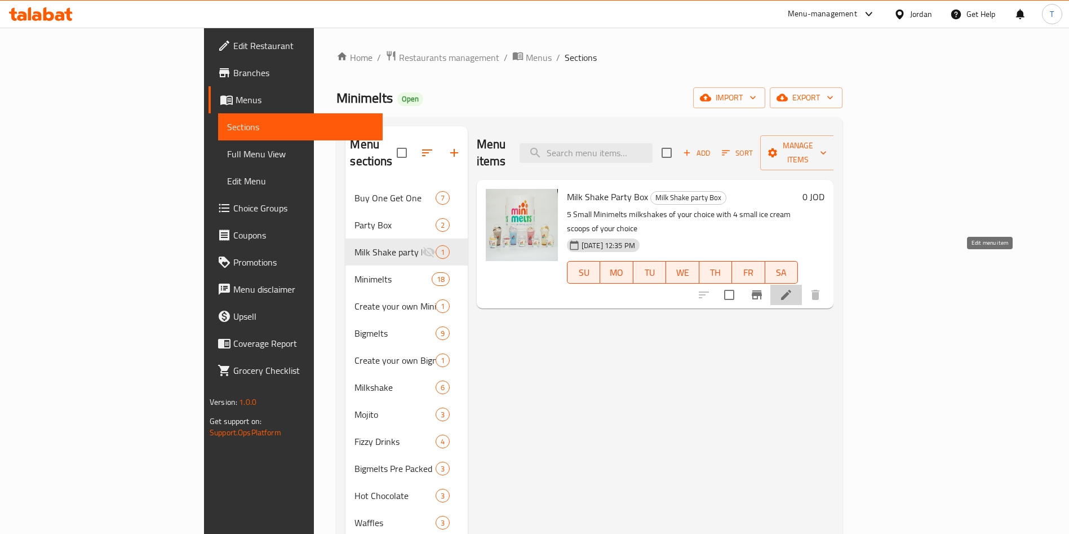
click at [793, 288] on icon at bounding box center [786, 295] width 14 height 14
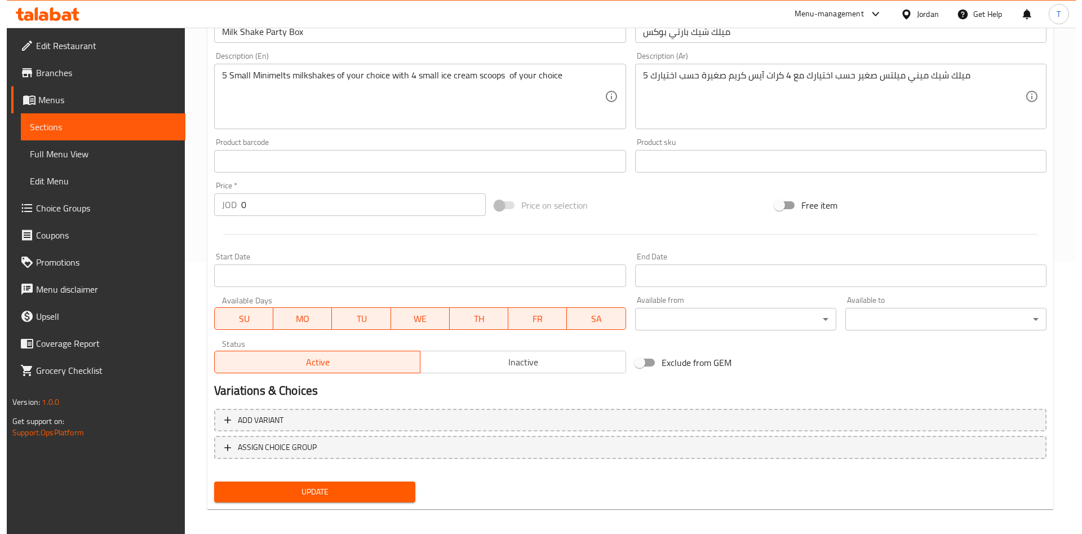
scroll to position [279, 0]
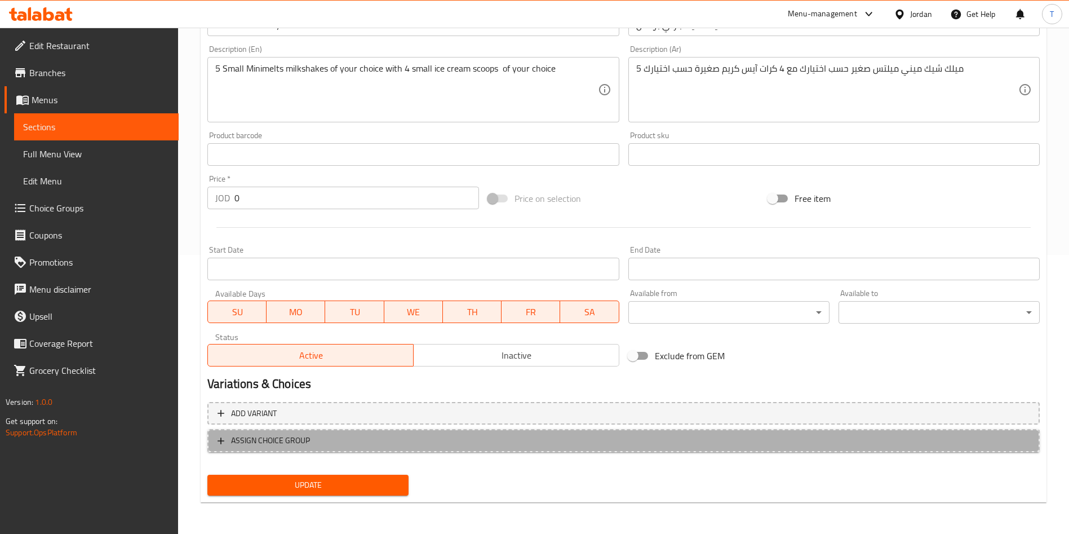
click at [642, 429] on button "ASSIGN CHOICE GROUP" at bounding box center [623, 440] width 832 height 23
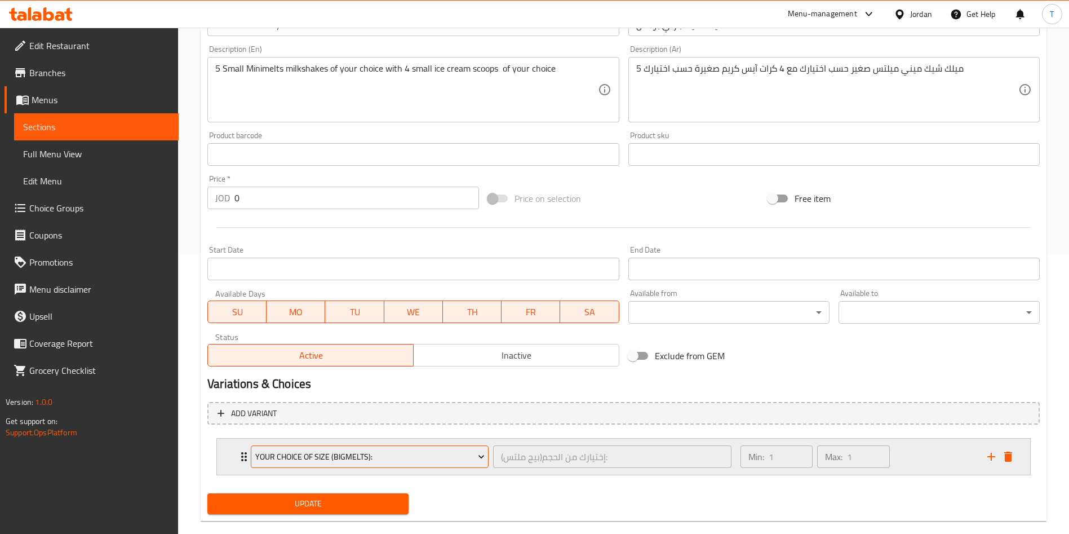
click at [456, 461] on span "Your Choice Of Size (BigMelts):" at bounding box center [369, 457] width 229 height 14
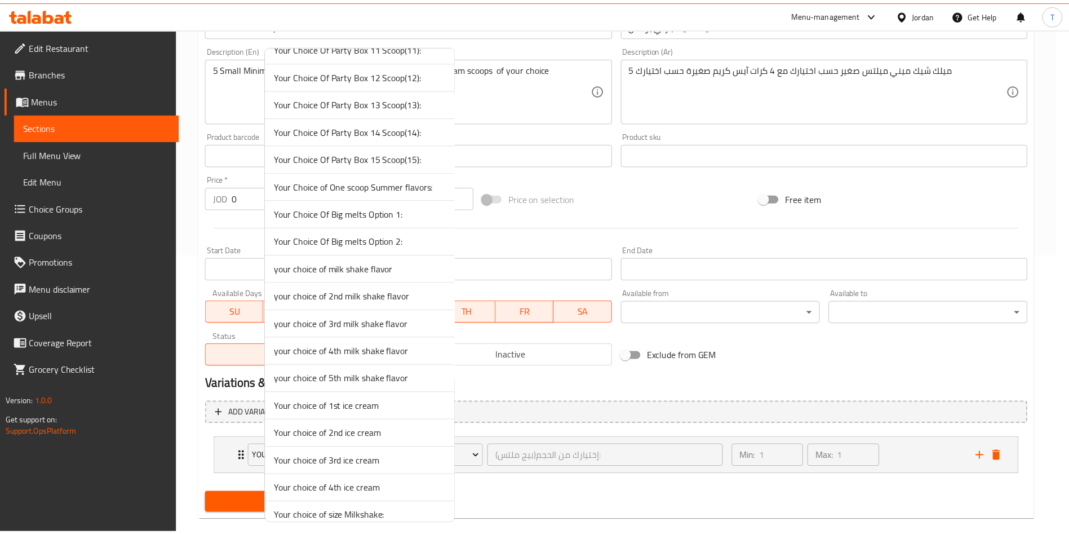
scroll to position [668, 0]
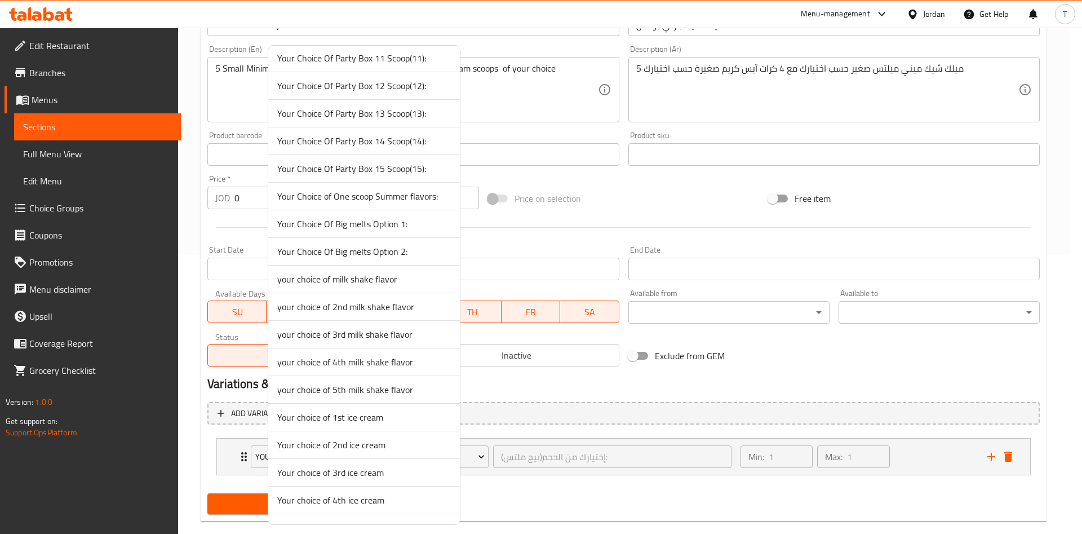
click at [393, 286] on span "your choice of milk shake flavor" at bounding box center [364, 279] width 174 height 14
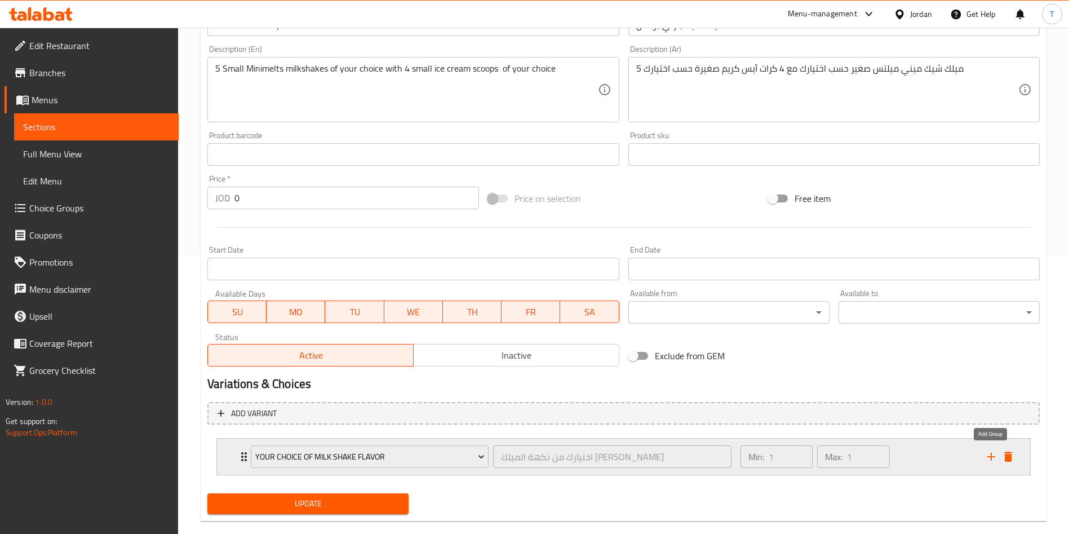
click at [991, 459] on icon "add" at bounding box center [991, 457] width 8 height 8
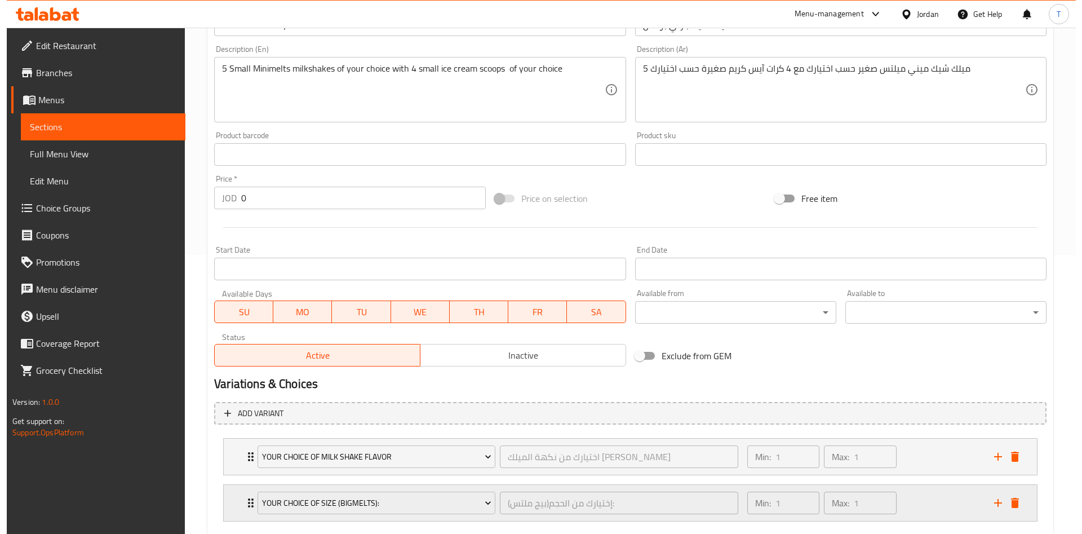
scroll to position [344, 0]
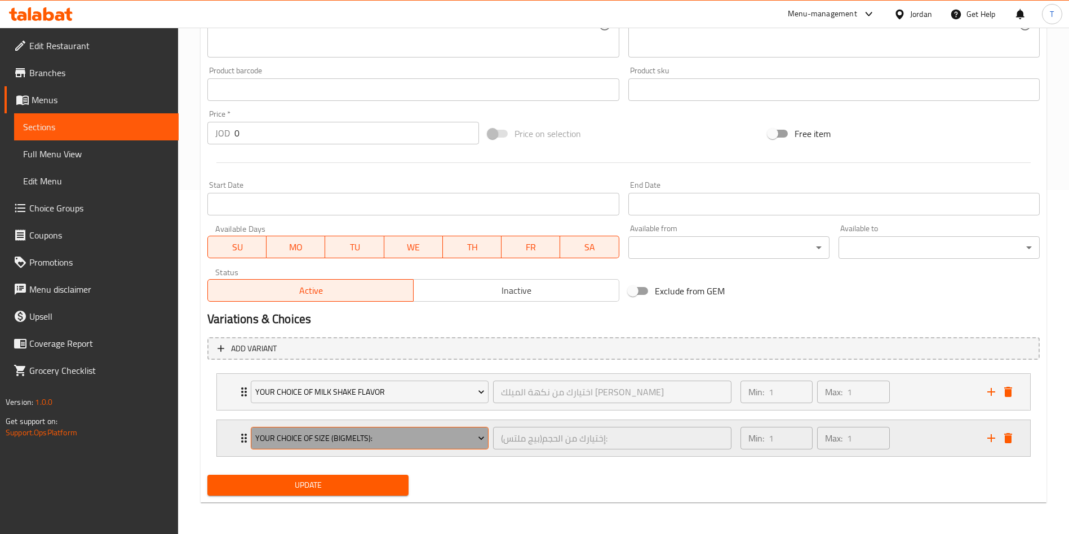
click at [433, 431] on span "Your Choice Of Size (BigMelts):" at bounding box center [369, 438] width 229 height 14
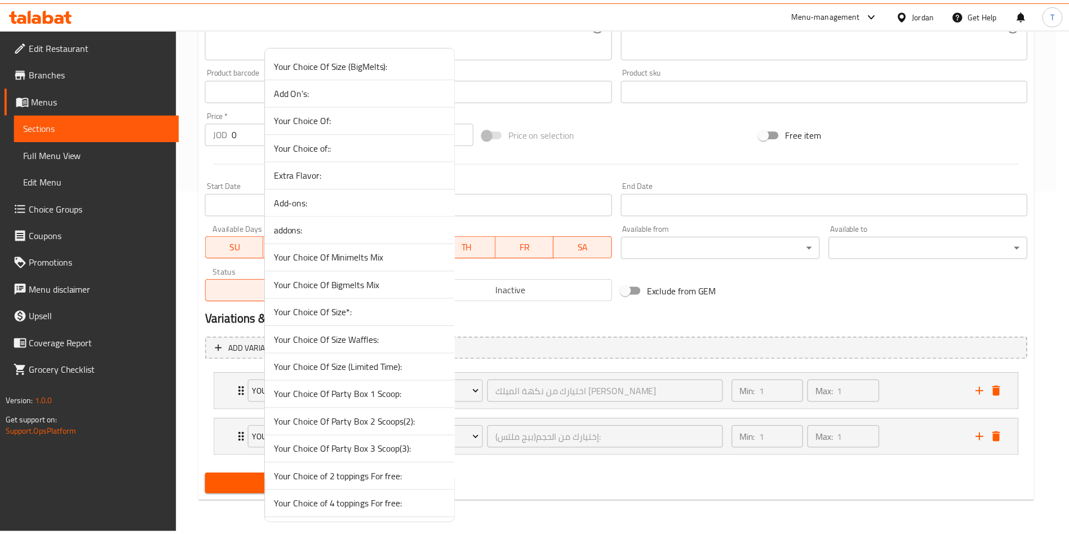
scroll to position [745, 0]
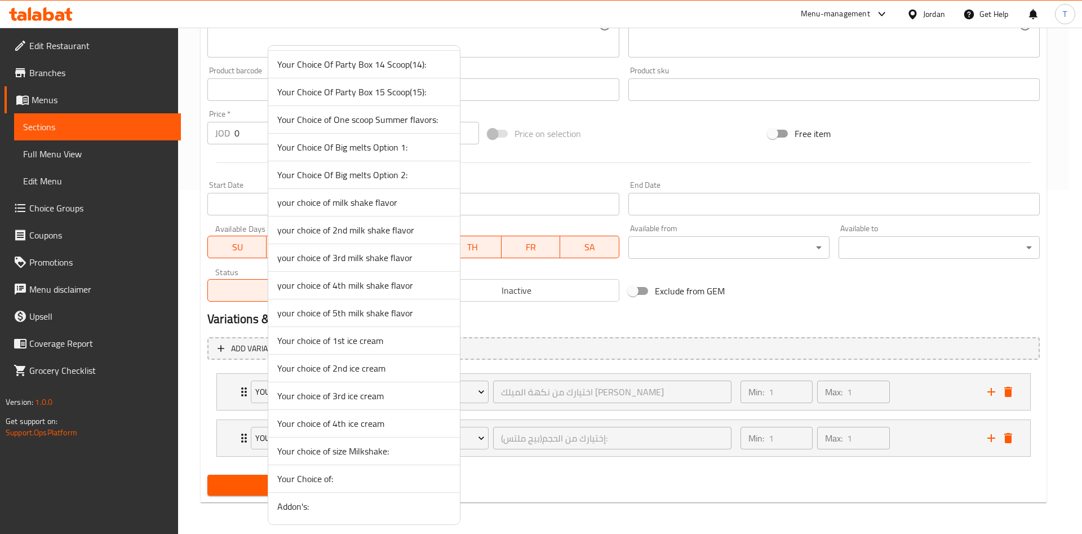
click at [359, 228] on span "your choice of 2nd milk shake flavor" at bounding box center [364, 230] width 174 height 14
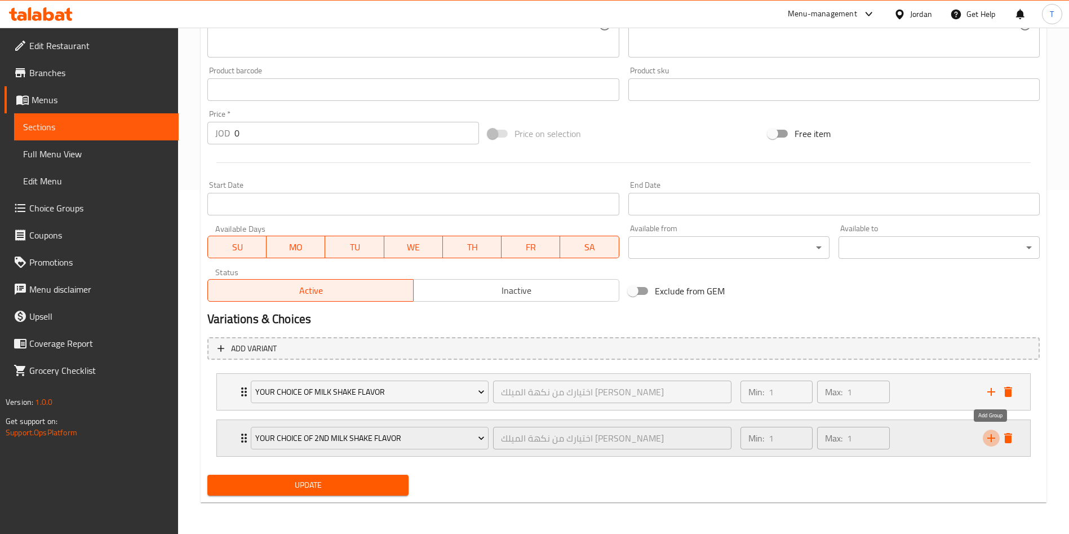
click at [992, 436] on icon "add" at bounding box center [992, 438] width 14 height 14
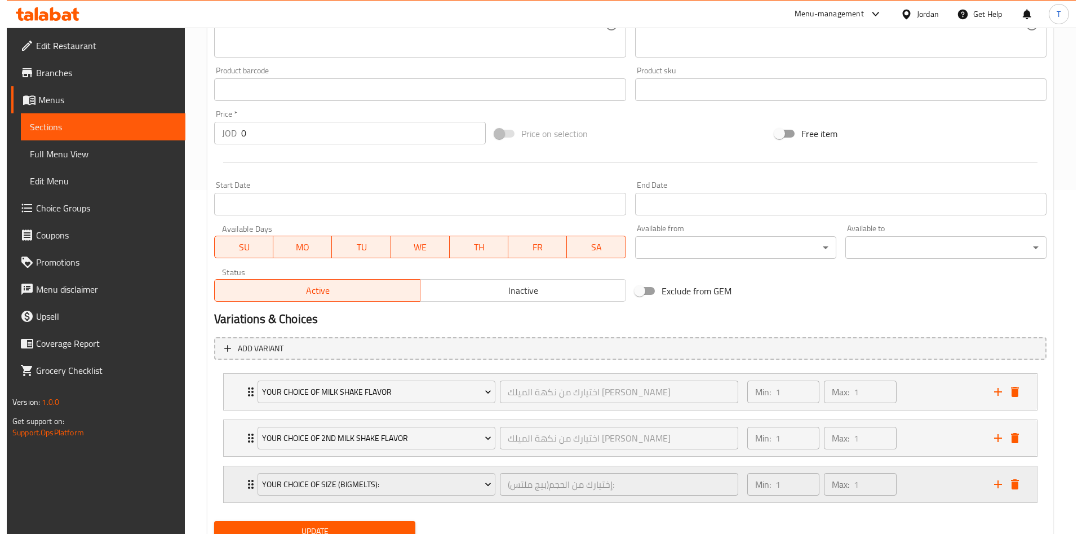
scroll to position [390, 0]
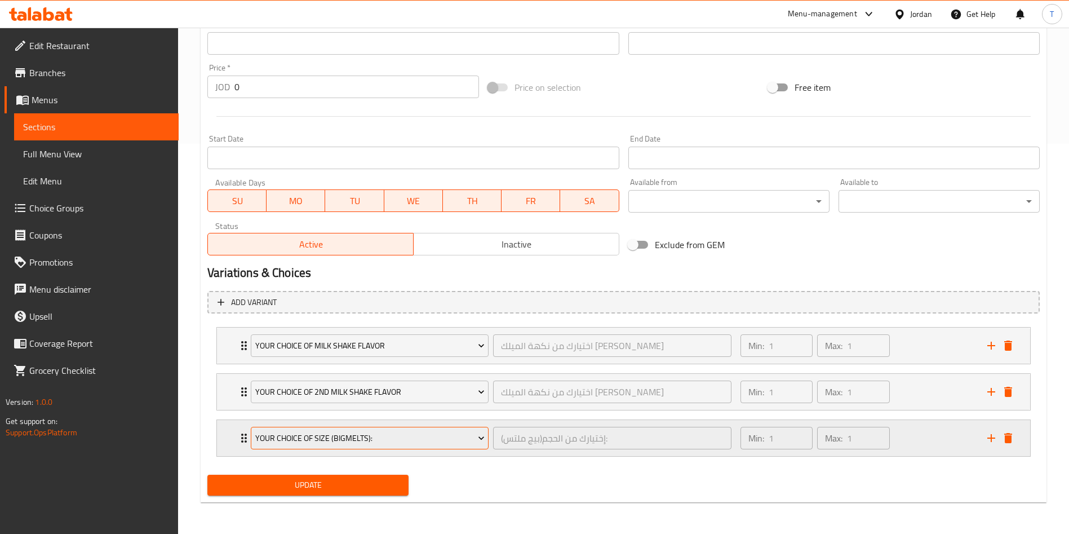
click at [344, 443] on span "Your Choice Of Size (BigMelts):" at bounding box center [369, 438] width 229 height 14
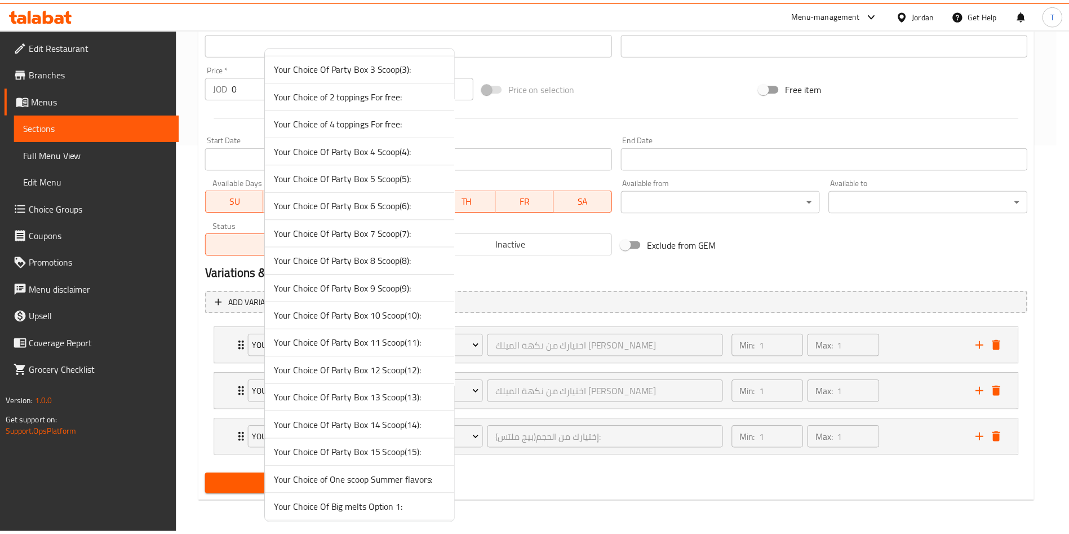
scroll to position [745, 0]
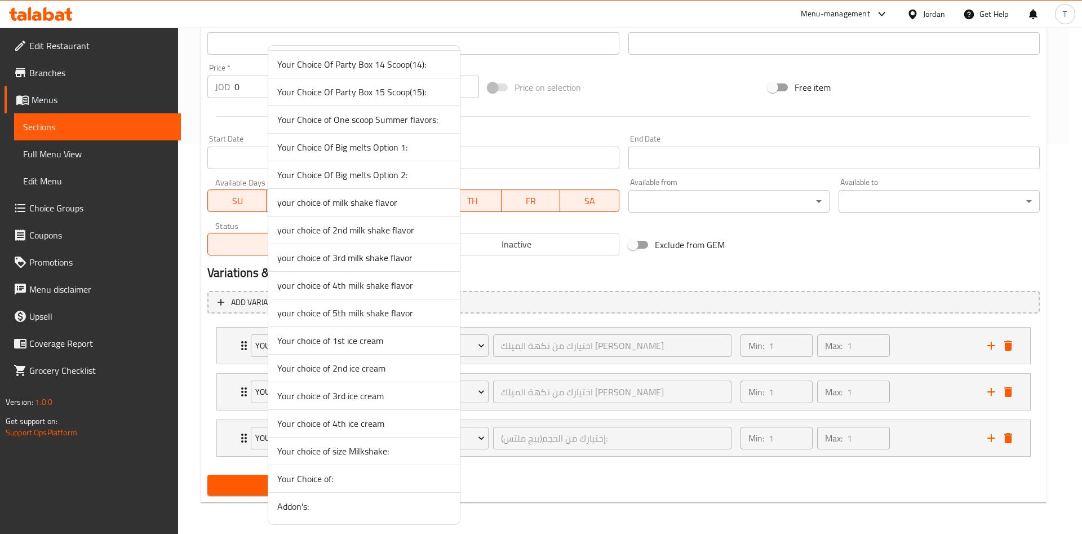
click at [362, 258] on span "your choice of 3rd milk shake flavor" at bounding box center [364, 258] width 174 height 14
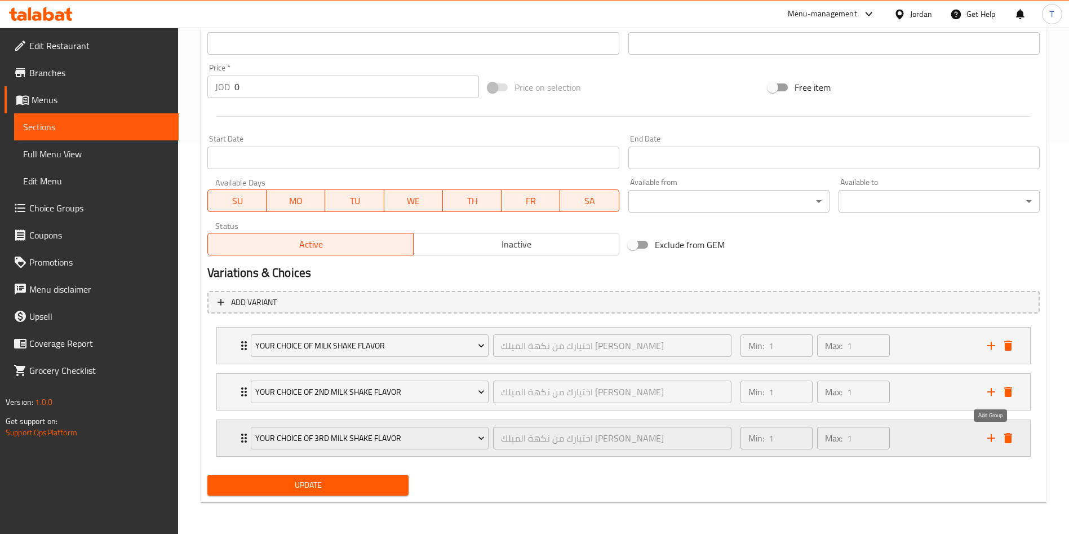
click at [990, 437] on icon "add" at bounding box center [992, 438] width 14 height 14
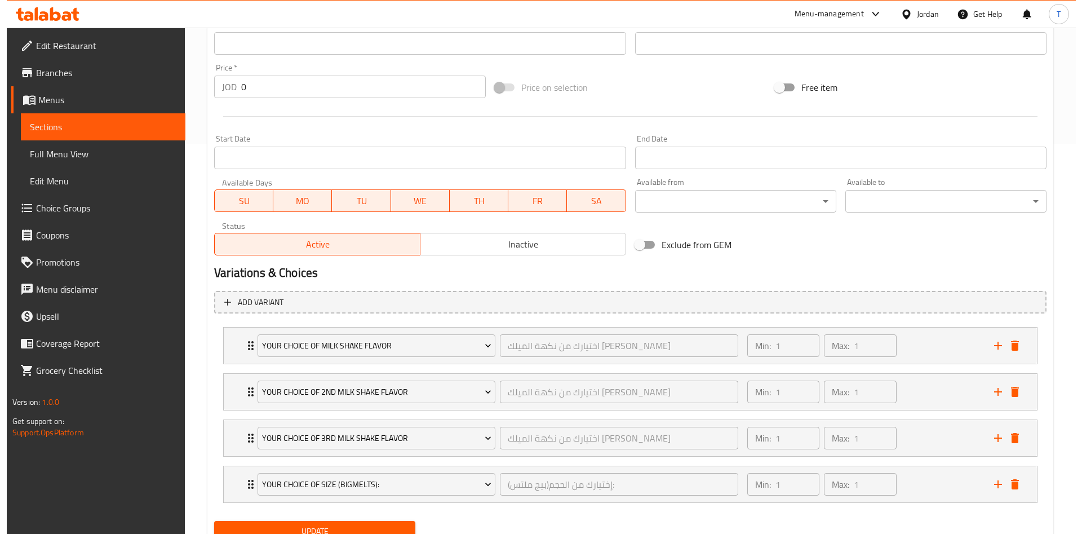
scroll to position [436, 0]
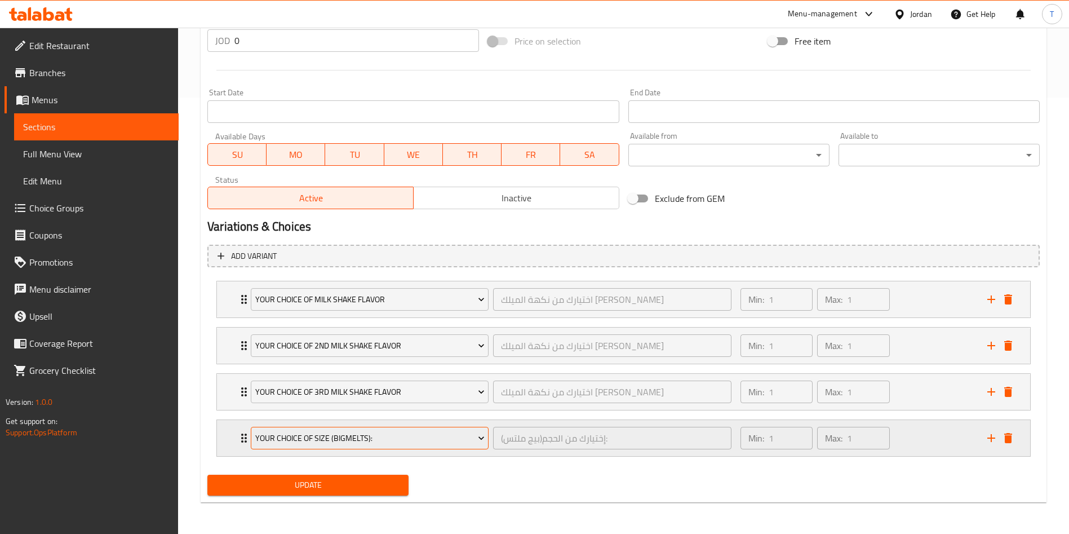
click at [409, 436] on span "Your Choice Of Size (BigMelts):" at bounding box center [369, 438] width 229 height 14
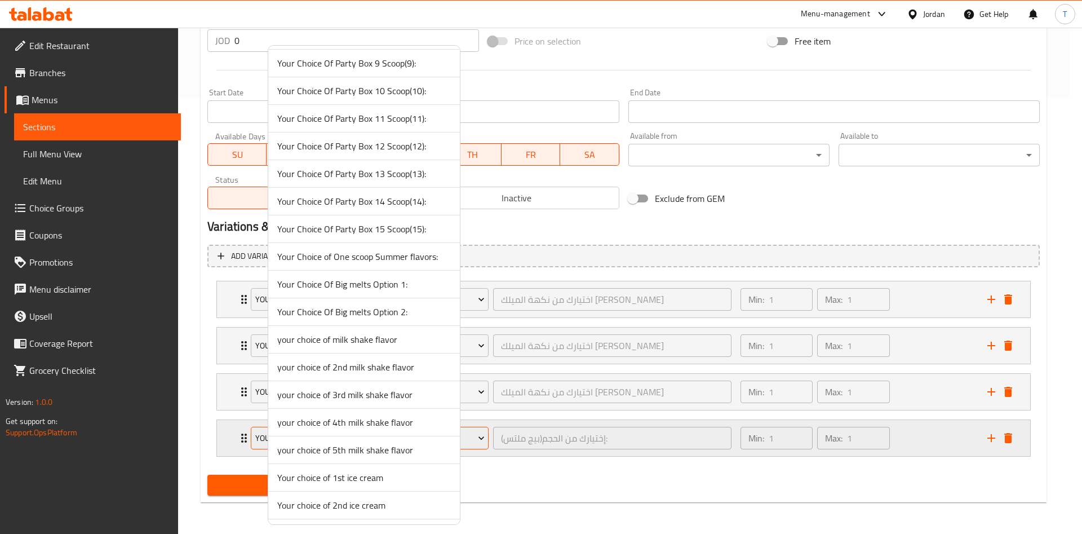
scroll to position [745, 0]
click at [357, 287] on span "your choice of 4th milk shake flavor" at bounding box center [364, 285] width 174 height 14
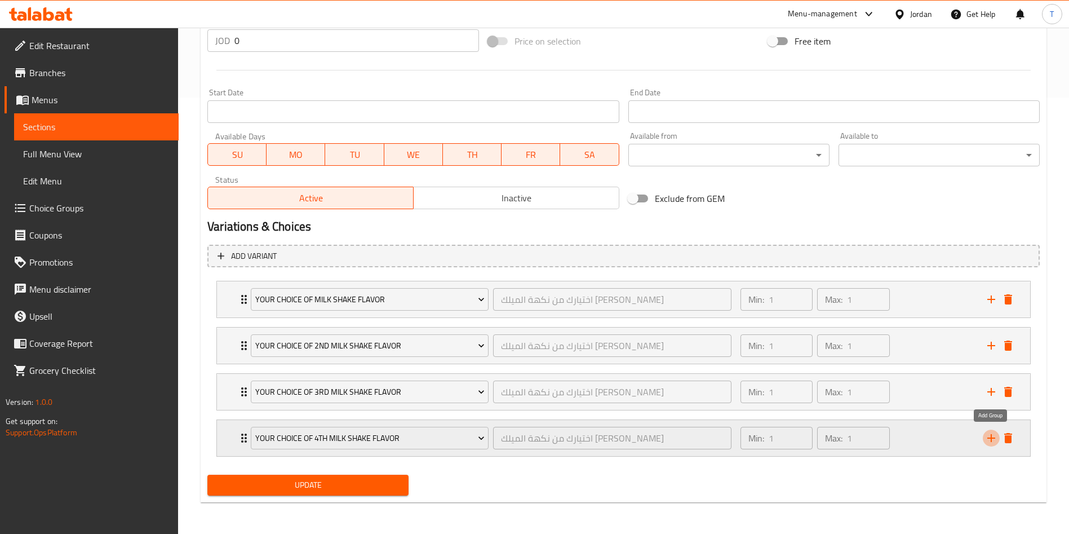
click at [988, 437] on icon "add" at bounding box center [991, 438] width 8 height 8
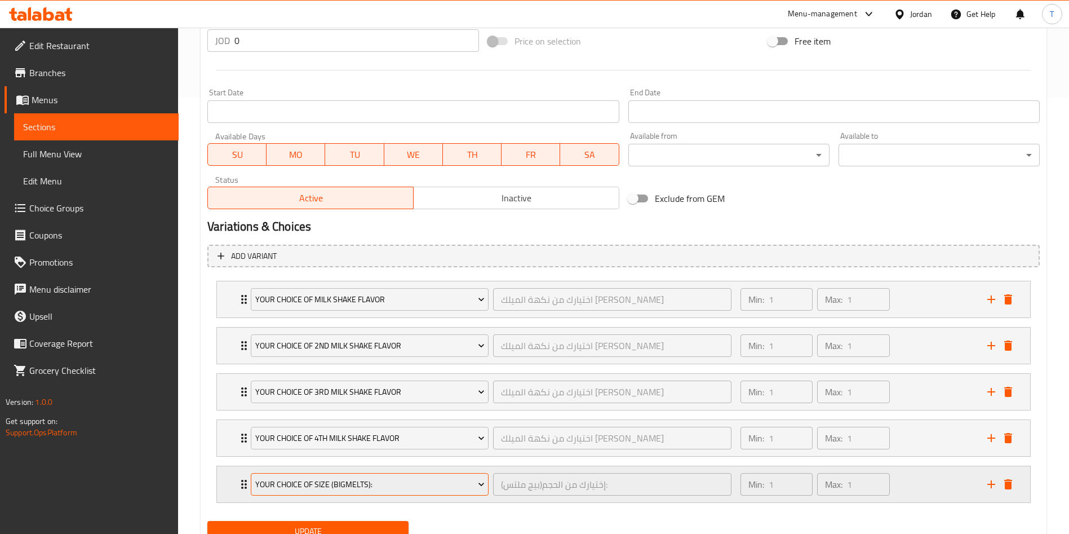
click at [393, 483] on span "Your Choice Of Size (BigMelts):" at bounding box center [369, 484] width 229 height 14
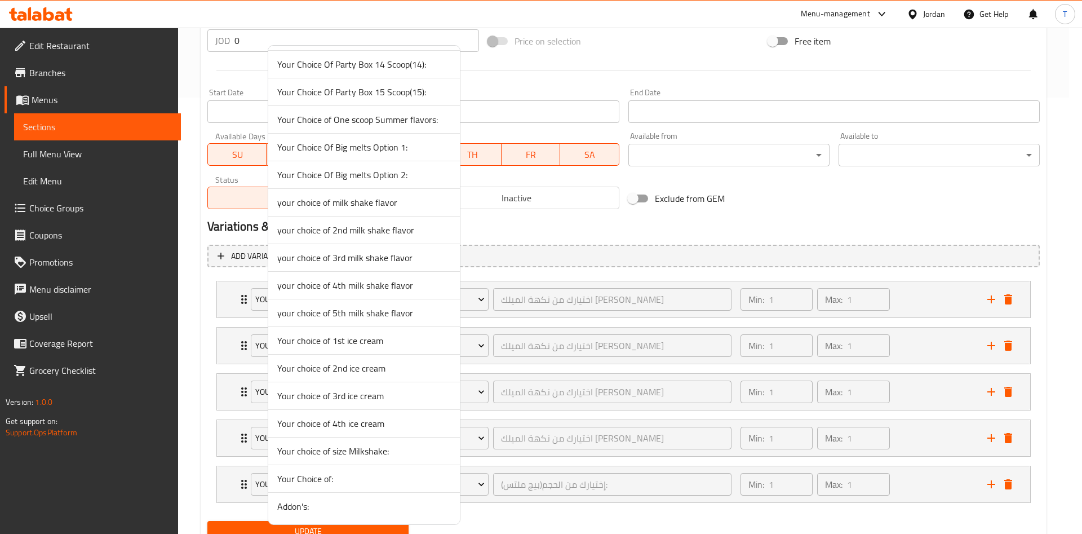
click at [383, 322] on li "your choice of 5th milk shake flavor" at bounding box center [364, 313] width 192 height 28
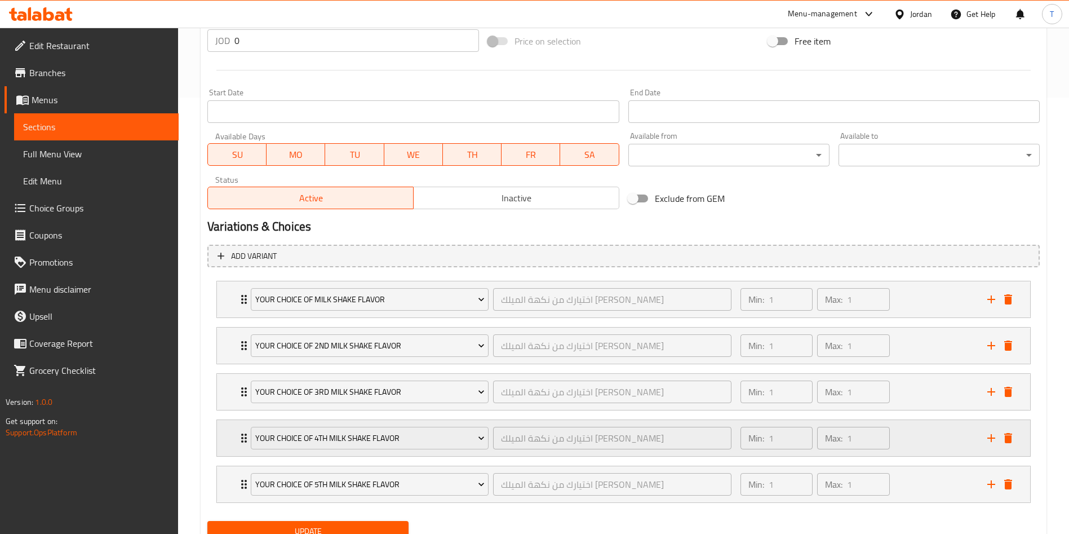
scroll to position [482, 0]
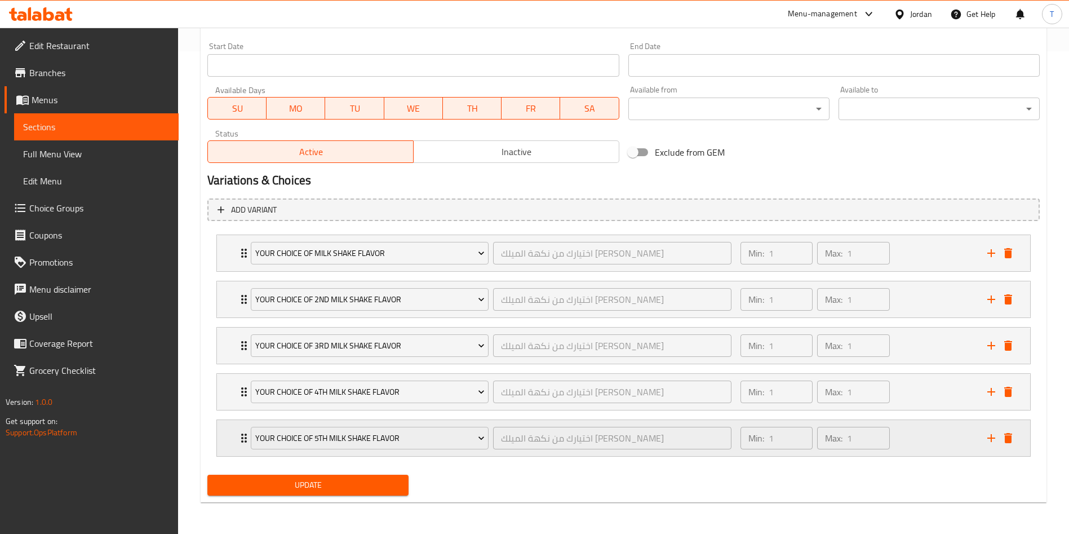
click at [991, 440] on icon "add" at bounding box center [991, 438] width 8 height 8
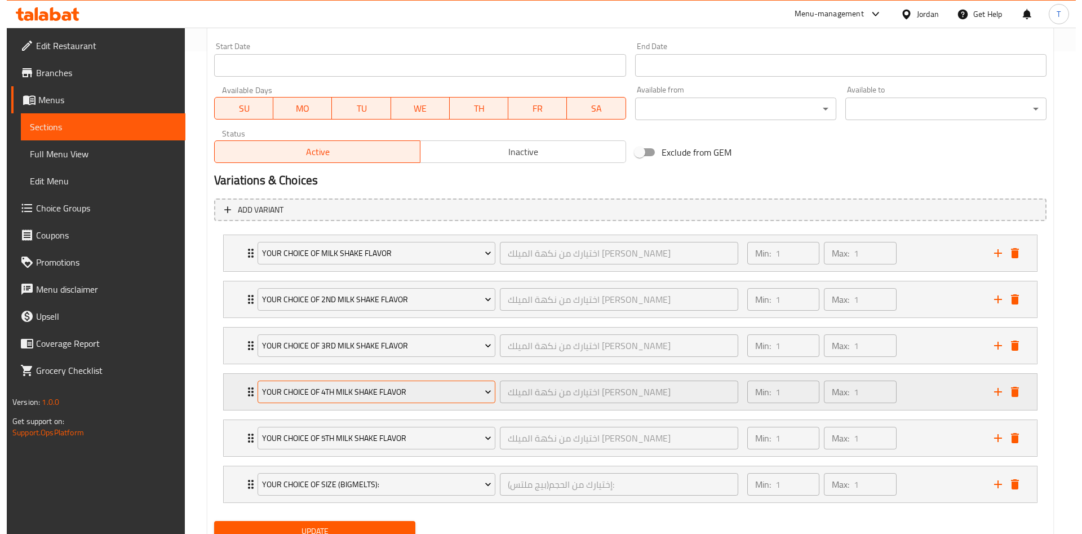
scroll to position [529, 0]
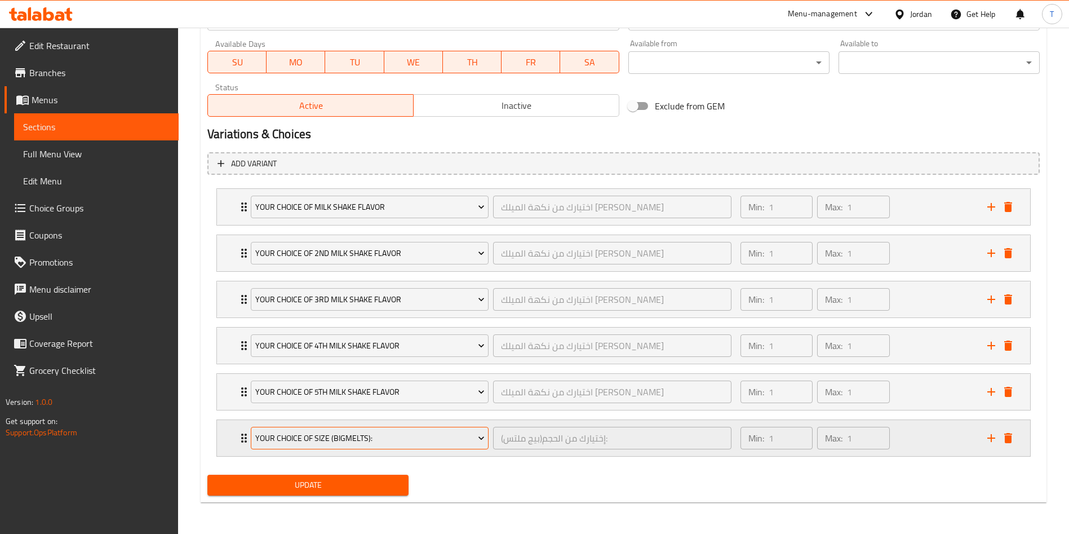
click at [381, 436] on span "Your Choice Of Size (BigMelts):" at bounding box center [369, 438] width 229 height 14
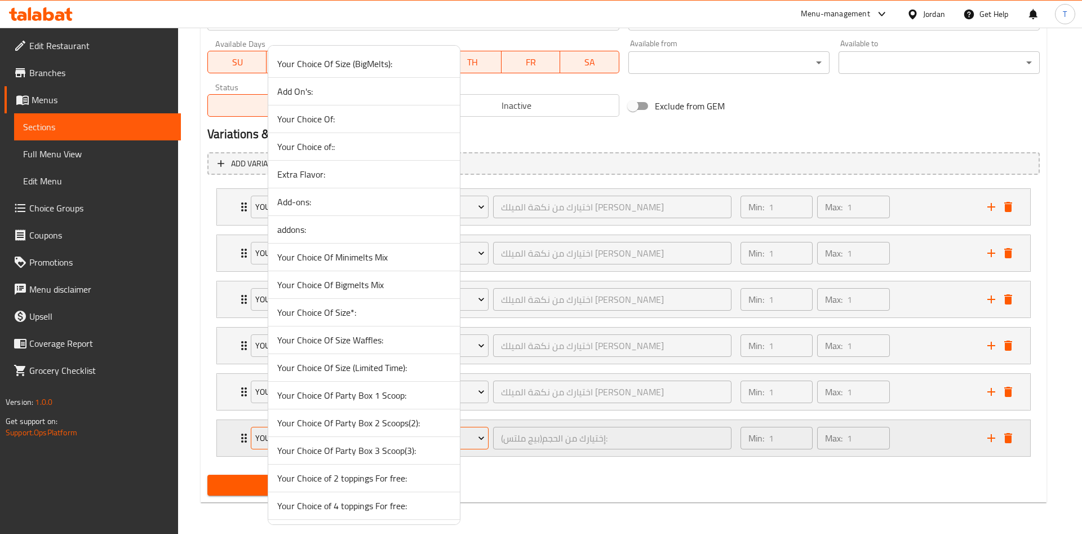
scroll to position [745, 0]
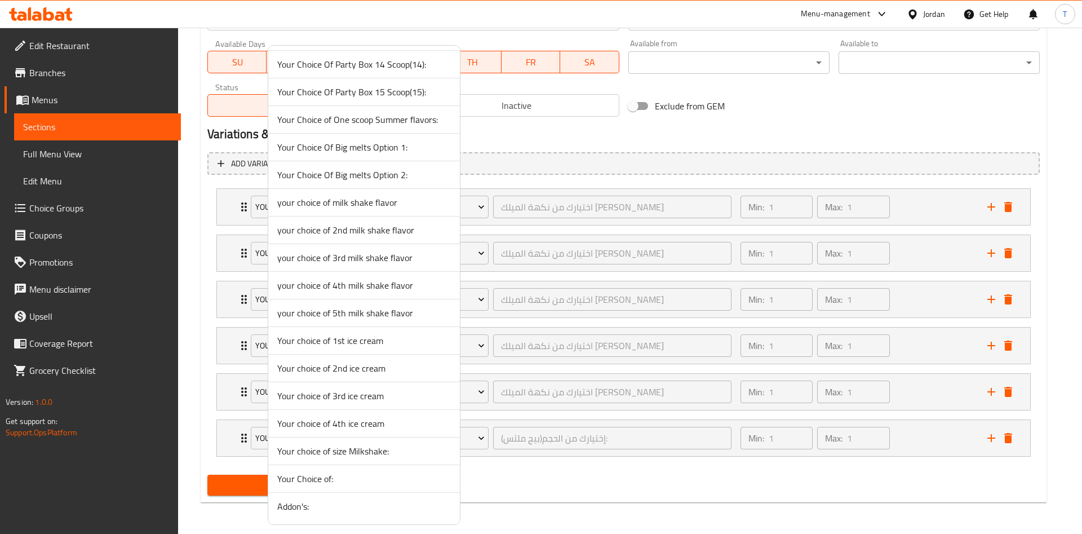
click at [396, 339] on span "Your choice of 1st ice cream" at bounding box center [364, 341] width 174 height 14
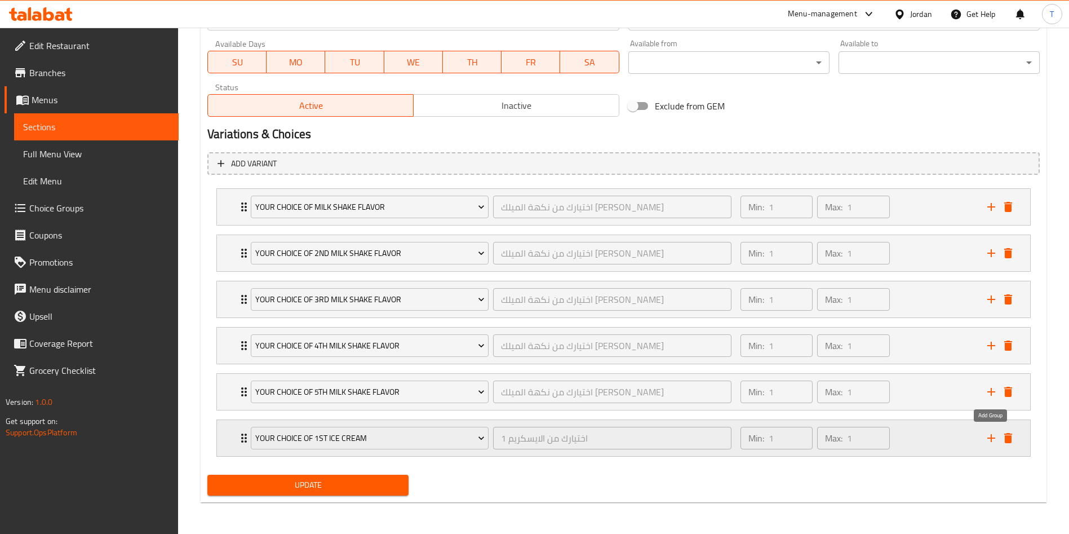
click at [994, 440] on icon "add" at bounding box center [992, 438] width 14 height 14
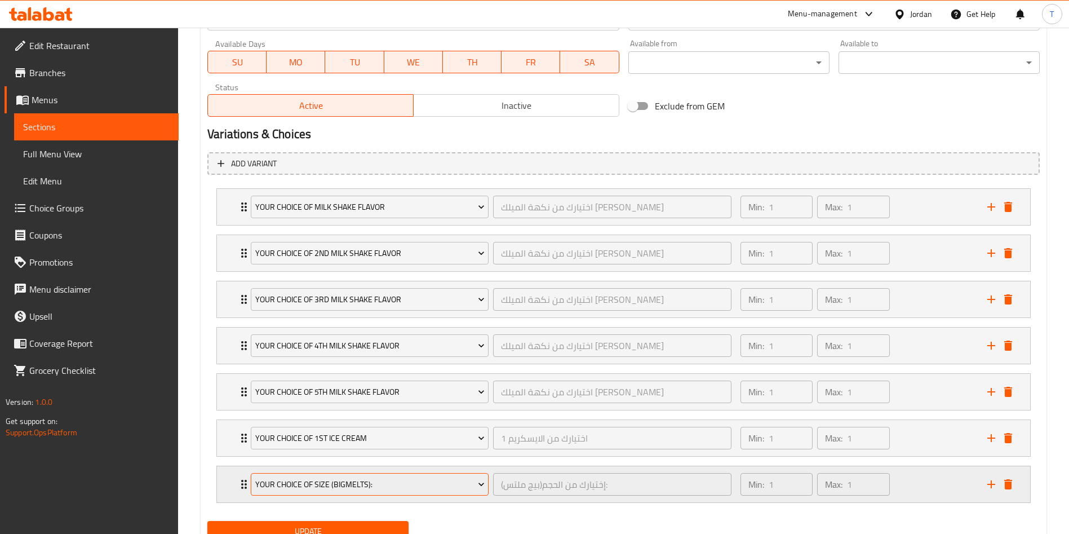
click at [340, 483] on span "Your Choice Of Size (BigMelts):" at bounding box center [369, 484] width 229 height 14
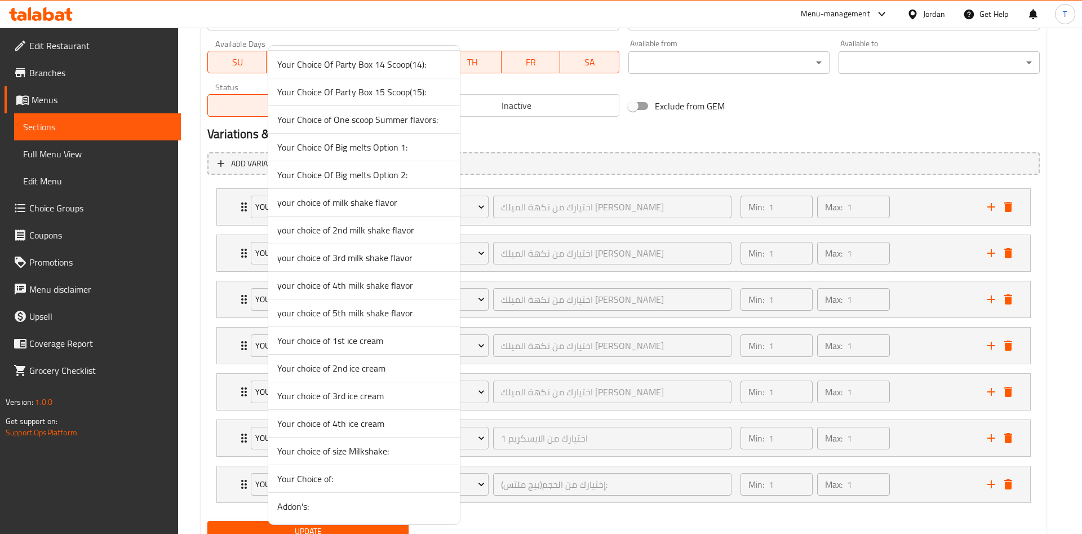
click at [369, 370] on span "Your choice of 2nd ice cream" at bounding box center [364, 368] width 174 height 14
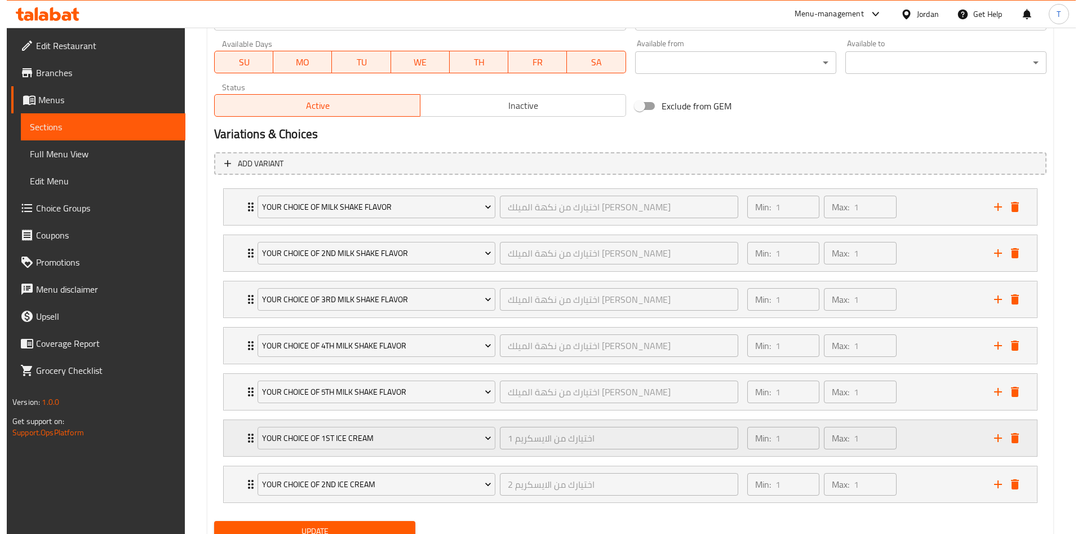
scroll to position [575, 0]
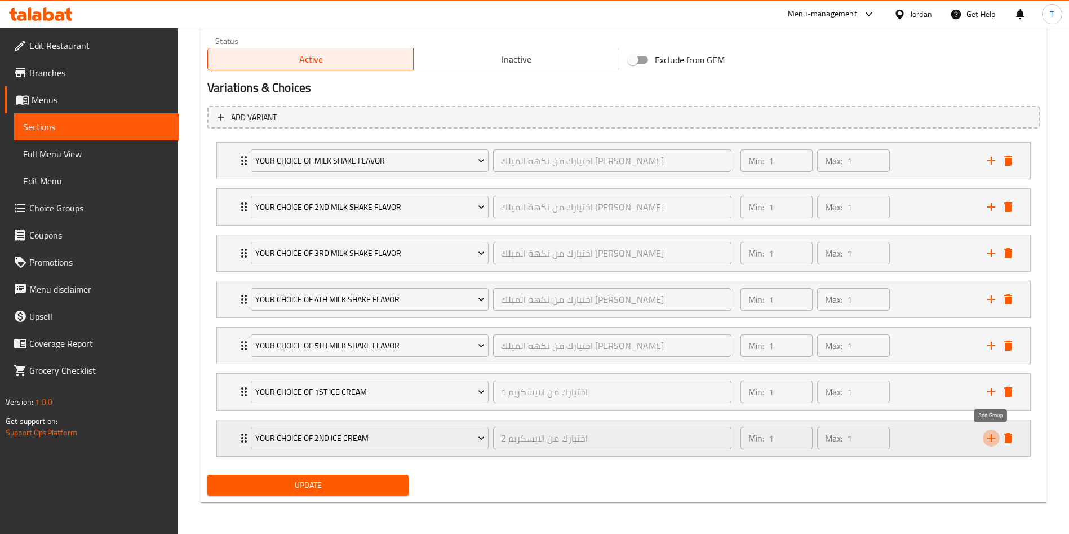
click at [987, 444] on icon "add" at bounding box center [992, 438] width 14 height 14
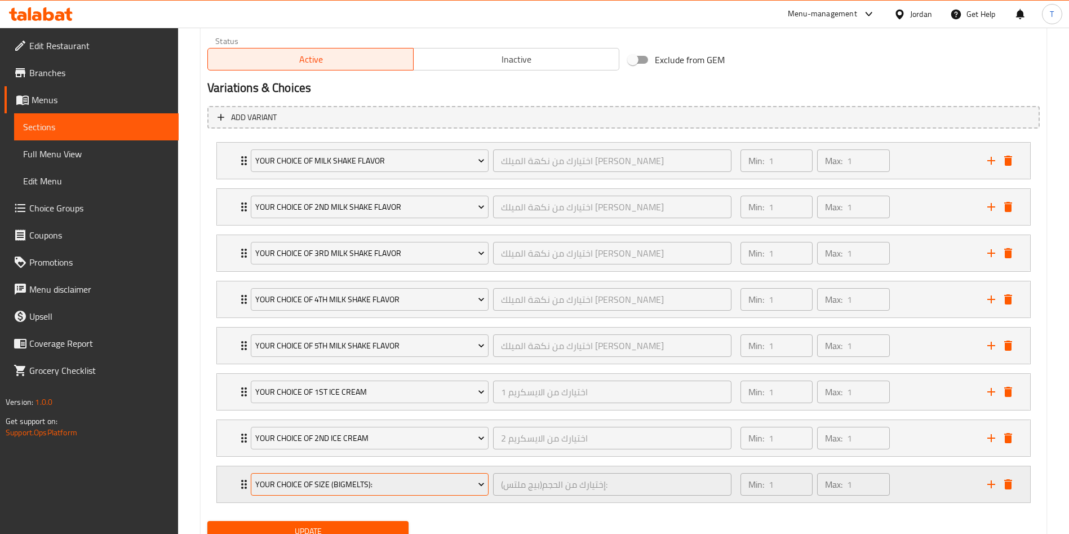
click at [398, 481] on span "Your Choice Of Size (BigMelts):" at bounding box center [369, 484] width 229 height 14
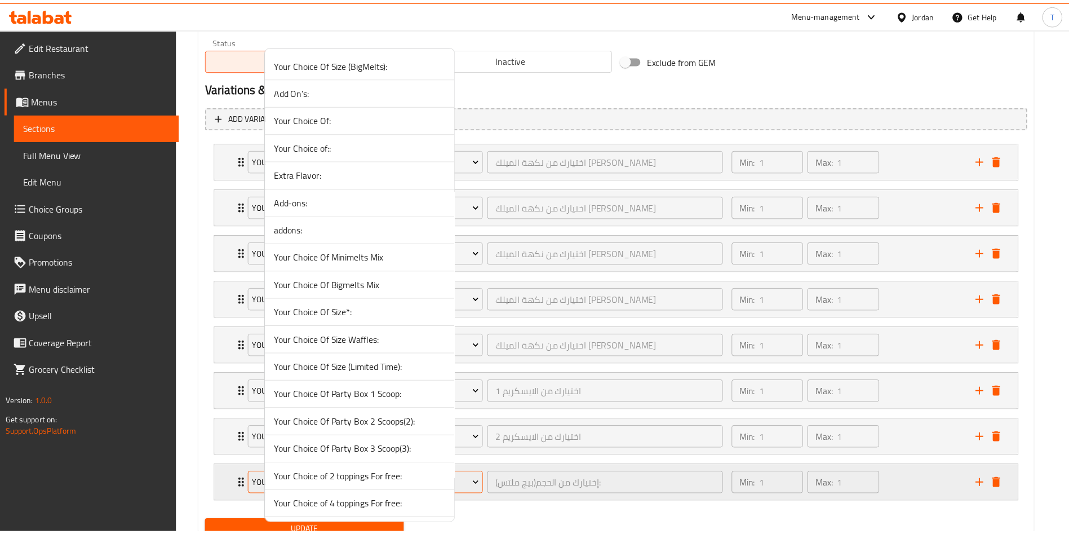
scroll to position [745, 0]
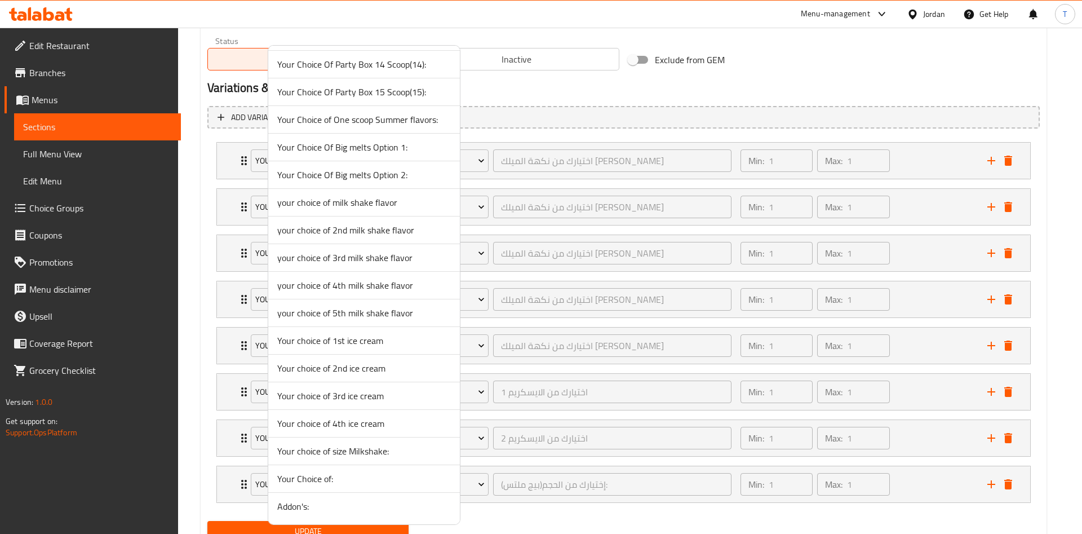
click at [363, 396] on span "Your choice of 3rd ice cream" at bounding box center [364, 396] width 174 height 14
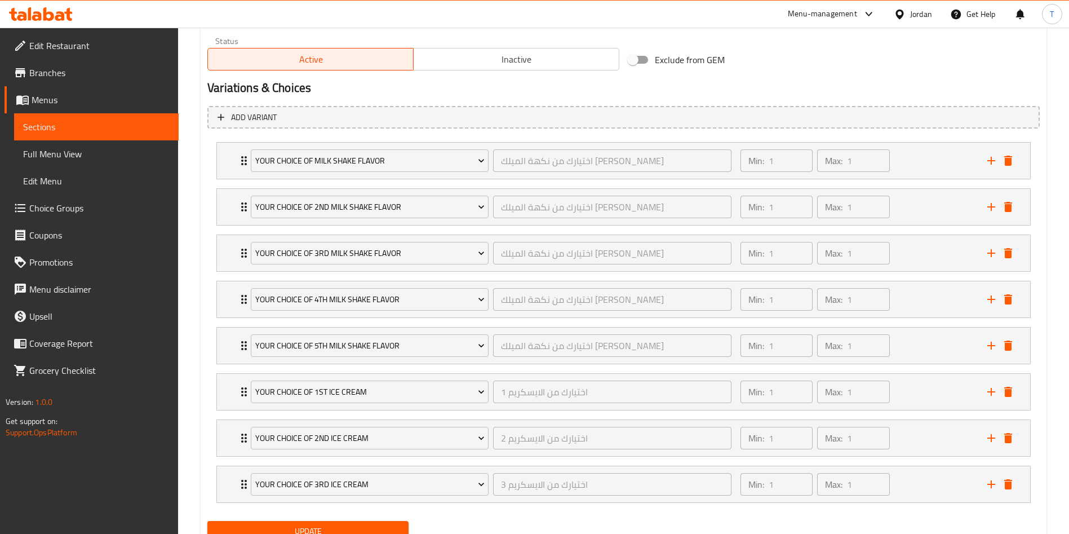
scroll to position [621, 0]
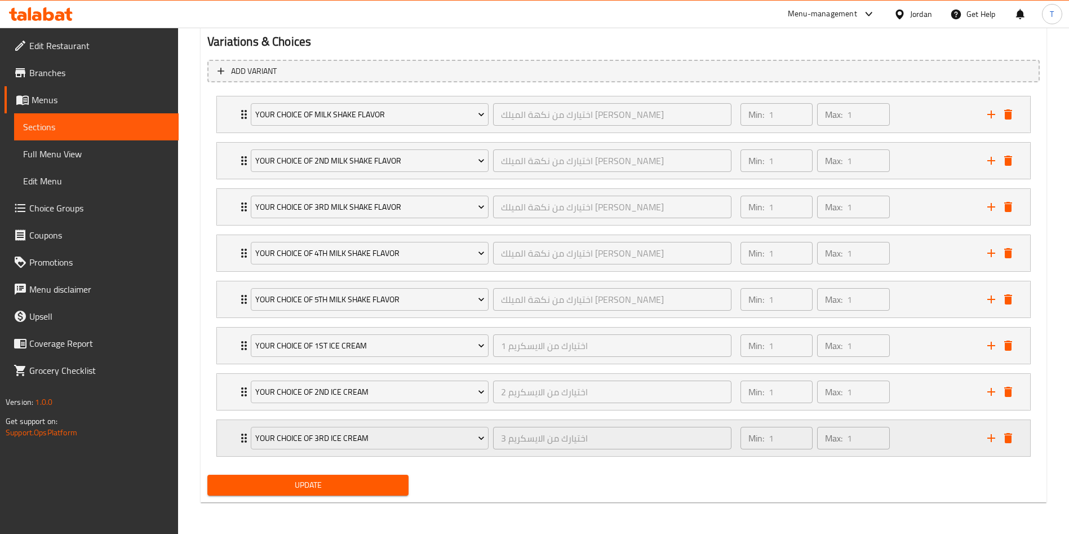
click at [991, 438] on icon "add" at bounding box center [991, 438] width 8 height 8
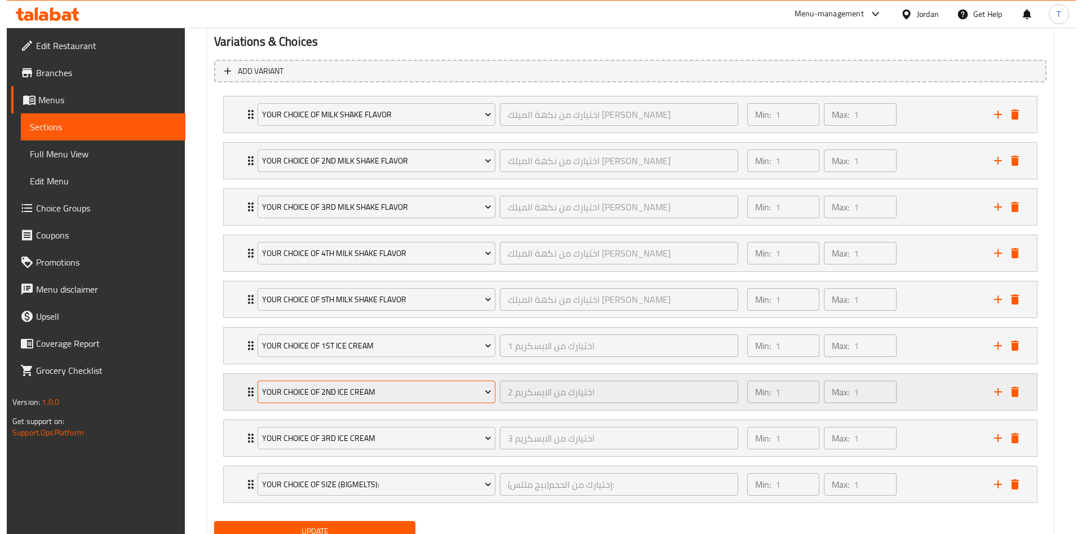
scroll to position [667, 0]
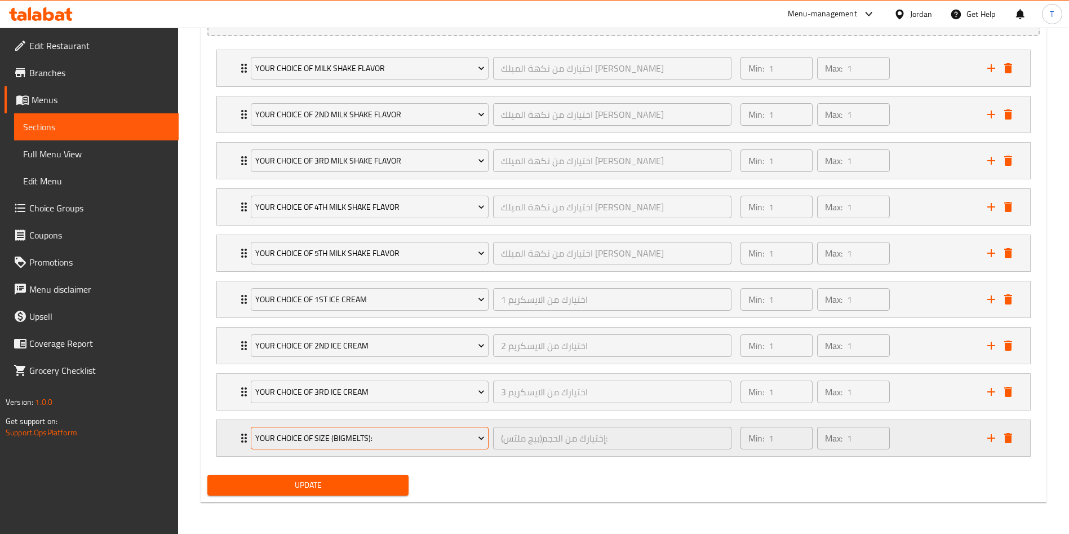
click at [387, 434] on span "Your Choice Of Size (BigMelts):" at bounding box center [369, 438] width 229 height 14
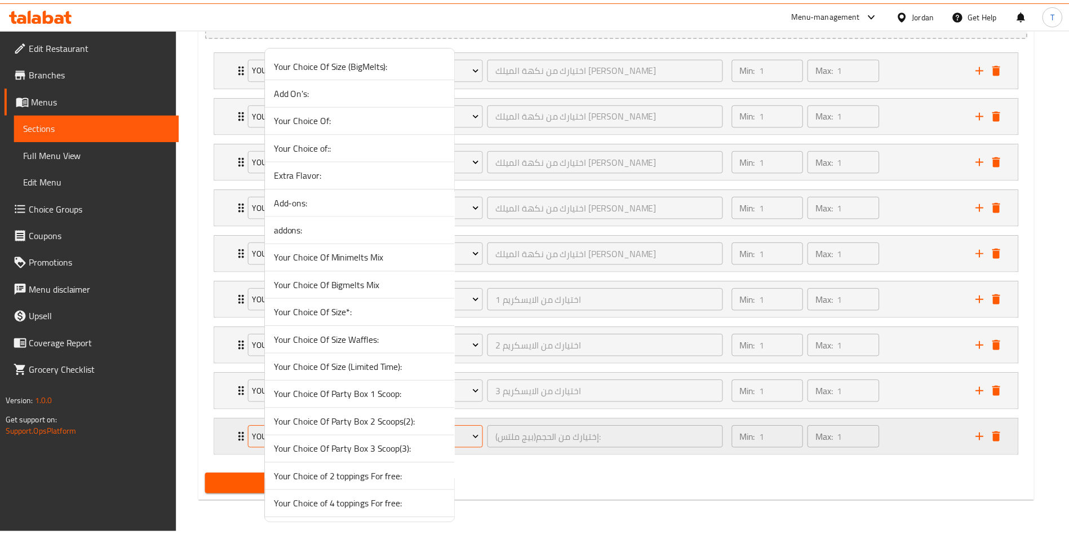
scroll to position [745, 0]
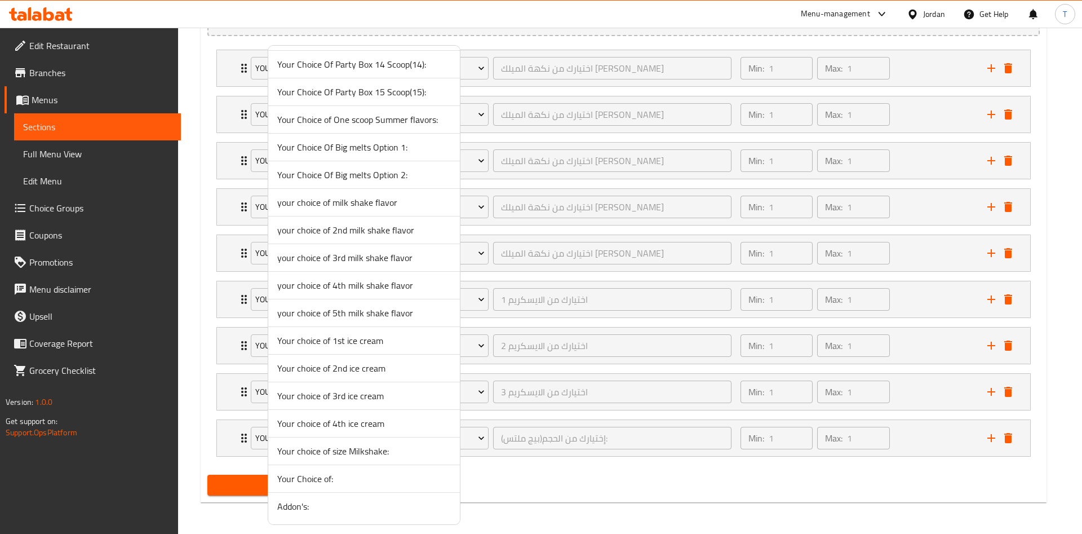
click at [384, 434] on li "Your choice of 4th ice cream" at bounding box center [364, 424] width 192 height 28
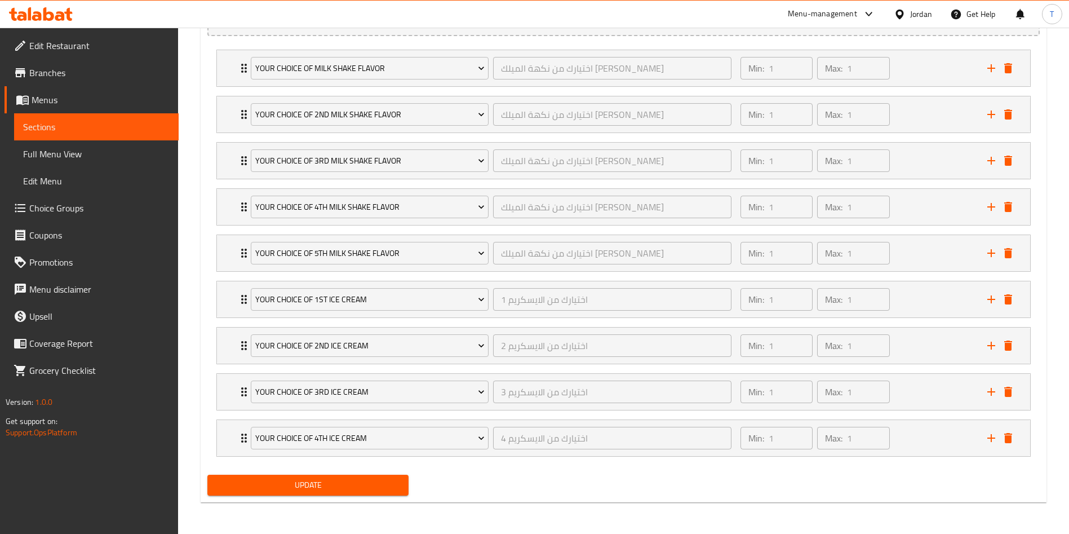
click at [512, 472] on div "Update" at bounding box center [623, 485] width 841 height 30
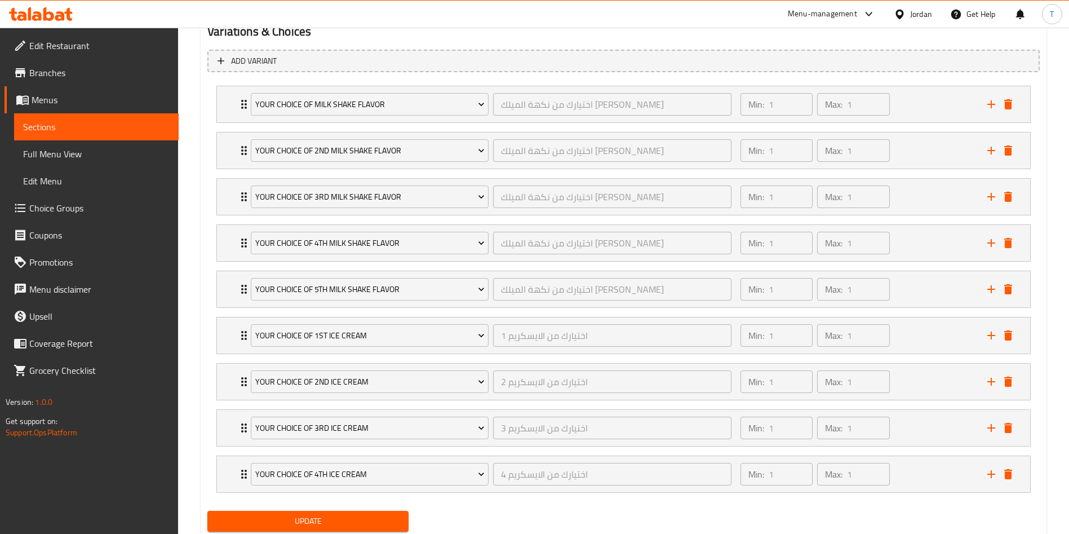
scroll to position [630, 0]
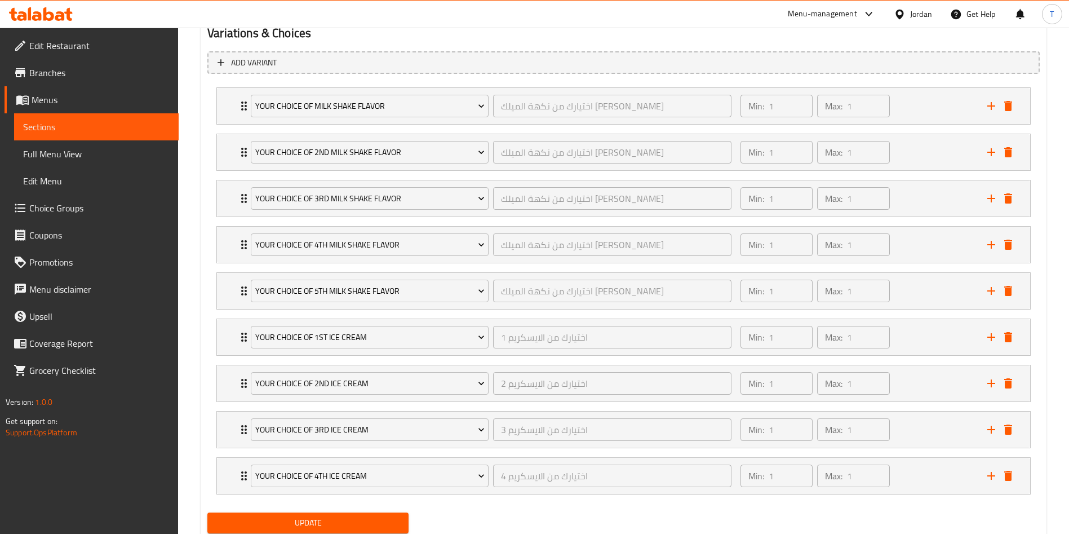
click at [322, 525] on span "Update" at bounding box center [307, 523] width 183 height 14
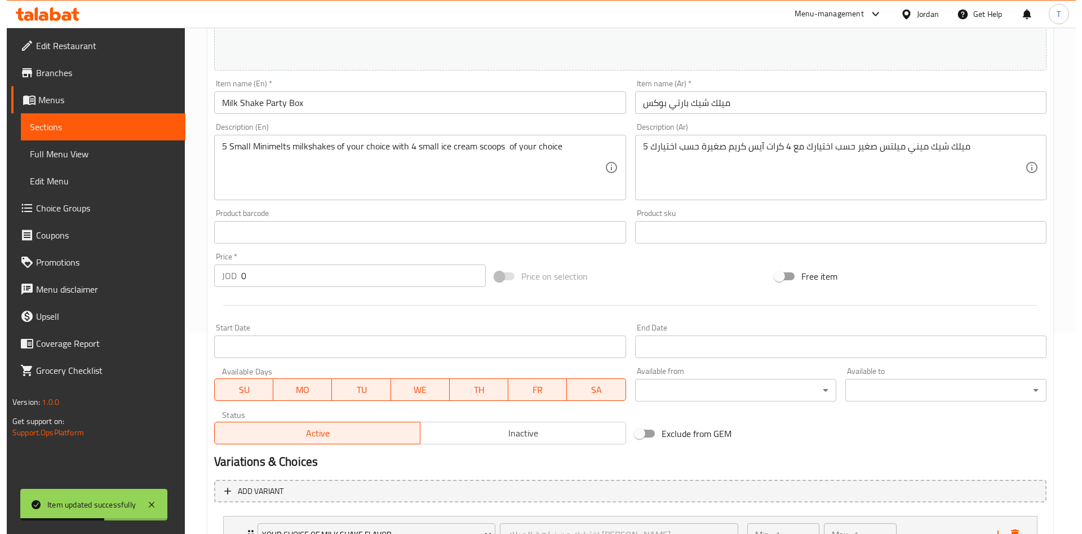
scroll to position [0, 0]
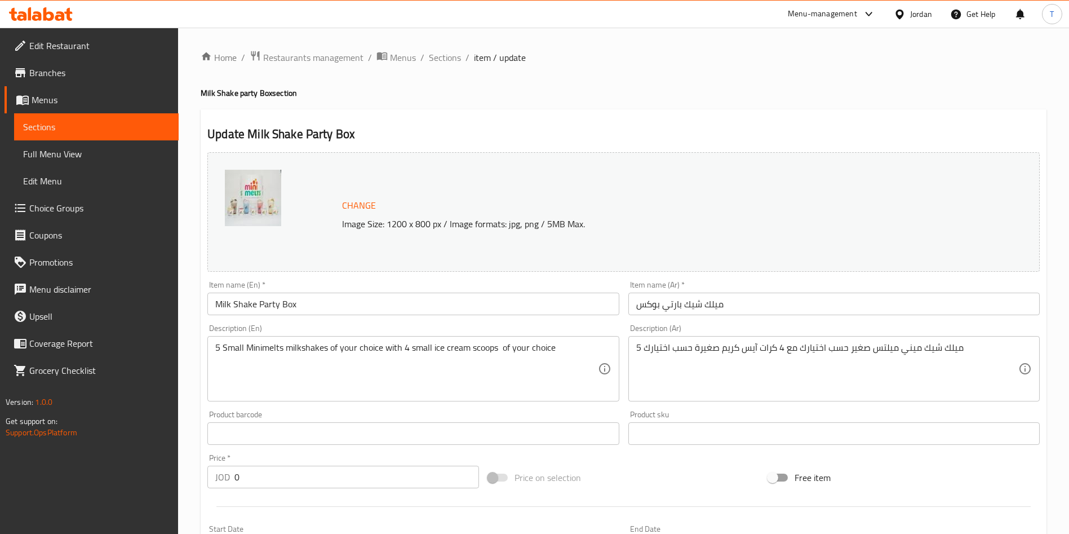
drag, startPoint x: 1001, startPoint y: 75, endPoint x: 955, endPoint y: 79, distance: 46.4
click at [406, 54] on span "Menus" at bounding box center [403, 58] width 26 height 14
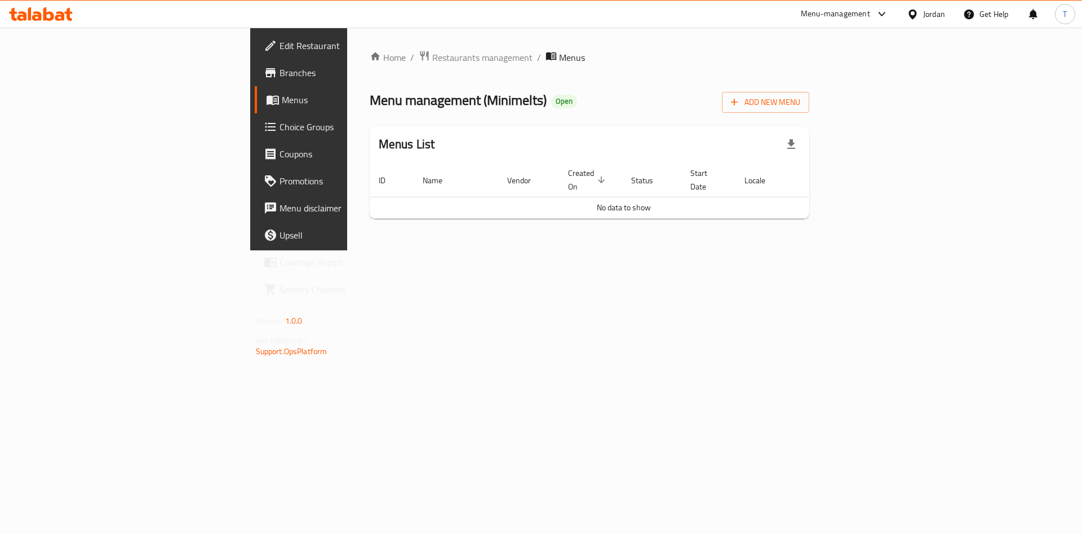
click at [849, 15] on div "Menu-management" at bounding box center [835, 14] width 69 height 14
click at [796, 75] on div "Agent Campaigns Center" at bounding box center [771, 75] width 85 height 12
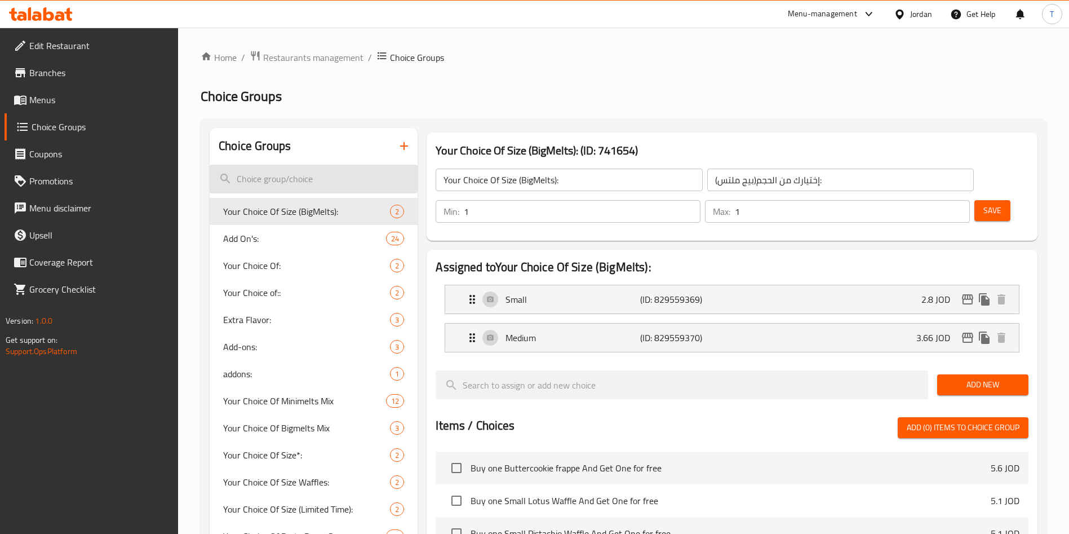
click at [299, 172] on input "search" at bounding box center [314, 179] width 208 height 29
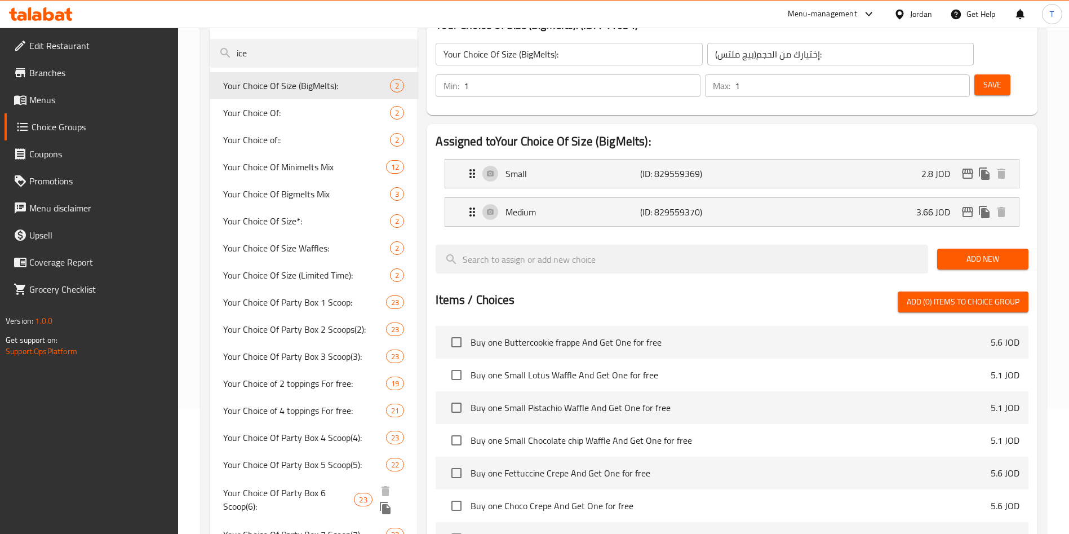
scroll to position [119, 0]
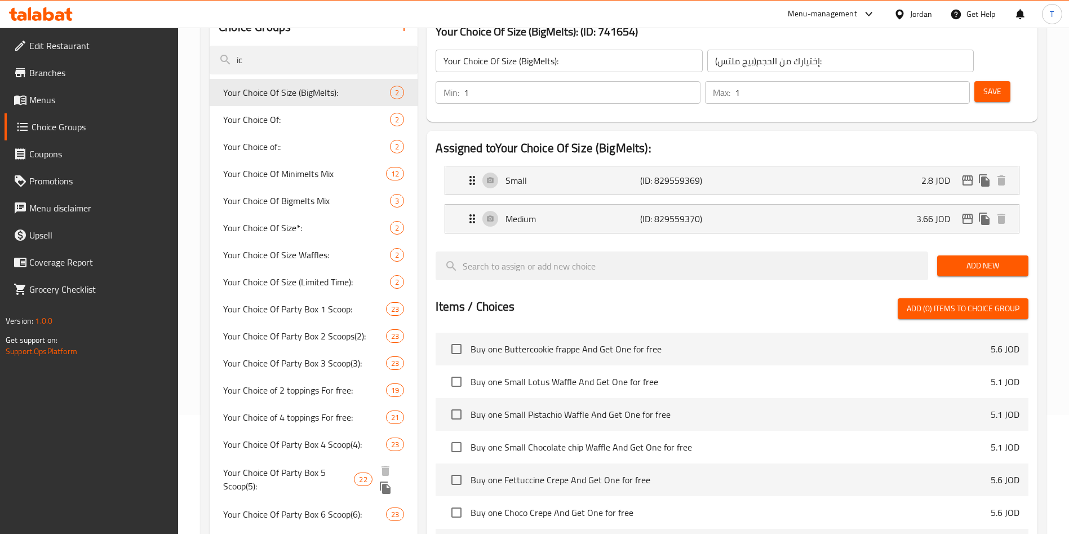
type input "i"
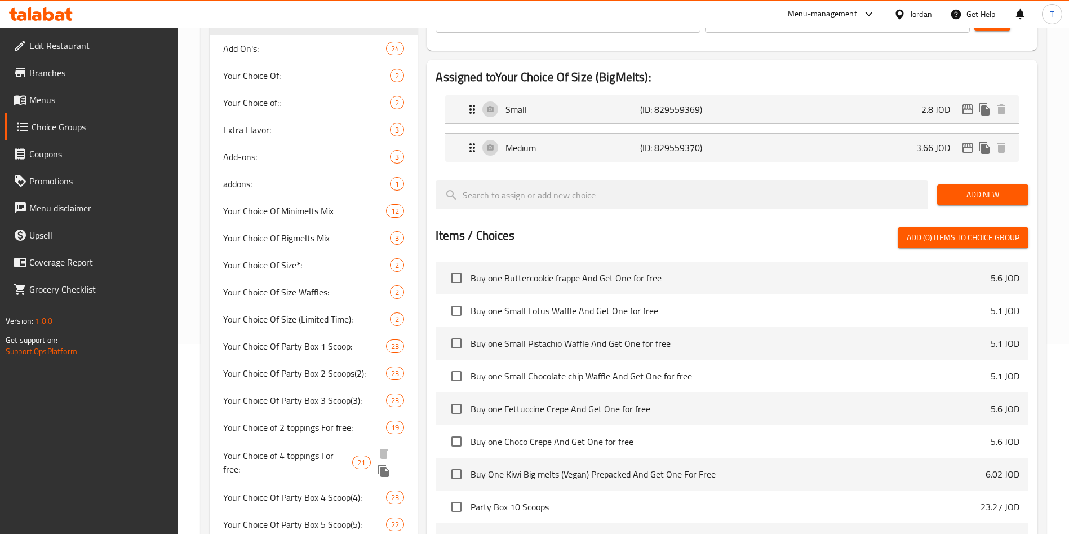
scroll to position [0, 0]
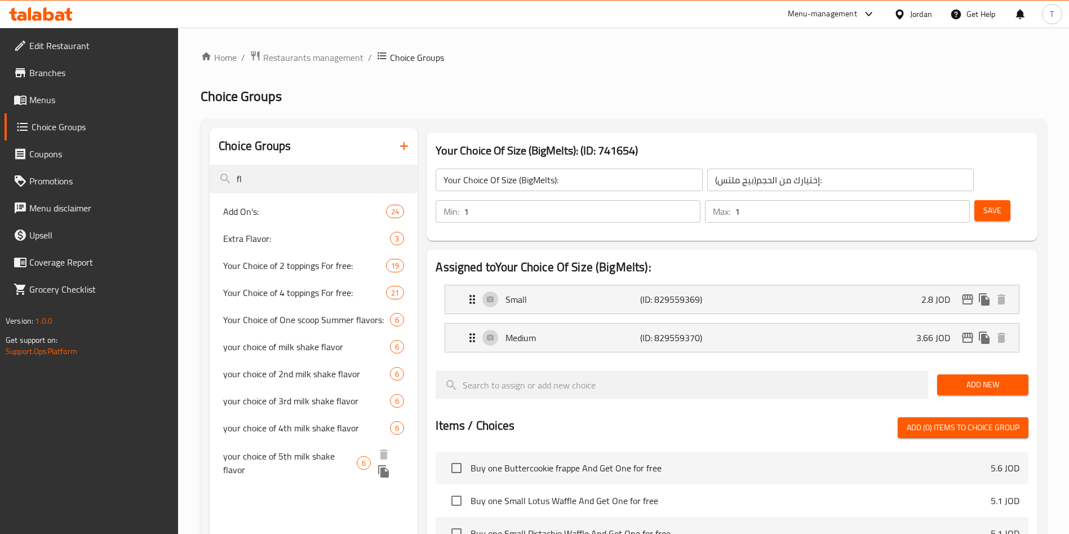
type input "f"
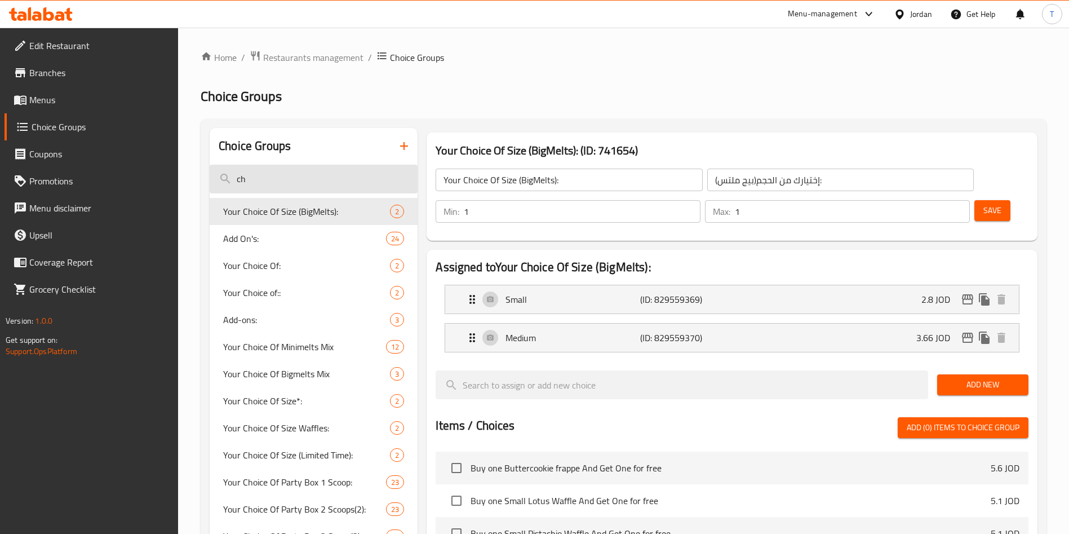
type input "c"
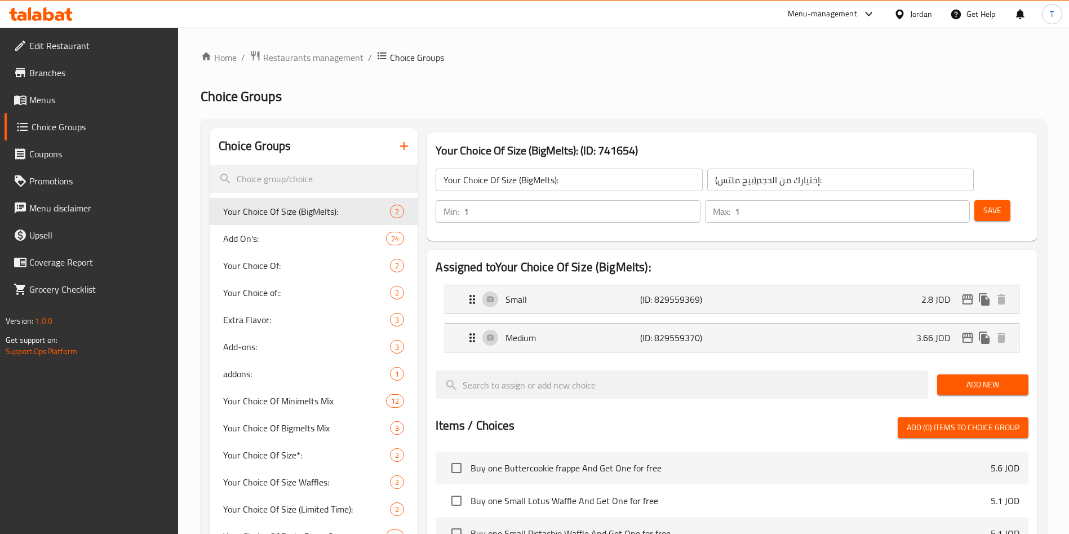
click at [406, 150] on icon "button" at bounding box center [404, 146] width 14 height 14
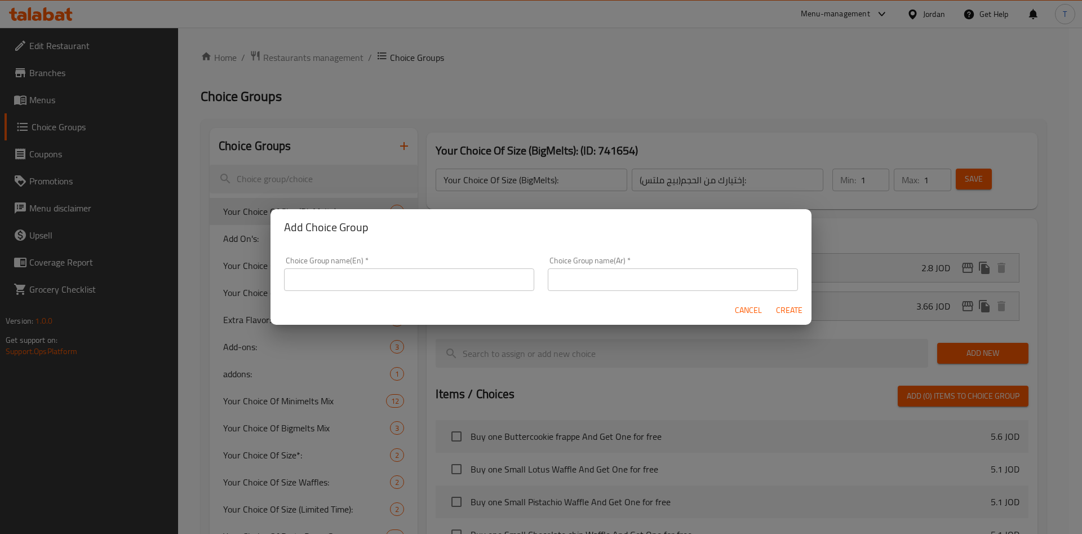
click at [389, 289] on input "text" at bounding box center [409, 279] width 250 height 23
type input "C"
click at [389, 289] on input "text" at bounding box center [409, 279] width 250 height 23
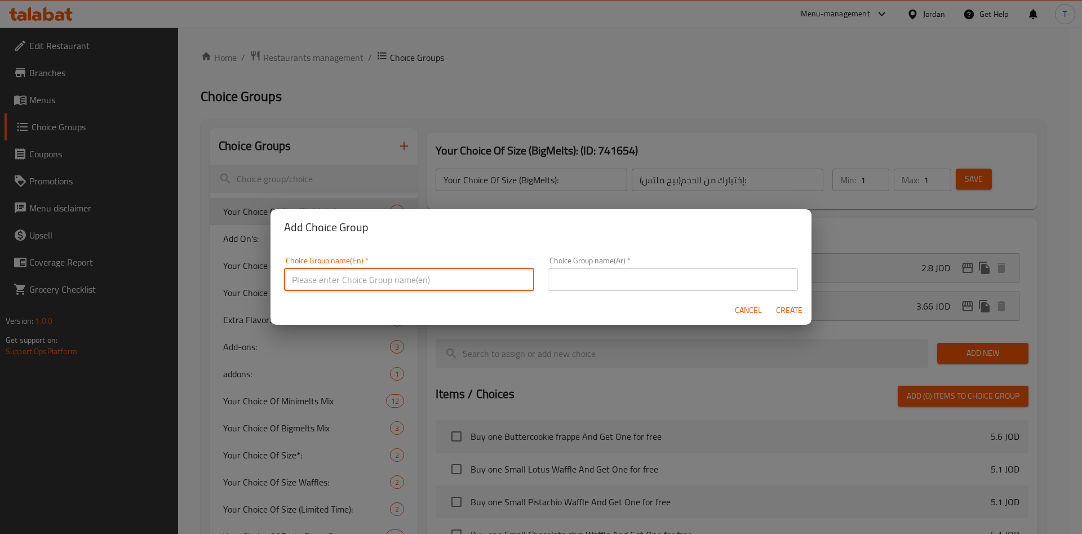
click at [474, 265] on div "Choice Group name(En)   * Choice Group name(En) *" at bounding box center [409, 273] width 250 height 34
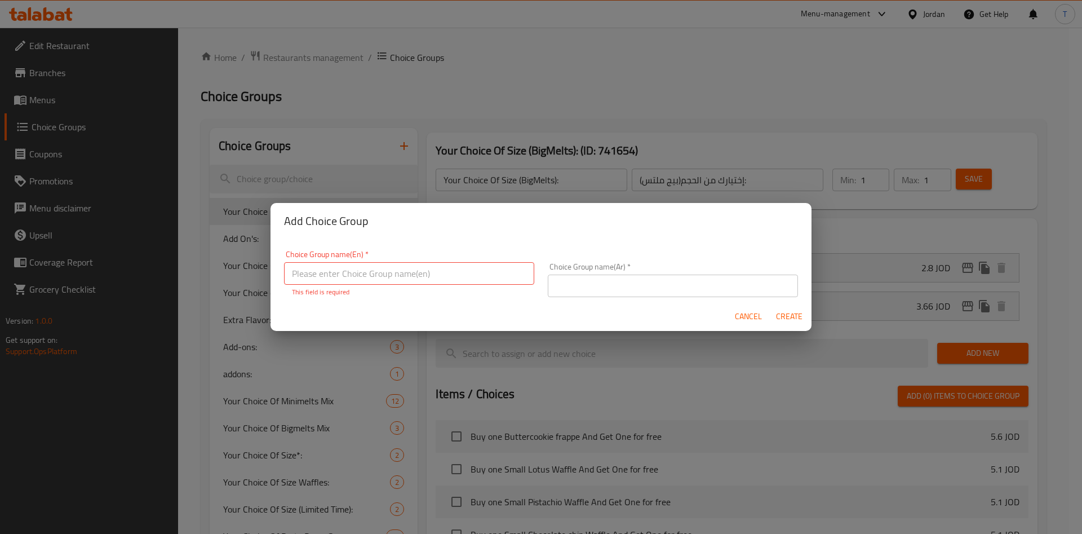
click at [460, 268] on input "text" at bounding box center [409, 273] width 250 height 23
click at [297, 281] on input "your choice of" at bounding box center [409, 273] width 250 height 23
click at [365, 282] on input "Your choice of" at bounding box center [409, 273] width 250 height 23
type input "Your choice of 1st ice cream"
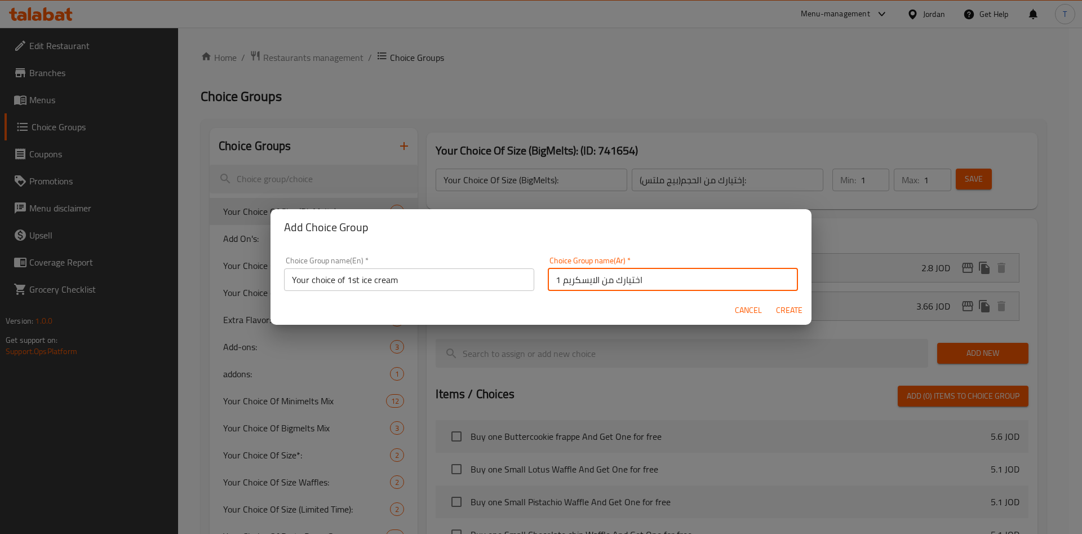
type input "اختيارك من الايسكريم 1"
click at [796, 316] on span "Create" at bounding box center [788, 310] width 27 height 14
type input "Your choice of 1st ice cream"
type input "اختيارك من الايسكريم 1"
type input "0"
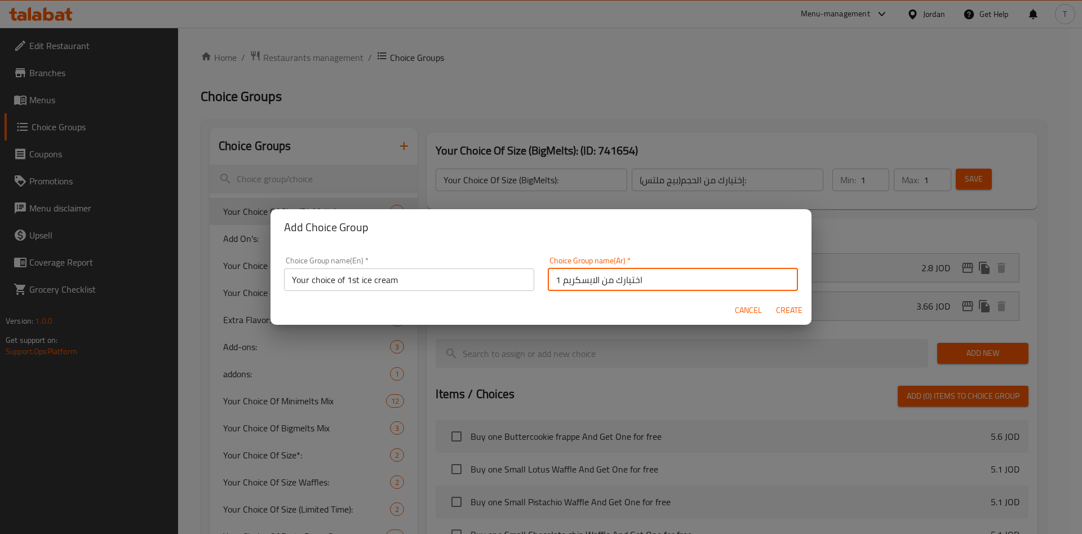
type input "0"
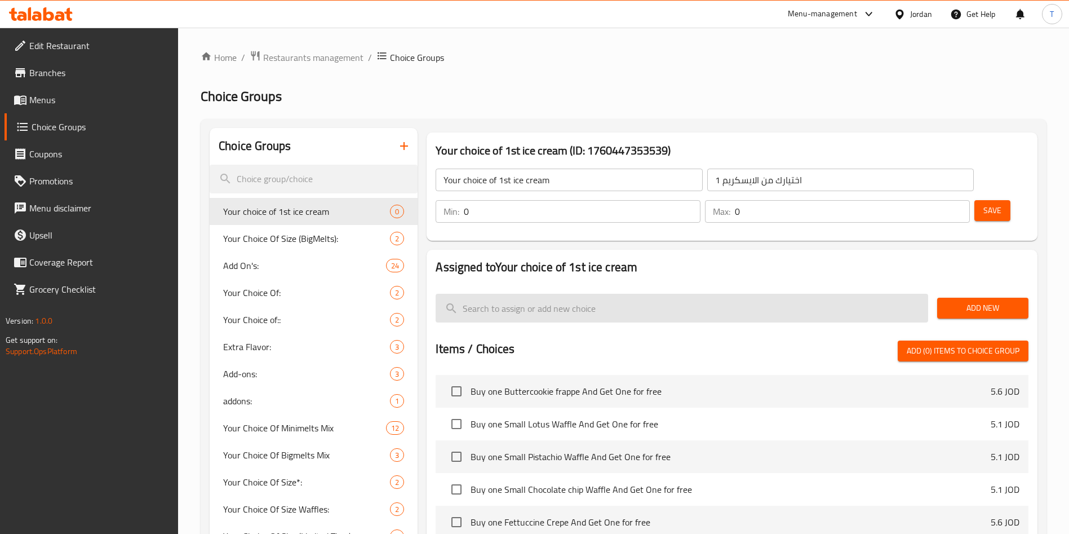
click at [769, 294] on input "search" at bounding box center [682, 308] width 493 height 29
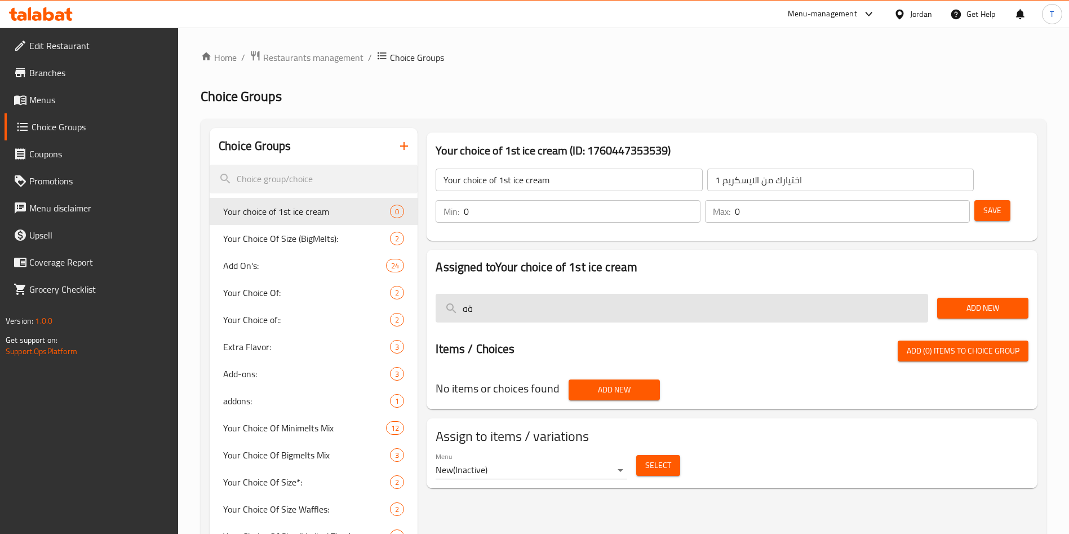
type input "ة"
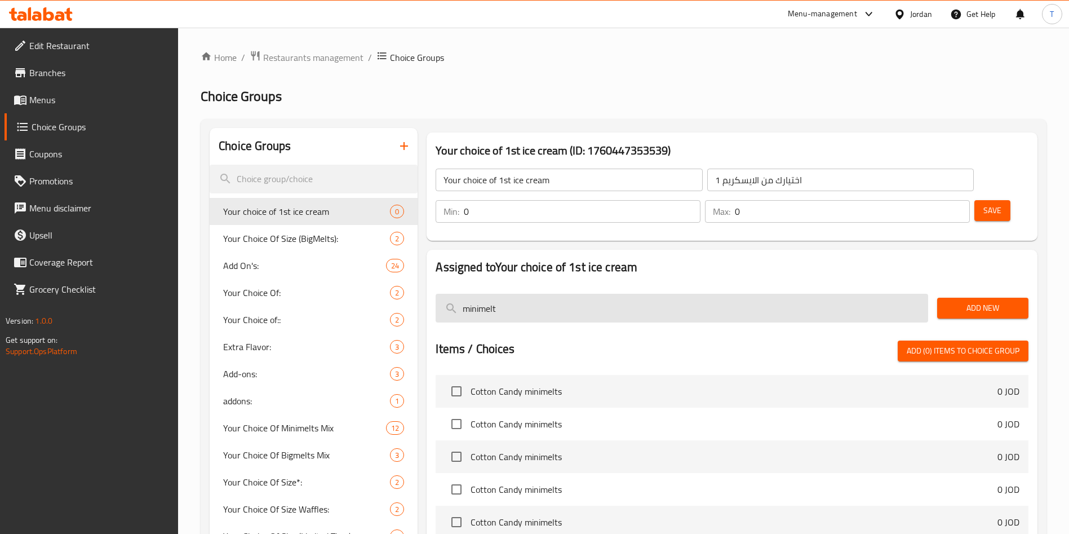
click at [539, 294] on input "minimelt" at bounding box center [682, 308] width 493 height 29
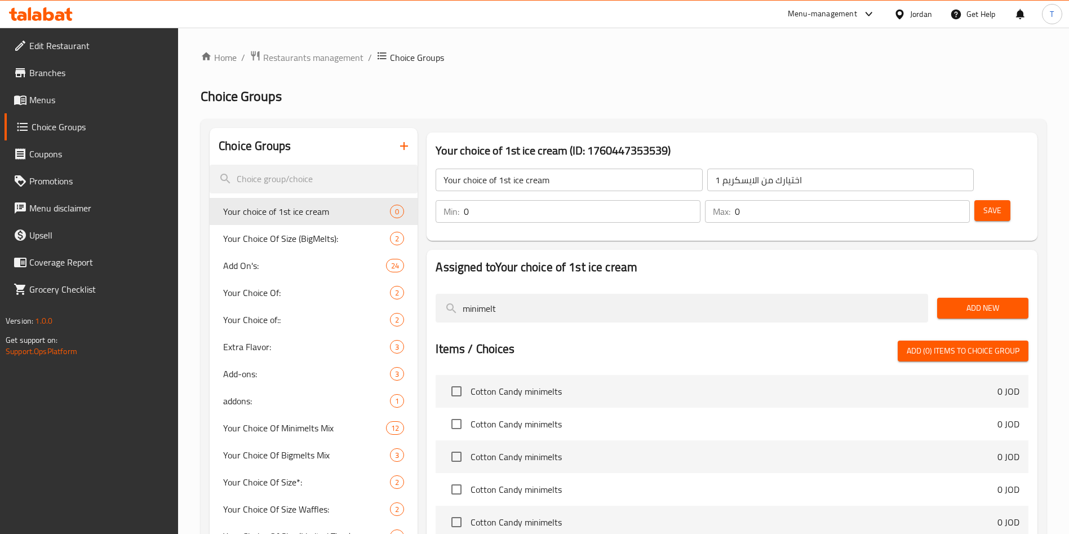
type input "minimelt"
click at [963, 128] on div "Your choice of 1st ice cream (ID: 1760447353539) Your choice of 1st ice cream ​…" at bounding box center [732, 186] width 620 height 117
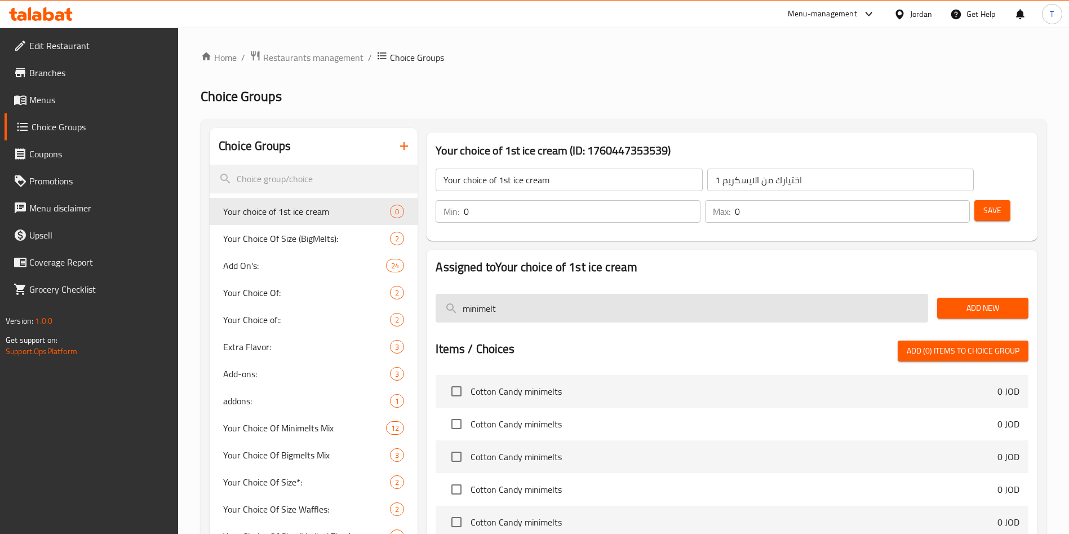
click at [539, 294] on input "minimelt" at bounding box center [682, 308] width 493 height 29
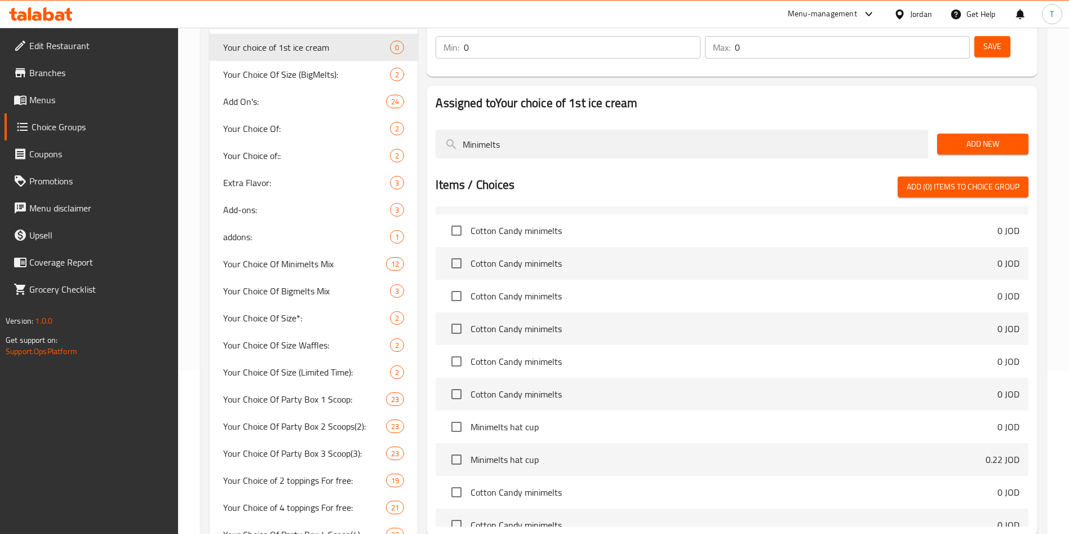
scroll to position [166, 0]
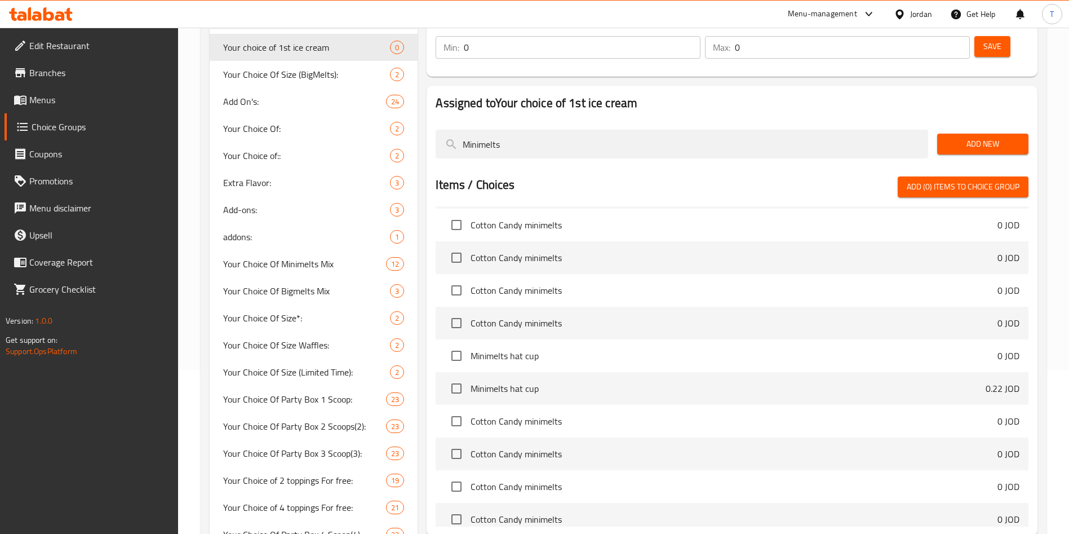
type input "Minimelts"
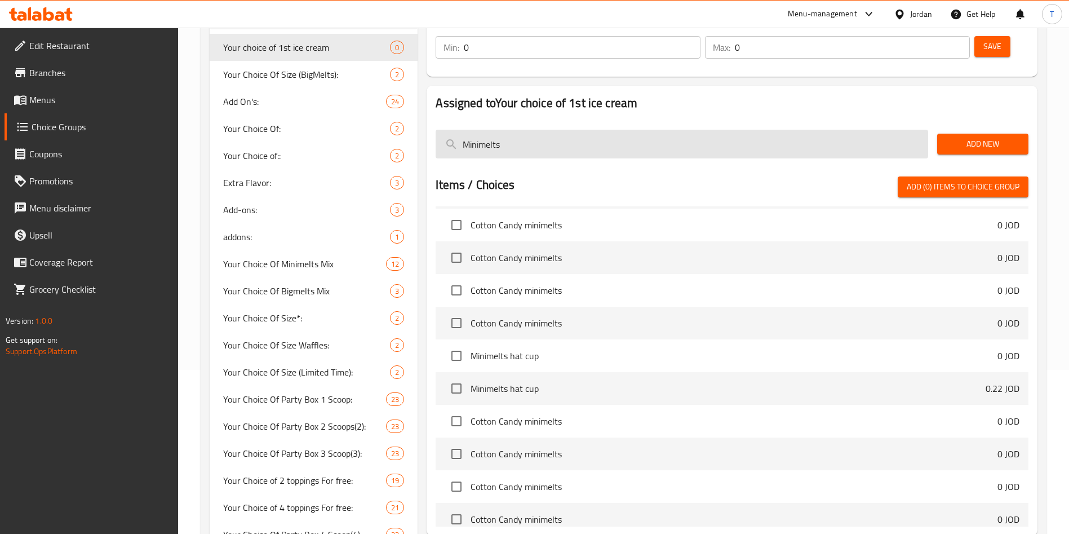
click at [627, 130] on input "Minimelts" at bounding box center [682, 144] width 493 height 29
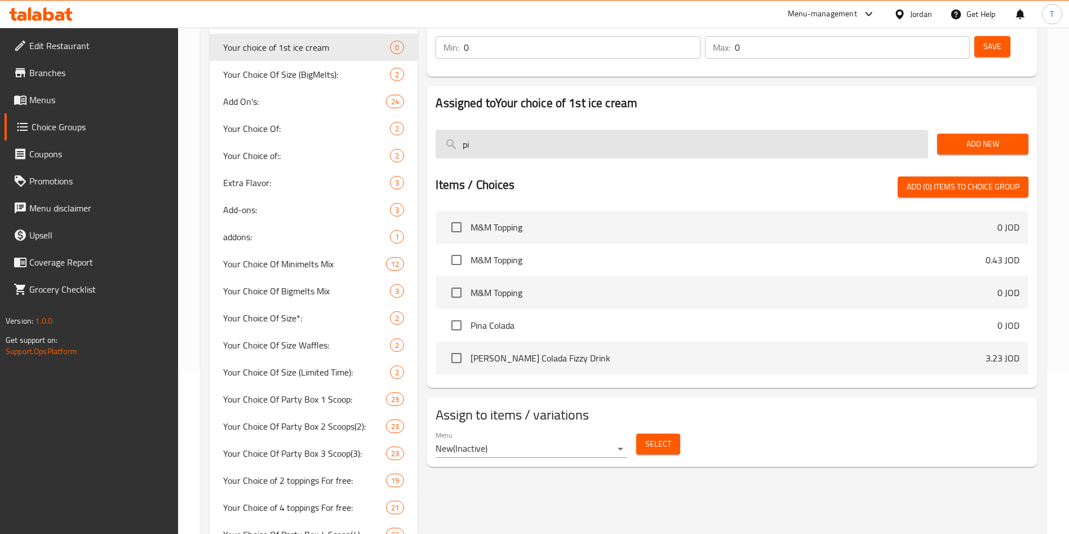
type input "p"
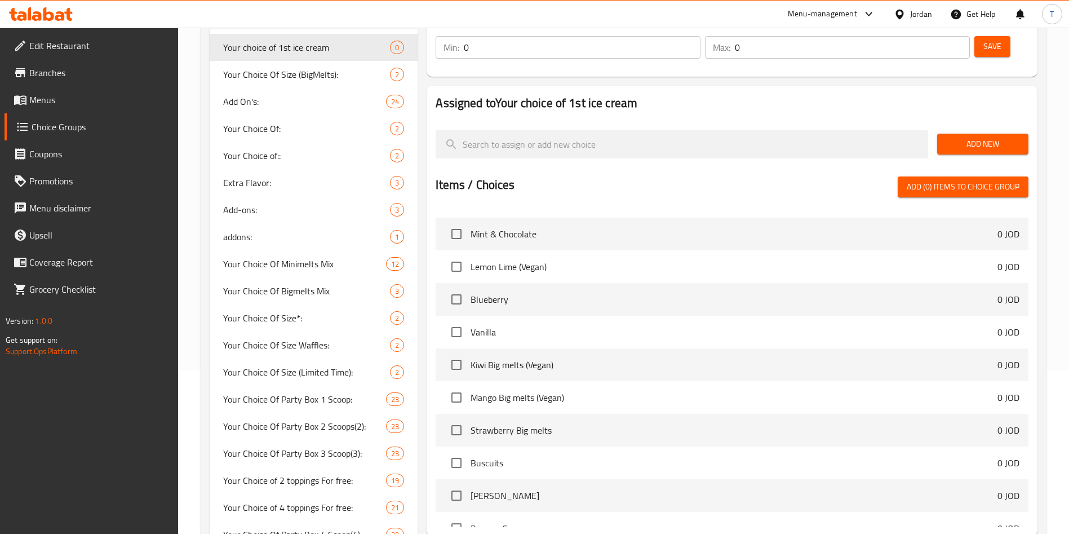
scroll to position [13426, 0]
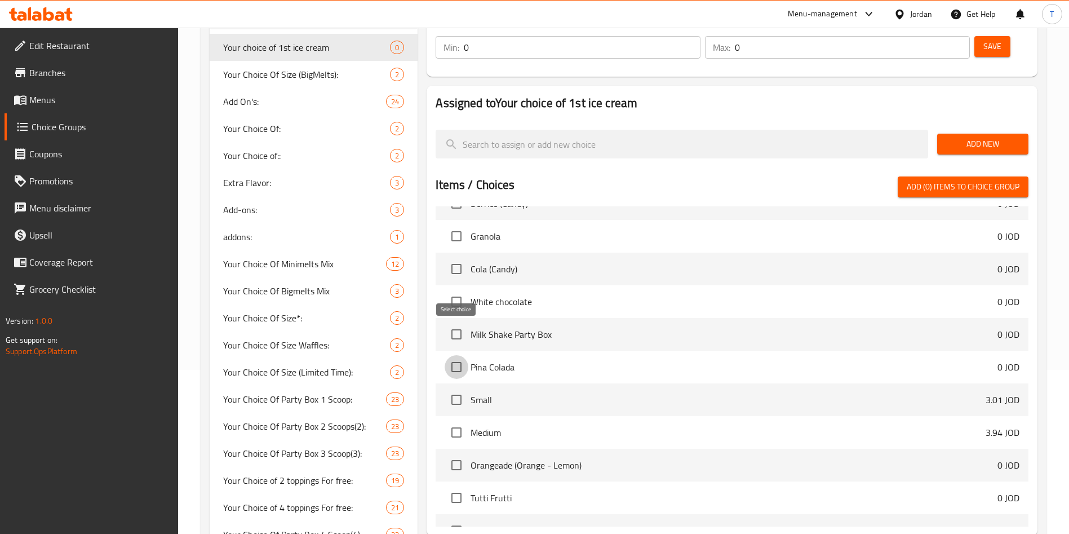
click at [458, 355] on input "checkbox" at bounding box center [457, 367] width 24 height 24
checkbox input "true"
click at [457, 453] on input "checkbox" at bounding box center [457, 465] width 24 height 24
checkbox input "true"
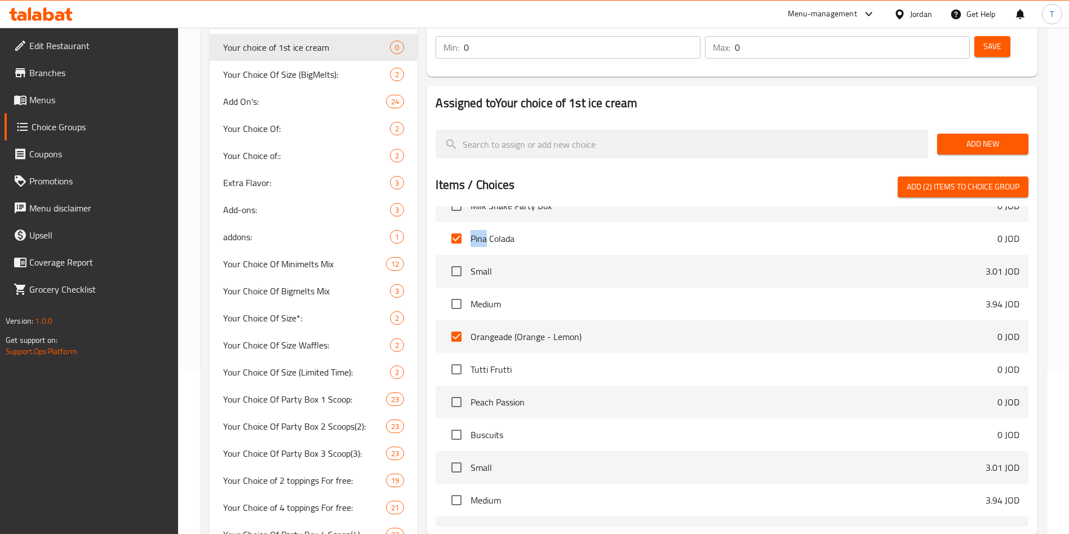
scroll to position [13555, 0]
click at [461, 357] on input "checkbox" at bounding box center [457, 369] width 24 height 24
checkbox input "true"
click at [453, 389] on input "checkbox" at bounding box center [457, 401] width 24 height 24
checkbox input "true"
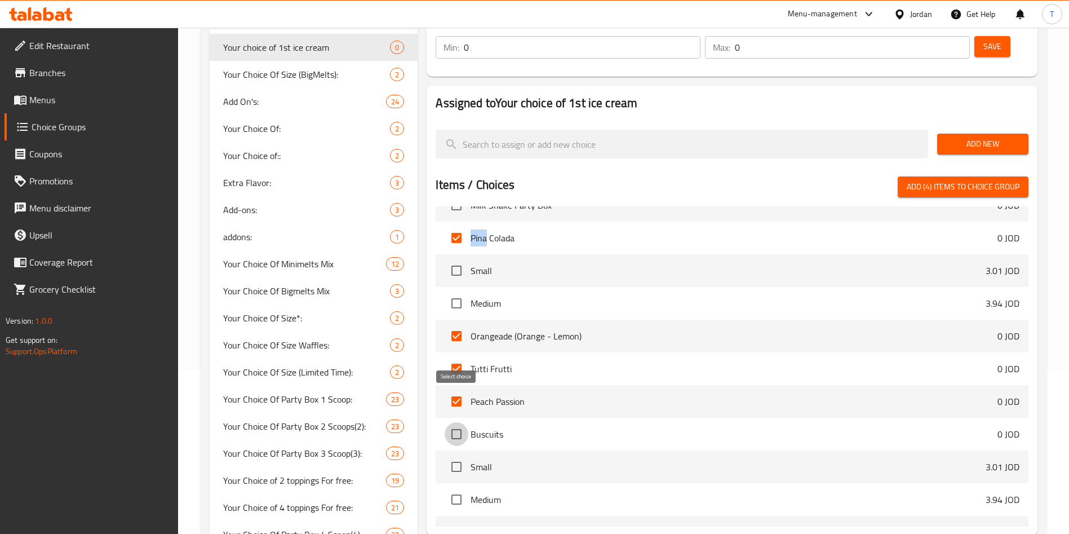
click at [451, 422] on input "checkbox" at bounding box center [457, 434] width 24 height 24
checkbox input "true"
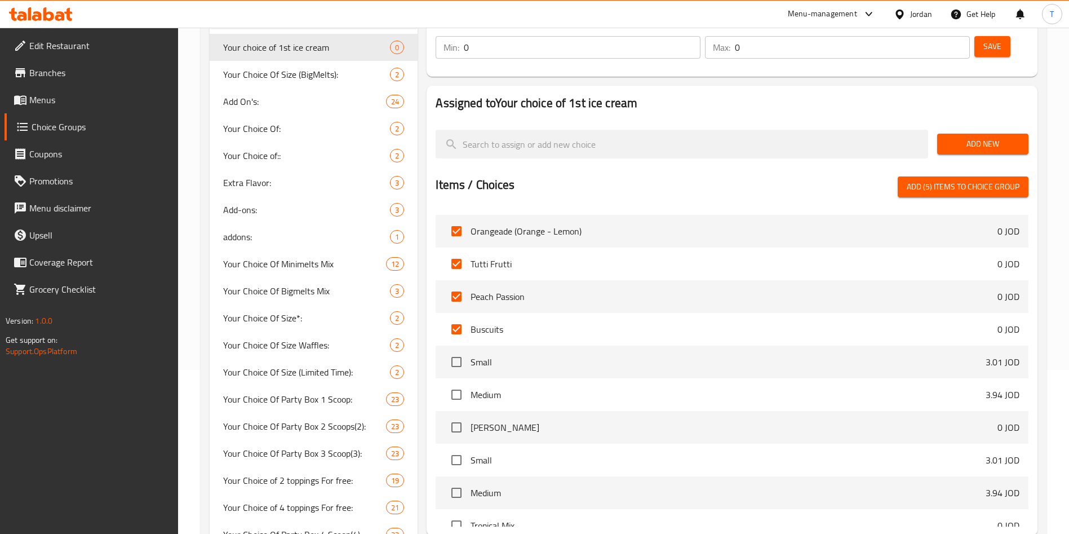
scroll to position [13671, 0]
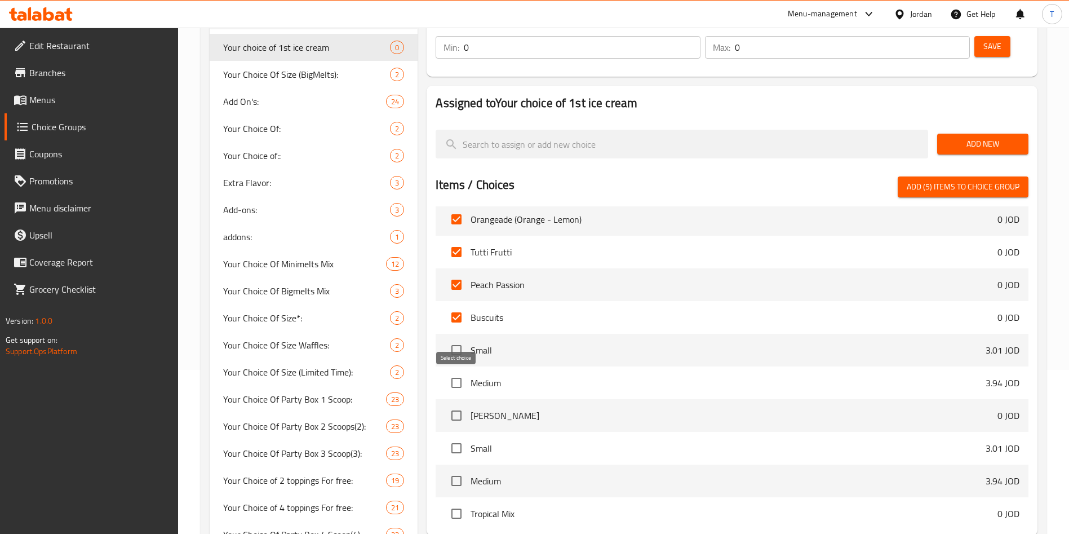
click at [457, 404] on input "checkbox" at bounding box center [457, 416] width 24 height 24
checkbox input "true"
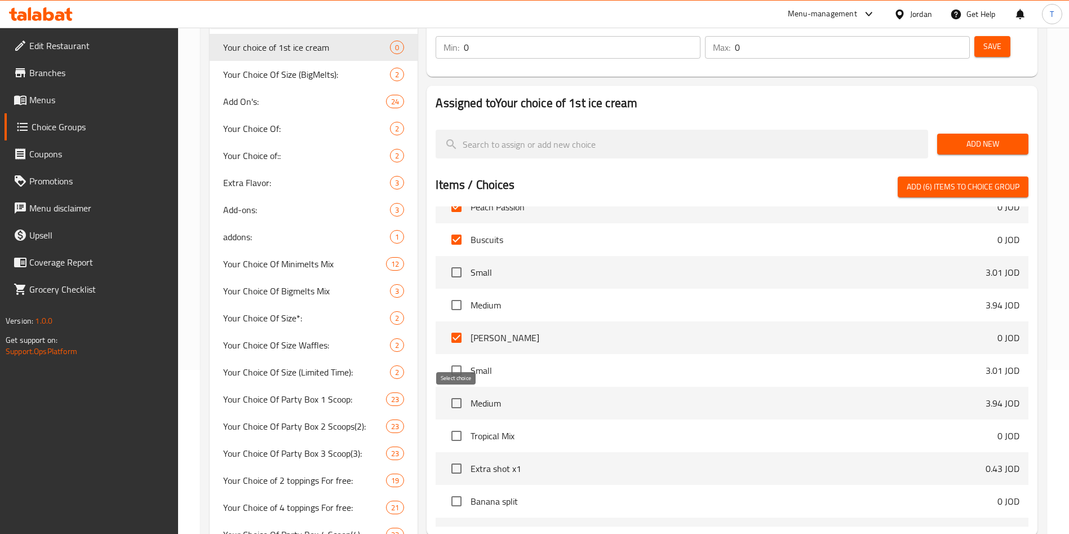
click at [457, 424] on input "checkbox" at bounding box center [457, 436] width 24 height 24
checkbox input "true"
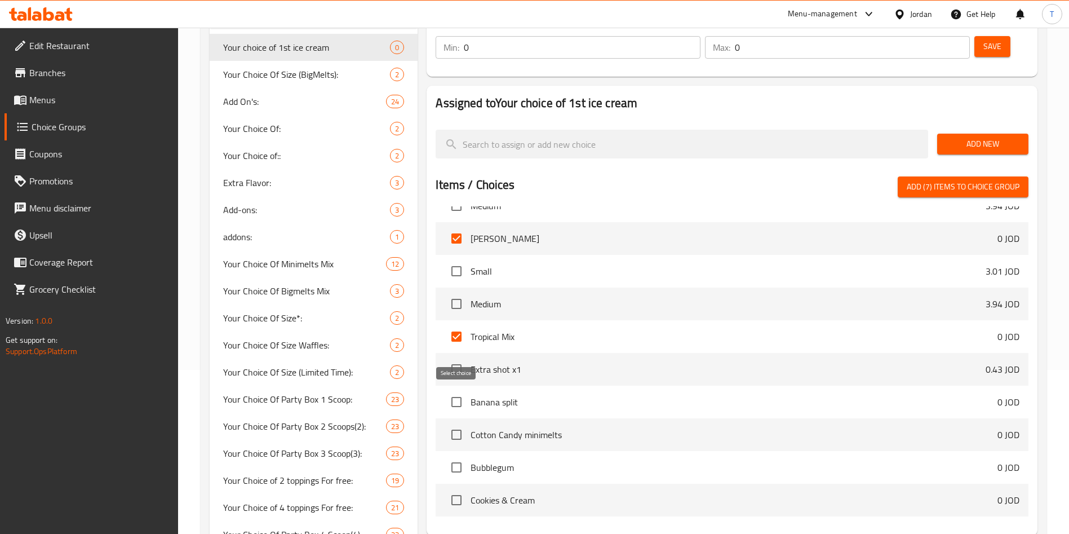
scroll to position [13853, 0]
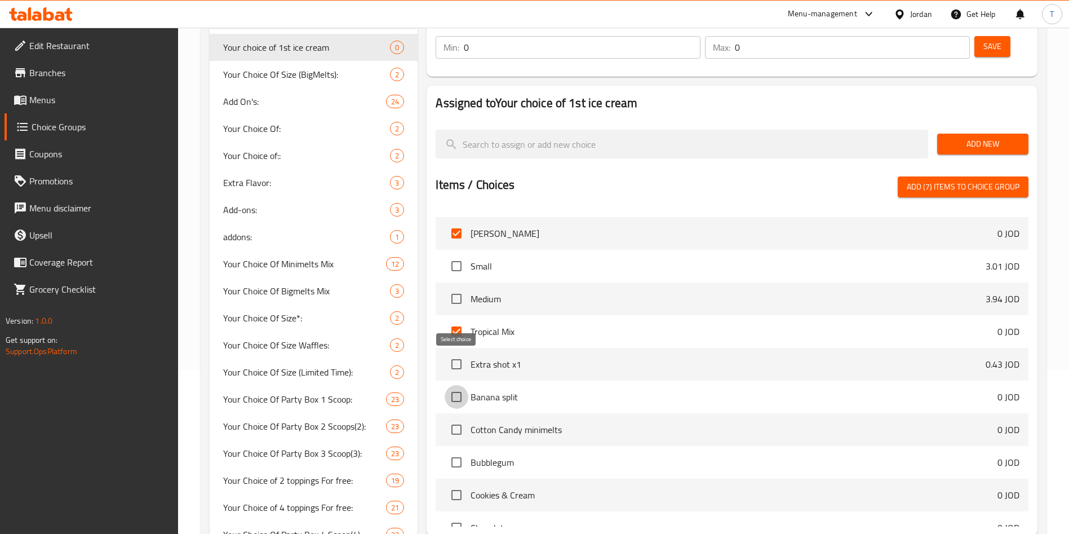
click at [457, 385] on input "checkbox" at bounding box center [457, 397] width 24 height 24
checkbox input "true"
click at [457, 418] on input "checkbox" at bounding box center [457, 430] width 24 height 24
checkbox input "true"
click at [456, 450] on input "checkbox" at bounding box center [457, 462] width 24 height 24
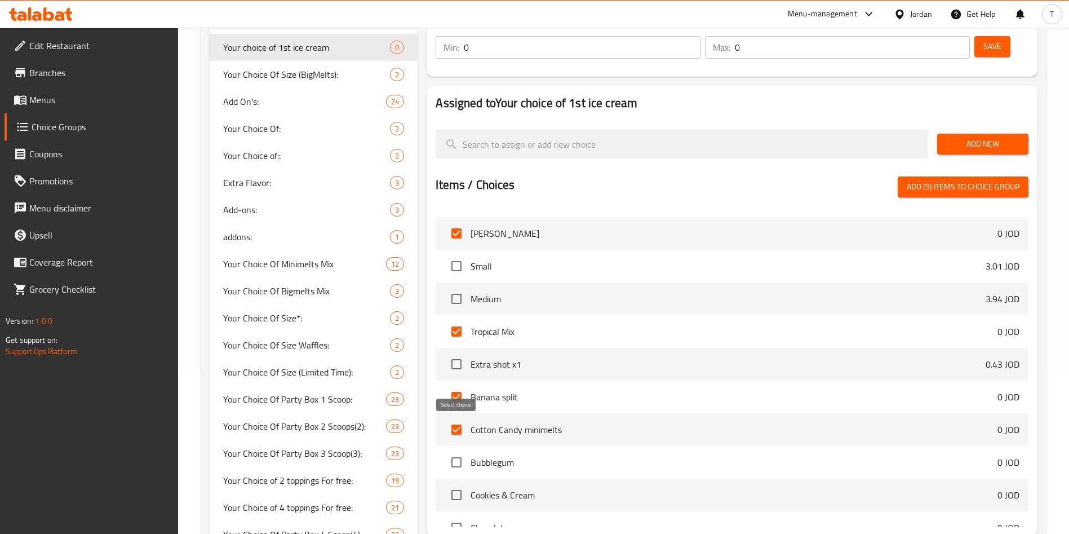
checkbox input "true"
click at [454, 483] on input "checkbox" at bounding box center [457, 495] width 24 height 24
checkbox input "true"
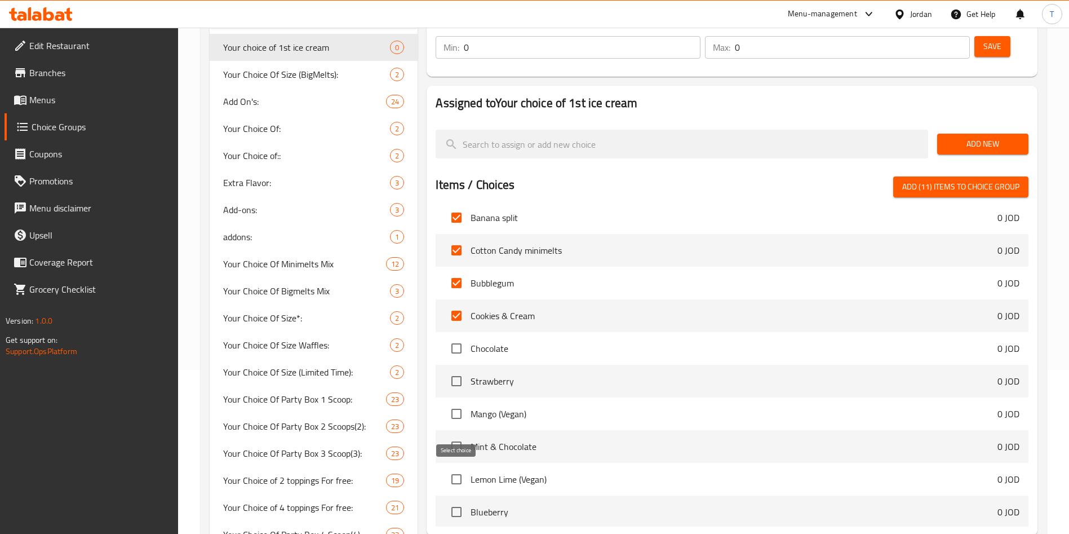
scroll to position [14037, 0]
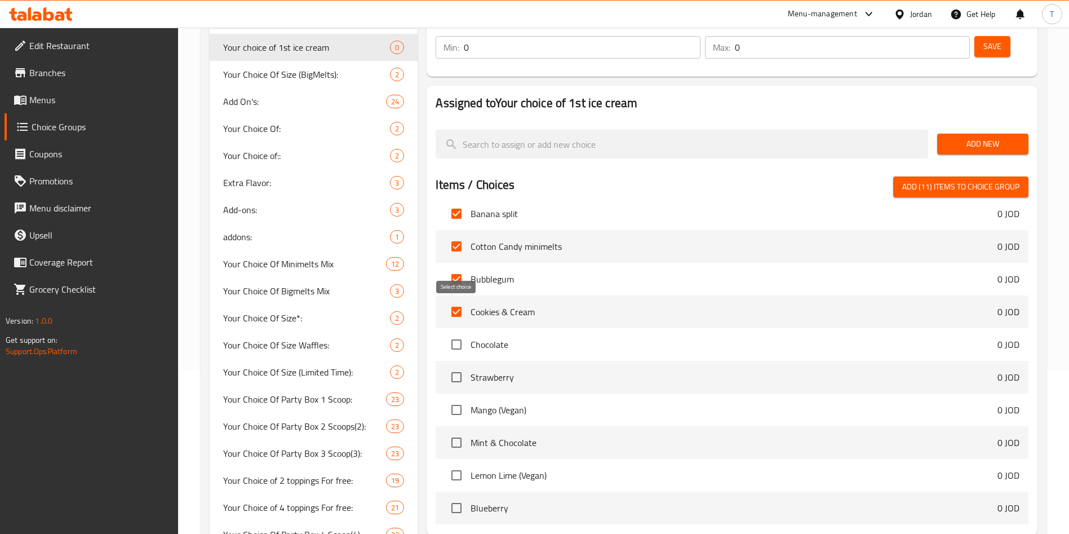
click at [459, 333] on input "checkbox" at bounding box center [457, 345] width 24 height 24
checkbox input "true"
click at [461, 365] on input "checkbox" at bounding box center [457, 377] width 24 height 24
checkbox input "true"
click at [453, 398] on input "checkbox" at bounding box center [457, 410] width 24 height 24
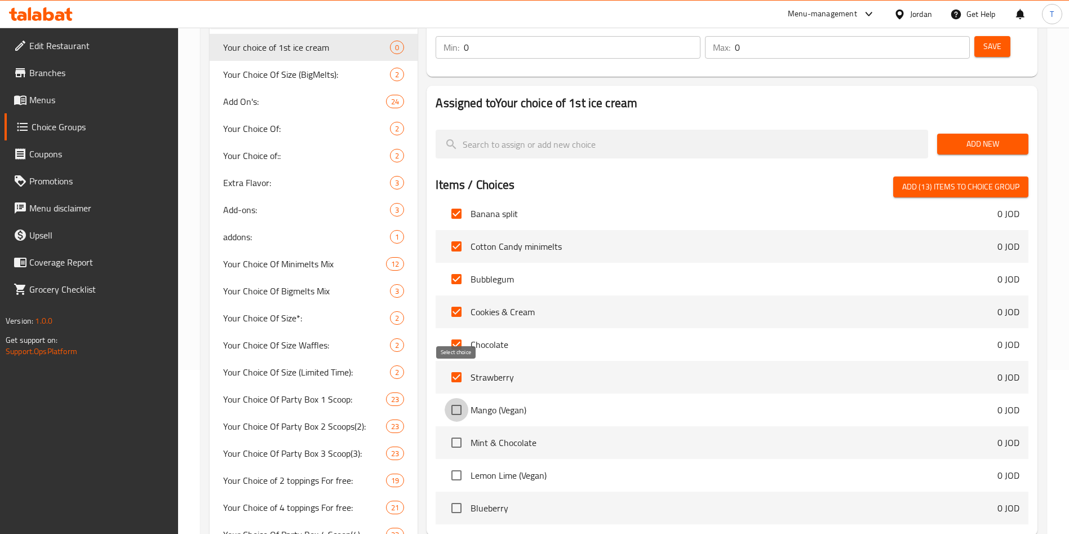
checkbox input "true"
click at [452, 431] on input "checkbox" at bounding box center [457, 443] width 24 height 24
checkbox input "true"
click at [453, 463] on input "checkbox" at bounding box center [457, 475] width 24 height 24
checkbox input "true"
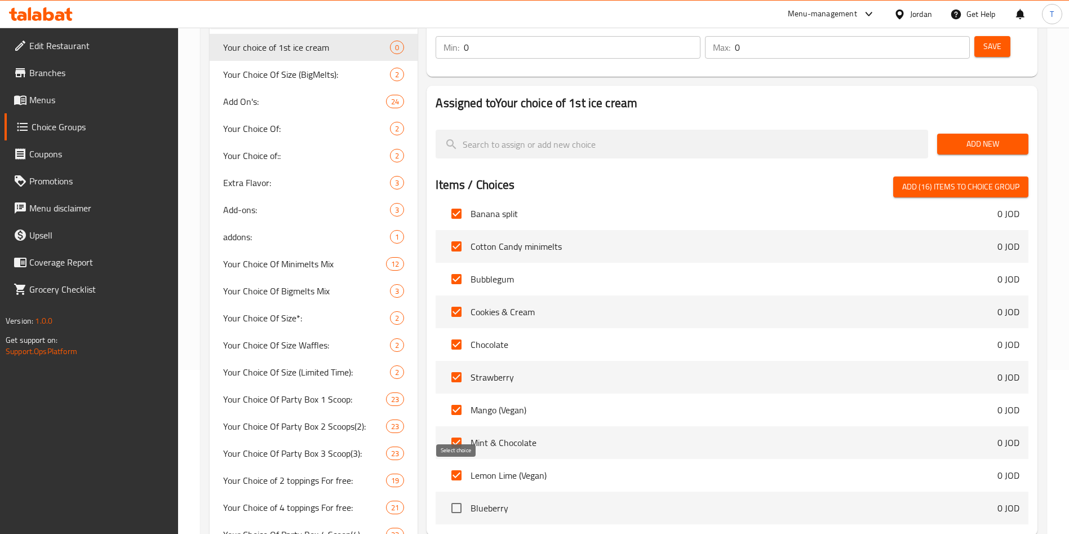
click at [457, 496] on input "checkbox" at bounding box center [457, 508] width 24 height 24
checkbox input "true"
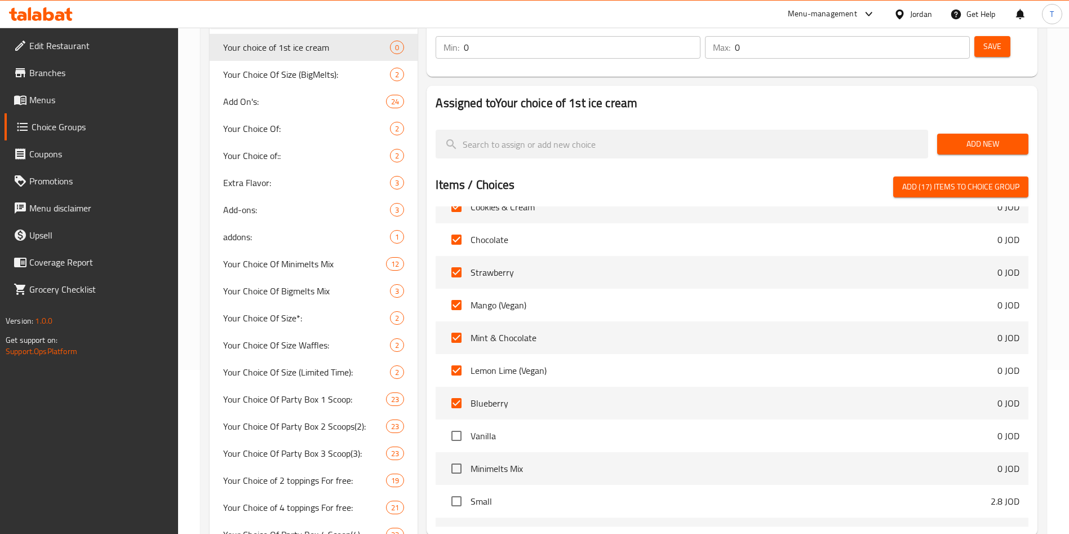
scroll to position [14143, 0]
click at [455, 422] on input "checkbox" at bounding box center [457, 434] width 24 height 24
checkbox input "true"
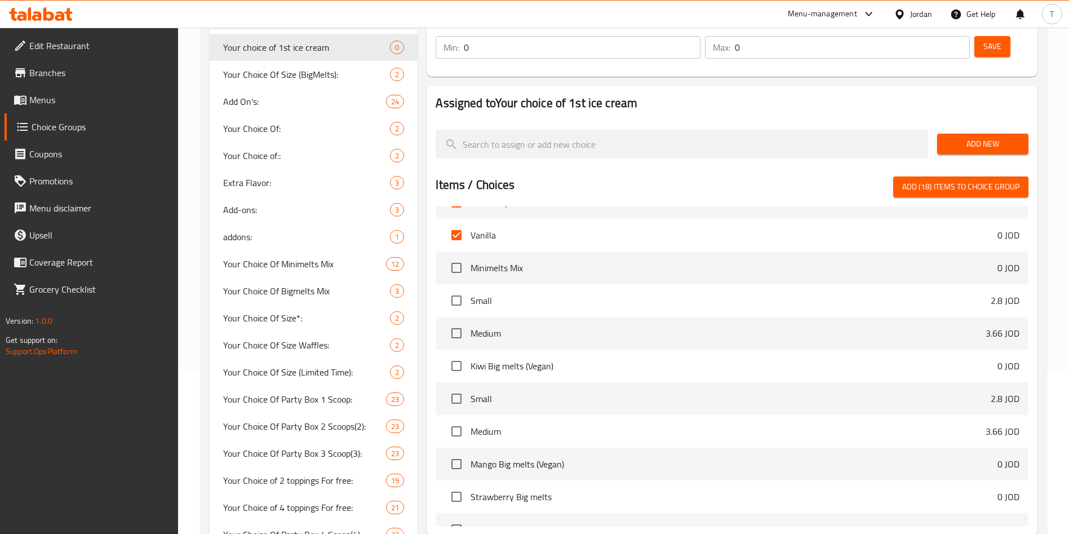
scroll to position [14341, 0]
click at [458, 355] on input "checkbox" at bounding box center [457, 367] width 24 height 24
checkbox input "true"
click at [458, 453] on input "checkbox" at bounding box center [457, 465] width 24 height 24
checkbox input "true"
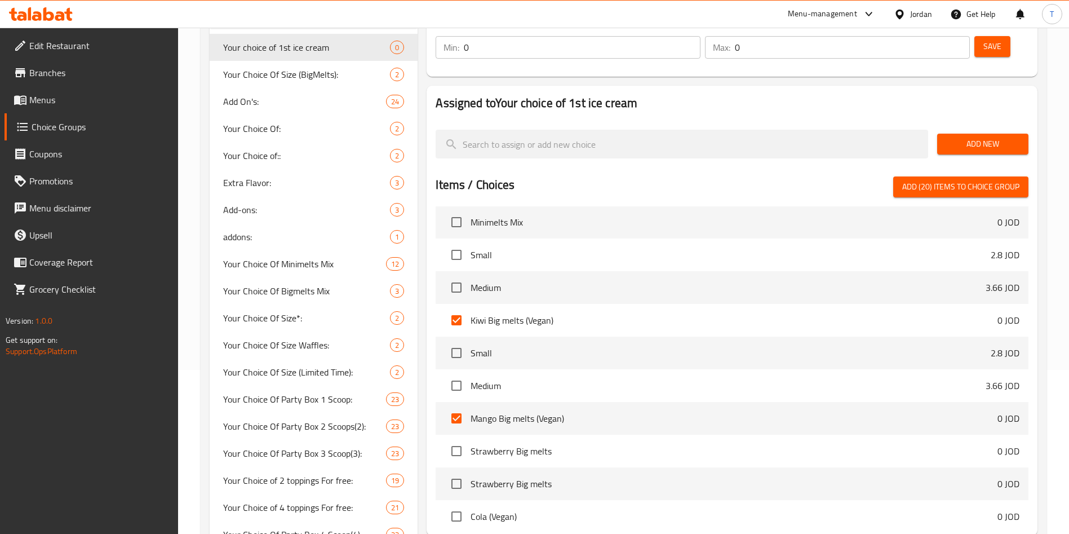
scroll to position [14389, 0]
click at [454, 437] on input "checkbox" at bounding box center [457, 449] width 24 height 24
checkbox input "true"
click at [457, 470] on input "checkbox" at bounding box center [457, 482] width 24 height 24
checkbox input "true"
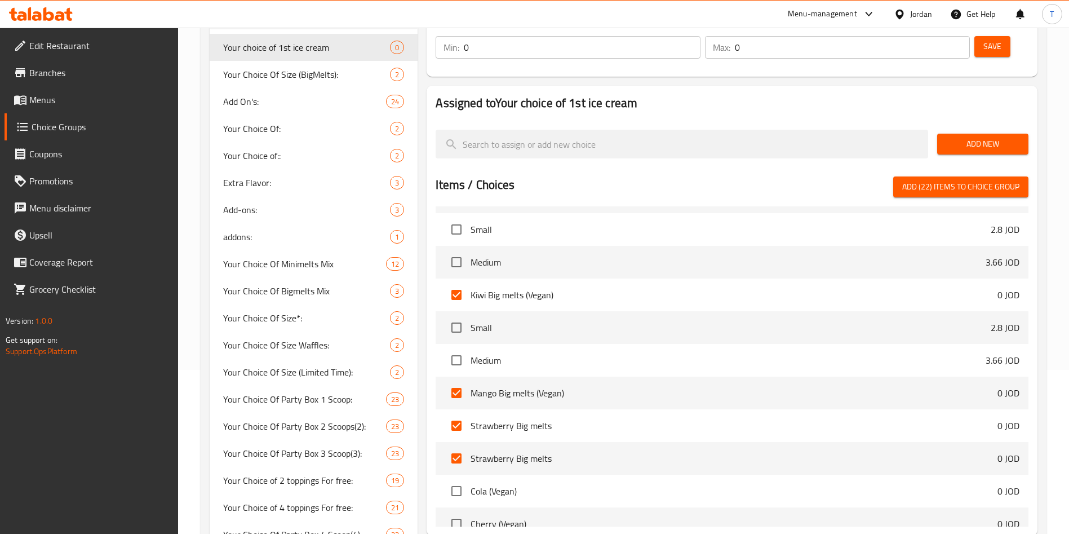
scroll to position [14427, 0]
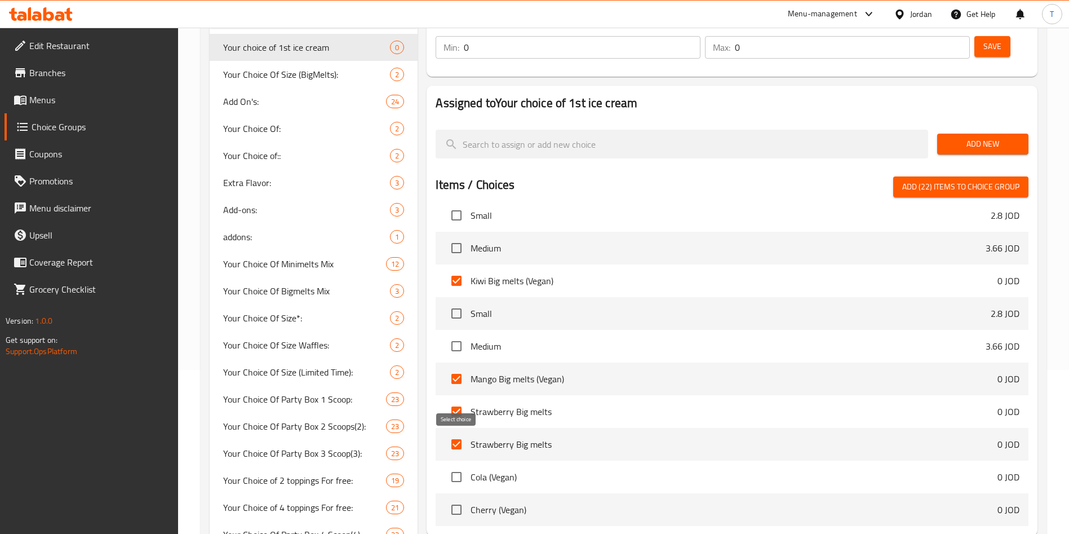
click at [457, 465] on input "checkbox" at bounding box center [457, 477] width 24 height 24
checkbox input "true"
click at [458, 498] on input "checkbox" at bounding box center [457, 510] width 24 height 24
checkbox input "true"
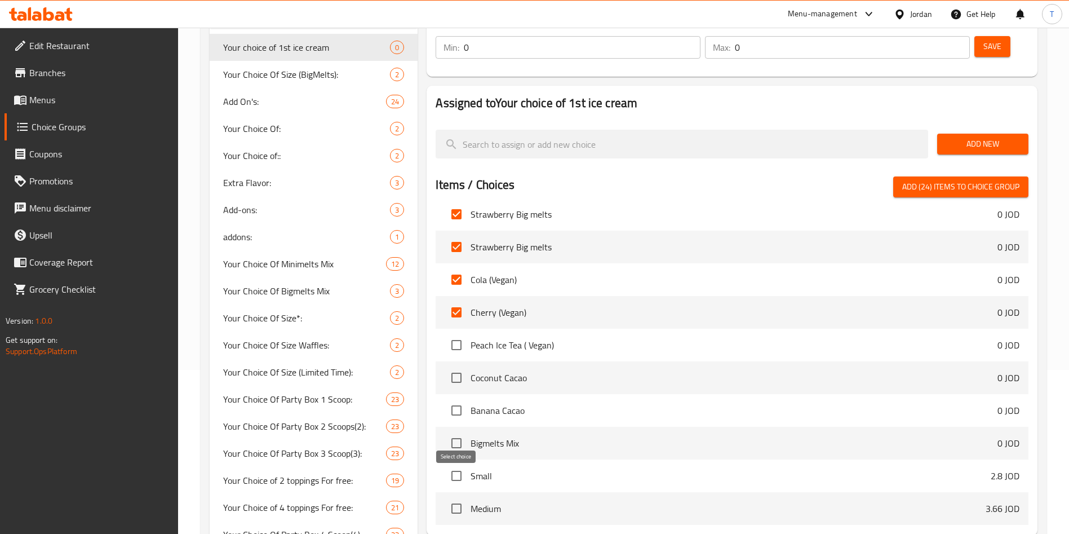
scroll to position [14627, 0]
drag, startPoint x: 458, startPoint y: 313, endPoint x: 455, endPoint y: 334, distance: 20.6
click at [455, 331] on input "checkbox" at bounding box center [457, 343] width 24 height 24
checkbox input "true"
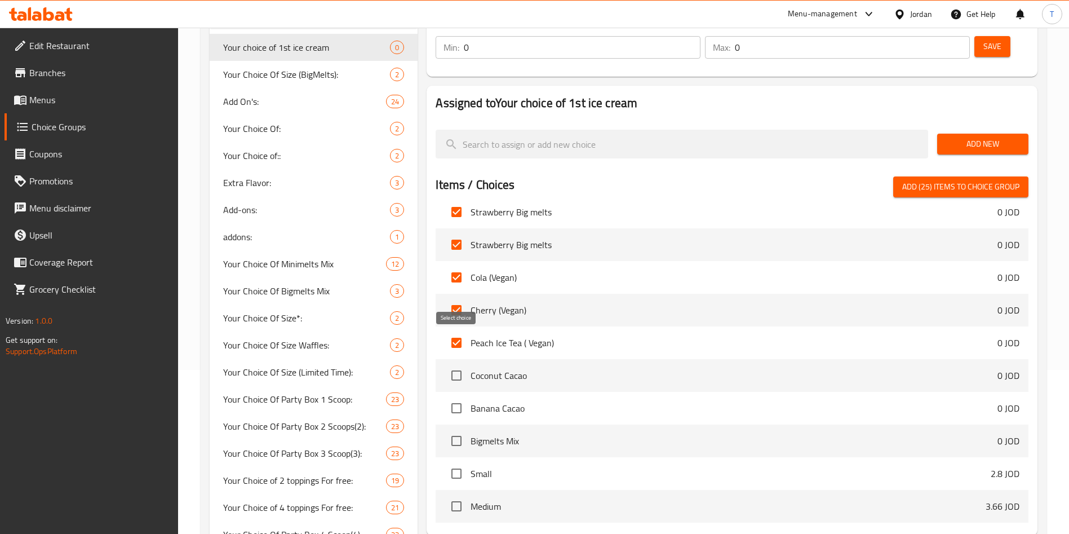
click at [457, 364] on input "checkbox" at bounding box center [457, 376] width 24 height 24
checkbox input "true"
click at [458, 396] on input "checkbox" at bounding box center [457, 408] width 24 height 24
checkbox input "true"
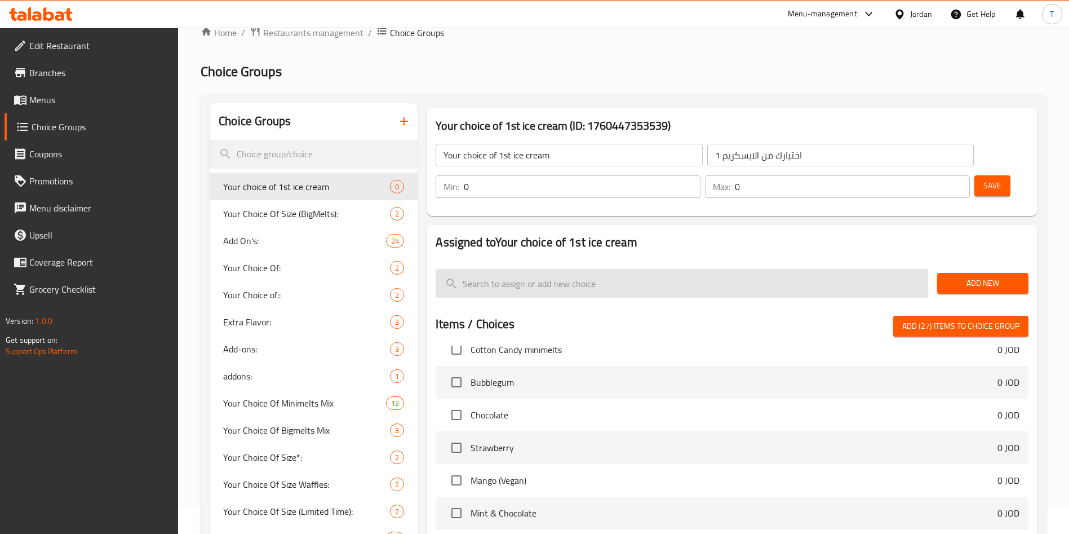
scroll to position [0, 0]
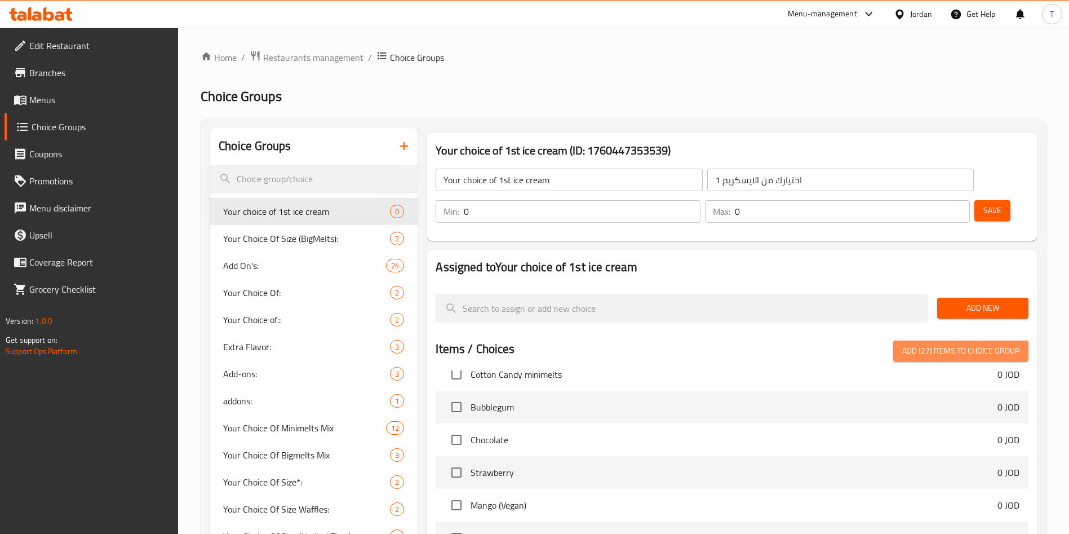
click at [914, 344] on span "Add (27) items to choice group" at bounding box center [960, 351] width 117 height 14
checkbox input "false"
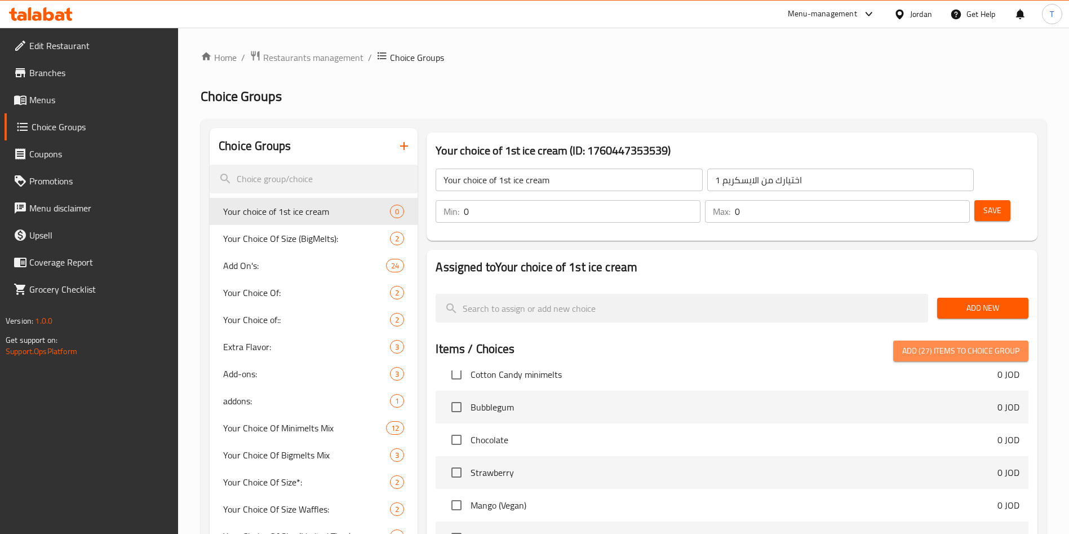
checkbox input "false"
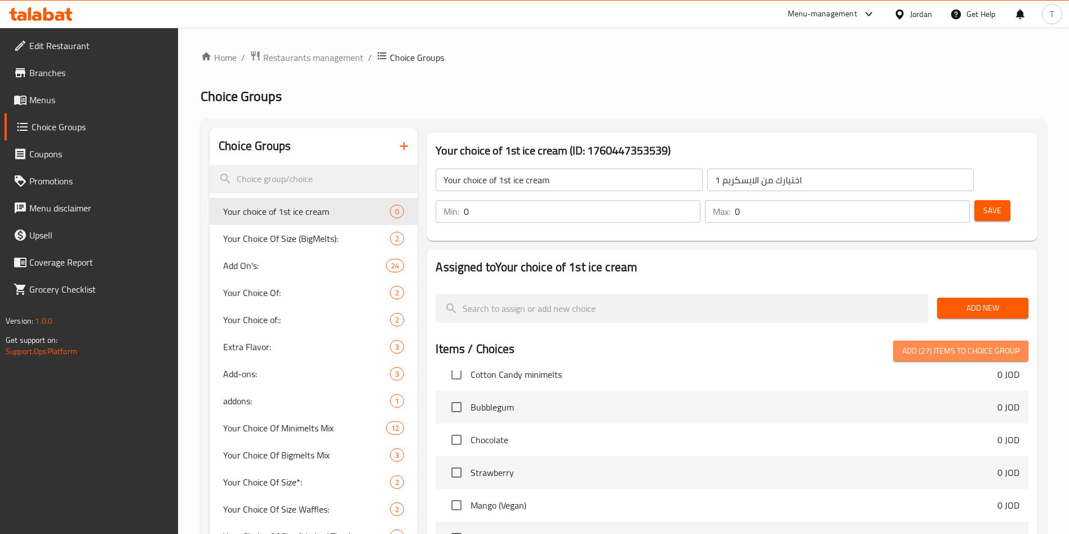
checkbox input "false"
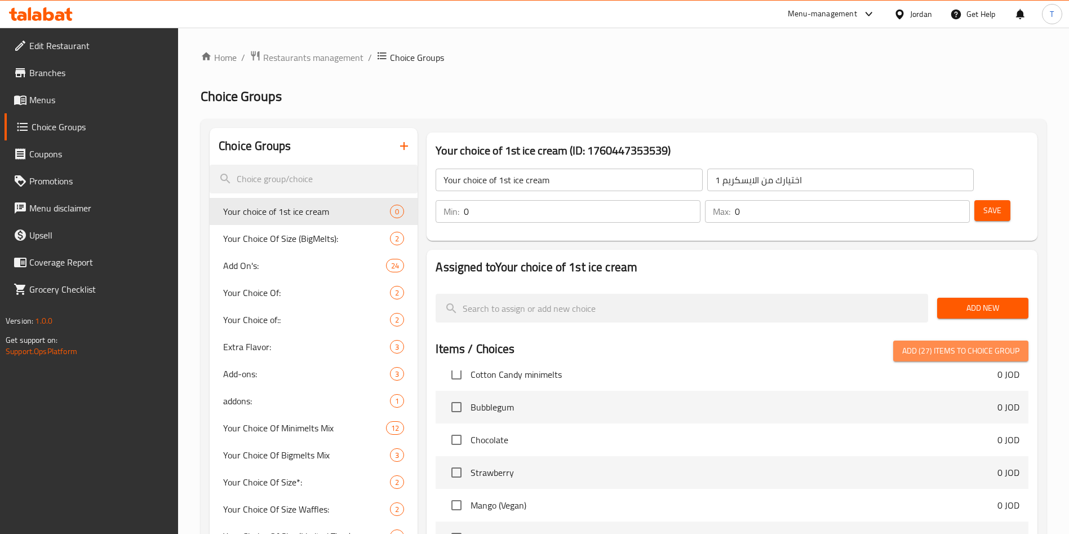
checkbox input "false"
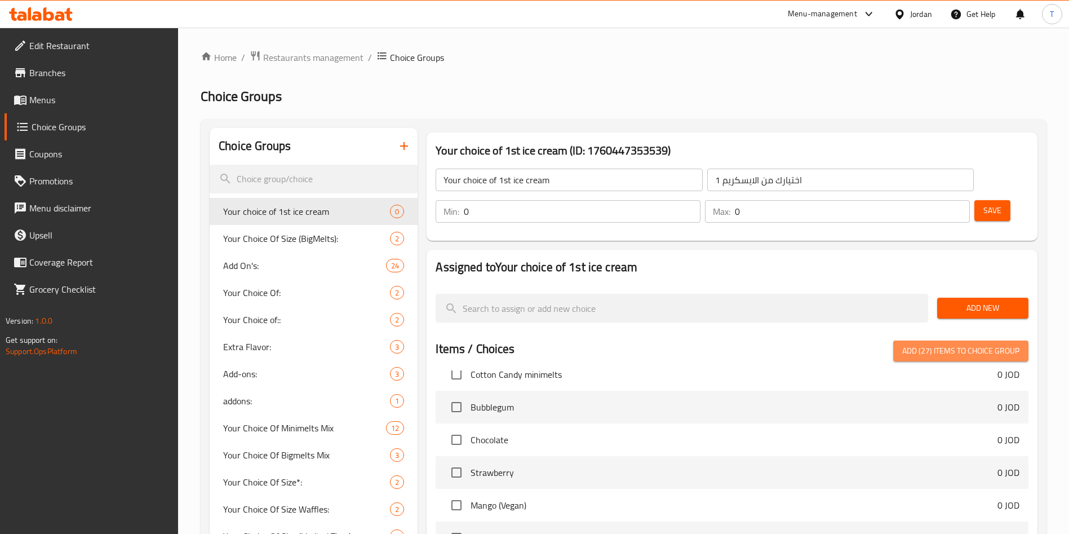
checkbox input "false"
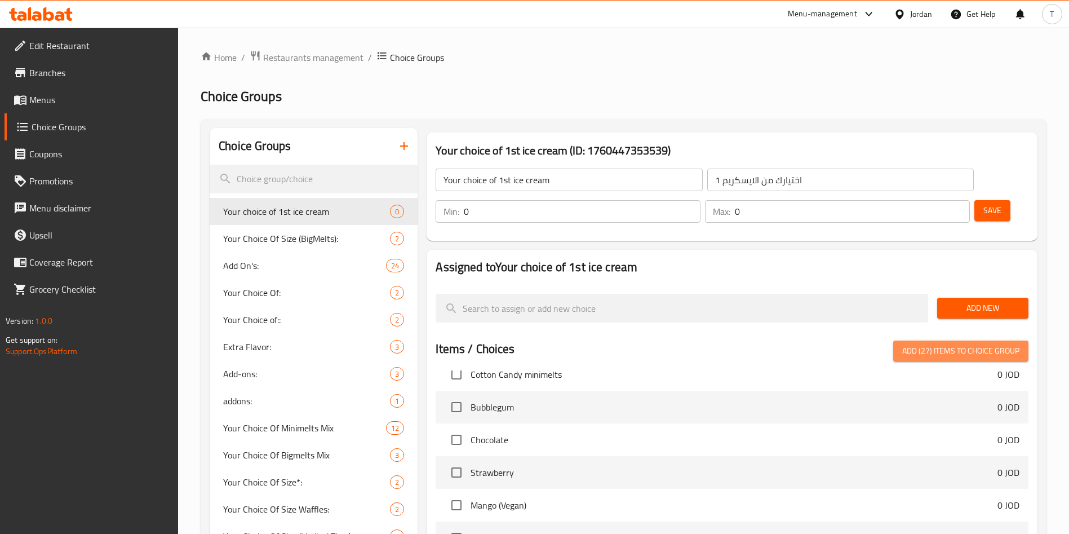
checkbox input "false"
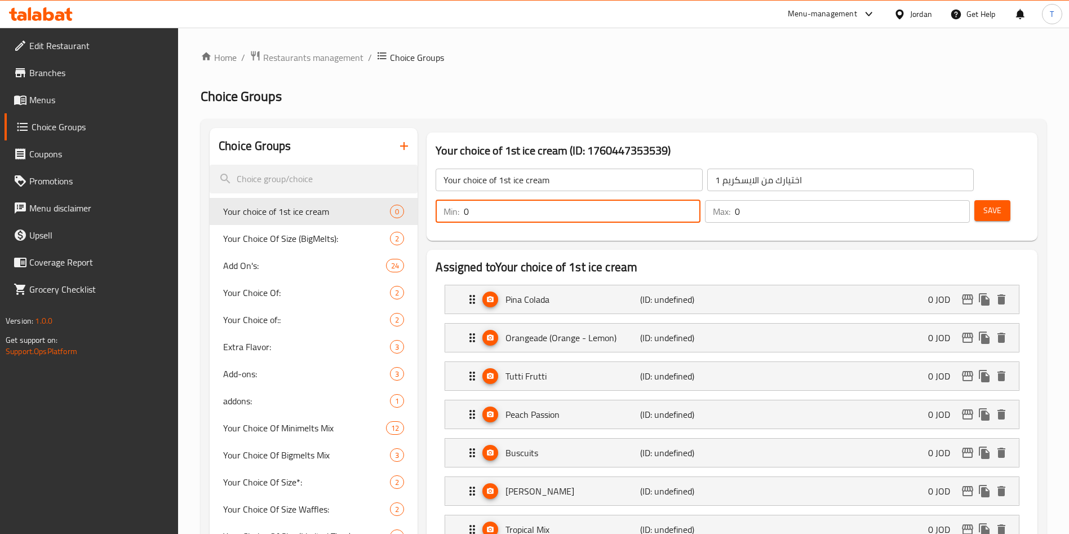
click at [701, 200] on input "0" at bounding box center [582, 211] width 237 height 23
type input "1"
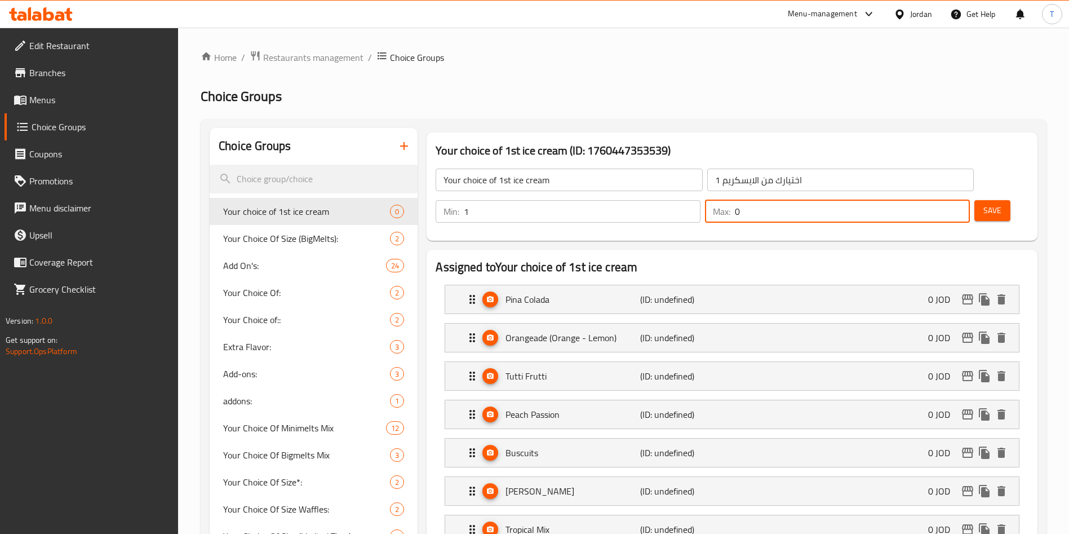
click at [935, 200] on input "0" at bounding box center [852, 211] width 235 height 23
type input "1"
click at [983, 203] on span "Save" at bounding box center [992, 210] width 18 height 14
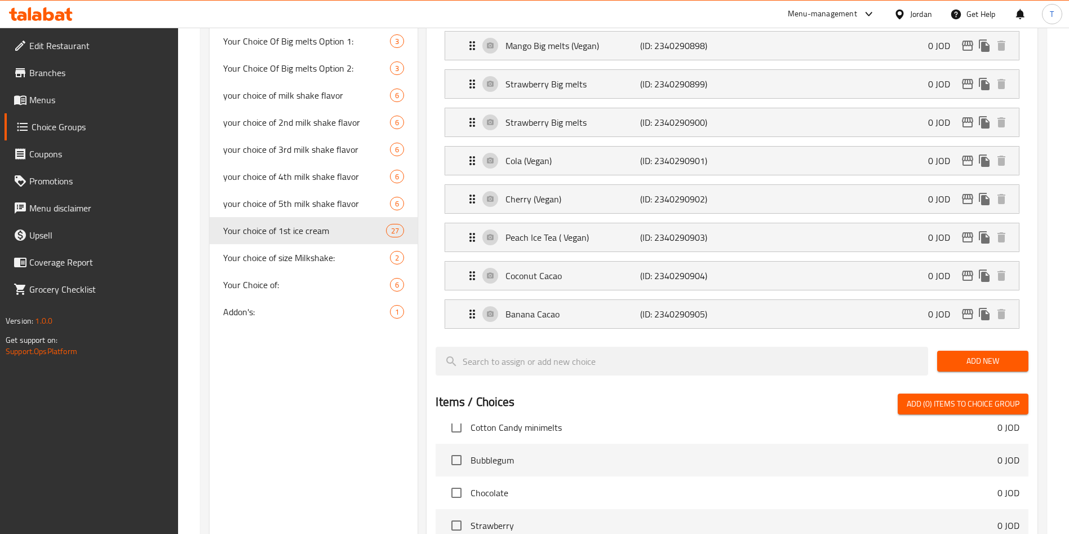
scroll to position [930, 0]
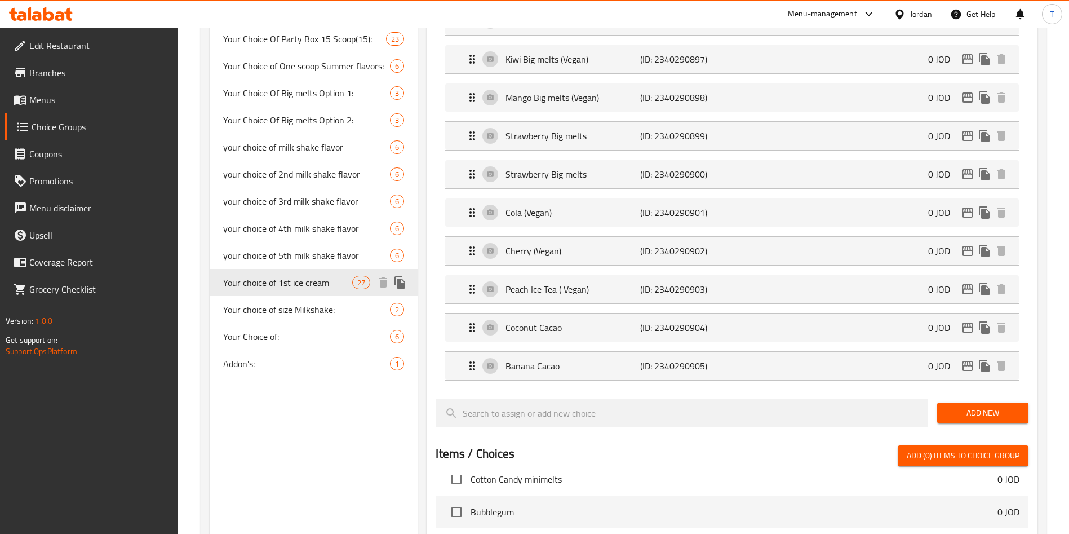
click at [297, 277] on span "Your choice of 1st ice cream" at bounding box center [287, 283] width 129 height 14
click at [308, 283] on span "Your choice of 1st ice cream" at bounding box center [287, 283] width 129 height 14
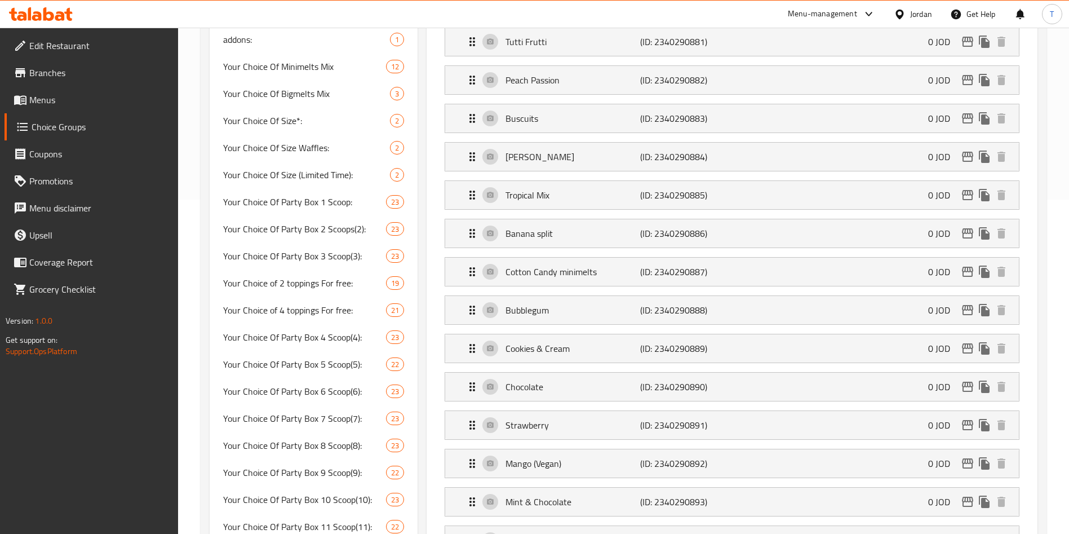
scroll to position [0, 0]
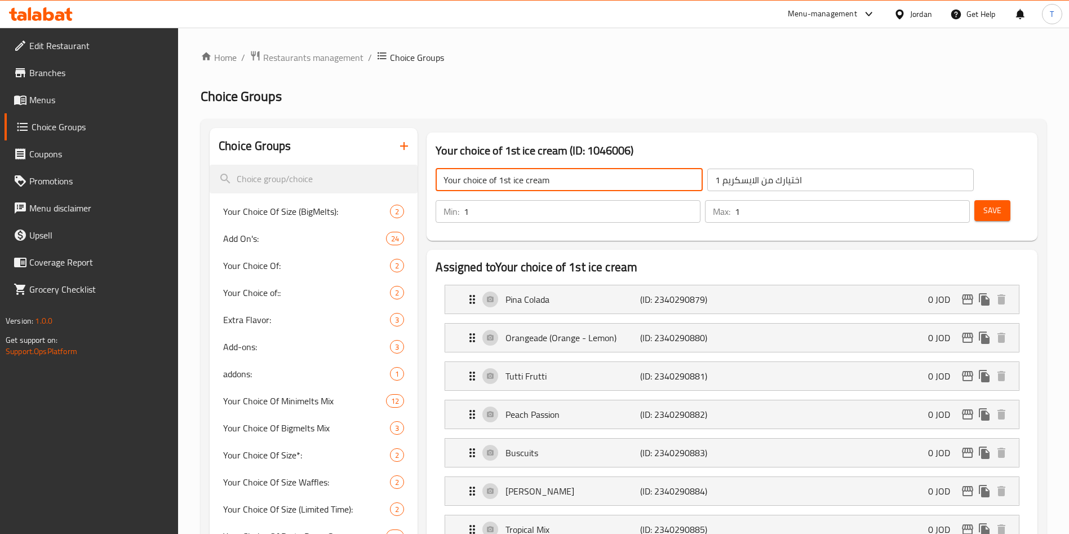
click at [552, 184] on input "Your choice of 1st ice cream" at bounding box center [569, 180] width 267 height 23
click at [759, 183] on input "اختيارك من الايسكريم 1" at bounding box center [840, 180] width 267 height 23
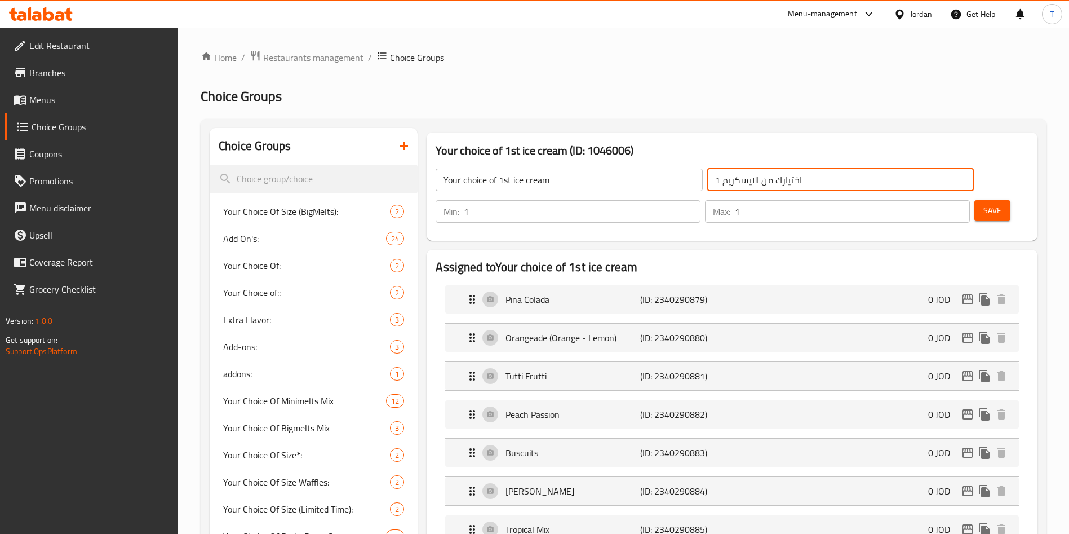
click at [759, 183] on input "اختيارك من الايسكريم 1" at bounding box center [840, 180] width 267 height 23
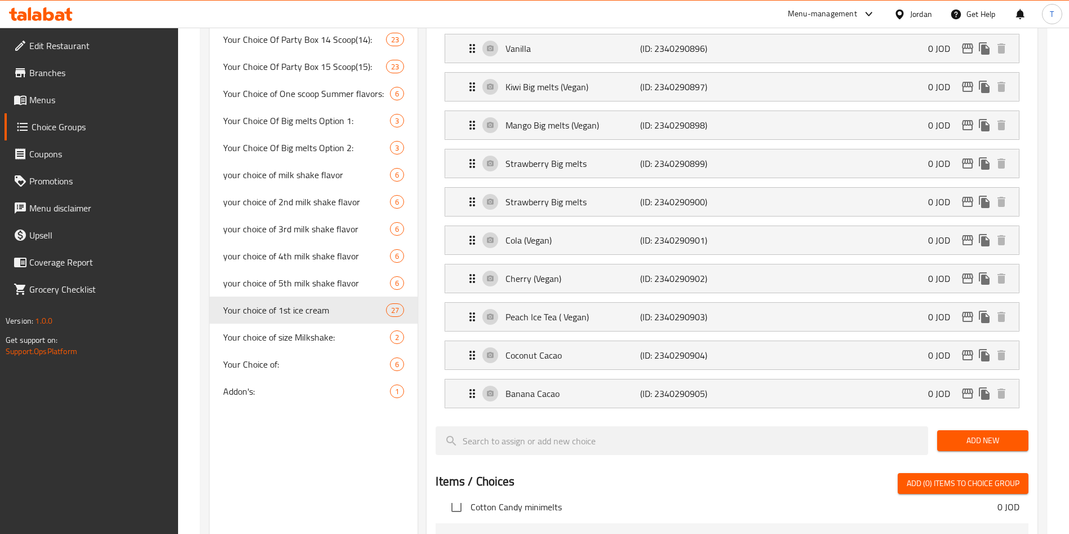
scroll to position [899, 0]
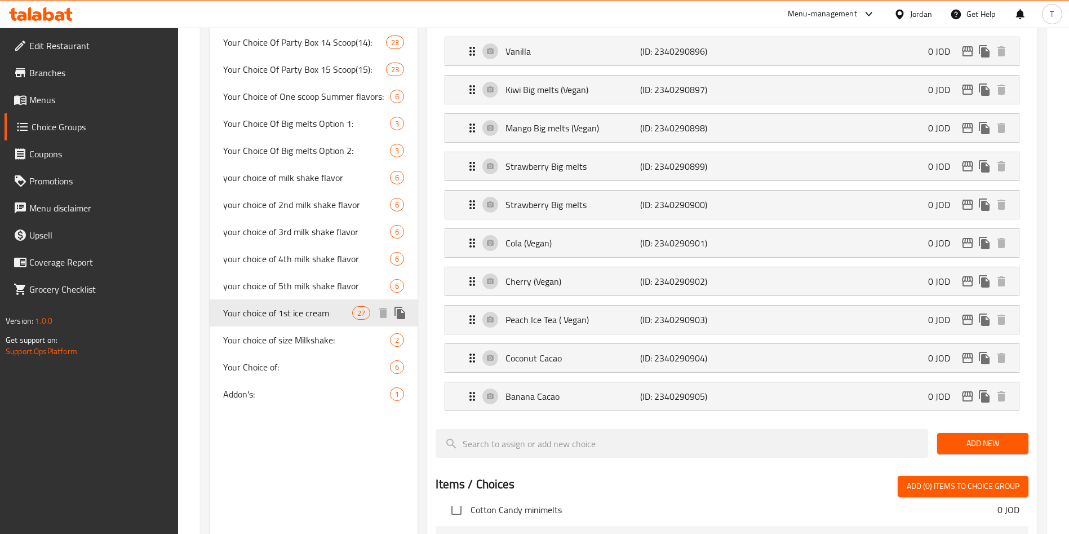
click at [316, 309] on span "Your choice of 1st ice cream" at bounding box center [287, 313] width 129 height 14
click at [402, 309] on icon "duplicate" at bounding box center [400, 313] width 11 height 12
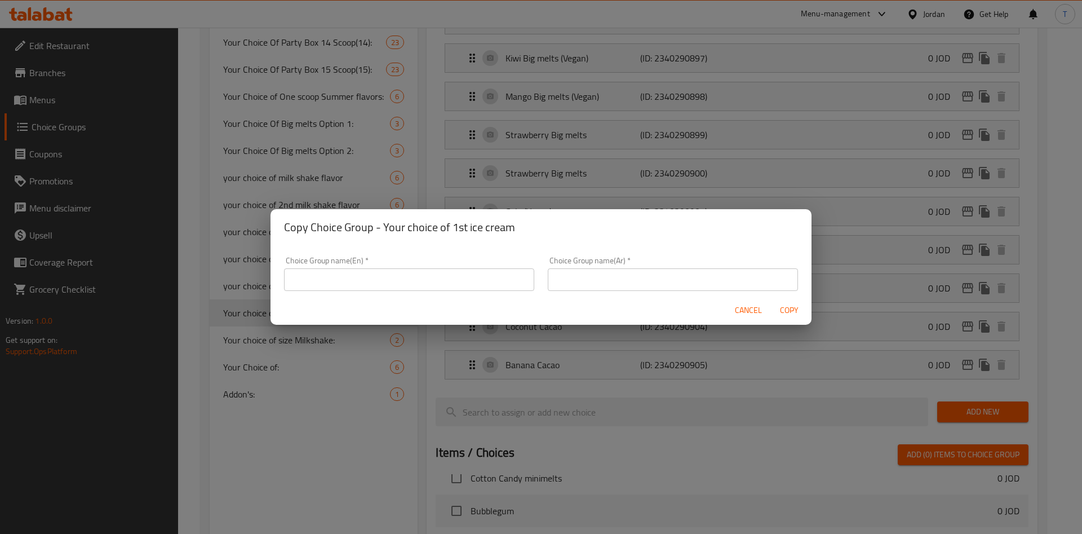
click at [391, 292] on div "Choice Group name(En)   * Choice Group name(En) *" at bounding box center [409, 274] width 264 height 48
click at [383, 283] on input "text" at bounding box center [409, 279] width 250 height 23
paste input "اختيارك من الايسكريم 1"
type input "اختيارك من الايسكريم 1"
click at [644, 282] on input "text" at bounding box center [673, 279] width 250 height 23
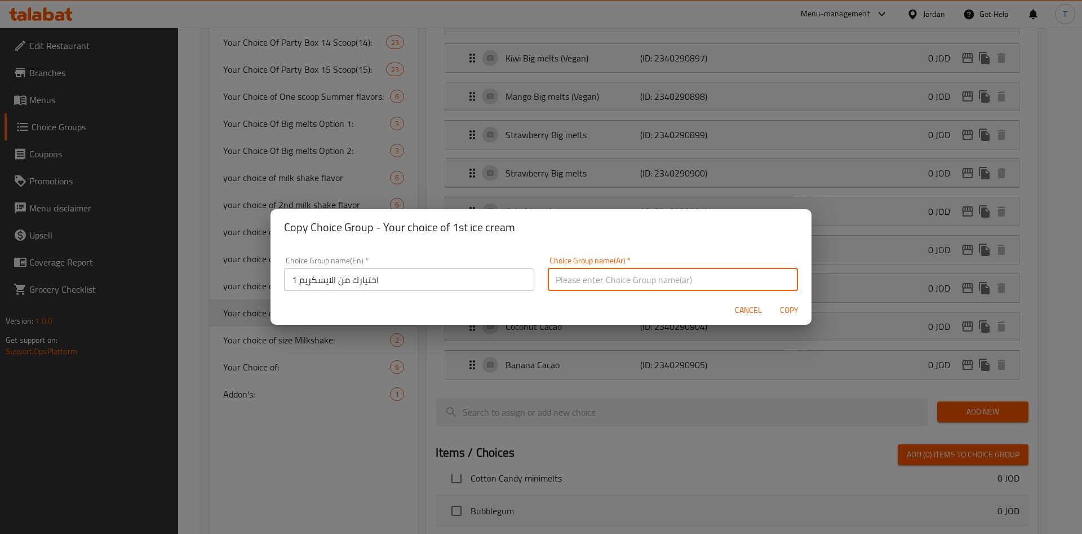
paste input "اختيارك من الايسكريم 1"
drag, startPoint x: 552, startPoint y: 279, endPoint x: 537, endPoint y: 279, distance: 15.2
click at [541, 279] on div "Choice Group name(Ar)   * اختيارك من الايسكريم 1 Choice Group name(Ar) *" at bounding box center [673, 274] width 264 height 48
type input "اختيارك من الايسكريم 2"
click at [443, 282] on input "اختيارك من الايسكريم 1" at bounding box center [409, 279] width 250 height 23
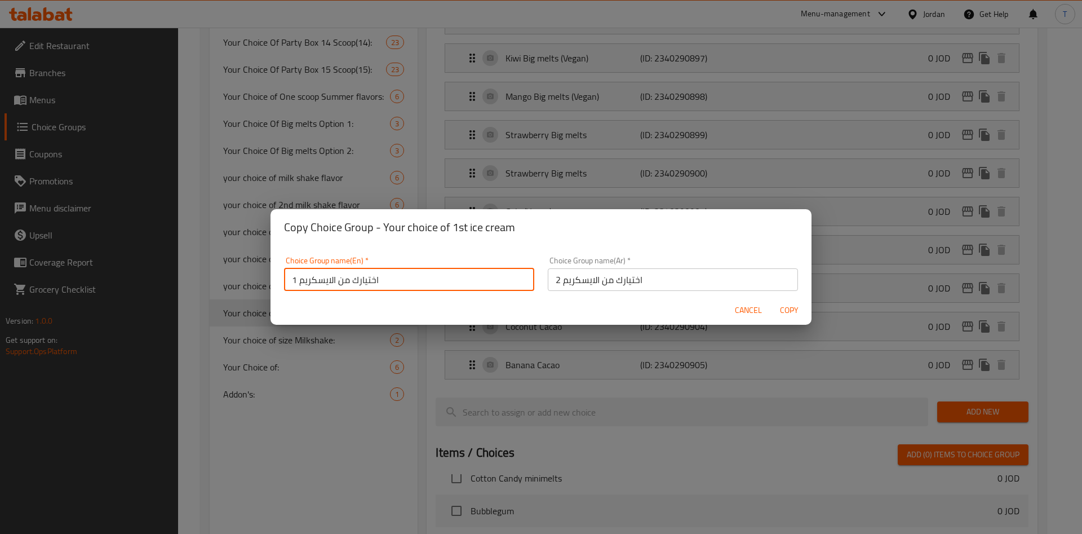
click at [443, 282] on input "اختيارك من الايسكريم 1" at bounding box center [409, 279] width 250 height 23
paste input "Your choice of 1st ice cream"
drag, startPoint x: 359, startPoint y: 278, endPoint x: 349, endPoint y: 282, distance: 10.6
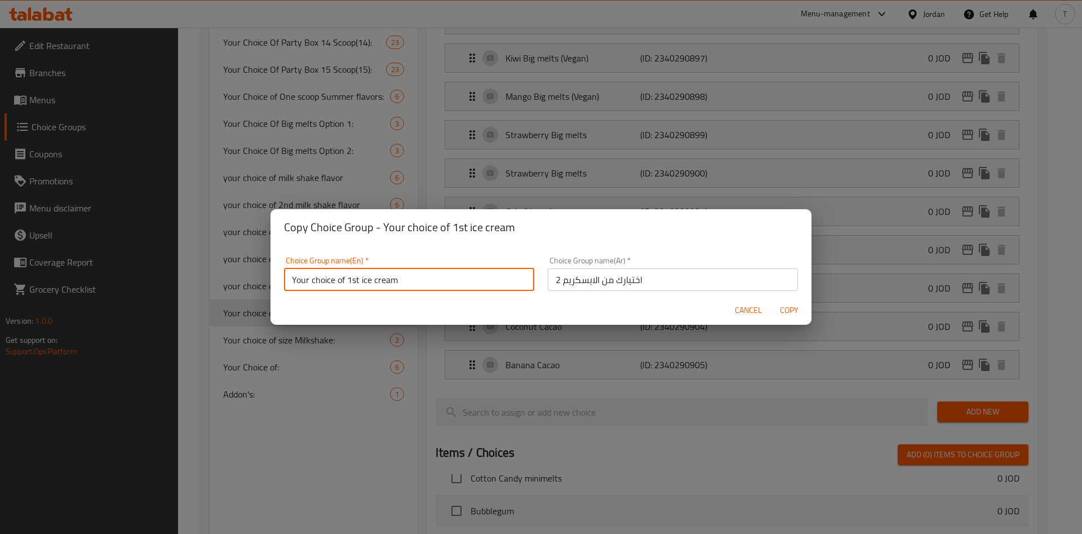
click at [349, 282] on input "Your choice of 1st ice cream" at bounding box center [409, 279] width 250 height 23
type input "Your choice of 2nd ice cream"
click at [799, 314] on span "Copy" at bounding box center [788, 310] width 27 height 14
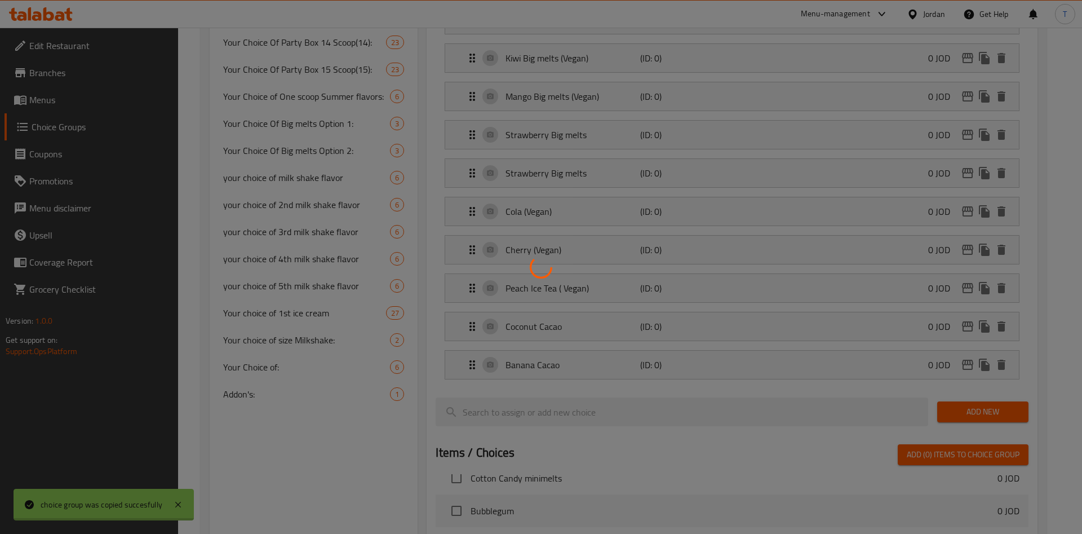
type input "Your choice of 2nd ice cream"
type input "اختيارك من الايسكريم 2"
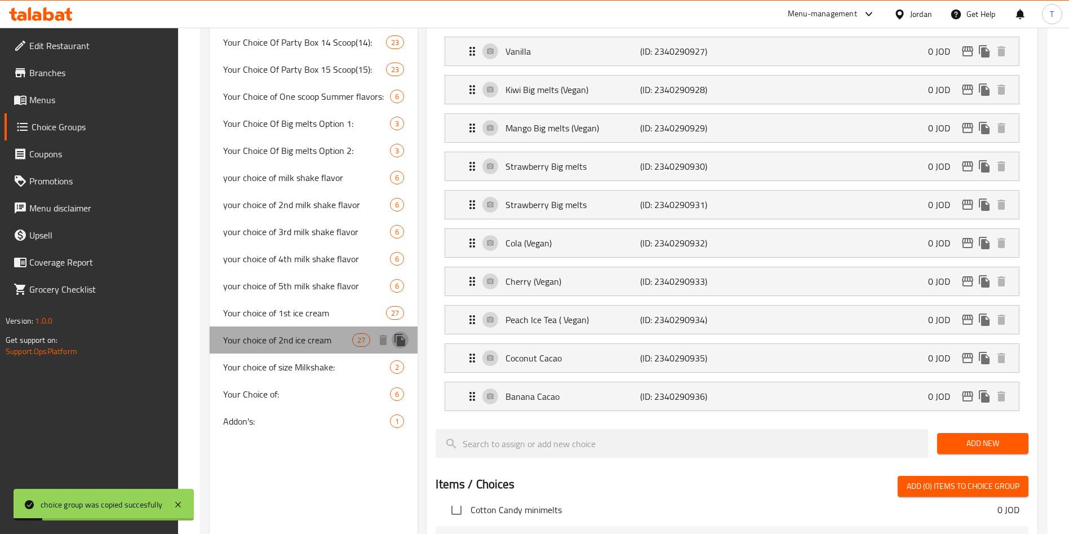
click at [401, 344] on icon "duplicate" at bounding box center [400, 340] width 11 height 12
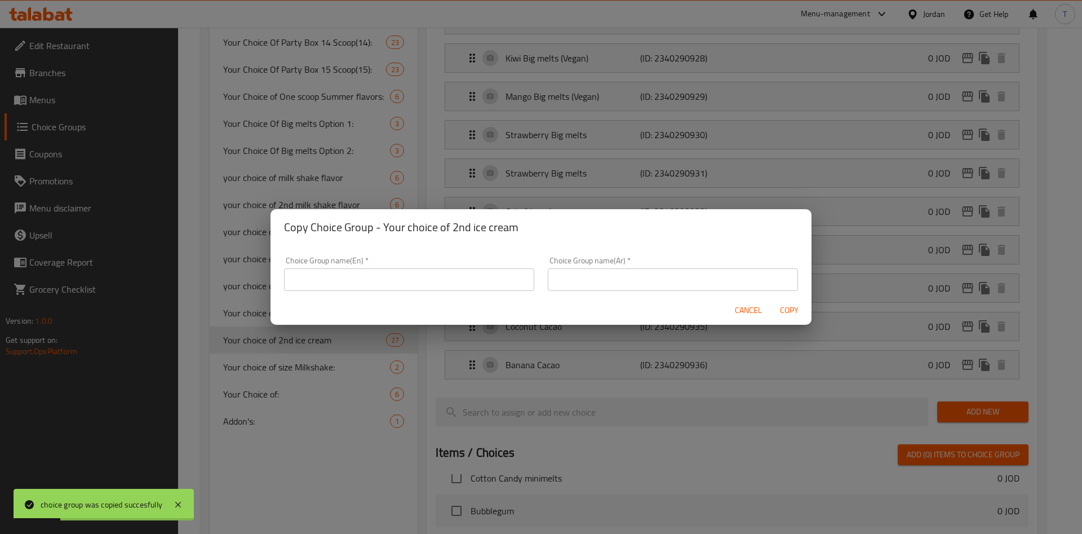
click at [424, 282] on input "text" at bounding box center [409, 279] width 250 height 23
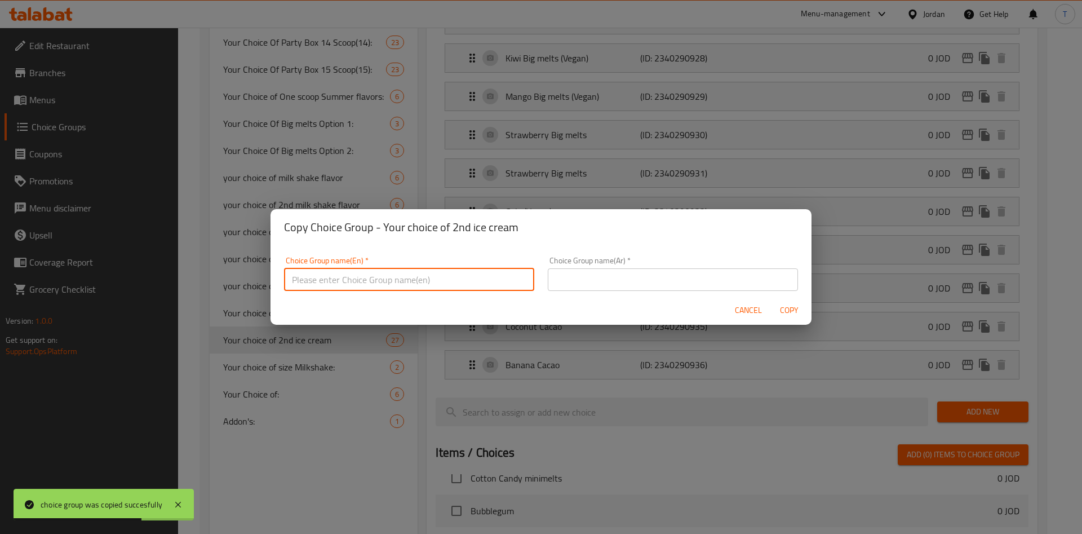
paste input "Your choice of 1st ice cream"
click at [357, 276] on input "Your choice of 1st ice cream" at bounding box center [409, 279] width 250 height 23
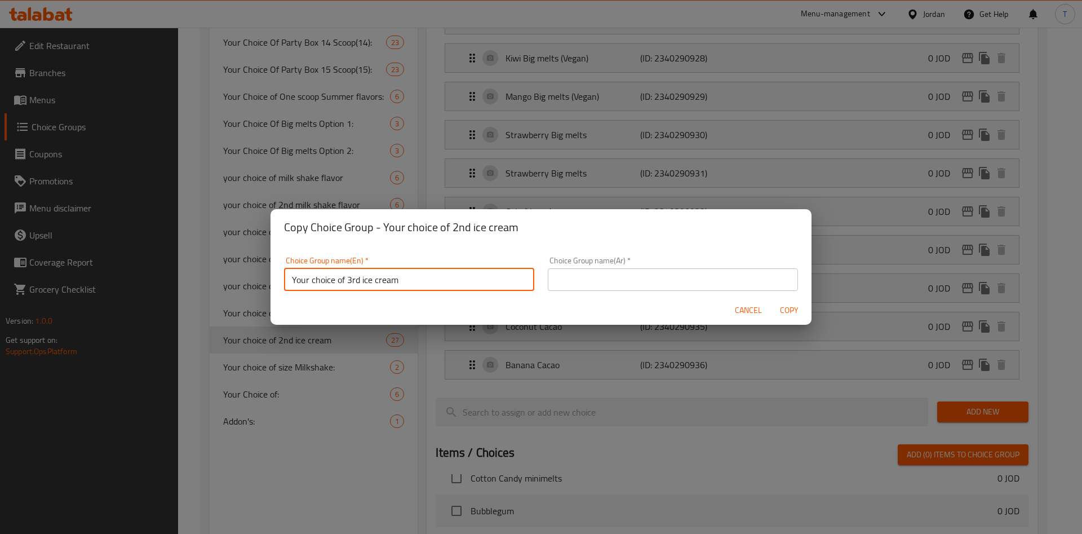
type input "Your choice of 3rd ice cream"
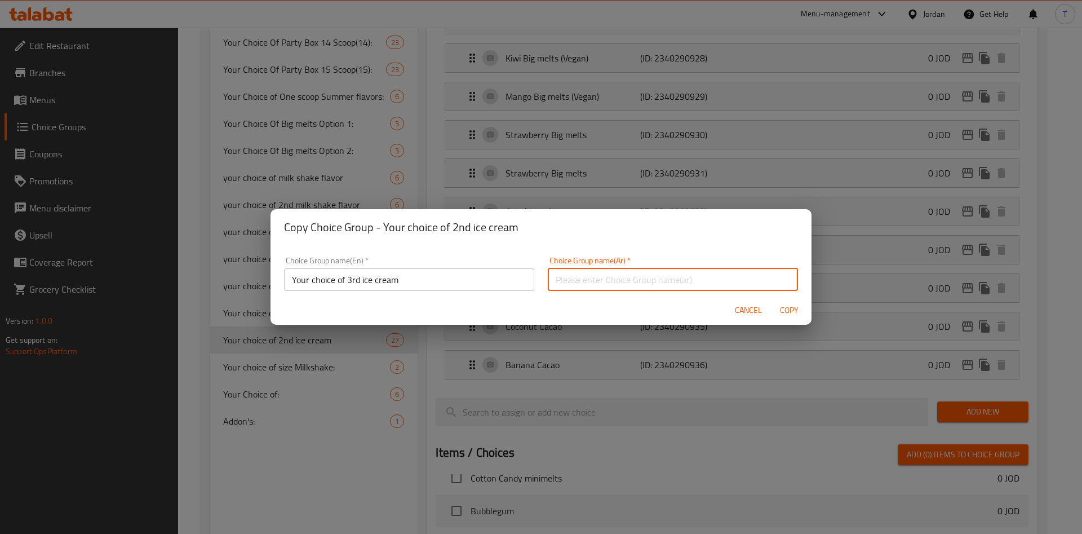
paste input "اختيارك من الايسكريم 1"
drag, startPoint x: 553, startPoint y: 278, endPoint x: 538, endPoint y: 283, distance: 15.5
click at [541, 283] on div "Choice Group name(Ar)   * اختيارك من الايسكريم 1 Choice Group name(Ar) *" at bounding box center [673, 274] width 264 height 48
type input "اختيارك من الايسكريم 3"
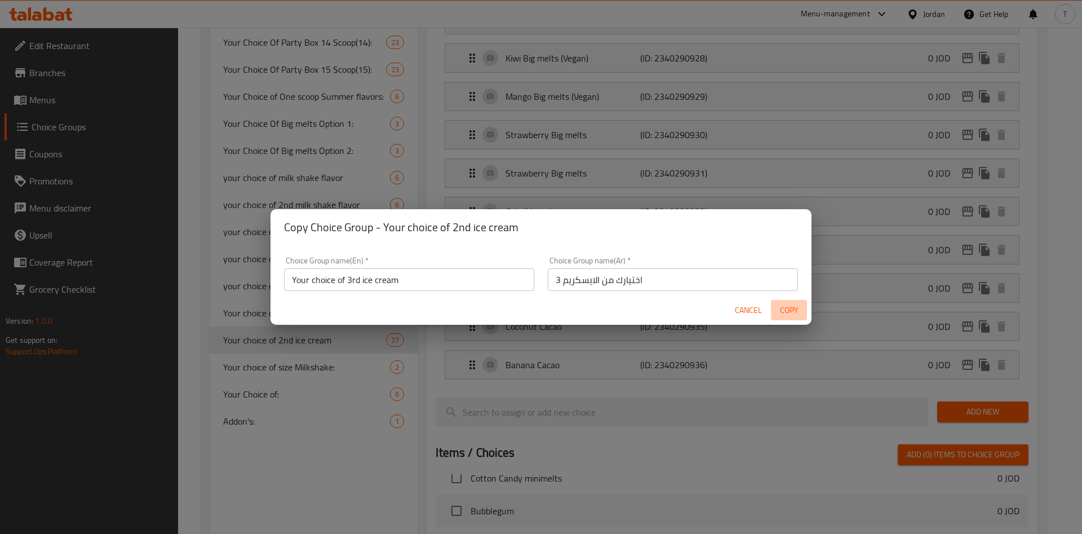
click at [788, 309] on span "Copy" at bounding box center [788, 310] width 27 height 14
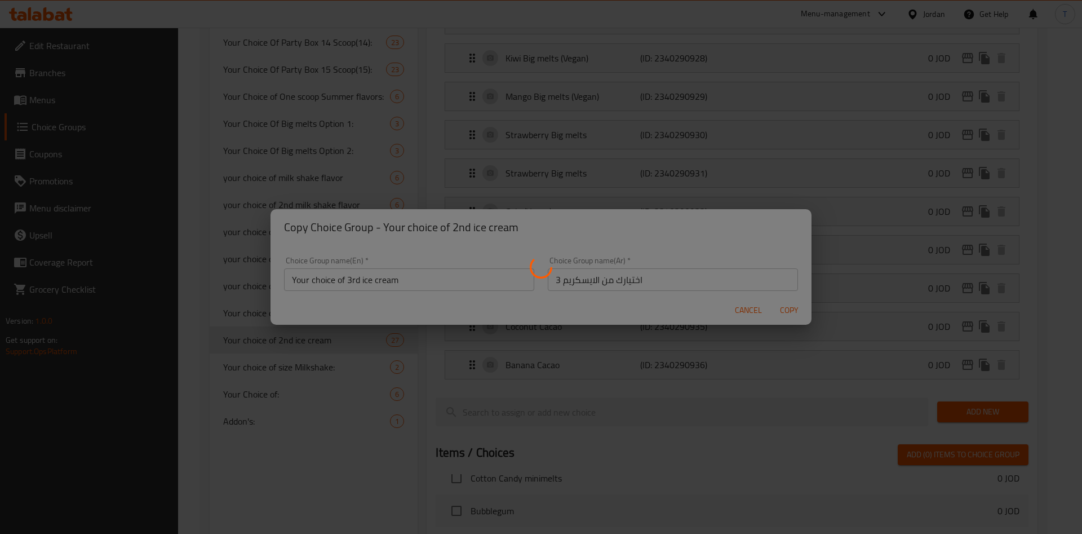
type input "Your choice of 3rd ice cream"
type input "اختيارك من الايسكريم 3"
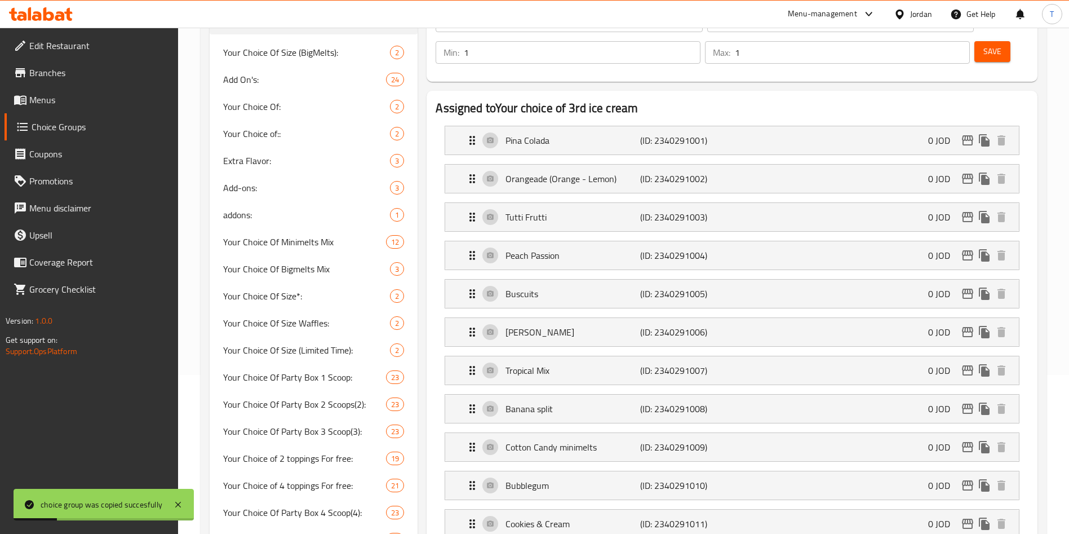
scroll to position [0, 0]
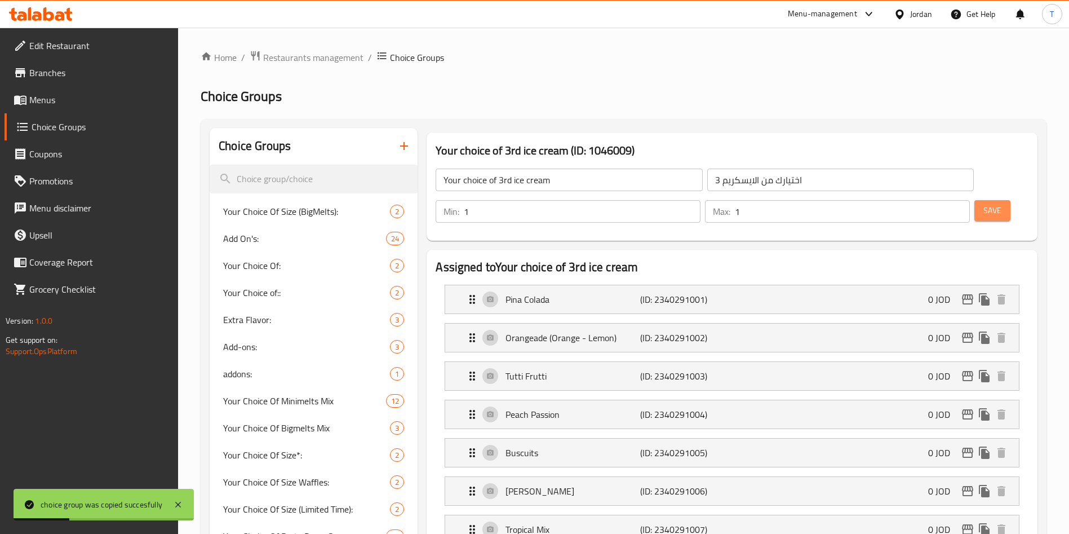
click at [974, 200] on button "Save" at bounding box center [992, 210] width 36 height 21
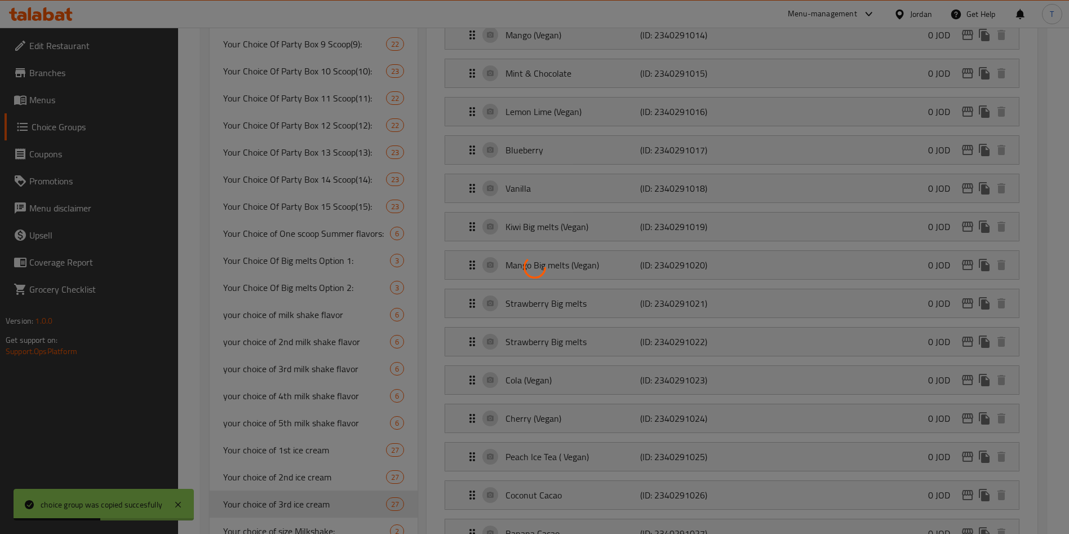
scroll to position [994, 0]
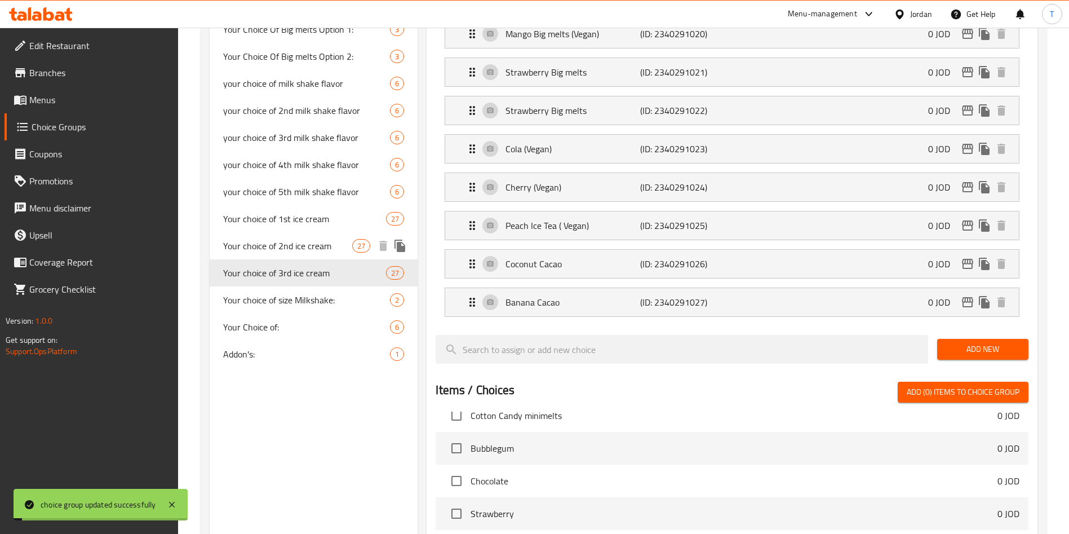
click at [345, 247] on span "Your choice of 2nd ice cream" at bounding box center [287, 246] width 129 height 14
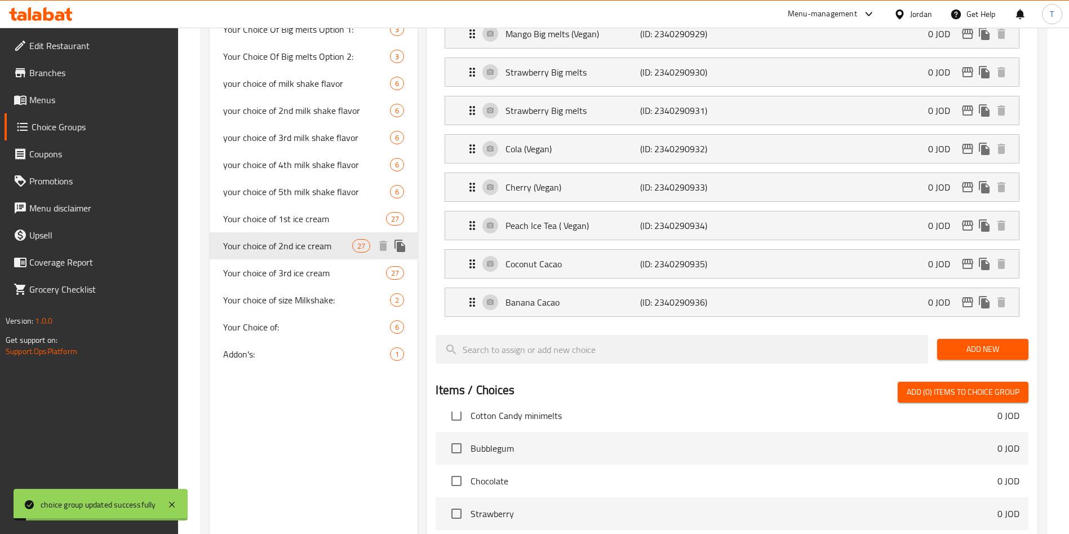
type input "Your choice of 2nd ice cream"
type input "اختيارك من الايسكريم 2"
click at [318, 266] on span "Your choice of 3rd ice cream" at bounding box center [287, 273] width 129 height 14
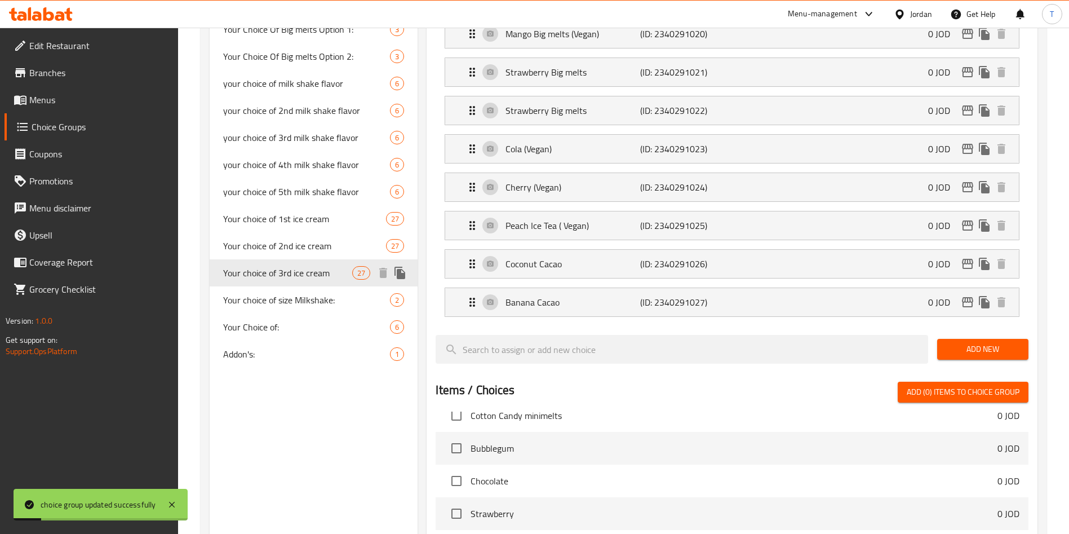
type input "Your choice of 3rd ice cream"
type input "اختيارك من الايسكريم 3"
click at [404, 274] on icon "duplicate" at bounding box center [400, 273] width 11 height 12
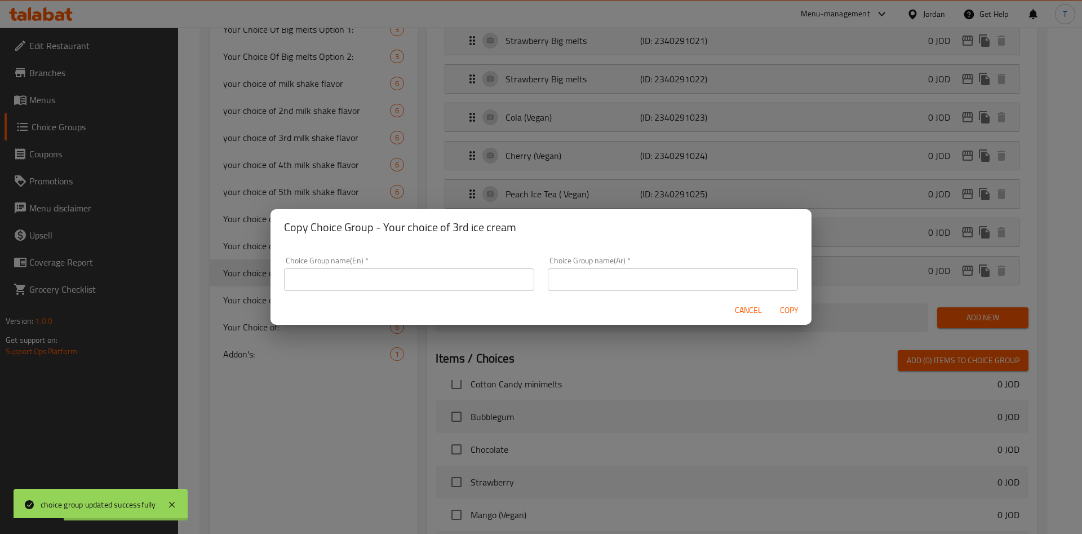
click at [401, 278] on input "text" at bounding box center [409, 279] width 250 height 23
paste input "Your choice of 1st ice cream"
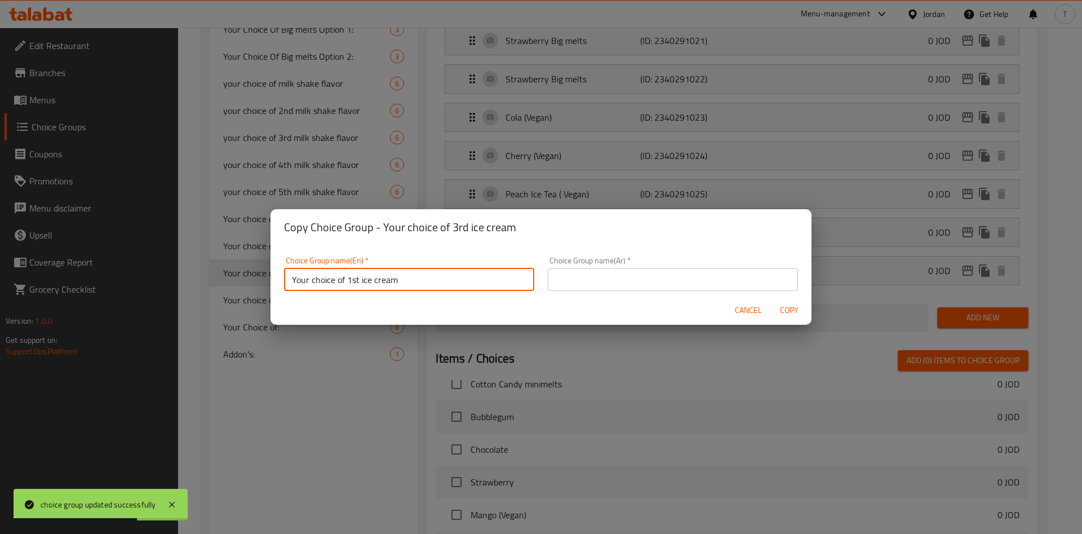
click at [357, 279] on input "Your choice of 1st ice cream" at bounding box center [409, 279] width 250 height 23
type input "Your choice of 4th ice cream"
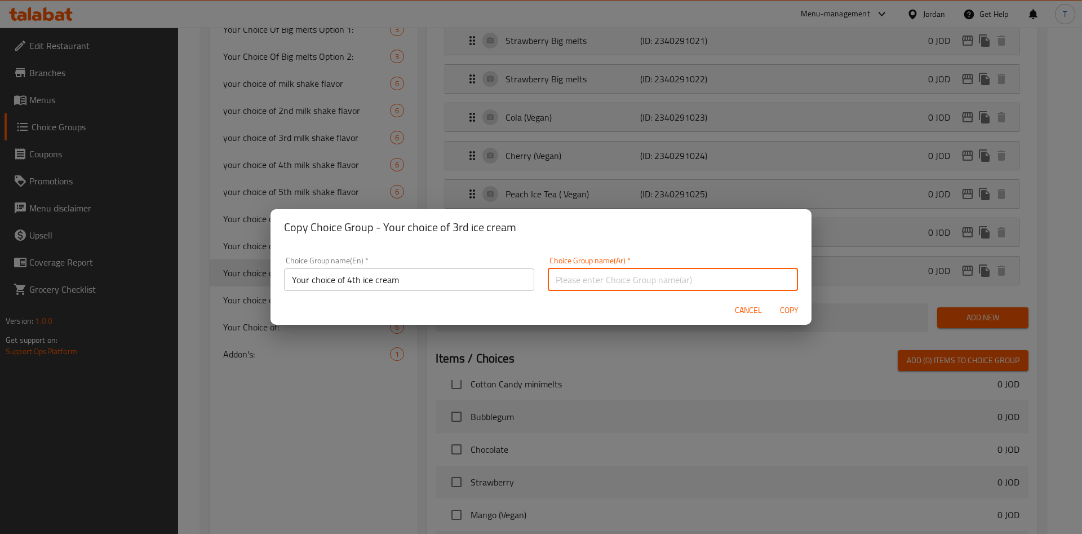
paste input "اختيارك من الايسكريم 1"
drag, startPoint x: 552, startPoint y: 283, endPoint x: 540, endPoint y: 282, distance: 12.5
click at [541, 282] on div "Choice Group name(Ar)   * اختيارك من الايسكريم 1 Choice Group name(Ar) *" at bounding box center [673, 274] width 264 height 48
type input "اختيارك من الايسكريم 4"
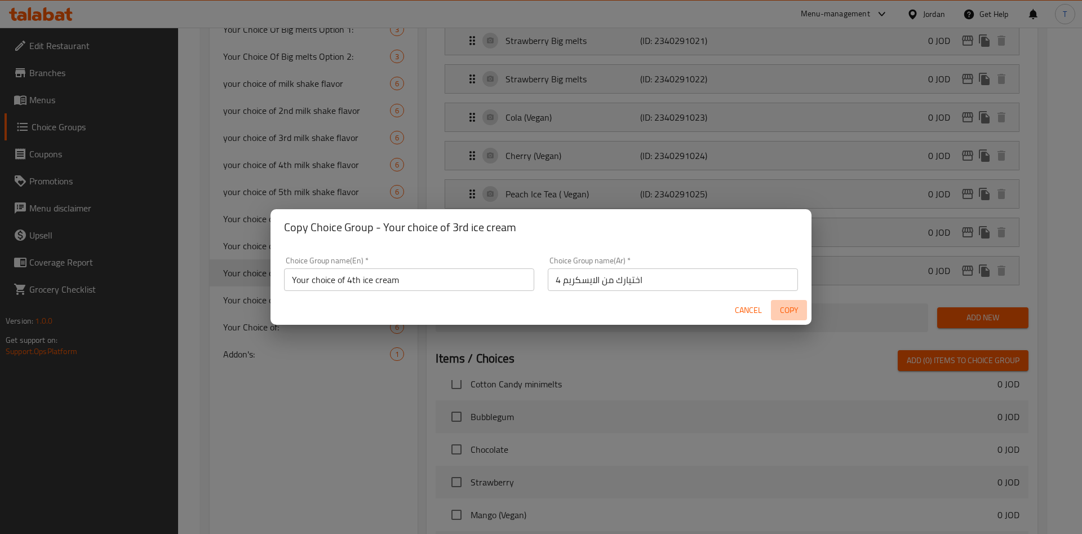
click at [792, 313] on span "Copy" at bounding box center [788, 310] width 27 height 14
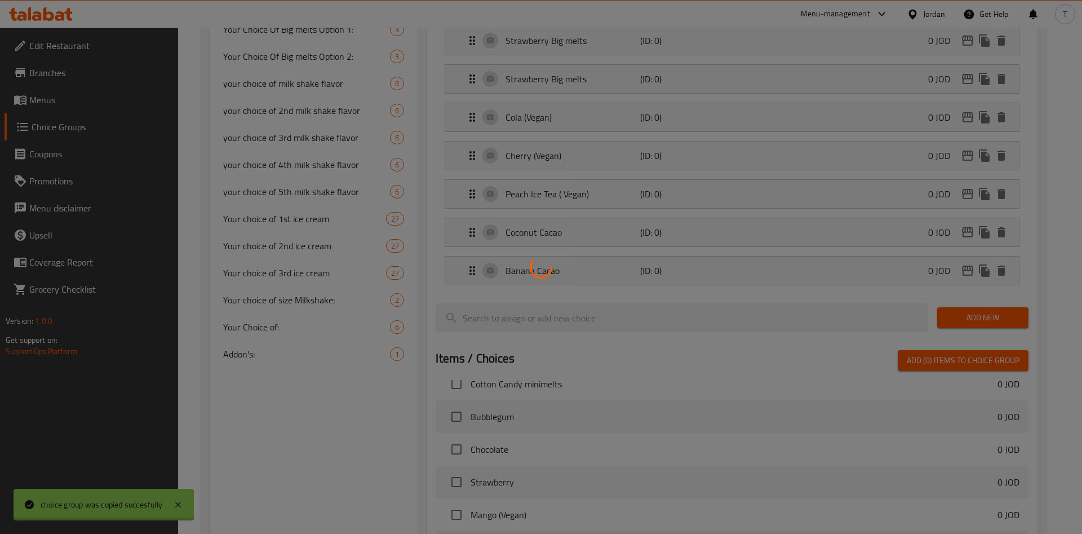
type input "Your choice of 4th ice cream"
type input "اختيارك من الايسكريم 4"
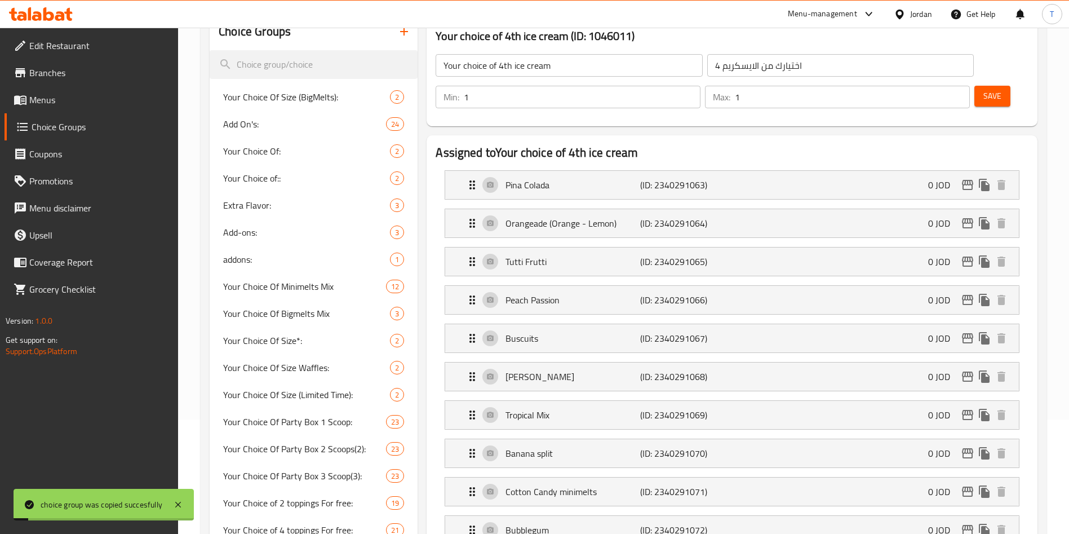
scroll to position [0, 0]
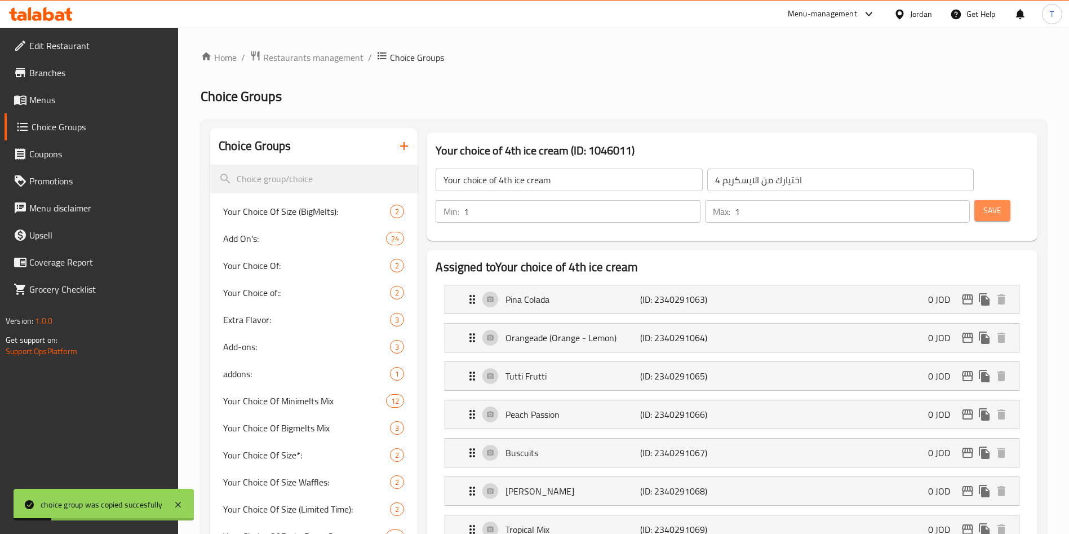
click at [986, 200] on button "Save" at bounding box center [992, 210] width 36 height 21
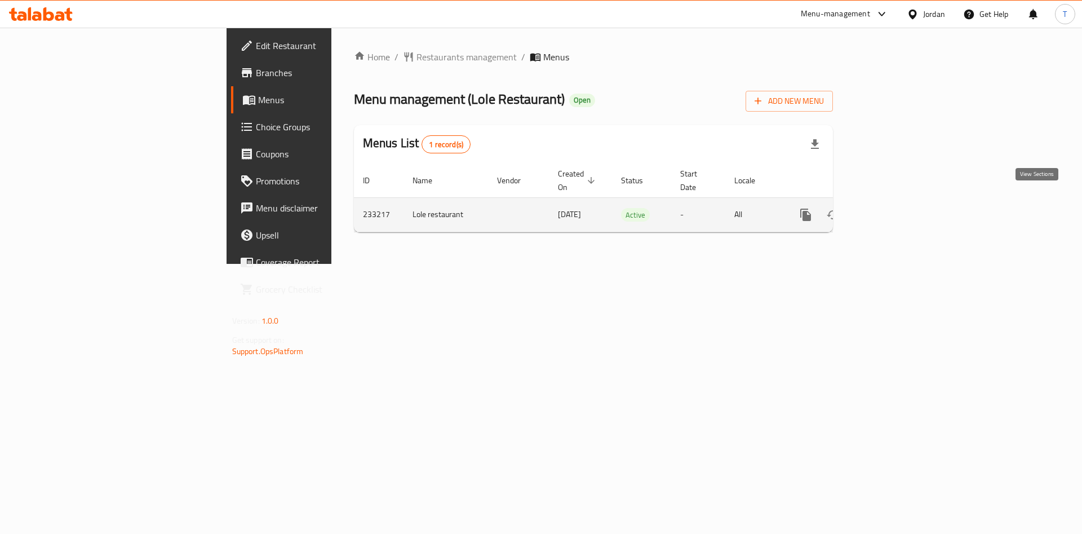
click at [894, 208] on icon "enhanced table" at bounding box center [887, 215] width 14 height 14
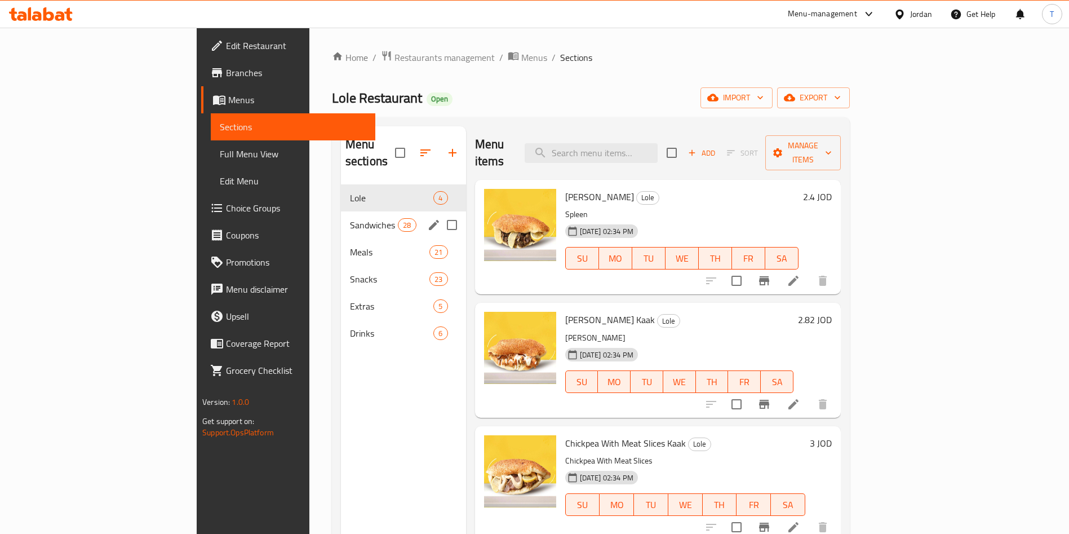
click at [341, 215] on div "Sandwiches 28" at bounding box center [403, 224] width 125 height 27
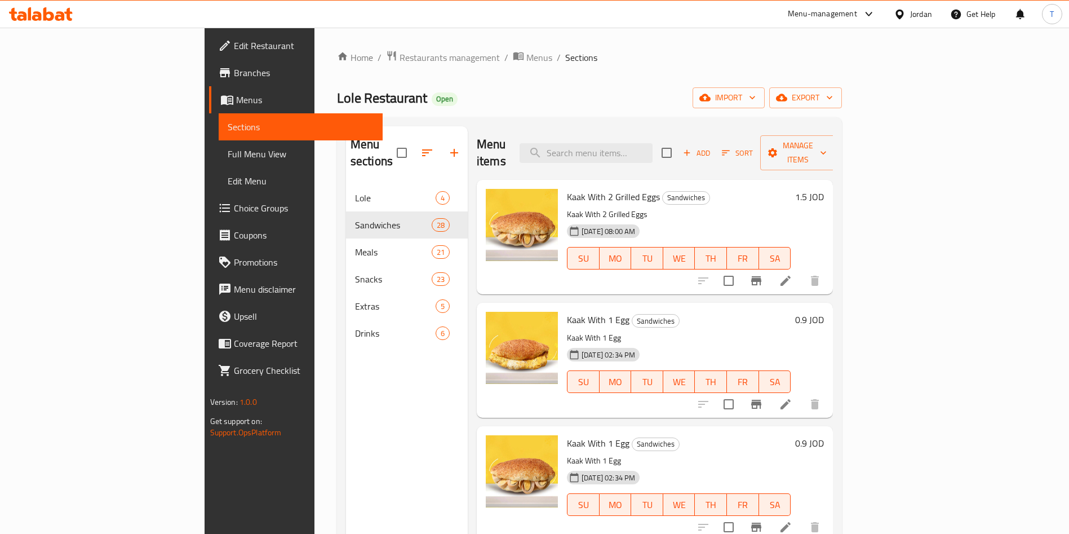
click at [792, 397] on icon at bounding box center [786, 404] width 14 height 14
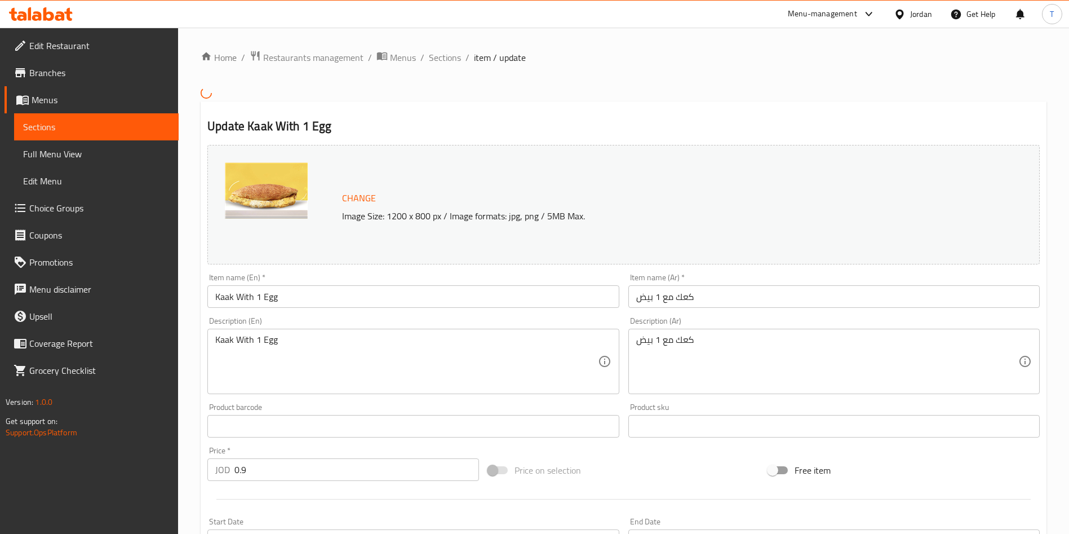
click at [335, 297] on input "Kaak With 1 Egg" at bounding box center [412, 296] width 411 height 23
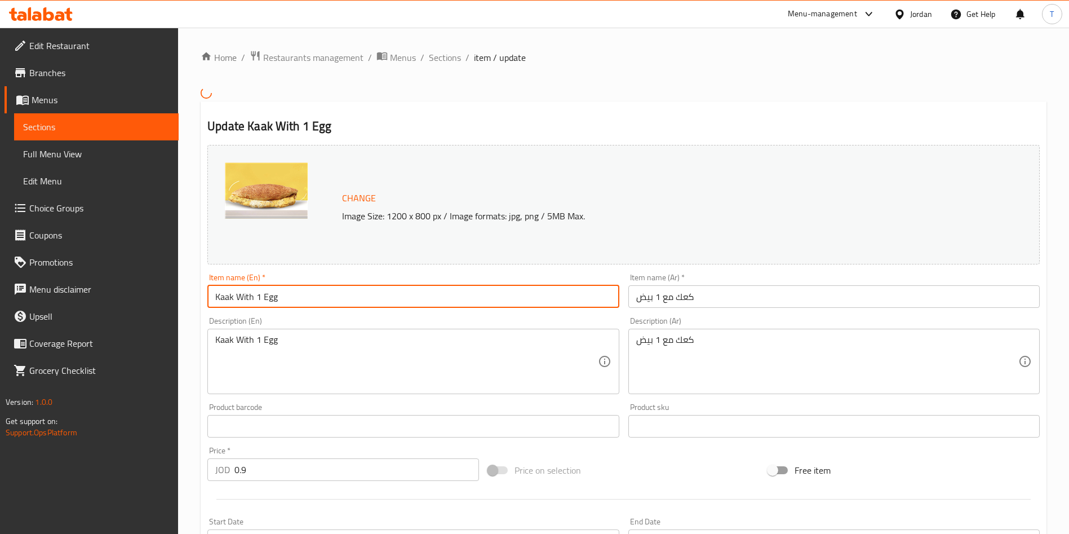
type input "Kaak With 1 Egg"
click at [777, 303] on input "كعك مع 1 بيض" at bounding box center [833, 296] width 411 height 23
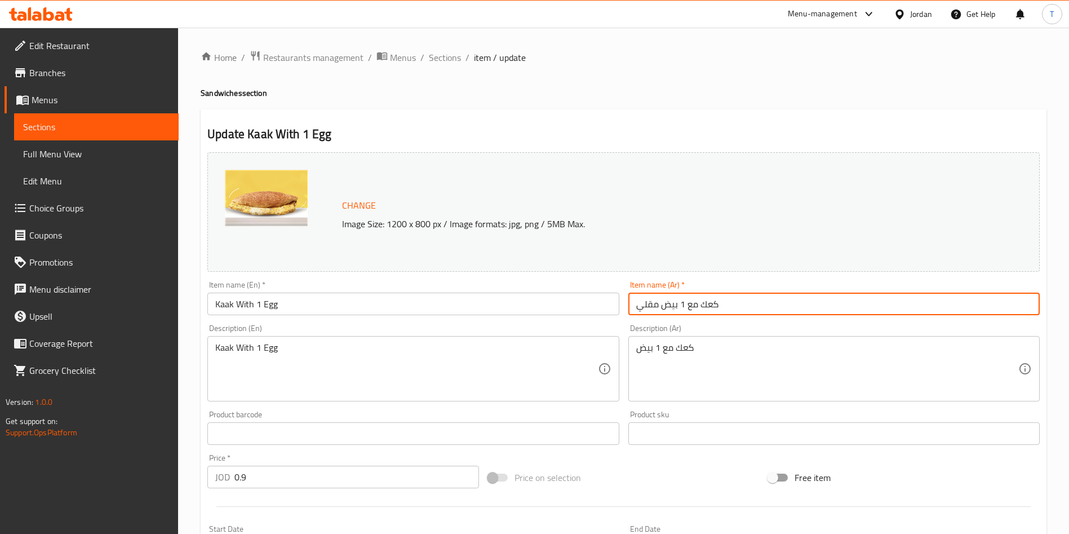
type input "كعك مع 1 بيض مقلي"
click at [472, 300] on input "Kaak With 1 Egg" at bounding box center [412, 303] width 411 height 23
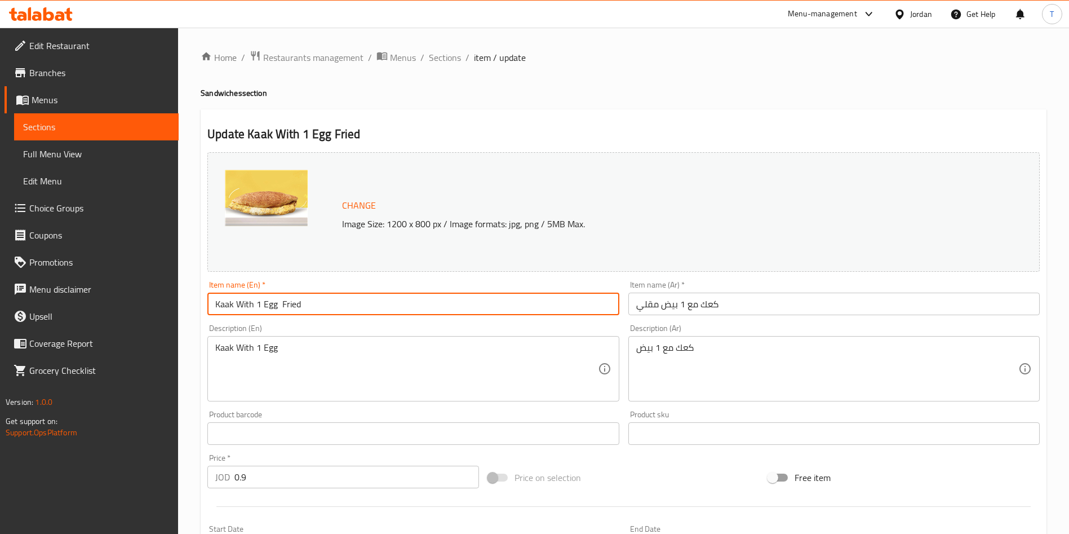
scroll to position [254, 0]
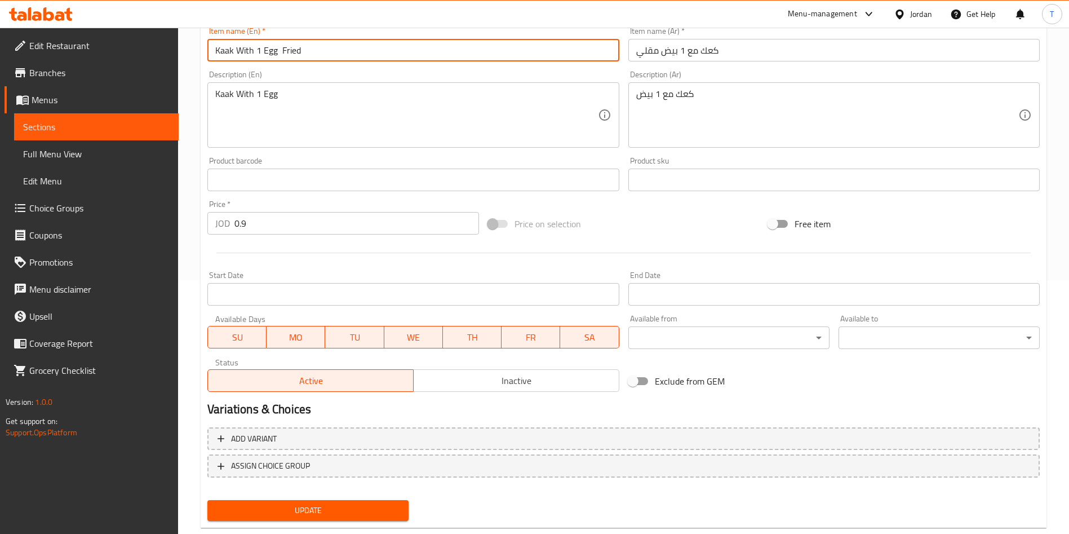
type input "Kaak With 1 Egg Fried"
click at [343, 509] on span "Update" at bounding box center [307, 510] width 183 height 14
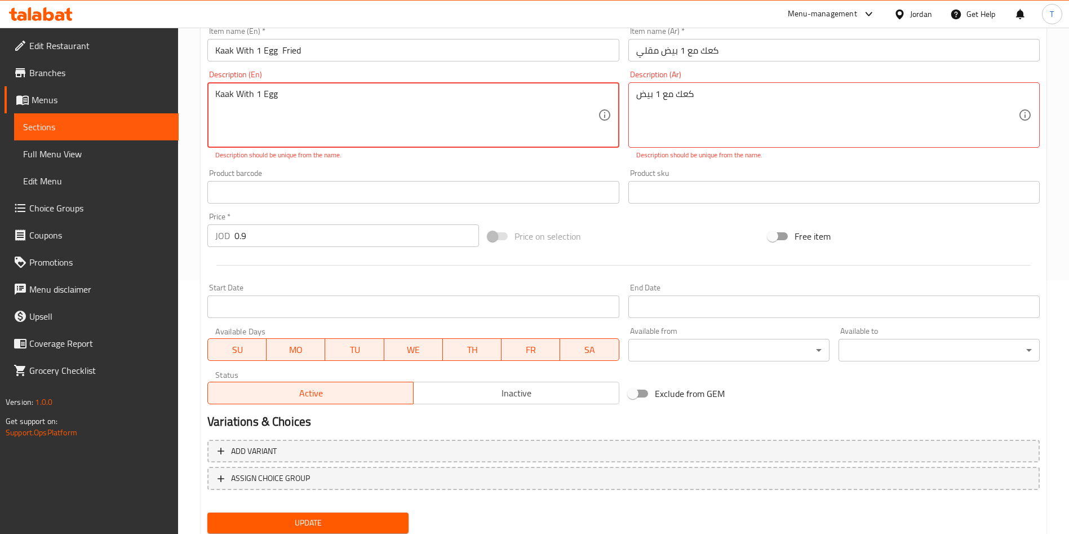
click at [332, 108] on textarea "Kaak With 1 Egg" at bounding box center [406, 115] width 382 height 54
click at [225, 97] on textarea "Kaak With 1 Egg" at bounding box center [406, 115] width 382 height 54
click at [318, 112] on textarea "Kaaak With 1 Egg" at bounding box center [406, 115] width 382 height 54
type textarea "Kaaak With 1 Egg"
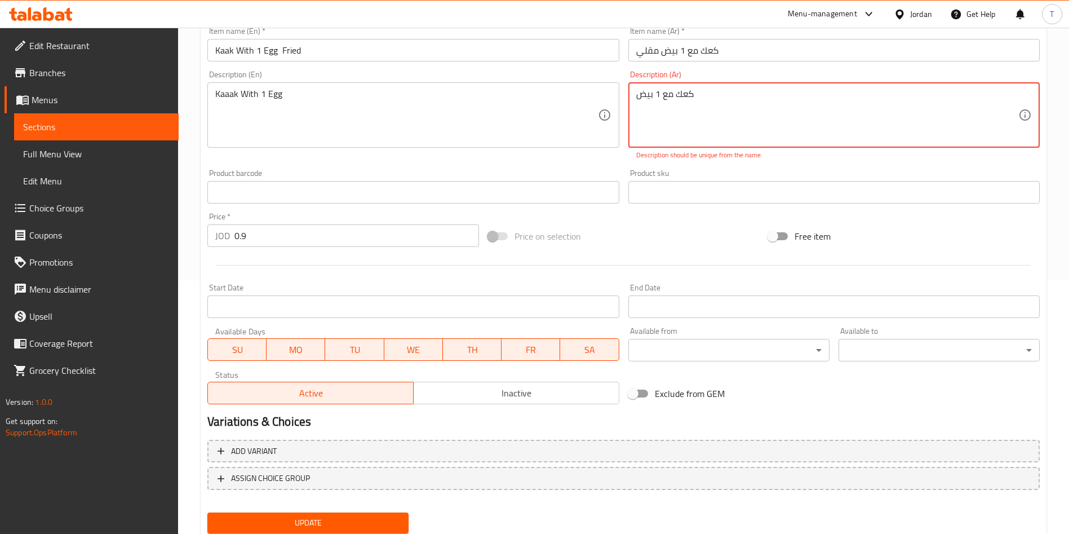
click at [679, 97] on textarea "كعك مع 1 بيض" at bounding box center [827, 115] width 382 height 54
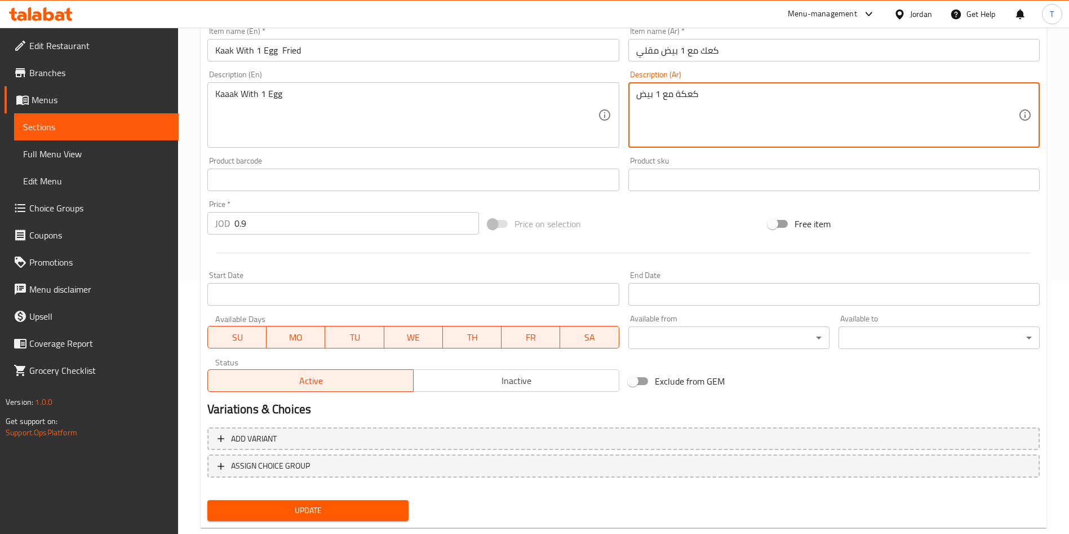
type textarea "كعكة مع 1 بيض"
click at [574, 237] on div "Price on selection" at bounding box center [624, 224] width 281 height 30
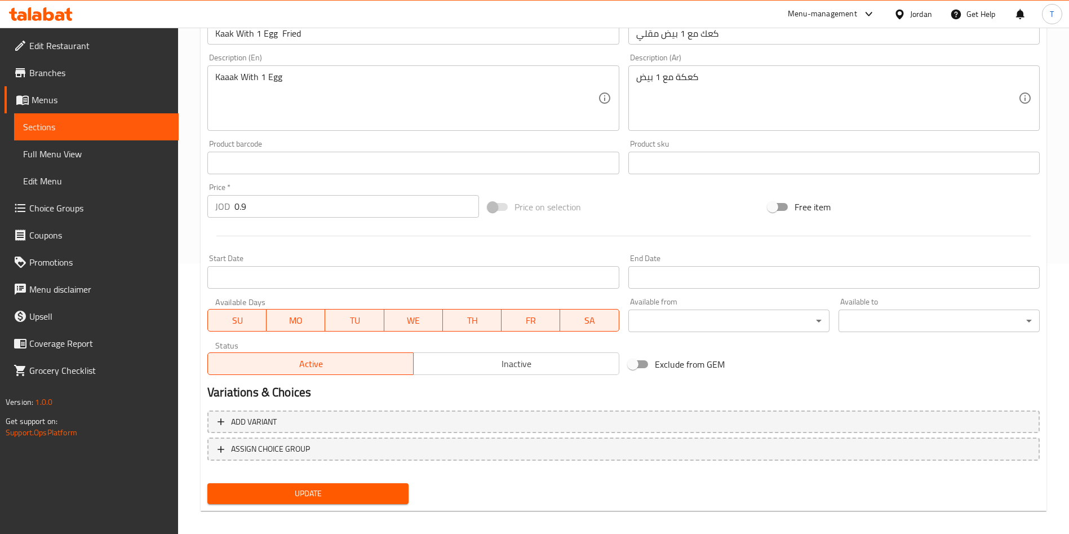
scroll to position [279, 0]
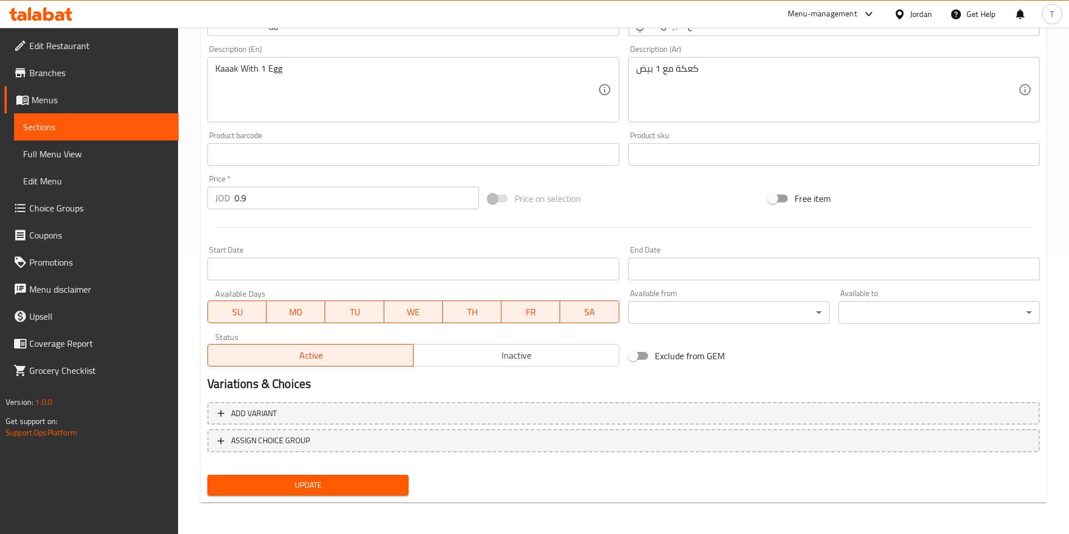
click at [371, 479] on span "Update" at bounding box center [307, 485] width 183 height 14
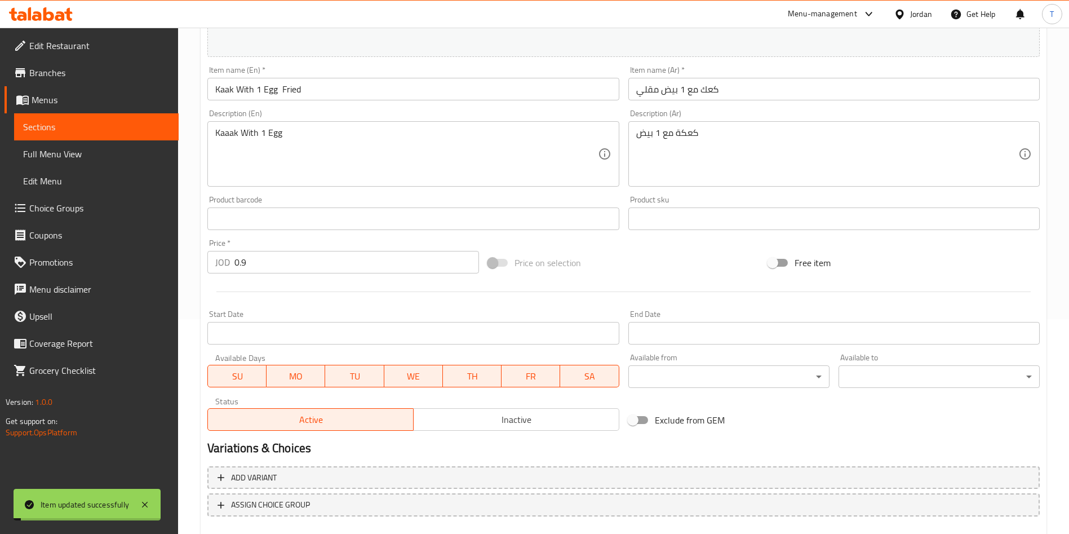
scroll to position [0, 0]
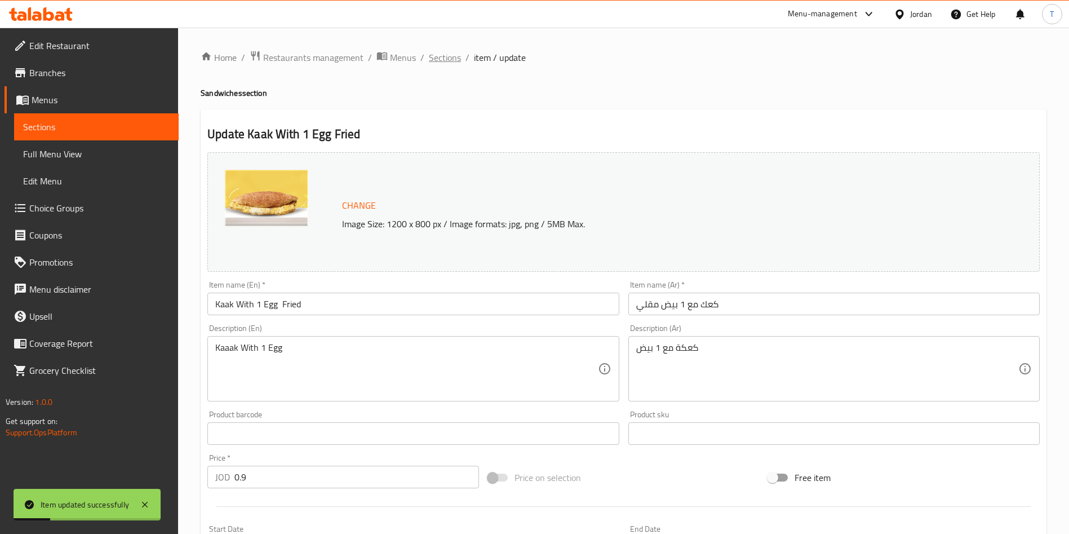
click at [451, 61] on span "Sections" at bounding box center [445, 58] width 32 height 14
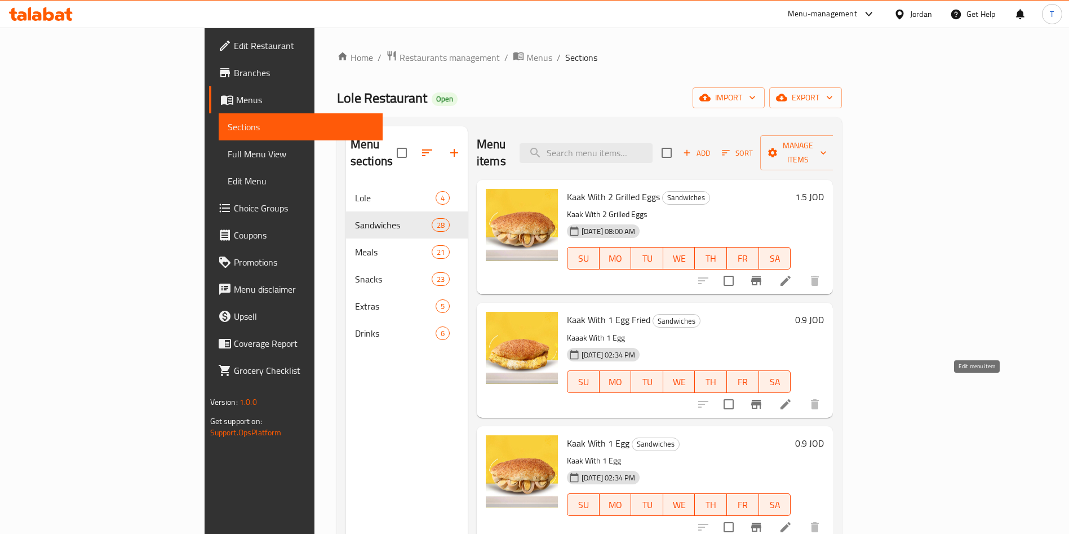
click at [791, 399] on icon at bounding box center [786, 404] width 10 height 10
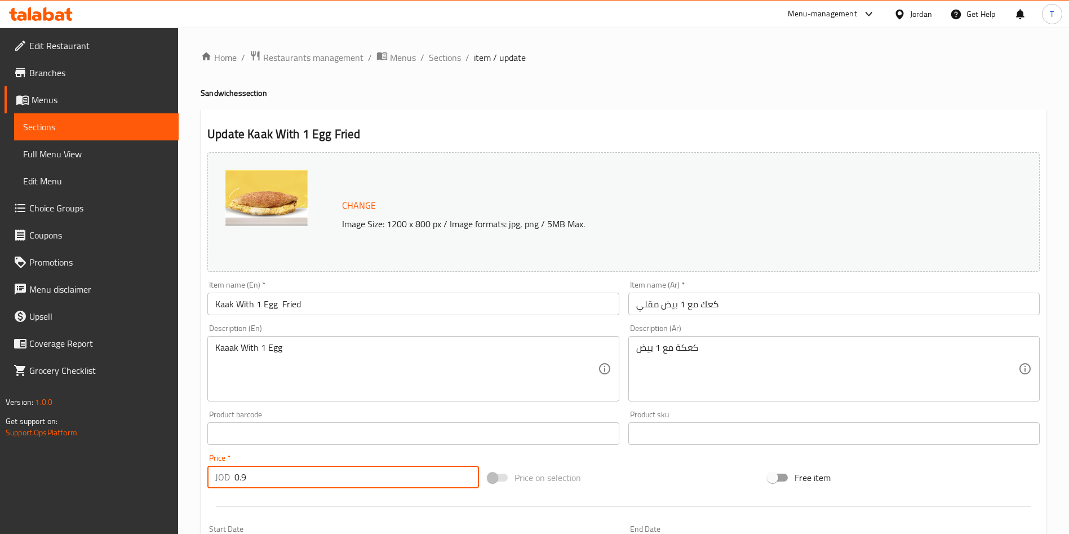
click at [169, 465] on div "Edit Restaurant Branches Menus Sections Full Menu View Edit Menu Choice Groups …" at bounding box center [534, 420] width 1069 height 785
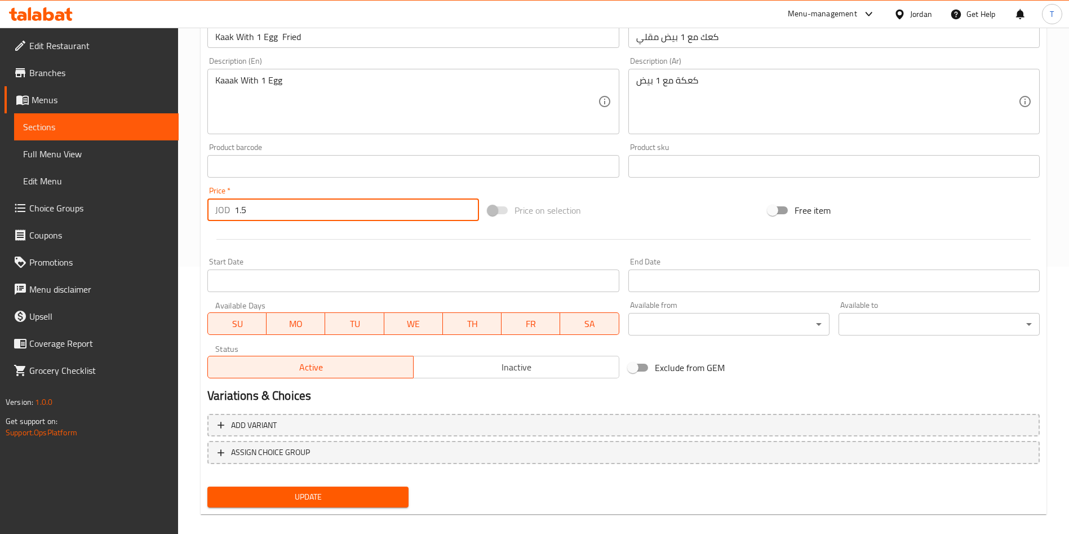
scroll to position [279, 0]
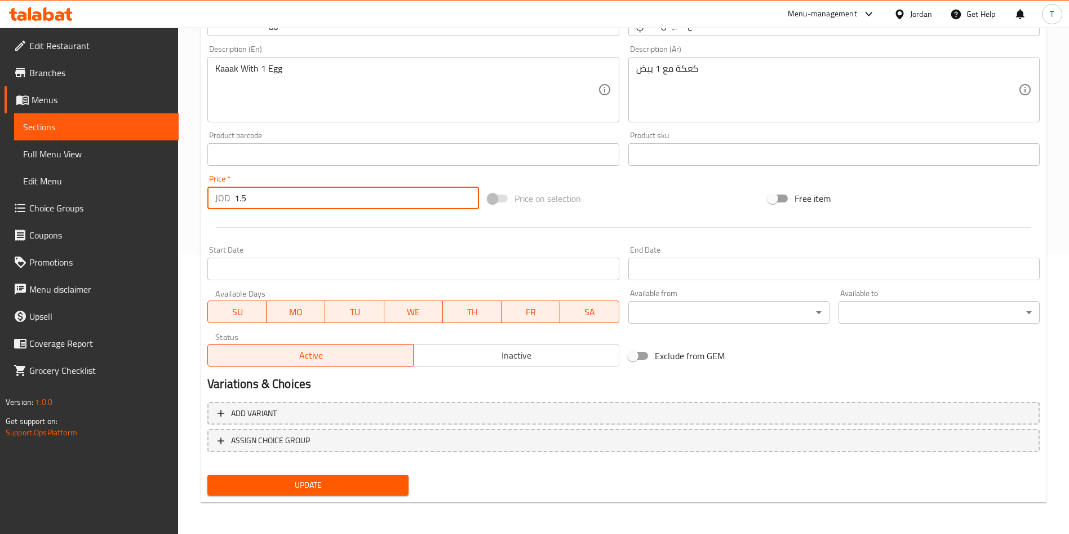
type input "1.5"
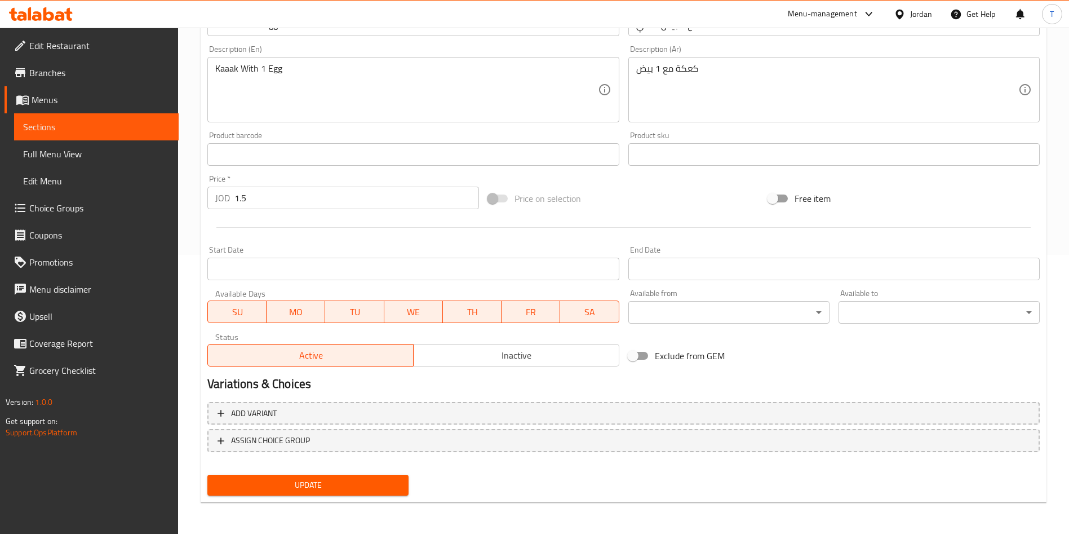
click at [268, 462] on nav at bounding box center [623, 461] width 832 height 9
click at [267, 476] on button "Update" at bounding box center [307, 485] width 201 height 21
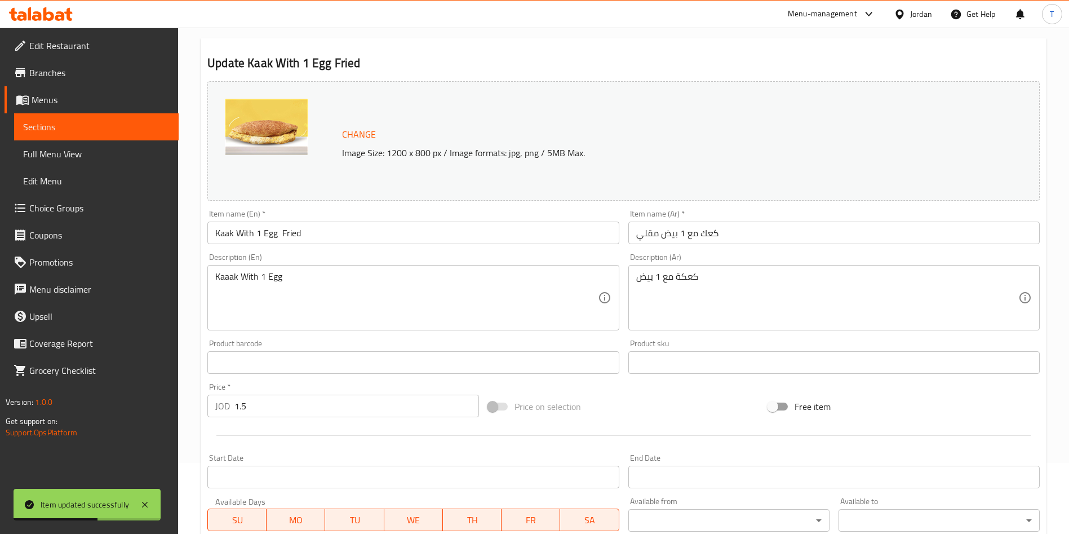
scroll to position [0, 0]
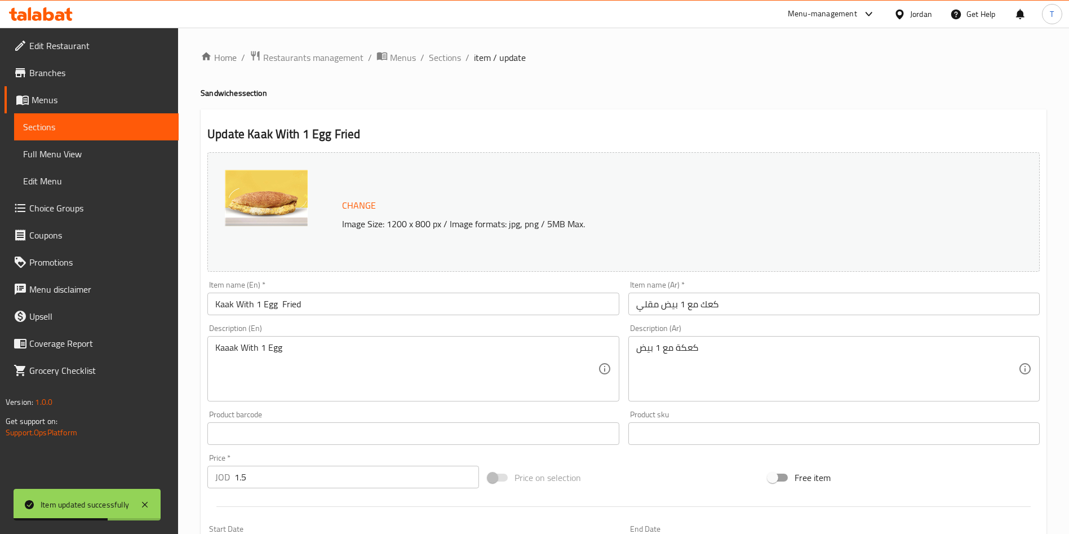
click at [445, 69] on div "Home / Restaurants management / Menus / Sections / item / update Sandwiches sec…" at bounding box center [624, 420] width 846 height 740
drag, startPoint x: 445, startPoint y: 64, endPoint x: 475, endPoint y: 33, distance: 43.1
click at [446, 64] on span "Sections" at bounding box center [445, 58] width 32 height 14
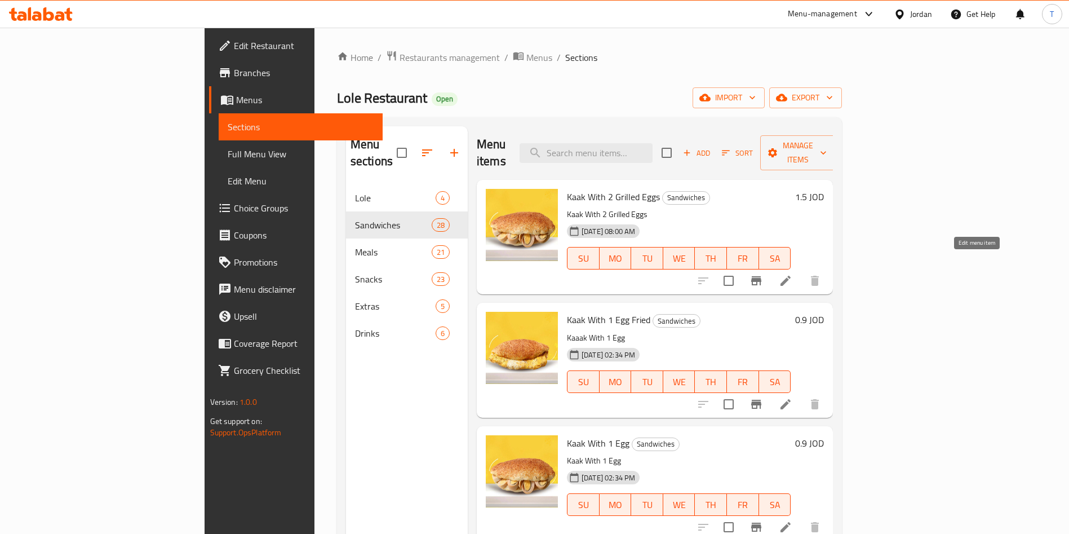
click at [791, 276] on icon at bounding box center [786, 281] width 10 height 10
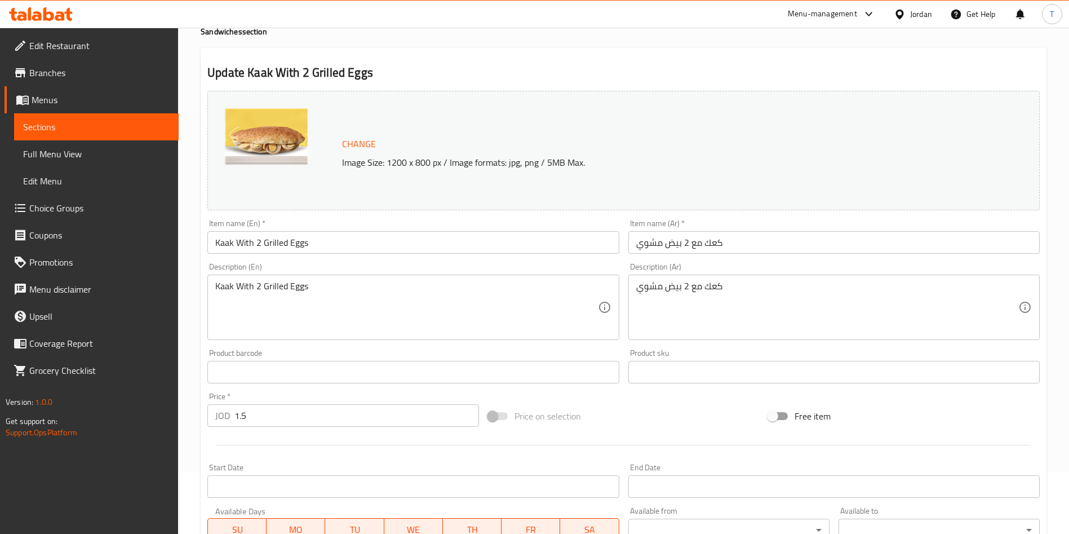
scroll to position [85, 0]
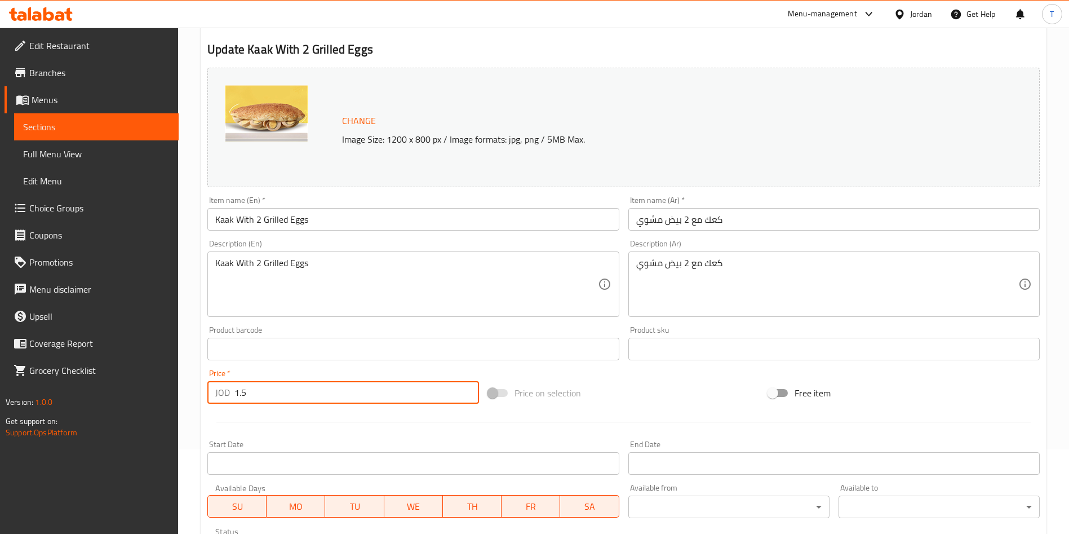
drag, startPoint x: 295, startPoint y: 399, endPoint x: 241, endPoint y: 401, distance: 53.6
click at [241, 401] on input "1.5" at bounding box center [356, 392] width 245 height 23
type input "1.3"
click at [317, 428] on div at bounding box center [623, 422] width 841 height 28
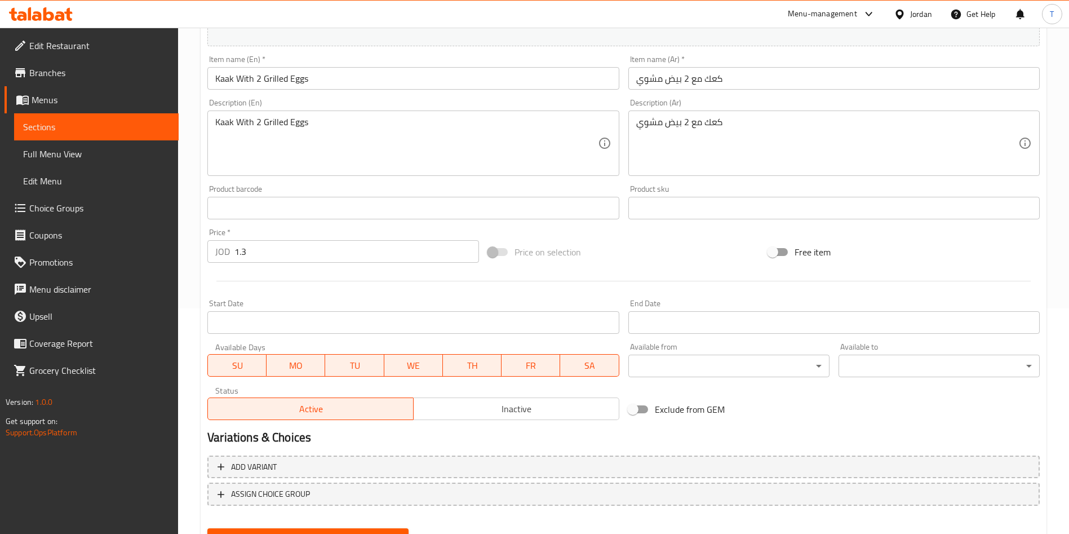
scroll to position [279, 0]
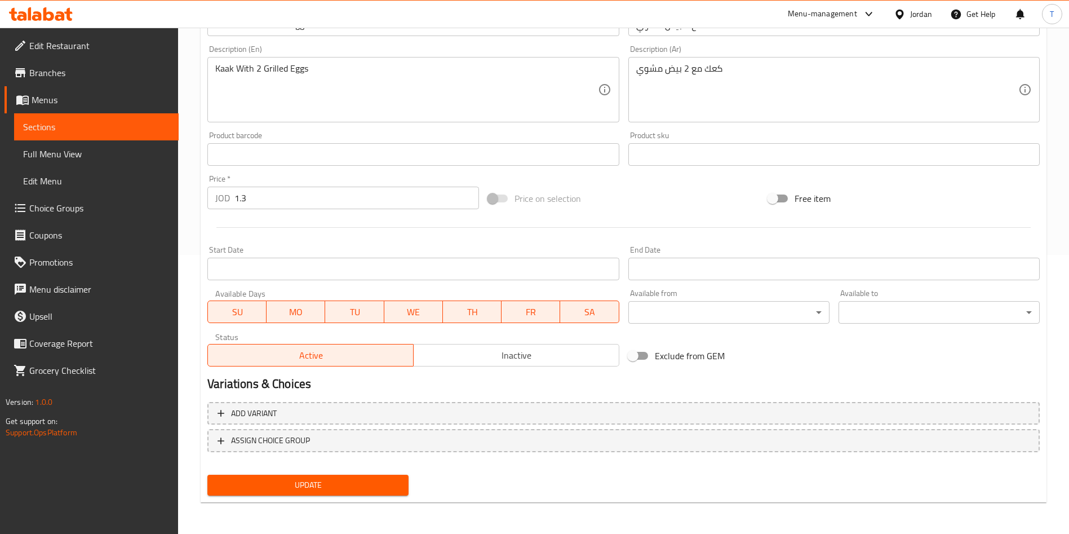
click at [322, 483] on span "Update" at bounding box center [307, 485] width 183 height 14
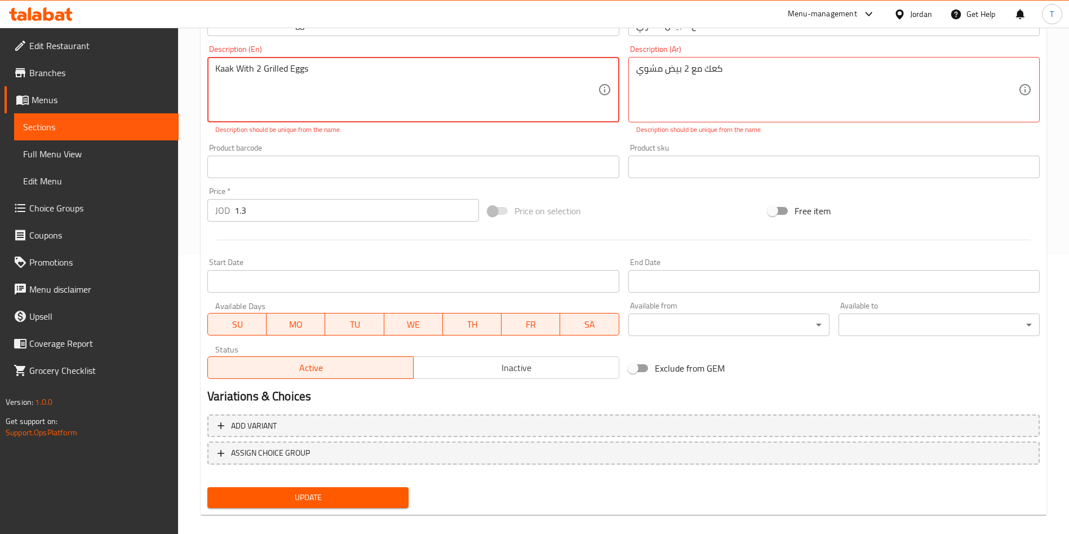
click at [225, 71] on textarea "Kaak With 2 Grilled Eggs" at bounding box center [406, 90] width 382 height 54
type textarea "Kaaak With 2 Grilled Eggs"
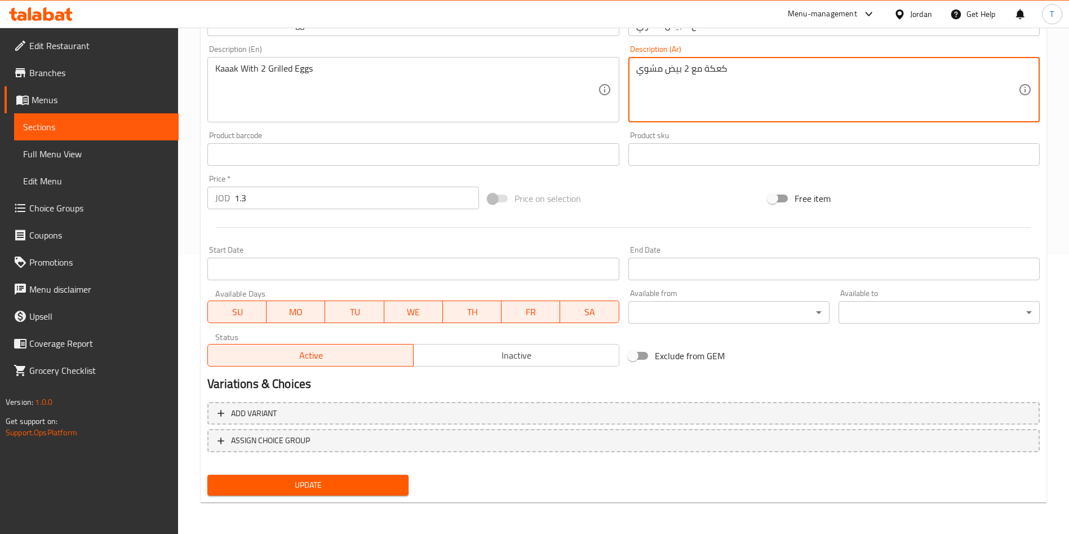
type textarea "كعكة مع 2 بيض مشوي"
click at [395, 493] on button "Update" at bounding box center [307, 485] width 201 height 21
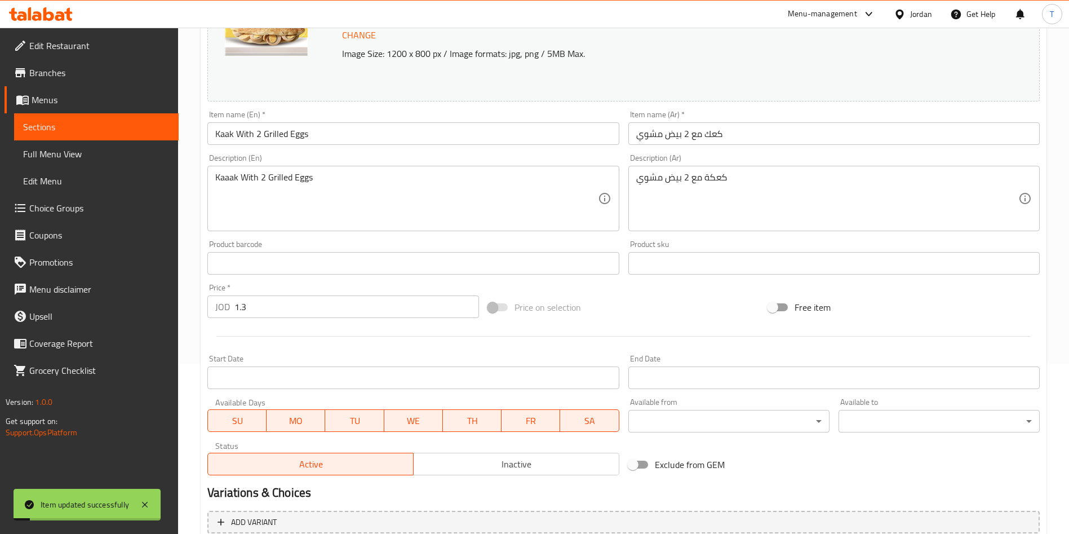
scroll to position [0, 0]
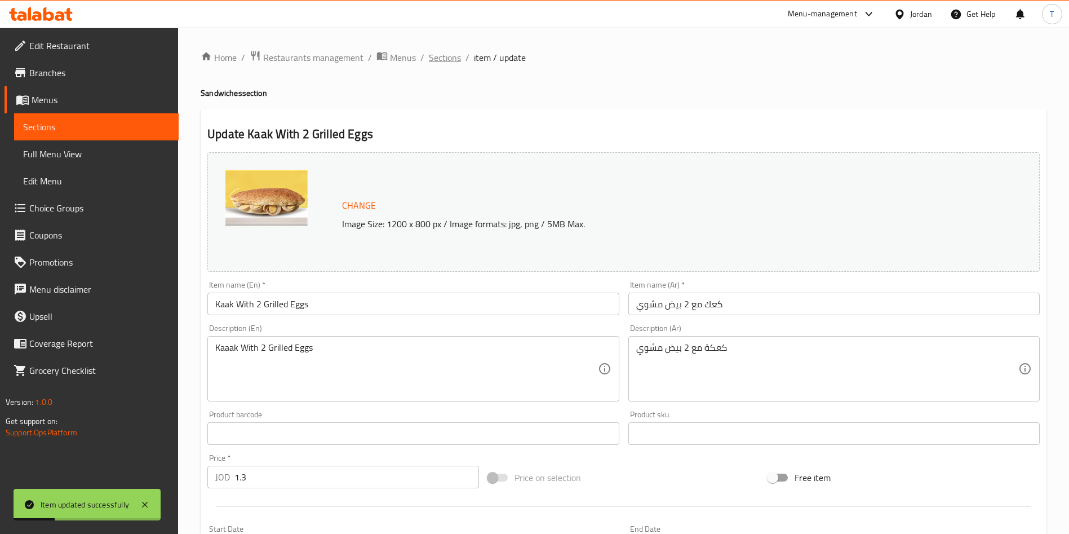
click at [448, 60] on span "Sections" at bounding box center [445, 58] width 32 height 14
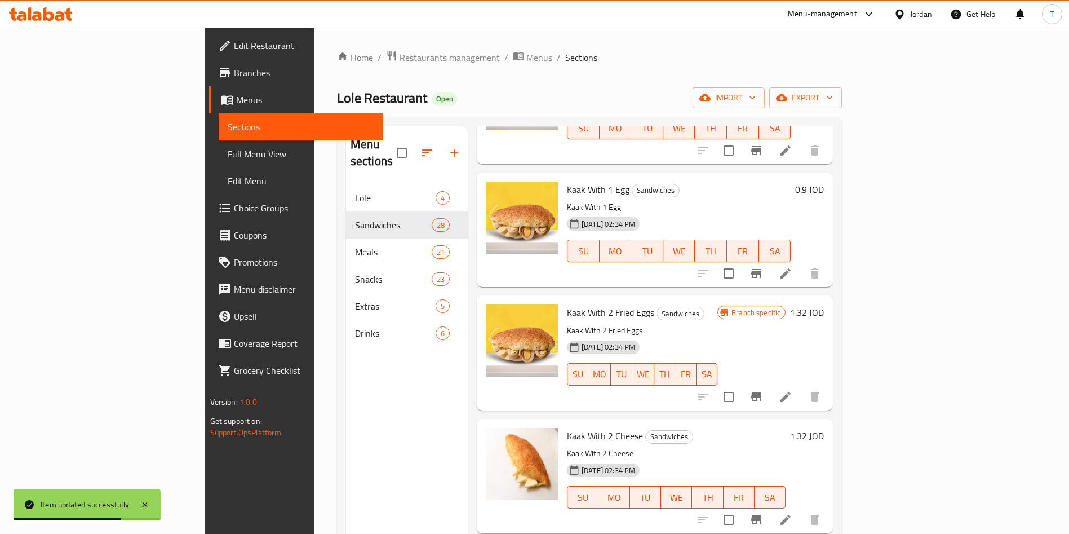
scroll to position [338, 0]
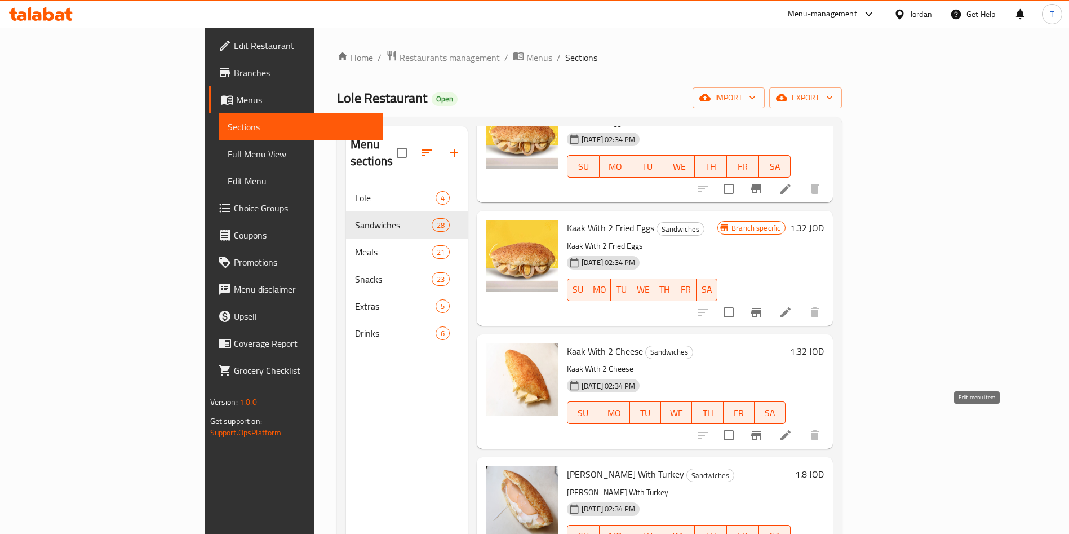
click at [792, 428] on icon at bounding box center [786, 435] width 14 height 14
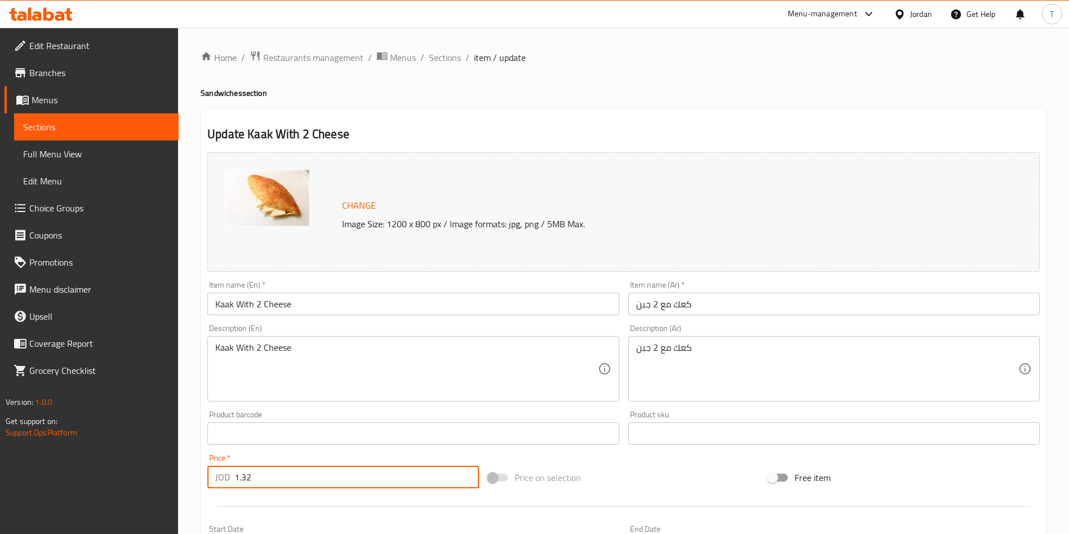
drag, startPoint x: 254, startPoint y: 477, endPoint x: 262, endPoint y: 472, distance: 9.1
click at [249, 476] on input "1.32" at bounding box center [356, 477] width 245 height 23
type input "1.3"
click at [449, 454] on div "Price   * JOD 1.3 Price *" at bounding box center [343, 471] width 272 height 34
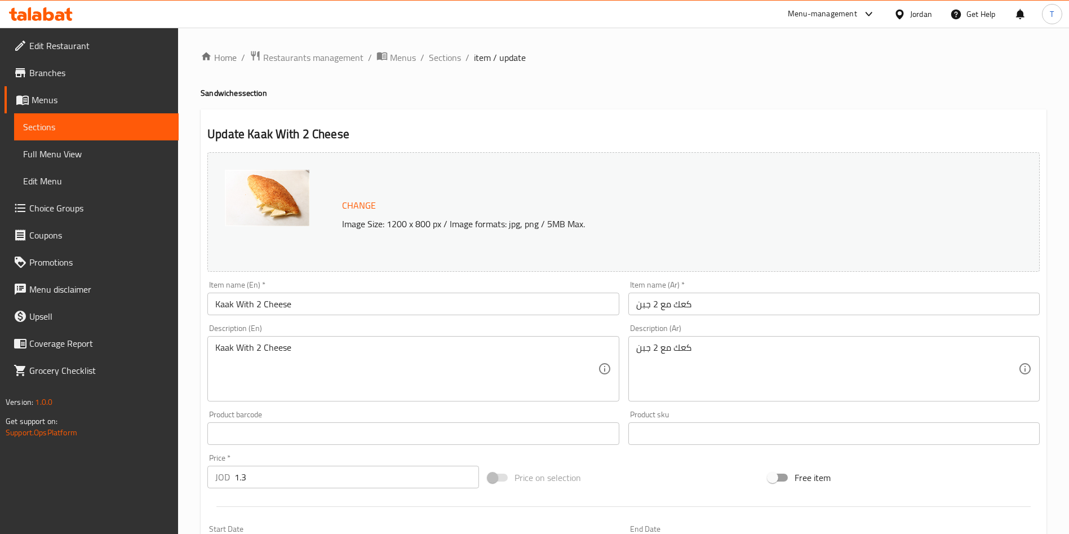
scroll to position [279, 0]
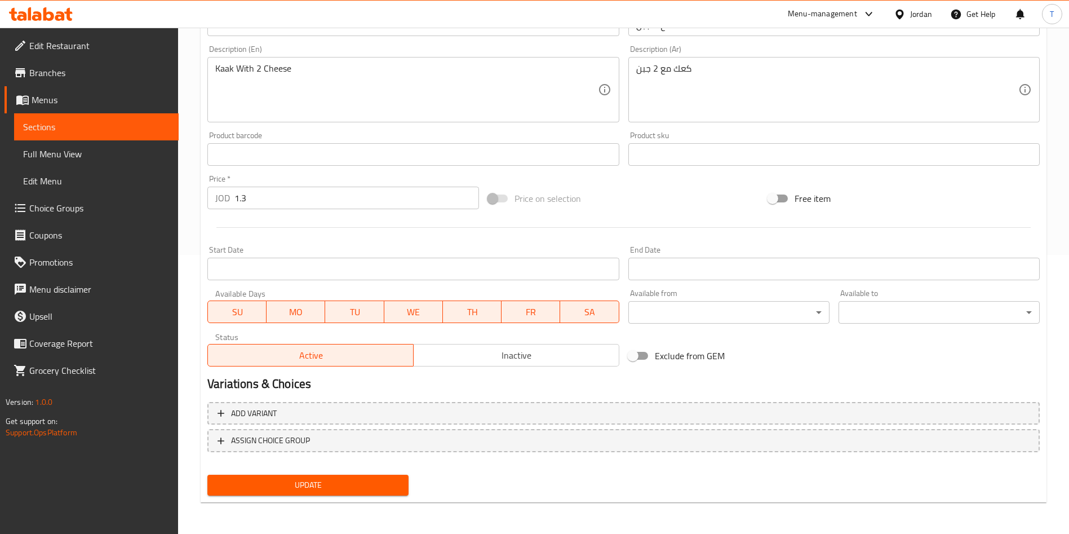
click at [288, 487] on span "Update" at bounding box center [307, 485] width 183 height 14
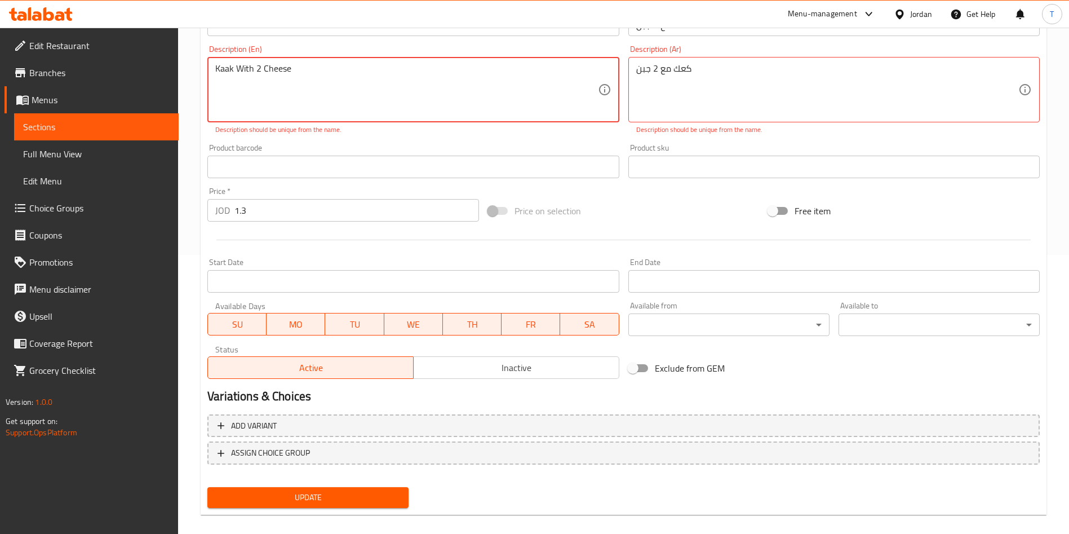
click at [223, 73] on textarea "Kaak With 2 Cheese" at bounding box center [406, 90] width 382 height 54
type textarea "Kaaak With 2 Cheese"
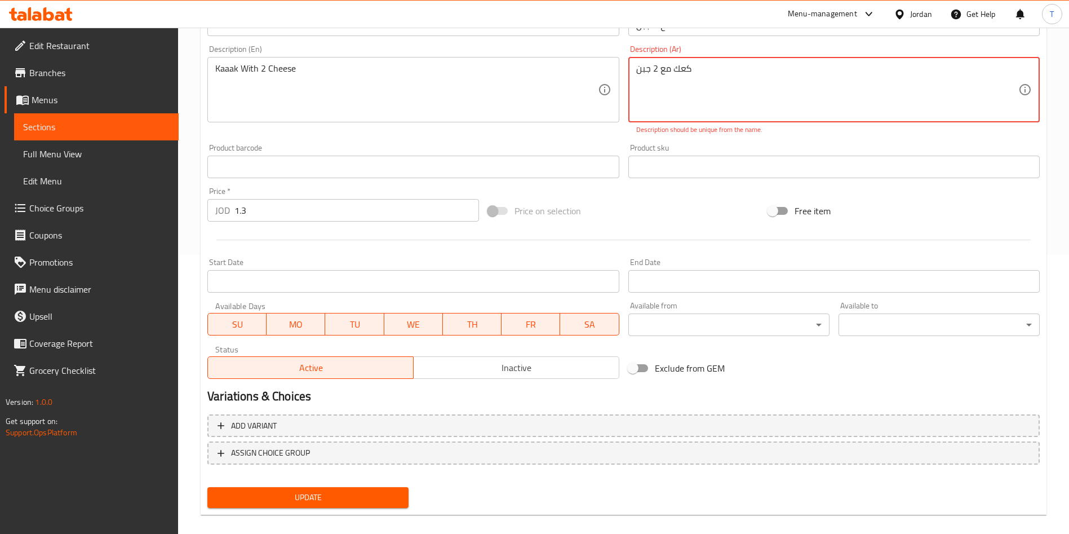
click at [675, 68] on textarea "كعك مع 2 جبن" at bounding box center [827, 90] width 382 height 54
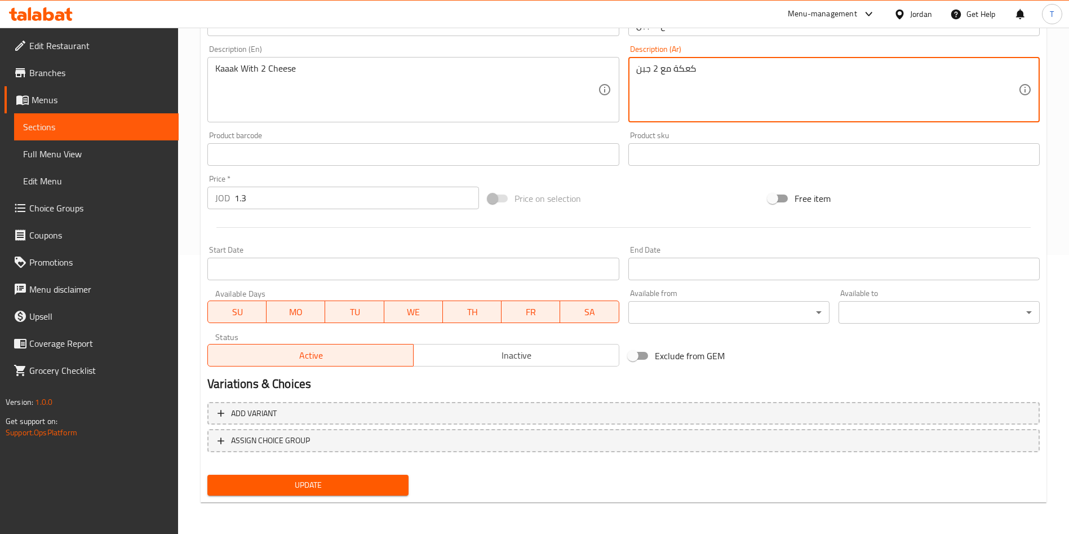
type textarea "كعكة مع 2 جبن"
click at [657, 132] on div "Product sku Product sku" at bounding box center [833, 148] width 411 height 34
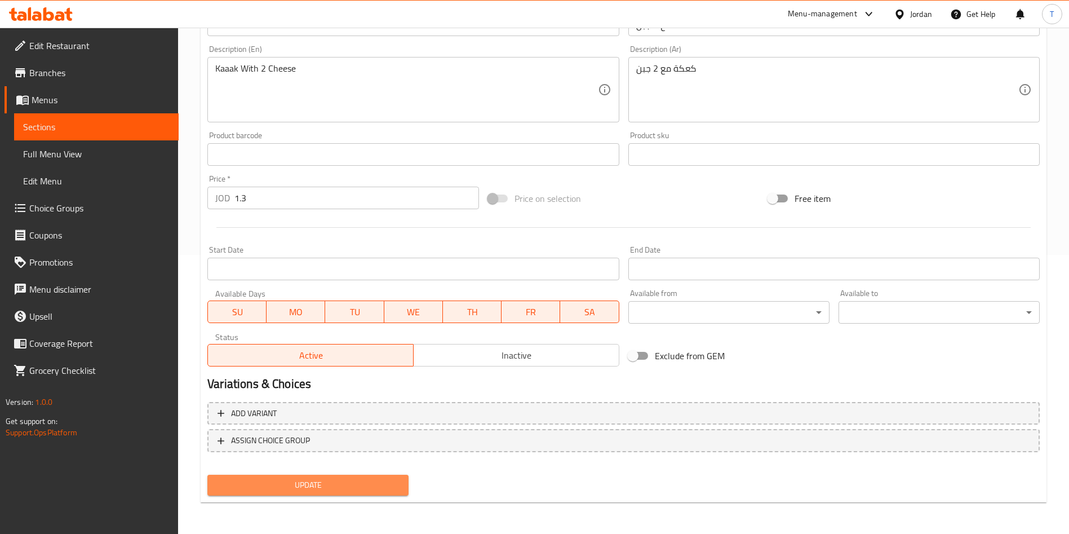
click at [326, 486] on span "Update" at bounding box center [307, 485] width 183 height 14
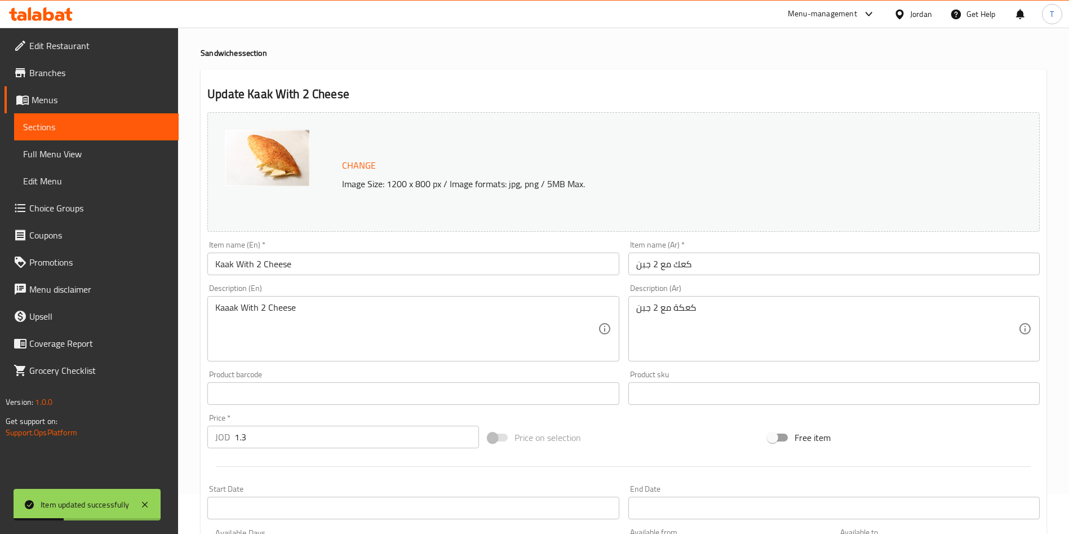
scroll to position [0, 0]
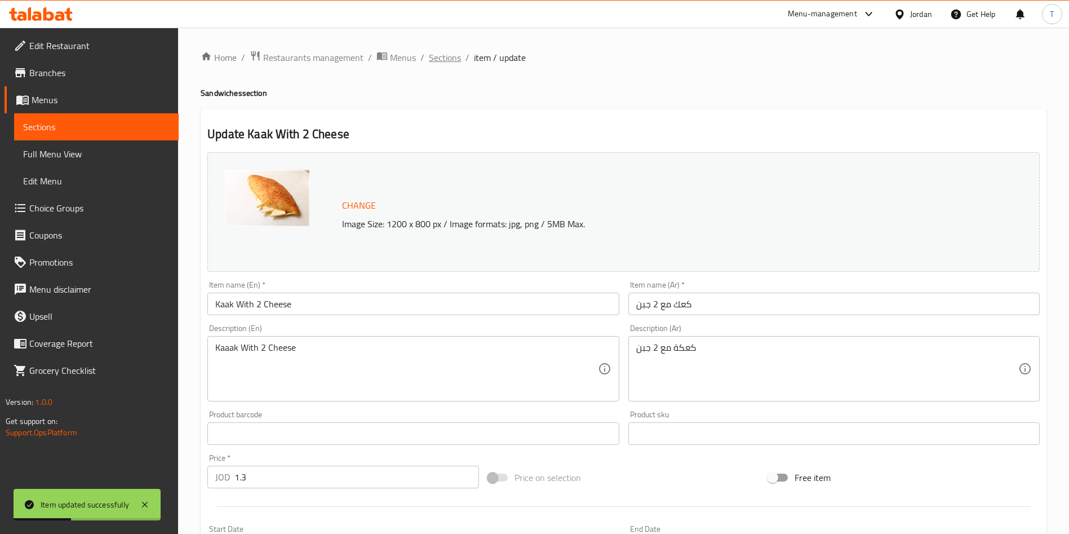
click at [452, 51] on span "Sections" at bounding box center [445, 58] width 32 height 14
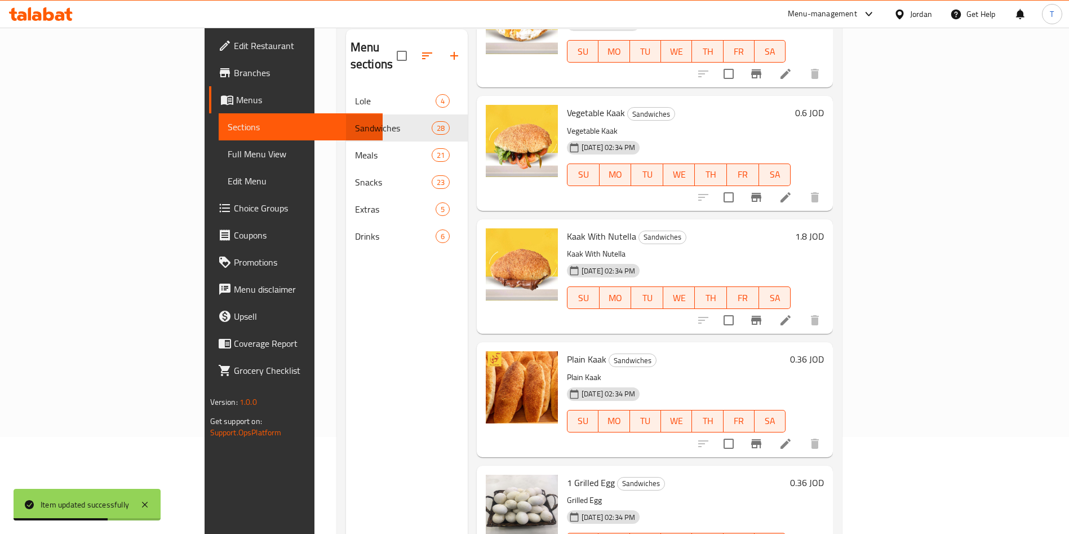
scroll to position [158, 0]
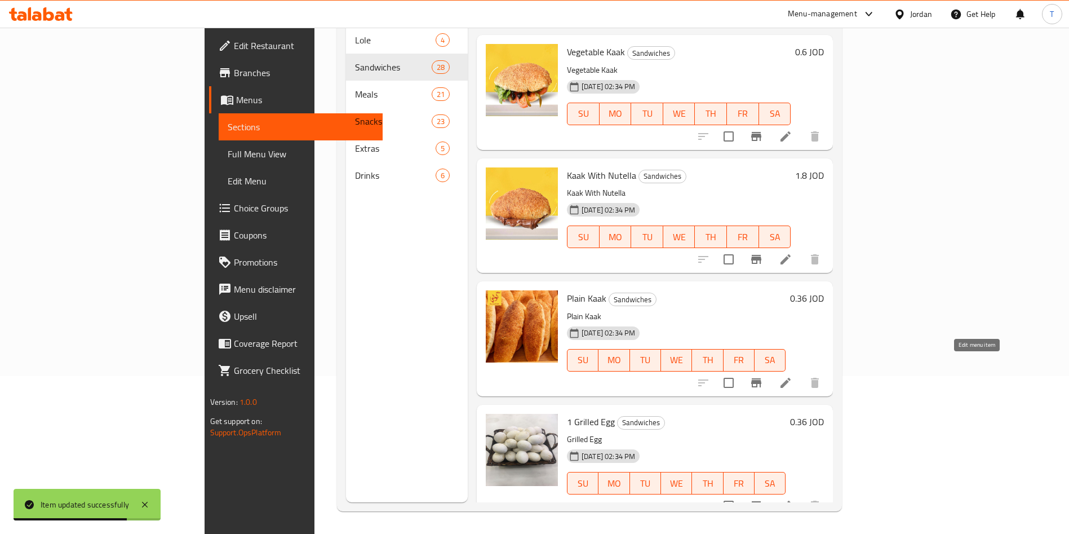
click at [792, 376] on icon at bounding box center [786, 383] width 14 height 14
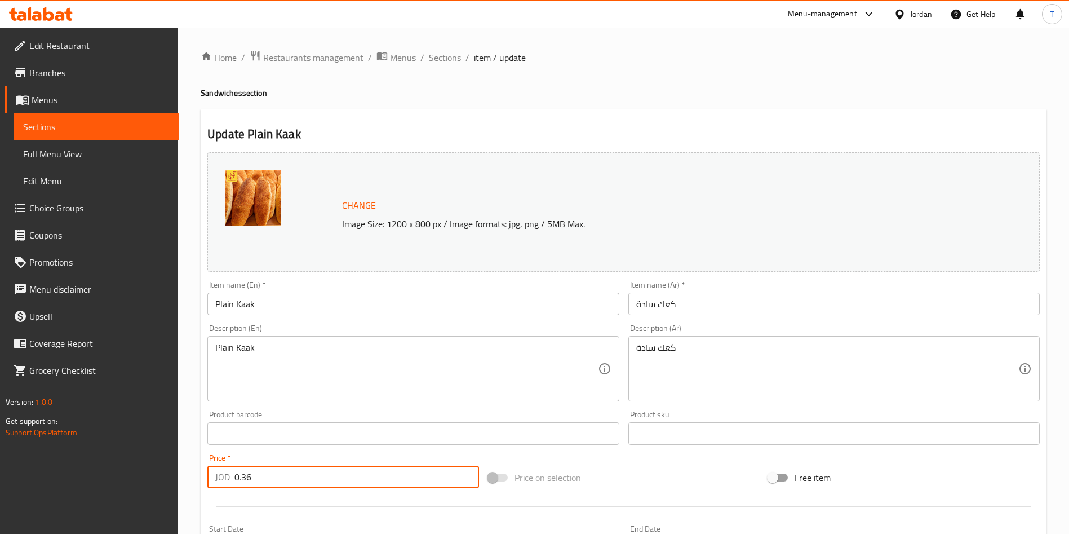
drag, startPoint x: 254, startPoint y: 473, endPoint x: 244, endPoint y: 471, distance: 9.7
click at [244, 471] on input "0.36" at bounding box center [356, 477] width 245 height 23
type input "0.35"
click at [344, 458] on div "Price   * JOD 0.35 Price *" at bounding box center [343, 471] width 272 height 34
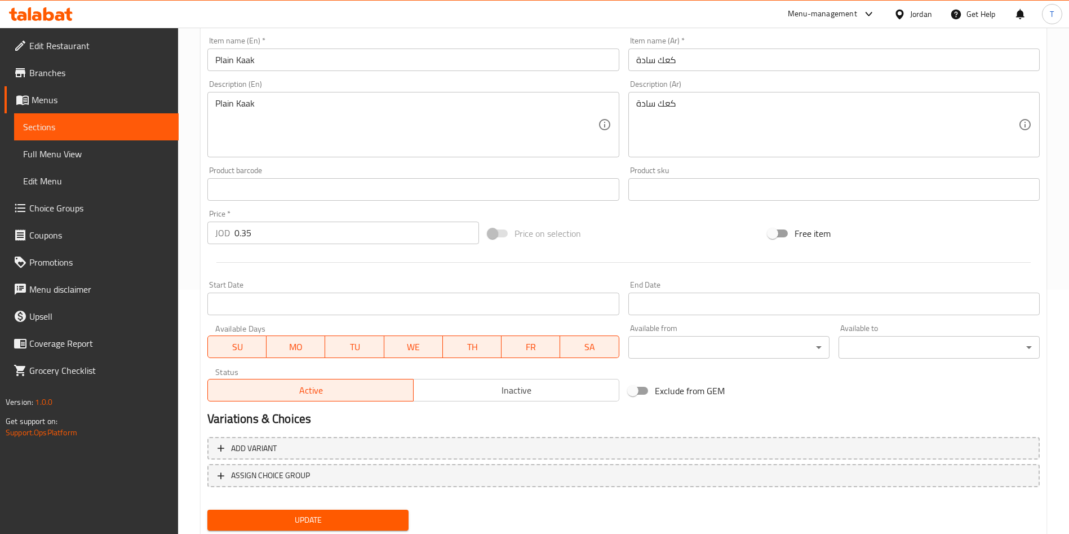
scroll to position [279, 0]
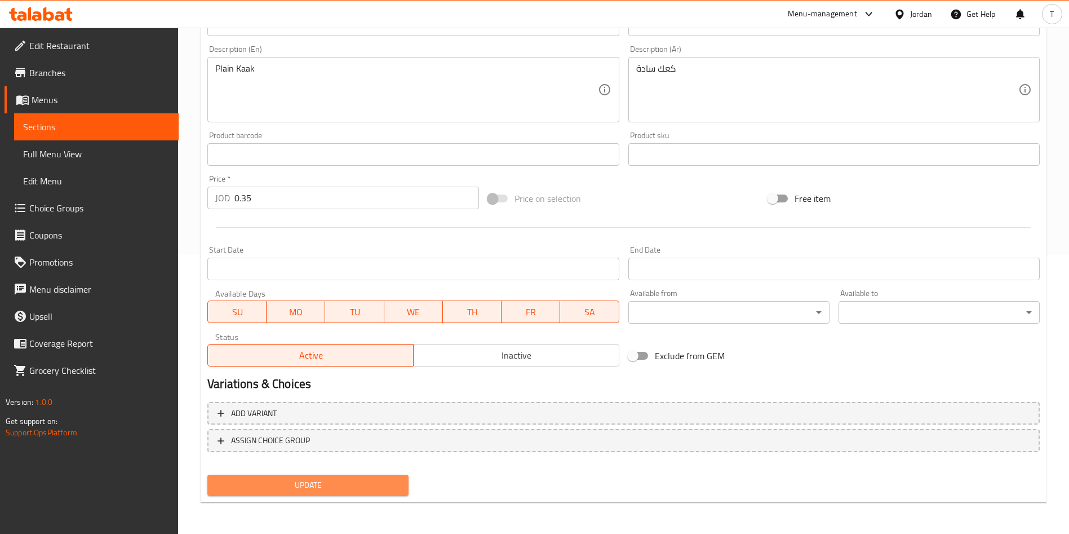
click at [326, 482] on span "Update" at bounding box center [307, 485] width 183 height 14
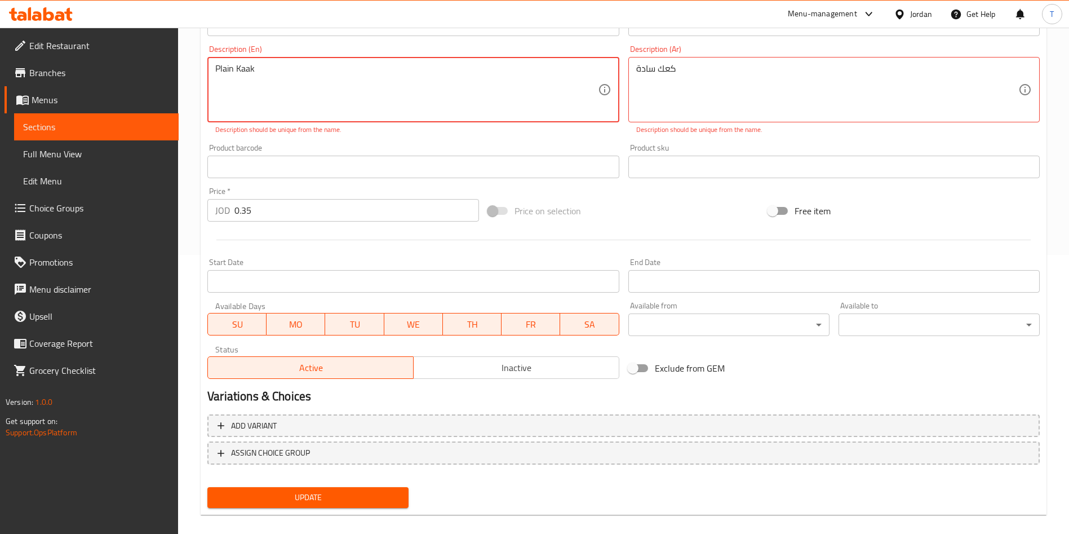
click at [245, 74] on textarea "Plain Kaak" at bounding box center [406, 90] width 382 height 54
type textarea "Plain Kaaak"
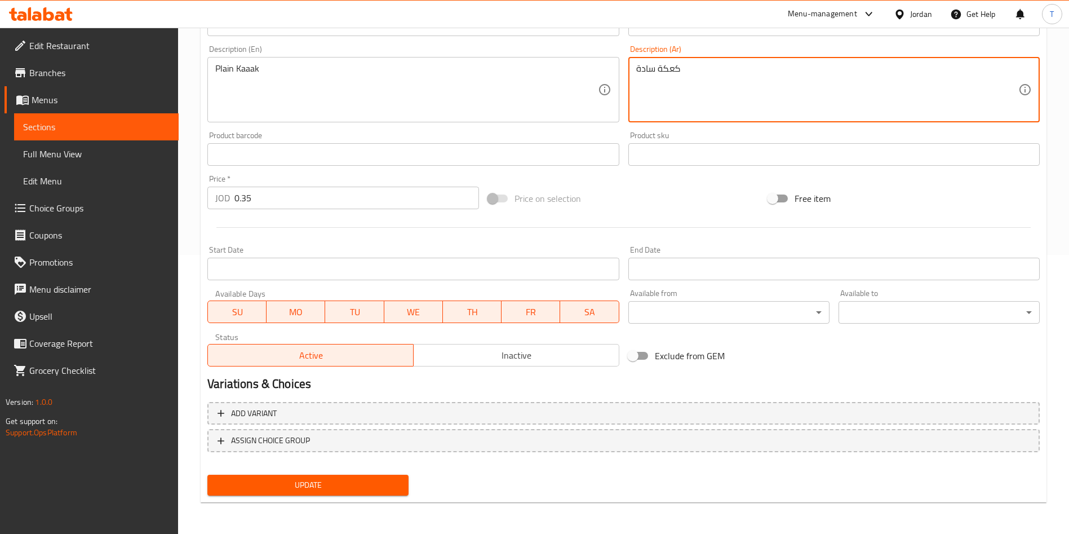
type textarea "كعكة سادة"
click at [352, 474] on div "Update" at bounding box center [308, 485] width 210 height 30
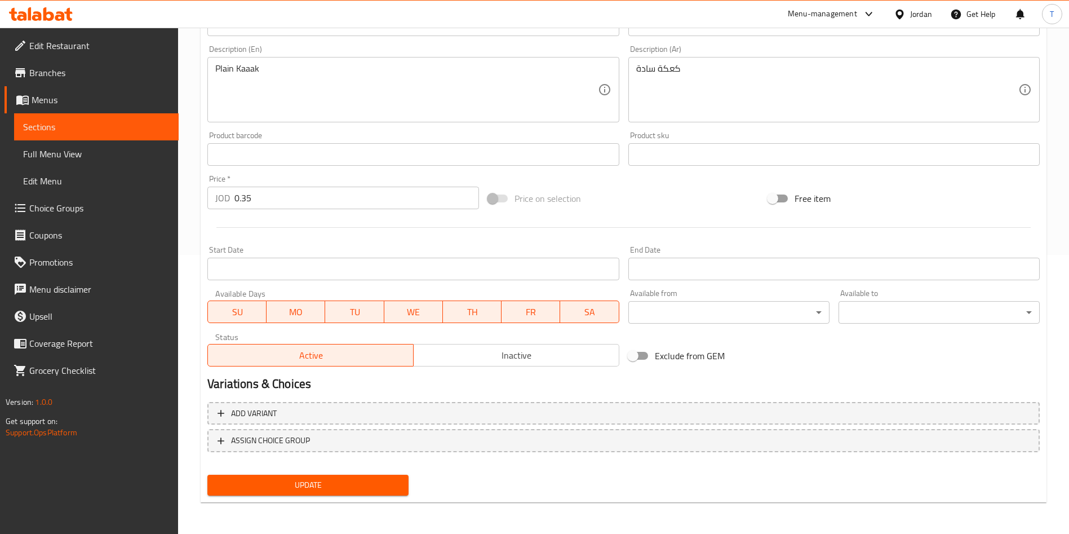
click at [351, 478] on span "Update" at bounding box center [307, 485] width 183 height 14
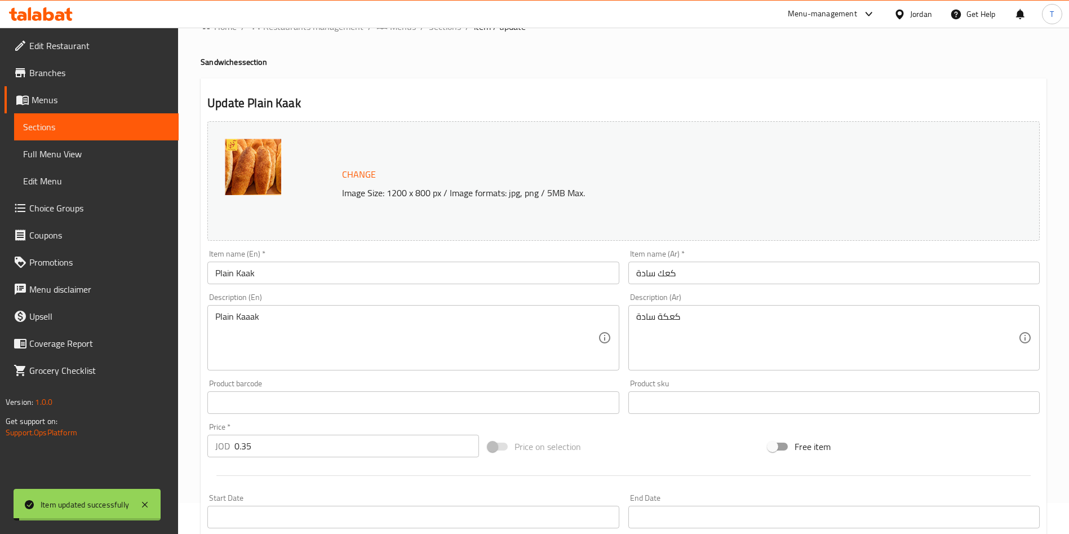
scroll to position [0, 0]
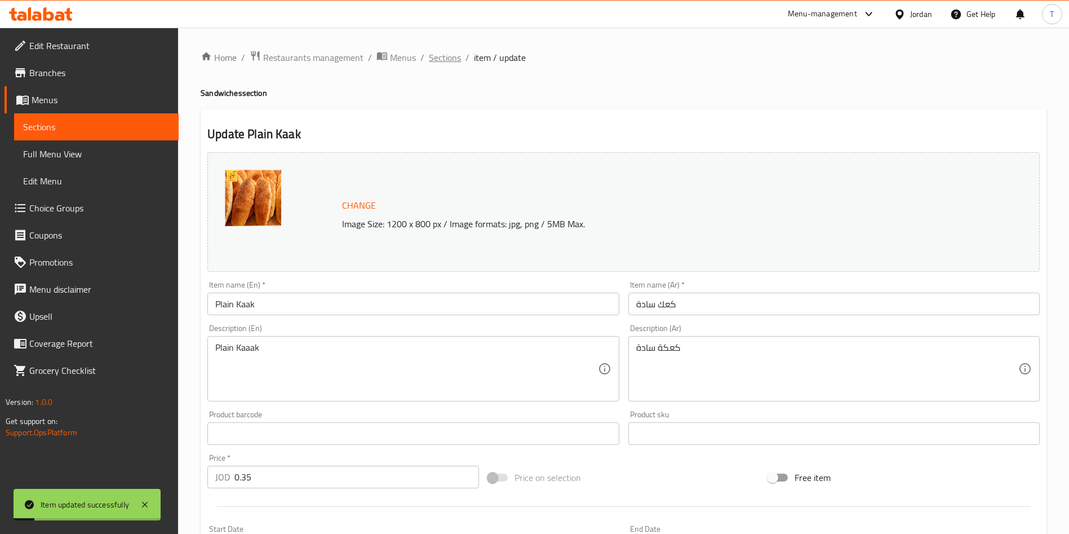
click at [443, 54] on span "Sections" at bounding box center [445, 58] width 32 height 14
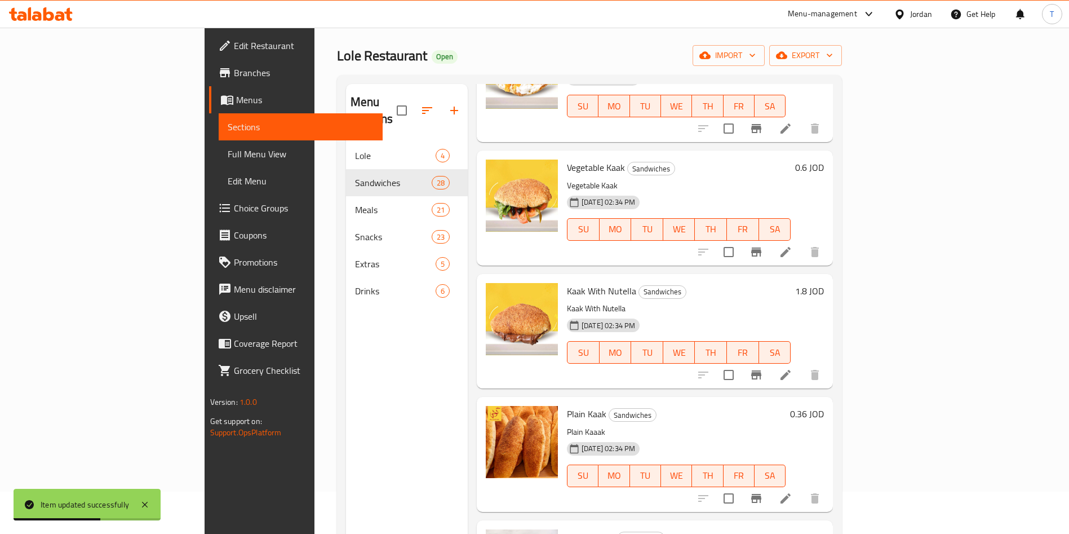
scroll to position [158, 0]
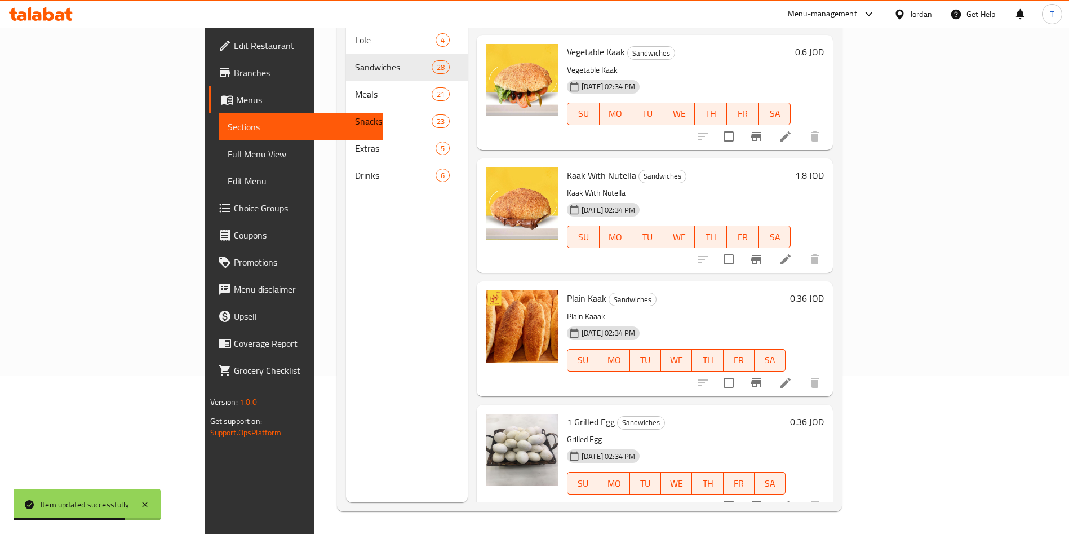
click at [791, 500] on icon at bounding box center [786, 505] width 10 height 10
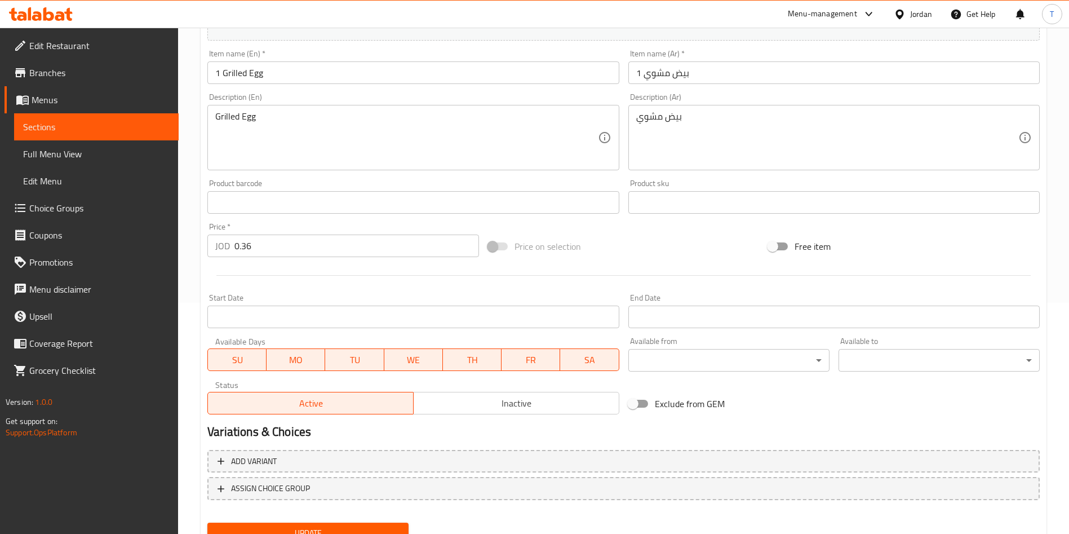
scroll to position [279, 0]
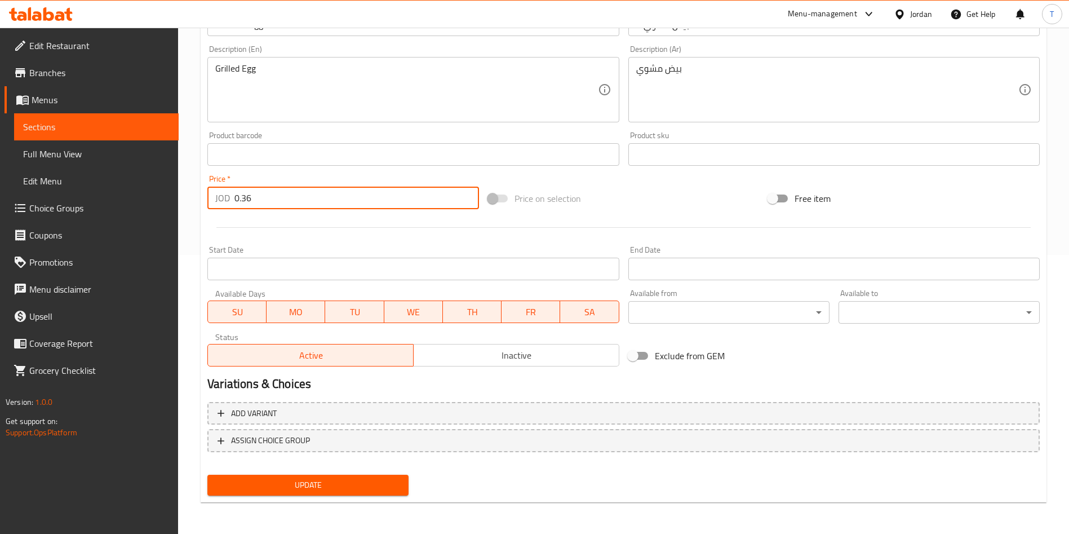
drag, startPoint x: 259, startPoint y: 201, endPoint x: 246, endPoint y: 200, distance: 13.0
click at [246, 200] on input "0.36" at bounding box center [356, 198] width 245 height 23
type input "0.35"
click at [345, 489] on span "Update" at bounding box center [307, 485] width 183 height 14
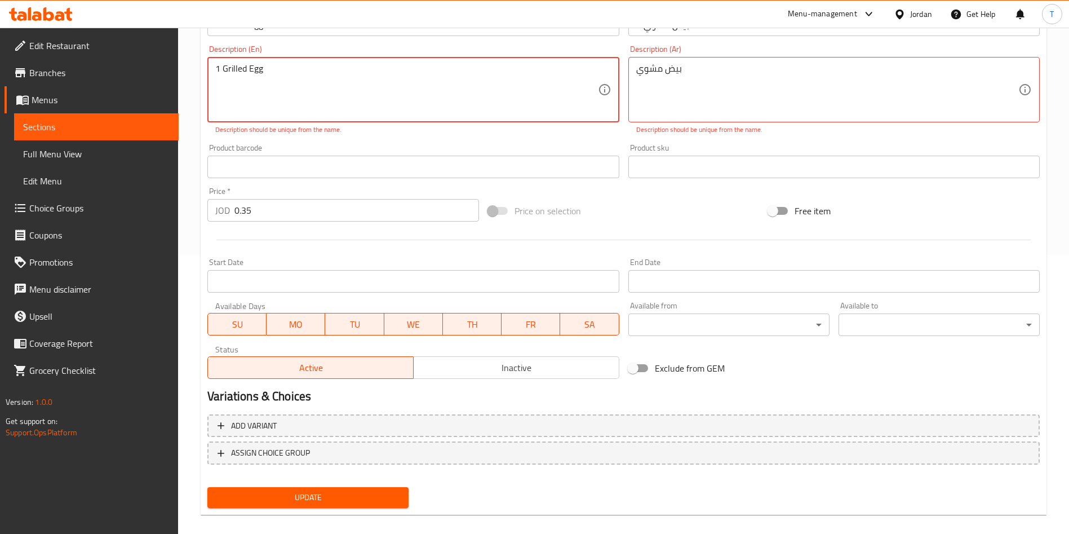
click at [365, 498] on span "Update" at bounding box center [307, 497] width 183 height 14
click at [270, 83] on textarea "1 Grilled Egg" at bounding box center [406, 90] width 382 height 54
drag, startPoint x: 219, startPoint y: 71, endPoint x: 195, endPoint y: 71, distance: 24.2
click at [196, 71] on div "Home / Restaurants management / Menus / Sections / item / update Sandwiches sec…" at bounding box center [623, 147] width 891 height 797
type textarea "One Grilled Egg"
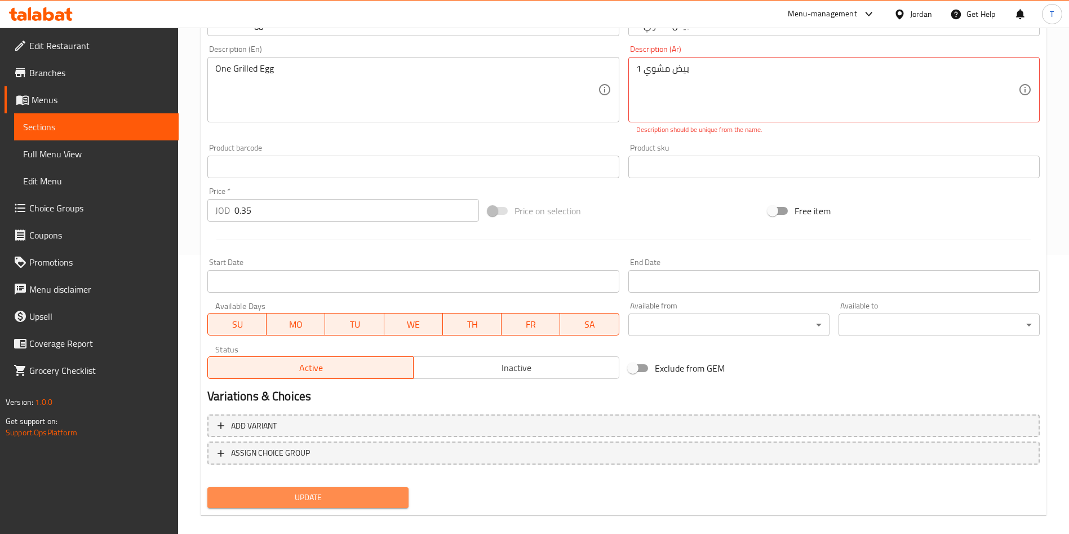
click at [376, 506] on button "Update" at bounding box center [307, 497] width 201 height 21
click at [377, 500] on span "Update" at bounding box center [307, 497] width 183 height 14
click at [728, 83] on textarea "بيض مشوي 1" at bounding box center [827, 90] width 382 height 54
click at [721, 75] on textarea "بيض مشوي 1" at bounding box center [827, 90] width 382 height 54
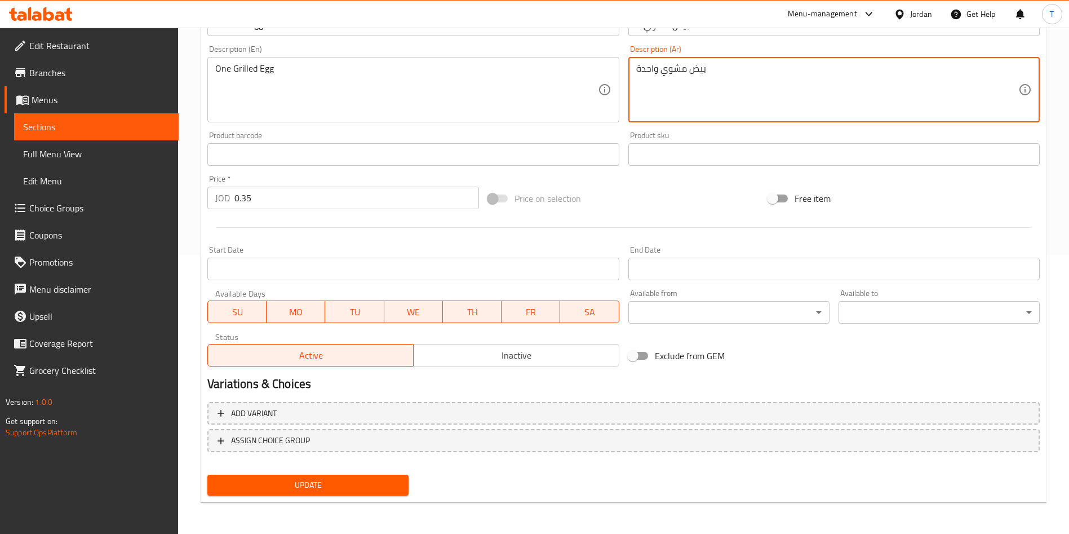
type textarea "بيض مشوي واحدة"
click at [404, 496] on div "Update" at bounding box center [308, 485] width 210 height 30
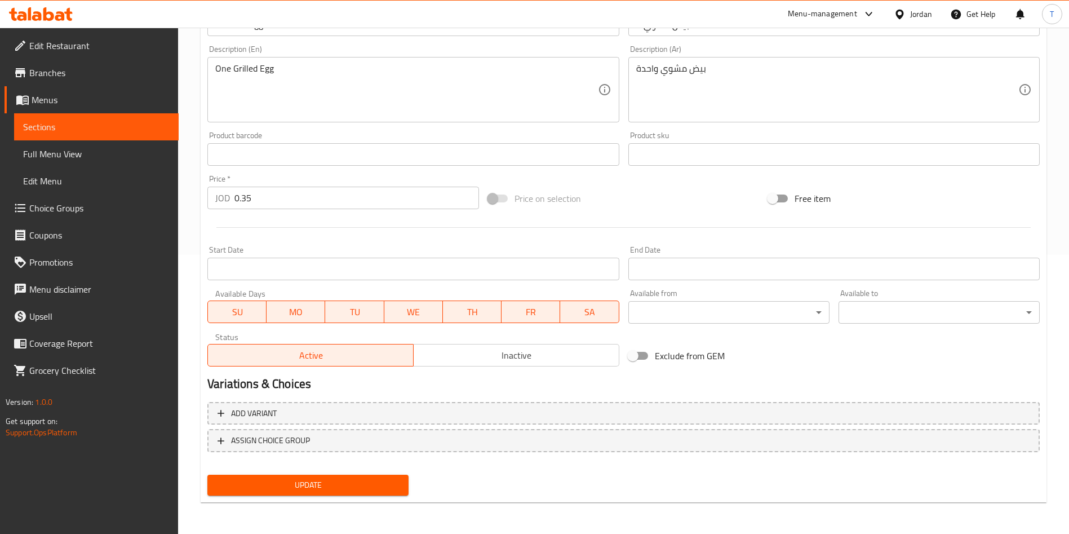
click at [402, 493] on button "Update" at bounding box center [307, 485] width 201 height 21
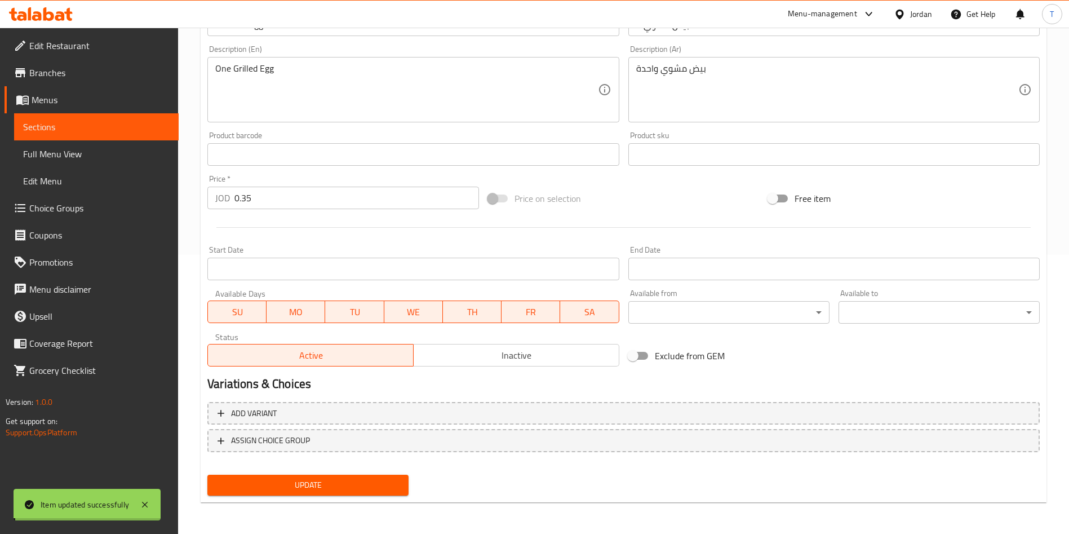
scroll to position [0, 0]
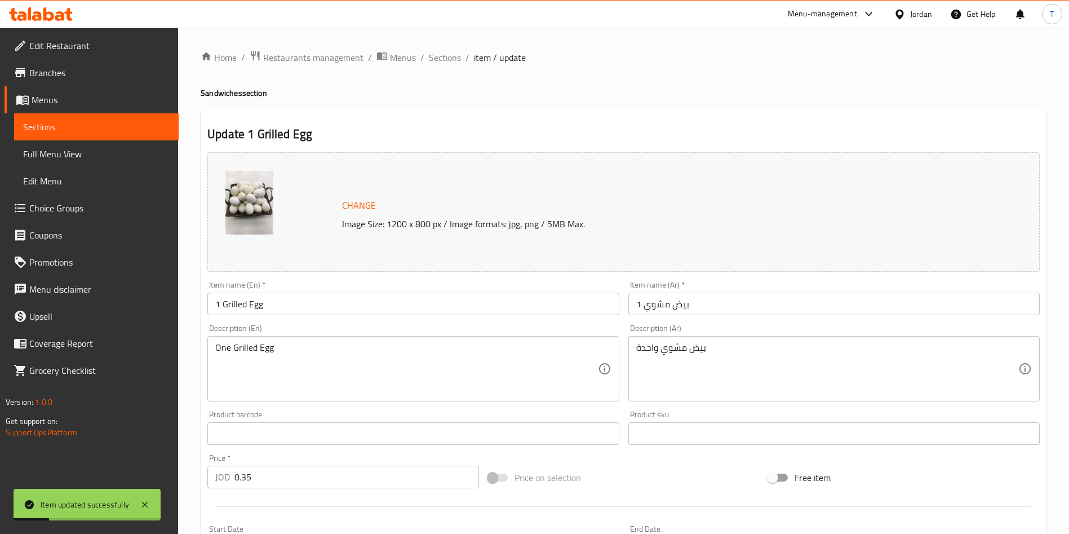
drag, startPoint x: 455, startPoint y: 48, endPoint x: 475, endPoint y: 81, distance: 38.0
click at [455, 51] on span "Sections" at bounding box center [445, 58] width 32 height 14
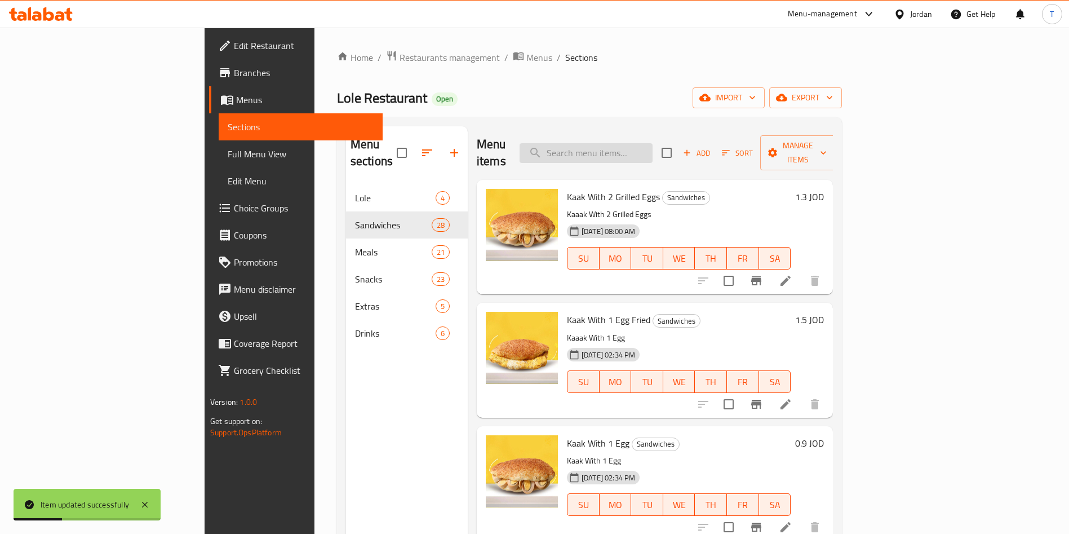
click at [631, 145] on input "search" at bounding box center [586, 153] width 133 height 20
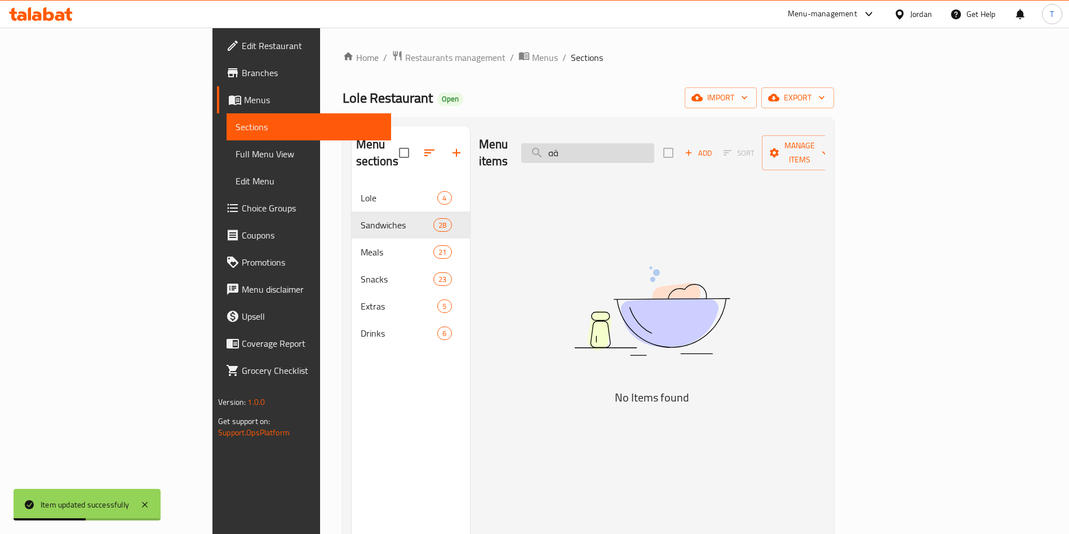
type input "ة"
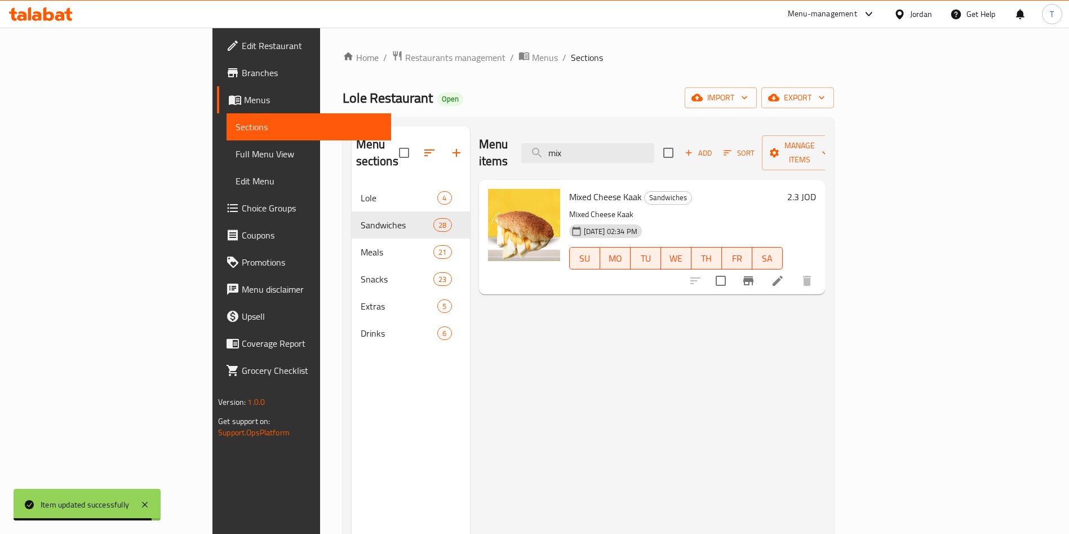
type input "mix"
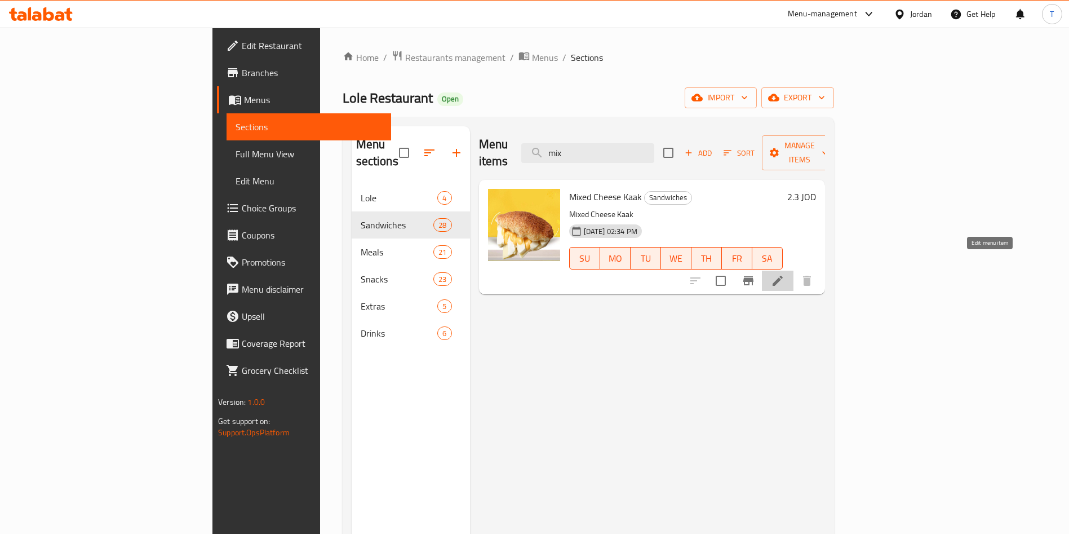
click at [783, 276] on icon at bounding box center [778, 281] width 10 height 10
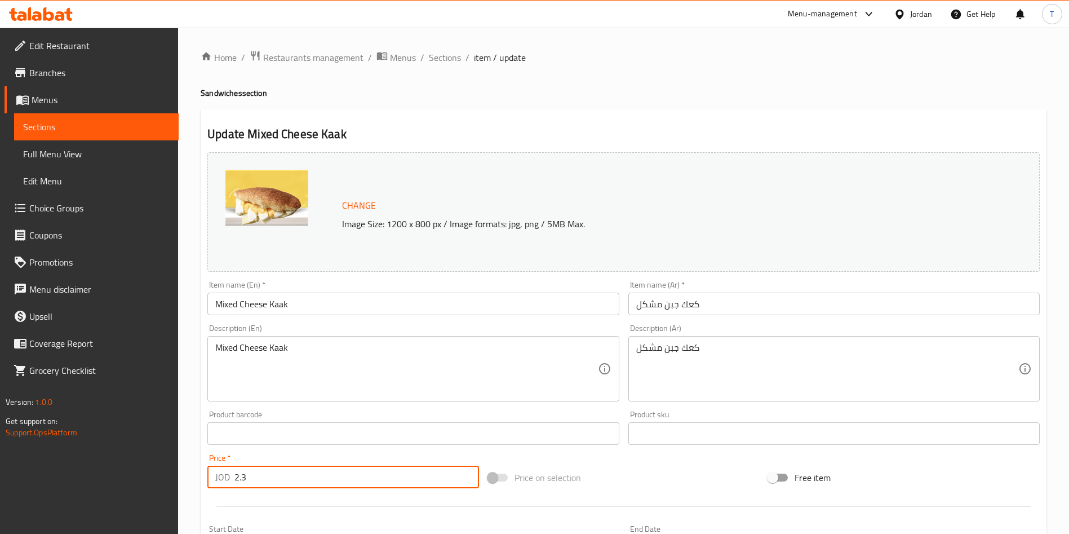
drag, startPoint x: 256, startPoint y: 483, endPoint x: 241, endPoint y: 482, distance: 15.8
click at [241, 482] on input "2.3" at bounding box center [356, 477] width 245 height 23
type input "2.25"
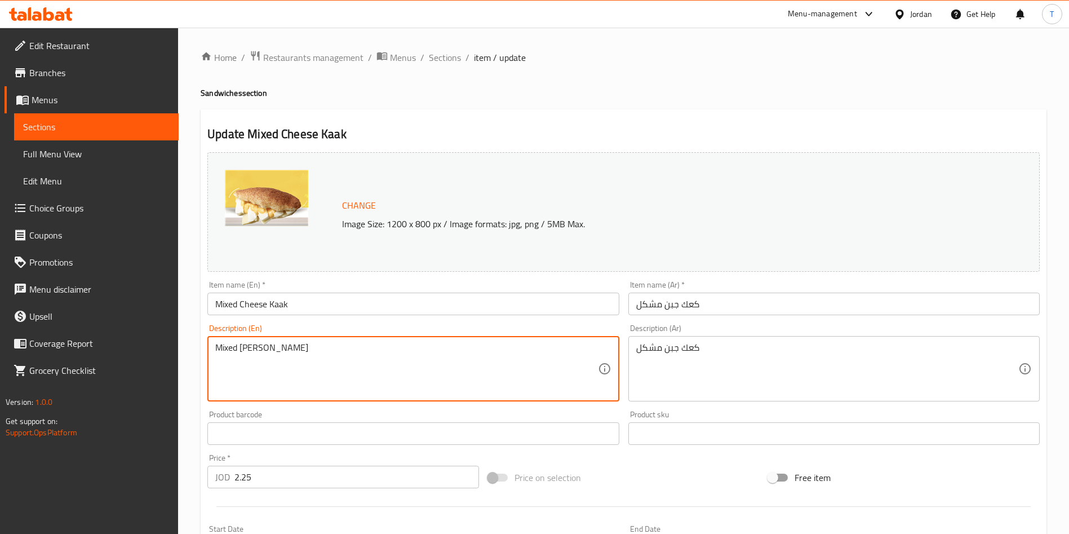
type textarea "Mixed [PERSON_NAME]"
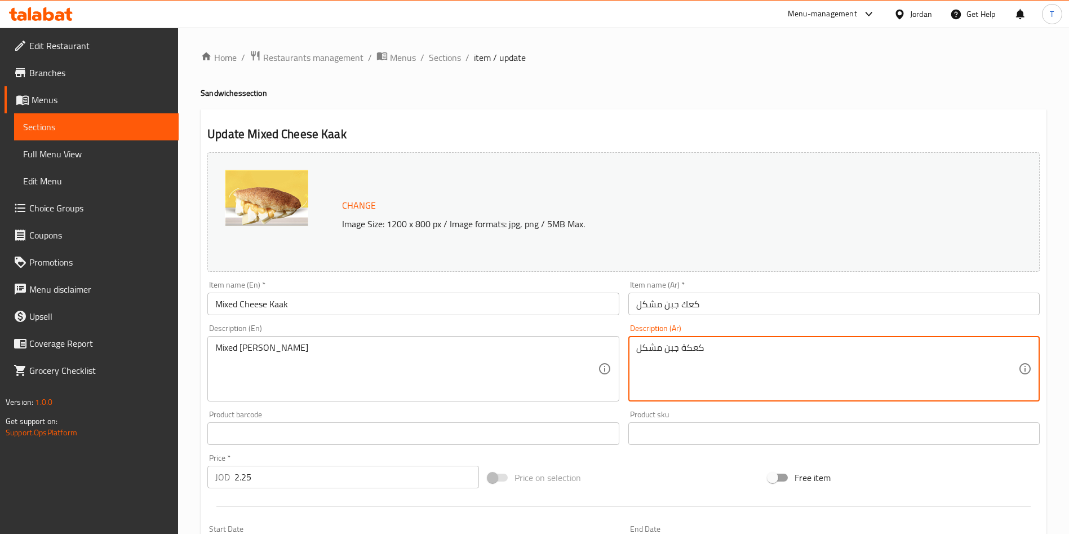
type textarea "كعكة جبن مشكل"
click at [596, 285] on div "Item name (En)   * Mixed Cheese Kaak Item name (En) *" at bounding box center [412, 298] width 411 height 34
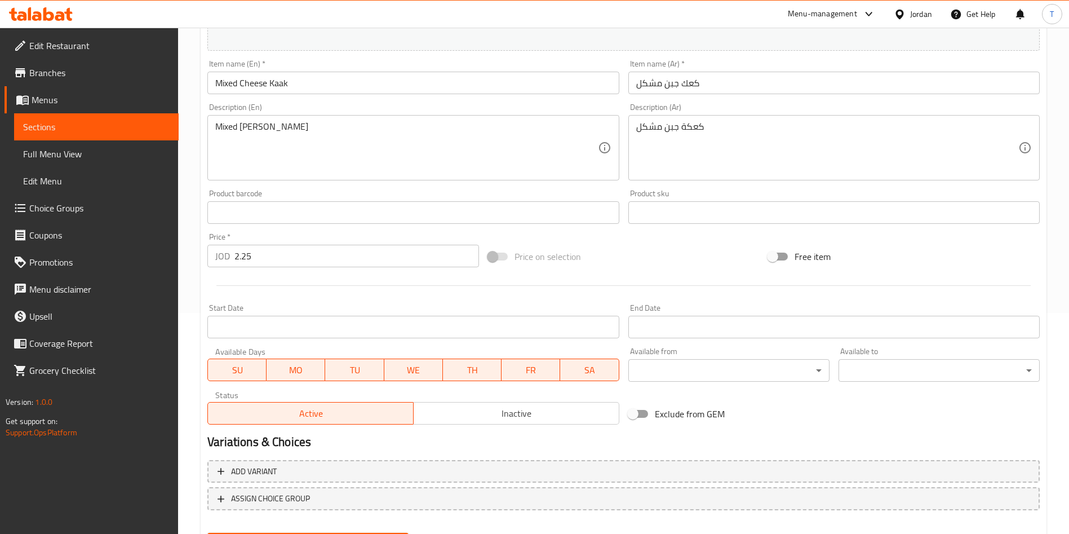
scroll to position [279, 0]
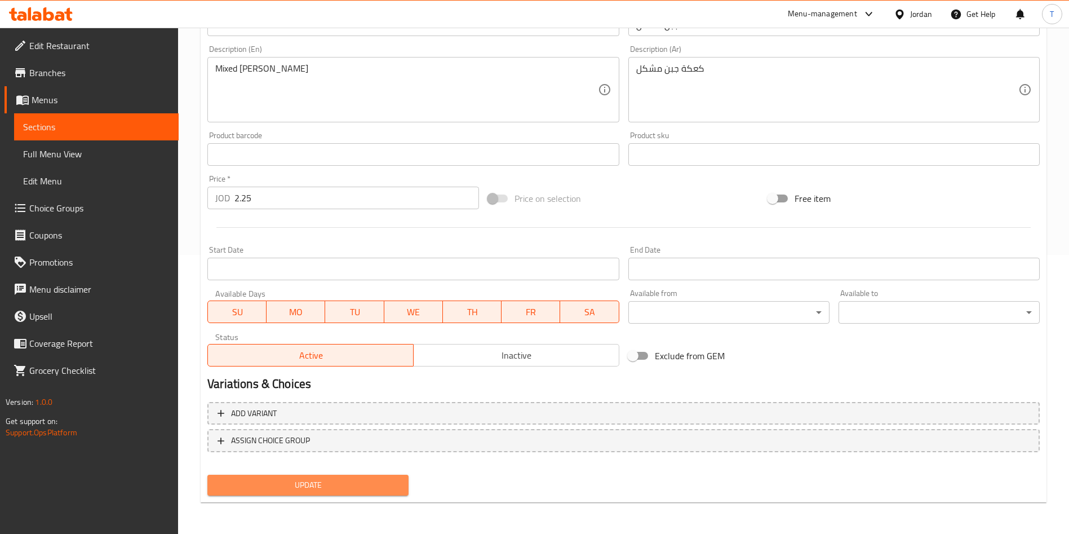
click at [339, 487] on span "Update" at bounding box center [307, 485] width 183 height 14
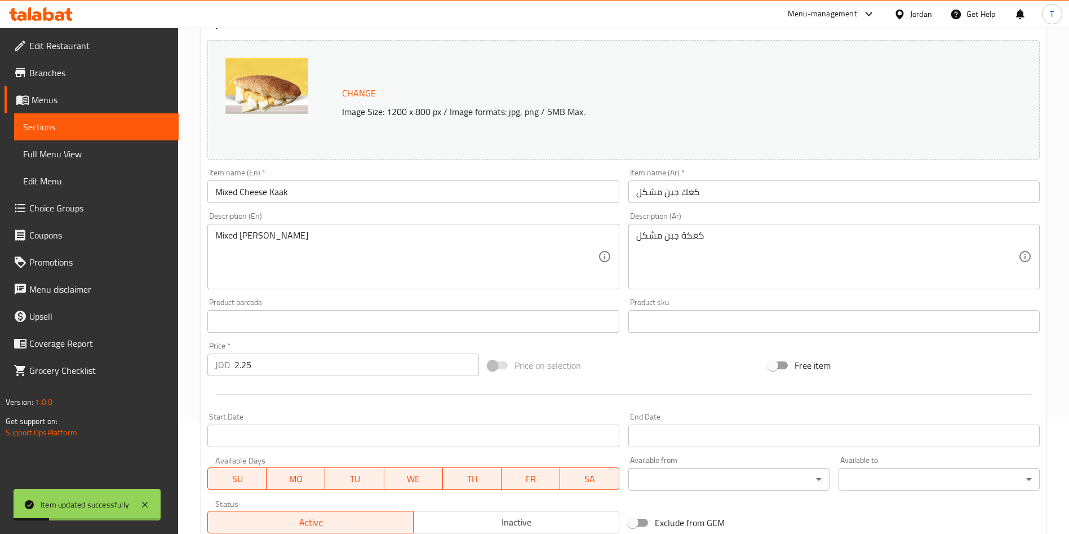
scroll to position [0, 0]
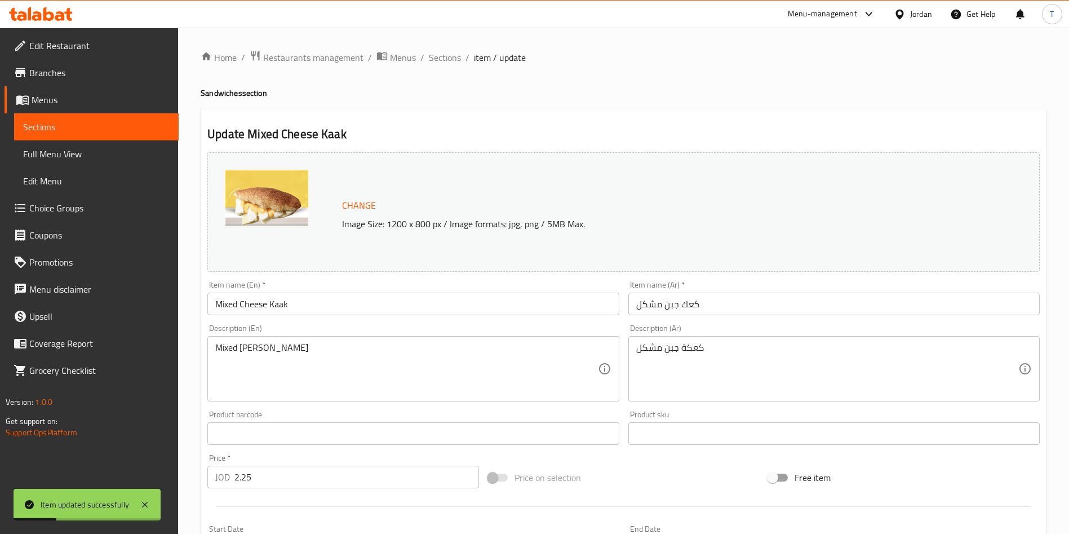
drag, startPoint x: 435, startPoint y: 50, endPoint x: 464, endPoint y: 78, distance: 40.7
click at [435, 51] on span "Sections" at bounding box center [445, 58] width 32 height 14
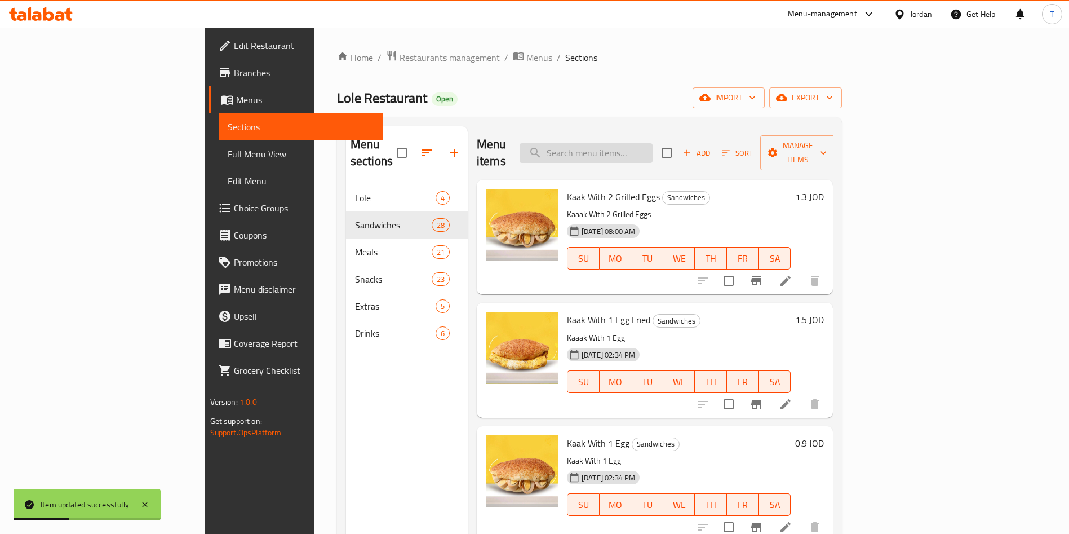
click at [641, 143] on input "search" at bounding box center [586, 153] width 133 height 20
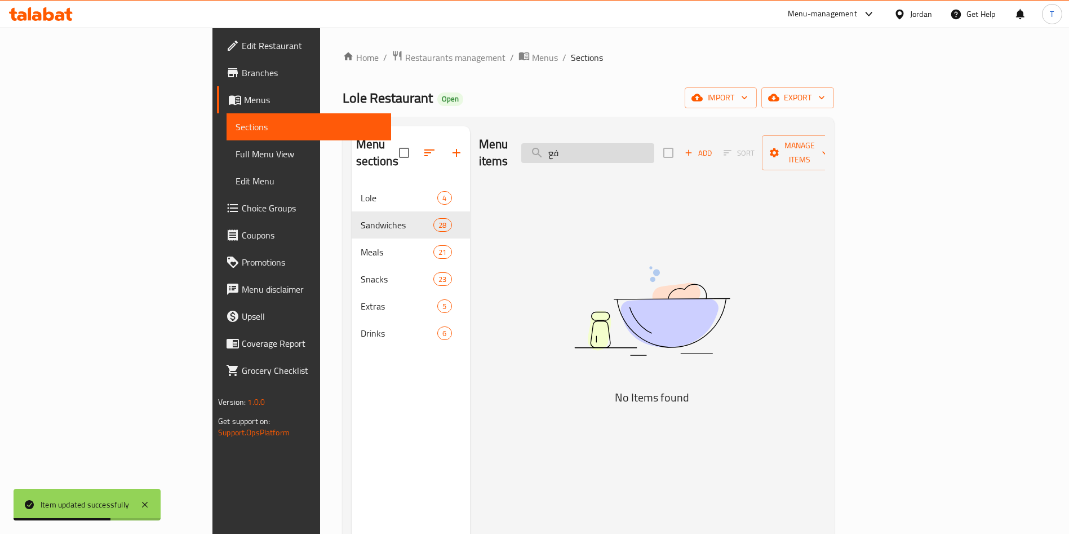
type input "ف"
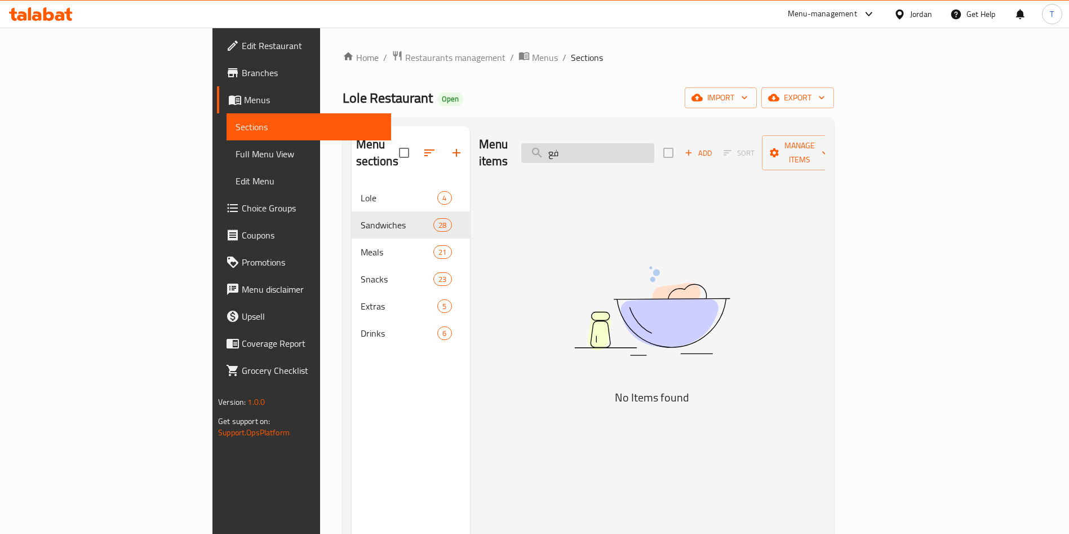
type input "ف"
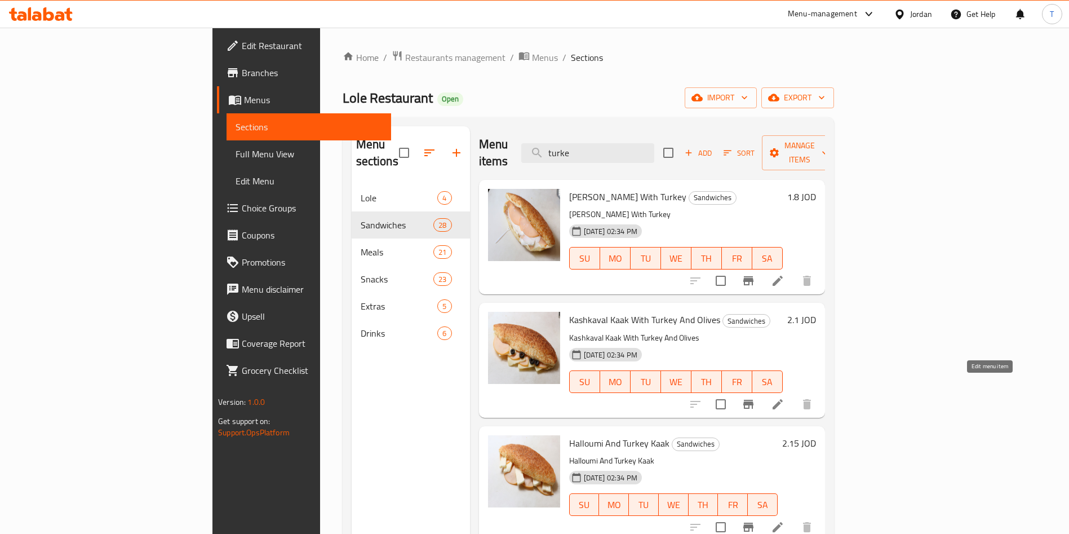
type input "turke"
click at [783, 399] on icon at bounding box center [778, 404] width 10 height 10
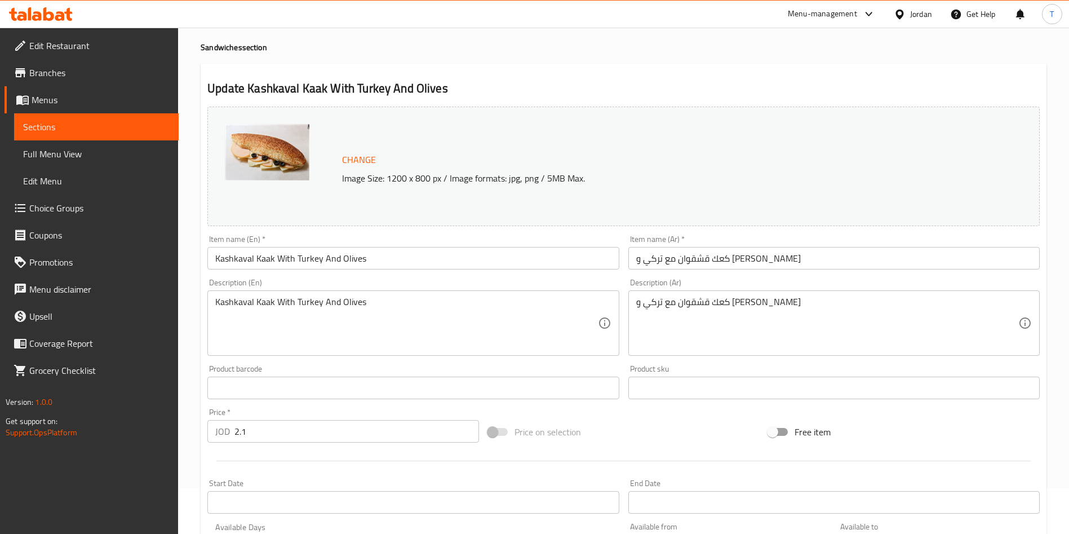
scroll to position [85, 0]
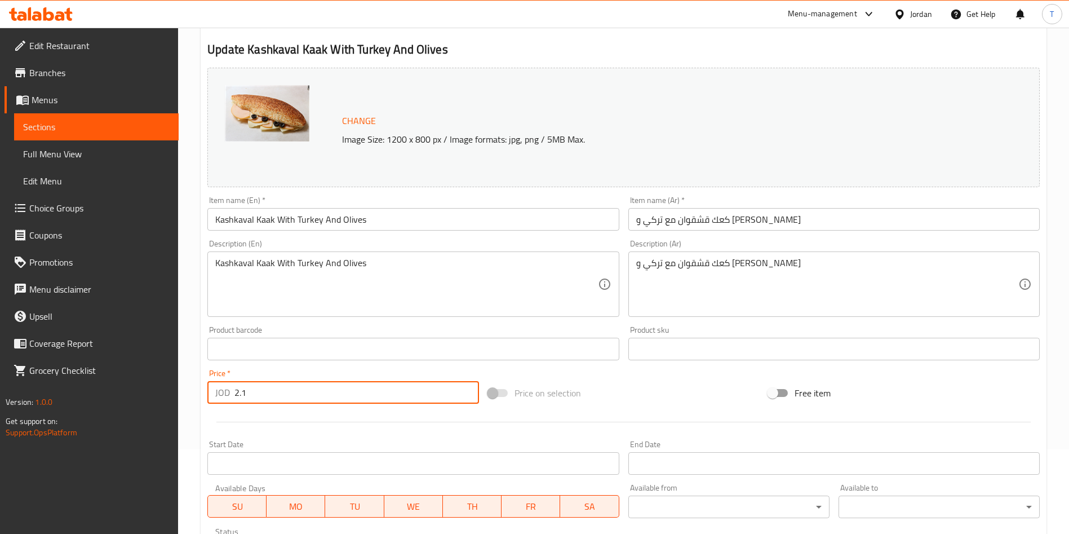
click at [277, 387] on input "2.1" at bounding box center [356, 392] width 245 height 23
type input "2"
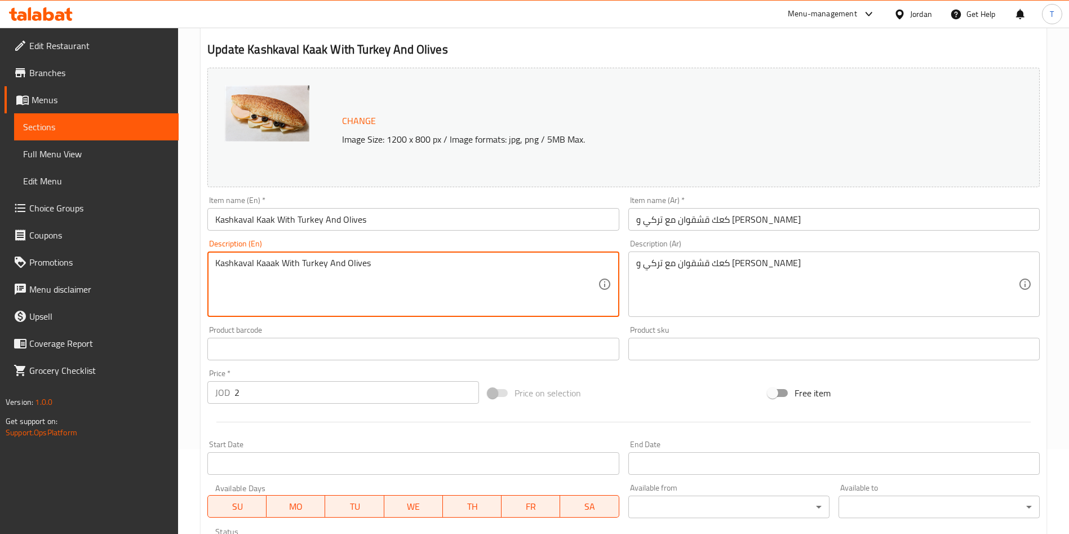
type textarea "Kashkaval Kaaak With Turkey And Olives"
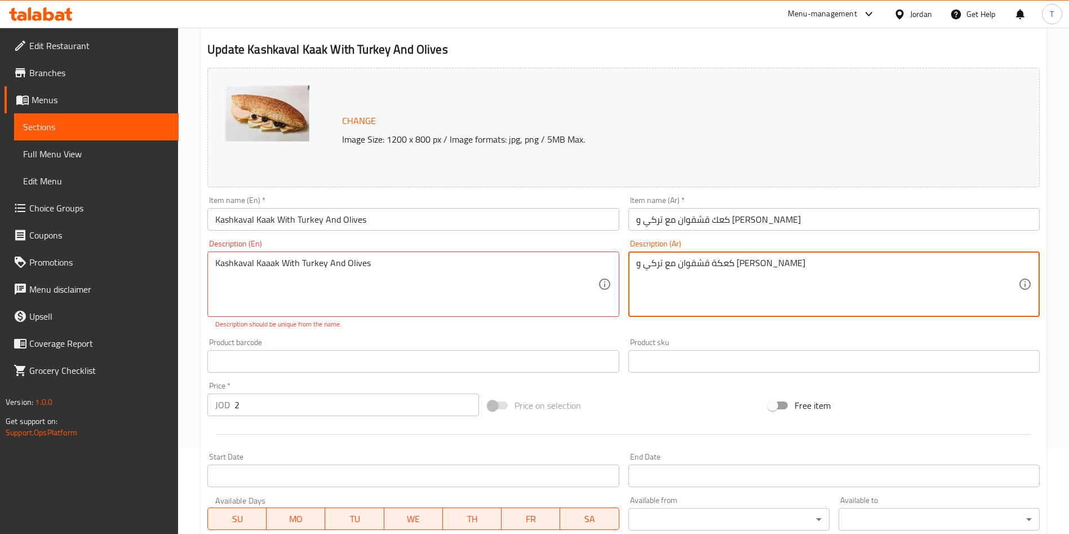
click at [712, 309] on textarea "كعكة قشقوان مع تركي و [PERSON_NAME]" at bounding box center [827, 285] width 382 height 54
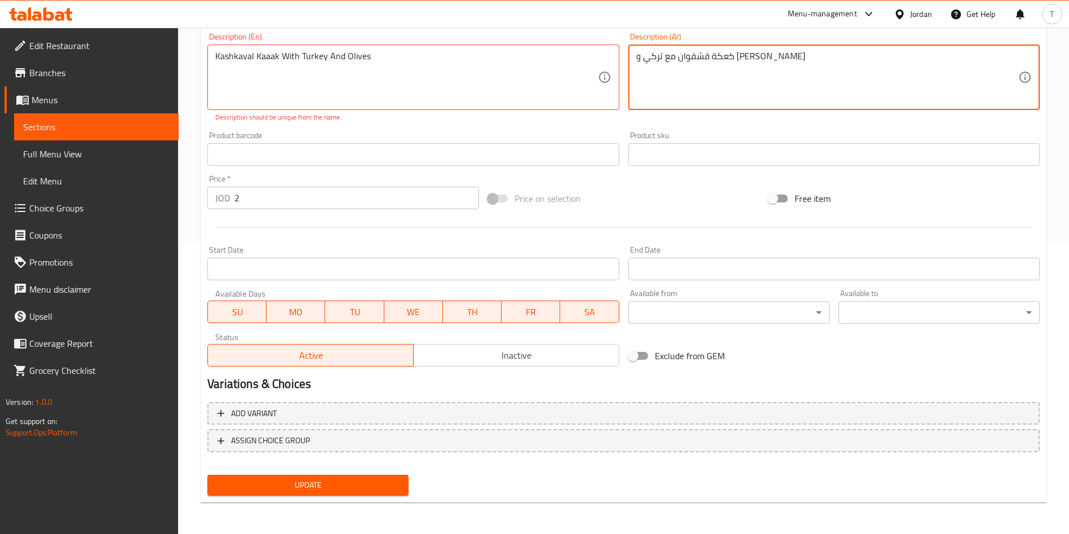
type textarea "كعكة قشقوان مع تركي و [PERSON_NAME]"
click at [323, 486] on span "Update" at bounding box center [307, 485] width 183 height 14
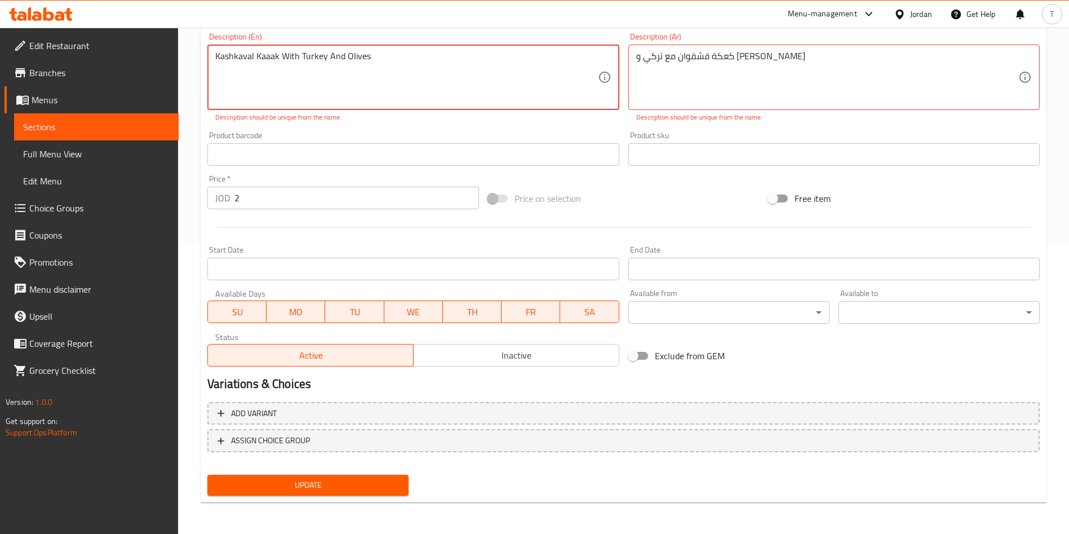
click at [289, 96] on textarea "Kashkaval Kaaak With Turkey And Olives" at bounding box center [406, 78] width 382 height 54
click at [348, 57] on textarea "Kashkaval Kaaak With Turkey And Olives" at bounding box center [406, 78] width 382 height 54
type textarea "[PERSON_NAME] With Turkey And zaytoon"
click at [460, 127] on div "Product barcode Product barcode" at bounding box center [413, 148] width 420 height 43
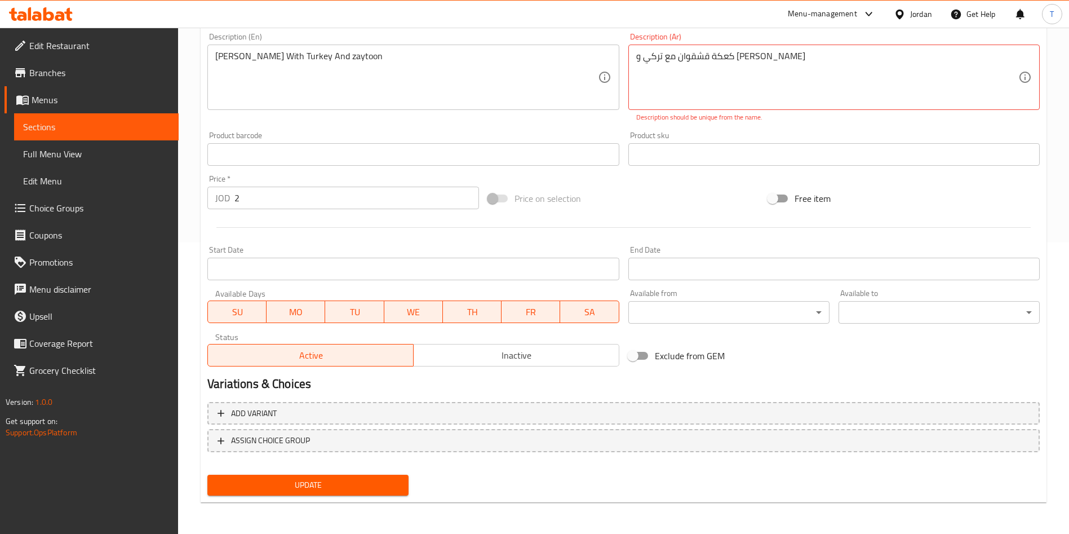
click at [755, 128] on div "Product sku Product sku" at bounding box center [834, 148] width 420 height 43
drag, startPoint x: 732, startPoint y: 65, endPoint x: 739, endPoint y: 63, distance: 7.3
click at [767, 130] on div "Product sku Product sku" at bounding box center [834, 148] width 420 height 43
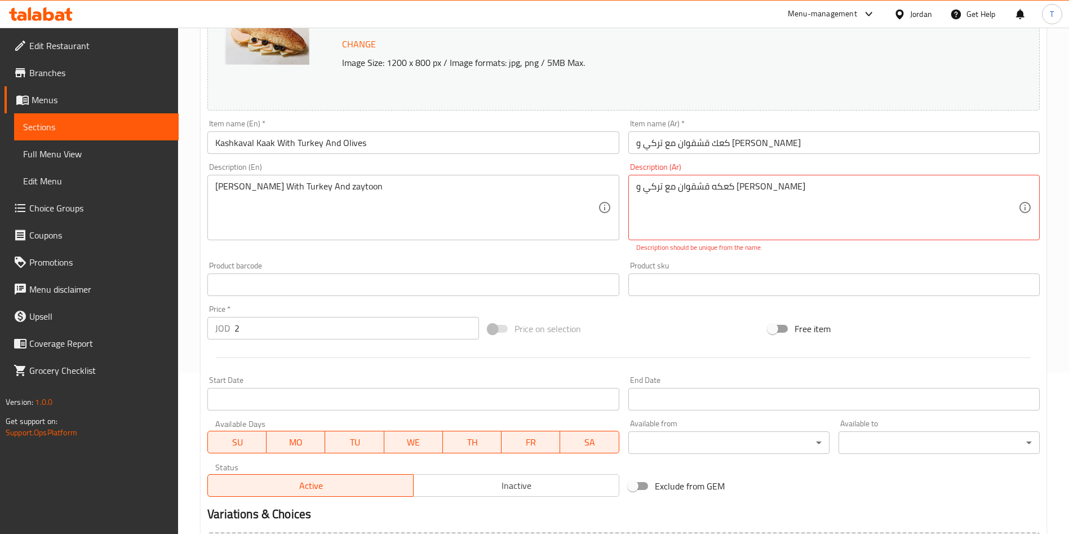
scroll to position [122, 0]
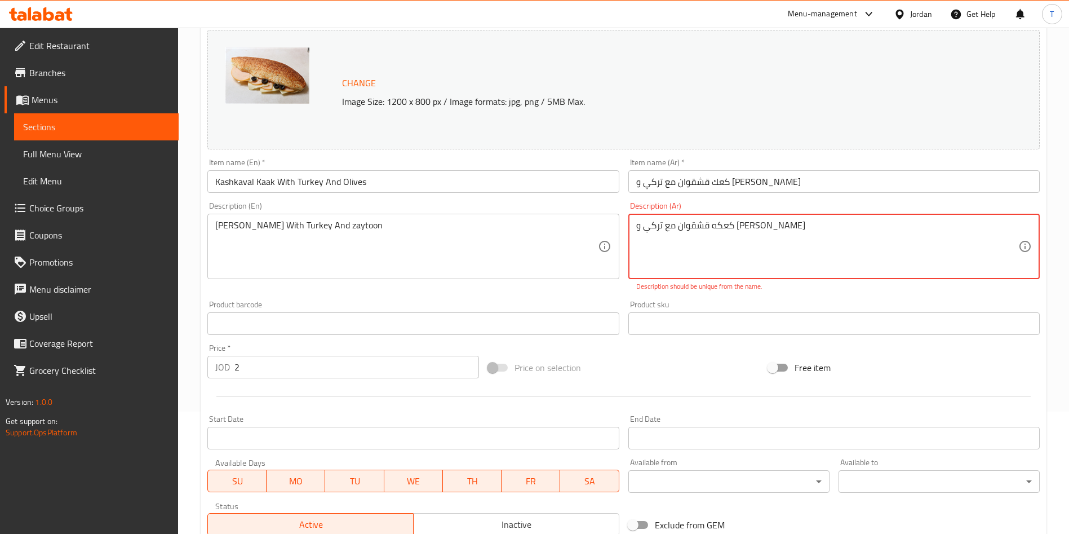
click at [766, 311] on div "Product sku Product sku" at bounding box center [833, 317] width 411 height 34
click at [693, 227] on textarea "كعكه قشقوان مع تركي و [PERSON_NAME]" at bounding box center [827, 247] width 382 height 54
click at [728, 227] on textarea "كعكه قشقوان مع تركي و [PERSON_NAME]" at bounding box center [827, 247] width 382 height 54
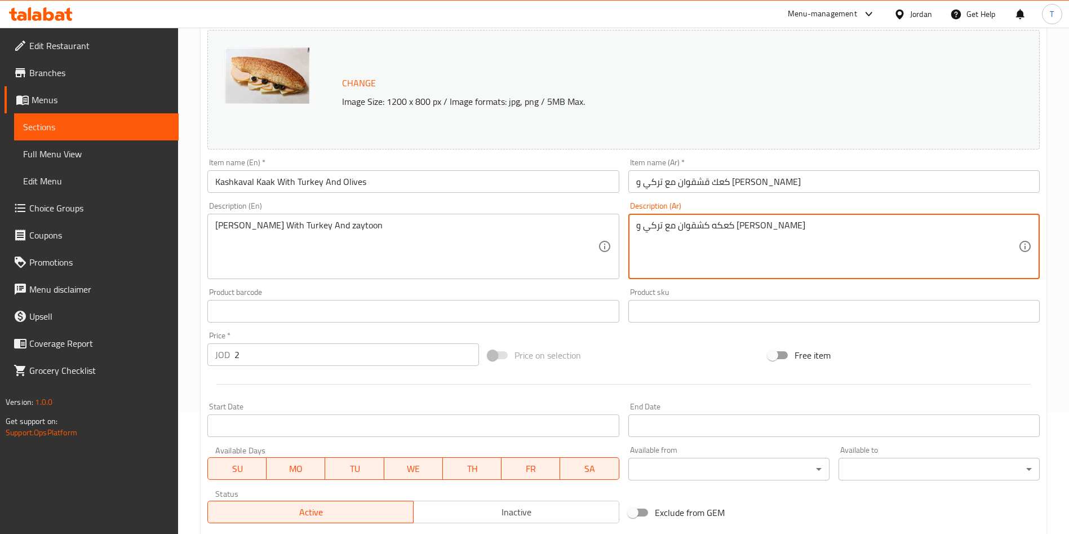
type textarea "كعكه كشقوان مع تركي و [PERSON_NAME]"
click at [724, 289] on div "Product sku Product sku" at bounding box center [833, 305] width 411 height 34
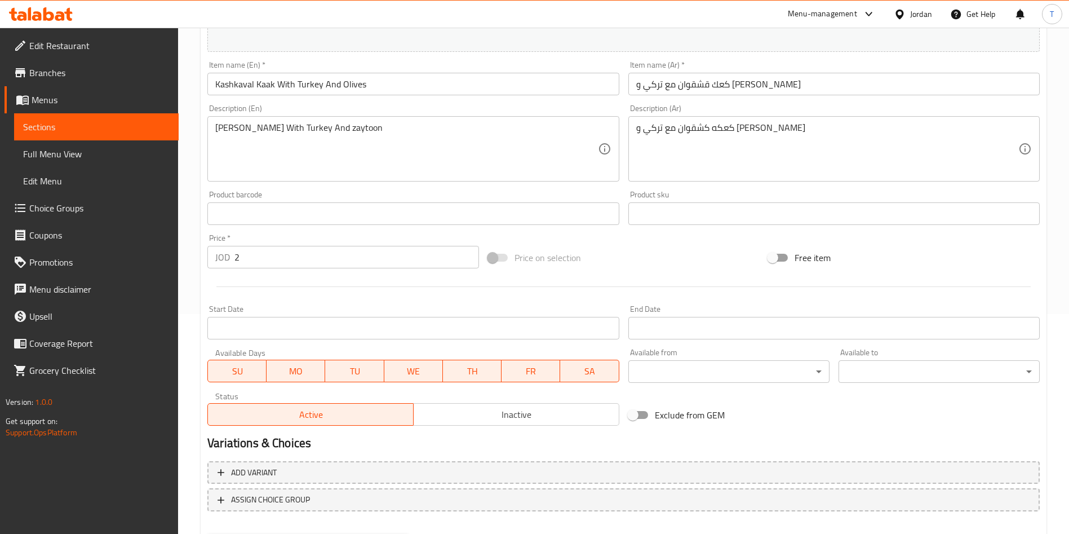
scroll to position [279, 0]
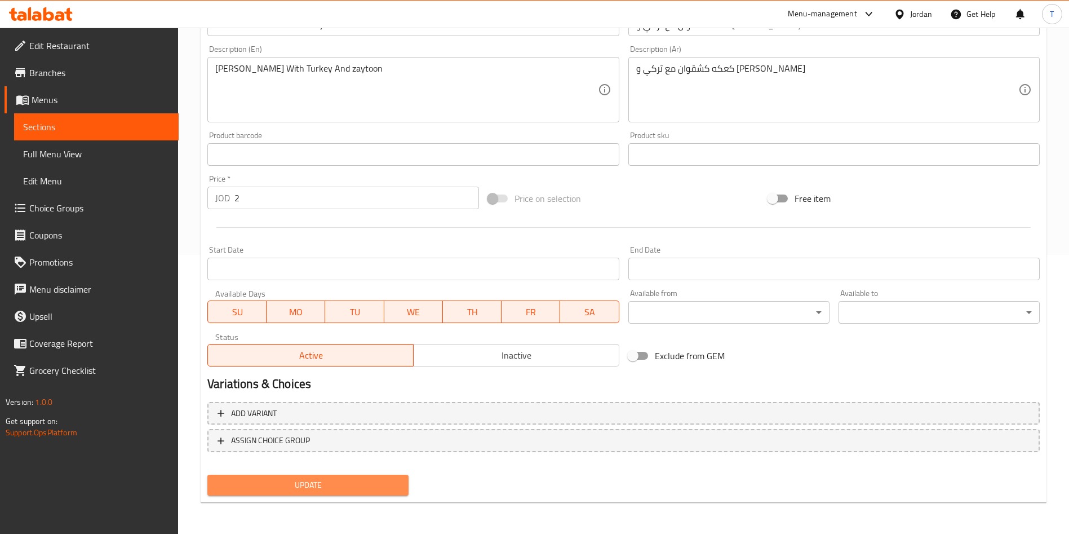
click at [380, 484] on span "Update" at bounding box center [307, 485] width 183 height 14
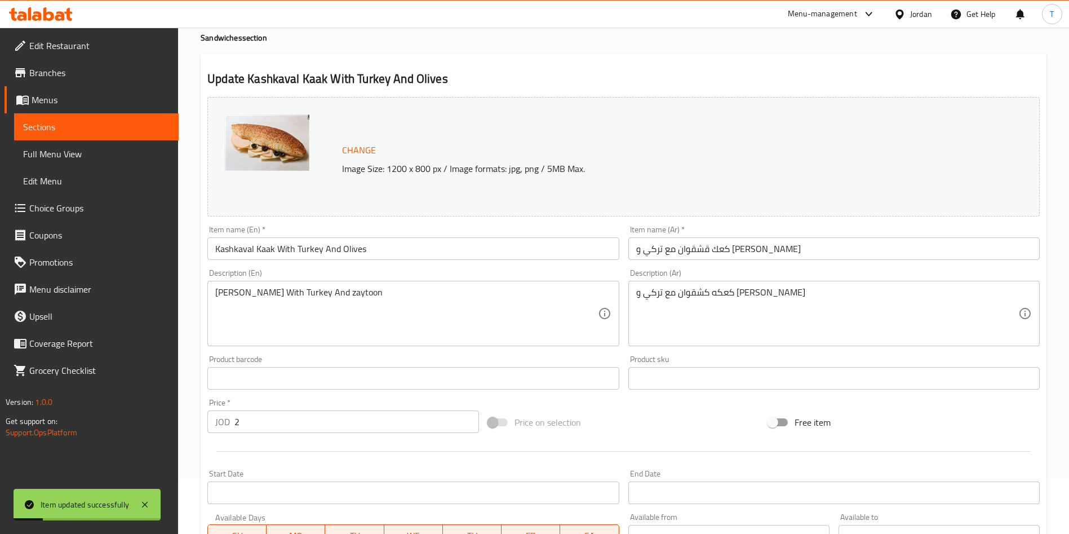
scroll to position [0, 0]
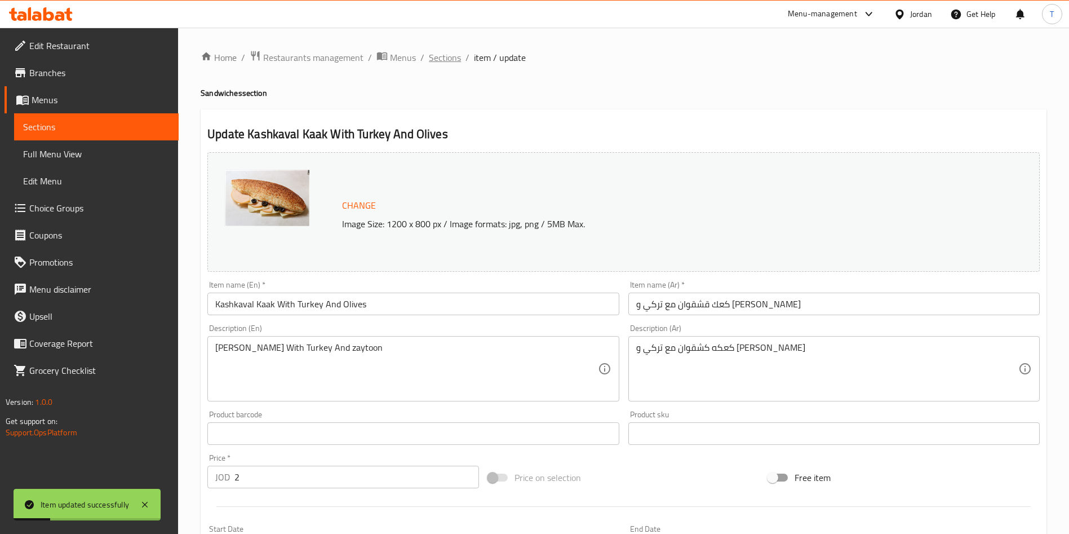
click at [440, 57] on span "Sections" at bounding box center [445, 58] width 32 height 14
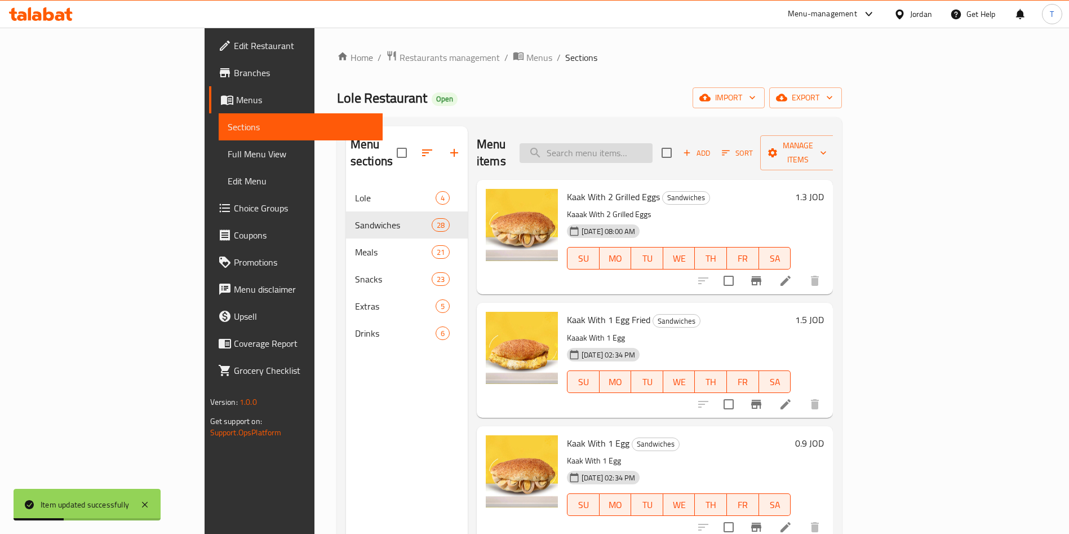
click at [631, 152] on input "search" at bounding box center [586, 153] width 133 height 20
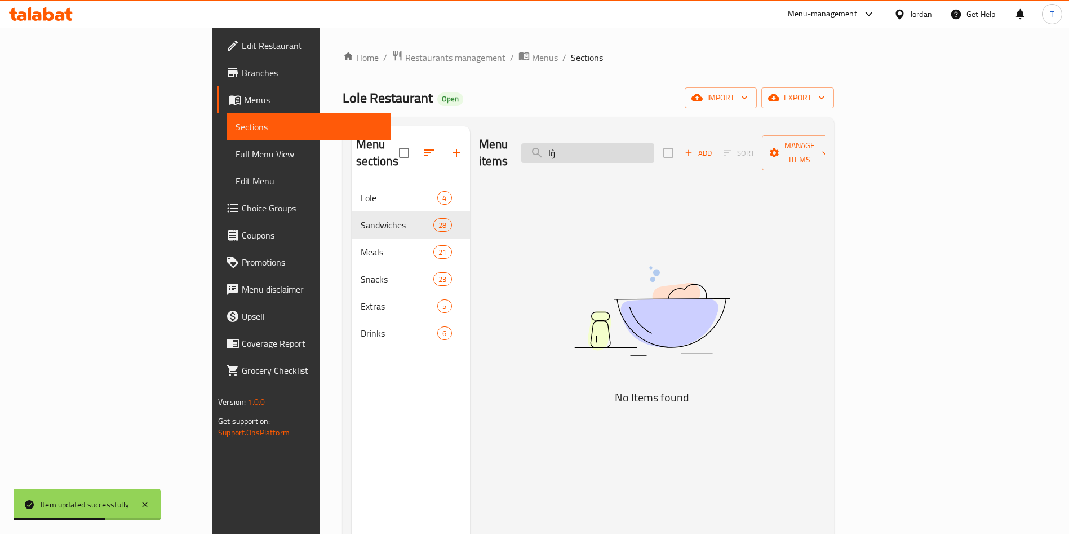
type input "ؤ"
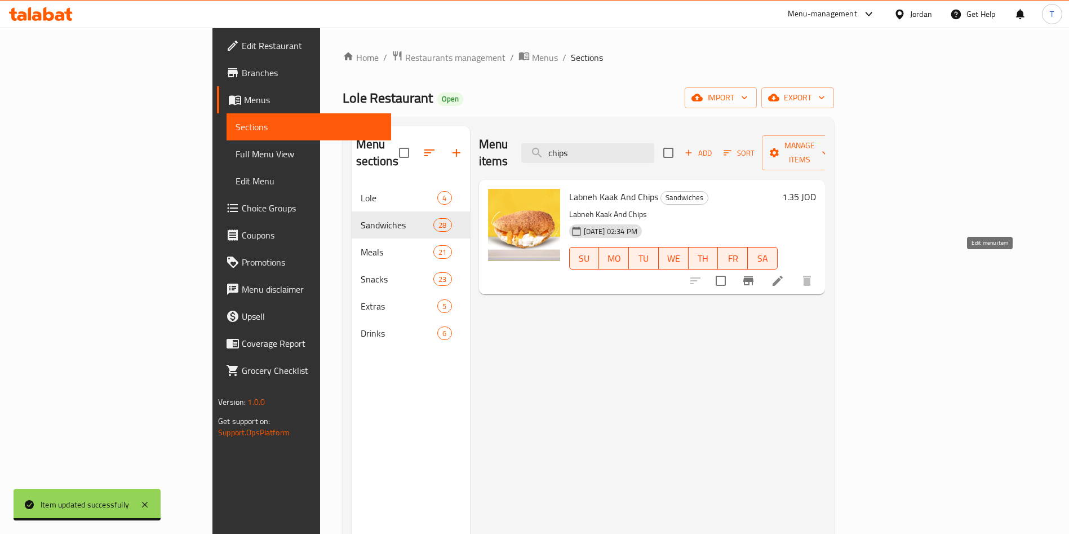
type input "chips"
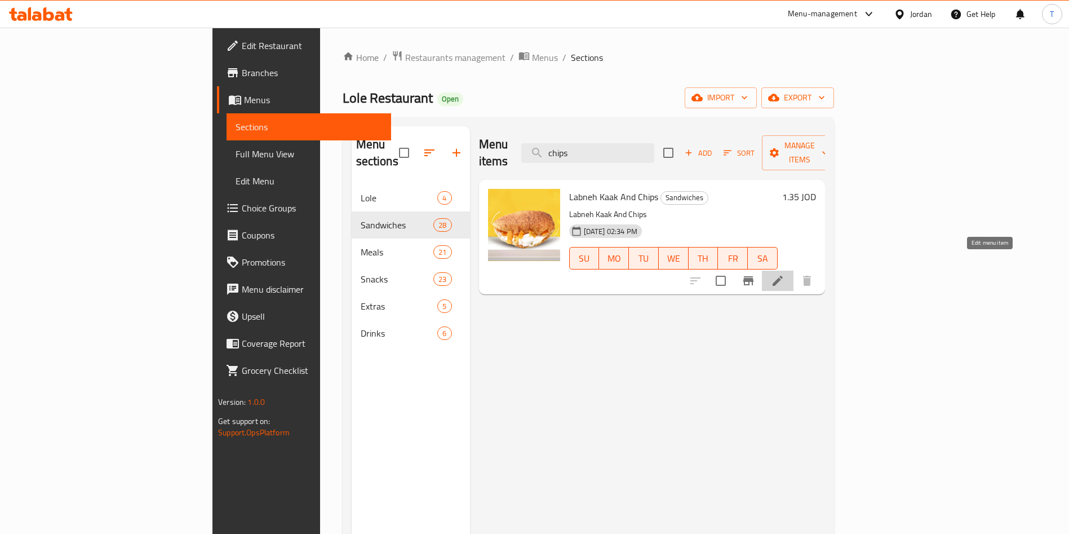
click at [785, 274] on icon at bounding box center [778, 281] width 14 height 14
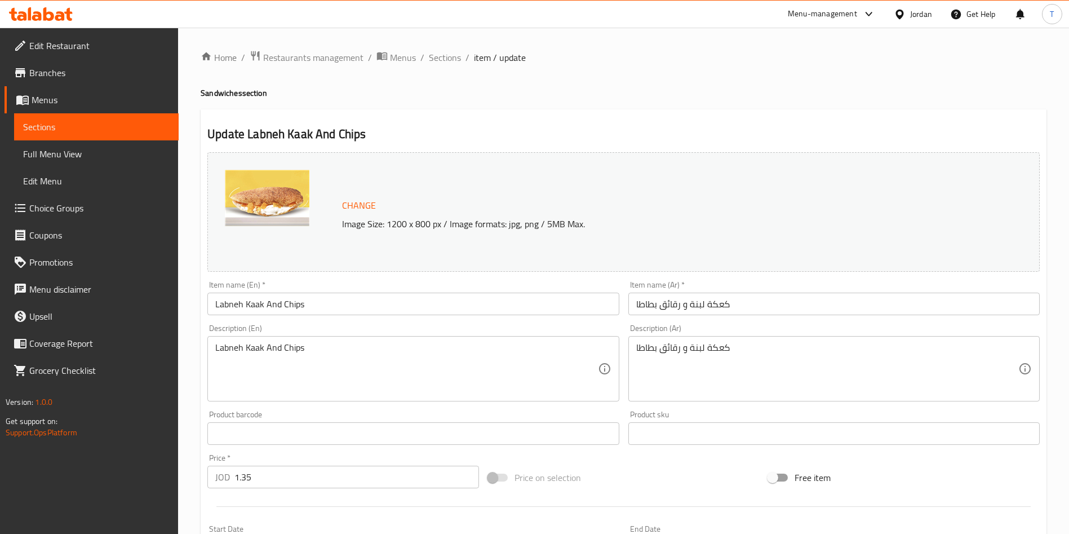
scroll to position [85, 0]
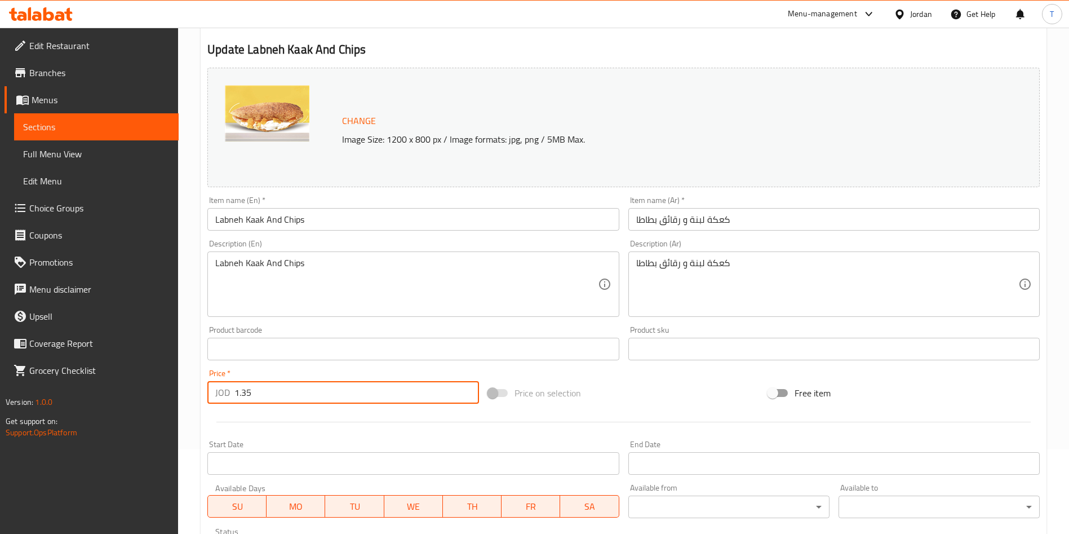
drag, startPoint x: 271, startPoint y: 391, endPoint x: 241, endPoint y: 388, distance: 30.5
click at [241, 388] on input "1.35" at bounding box center [356, 392] width 245 height 23
type input "1.6"
click at [371, 439] on div "Start Date Start Date" at bounding box center [413, 457] width 420 height 43
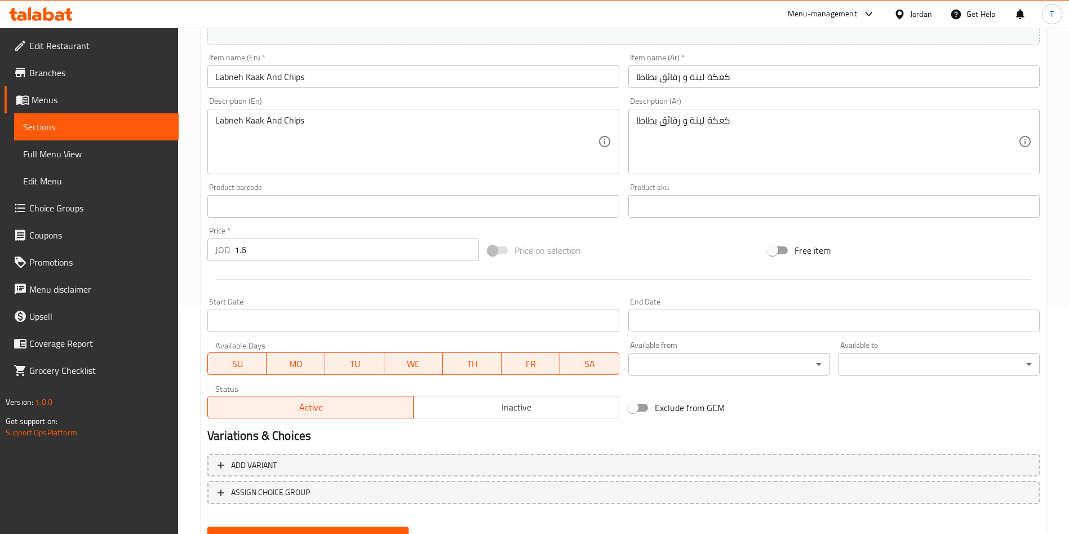
scroll to position [279, 0]
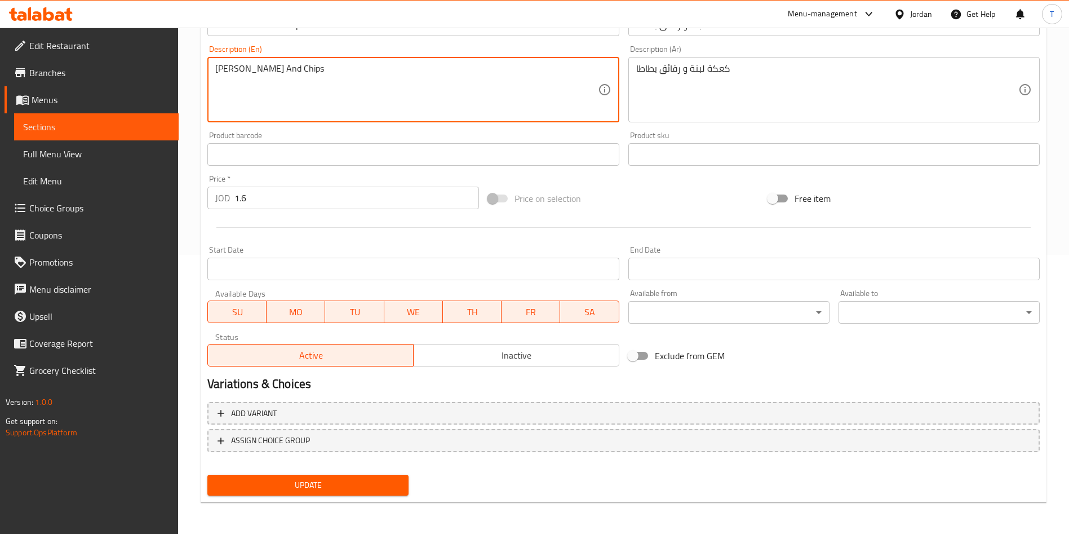
type textarea "[PERSON_NAME] And Chips"
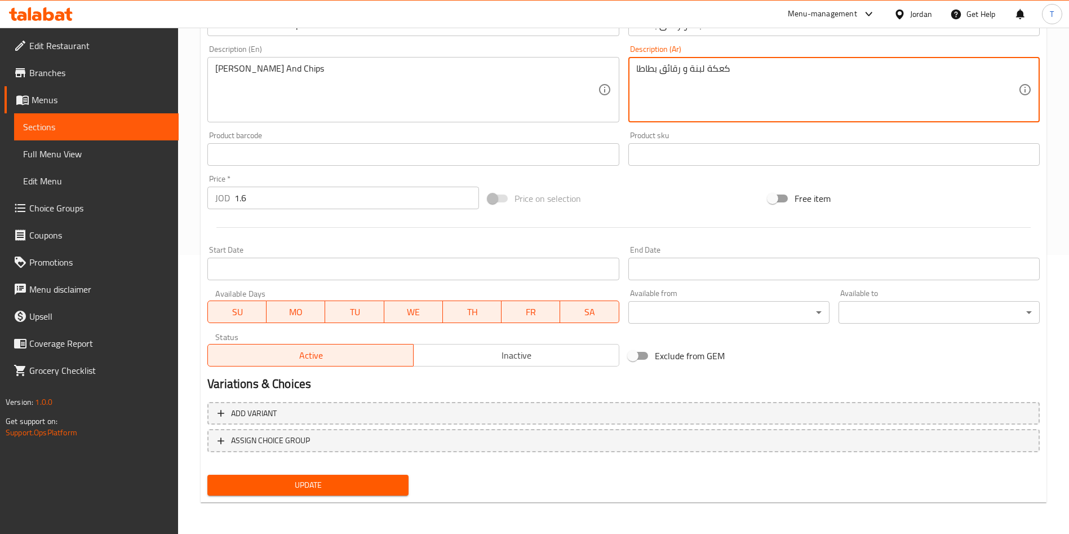
drag, startPoint x: 715, startPoint y: 71, endPoint x: 707, endPoint y: 73, distance: 7.7
type textarea "كعكه لبنة و رقائق بطاطا"
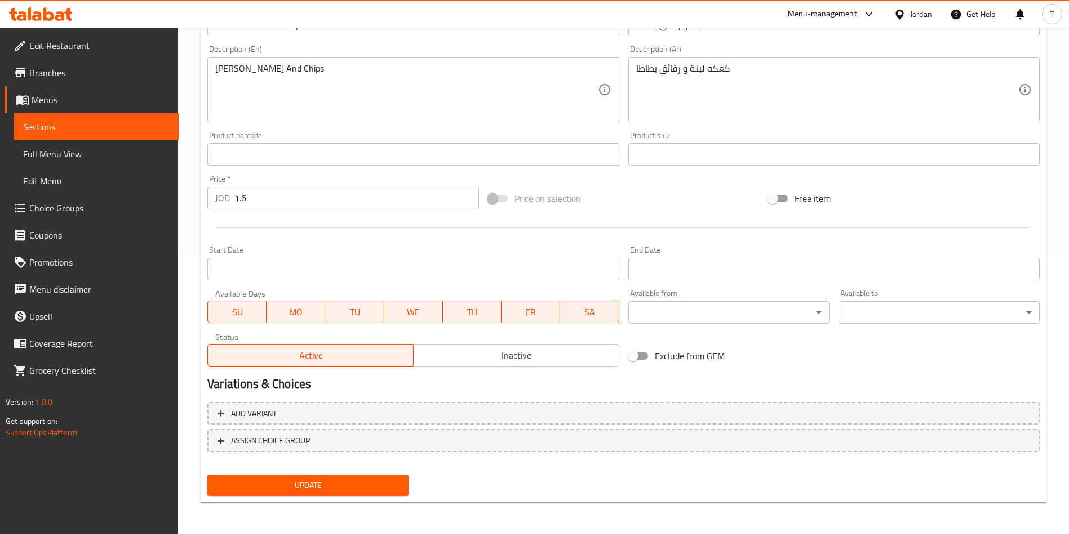
drag, startPoint x: 702, startPoint y: 131, endPoint x: 699, endPoint y: 151, distance: 20.6
click at [703, 129] on div "Product sku Product sku" at bounding box center [834, 148] width 420 height 43
drag, startPoint x: 364, startPoint y: 484, endPoint x: 370, endPoint y: 485, distance: 6.8
click at [364, 485] on span "Update" at bounding box center [307, 485] width 183 height 14
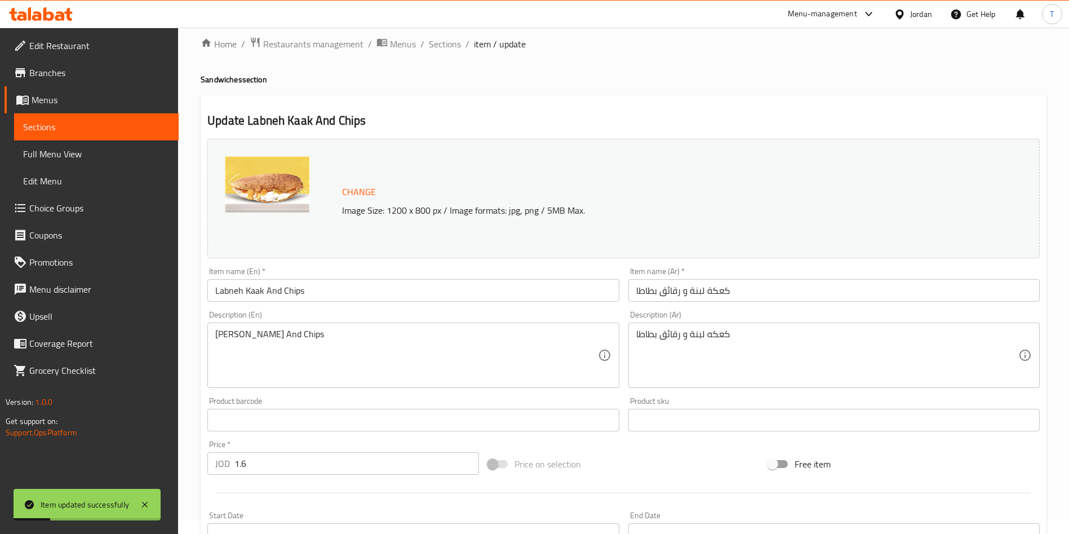
scroll to position [0, 0]
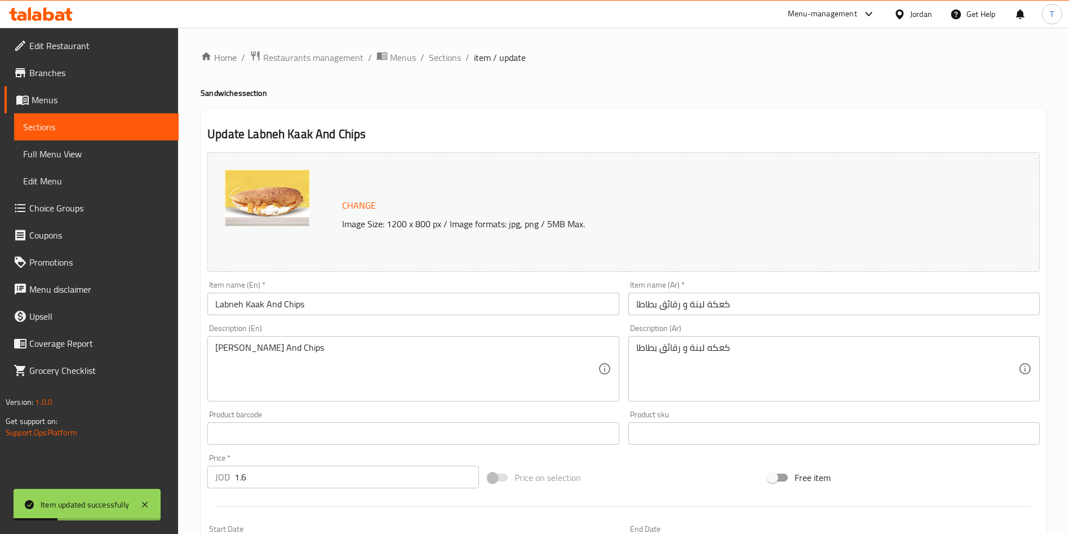
click at [466, 63] on li "/" at bounding box center [468, 58] width 4 height 14
click at [452, 59] on span "Sections" at bounding box center [445, 58] width 32 height 14
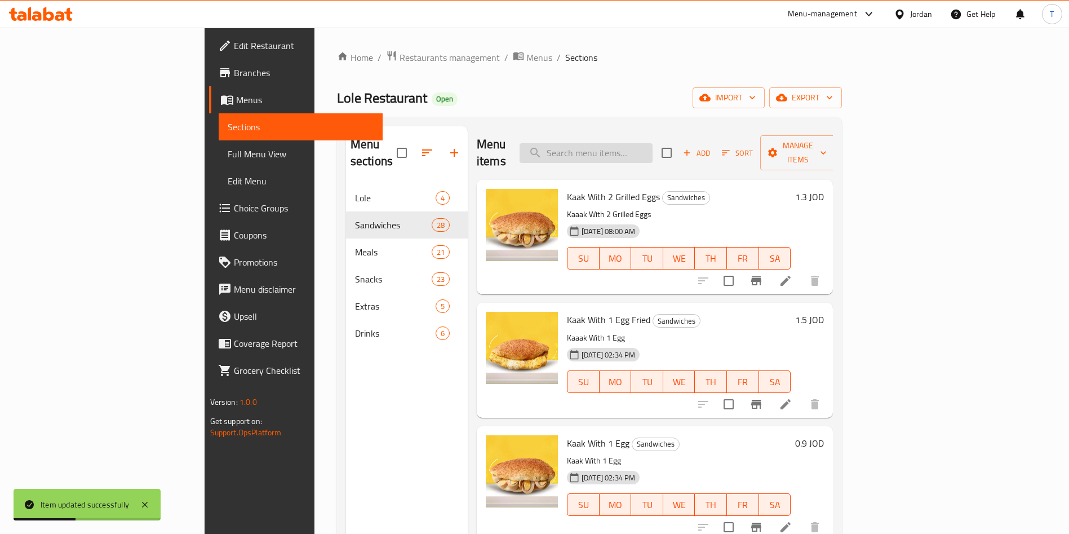
click at [653, 143] on input "search" at bounding box center [586, 153] width 133 height 20
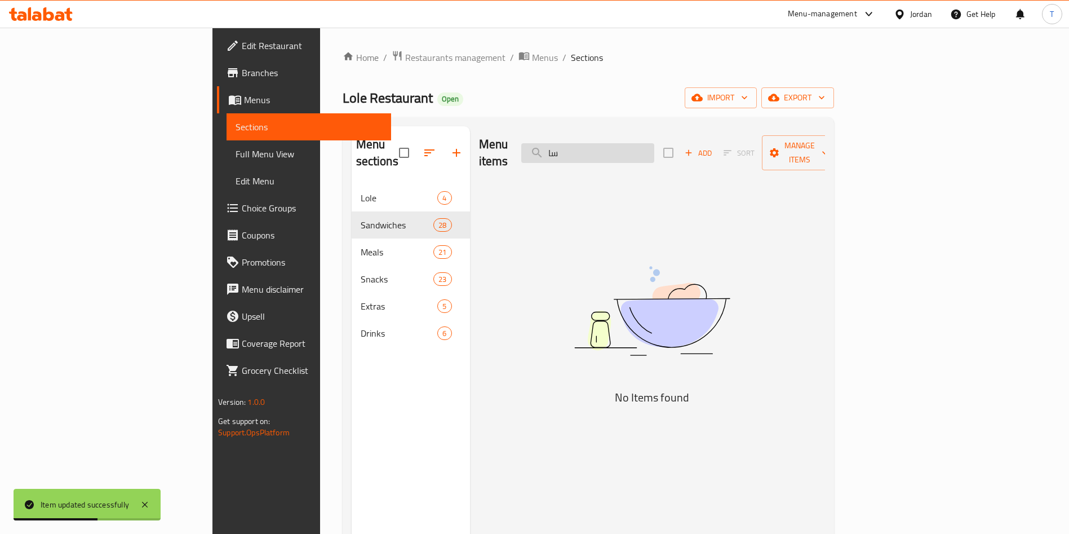
type input "س"
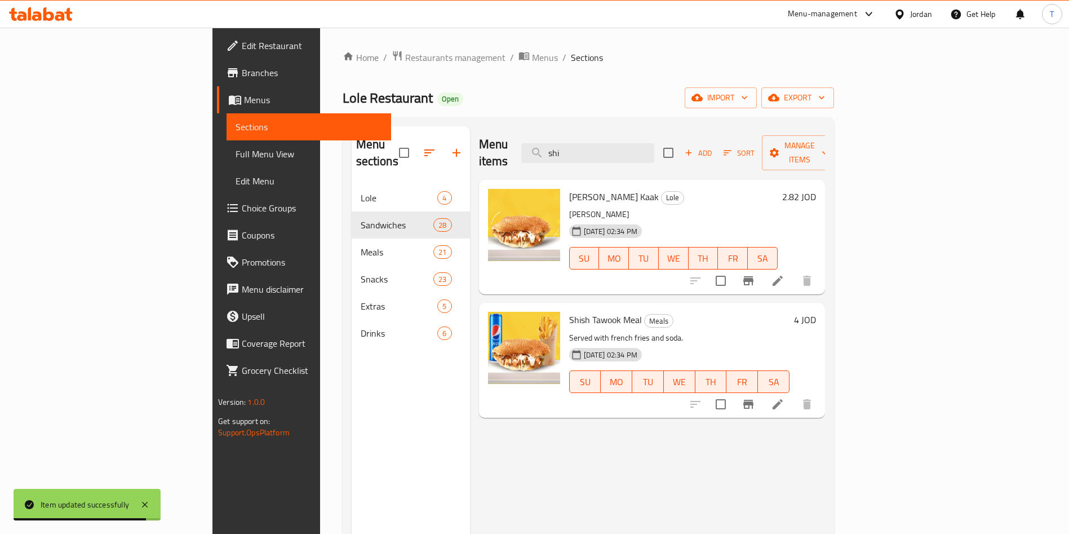
type input "shi"
click at [785, 274] on icon at bounding box center [778, 281] width 14 height 14
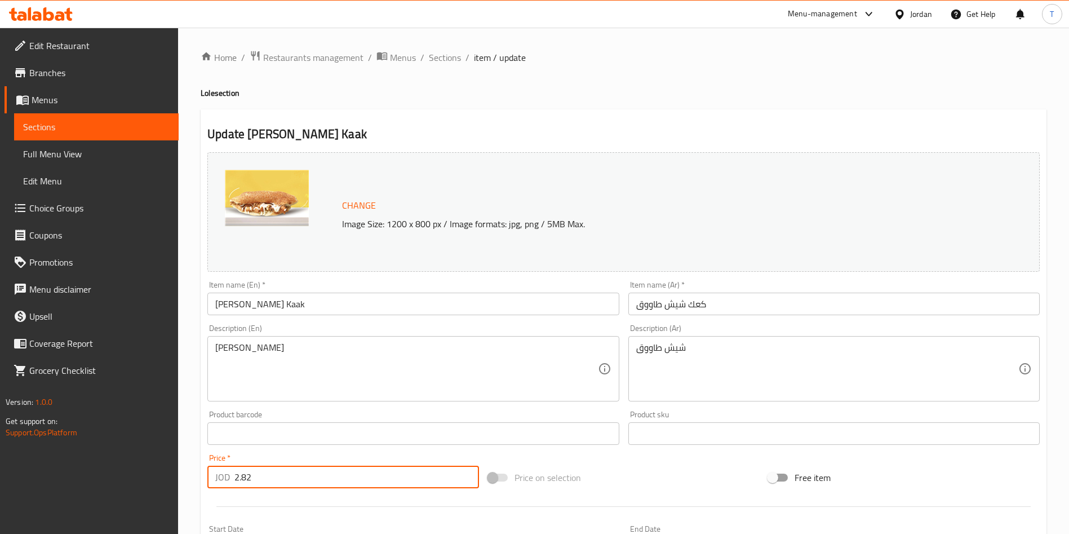
drag, startPoint x: 256, startPoint y: 475, endPoint x: 251, endPoint y: 472, distance: 6.1
click at [250, 472] on input "2.82" at bounding box center [356, 477] width 245 height 23
type input "2.8"
drag, startPoint x: 292, startPoint y: 339, endPoint x: 299, endPoint y: 344, distance: 8.9
click at [293, 339] on div "[PERSON_NAME] Description (En)" at bounding box center [412, 368] width 411 height 65
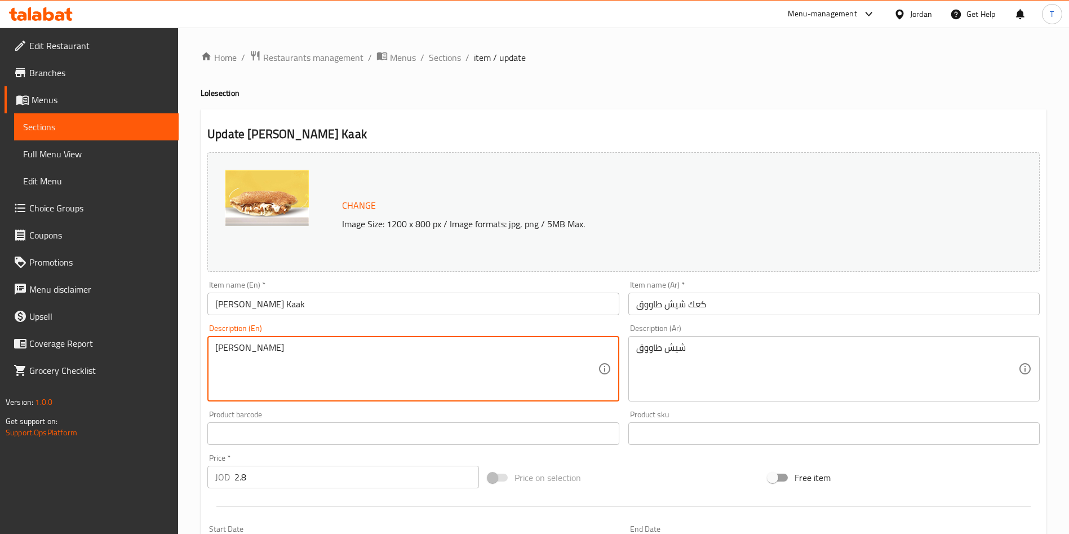
click at [358, 445] on div "Product barcode Product barcode" at bounding box center [413, 427] width 420 height 43
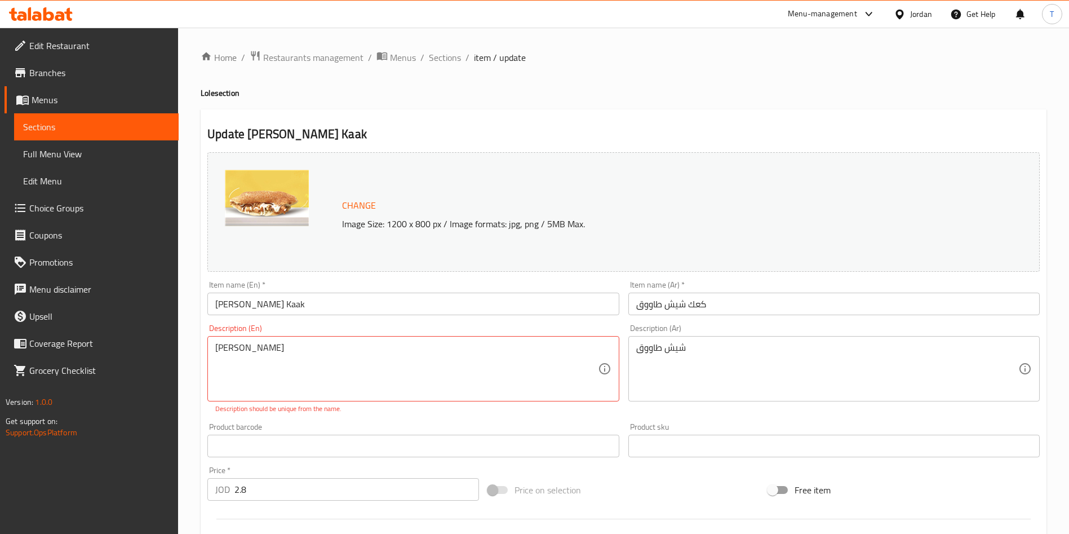
click at [388, 469] on div "Price   * JOD 2.8 Price *" at bounding box center [343, 483] width 272 height 34
type textarea "[PERSON_NAME] Kaaak"
drag, startPoint x: 358, startPoint y: 427, endPoint x: 342, endPoint y: 433, distance: 18.2
click at [358, 426] on div "Product barcode Product barcode" at bounding box center [412, 440] width 411 height 34
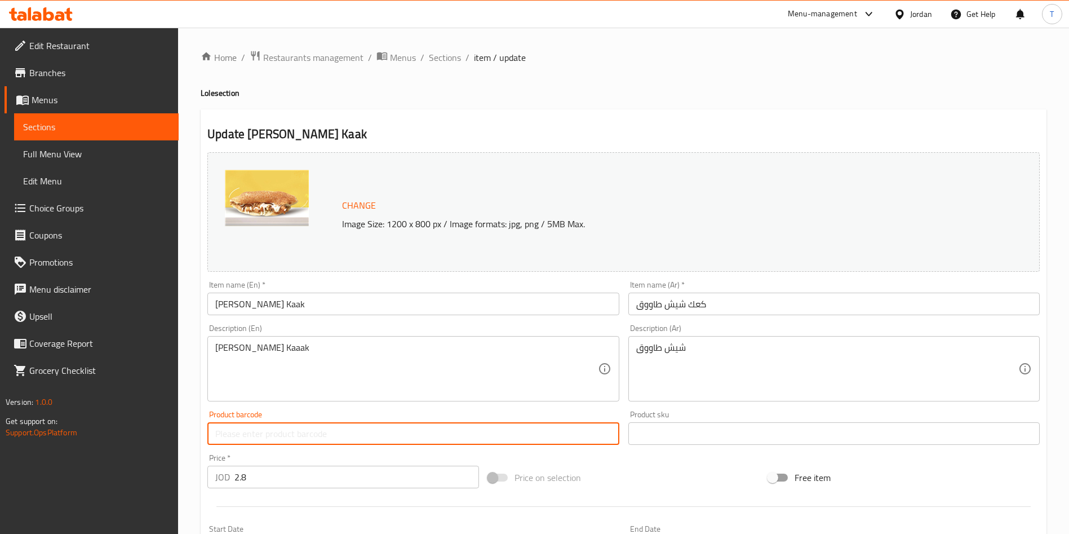
click at [369, 410] on div "Product barcode Product barcode" at bounding box center [412, 427] width 411 height 34
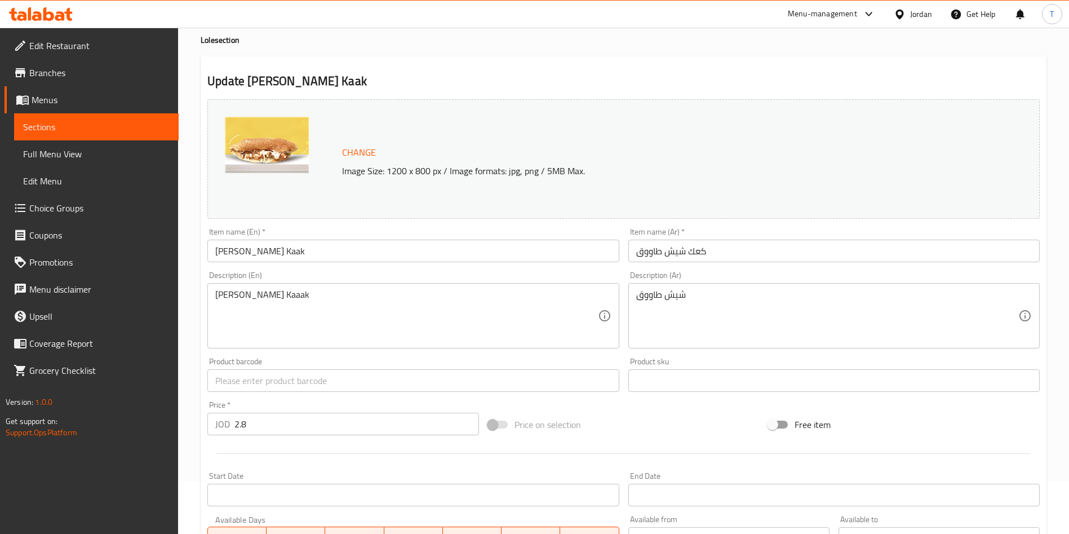
scroll to position [279, 0]
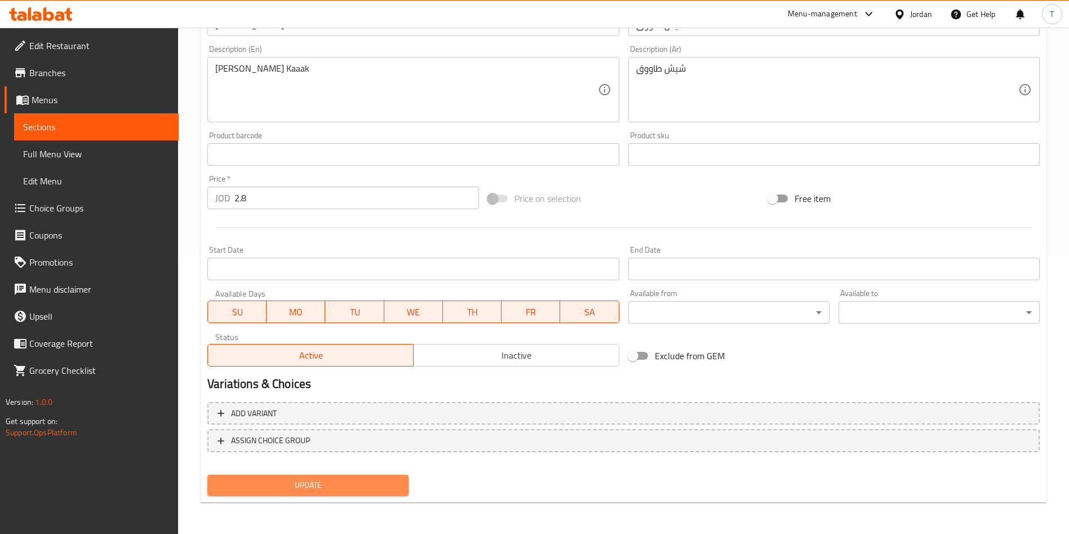
click at [308, 480] on span "Update" at bounding box center [307, 485] width 183 height 14
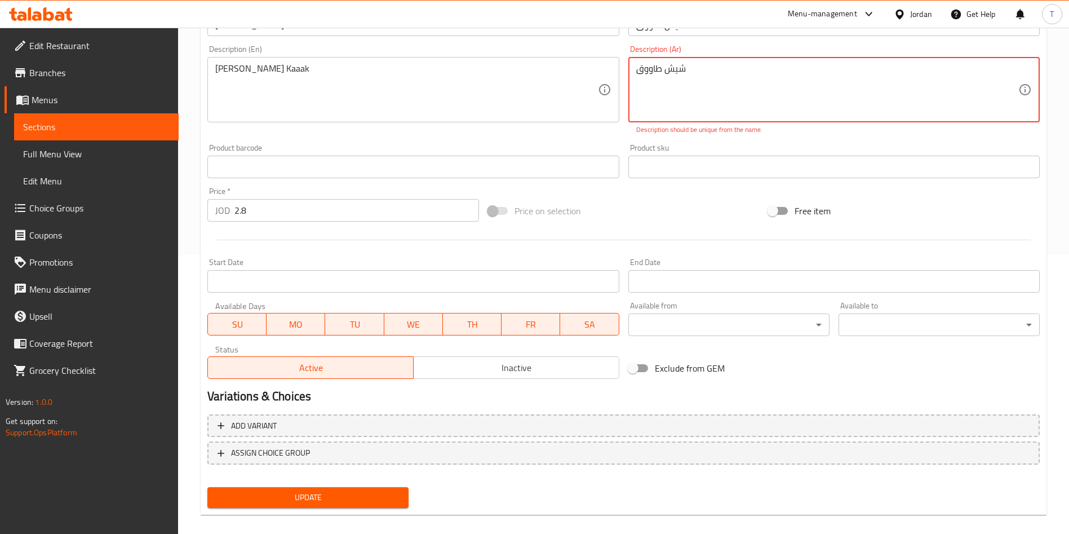
click at [707, 67] on textarea "شيش طاووق" at bounding box center [827, 90] width 382 height 54
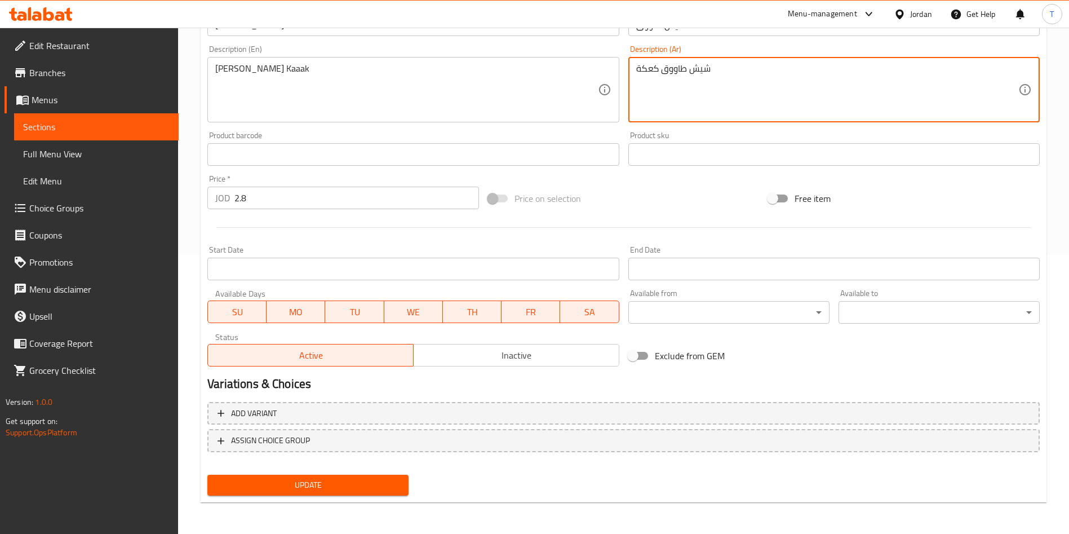
type textarea "شيش طاووق كعكة"
click at [502, 248] on div "Start Date Start Date" at bounding box center [412, 263] width 411 height 34
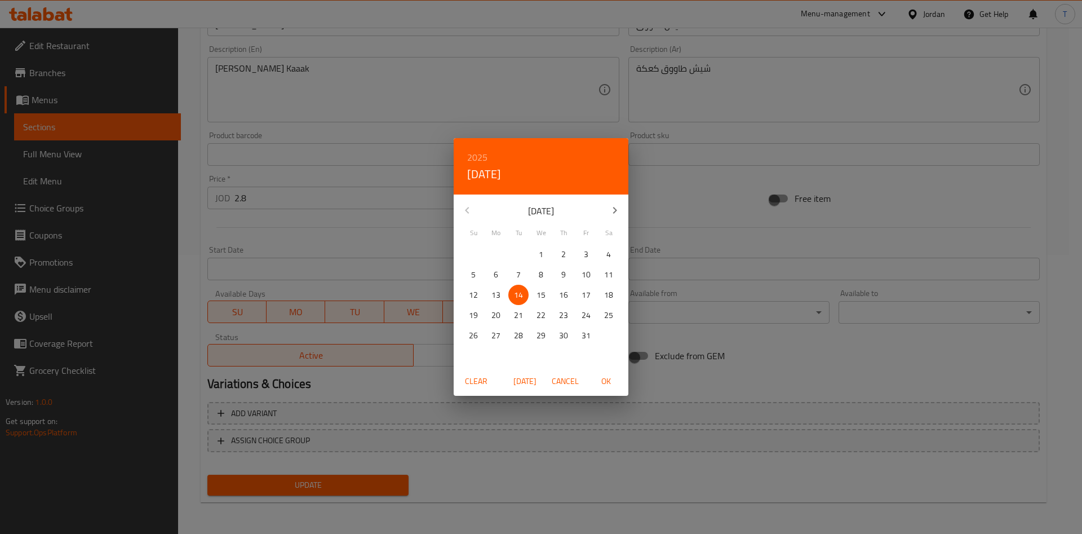
click at [597, 424] on div "2025 Tue, Oct [DATE] Mo Tu We Th Fr Sa 28 29 30 1 2 3 4 5 6 7 8 9 10 11 12 13 1…" at bounding box center [541, 267] width 1082 height 534
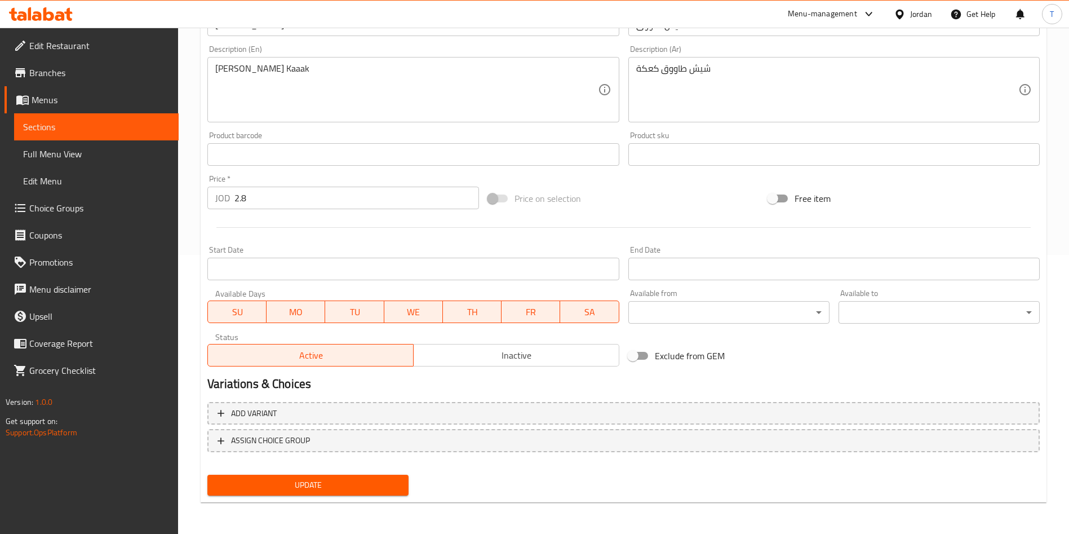
click at [375, 493] on button "Update" at bounding box center [307, 485] width 201 height 21
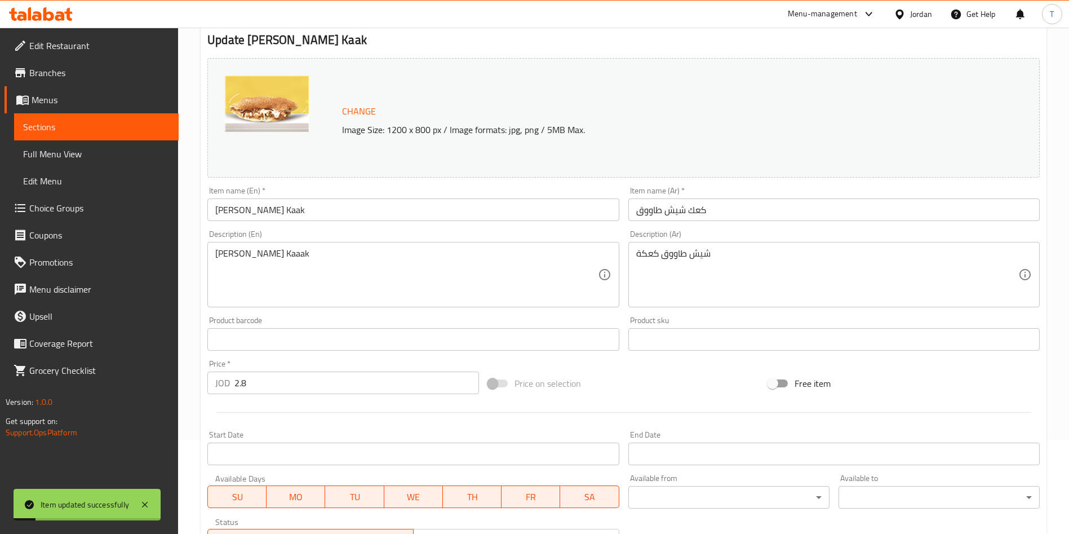
scroll to position [0, 0]
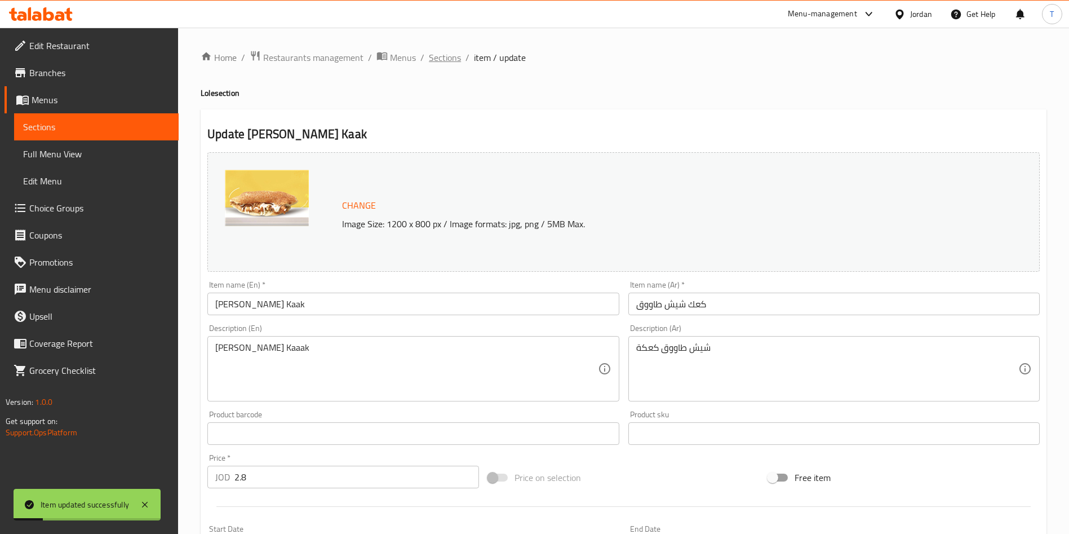
click at [449, 57] on span "Sections" at bounding box center [445, 58] width 32 height 14
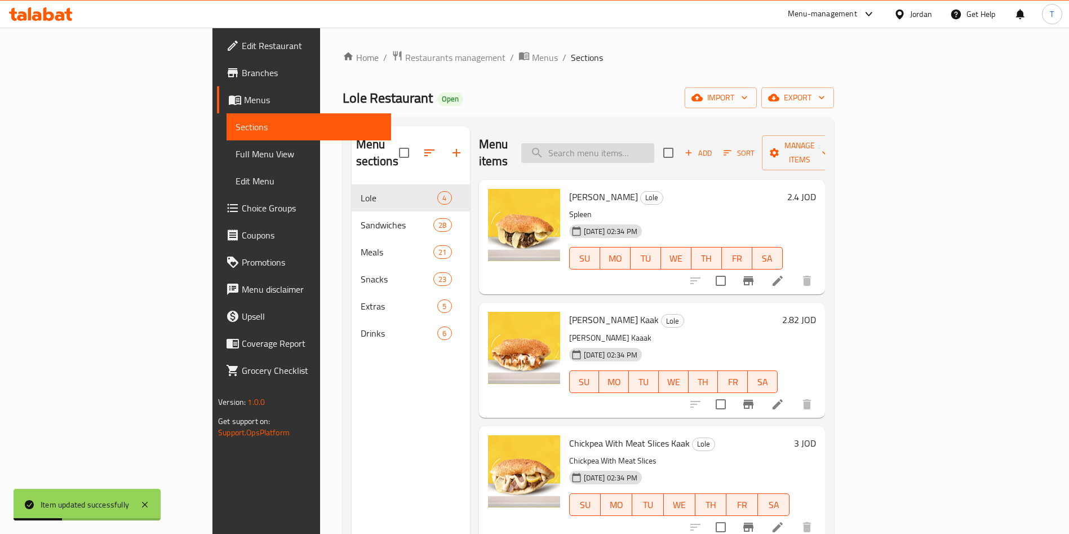
drag, startPoint x: 641, startPoint y: 145, endPoint x: 639, endPoint y: 139, distance: 5.9
click at [642, 145] on input "search" at bounding box center [587, 153] width 133 height 20
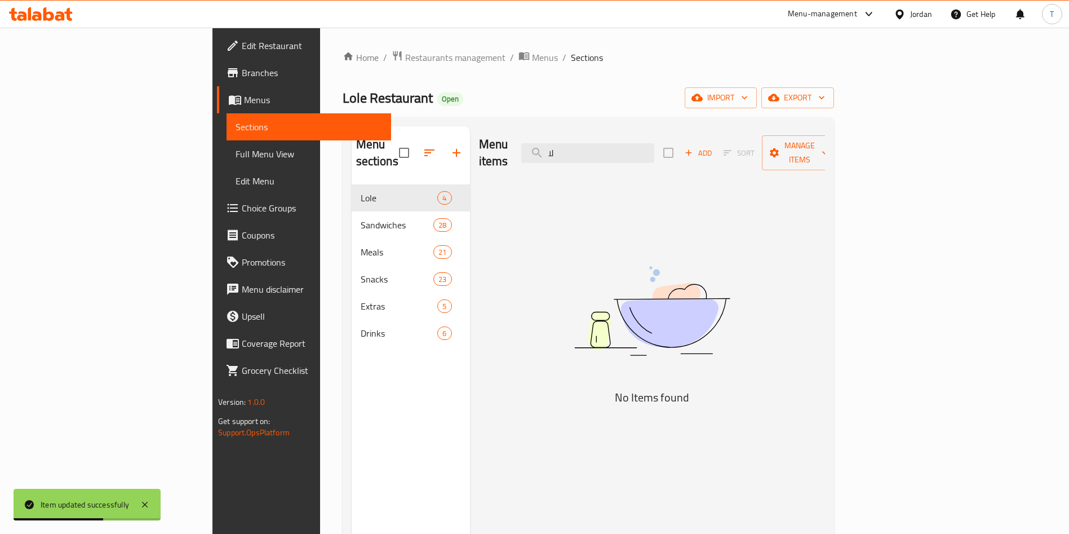
type input "ل"
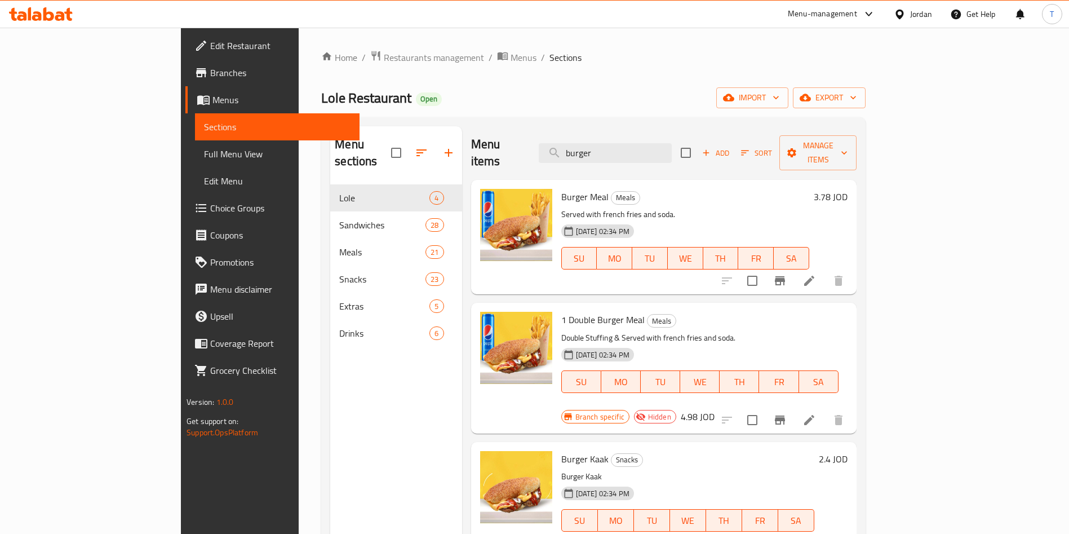
type input "burger"
click at [814, 276] on icon at bounding box center [809, 281] width 10 height 10
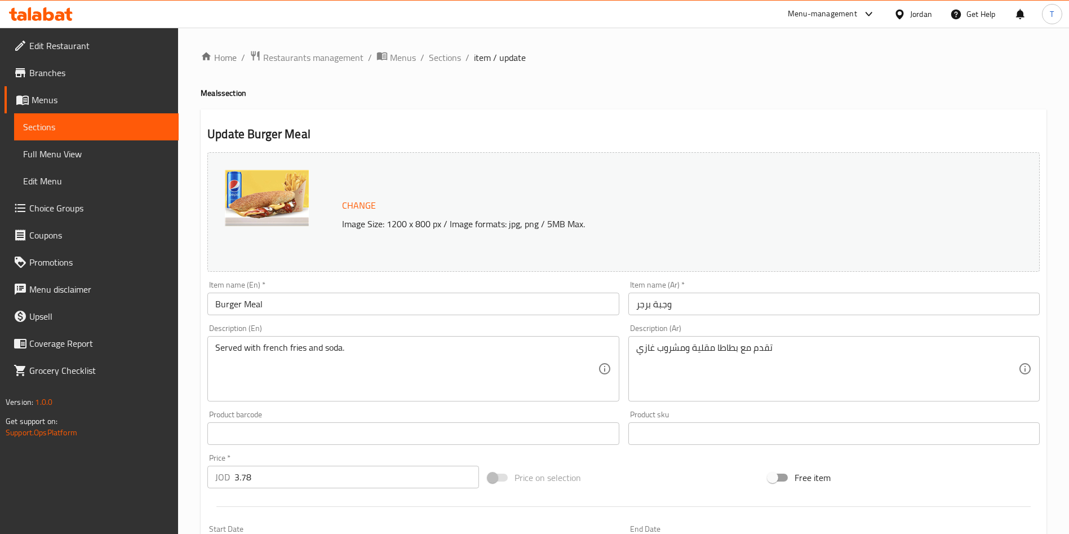
click at [268, 482] on input "3.78" at bounding box center [356, 477] width 245 height 23
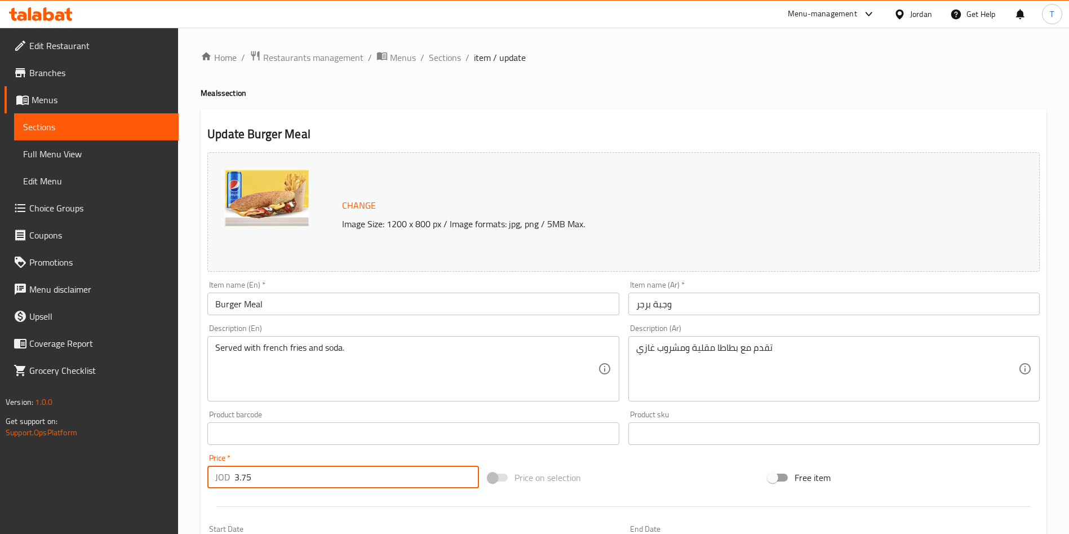
type input "3.75"
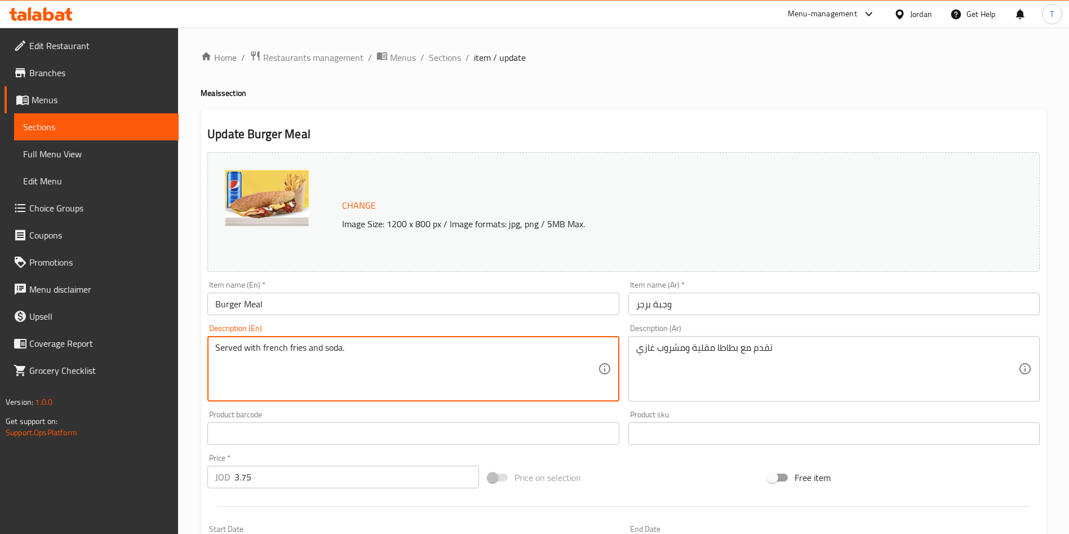
click at [464, 321] on div "Description (En) Served with french fries and soda. Description (En)" at bounding box center [413, 363] width 420 height 86
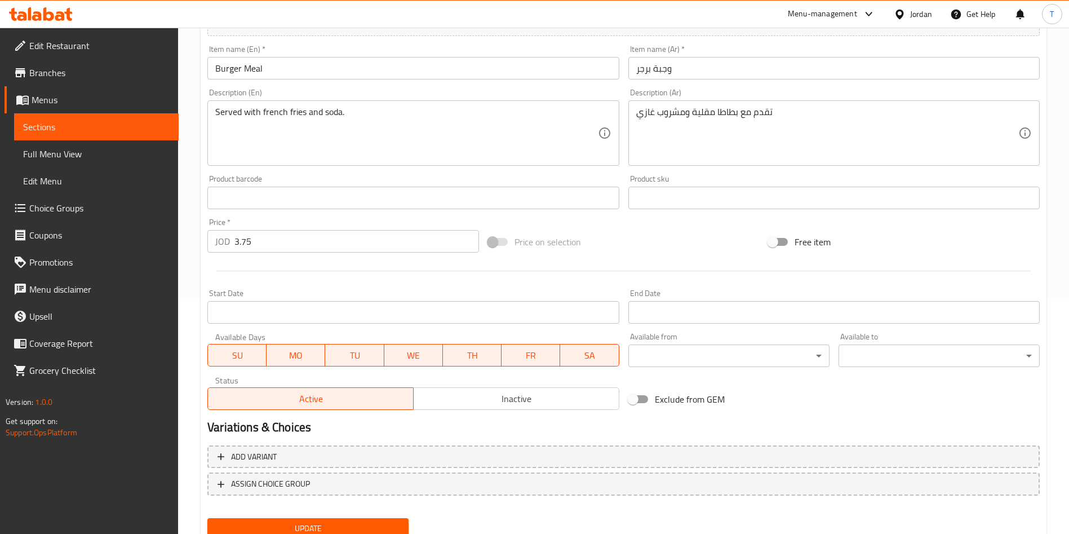
scroll to position [279, 0]
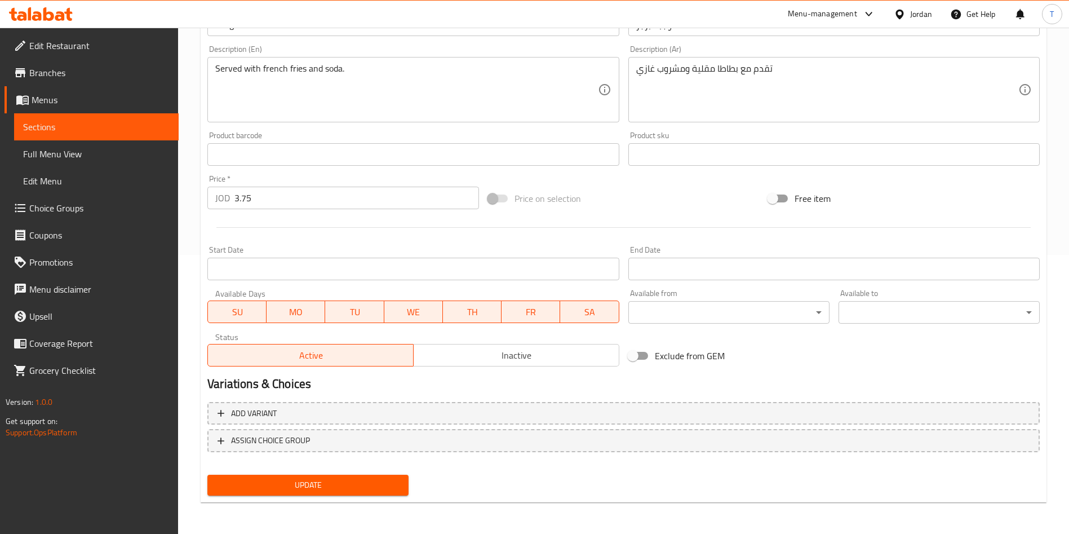
click at [319, 472] on div "Update" at bounding box center [308, 485] width 210 height 30
click at [324, 483] on span "Update" at bounding box center [307, 485] width 183 height 14
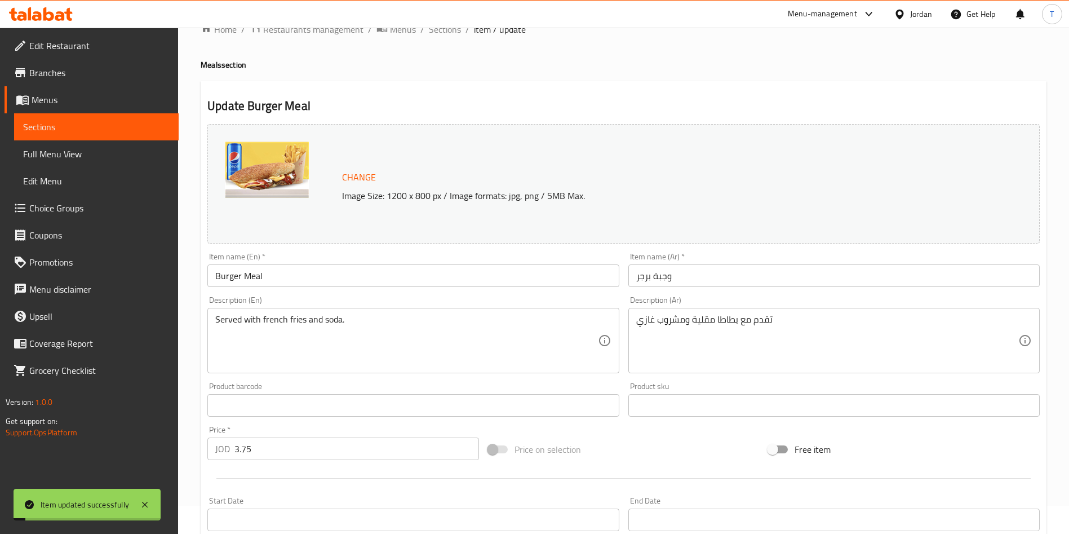
scroll to position [0, 0]
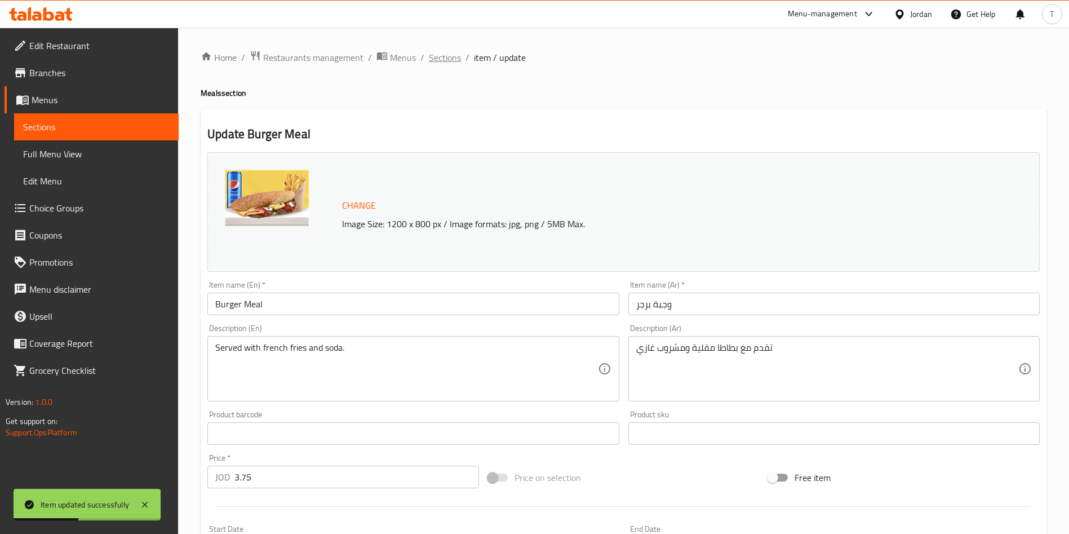
click at [454, 57] on span "Sections" at bounding box center [445, 58] width 32 height 14
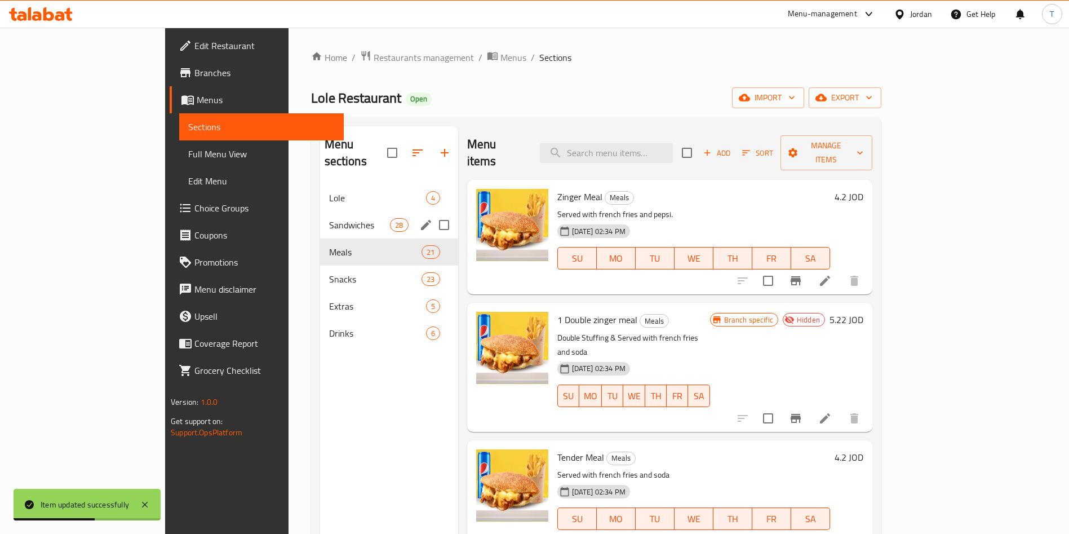
click at [320, 211] on div "Sandwiches 28" at bounding box center [389, 224] width 138 height 27
